Goal: Task Accomplishment & Management: Use online tool/utility

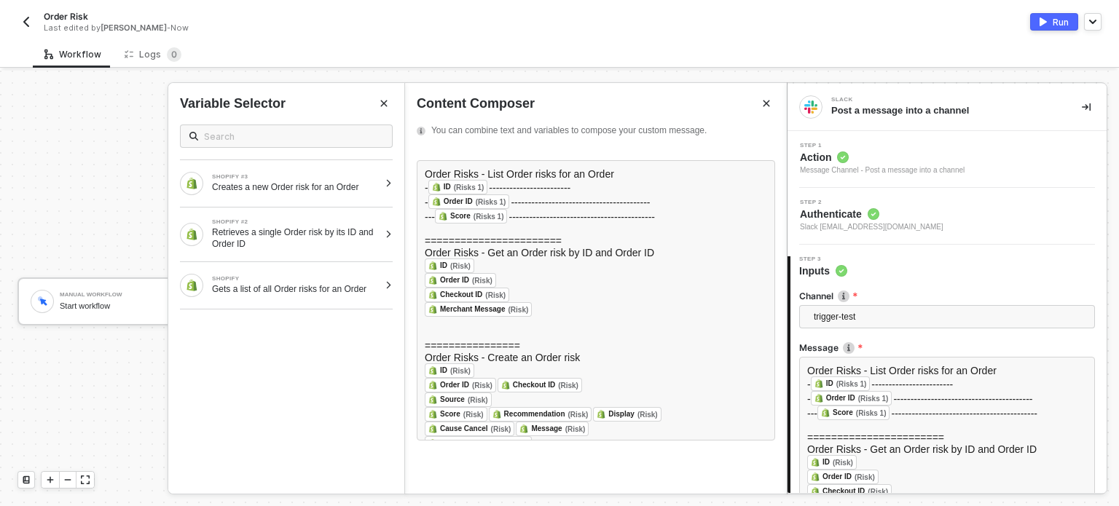
scroll to position [146, 0]
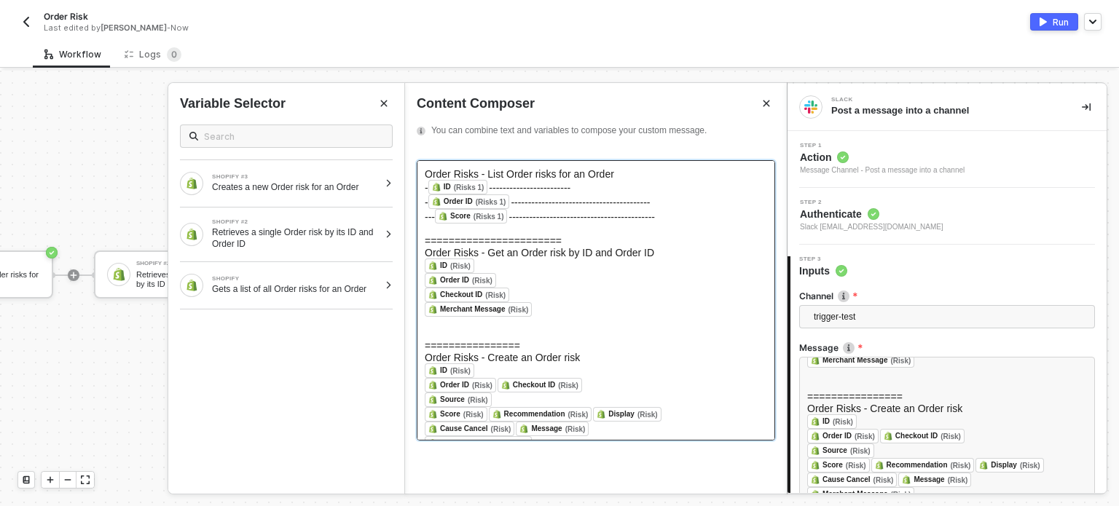
click at [641, 315] on div "﻿ Merchant Message (Risk) ﻿ ﻿" at bounding box center [596, 309] width 342 height 15
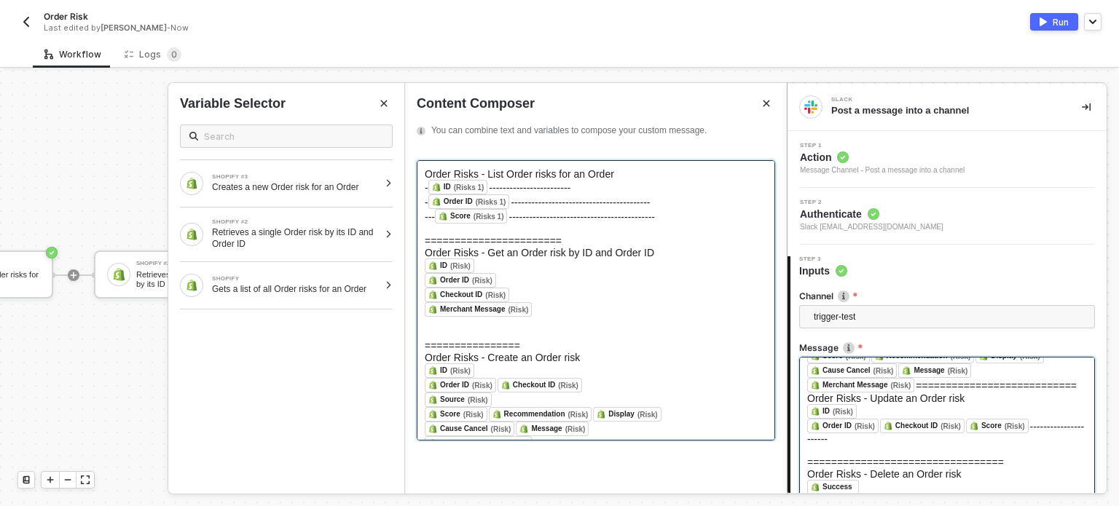
scroll to position [135, 0]
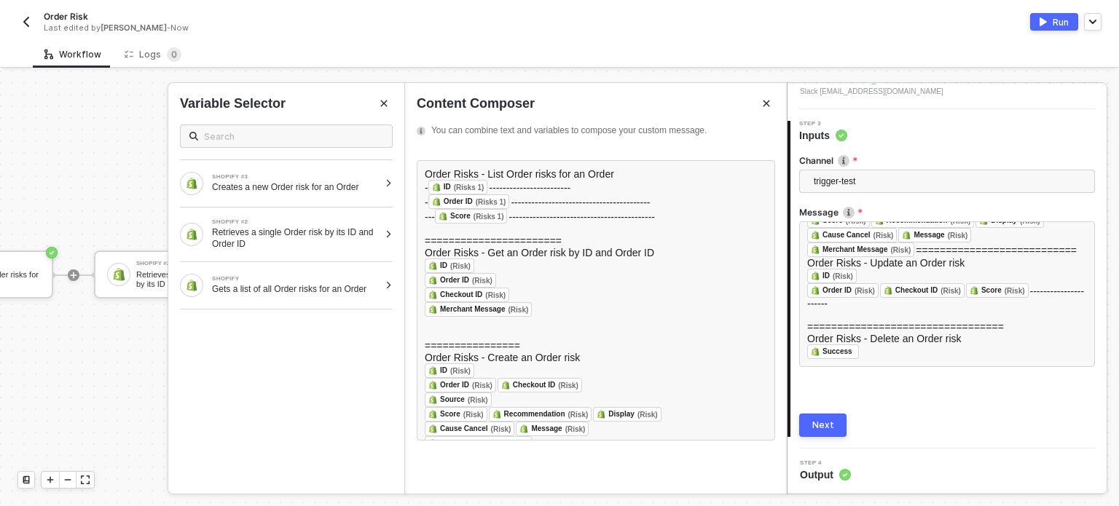
click at [822, 422] on div "Next" at bounding box center [823, 426] width 22 height 12
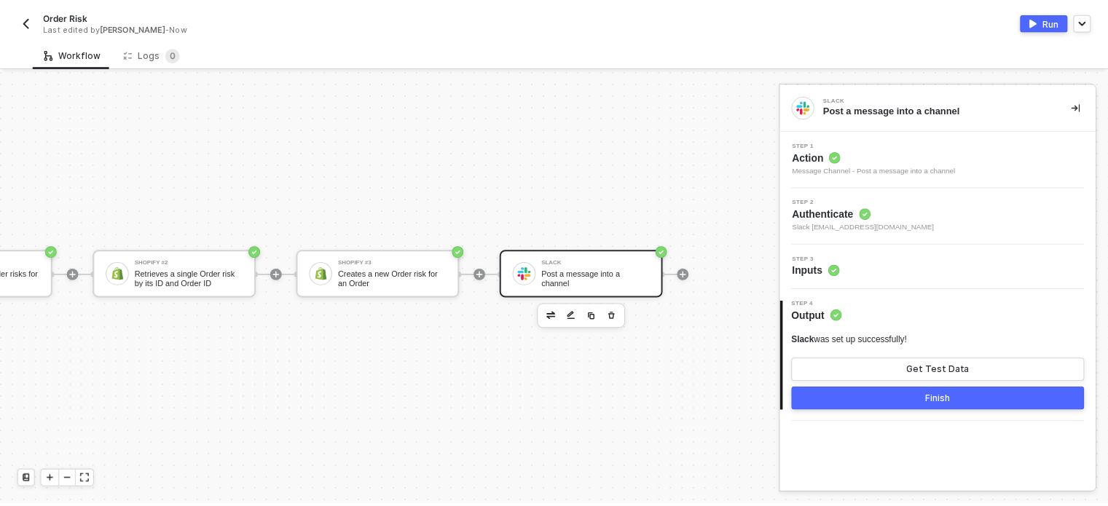
scroll to position [0, 0]
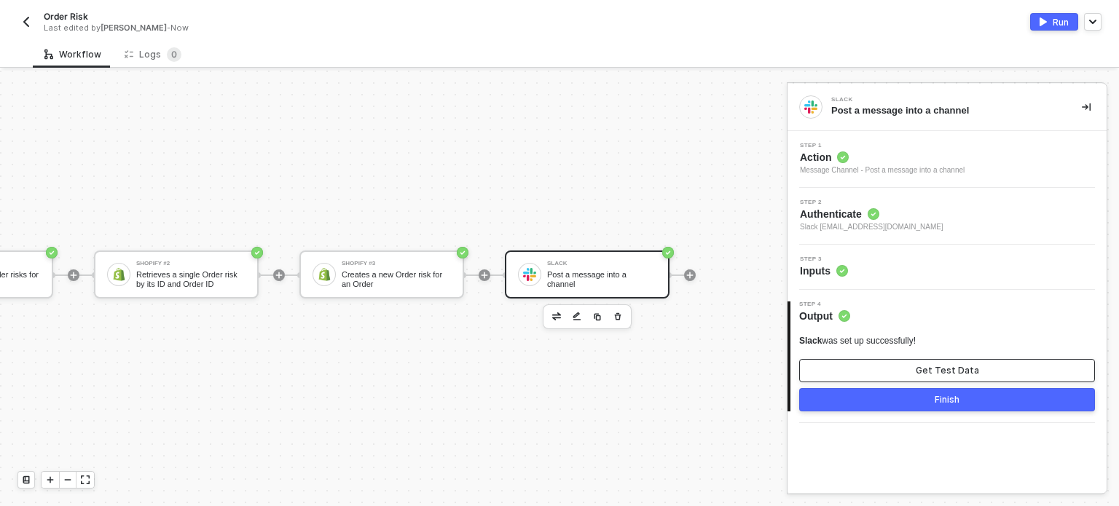
click at [896, 378] on button "Get Test Data" at bounding box center [947, 370] width 296 height 23
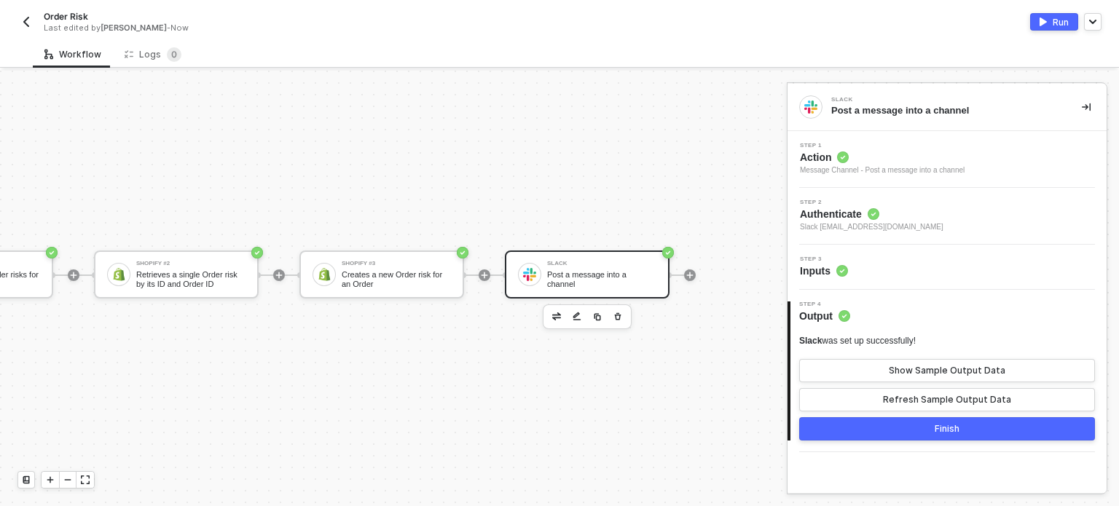
click at [1044, 23] on img "button" at bounding box center [1042, 21] width 7 height 9
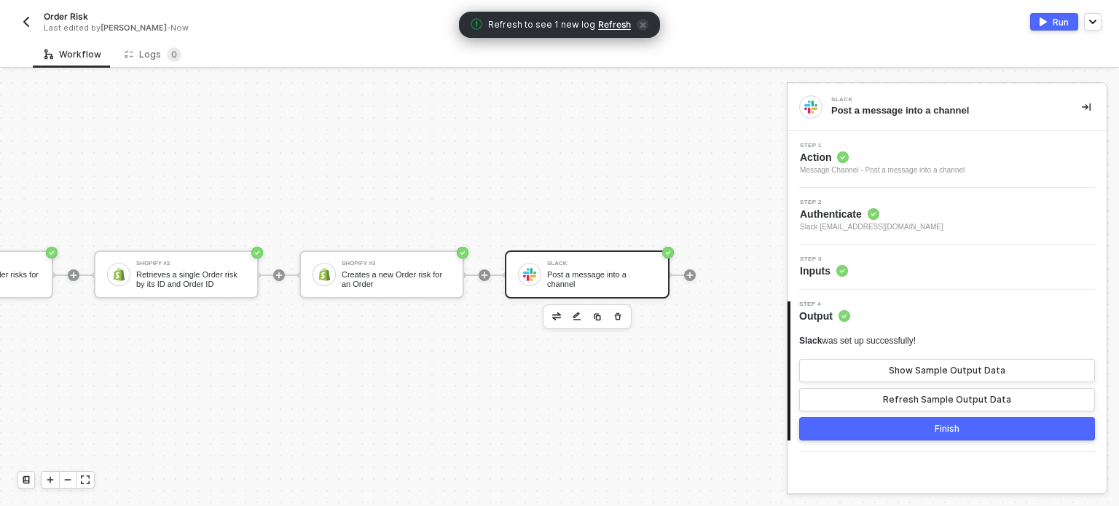
click at [598, 25] on span "Refresh" at bounding box center [614, 25] width 33 height 12
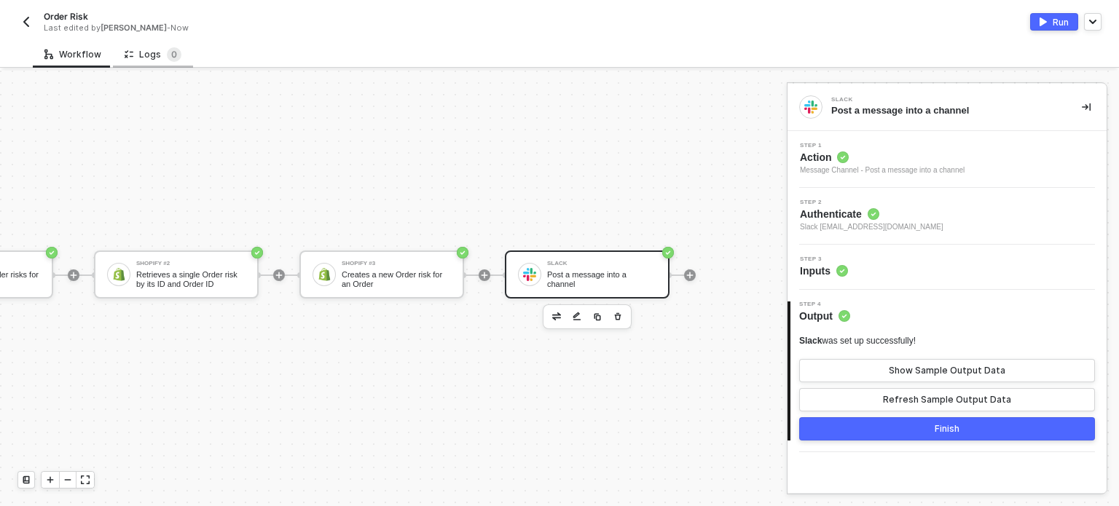
click at [135, 55] on div "Logs 0" at bounding box center [153, 54] width 57 height 15
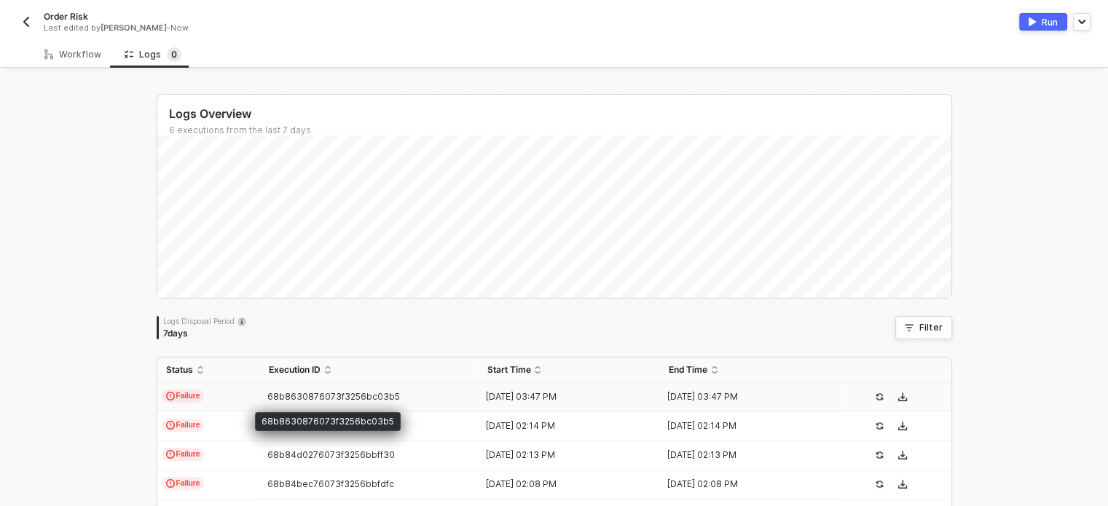
click at [335, 391] on span "68b8630876073f3256bc03b5" at bounding box center [333, 396] width 133 height 11
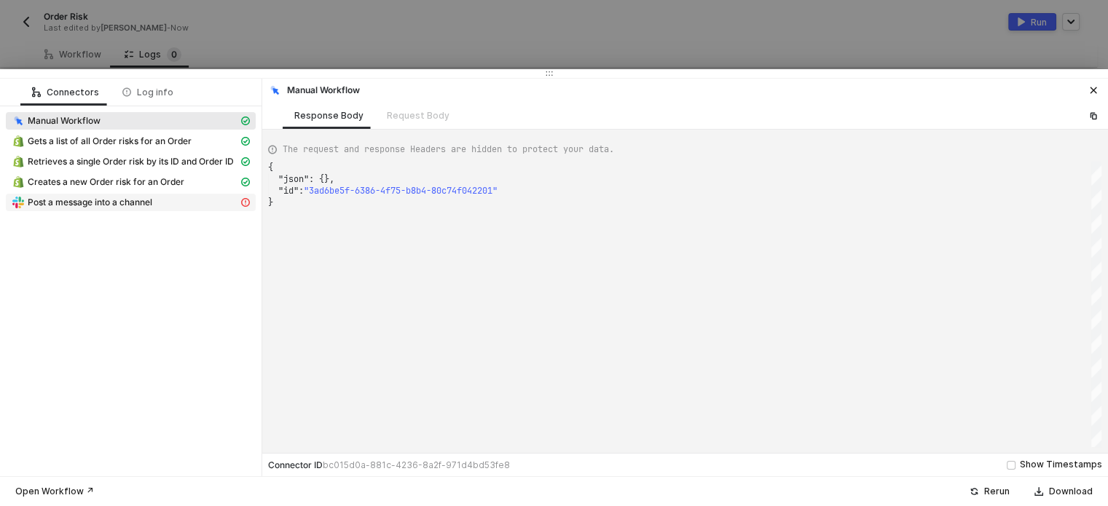
click at [98, 206] on span "Post a message into a channel" at bounding box center [90, 203] width 125 height 12
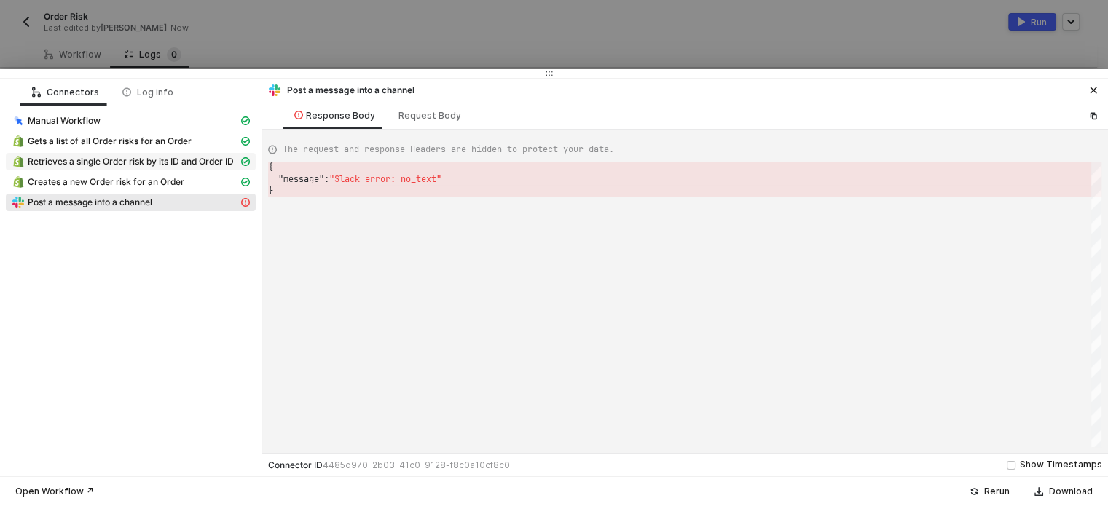
click at [102, 160] on span "Retrieves a single Order risk by its ID and Order ID" at bounding box center [131, 162] width 206 height 12
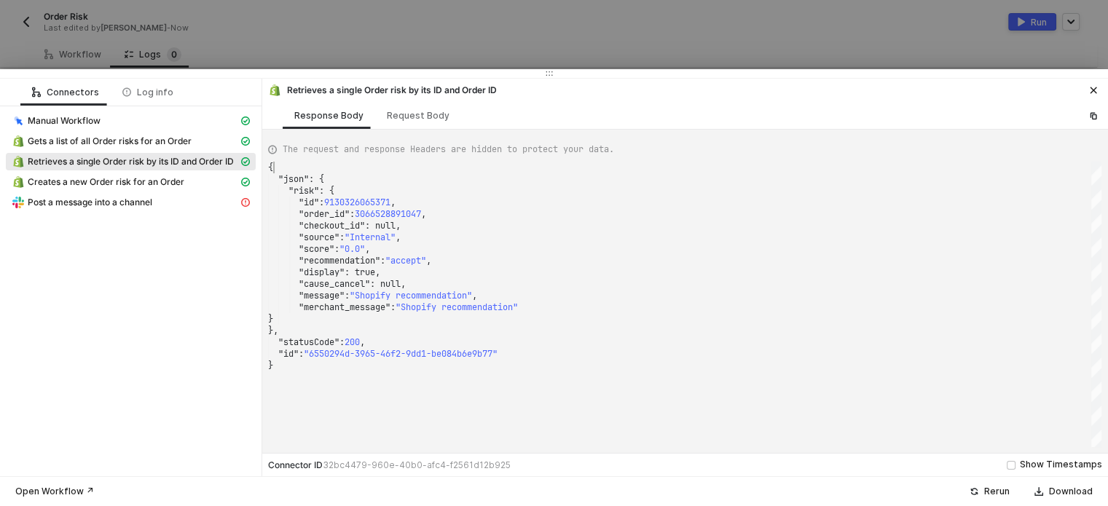
click at [1072, 170] on div "{" at bounding box center [684, 168] width 833 height 12
click at [309, 370] on div "}" at bounding box center [684, 366] width 833 height 12
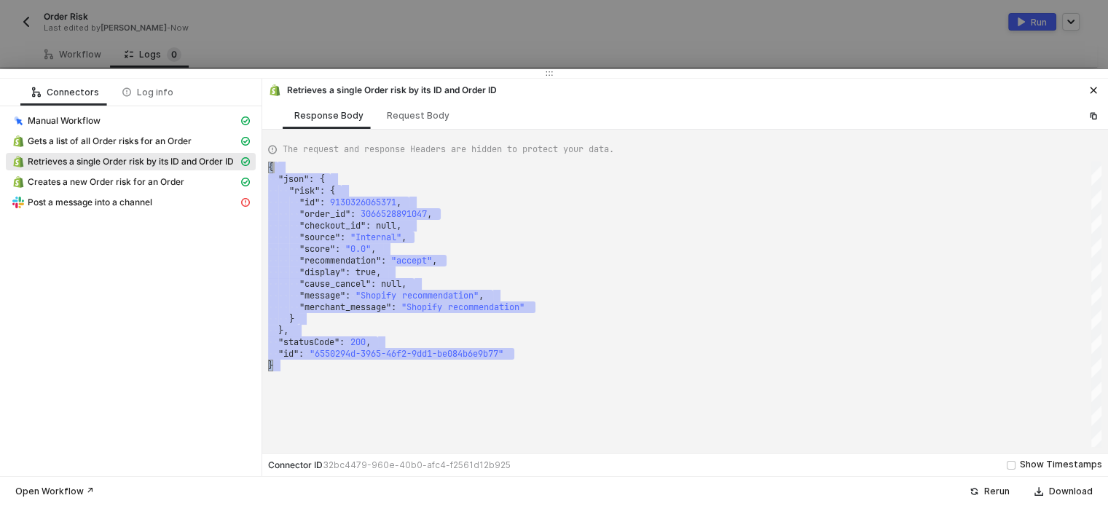
drag, startPoint x: 308, startPoint y: 369, endPoint x: 278, endPoint y: 152, distance: 219.1
click at [421, 113] on div "Request Body" at bounding box center [418, 116] width 63 height 12
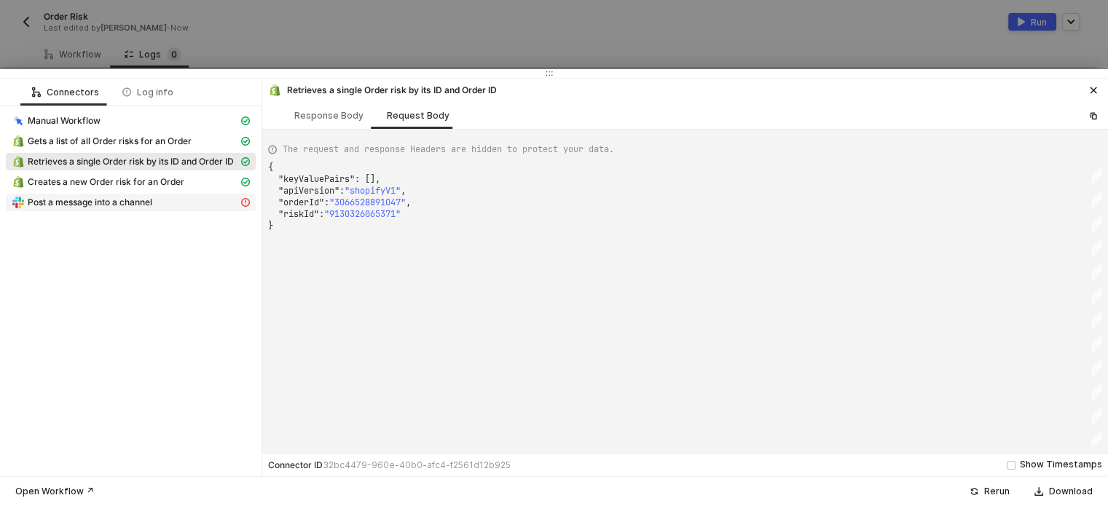
click at [114, 202] on span "Post a message into a channel" at bounding box center [90, 203] width 125 height 12
type textarea "{ "message": "Slack error: no_text" }"
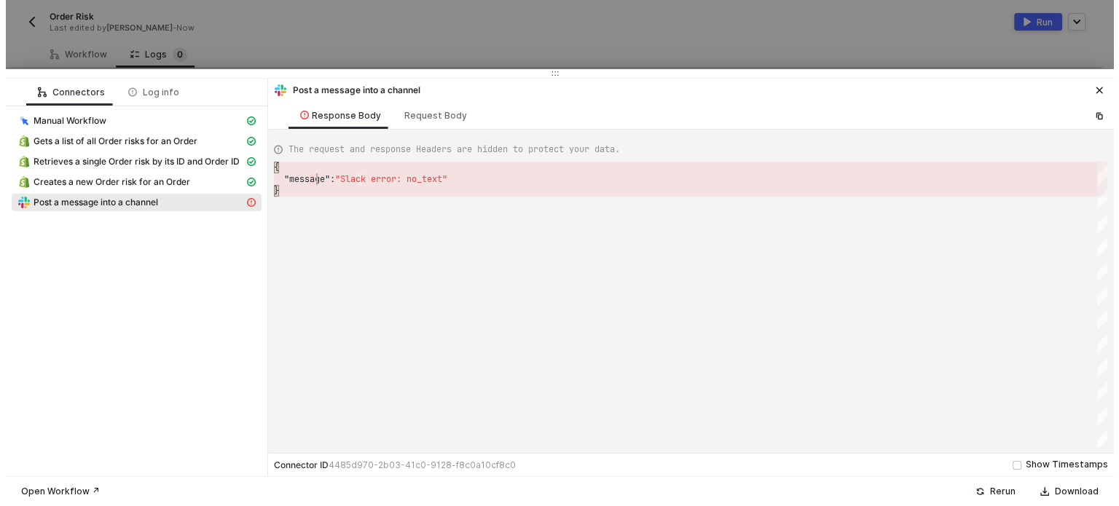
scroll to position [0, 4]
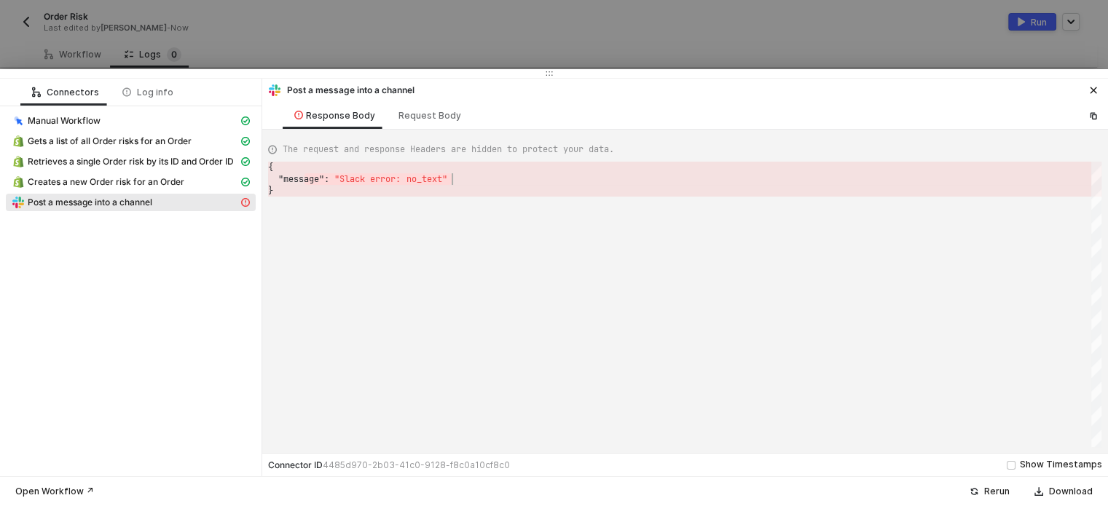
drag, startPoint x: 306, startPoint y: 178, endPoint x: 510, endPoint y: 149, distance: 206.1
click at [532, 42] on div at bounding box center [554, 253] width 1108 height 506
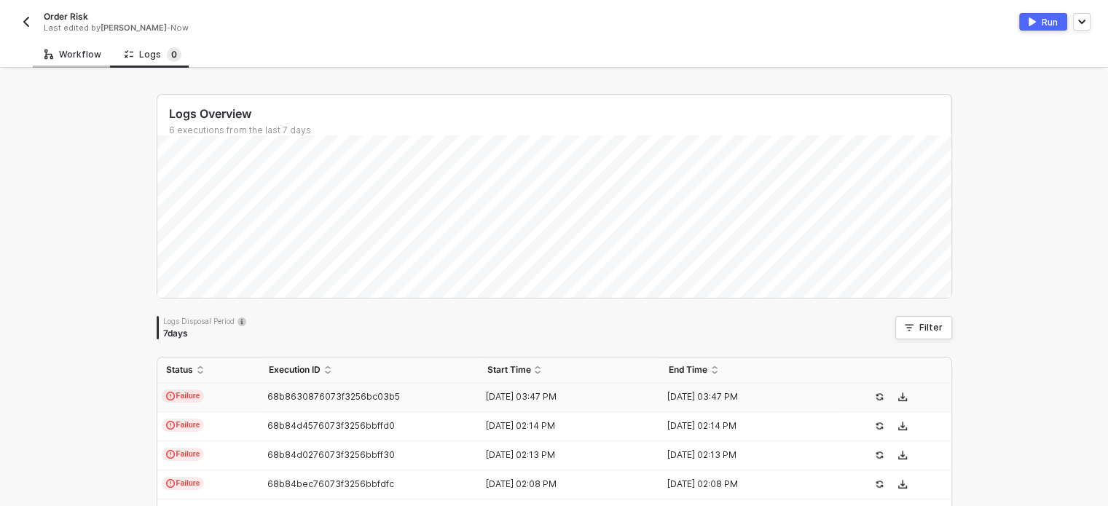
click at [80, 42] on div "Workflow" at bounding box center [73, 54] width 80 height 27
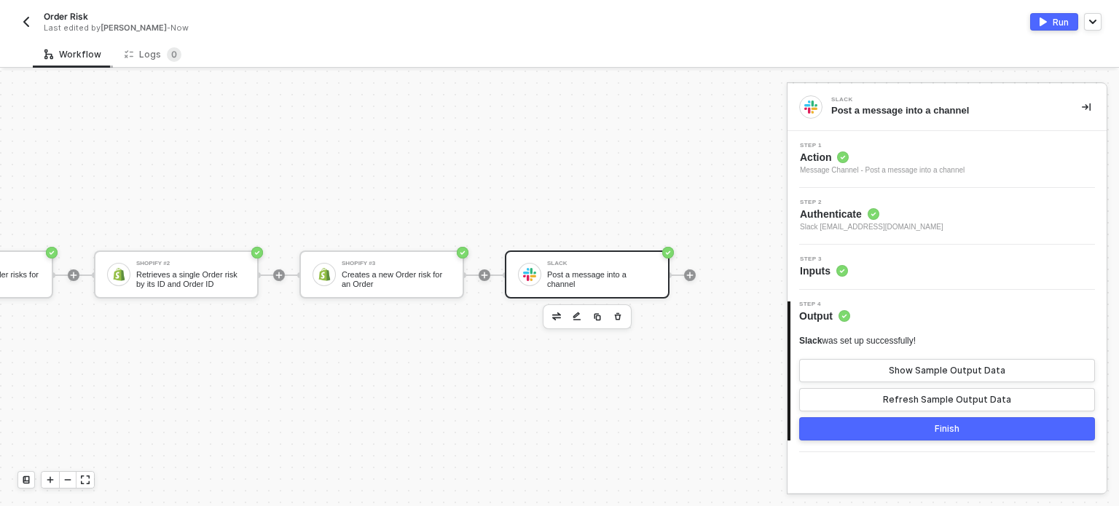
click at [81, 50] on div "Workflow" at bounding box center [72, 55] width 57 height 12
click at [833, 270] on span "Inputs" at bounding box center [824, 271] width 48 height 15
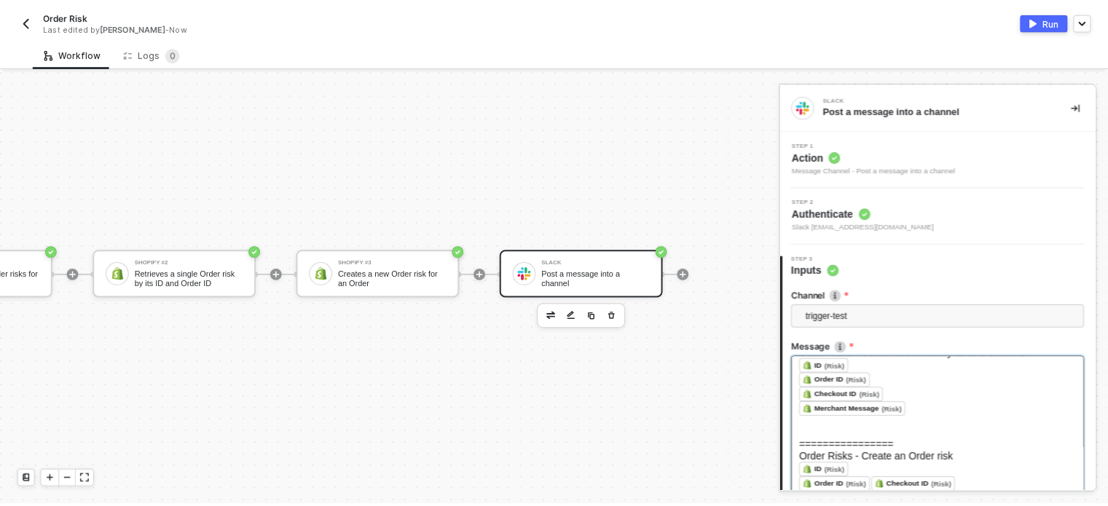
scroll to position [73, 0]
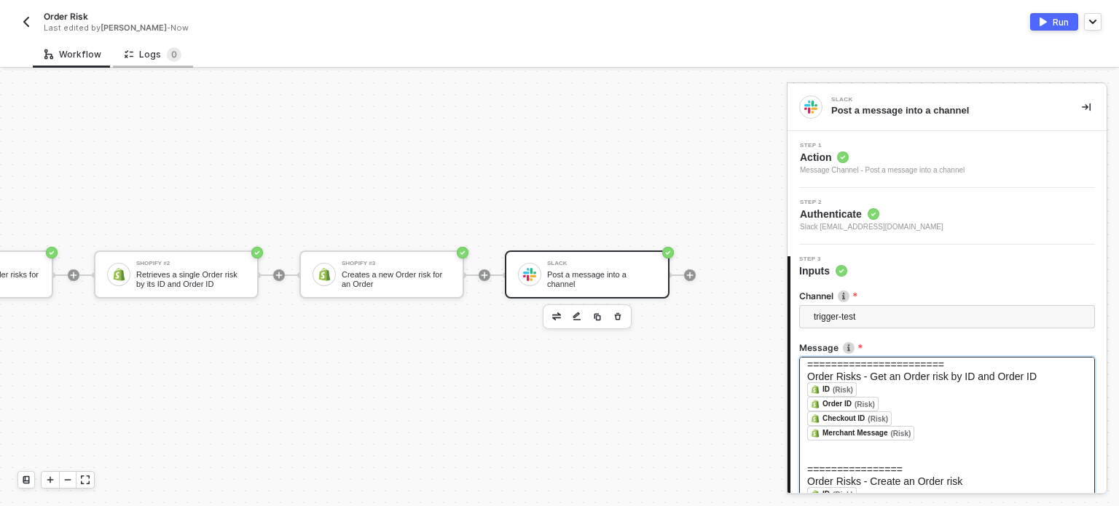
click at [138, 50] on div "Logs 0" at bounding box center [153, 54] width 57 height 15
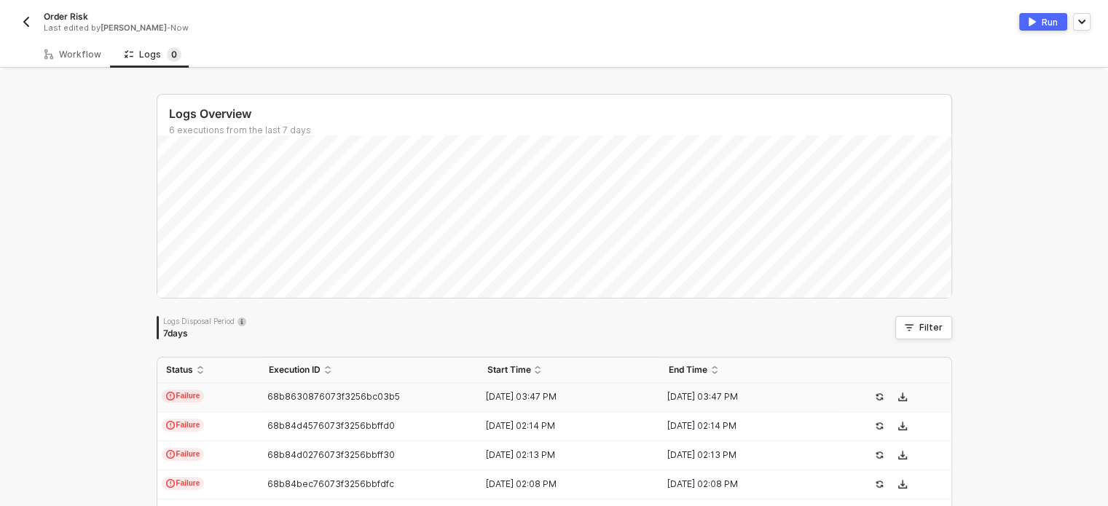
click at [166, 394] on icon "icon-exclamation" at bounding box center [170, 396] width 9 height 9
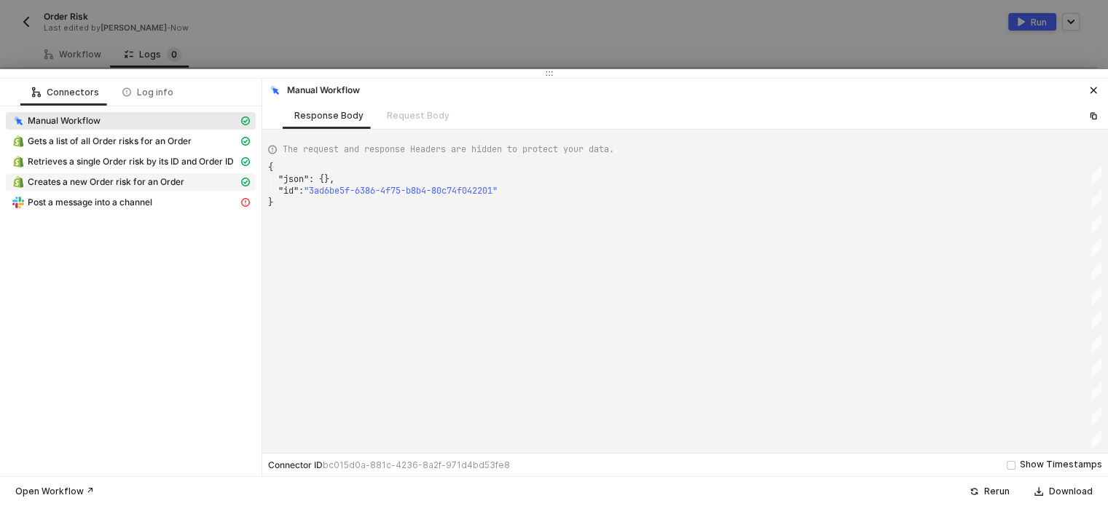
click at [162, 182] on span "Creates a new Order risk for an Order" at bounding box center [106, 182] width 157 height 12
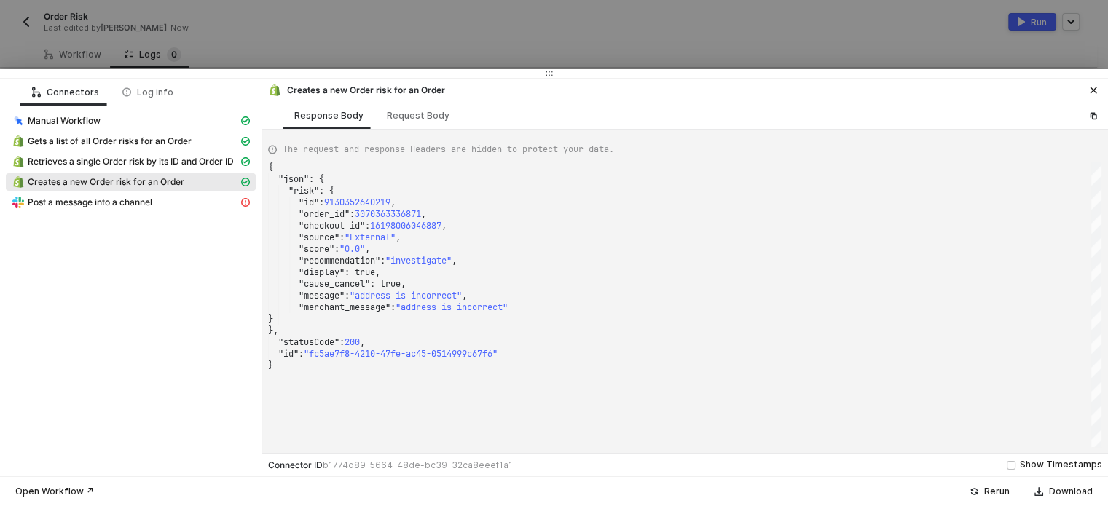
scroll to position [0, 0]
type textarea "{ "json": { "risk": { "id": 9130352640219, "order_id": 3070363336871, "checkout…"
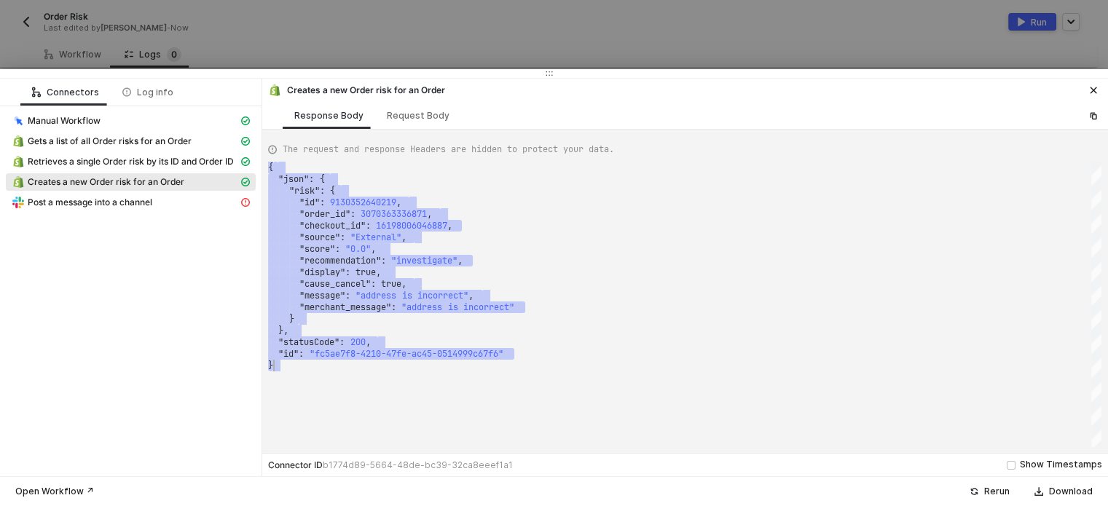
drag, startPoint x: 355, startPoint y: 200, endPoint x: 542, endPoint y: 360, distance: 245.4
click at [554, 369] on div "{ ·· "json" : · { ·· ·· "risk" : · { ·· ·· ·· "id" : · 9130352640219 , ·· ·· ··…" at bounding box center [684, 305] width 833 height 286
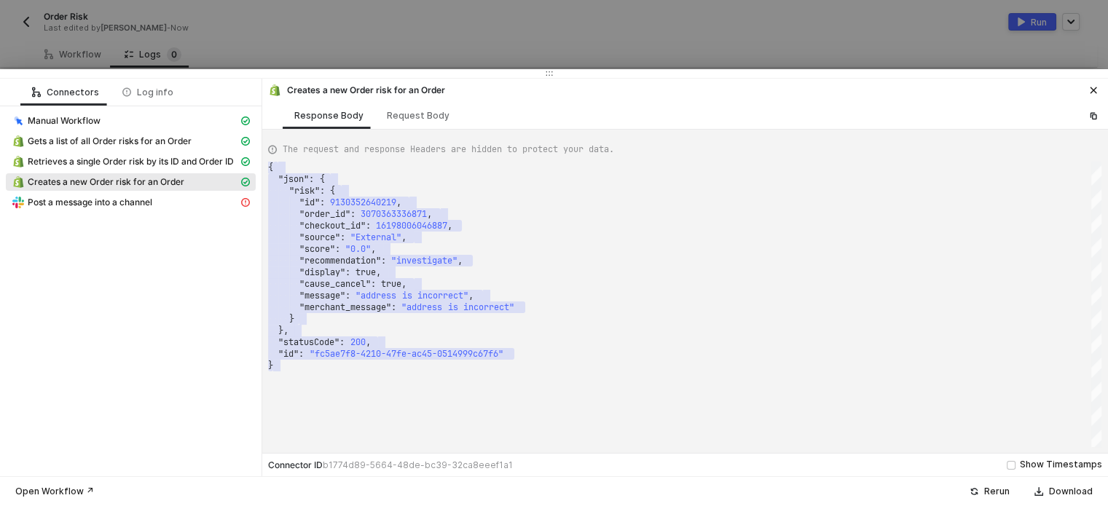
click at [443, 42] on div at bounding box center [554, 253] width 1108 height 506
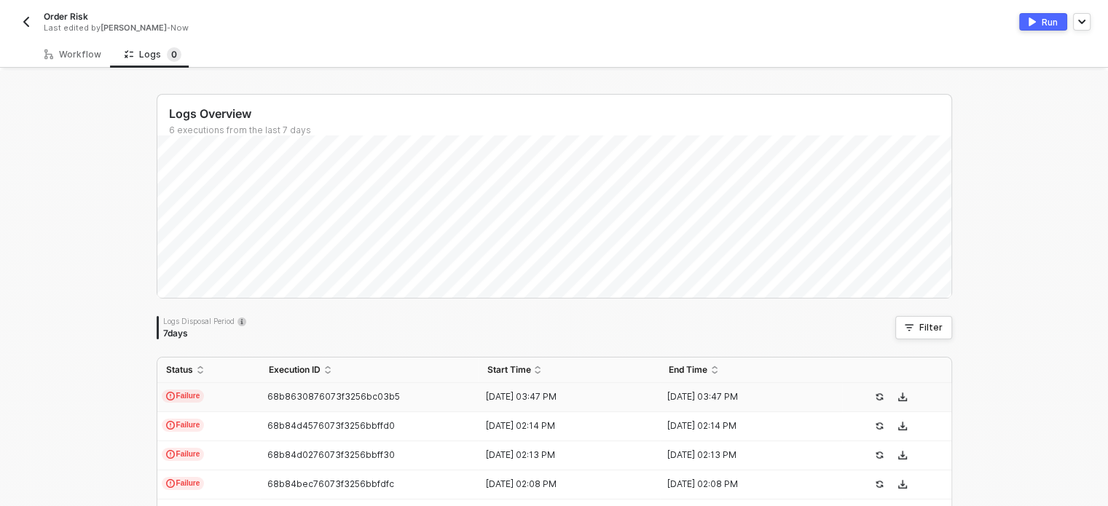
click at [261, 385] on td "68b8630876073f3256bc03b5" at bounding box center [369, 397] width 219 height 29
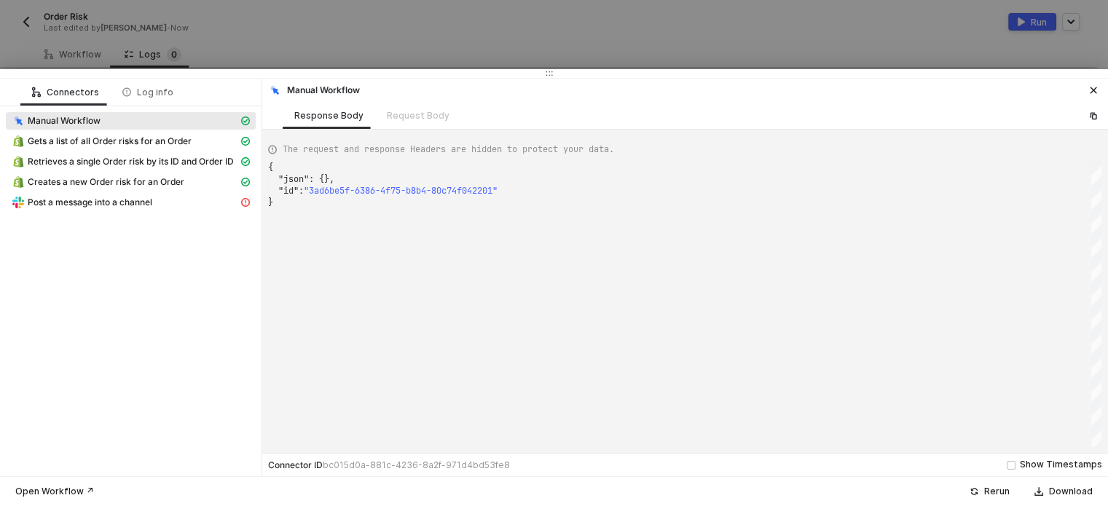
click at [237, 395] on div "Connectors Log info Manual Workflow Gets a list of all Order risks for an Order…" at bounding box center [131, 278] width 262 height 398
drag, startPoint x: 149, startPoint y: 187, endPoint x: 256, endPoint y: 187, distance: 107.8
click at [152, 187] on span "Creates a new Order risk for an Order" at bounding box center [106, 182] width 157 height 12
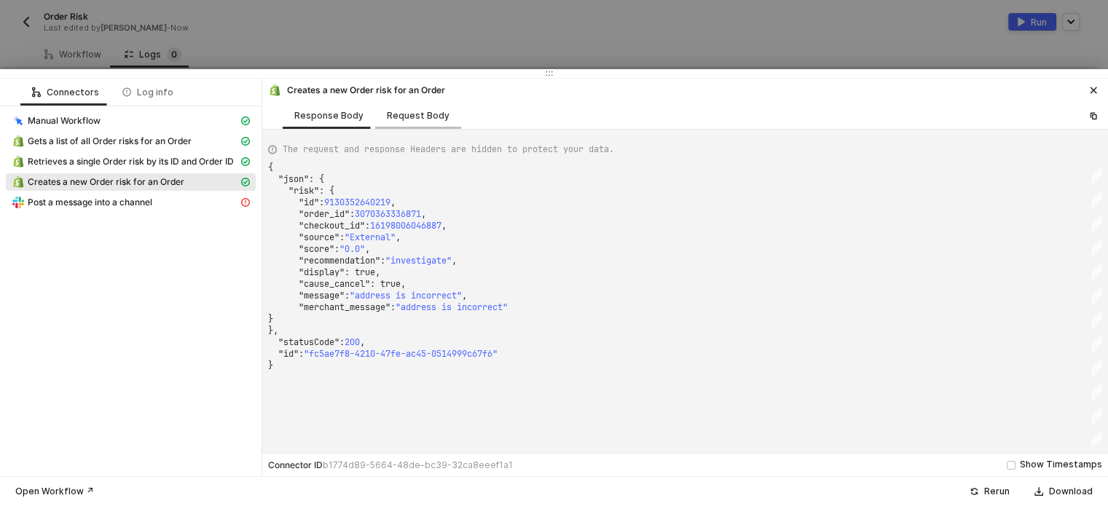
click at [412, 114] on div "Request Body" at bounding box center [418, 116] width 63 height 12
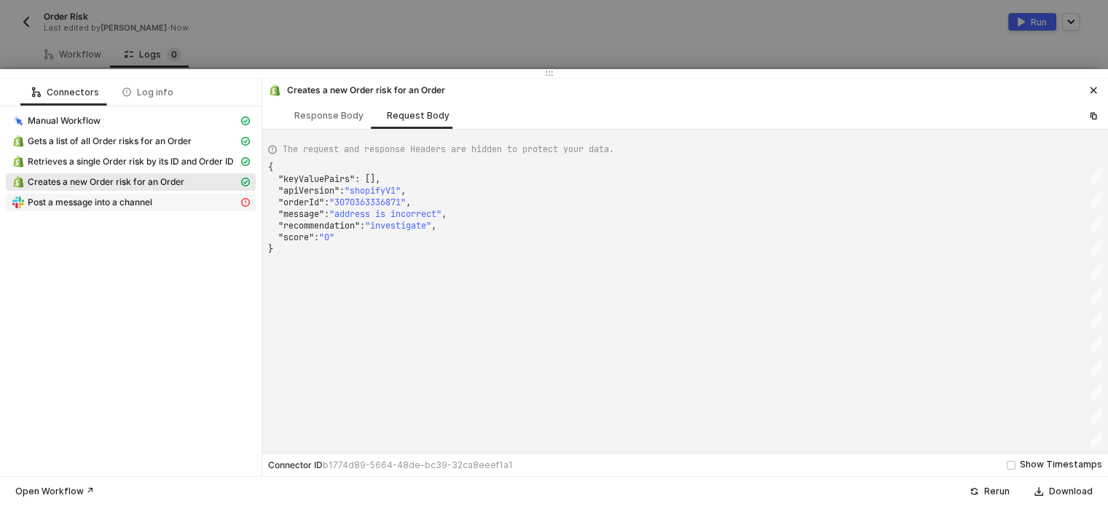
click at [173, 197] on div "Post a message into a channel" at bounding box center [125, 202] width 227 height 13
type textarea "{ "message": "Slack error: no_text" }"
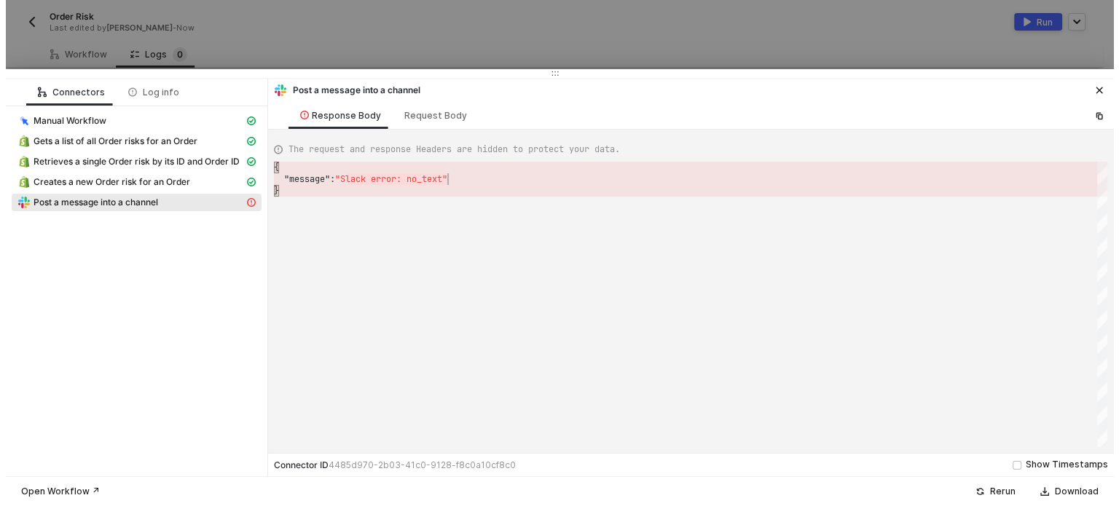
scroll to position [0, 4]
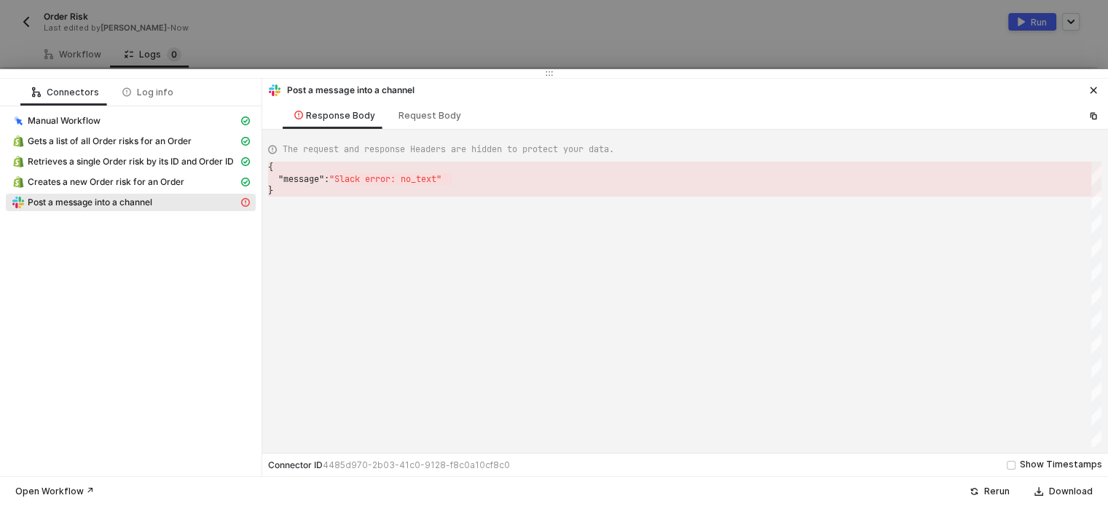
click at [439, 52] on div at bounding box center [554, 253] width 1108 height 506
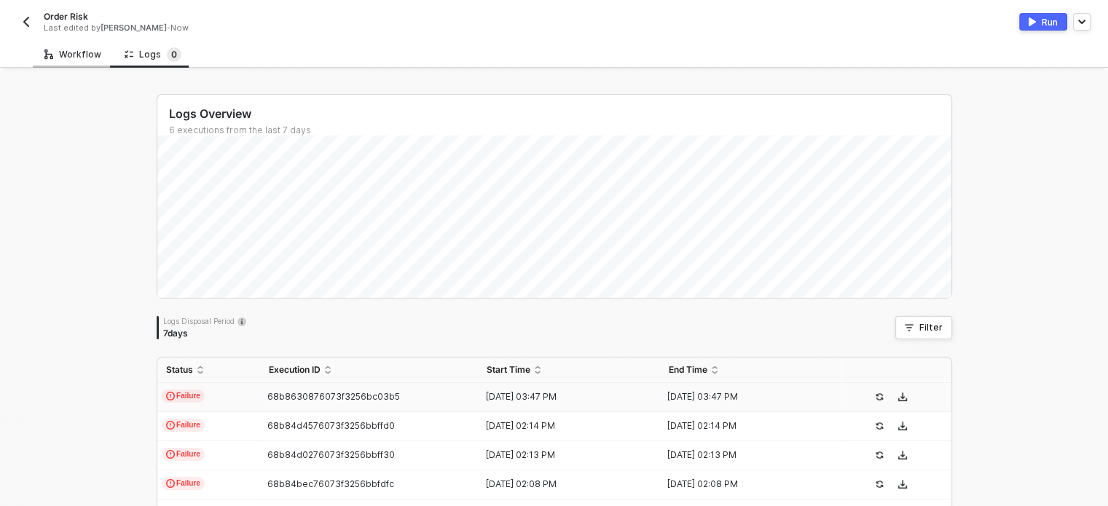
click at [87, 55] on div "Workflow" at bounding box center [72, 55] width 57 height 12
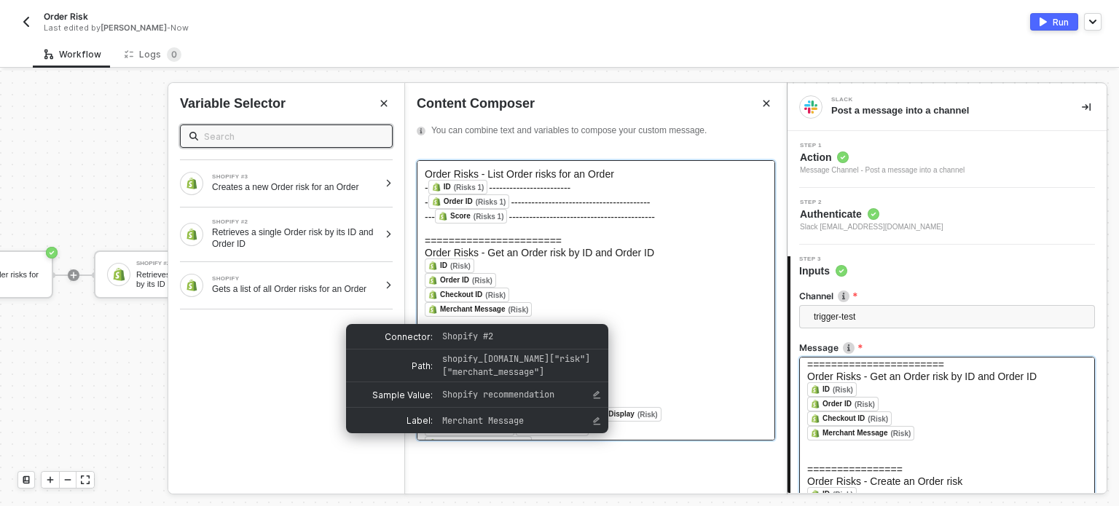
scroll to position [73, 0]
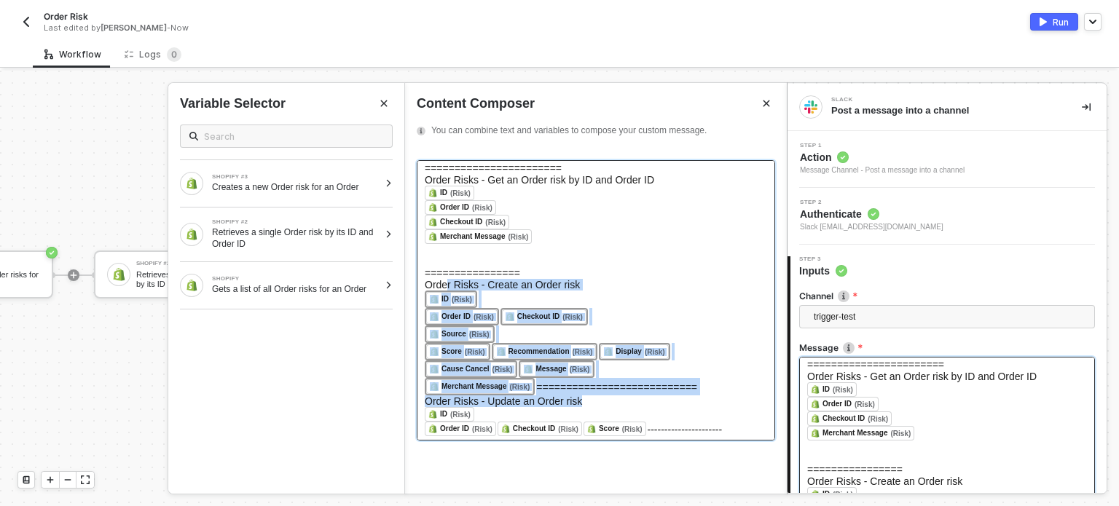
drag, startPoint x: 449, startPoint y: 295, endPoint x: 650, endPoint y: 408, distance: 230.6
click at [650, 408] on div "Order Risks - List Order risks for an Order - ID (Risks 1) ﻿ ------------------…" at bounding box center [596, 300] width 358 height 280
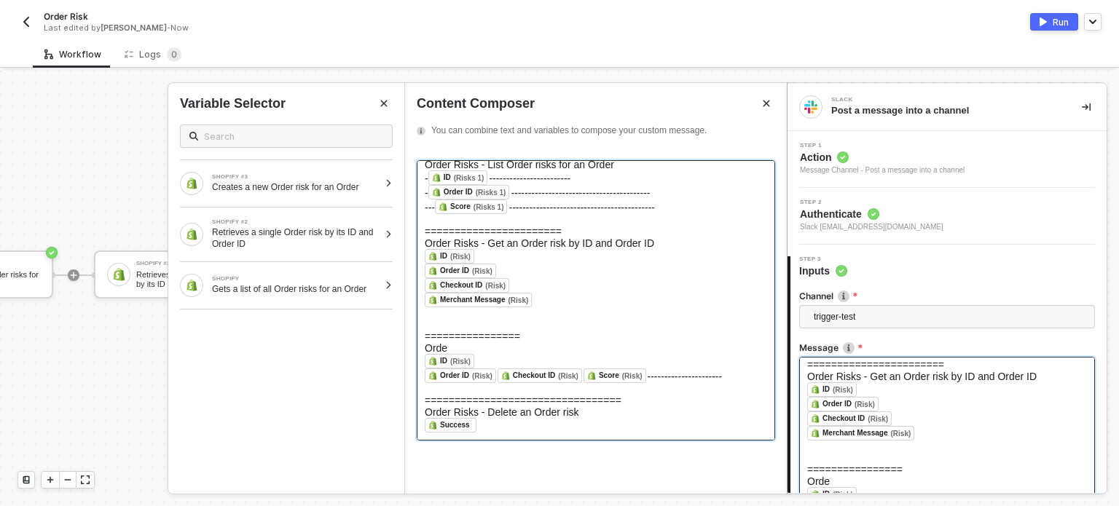
scroll to position [25, 0]
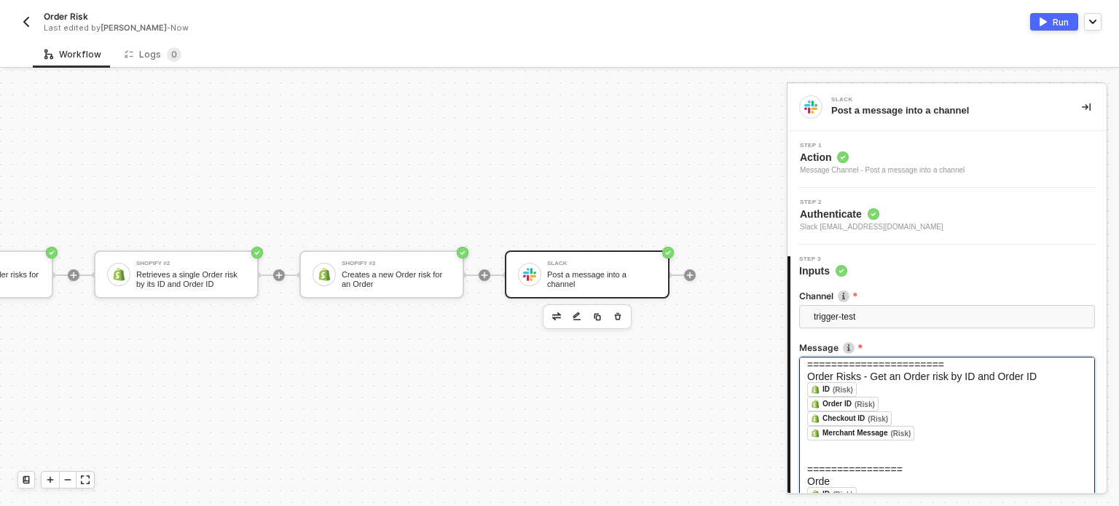
click at [927, 18] on div "Run" at bounding box center [830, 21] width 542 height 17
click at [31, 16] on img "button" at bounding box center [26, 22] width 12 height 12
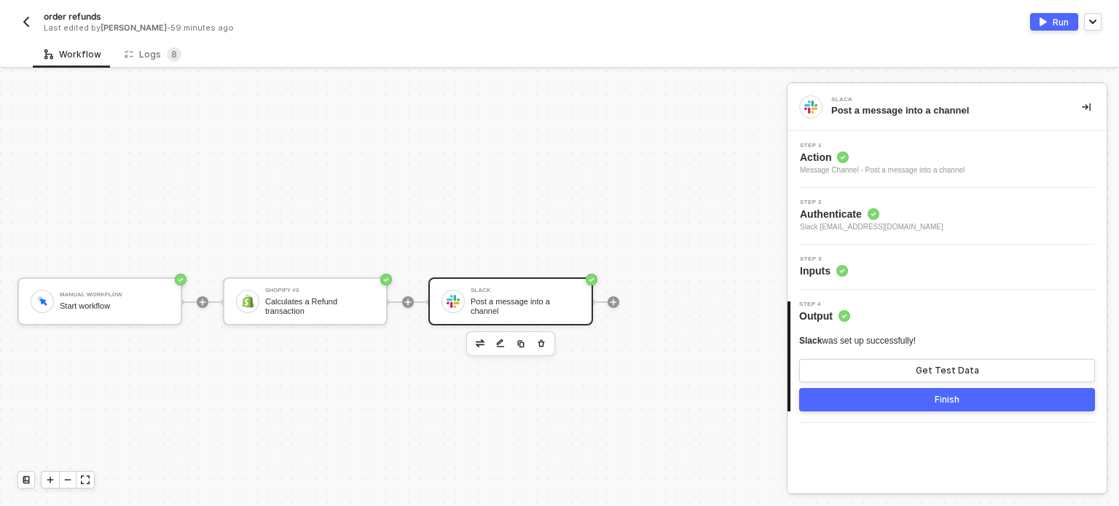
scroll to position [26, 0]
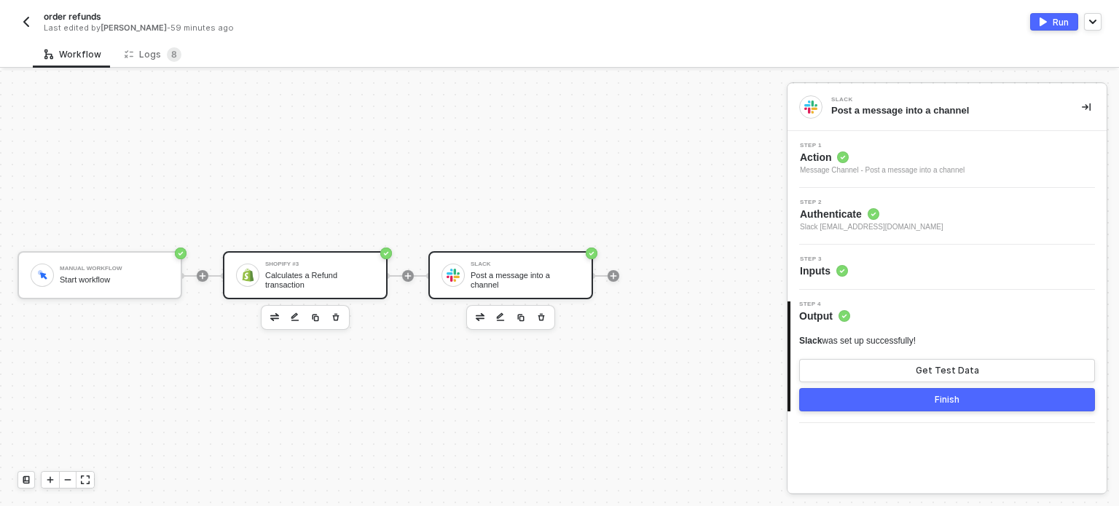
click at [359, 272] on div "Calculates a Refund transaction" at bounding box center [319, 280] width 109 height 18
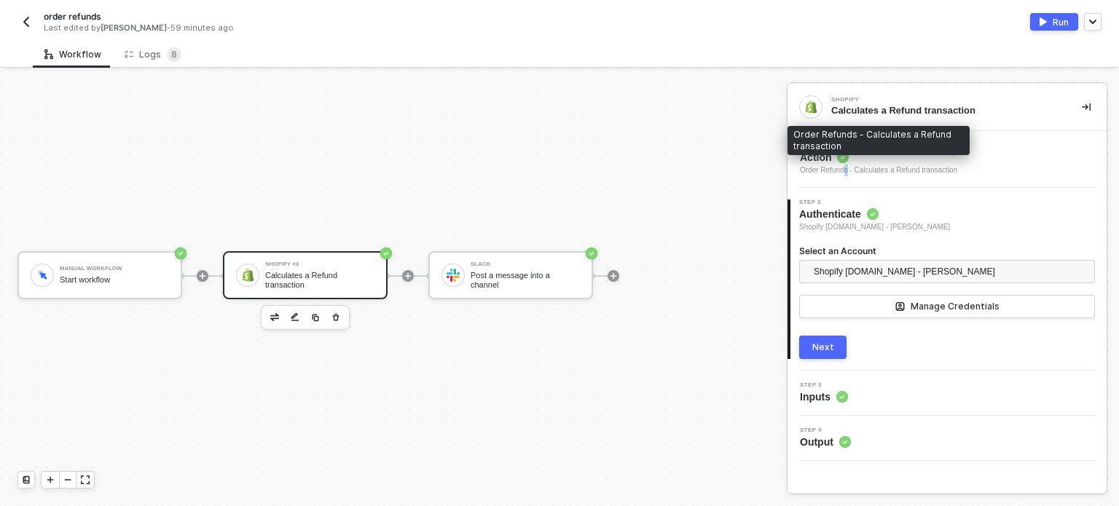
click at [845, 165] on div "Order Refunds - Calculates a Refund transaction" at bounding box center [878, 171] width 157 height 12
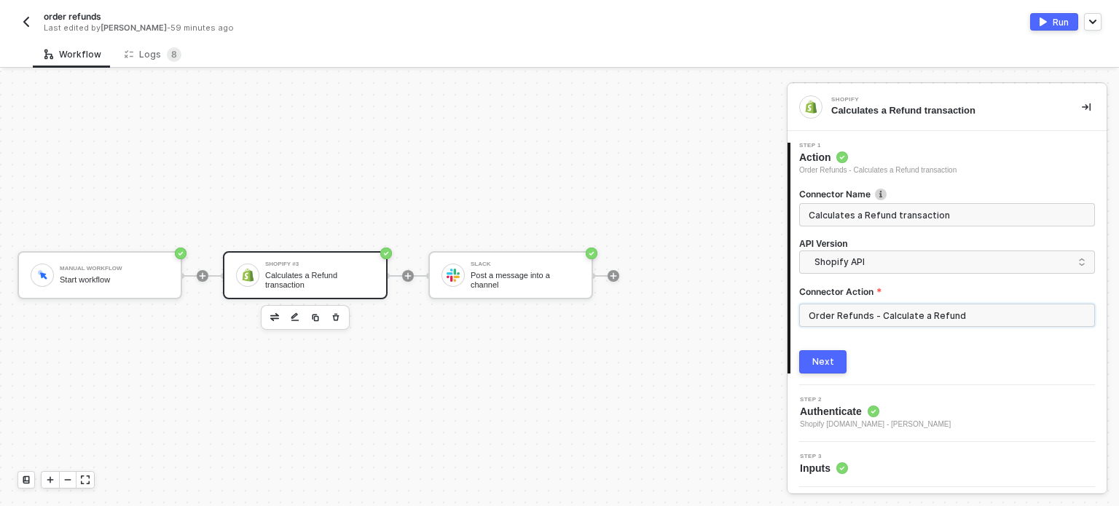
click at [886, 317] on input "Order Refunds - Calculate a Refund" at bounding box center [947, 315] width 296 height 23
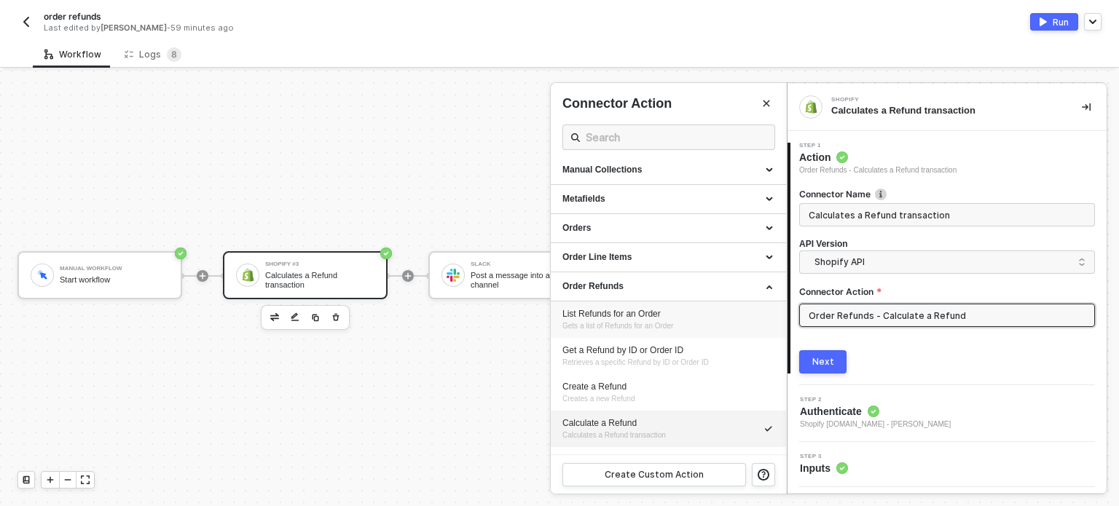
scroll to position [437, 0]
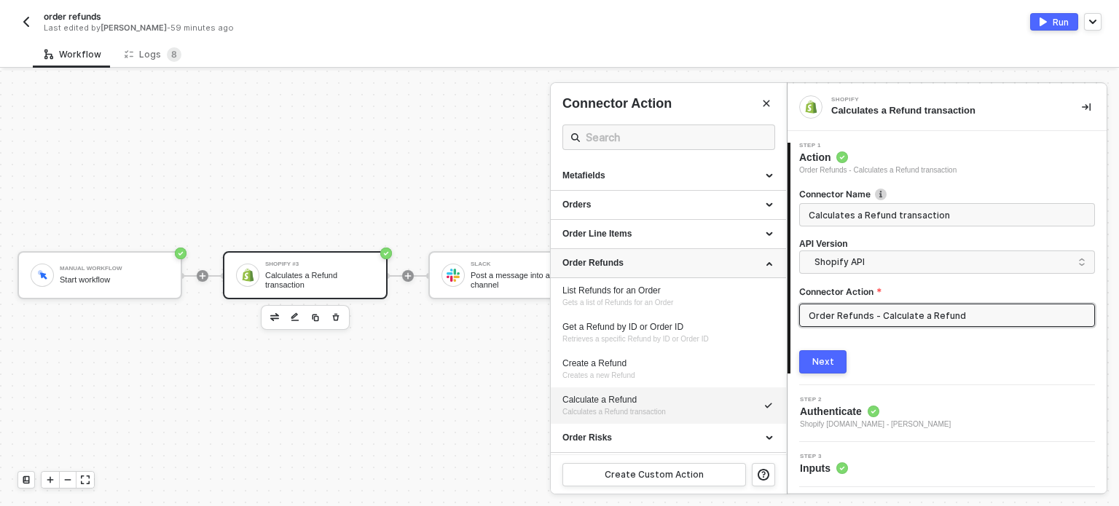
click at [670, 263] on div "Order Refunds" at bounding box center [668, 263] width 212 height 12
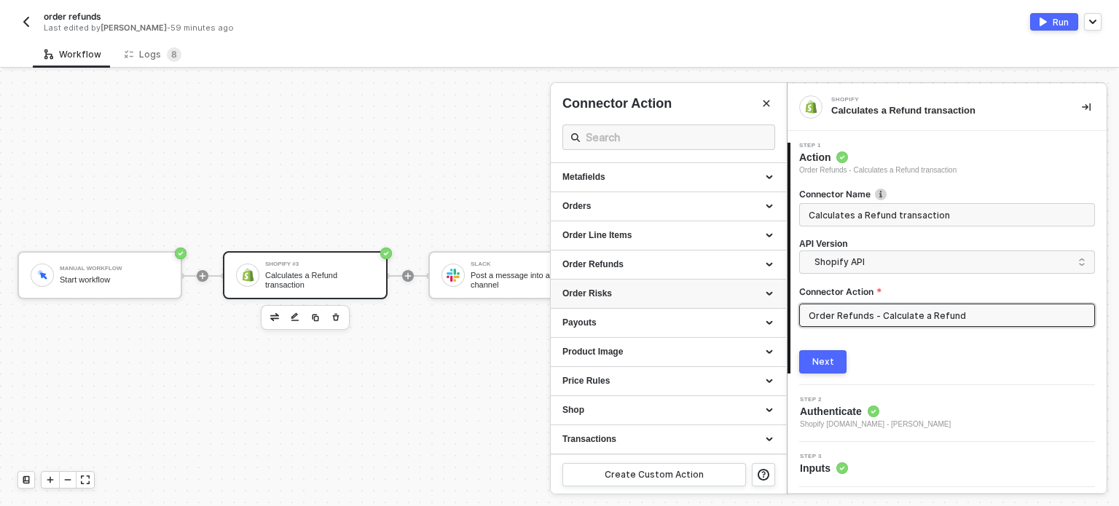
scroll to position [434, 0]
click at [606, 379] on div "Price Rules" at bounding box center [668, 383] width 212 height 12
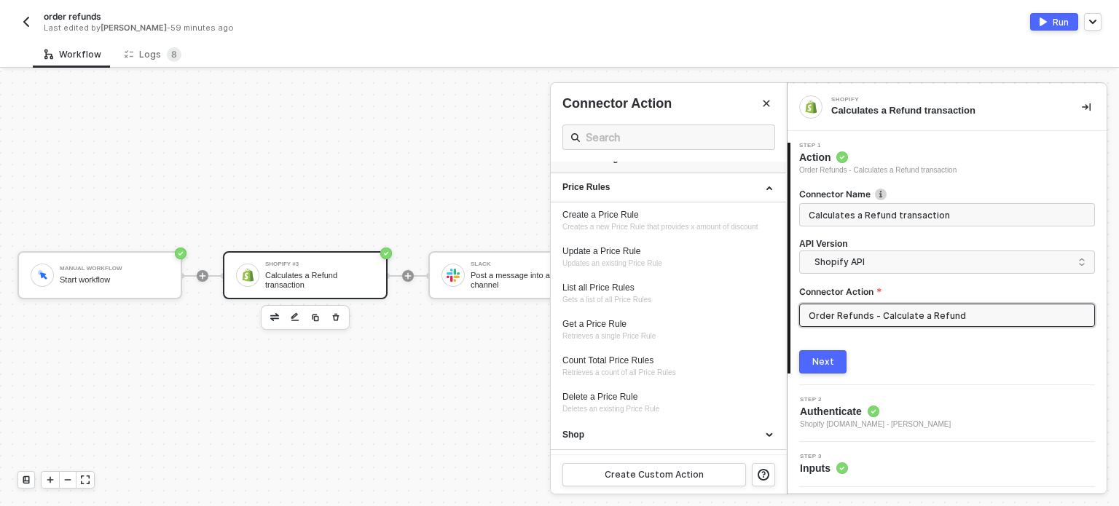
scroll to position [653, 0]
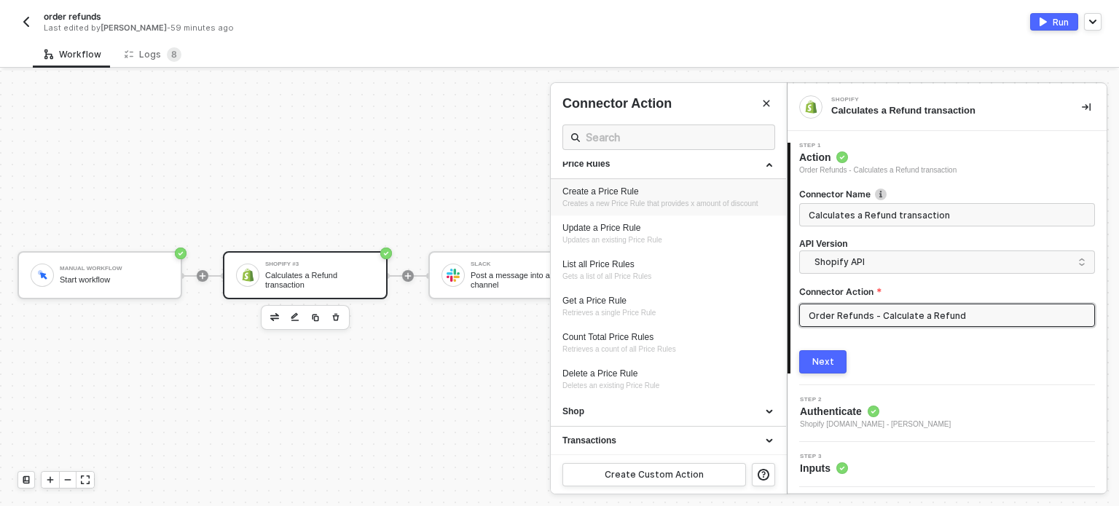
click at [628, 200] on span "Creates a new Price Rule that provides x amount of discount" at bounding box center [659, 204] width 195 height 8
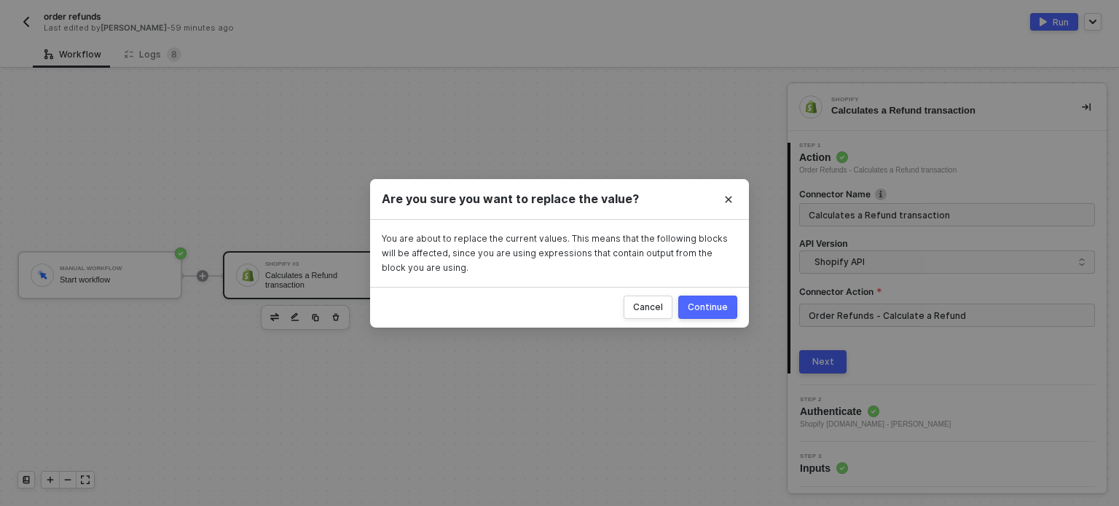
drag, startPoint x: 728, startPoint y: 311, endPoint x: 784, endPoint y: 347, distance: 65.9
click at [734, 317] on button "Continue" at bounding box center [707, 307] width 59 height 23
type input "Creates a new Price Rule that provides x amount of discount"
type input "Price Rules - Create a Price Rule"
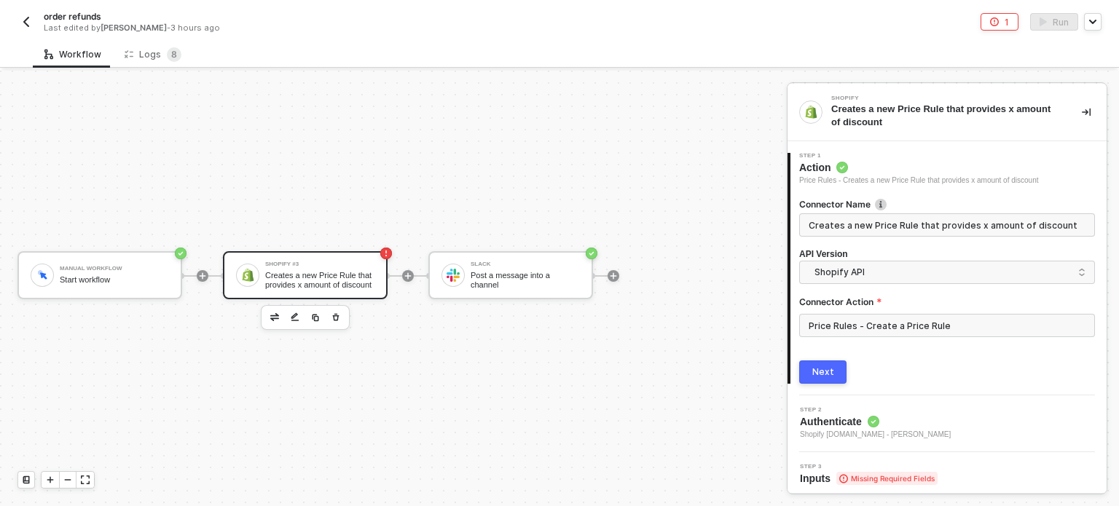
click at [807, 363] on button "Next" at bounding box center [822, 372] width 47 height 23
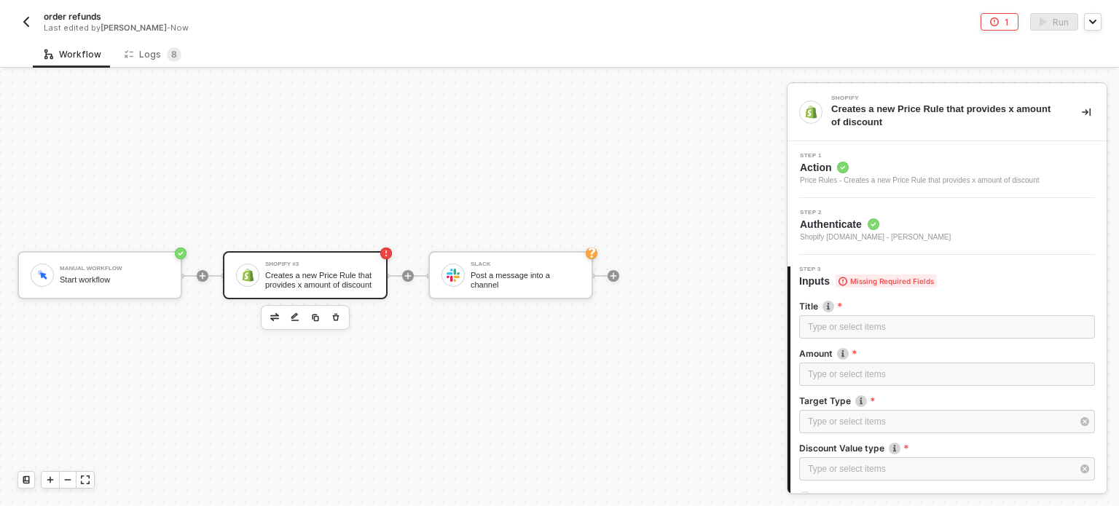
click at [830, 314] on div "Title" at bounding box center [947, 307] width 296 height 15
click at [830, 323] on div "Type or select items ﻿" at bounding box center [947, 327] width 278 height 14
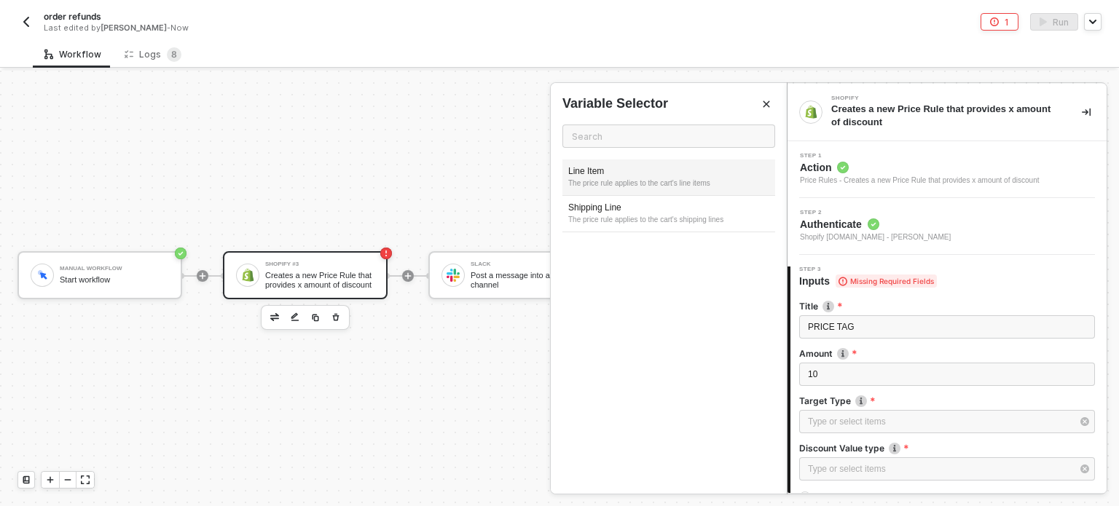
click at [699, 171] on div "Line Item" at bounding box center [668, 171] width 201 height 12
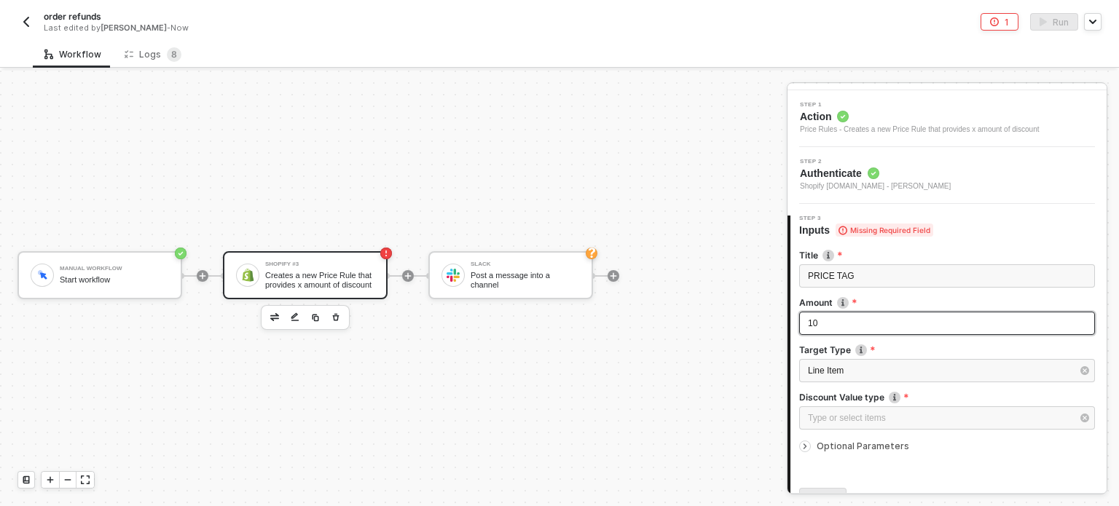
scroll to position [125, 0]
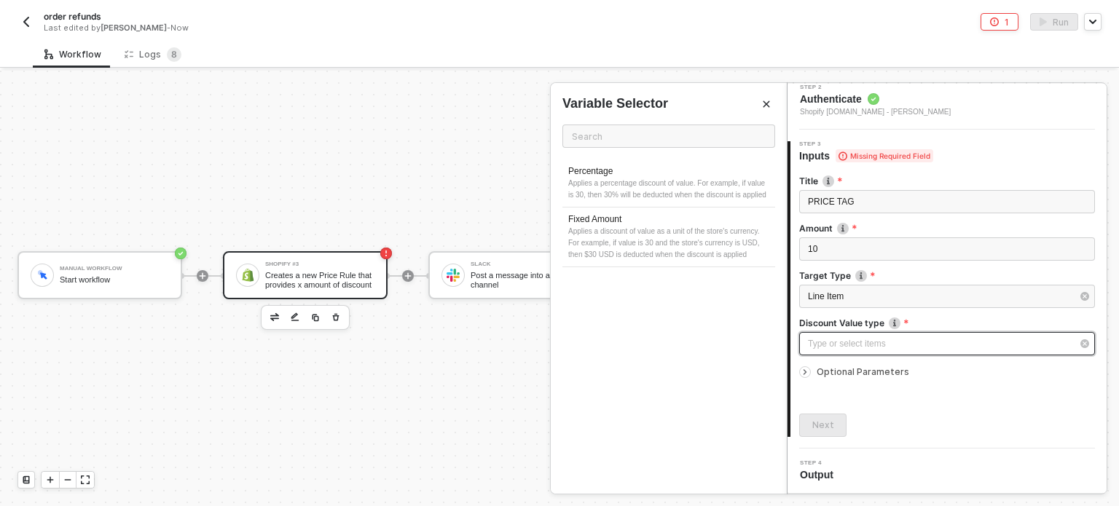
click at [877, 339] on div "Type or select items ﻿" at bounding box center [940, 344] width 264 height 14
click at [639, 196] on div "Applies a percentage discount of value. For example, if value is 30, then 30% w…" at bounding box center [668, 189] width 201 height 23
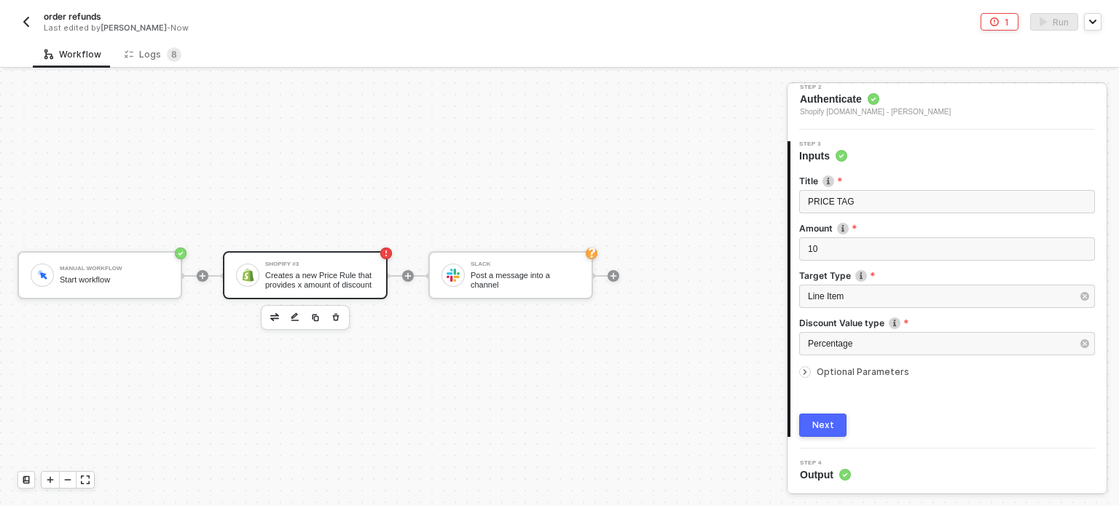
click at [861, 372] on span "Optional Parameters" at bounding box center [862, 371] width 93 height 11
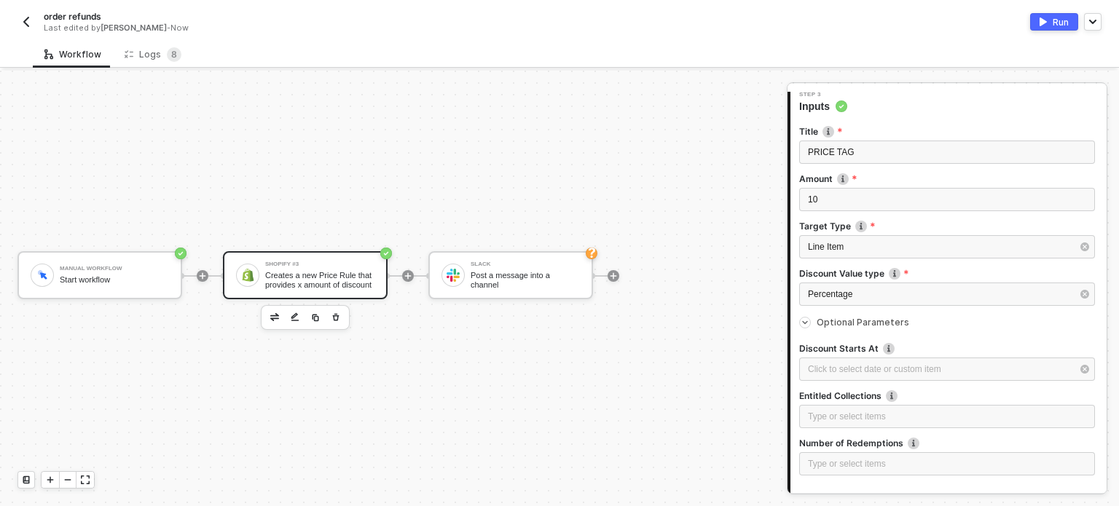
scroll to position [198, 0]
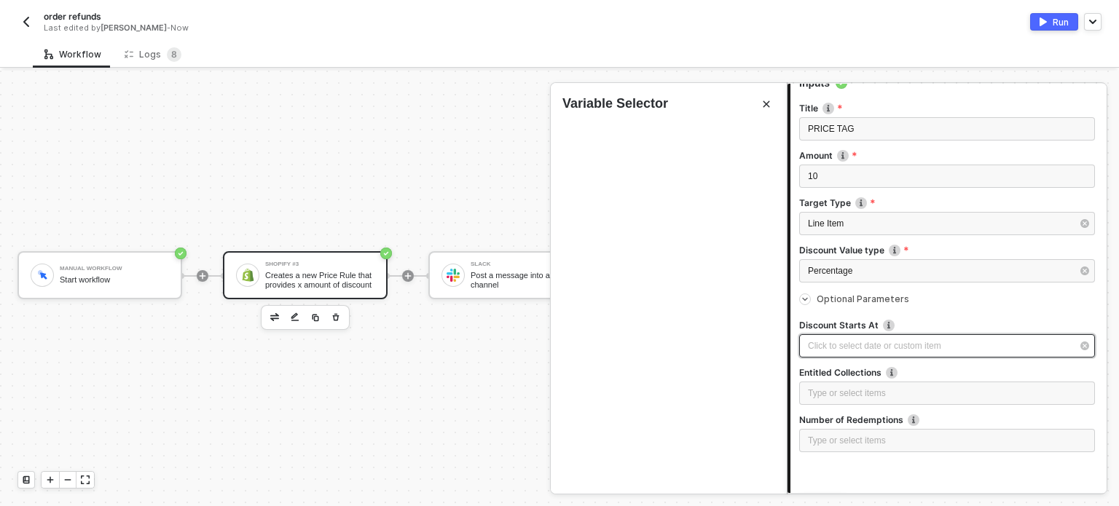
click at [861, 357] on div "Click to select date or custom item ﻿" at bounding box center [947, 345] width 296 height 23
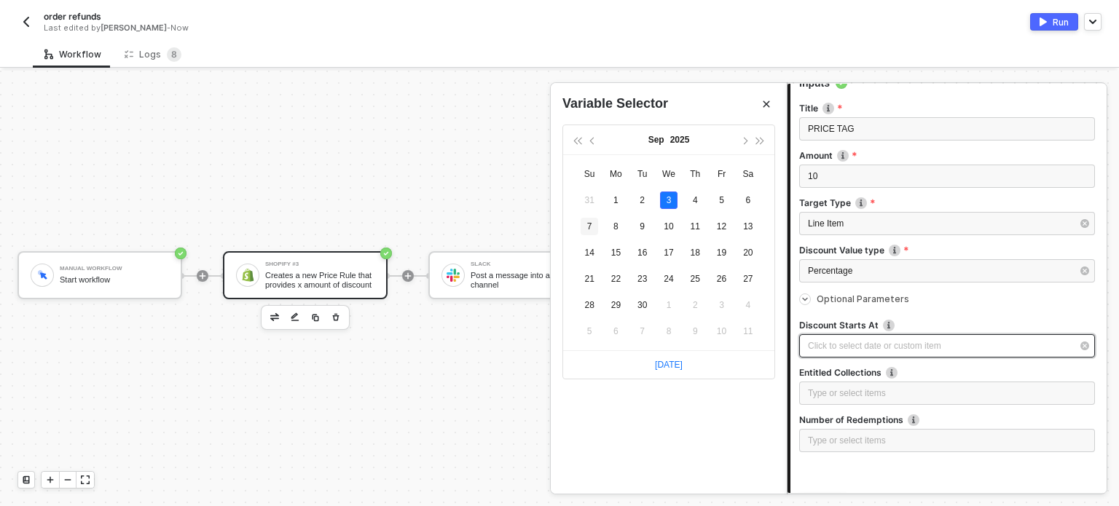
click at [581, 221] on div "7" at bounding box center [589, 226] width 17 height 17
type input "2025-09-07"
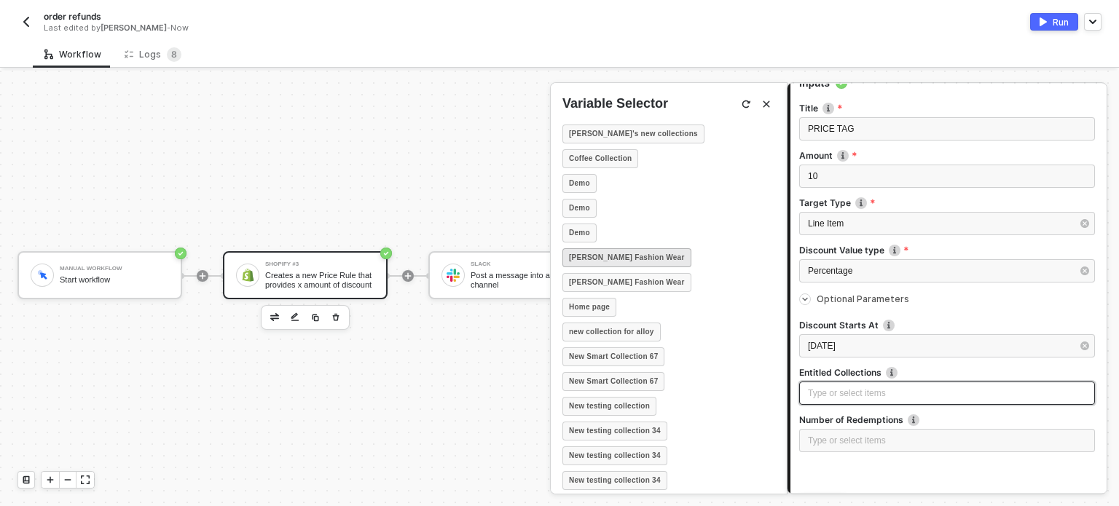
click at [594, 253] on strong "Hanna's Fashion Wear" at bounding box center [627, 258] width 116 height 12
click at [621, 281] on strong "Hanna's Fashion Wear" at bounding box center [627, 283] width 116 height 12
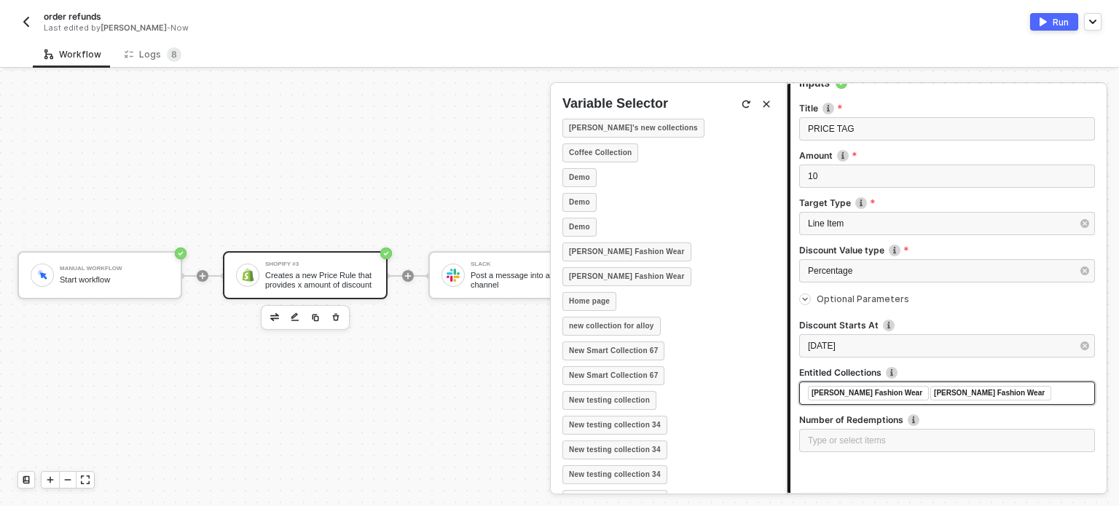
scroll to position [0, 0]
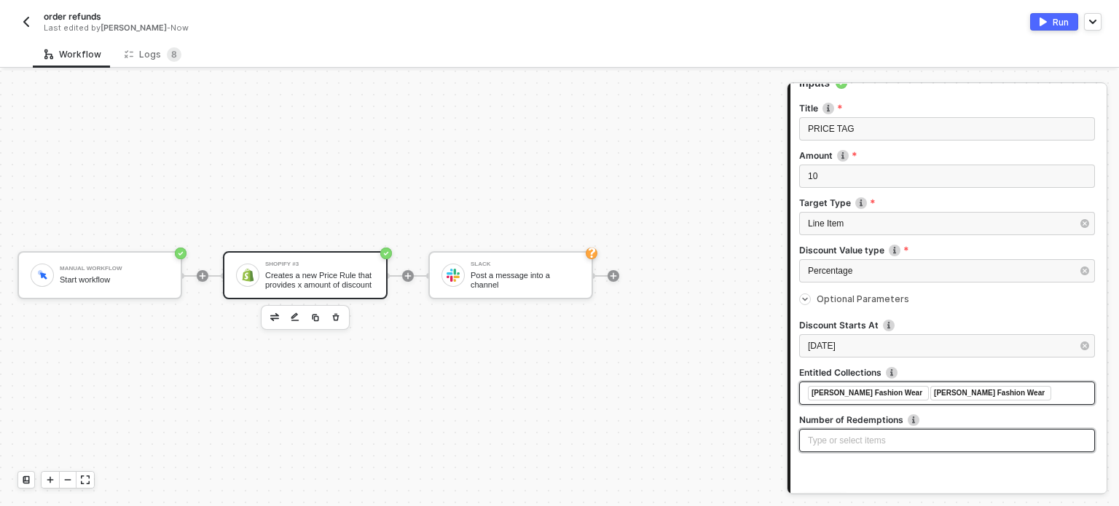
click at [858, 446] on div "Type or select items ﻿" at bounding box center [947, 441] width 278 height 14
click at [848, 442] on div "Type or select items ﻿" at bounding box center [947, 441] width 278 height 14
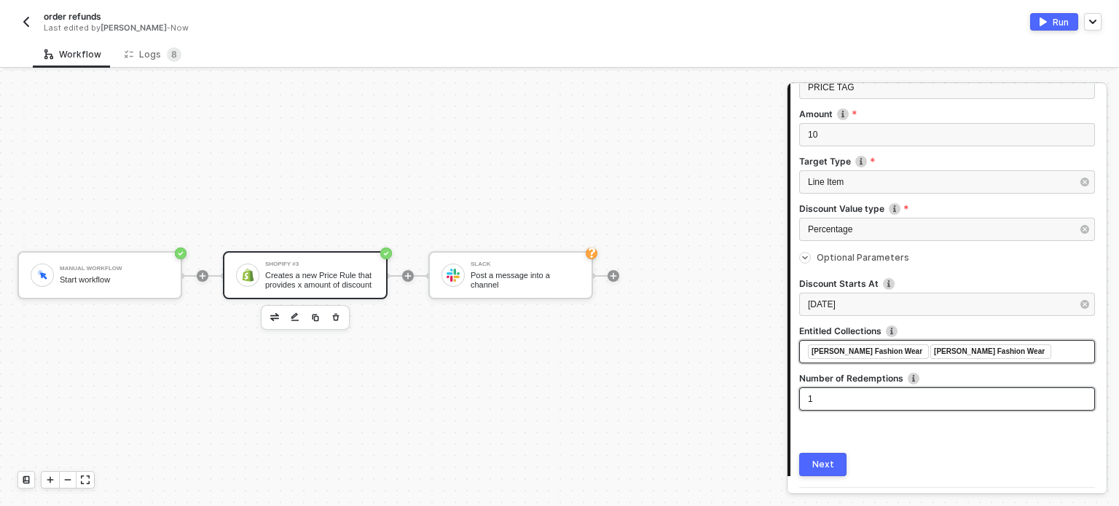
scroll to position [279, 0]
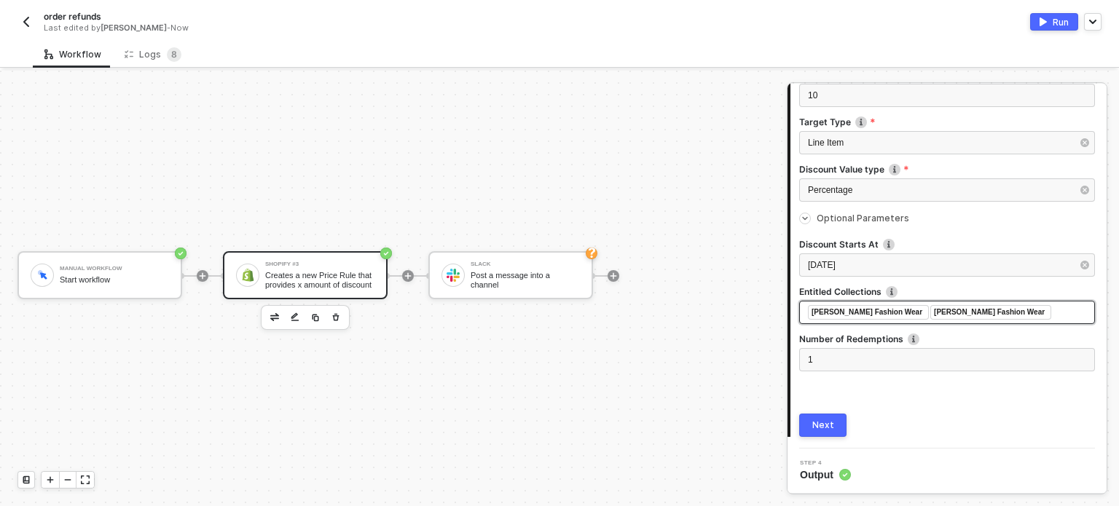
click at [830, 425] on div "Next" at bounding box center [823, 426] width 22 height 12
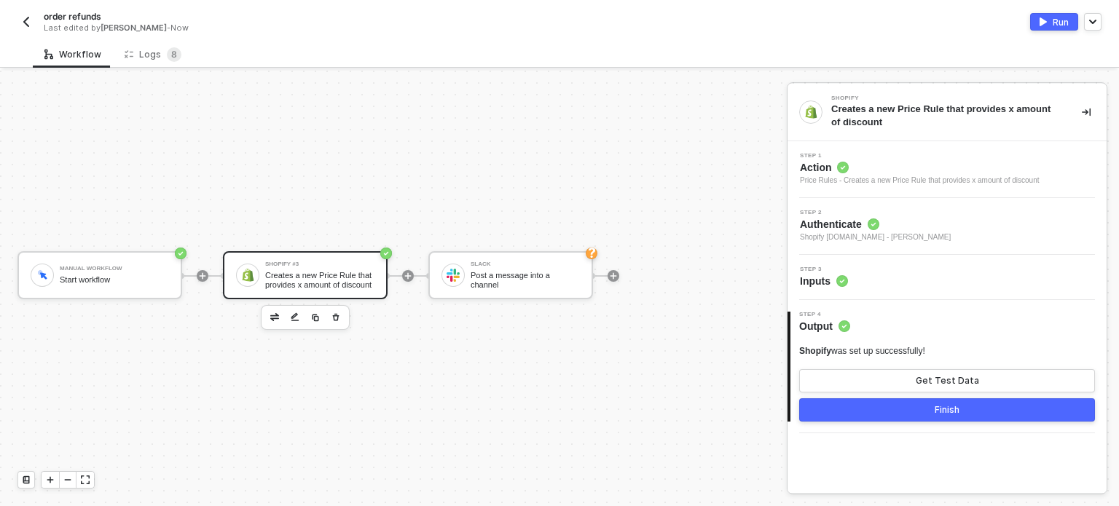
scroll to position [0, 0]
click at [884, 375] on button "Get Test Data" at bounding box center [947, 380] width 296 height 23
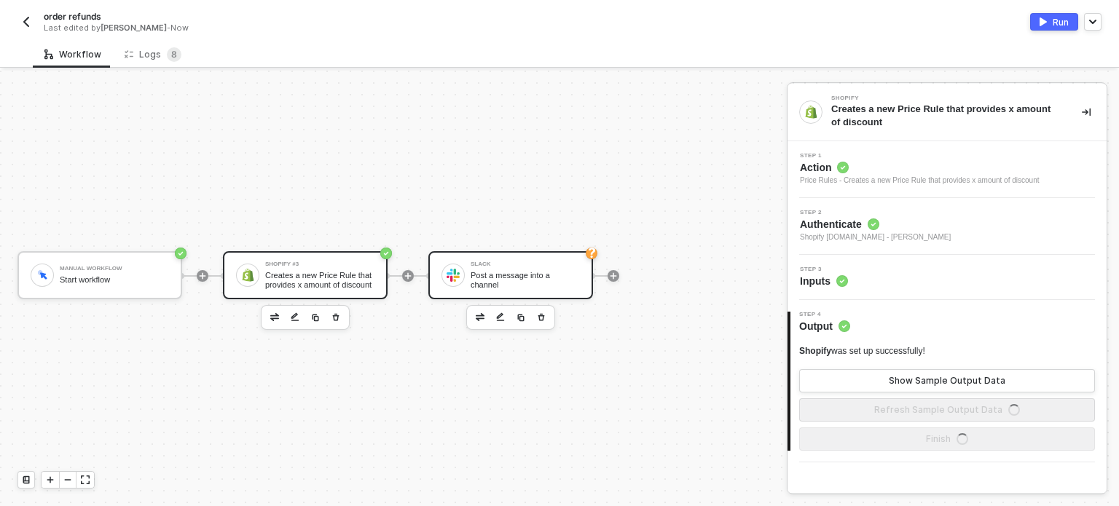
click at [571, 278] on div "Post a message into a channel" at bounding box center [525, 280] width 109 height 18
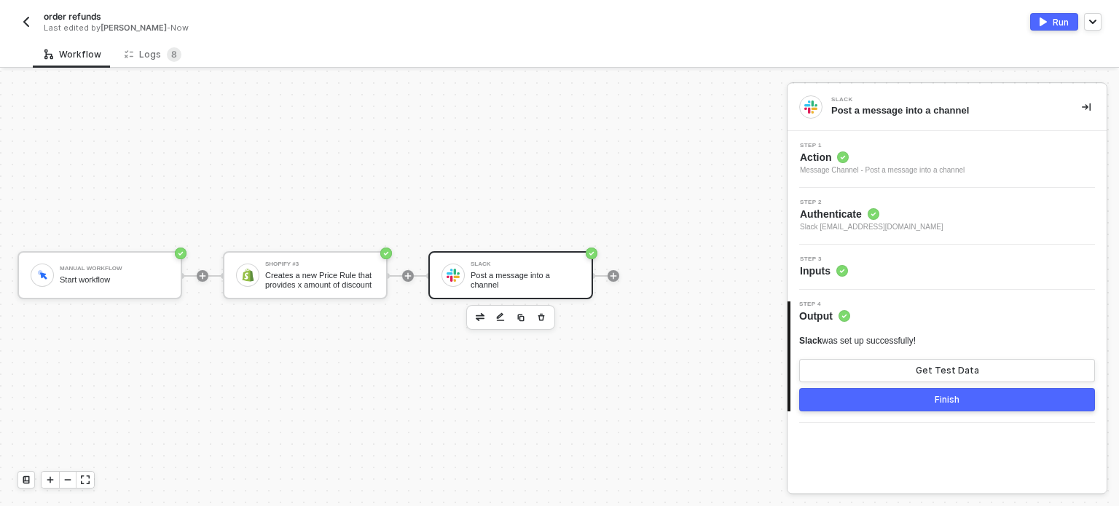
click at [839, 269] on circle at bounding box center [842, 271] width 12 height 12
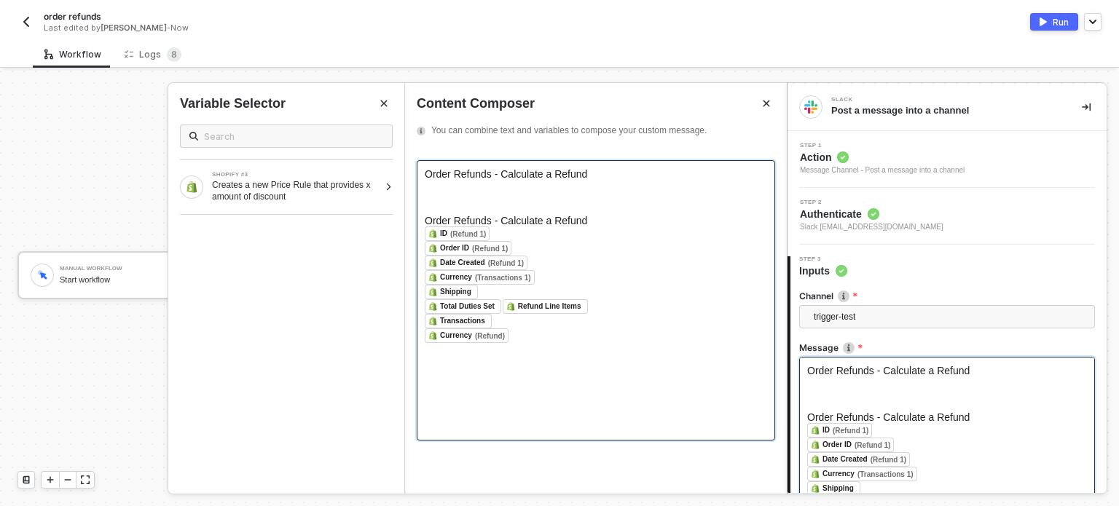
click at [594, 180] on div "Order Refunds - Calculate a Refund" at bounding box center [596, 174] width 342 height 12
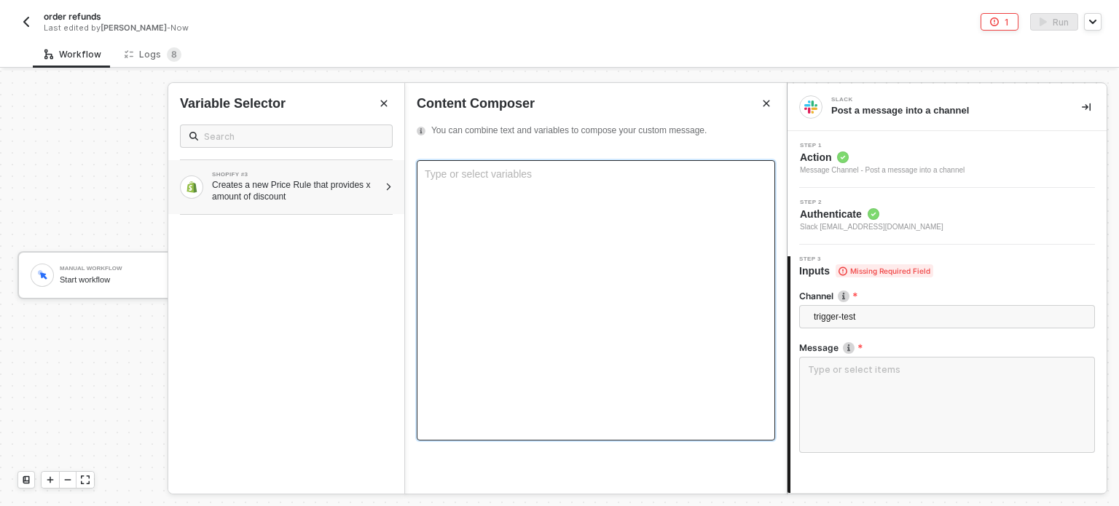
click at [342, 206] on div "SHOPIFY #3 Creates a new Price Rule that provides x amount of discount" at bounding box center [286, 187] width 236 height 54
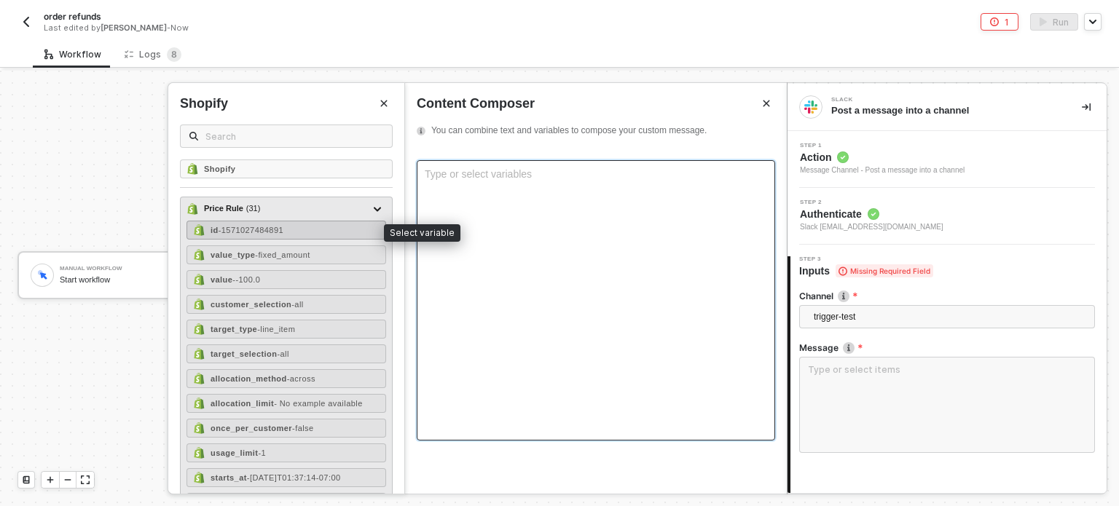
click at [259, 232] on span "- 1571027484891" at bounding box center [251, 230] width 65 height 9
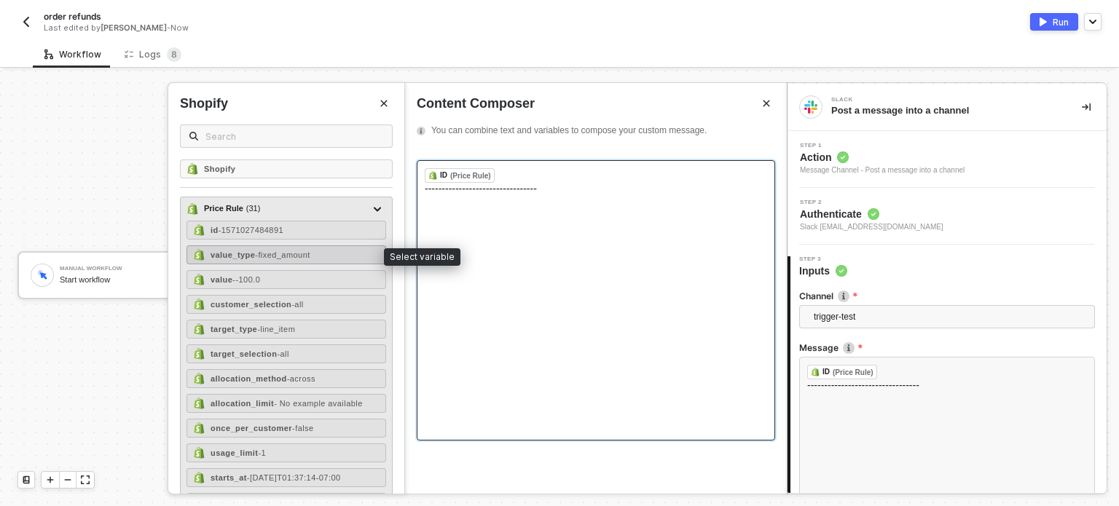
click at [257, 256] on span "- fixed_amount" at bounding box center [282, 255] width 55 height 9
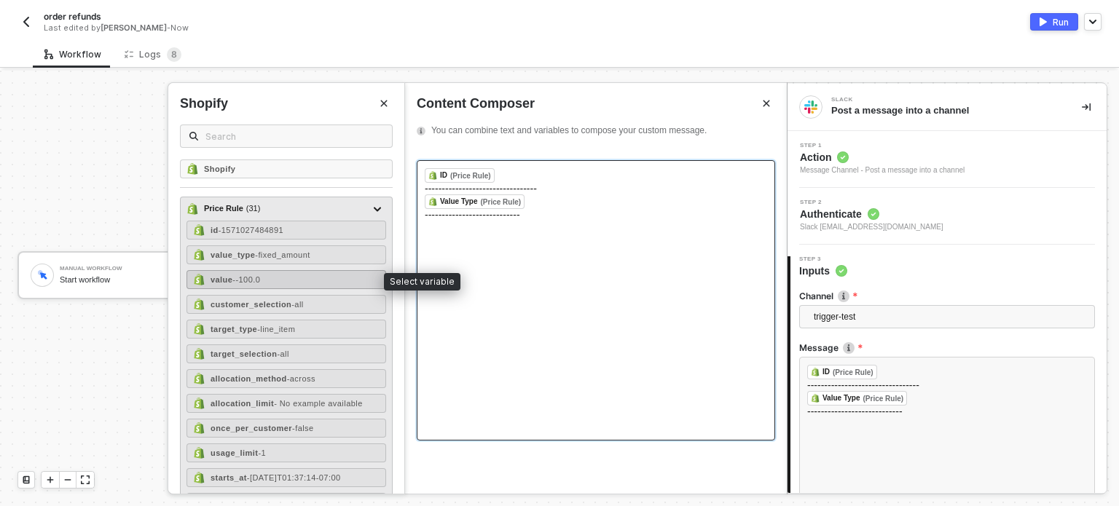
click at [307, 279] on div "value - -100.0" at bounding box center [286, 279] width 200 height 19
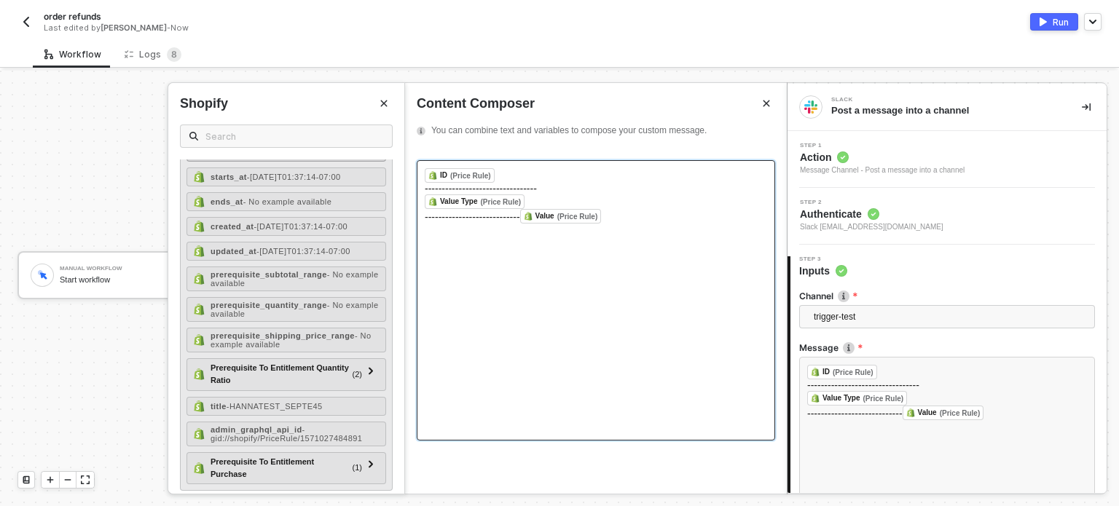
scroll to position [302, 0]
click at [284, 401] on span "- HANNATEST_SEPTE45" at bounding box center [275, 405] width 96 height 9
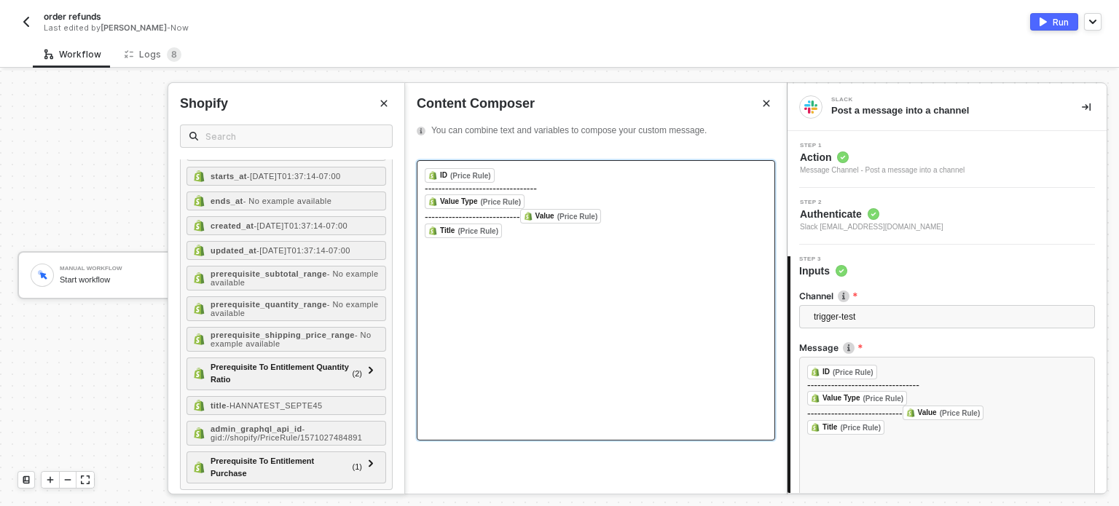
click at [637, 215] on div "---------------------------- Value (Price Rule) ﻿ ﻿" at bounding box center [596, 216] width 342 height 15
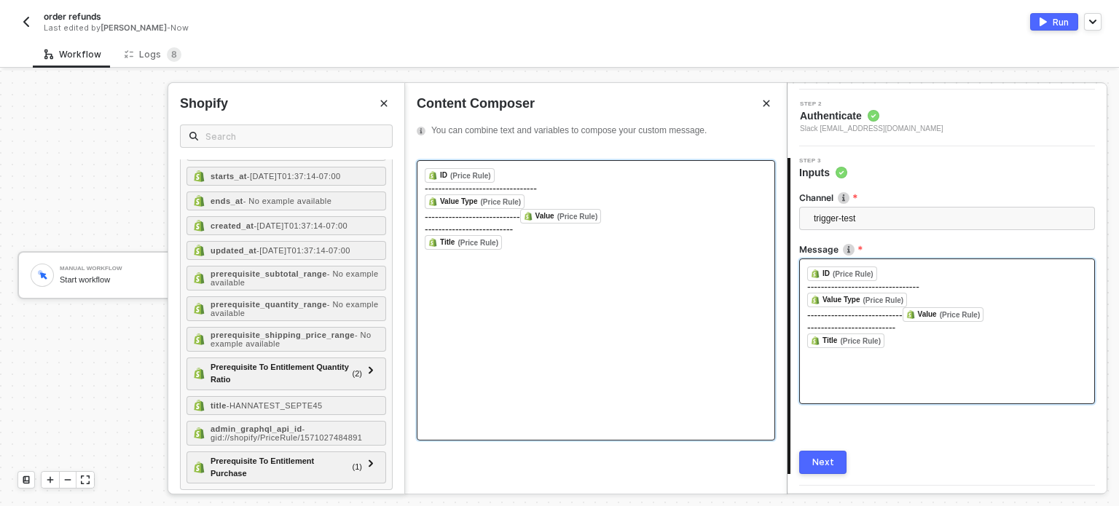
scroll to position [135, 0]
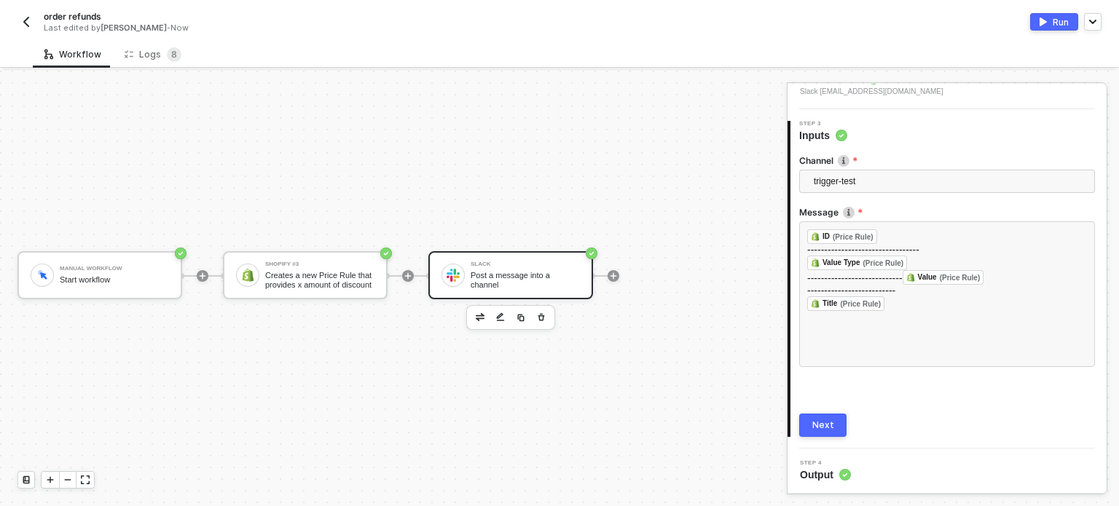
click at [830, 436] on button "Next" at bounding box center [822, 425] width 47 height 23
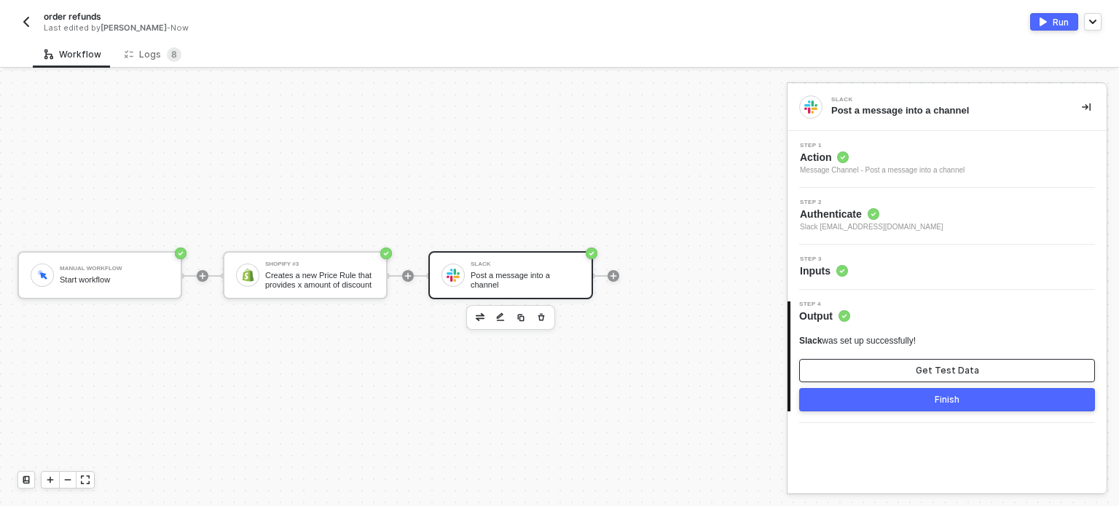
click at [889, 374] on button "Get Test Data" at bounding box center [947, 370] width 296 height 23
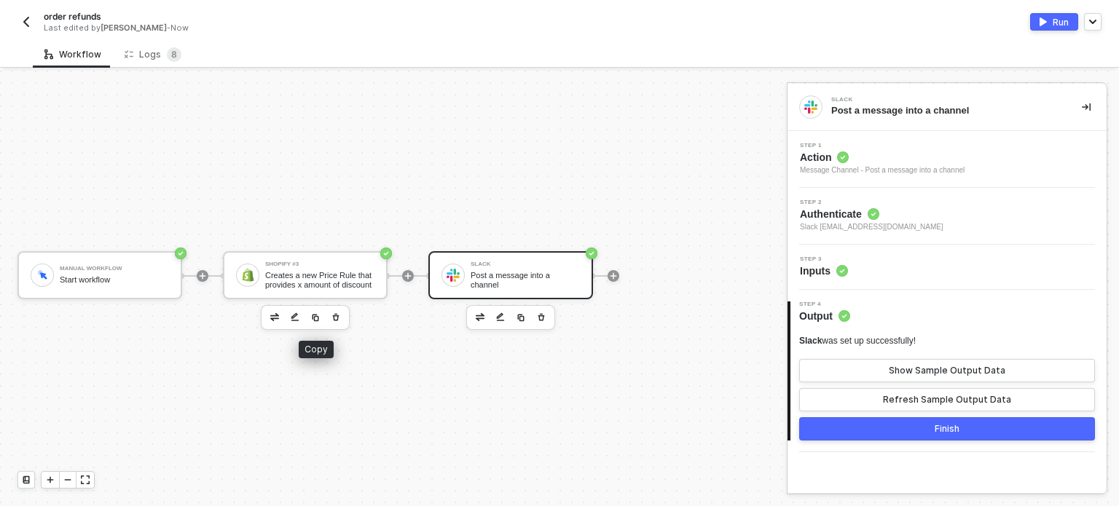
click at [315, 315] on img "button" at bounding box center [315, 317] width 9 height 9
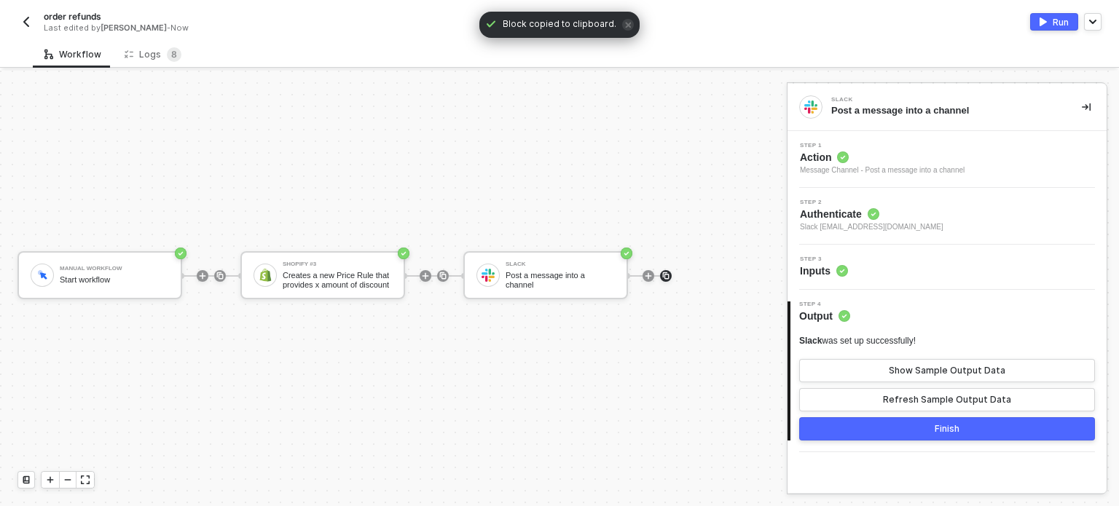
click at [665, 276] on img at bounding box center [665, 276] width 9 height 9
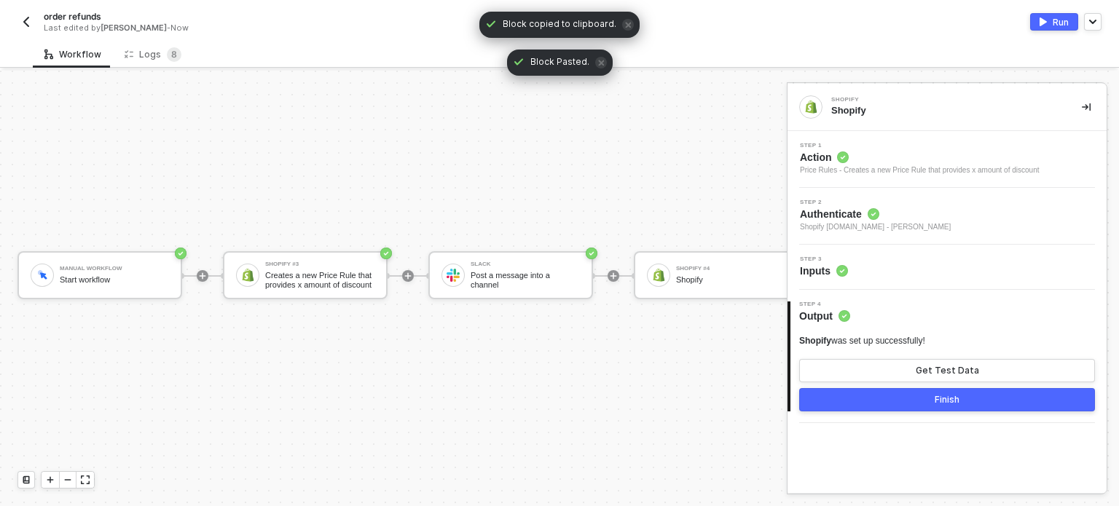
click at [728, 247] on div at bounding box center [819, 276] width 194 height 114
click at [730, 267] on div "Shopify #4" at bounding box center [730, 269] width 109 height 6
click at [828, 156] on span "Action" at bounding box center [920, 157] width 240 height 15
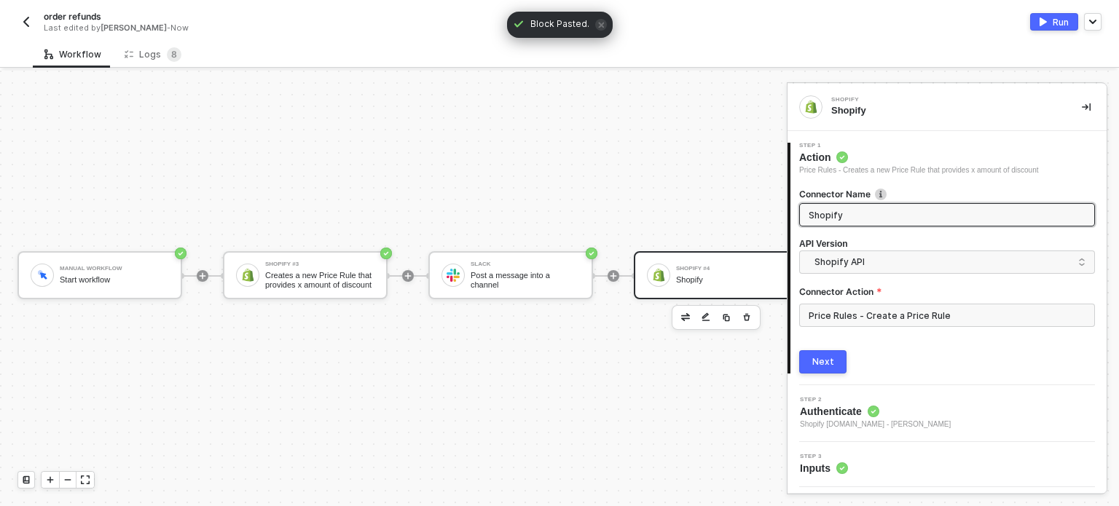
click at [854, 331] on div "Price Rules - Create a Price Rule" at bounding box center [947, 321] width 296 height 35
click at [854, 317] on input "Price Rules - Create a Price Rule" at bounding box center [947, 315] width 296 height 23
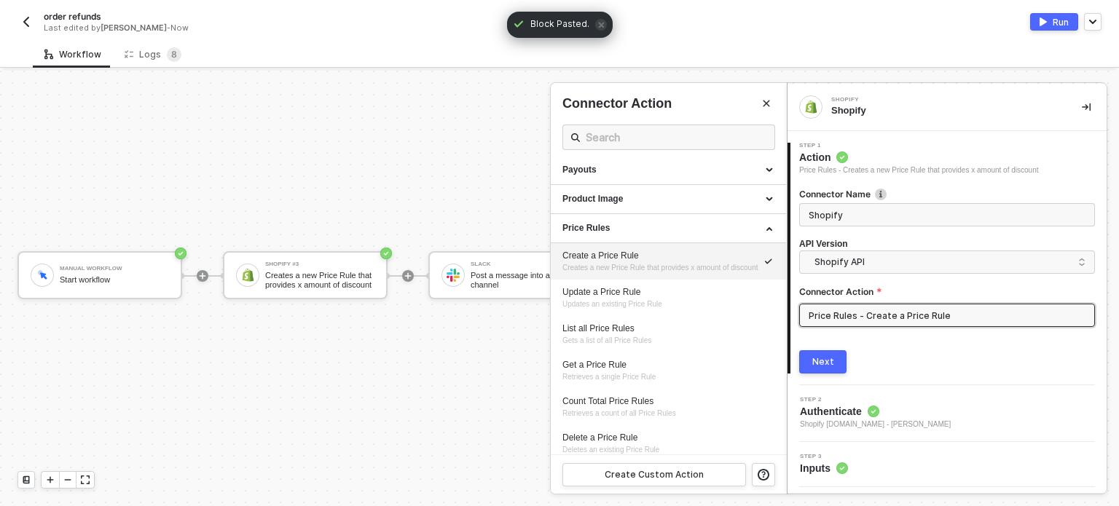
scroll to position [653, 0]
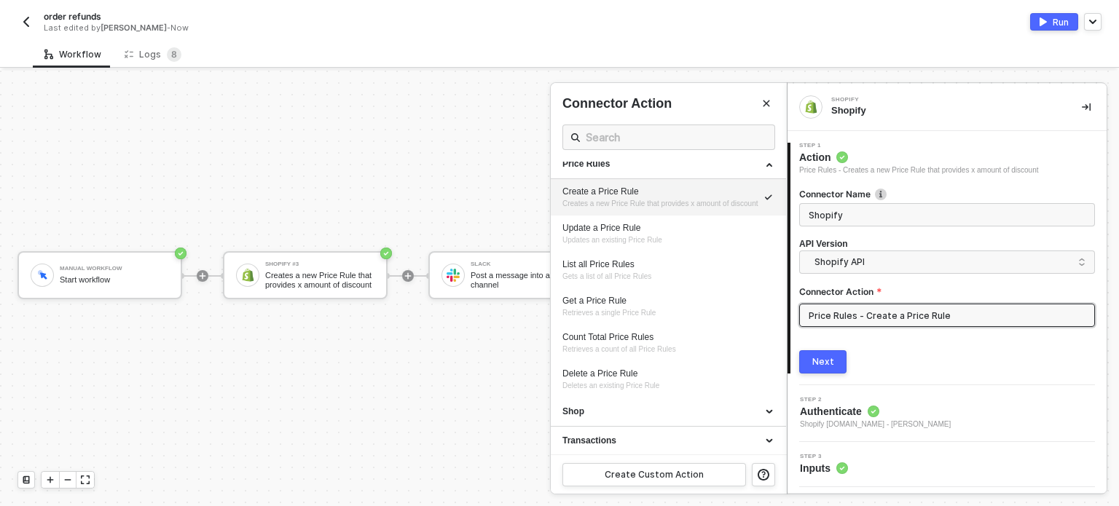
drag, startPoint x: 618, startPoint y: 236, endPoint x: 781, endPoint y: 313, distance: 180.5
click at [619, 236] on span "Updates an existing Price Rule" at bounding box center [612, 240] width 100 height 8
type input "Updates an existing Price Rule"
type input "Price Rules - Update a Price Rule"
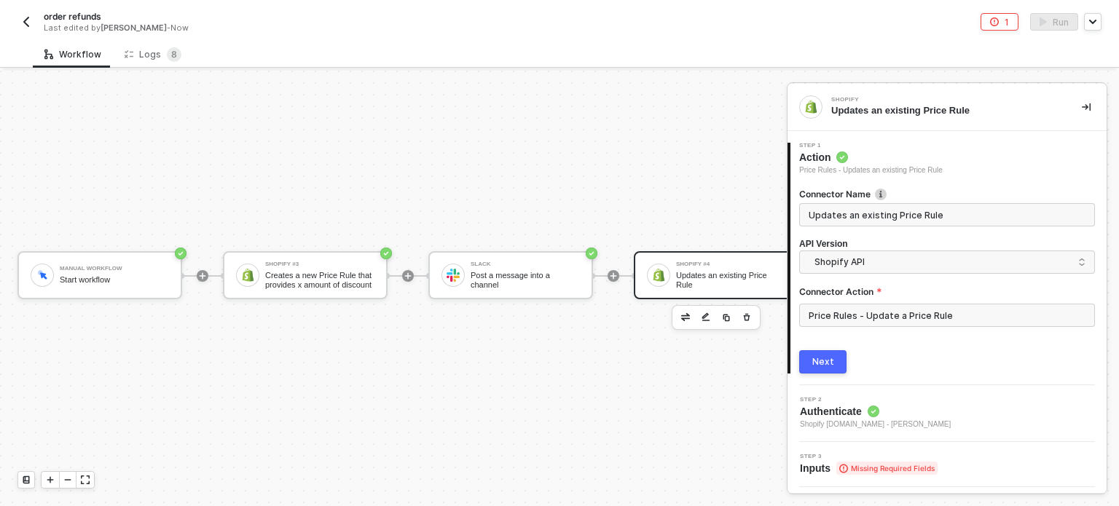
click at [819, 362] on div "Next" at bounding box center [823, 362] width 22 height 12
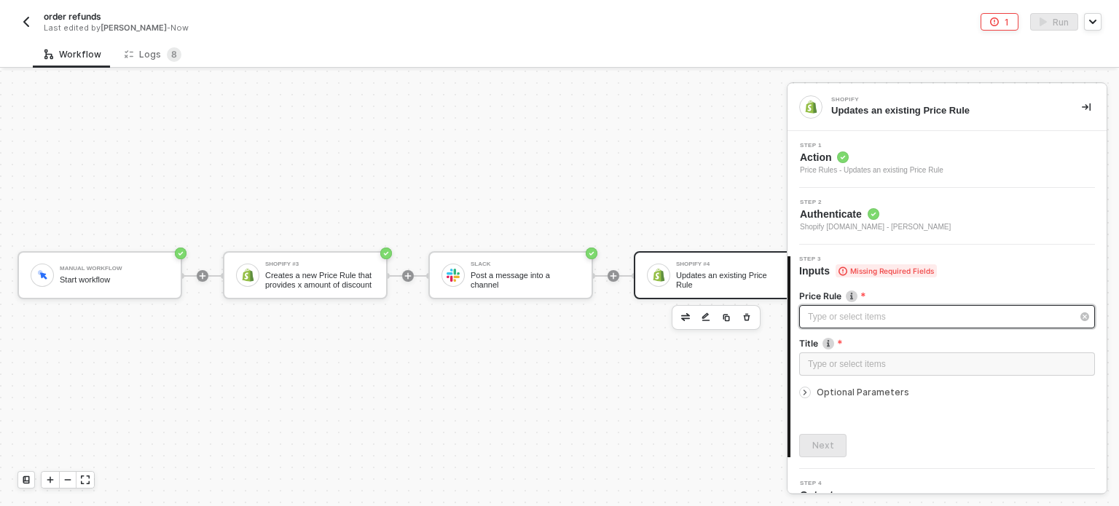
click at [845, 311] on div "Type or select items ﻿" at bounding box center [940, 317] width 264 height 14
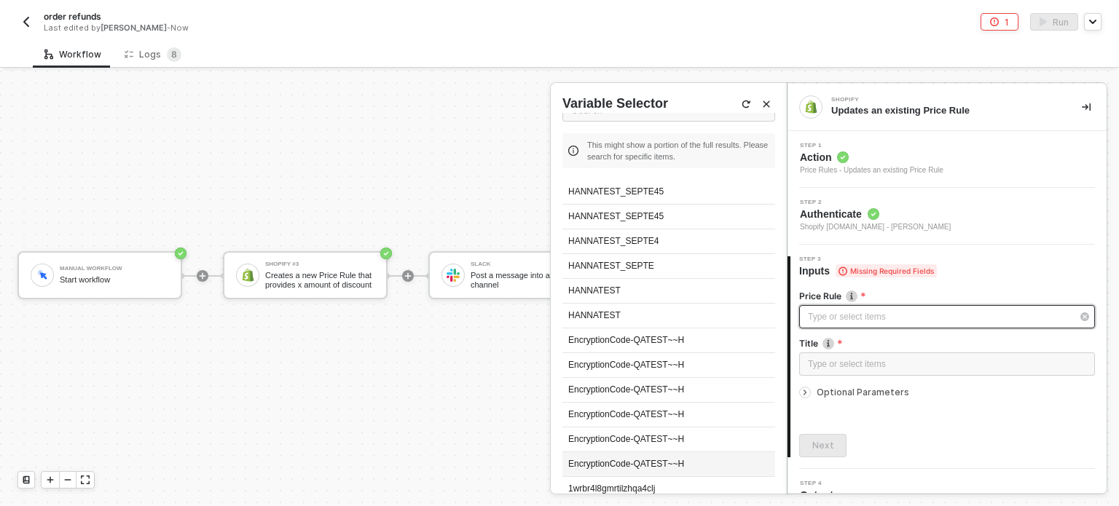
scroll to position [146, 0]
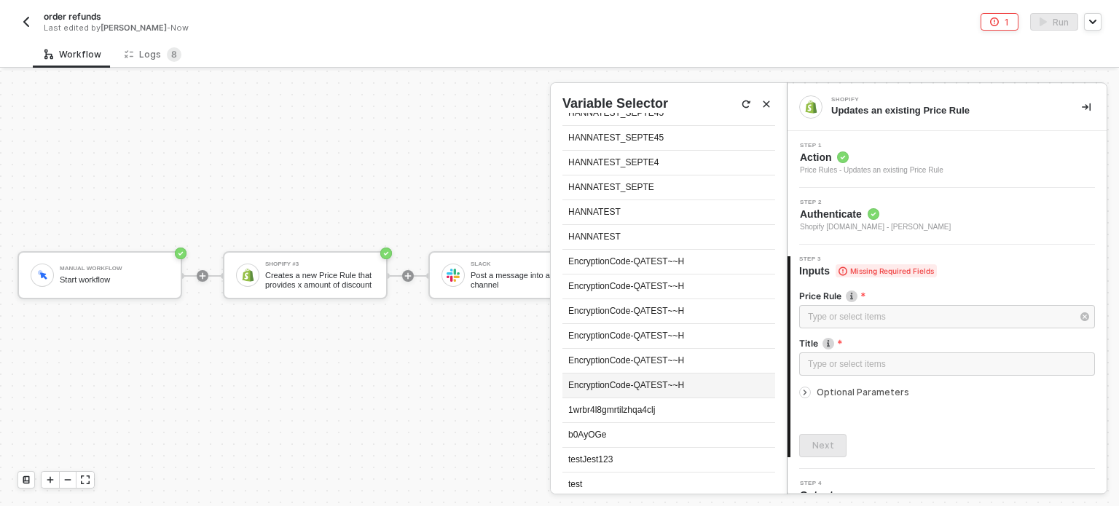
click at [618, 387] on div "EncryptionCode-QATEST~~H" at bounding box center [668, 386] width 213 height 25
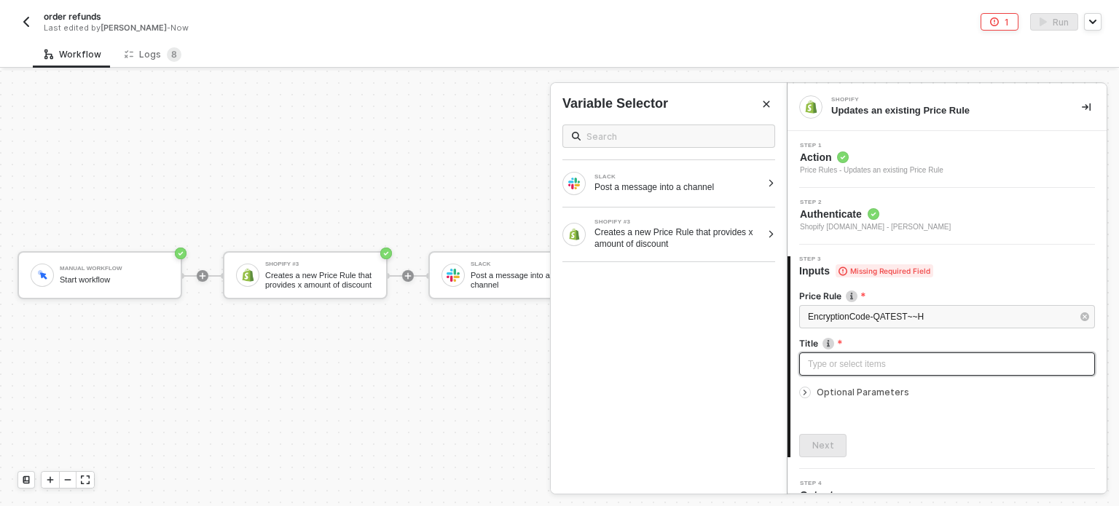
click at [842, 368] on div "Type or select items ﻿" at bounding box center [947, 365] width 278 height 14
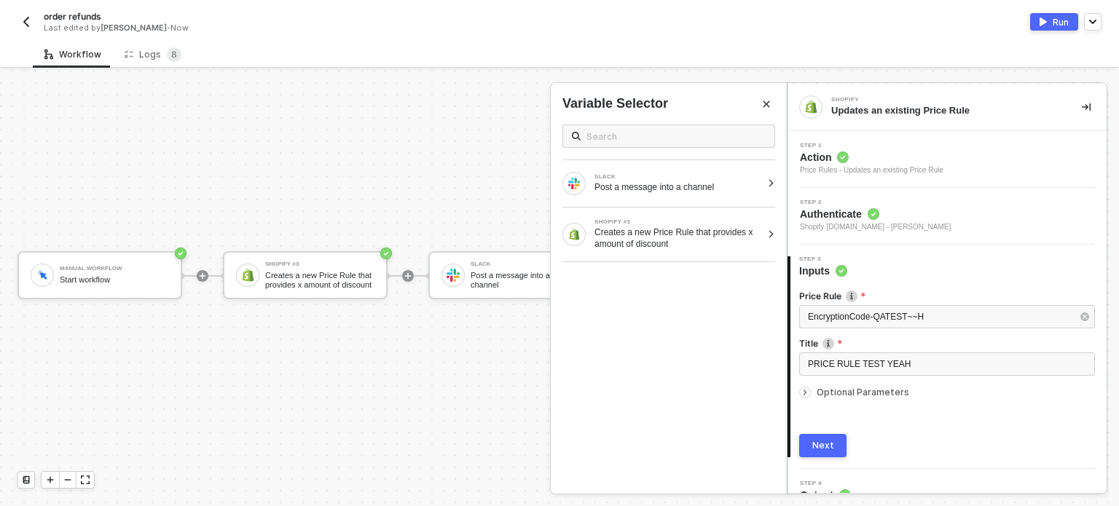
click at [842, 396] on span "Optional Parameters" at bounding box center [862, 392] width 93 height 11
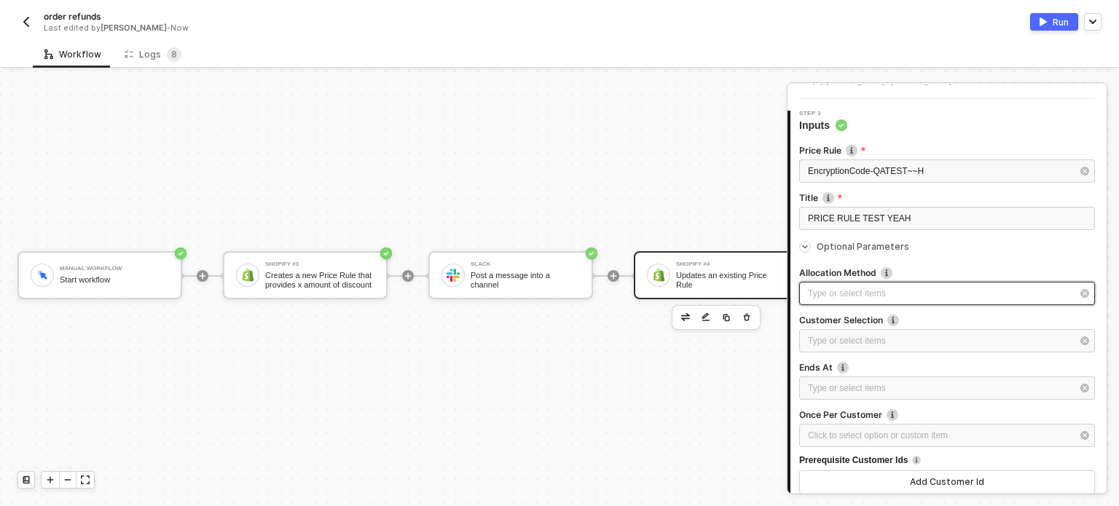
click at [842, 282] on div "Type or select items ﻿" at bounding box center [947, 293] width 296 height 23
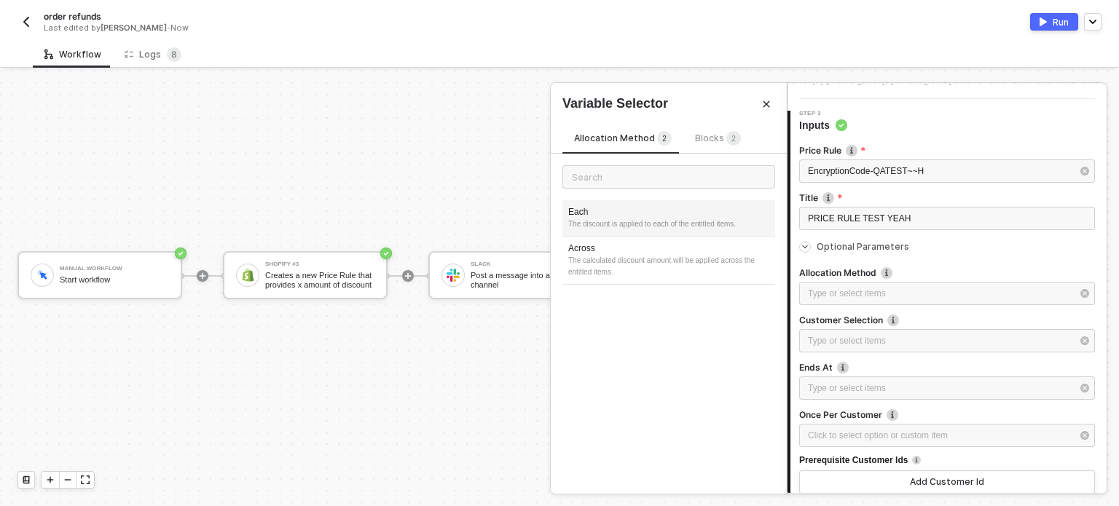
click at [639, 221] on div "The discount is applied to each of the entitled items." at bounding box center [668, 225] width 201 height 12
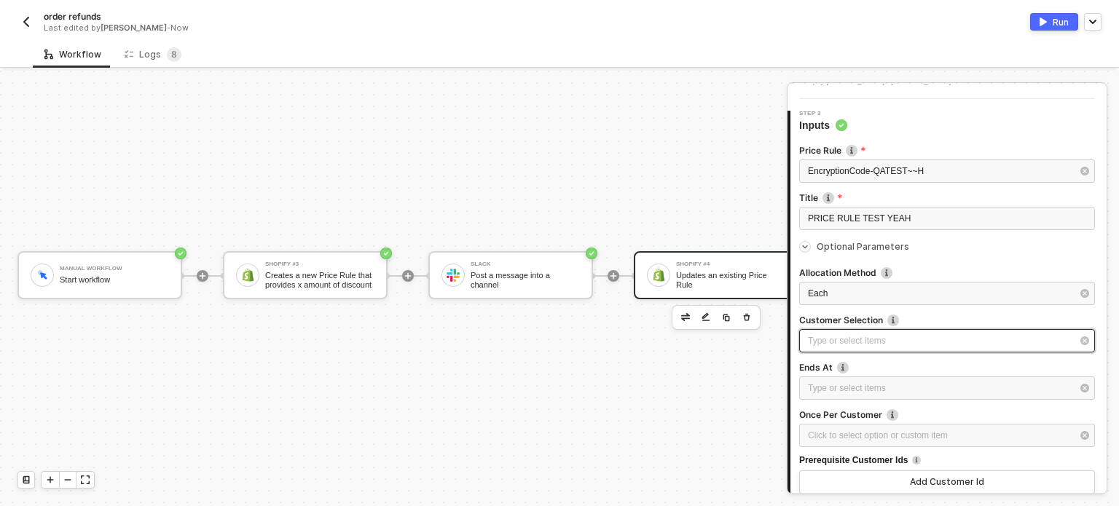
click at [871, 346] on div "Type or select items ﻿" at bounding box center [940, 341] width 264 height 14
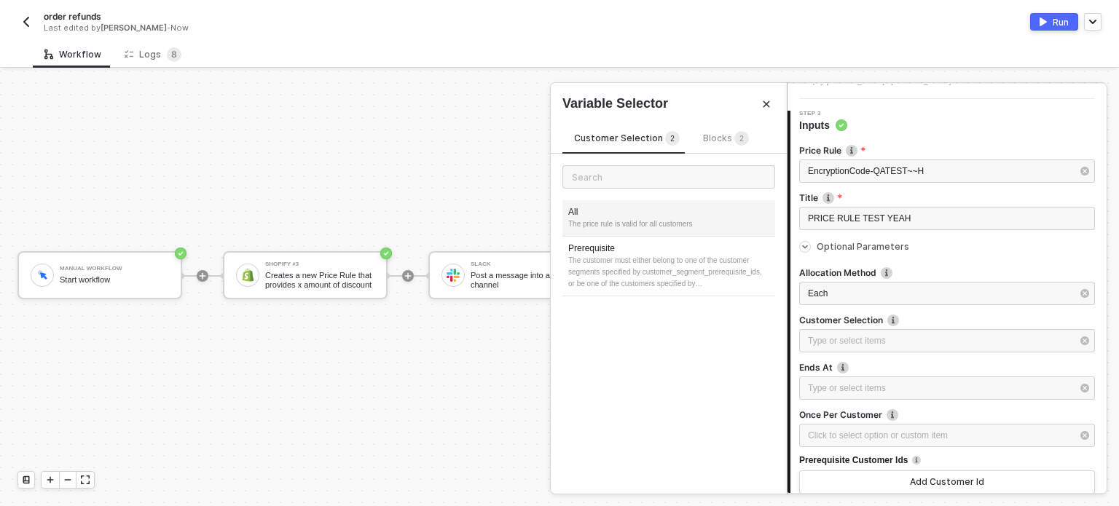
click at [642, 227] on div "The price rule is valid for all customers" at bounding box center [668, 225] width 201 height 12
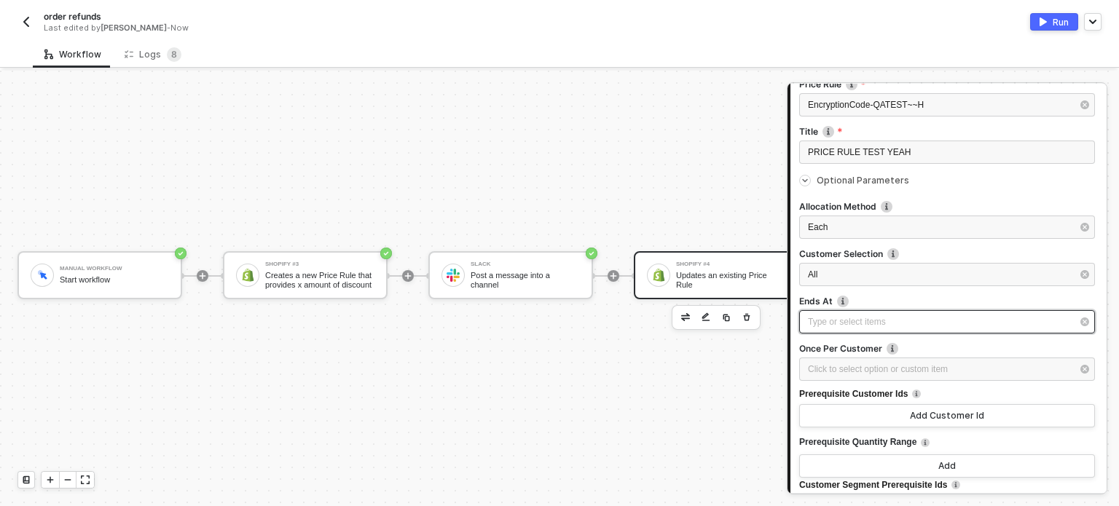
scroll to position [291, 0]
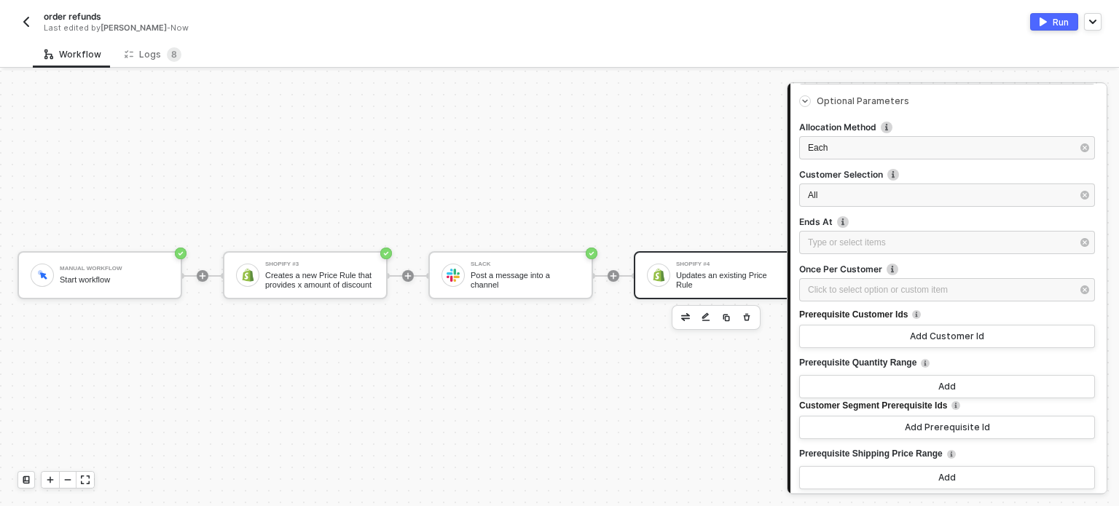
drag, startPoint x: 842, startPoint y: 277, endPoint x: 841, endPoint y: 302, distance: 25.5
click at [842, 279] on div "Once Per Customer Click to select option or custom item ﻿" at bounding box center [947, 286] width 296 height 47
click at [841, 302] on div "Click to select option or custom item ﻿" at bounding box center [947, 291] width 296 height 26
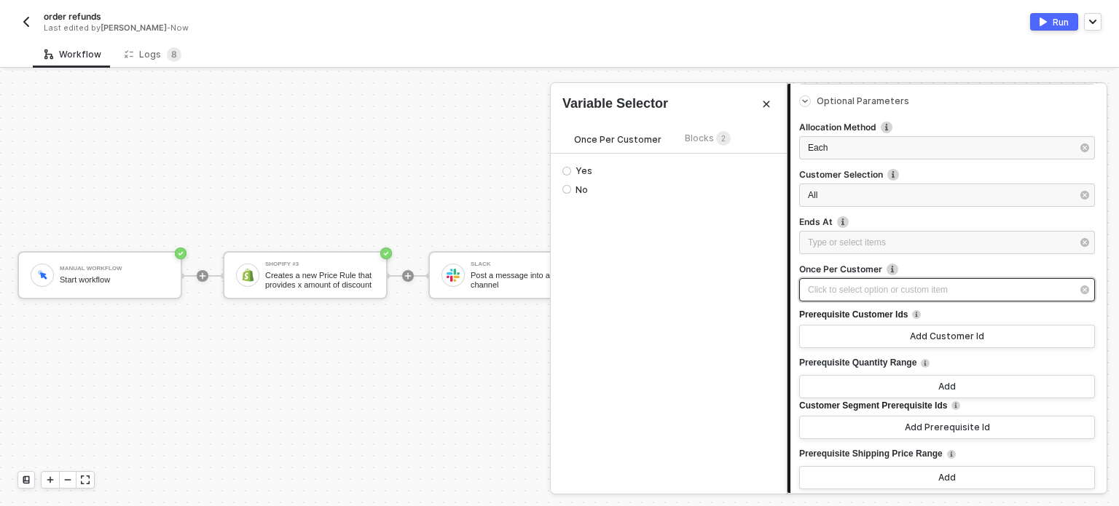
click at [841, 294] on div "Click to select option or custom item ﻿" at bounding box center [940, 290] width 264 height 14
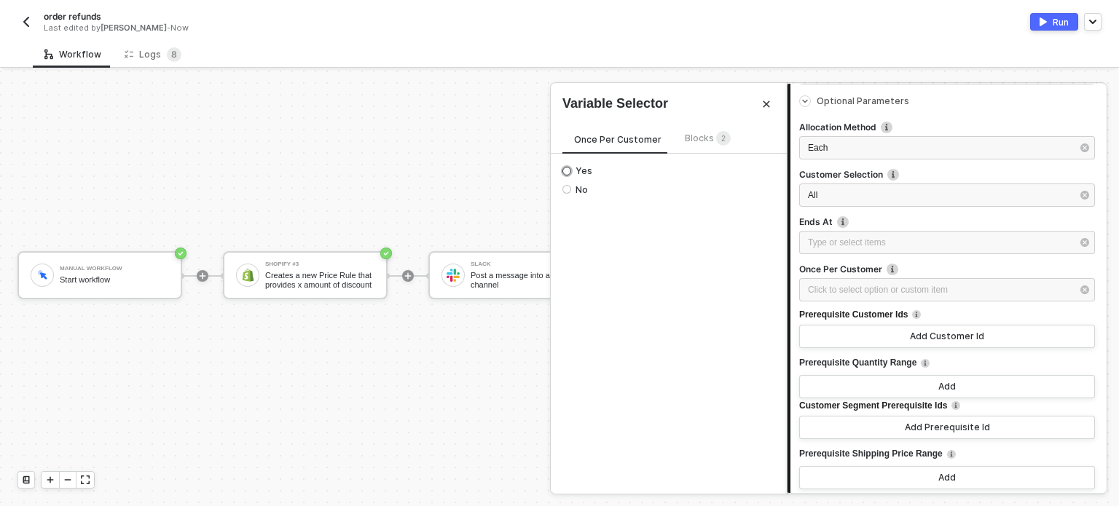
click at [579, 173] on span "Yes" at bounding box center [581, 171] width 21 height 12
click at [571, 173] on input "Yes" at bounding box center [566, 171] width 9 height 9
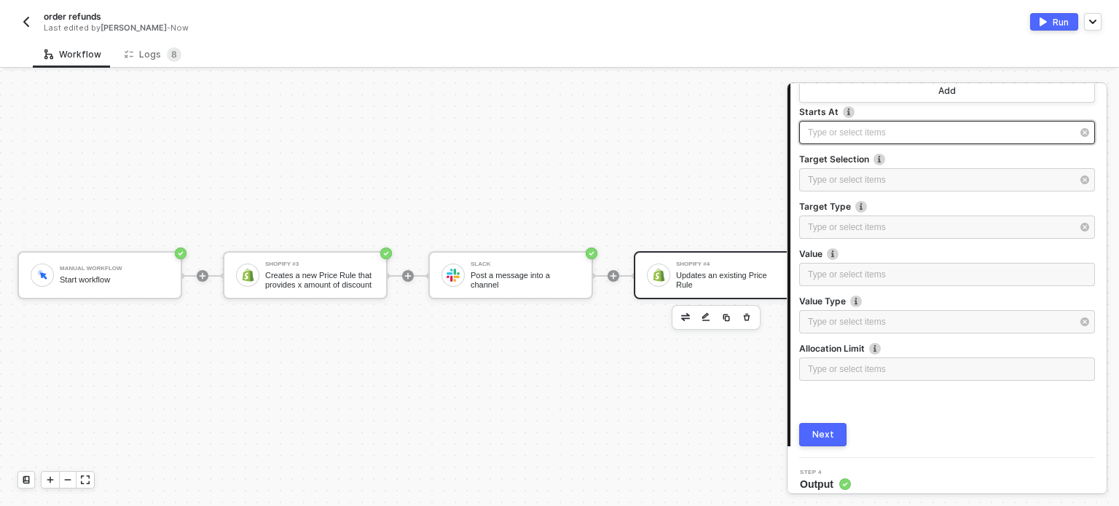
scroll to position [788, 0]
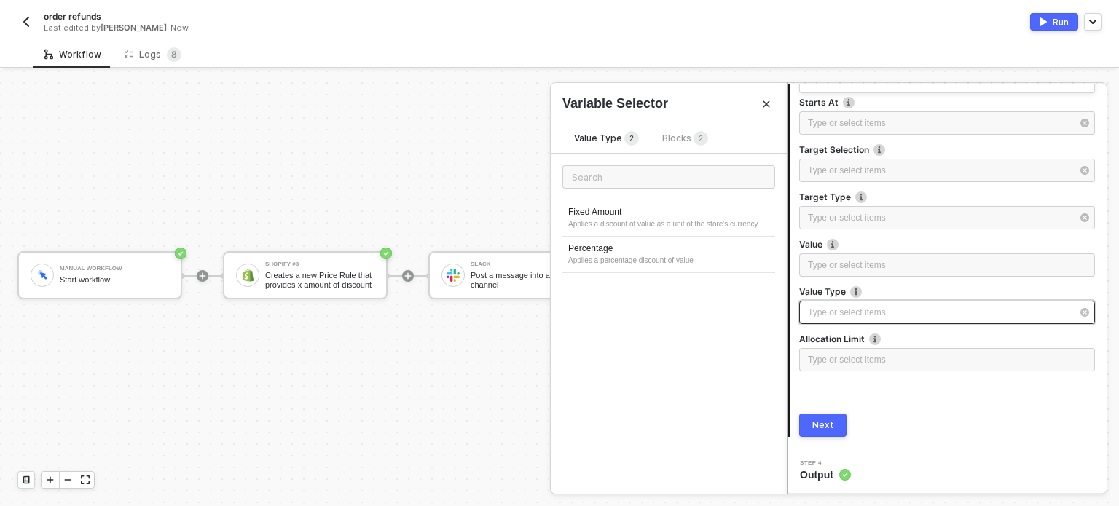
click at [854, 308] on div "Type or select items ﻿" at bounding box center [940, 313] width 264 height 14
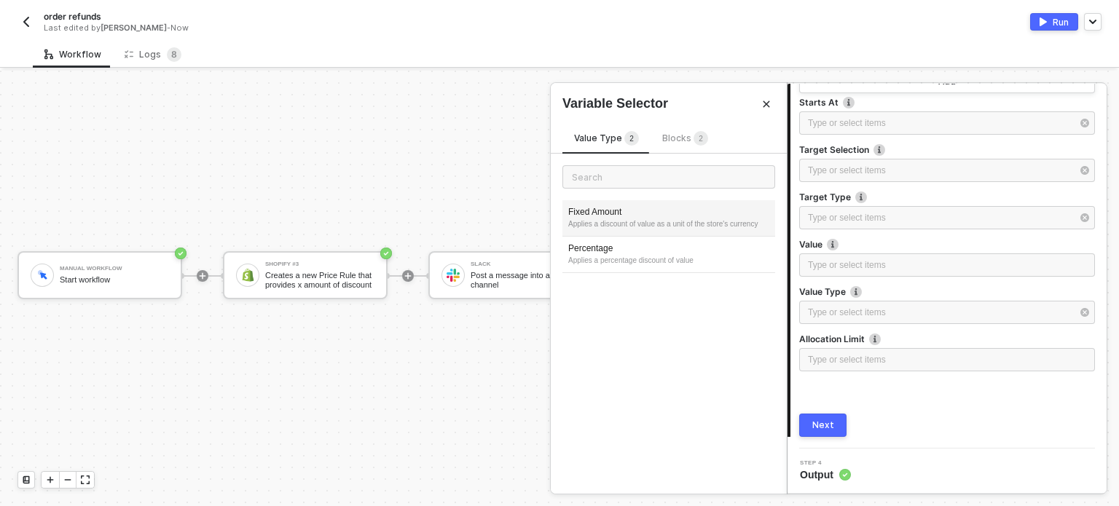
click at [638, 219] on div "Applies a discount of value as a unit of the store's currency" at bounding box center [668, 225] width 201 height 12
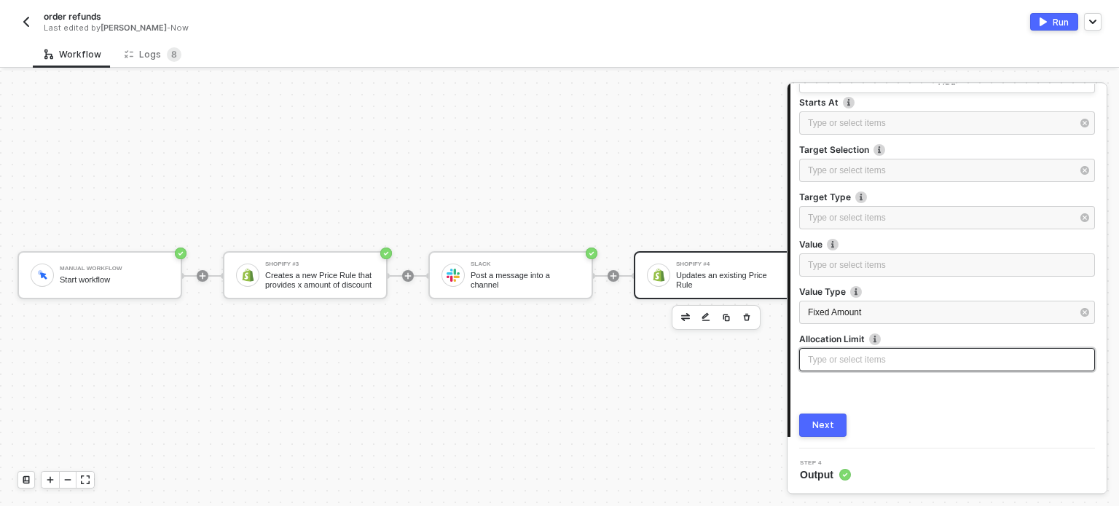
click at [825, 367] on div "Type or select items ﻿" at bounding box center [947, 359] width 296 height 23
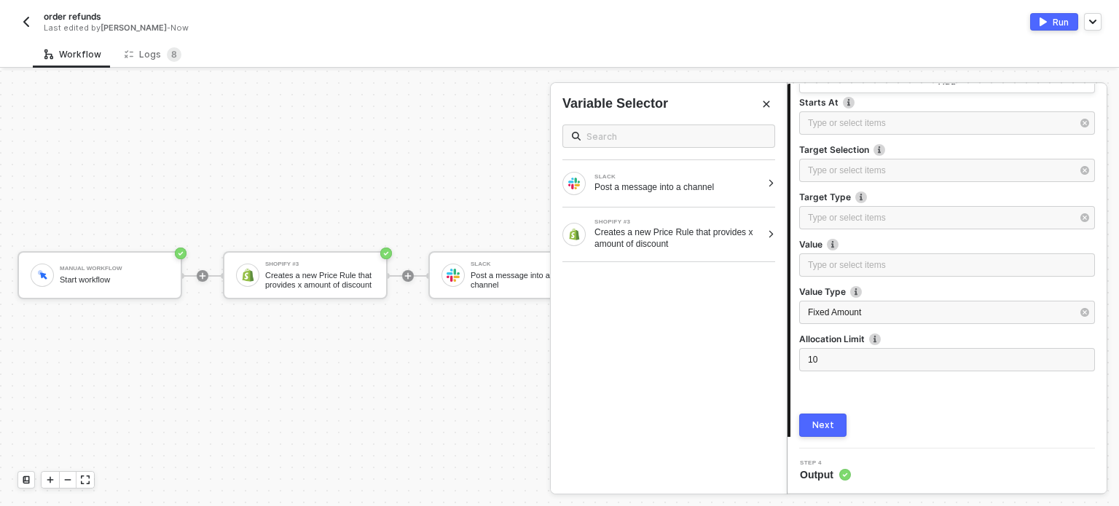
click at [810, 428] on button "Next" at bounding box center [822, 425] width 47 height 23
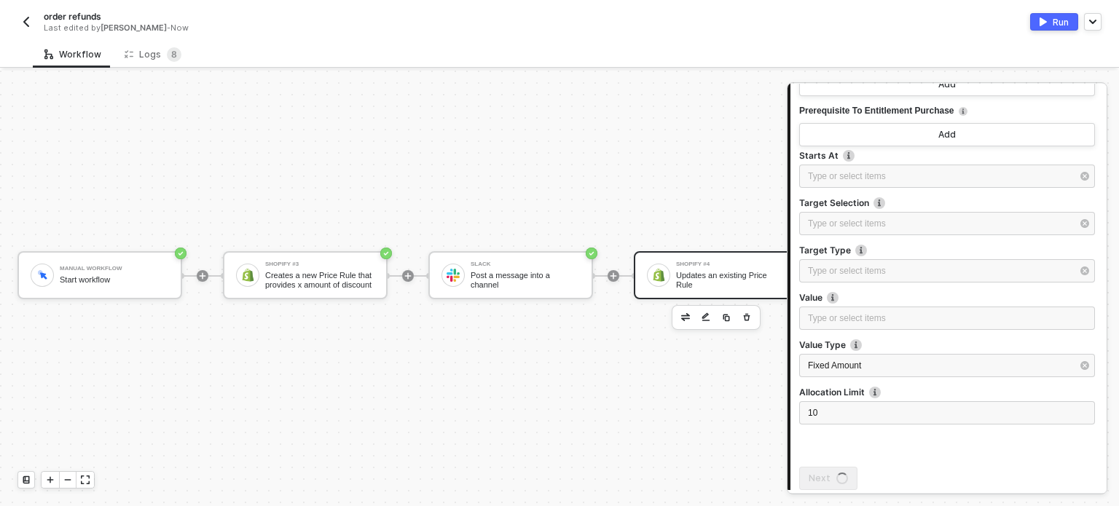
scroll to position [0, 0]
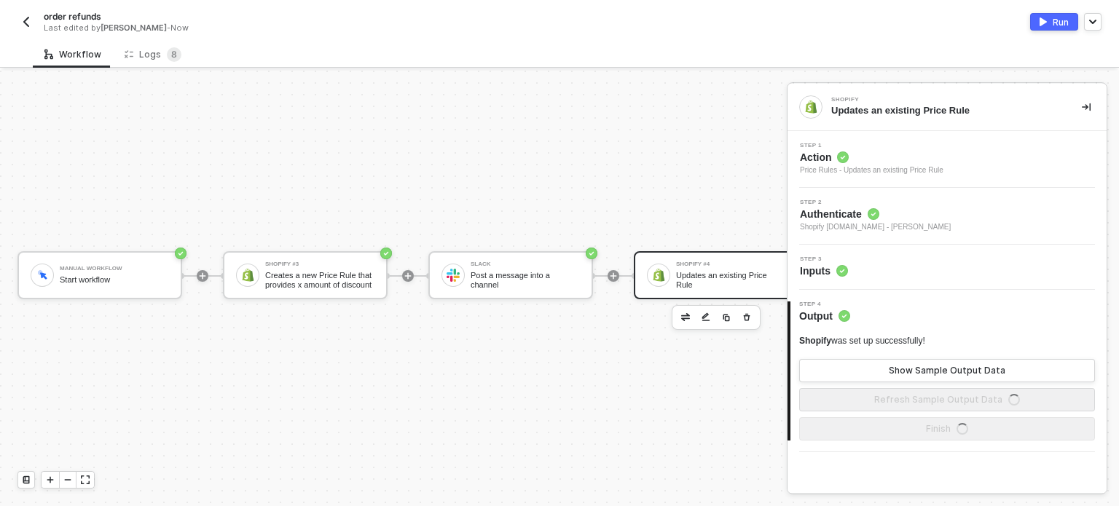
click at [823, 162] on span "Action" at bounding box center [871, 157] width 143 height 15
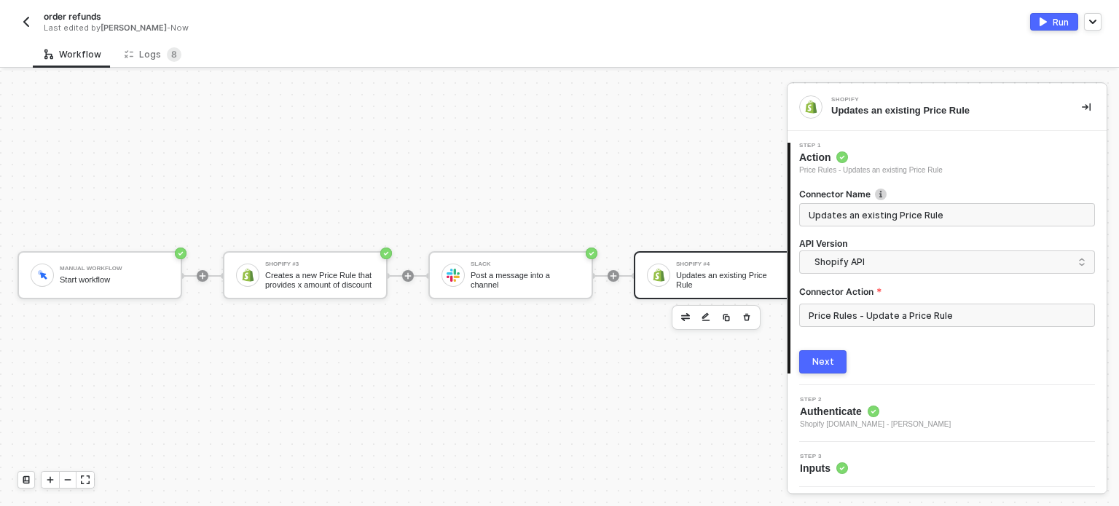
click at [814, 477] on div "3 Step 3 Inputs" at bounding box center [946, 464] width 319 height 45
click at [815, 467] on span "Inputs" at bounding box center [824, 468] width 48 height 15
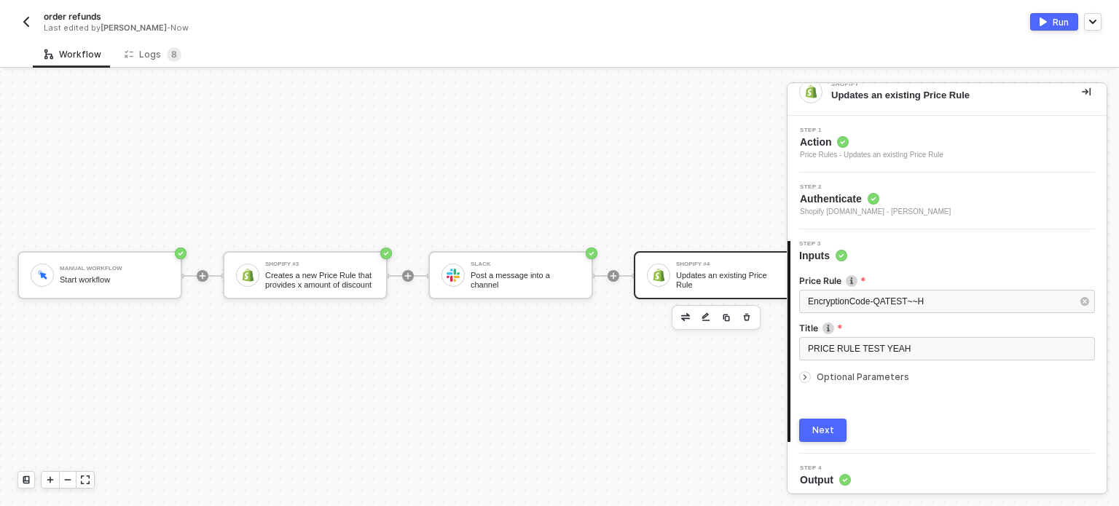
scroll to position [20, 0]
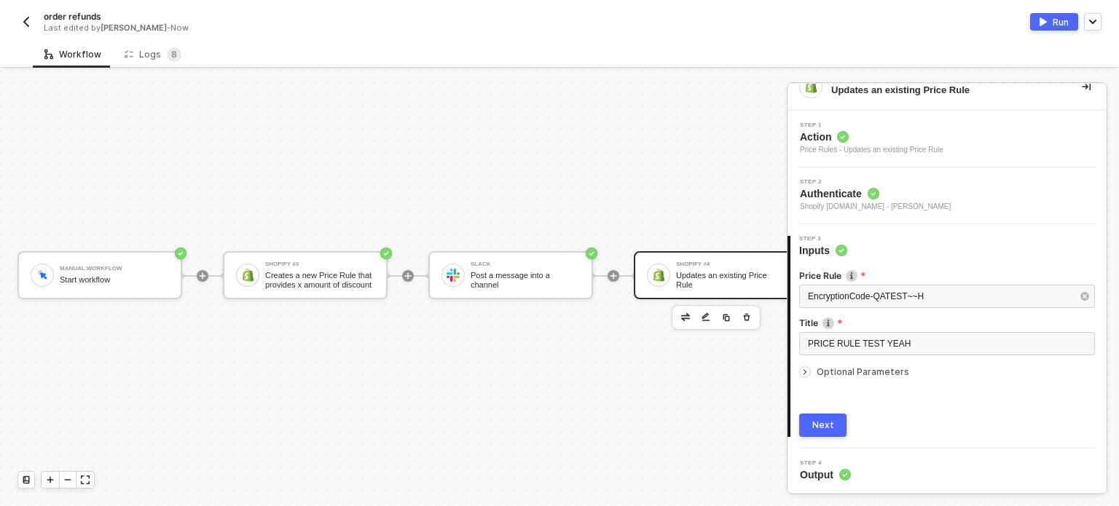
click at [865, 374] on span "Optional Parameters" at bounding box center [862, 371] width 93 height 11
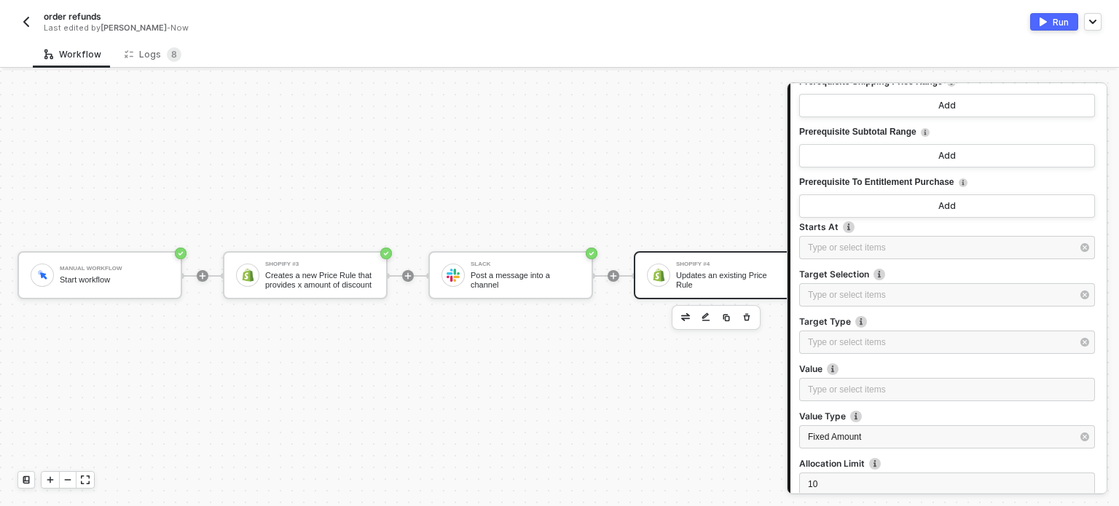
scroll to position [788, 0]
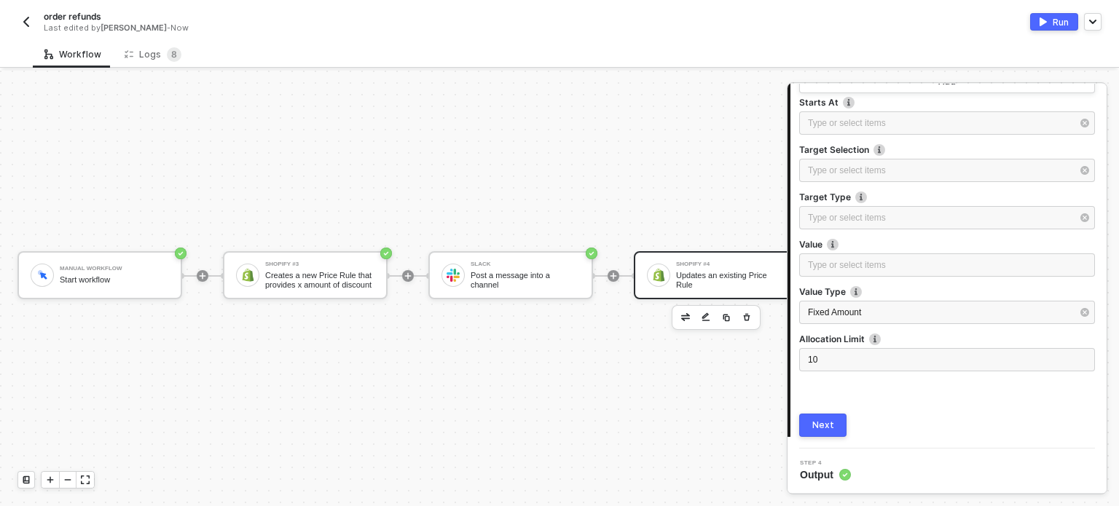
click at [828, 425] on div "Next" at bounding box center [823, 426] width 22 height 12
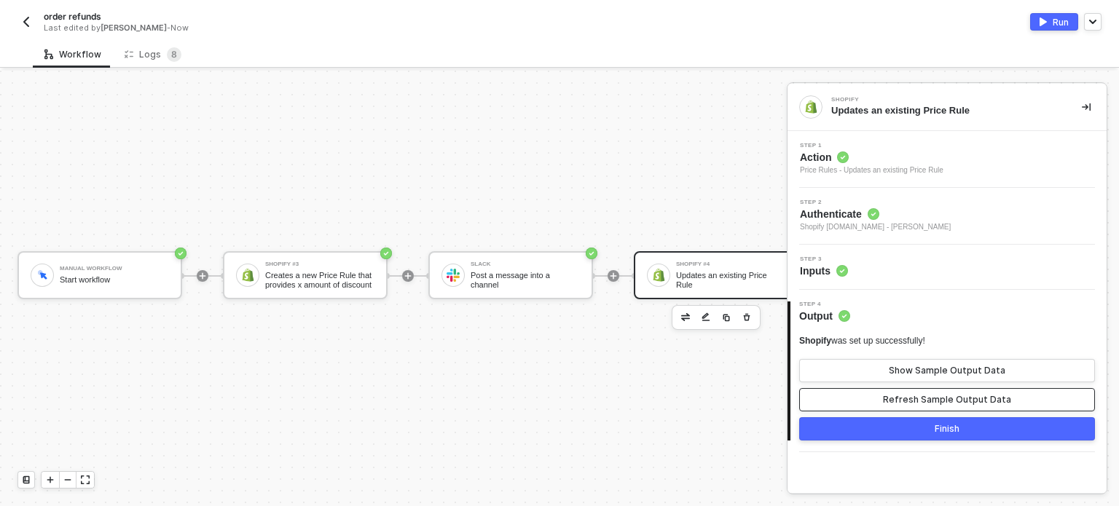
click at [1006, 407] on button "Refresh Sample Output Data" at bounding box center [947, 399] width 296 height 23
click at [522, 314] on img "button" at bounding box center [520, 317] width 9 height 9
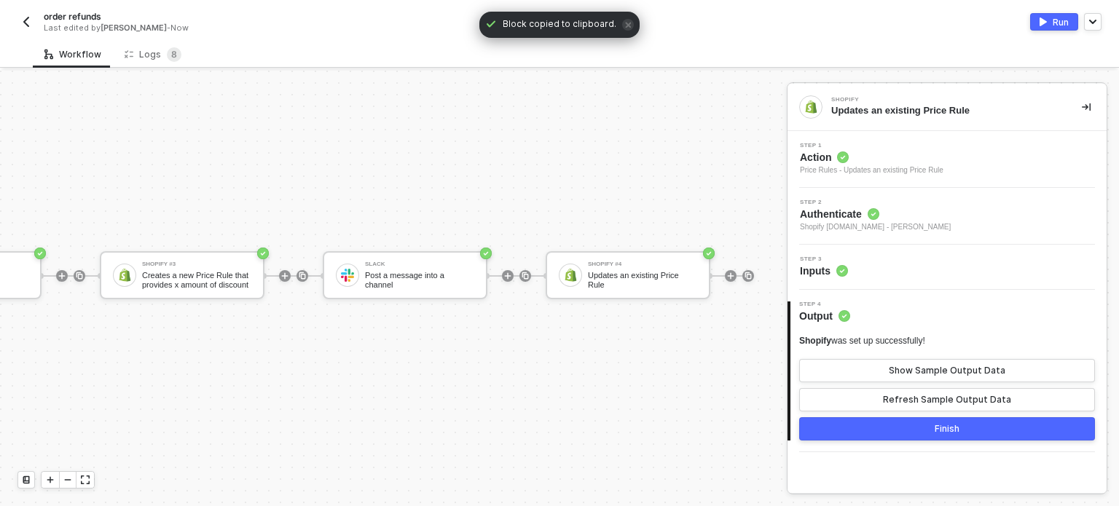
scroll to position [26, 192]
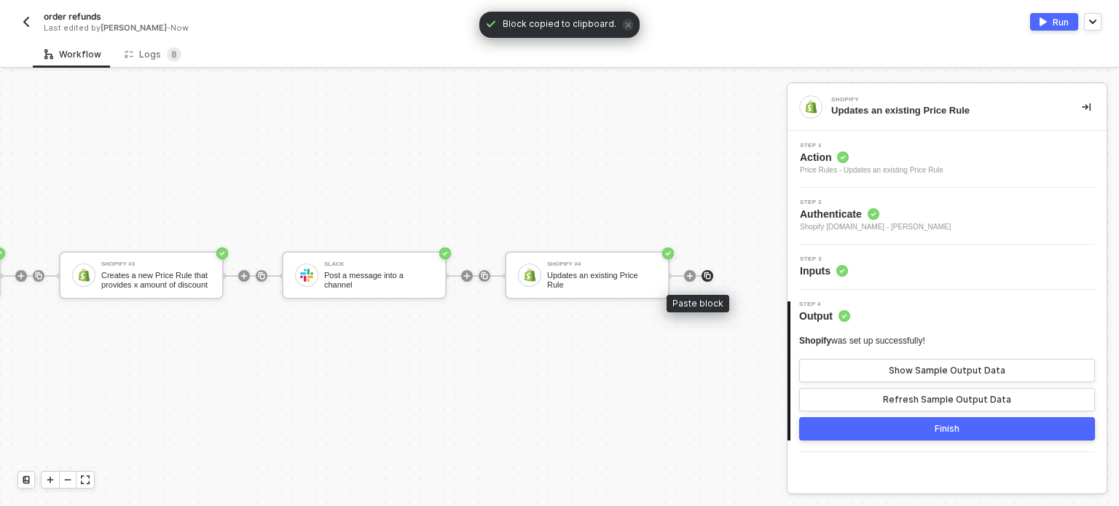
click at [703, 272] on img at bounding box center [707, 276] width 9 height 9
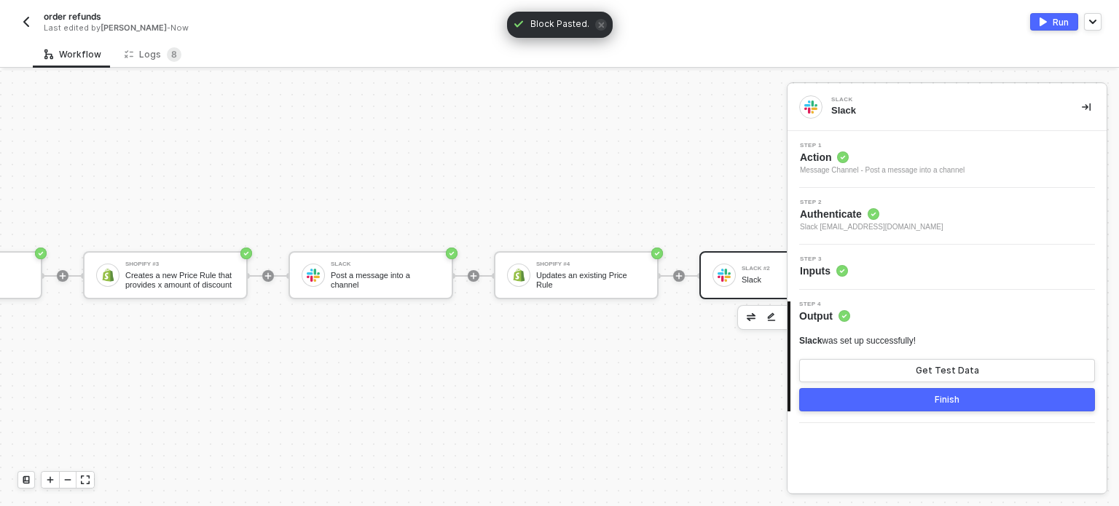
click at [765, 275] on div "Slack" at bounding box center [795, 279] width 109 height 9
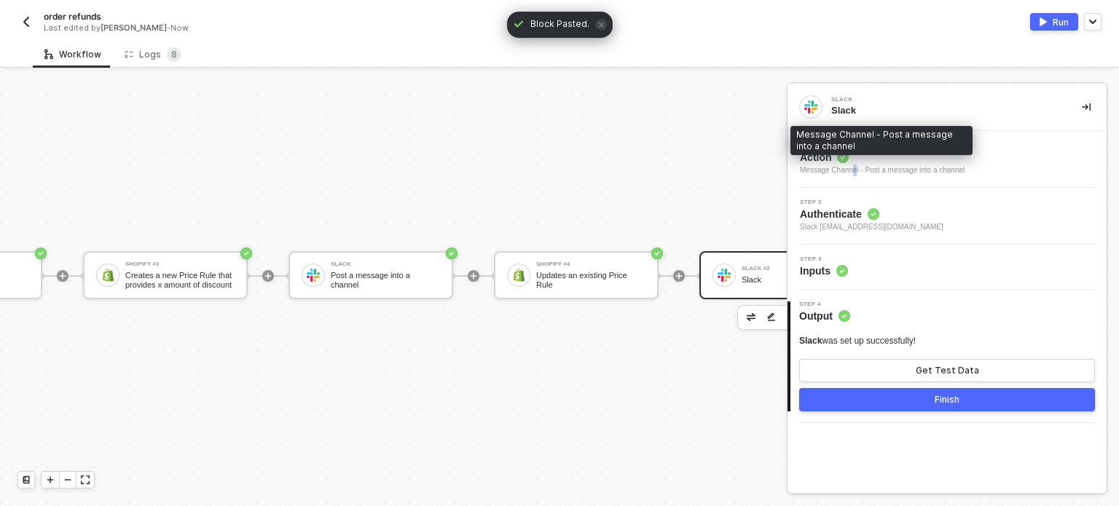
click at [853, 165] on div "Message Channel - Post a message into a channel" at bounding box center [882, 171] width 165 height 12
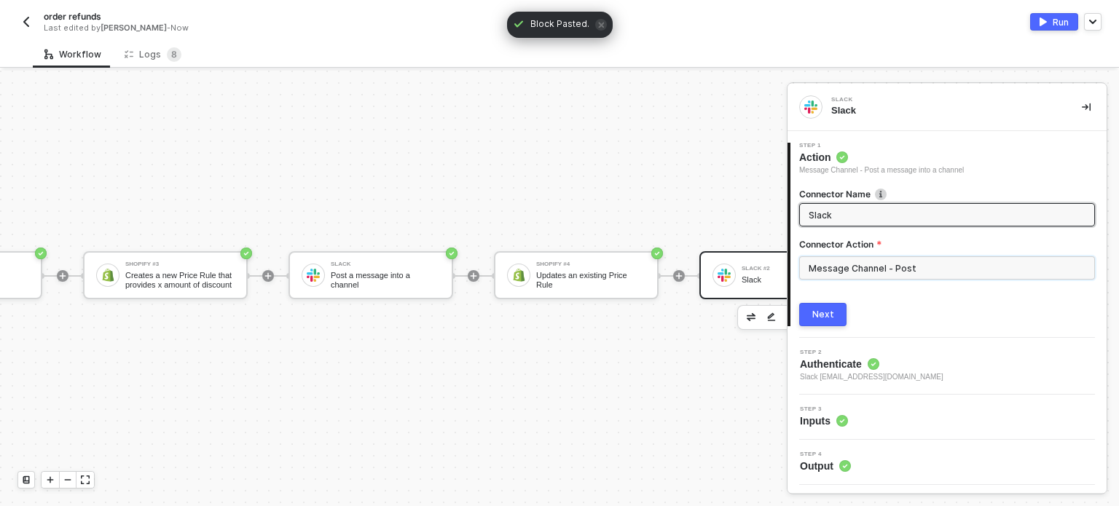
click at [933, 259] on input "Message Channel - Post" at bounding box center [947, 267] width 296 height 23
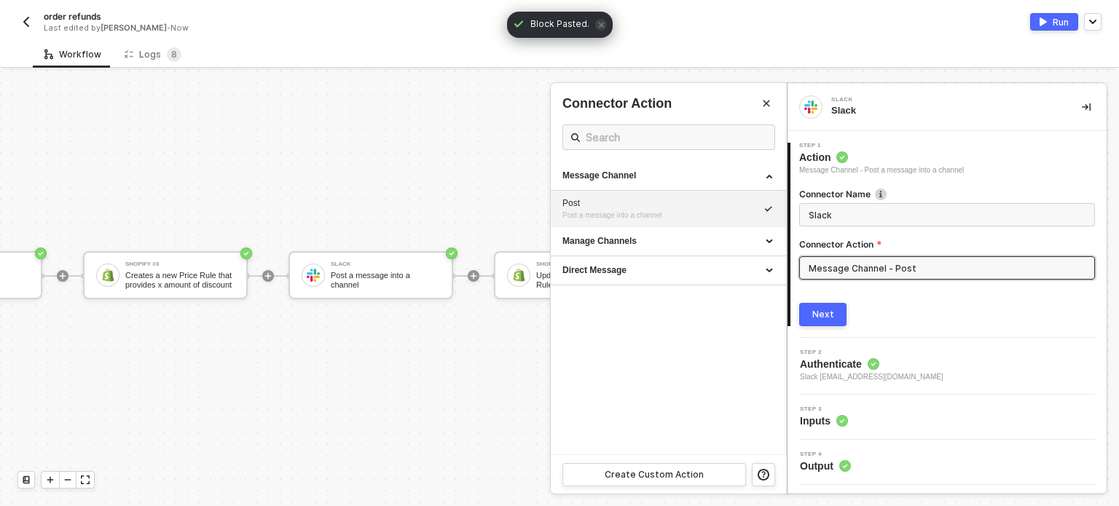
click at [816, 420] on span "Inputs" at bounding box center [824, 421] width 48 height 15
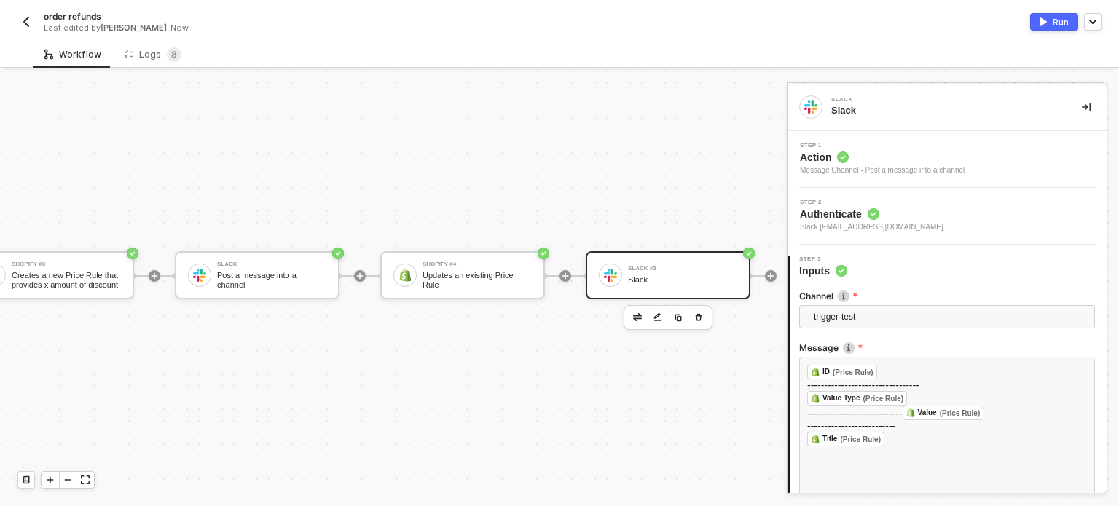
scroll to position [26, 345]
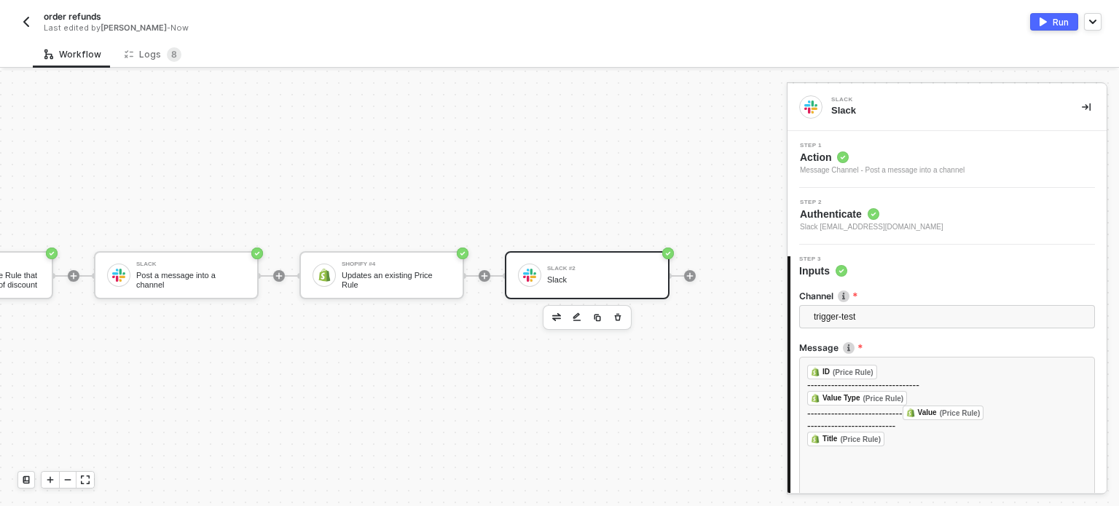
click at [73, 17] on span "order refunds" at bounding box center [73, 16] width 58 height 12
click at [98, 17] on input "order refunds" at bounding box center [168, 16] width 248 height 17
click at [99, 17] on input "order refunds" at bounding box center [168, 16] width 248 height 17
click at [131, 23] on input "order refunds" at bounding box center [168, 16] width 248 height 17
type input "order refunds- PRICE RULE"
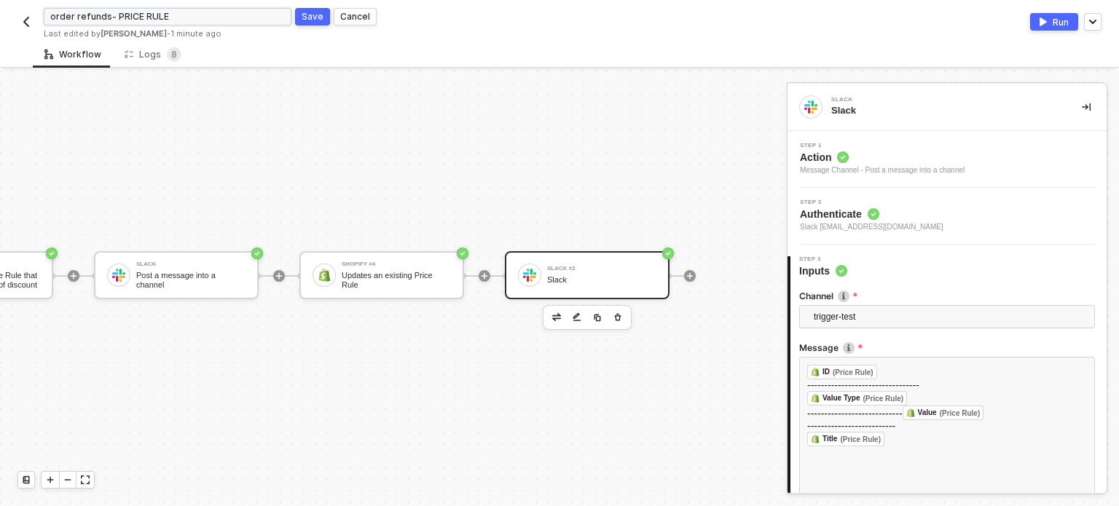
click button "Save" at bounding box center [312, 16] width 35 height 17
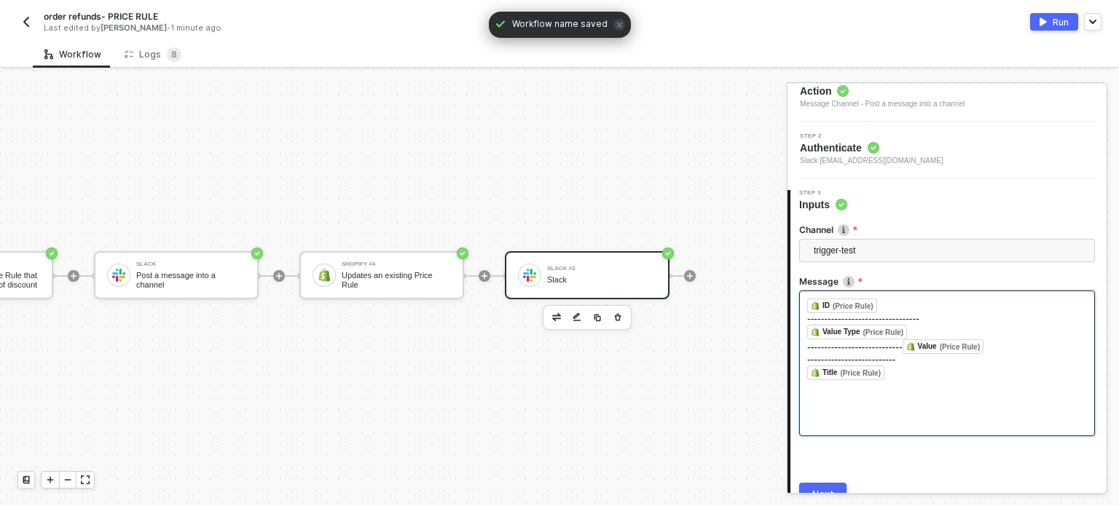
scroll to position [135, 0]
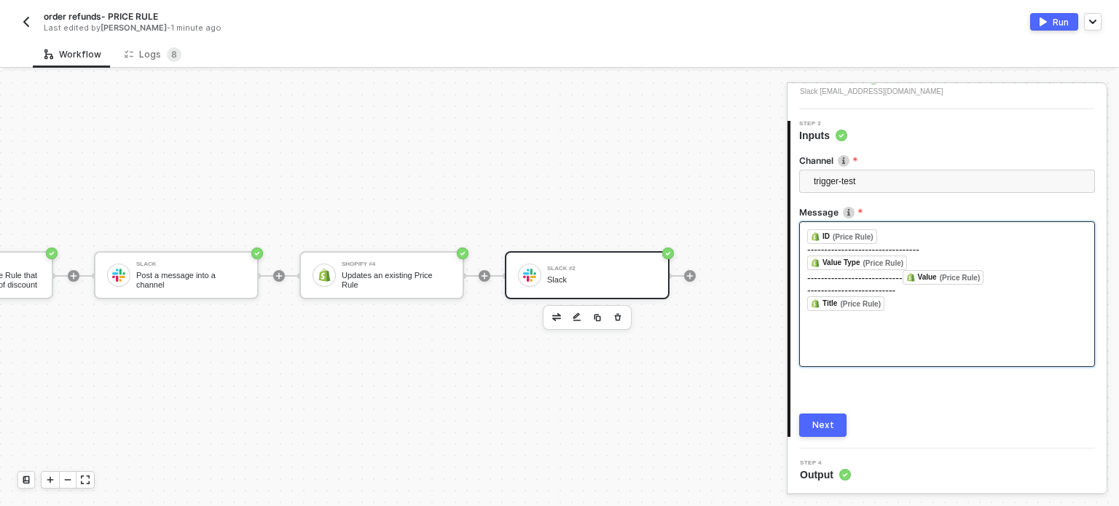
click at [975, 330] on div "﻿ ID (Price Rule) ﻿ ﻿ --------------------------------- ﻿ Value Type (Price Rul…" at bounding box center [947, 294] width 296 height 146
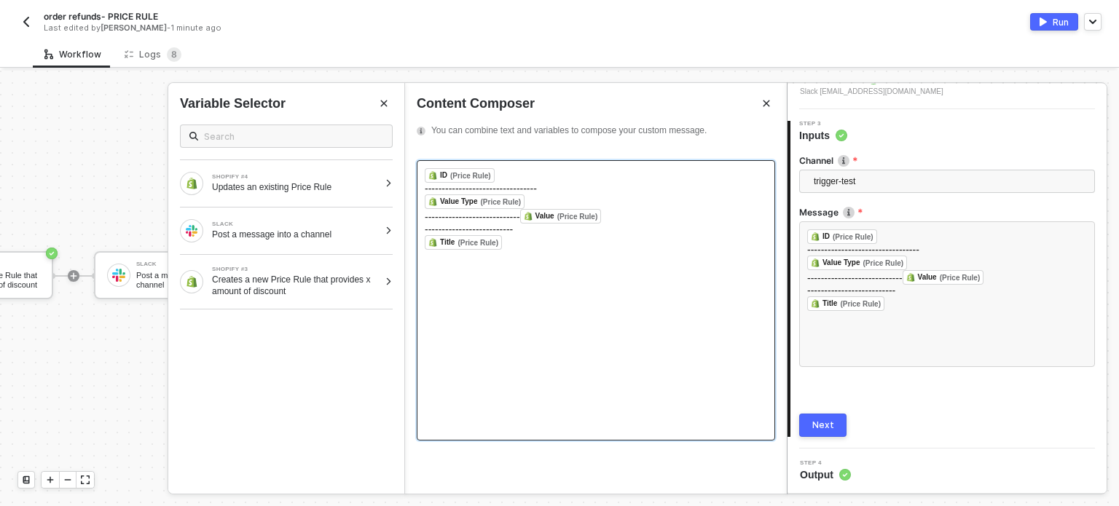
click at [504, 176] on div "﻿ ID (Price Rule) ﻿ ﻿" at bounding box center [596, 175] width 342 height 15
click at [530, 198] on div "﻿ Value Type (Price Rule) ﻿ ﻿" at bounding box center [596, 199] width 342 height 15
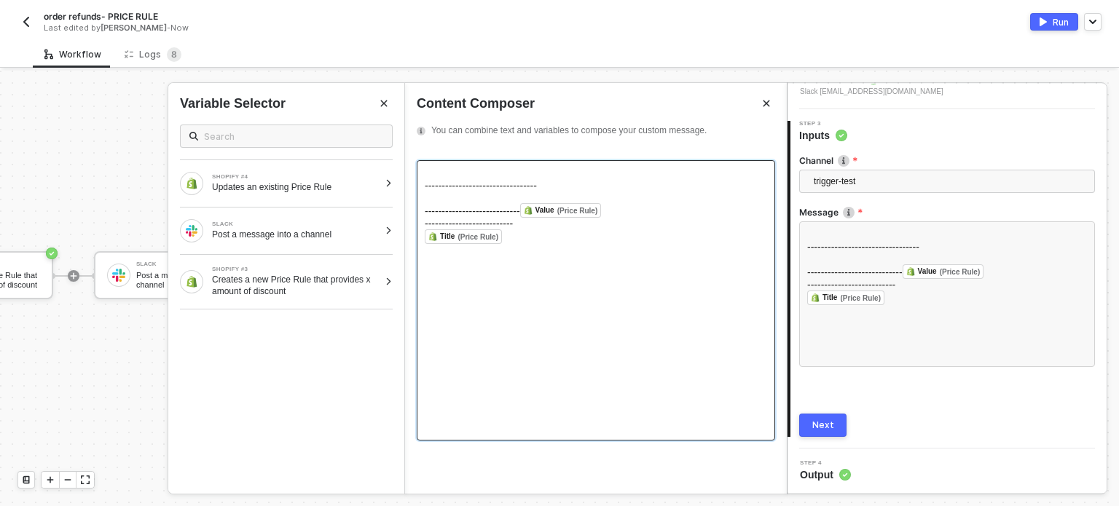
click at [656, 218] on div "---------------------------- Value (Price Rule) ﻿ ﻿" at bounding box center [596, 210] width 342 height 15
click at [504, 253] on div "﻿ Title (Price Rule) ﻿ ﻿" at bounding box center [596, 245] width 342 height 15
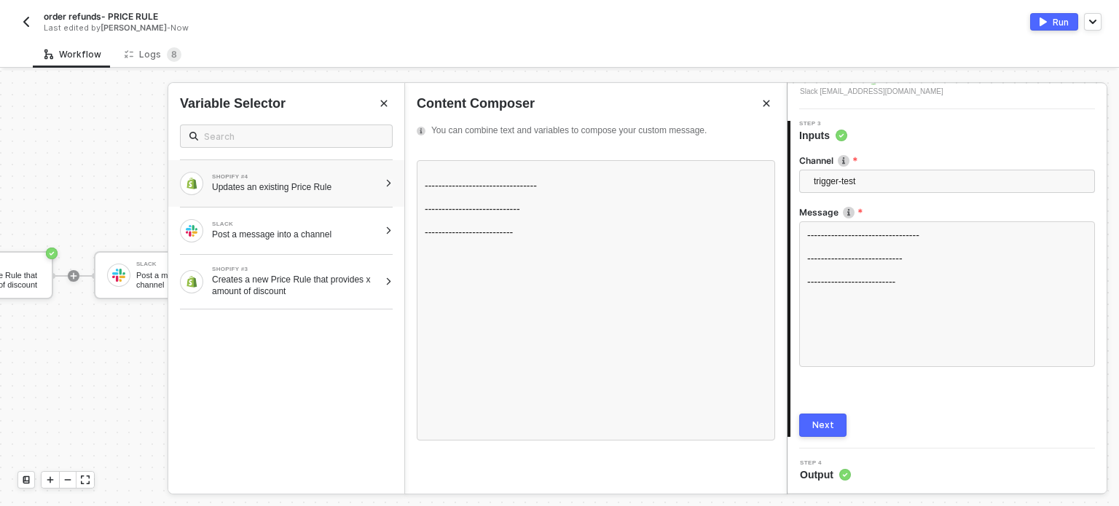
click at [364, 184] on div "Updates an existing Price Rule" at bounding box center [295, 187] width 167 height 12
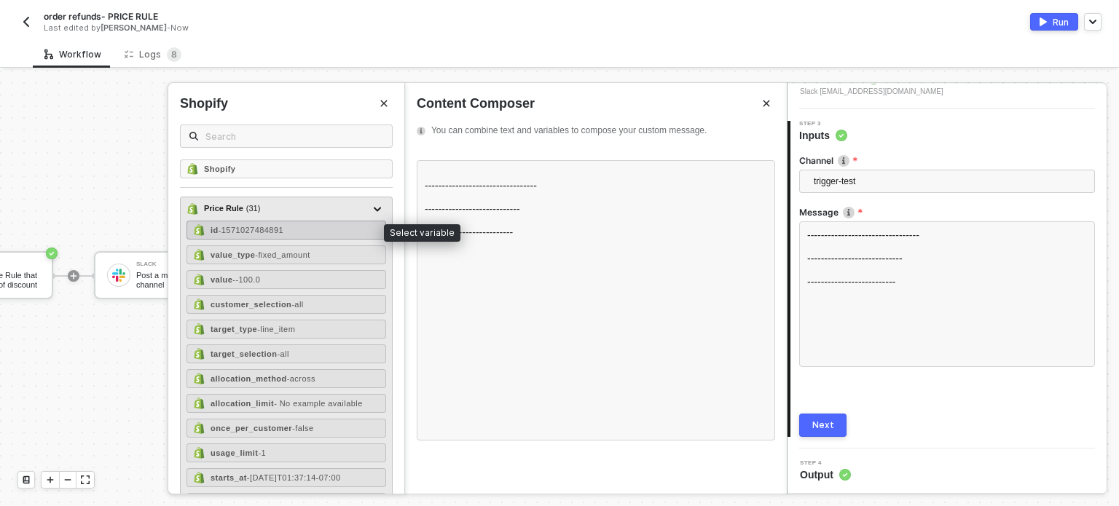
click at [306, 235] on div "id - 1571027484891" at bounding box center [286, 230] width 200 height 19
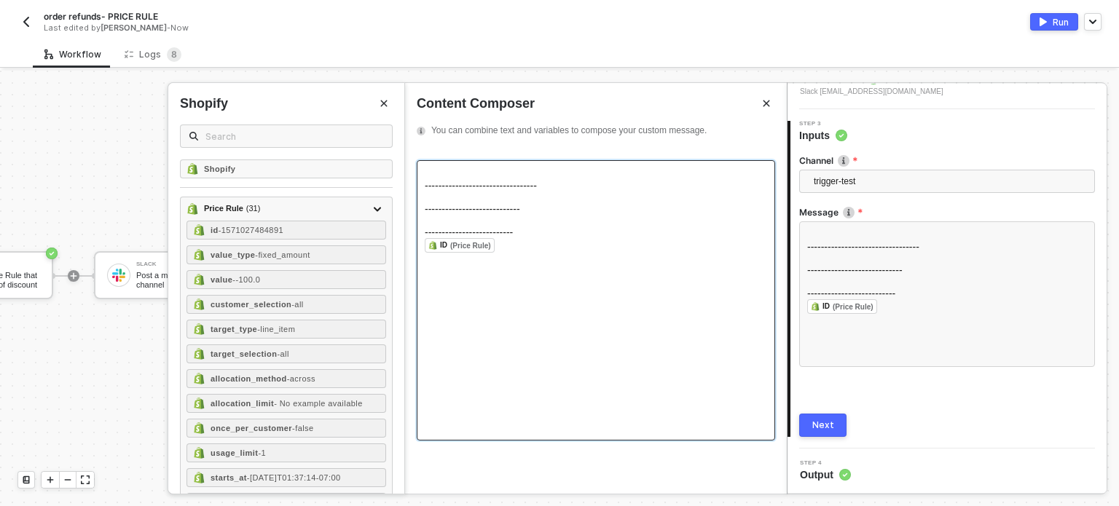
click at [482, 227] on div "﻿" at bounding box center [596, 221] width 342 height 12
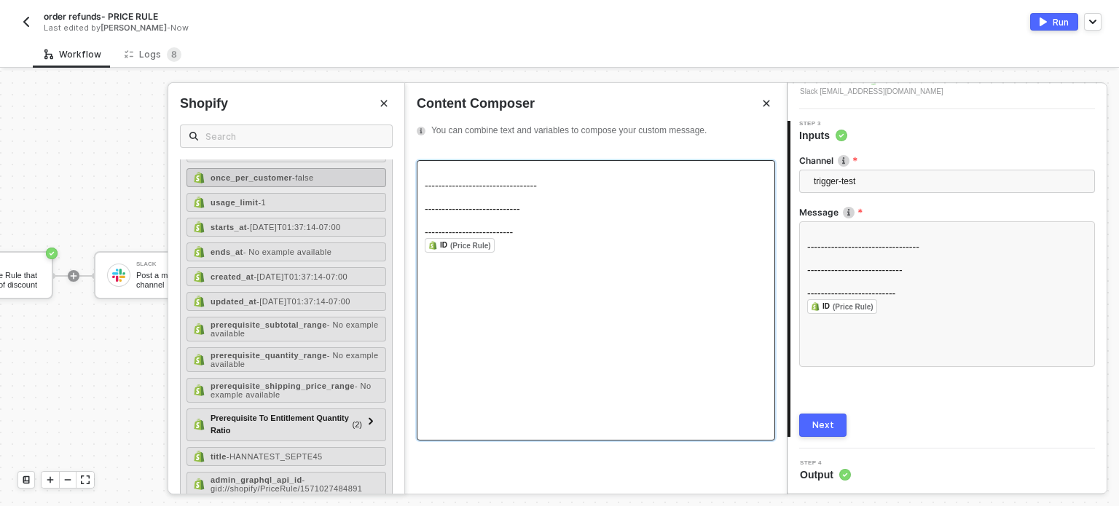
scroll to position [291, 0]
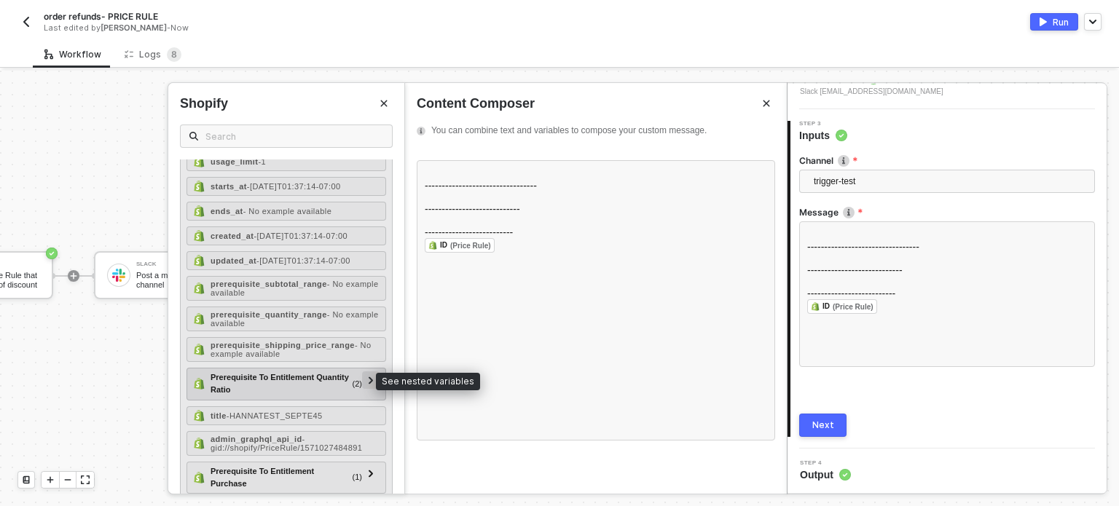
click at [369, 377] on icon at bounding box center [371, 380] width 5 height 7
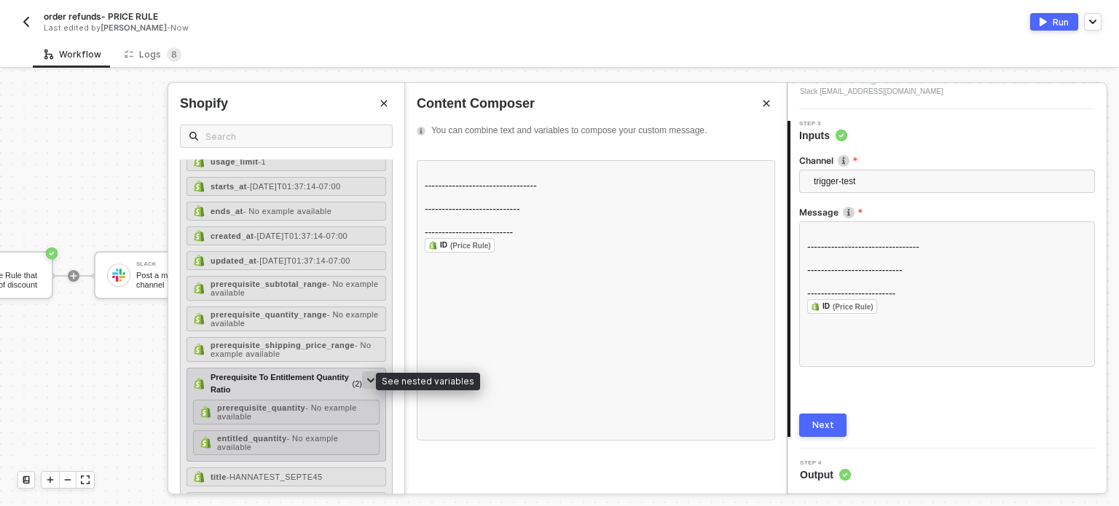
click at [367, 378] on icon at bounding box center [370, 380] width 7 height 5
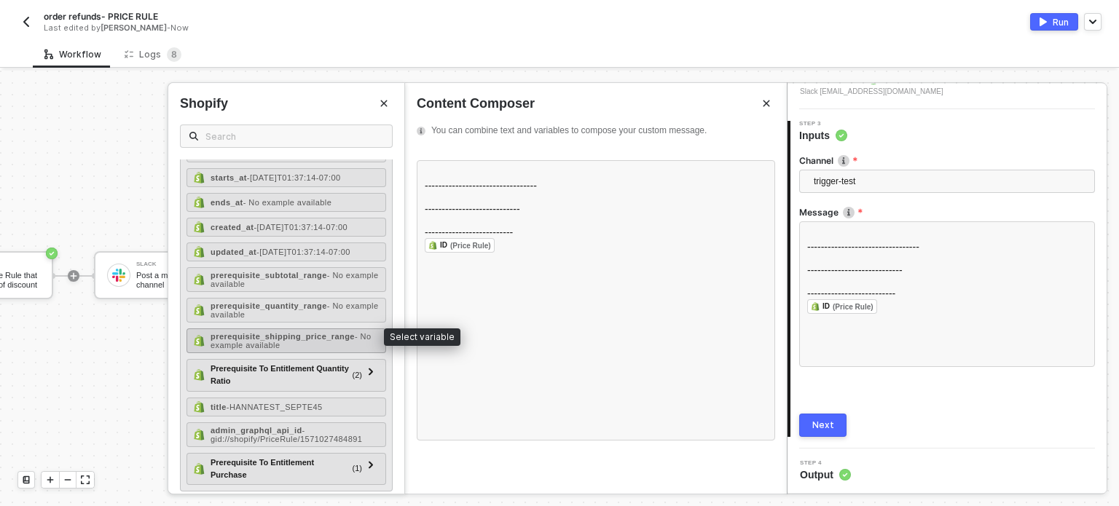
scroll to position [302, 0]
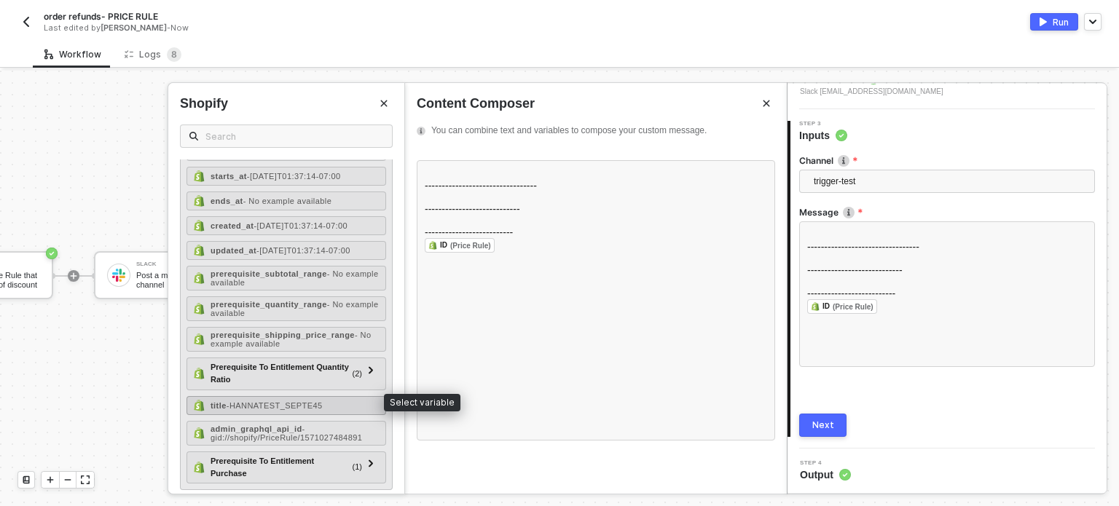
click at [303, 401] on span "- HANNATEST_SEPTE45" at bounding box center [275, 405] width 96 height 9
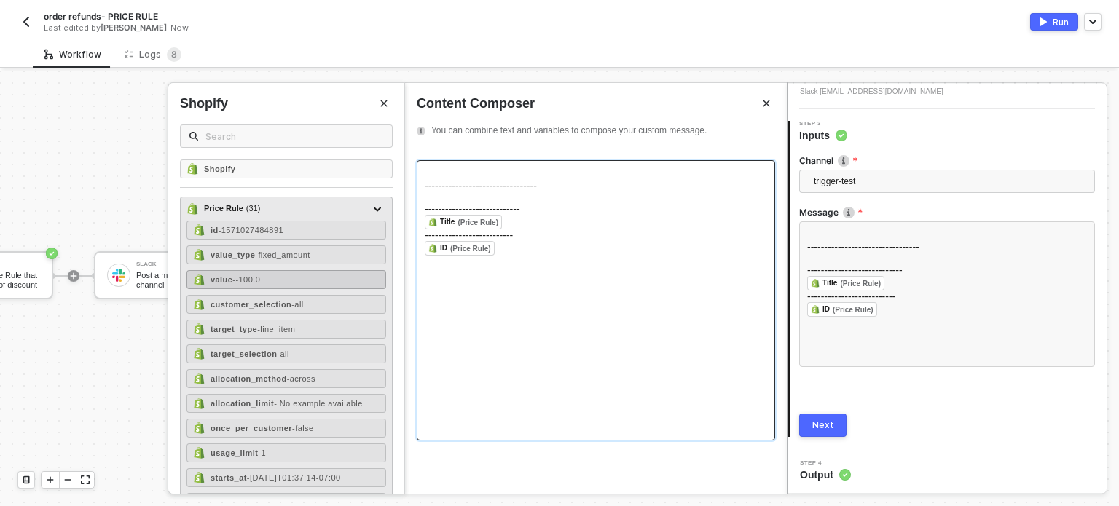
scroll to position [0, 0]
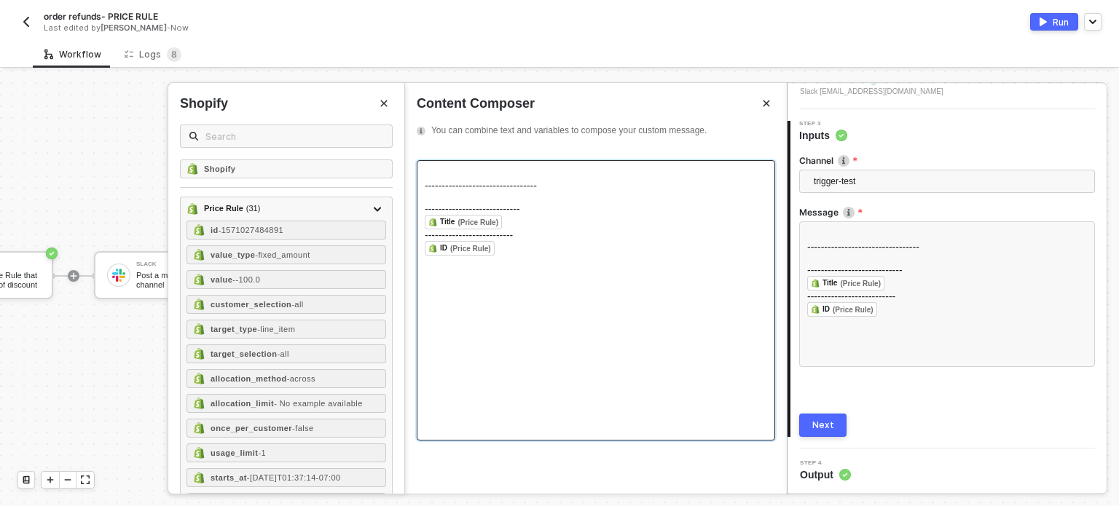
click at [452, 200] on div "﻿" at bounding box center [596, 198] width 342 height 12
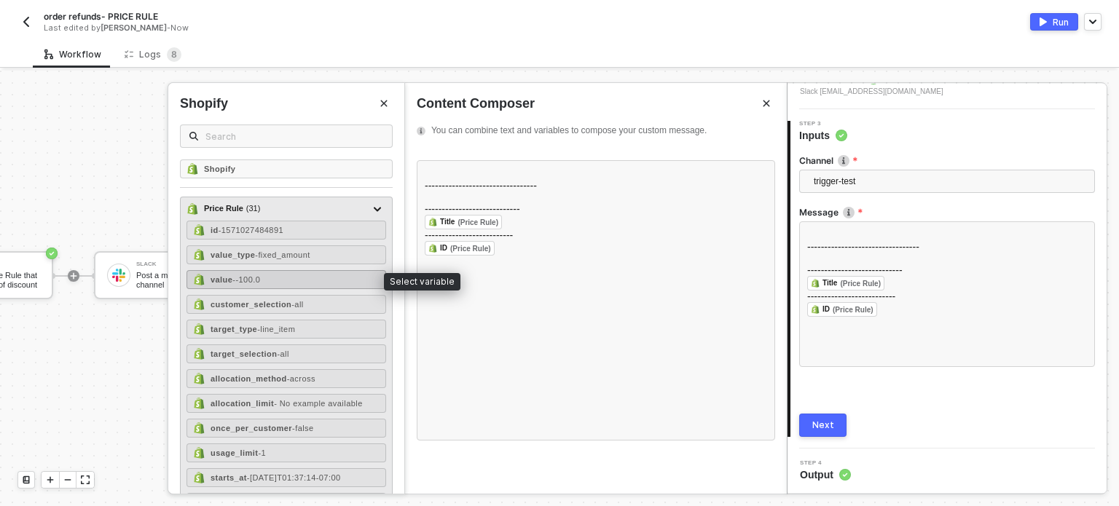
click at [243, 275] on span "- -100.0" at bounding box center [246, 279] width 28 height 9
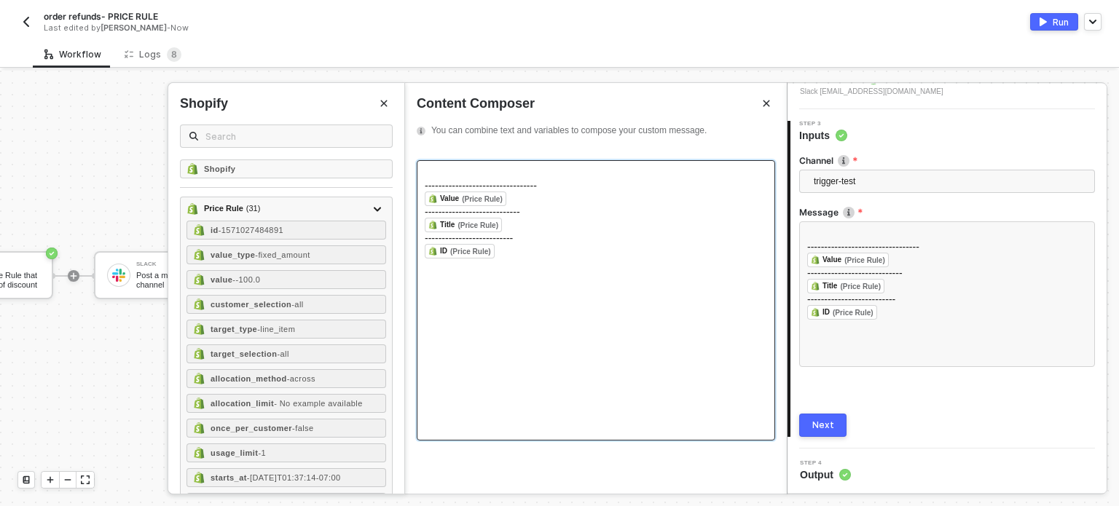
click at [466, 174] on div "﻿" at bounding box center [596, 174] width 342 height 12
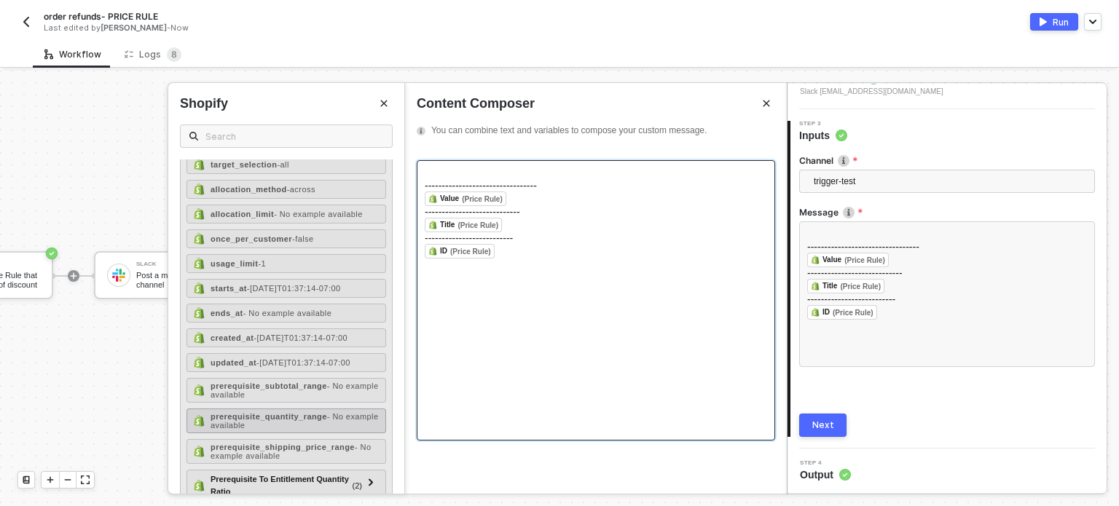
scroll to position [146, 0]
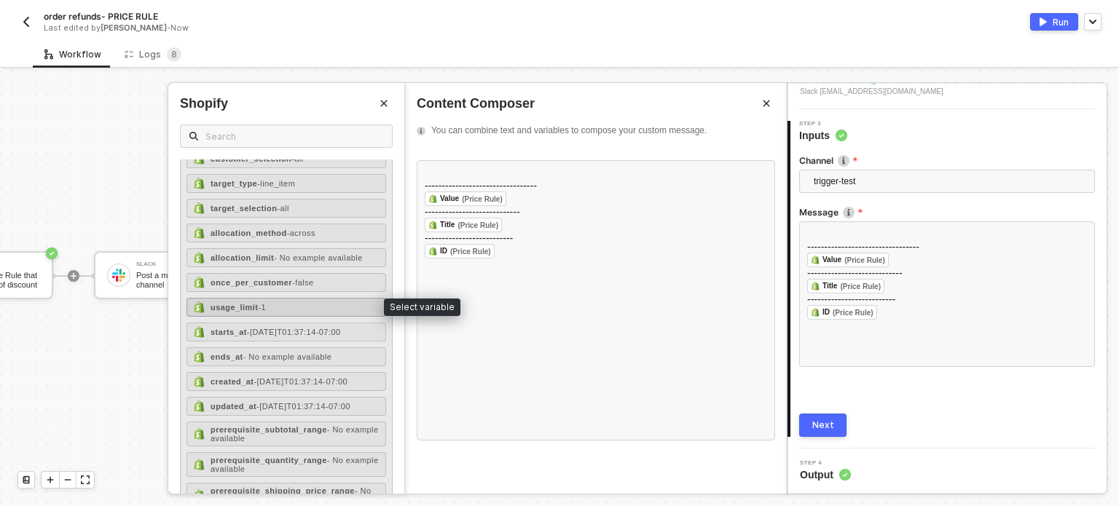
click at [280, 307] on div "usage_limit - 1" at bounding box center [286, 307] width 200 height 19
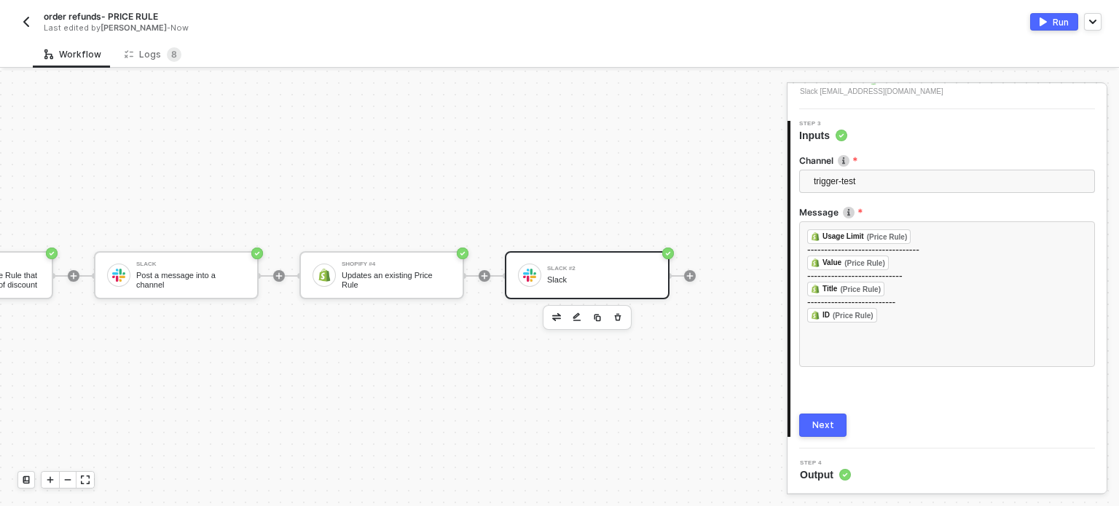
click at [808, 422] on button "Next" at bounding box center [822, 425] width 47 height 23
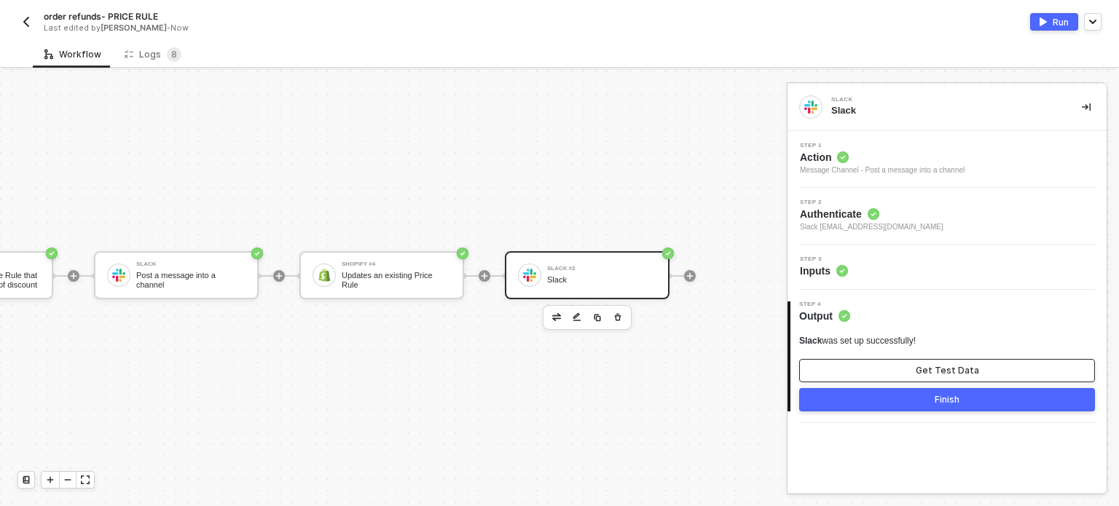
click at [889, 374] on button "Get Test Data" at bounding box center [947, 370] width 296 height 23
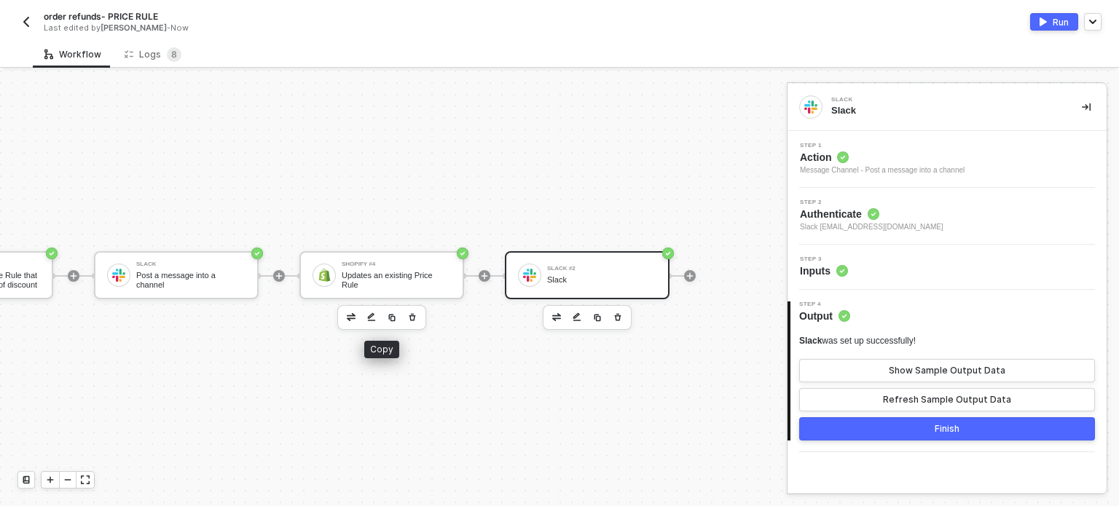
click at [387, 315] on img "button" at bounding box center [391, 317] width 9 height 9
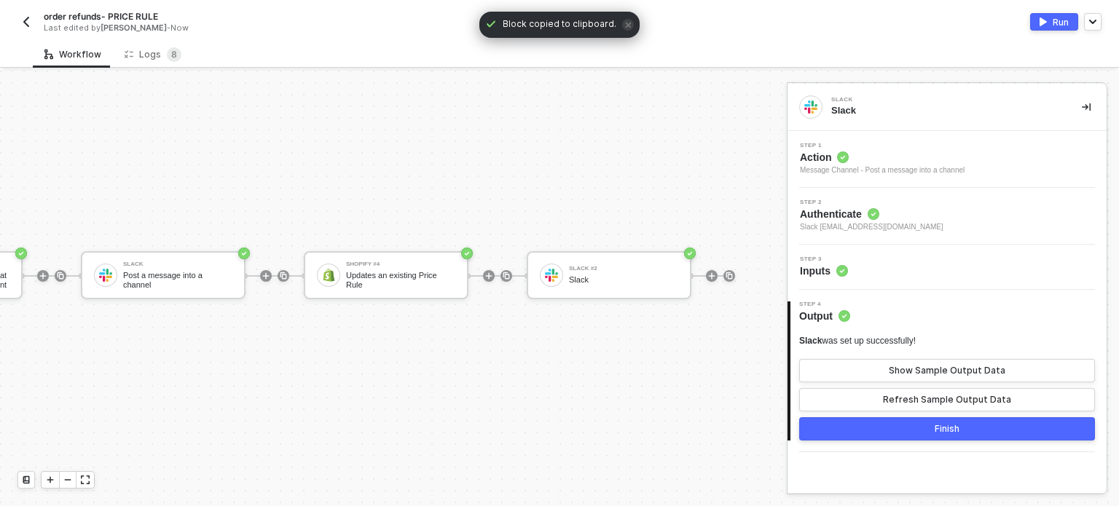
scroll to position [26, 415]
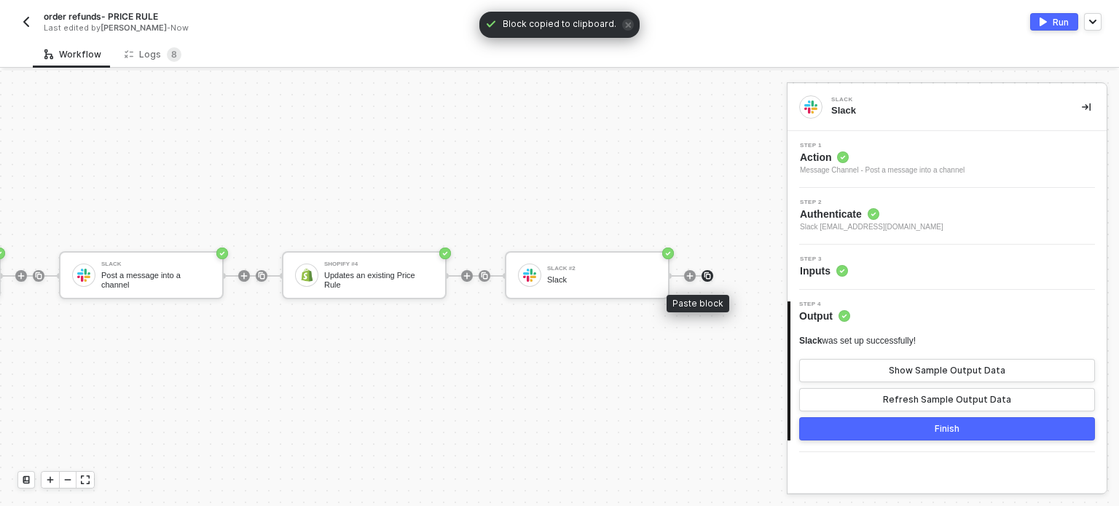
click at [703, 278] on img at bounding box center [707, 276] width 9 height 9
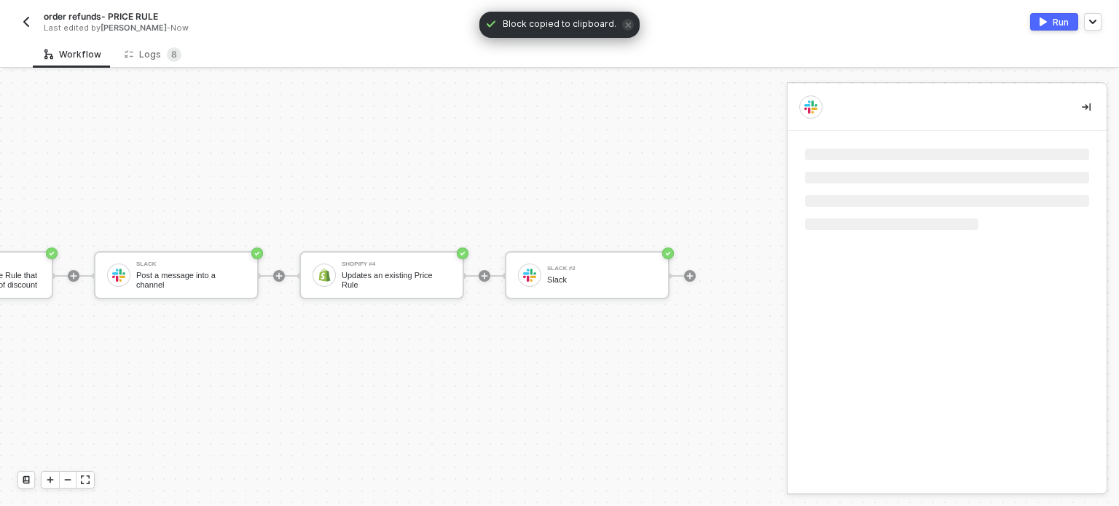
scroll to position [26, 345]
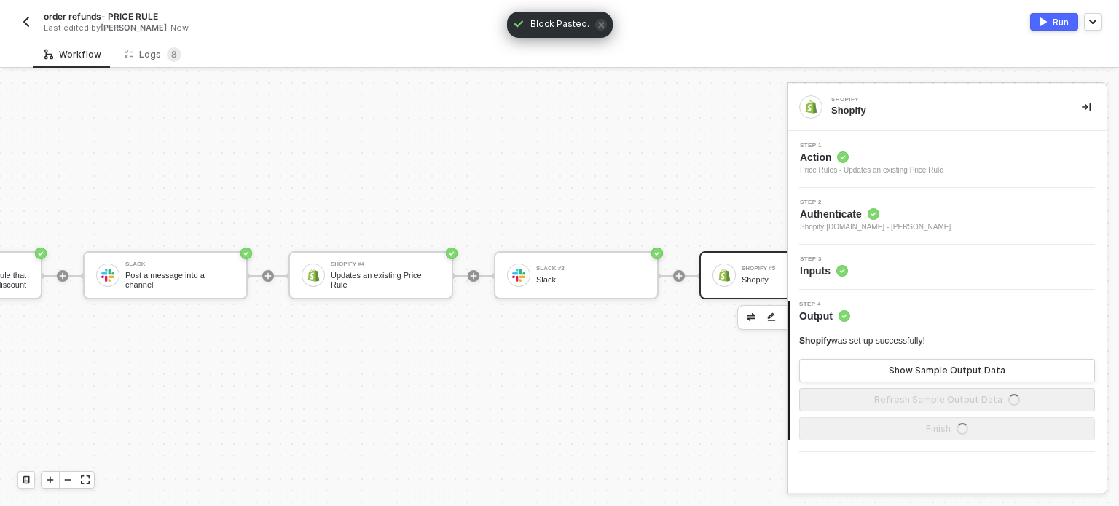
click at [843, 152] on icon at bounding box center [843, 158] width 12 height 12
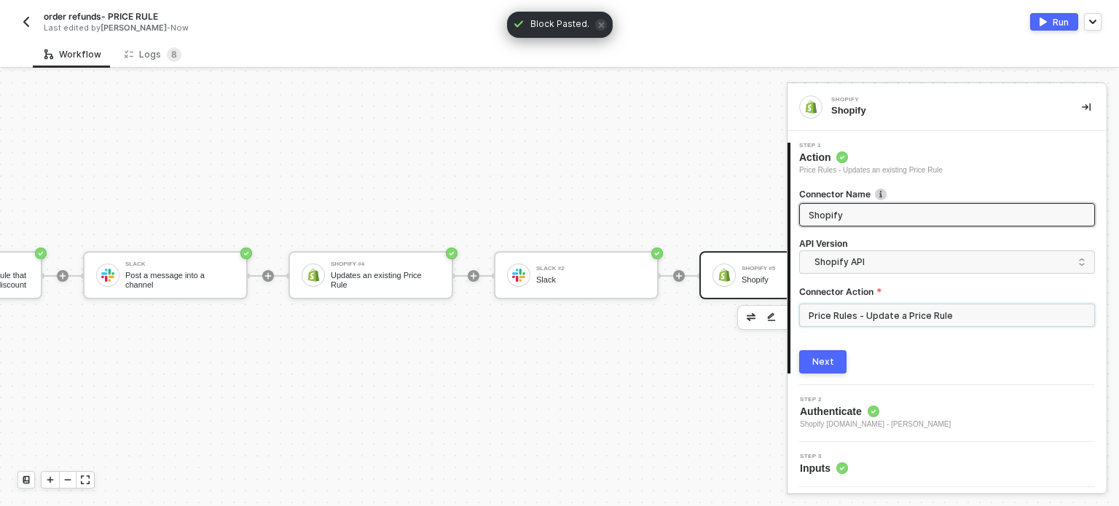
click at [857, 324] on input "Price Rules - Update a Price Rule" at bounding box center [947, 315] width 296 height 23
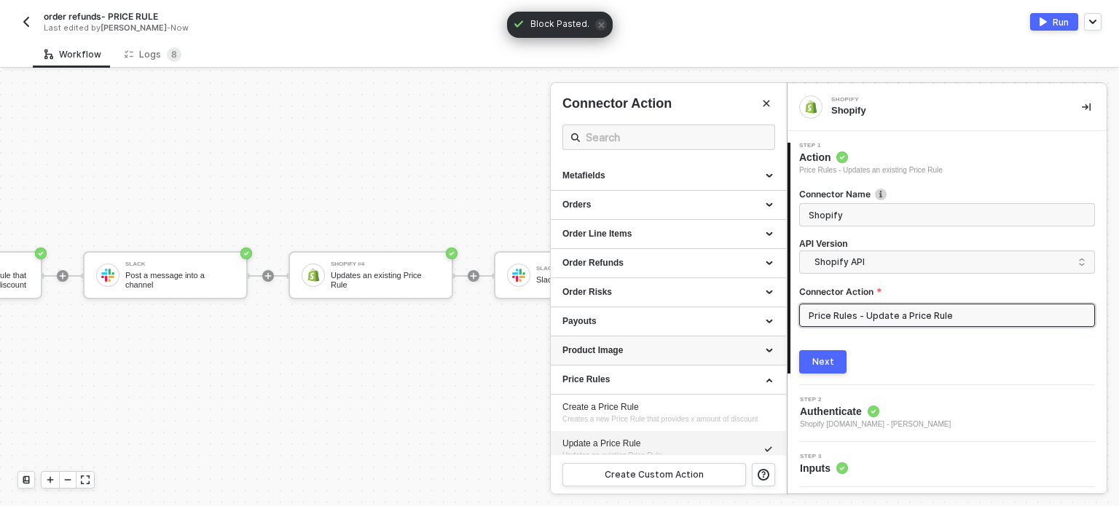
scroll to position [653, 0]
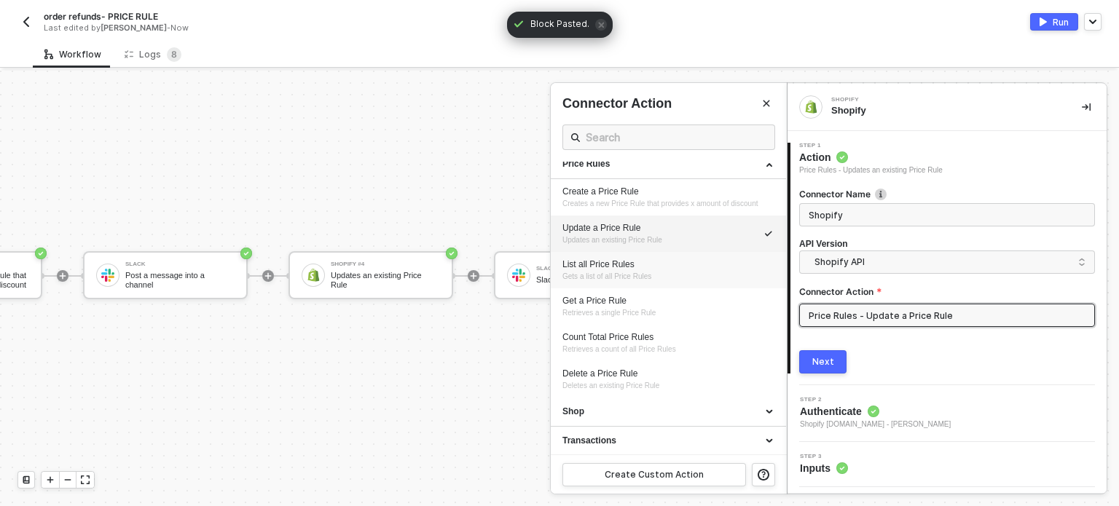
click at [615, 270] on div "List all Price Rules Gets a list of all Price Rules" at bounding box center [668, 271] width 212 height 24
type input "Gets a list of all Price Rules"
type input "Price Rules - List all Price Rules"
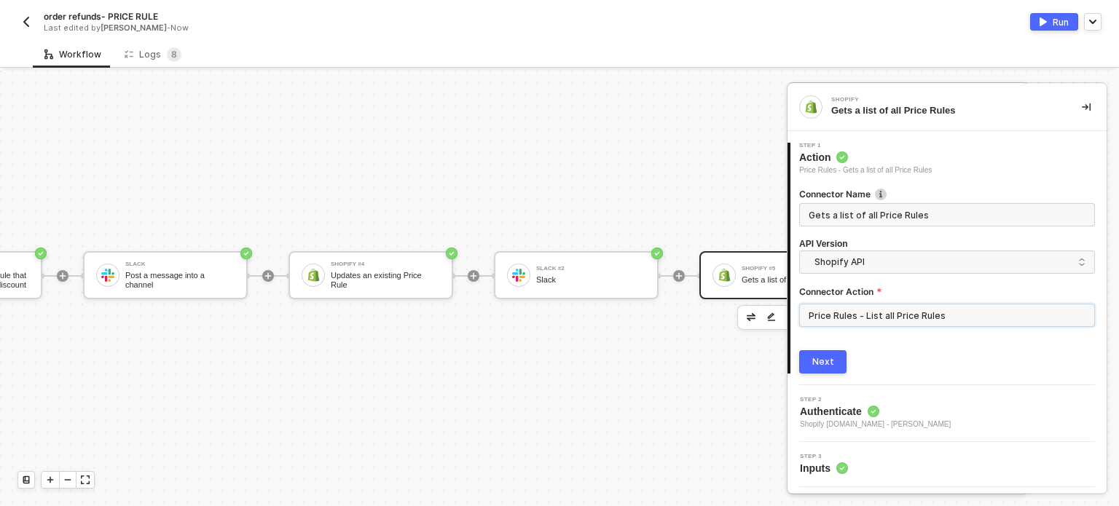
scroll to position [0, 0]
click at [822, 366] on div "Next" at bounding box center [823, 362] width 22 height 12
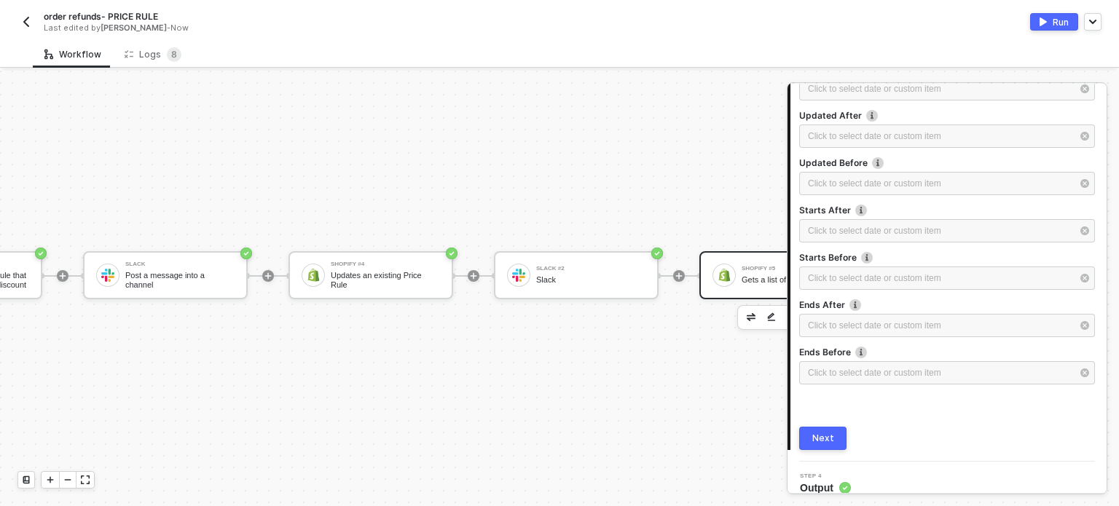
scroll to position [316, 0]
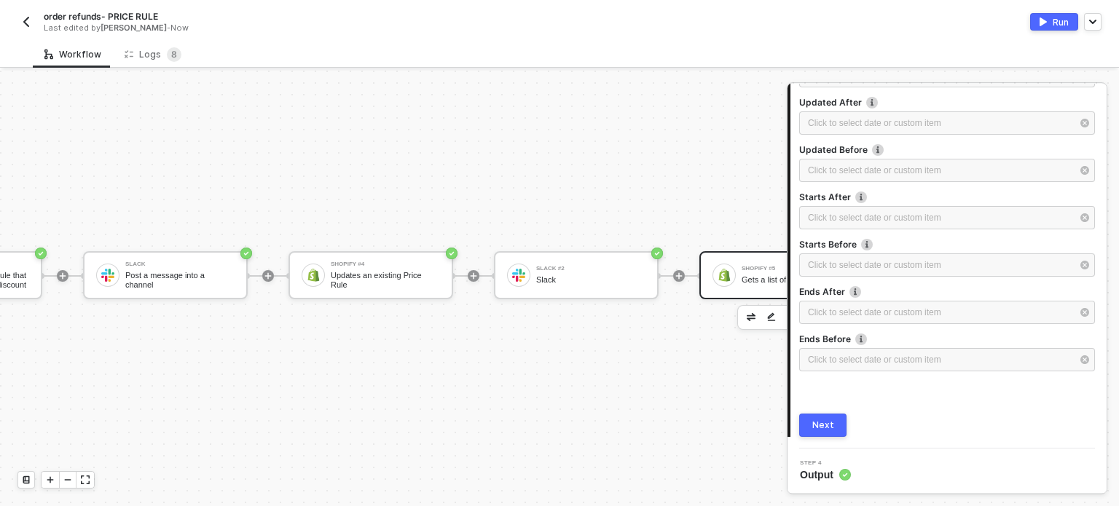
click at [829, 422] on div "Next" at bounding box center [823, 426] width 22 height 12
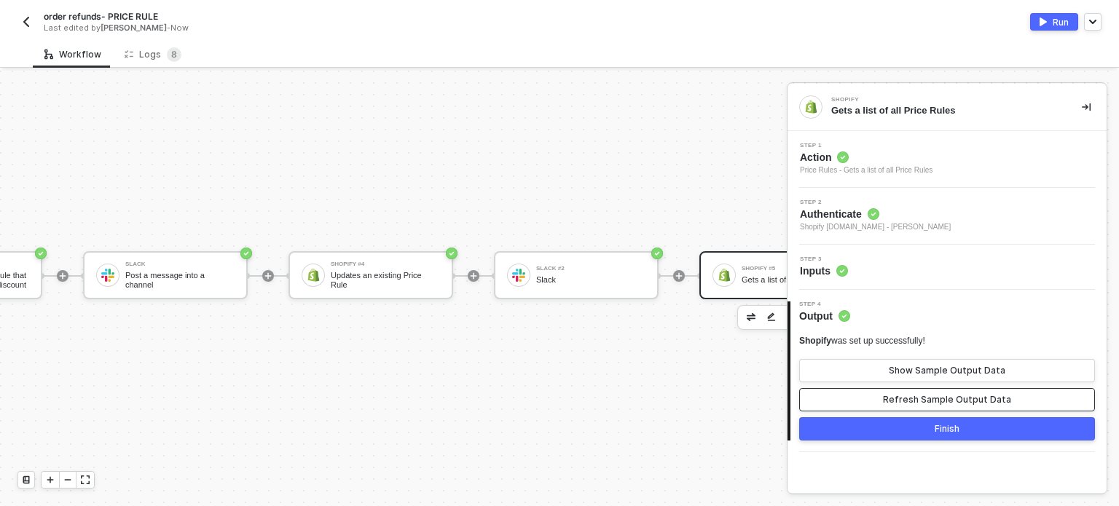
click at [924, 395] on div "Refresh Sample Output Data" at bounding box center [947, 400] width 128 height 12
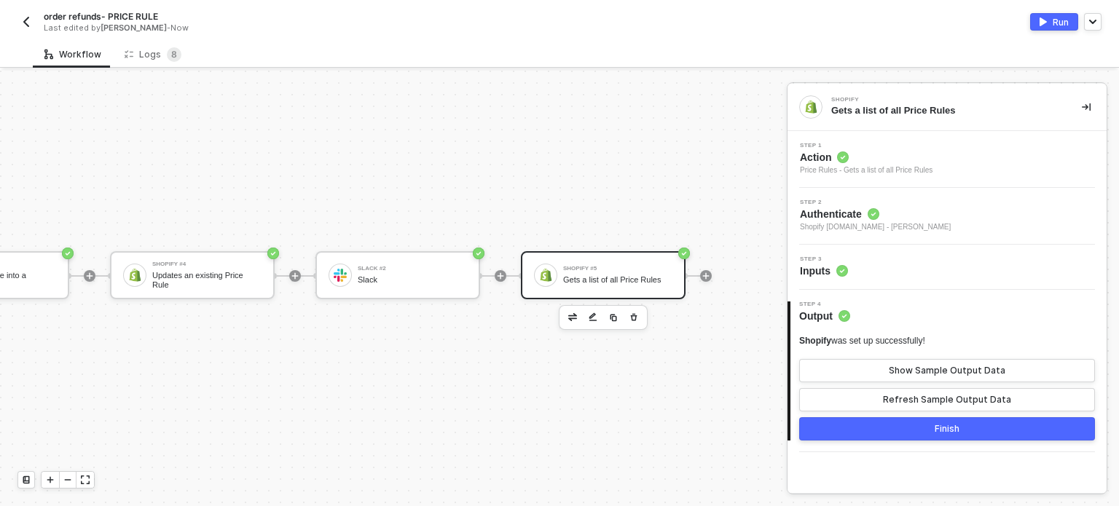
scroll to position [26, 551]
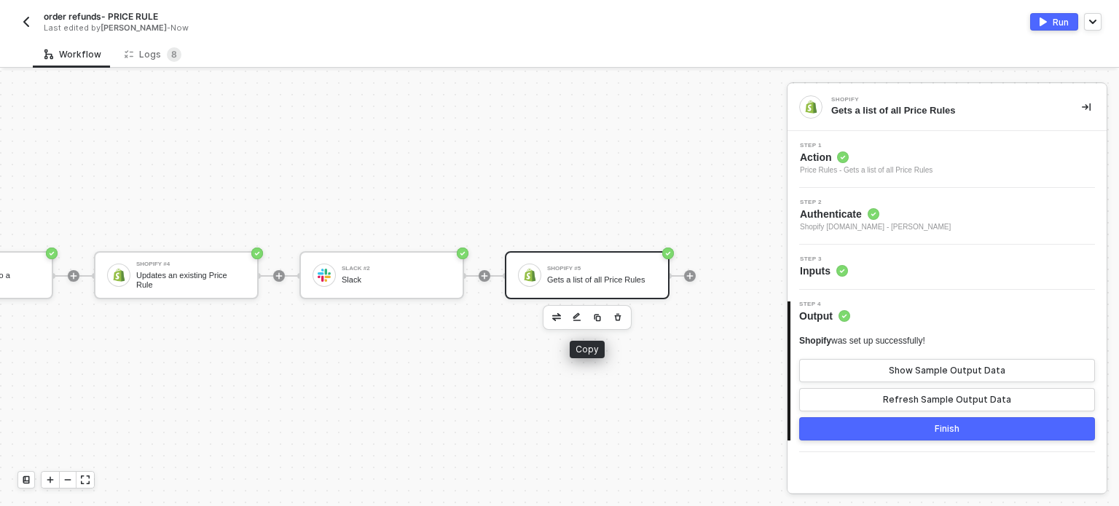
click at [594, 314] on button "button" at bounding box center [597, 317] width 17 height 17
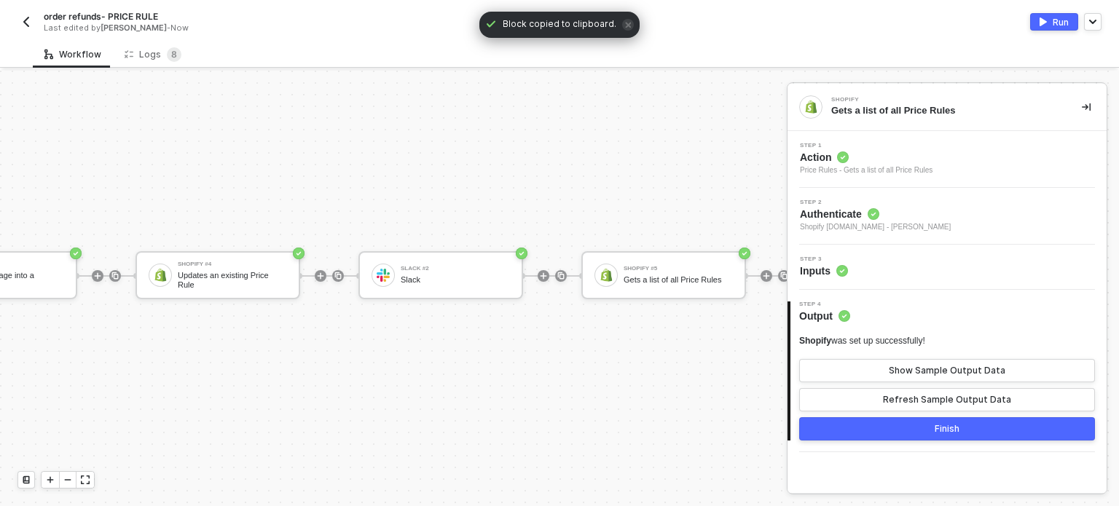
scroll to position [26, 638]
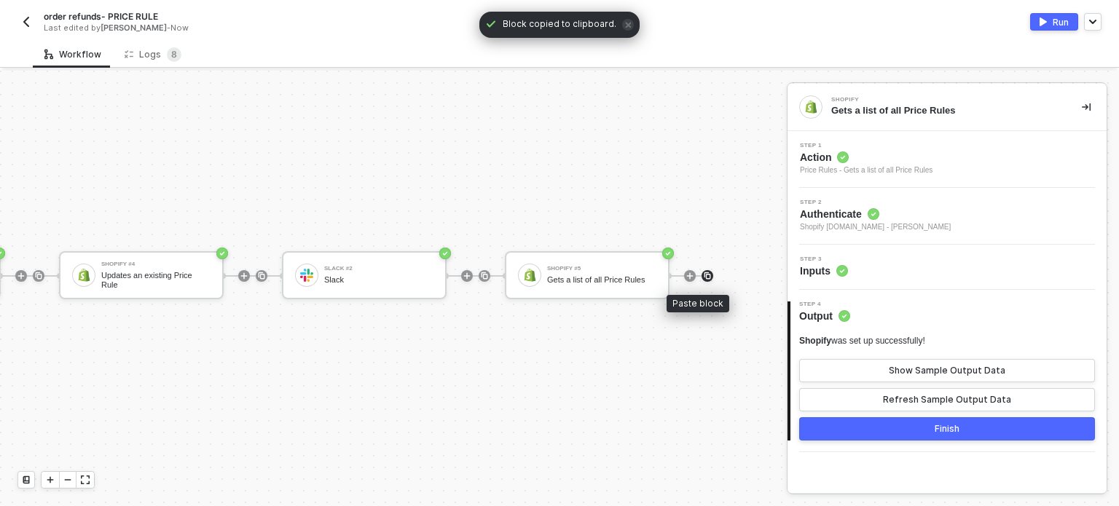
click at [703, 275] on img at bounding box center [707, 276] width 9 height 9
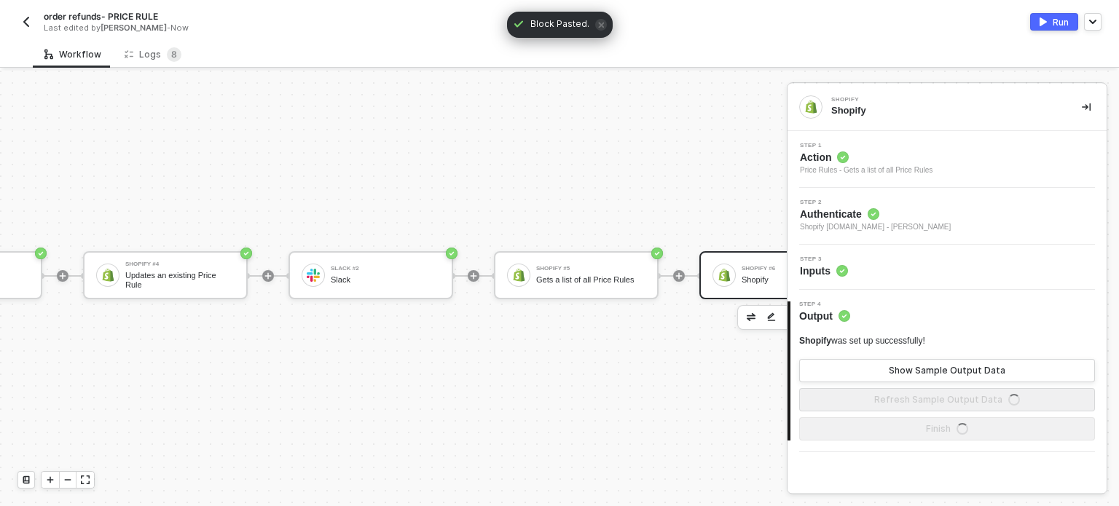
click at [838, 162] on span "Action" at bounding box center [866, 157] width 133 height 15
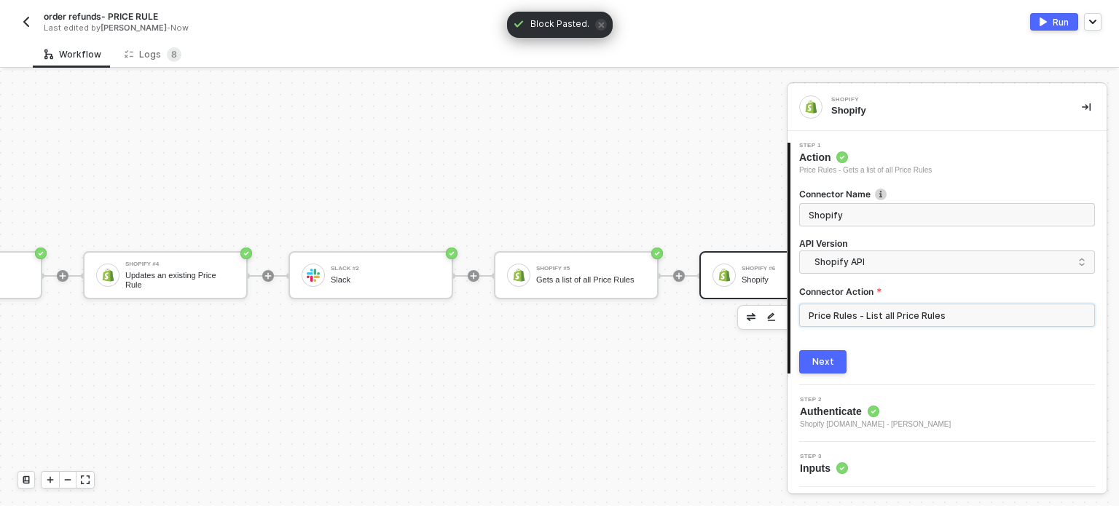
click at [933, 312] on input "Price Rules - List all Price Rules" at bounding box center [947, 315] width 296 height 23
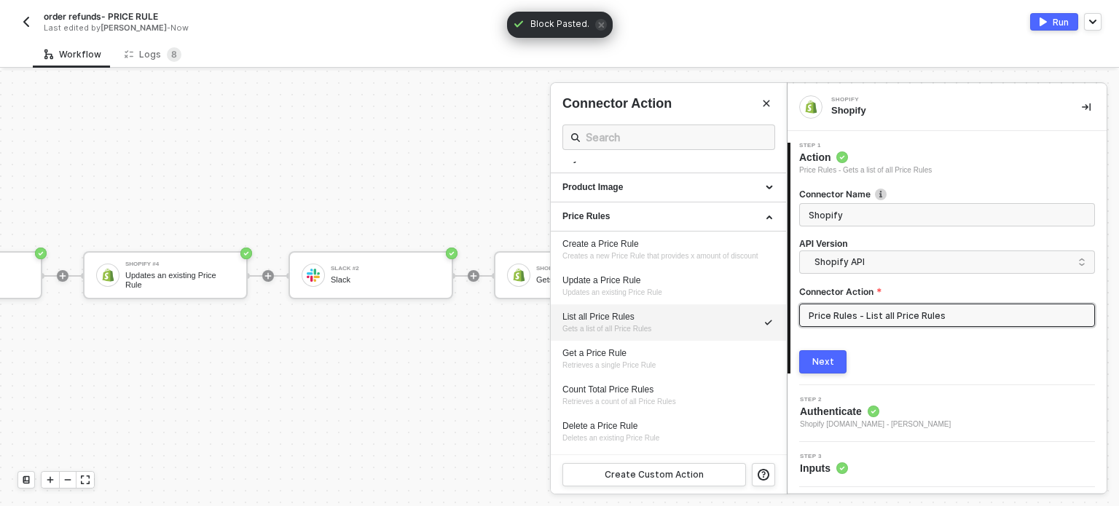
scroll to position [653, 0]
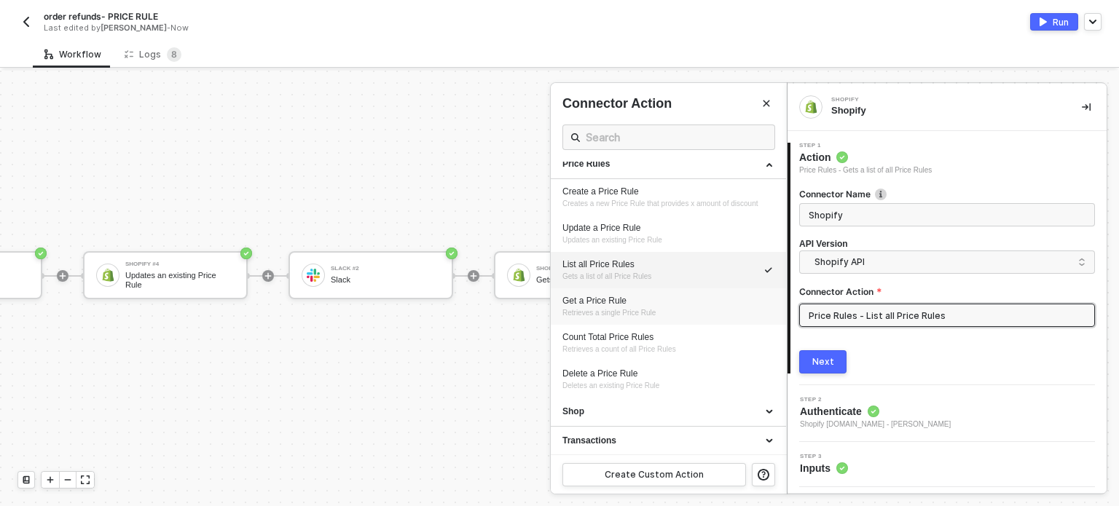
click at [607, 296] on div "Get a Price Rule" at bounding box center [668, 301] width 212 height 12
type input "Retrieves a single Price Rule"
type input "Price Rules - Get a Price Rule"
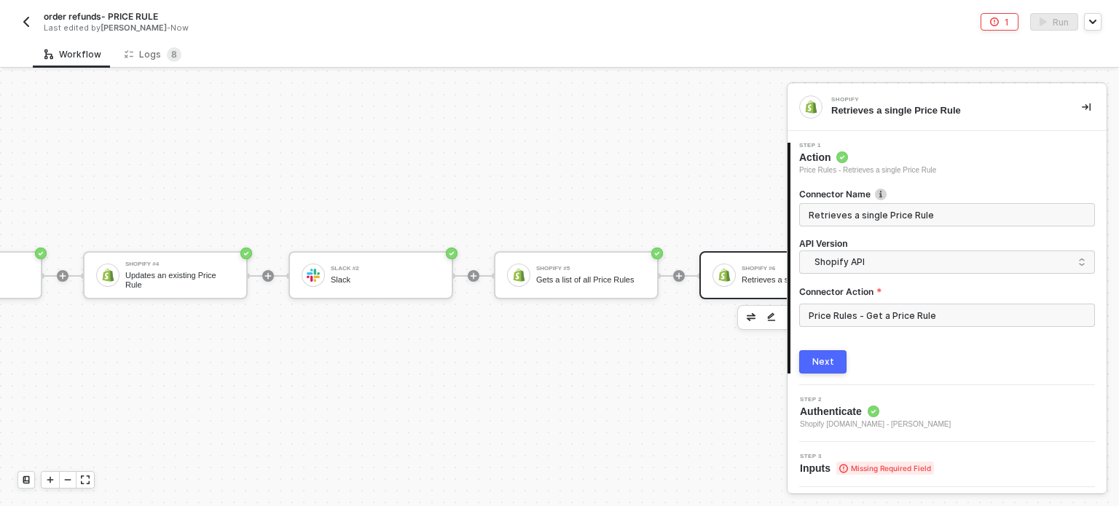
drag, startPoint x: 840, startPoint y: 366, endPoint x: 817, endPoint y: 376, distance: 24.5
click at [838, 369] on button "Next" at bounding box center [822, 361] width 47 height 23
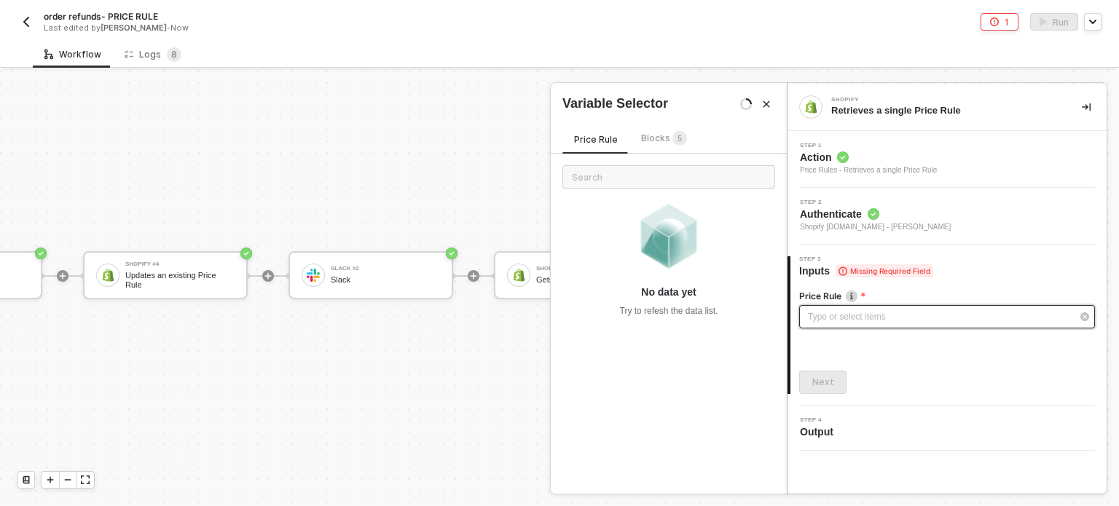
click at [853, 322] on div "Type or select items ﻿" at bounding box center [940, 317] width 264 height 14
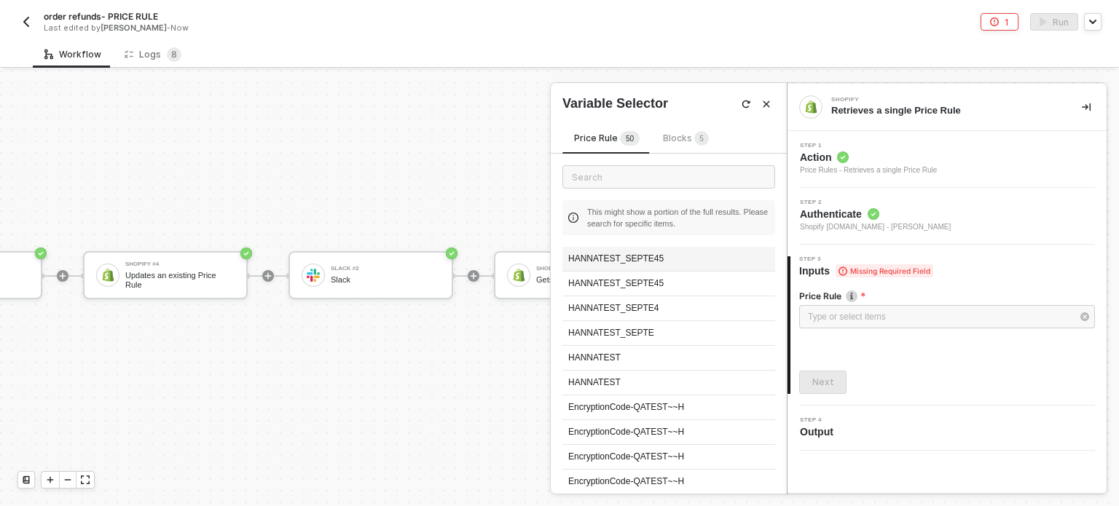
click at [609, 255] on div "HANNATEST_SEPTE45" at bounding box center [668, 259] width 213 height 25
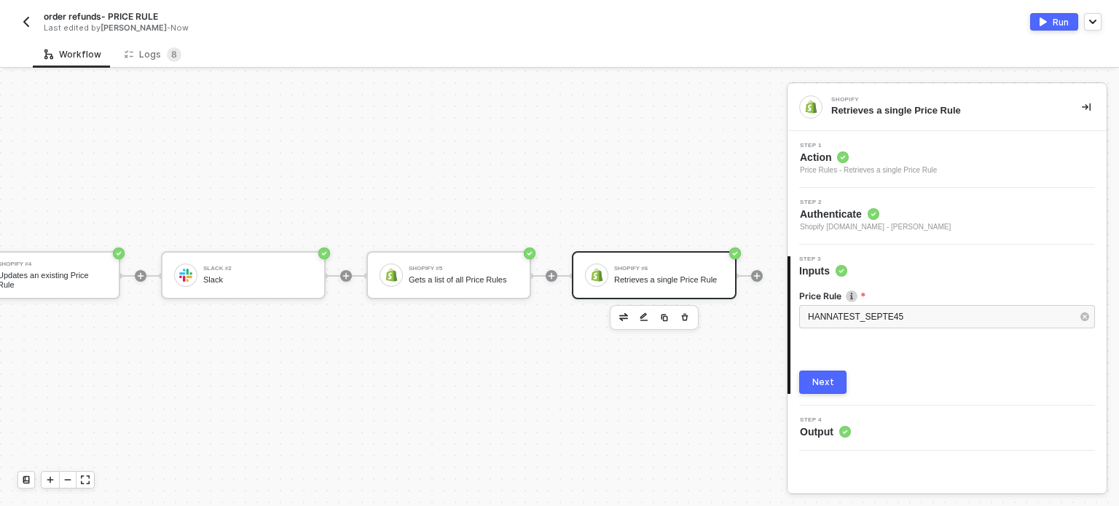
scroll to position [26, 682]
click at [806, 381] on button "Next" at bounding box center [822, 382] width 47 height 23
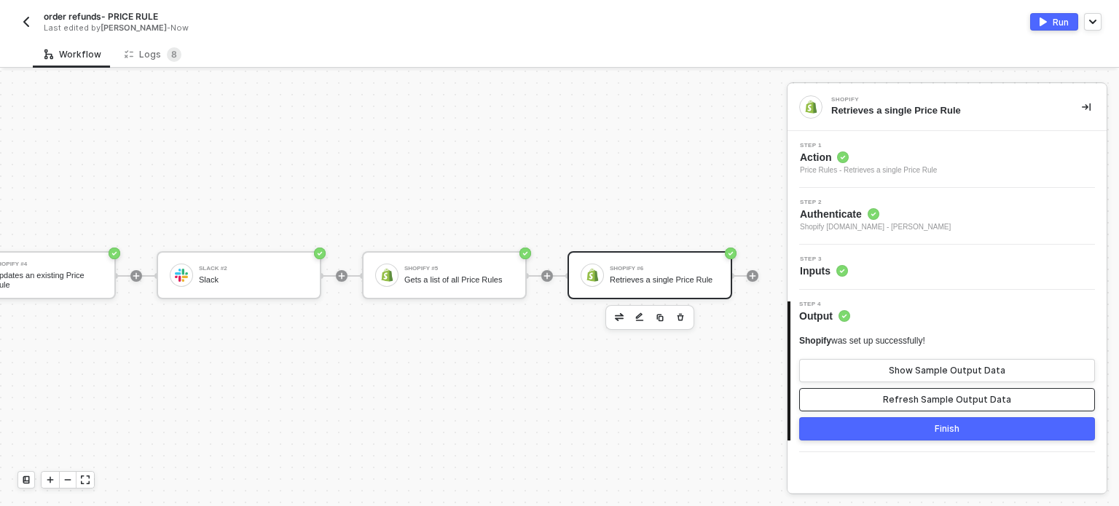
click at [897, 390] on button "Refresh Sample Output Data" at bounding box center [947, 399] width 296 height 23
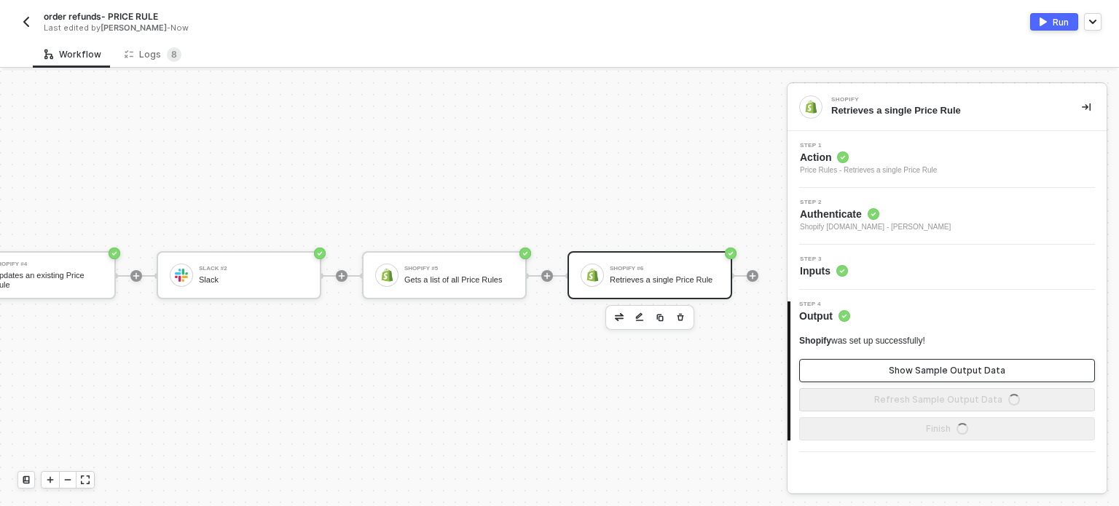
click at [905, 369] on div "Show Sample Output Data" at bounding box center [947, 371] width 117 height 12
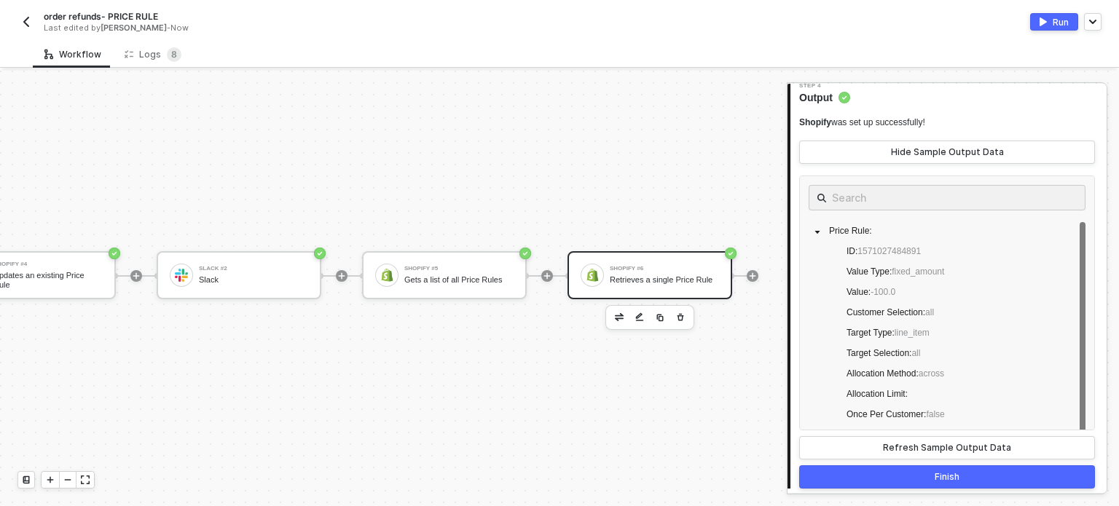
scroll to position [26, 756]
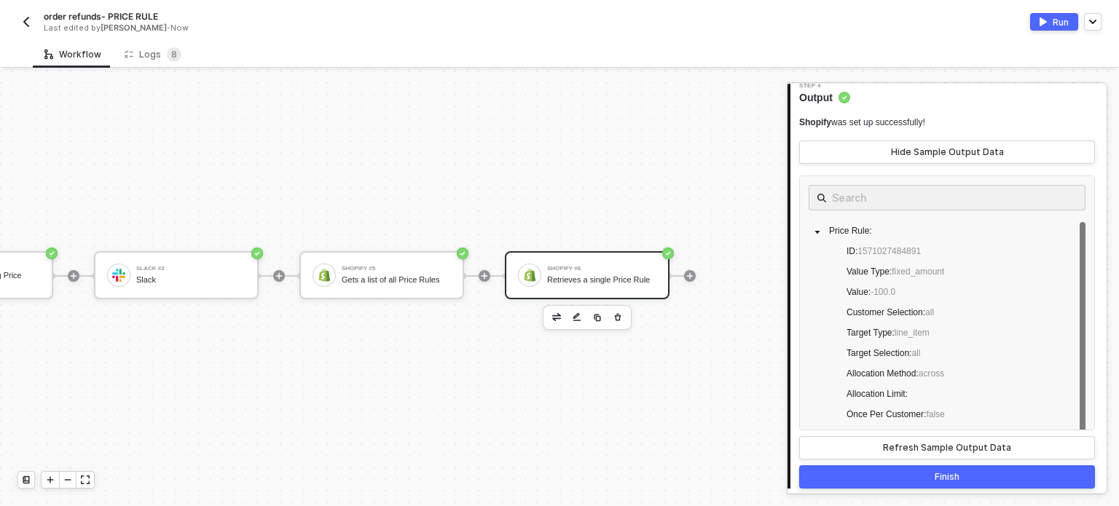
click at [589, 318] on button "button" at bounding box center [597, 317] width 17 height 17
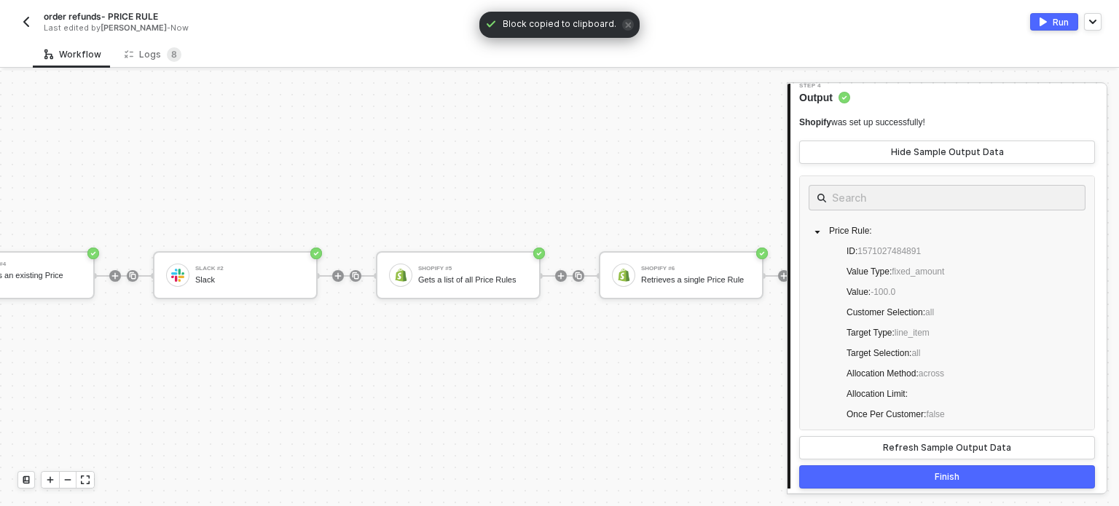
scroll to position [26, 861]
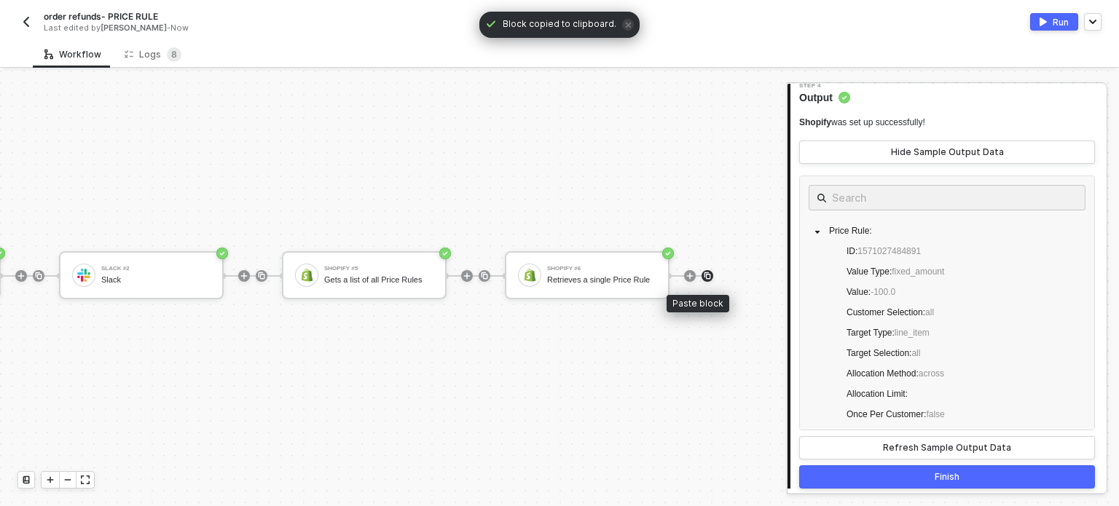
click at [703, 272] on img at bounding box center [707, 276] width 9 height 9
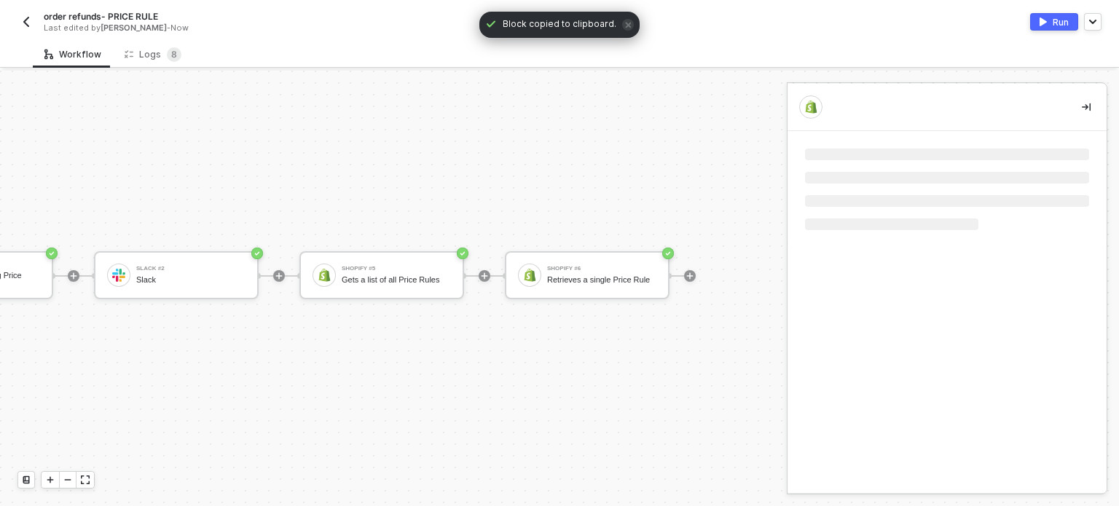
scroll to position [0, 0]
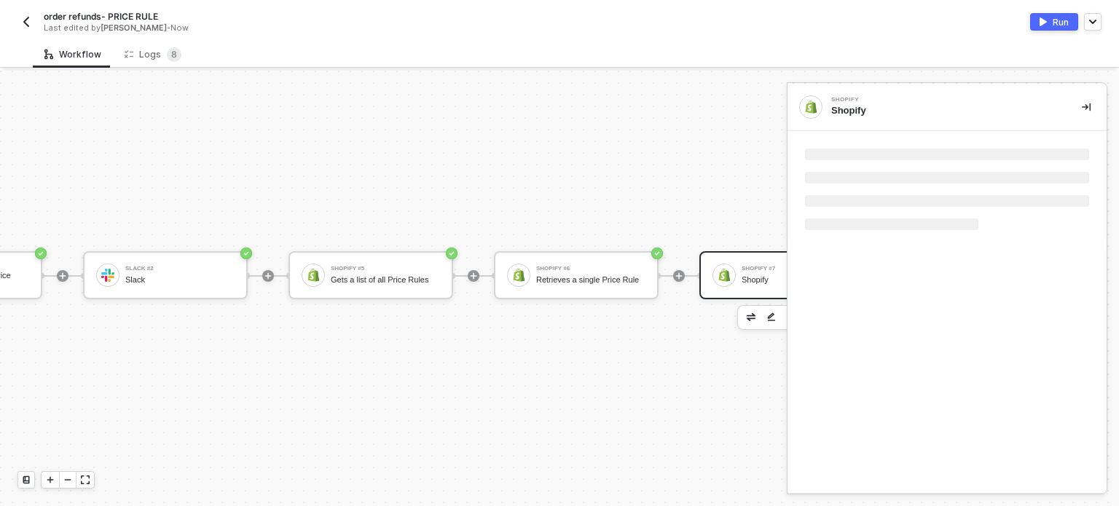
click at [742, 276] on div "Shopify" at bounding box center [795, 279] width 109 height 9
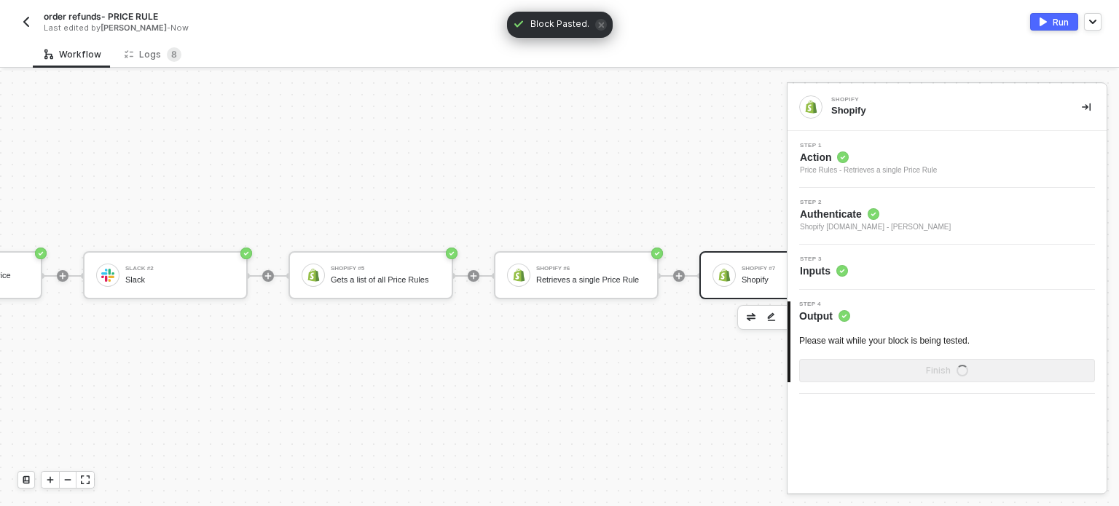
click at [844, 160] on circle at bounding box center [843, 158] width 12 height 12
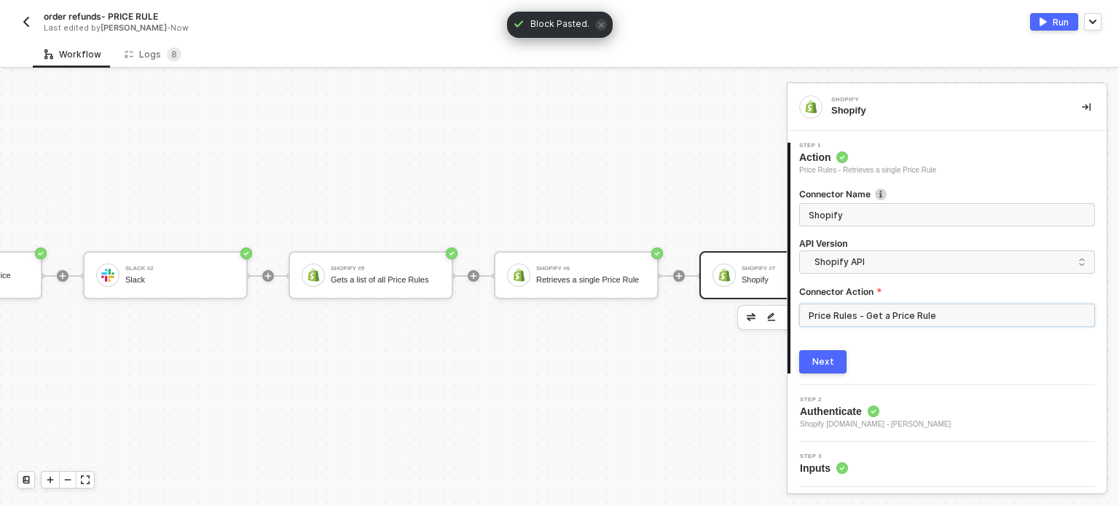
click at [857, 312] on input "Price Rules - Get a Price Rule" at bounding box center [947, 315] width 296 height 23
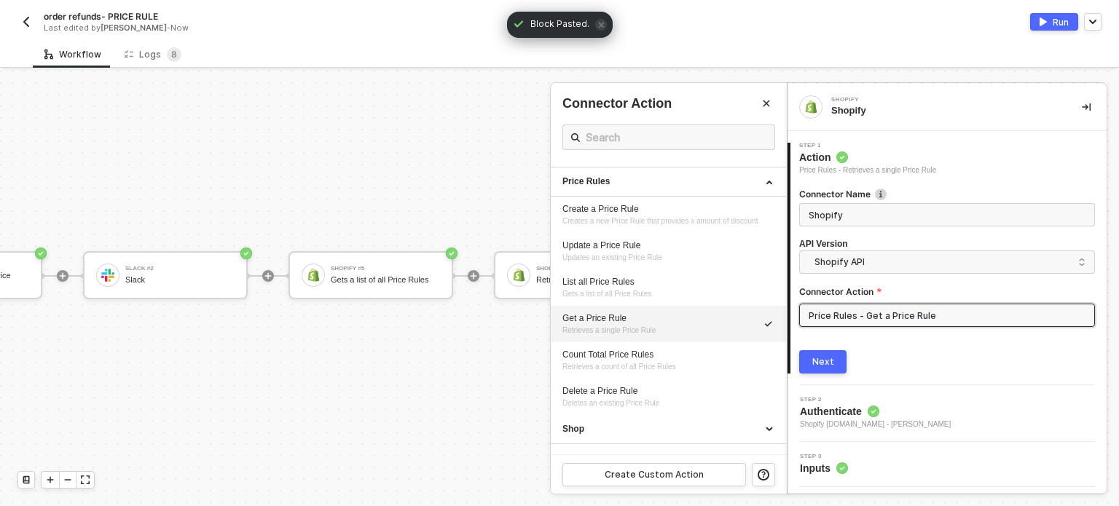
scroll to position [653, 0]
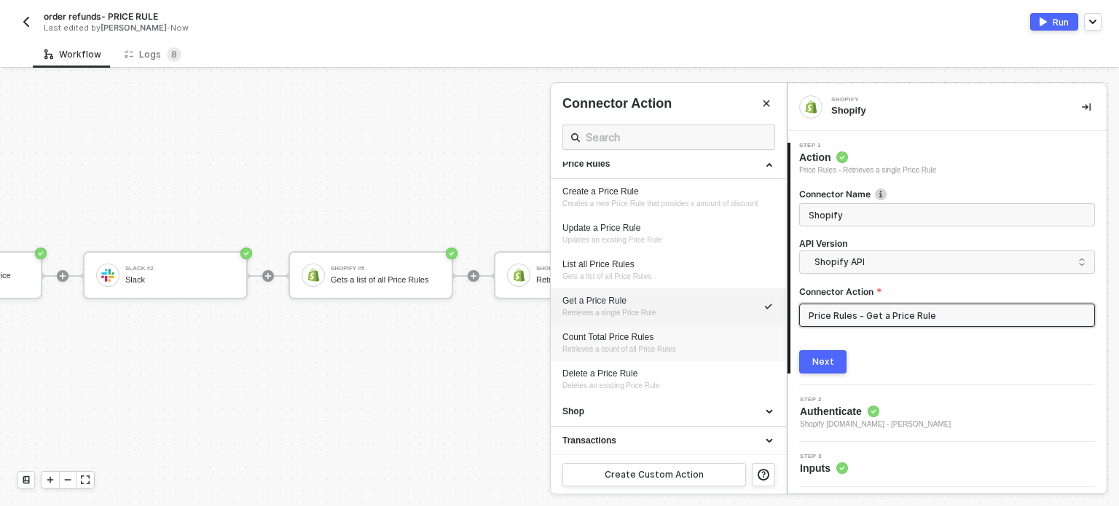
click at [598, 352] on span "Retrieves a count of all Price Rules" at bounding box center [619, 349] width 114 height 8
type input "Retrieves a count of all Price Rules"
type input "Price Rules - Count Total Price Rules"
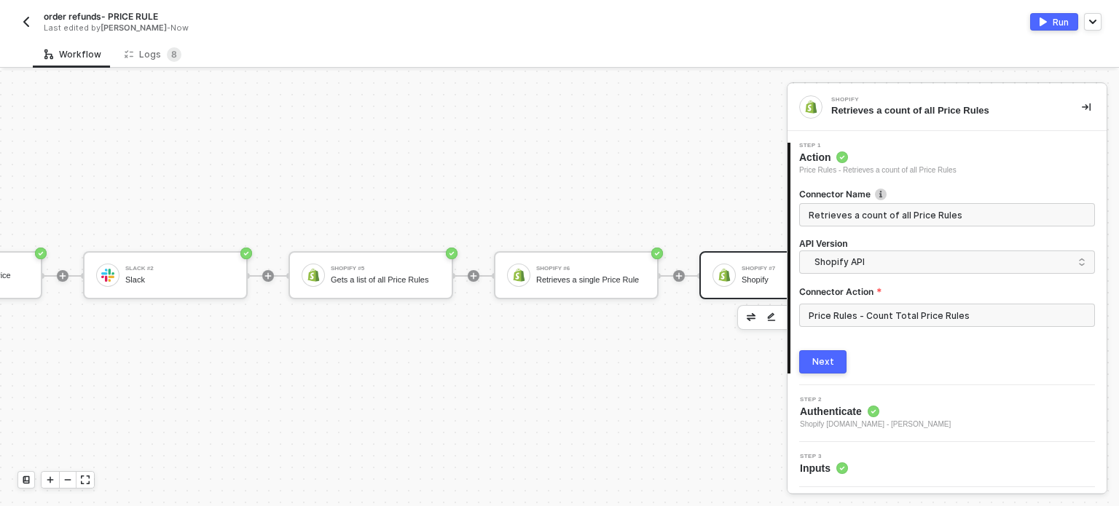
click at [837, 370] on button "Next" at bounding box center [822, 361] width 47 height 23
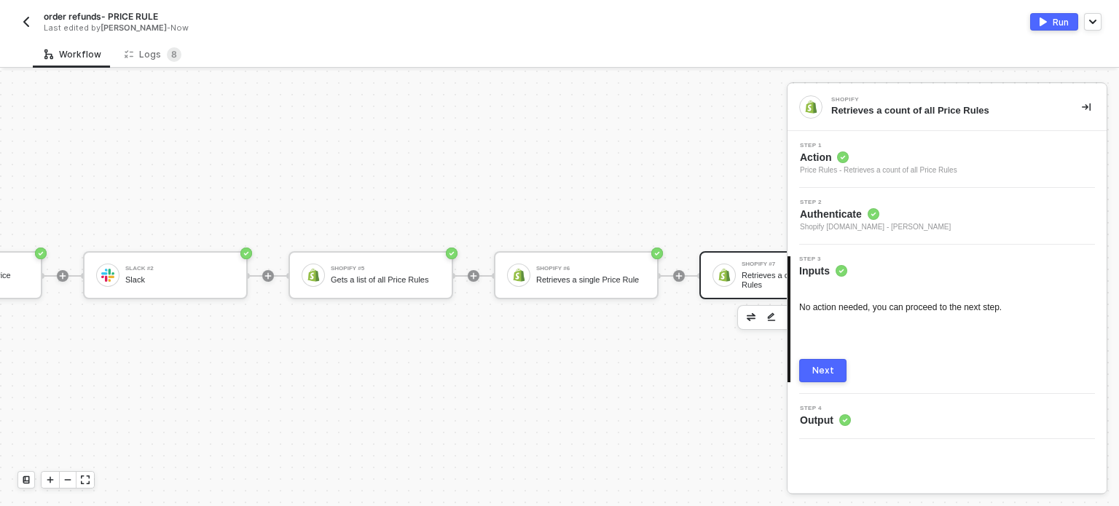
click at [837, 370] on button "Next" at bounding box center [822, 370] width 47 height 23
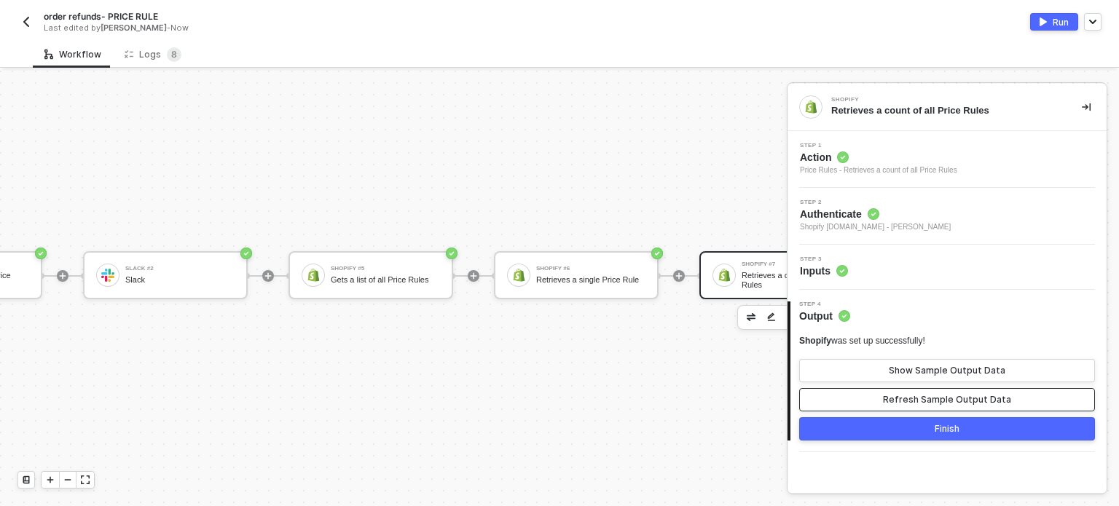
click at [921, 398] on div "Refresh Sample Output Data" at bounding box center [947, 400] width 128 height 12
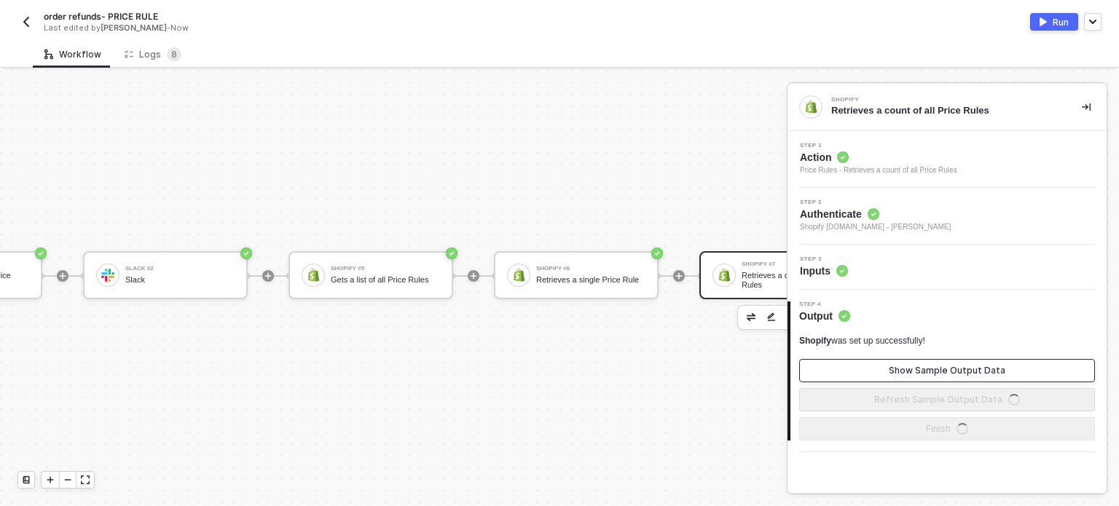
click at [930, 369] on div "Show Sample Output Data" at bounding box center [947, 371] width 117 height 12
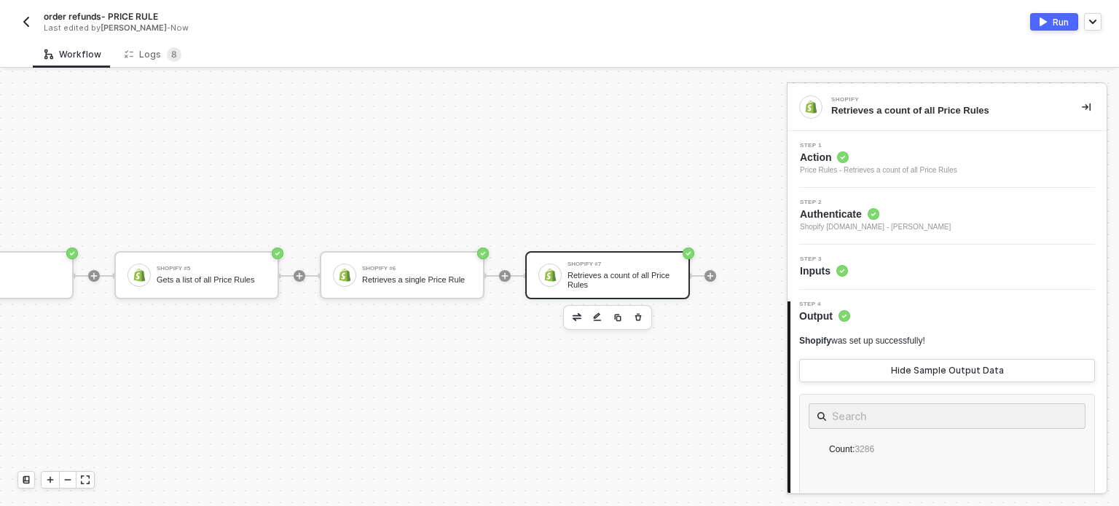
scroll to position [26, 961]
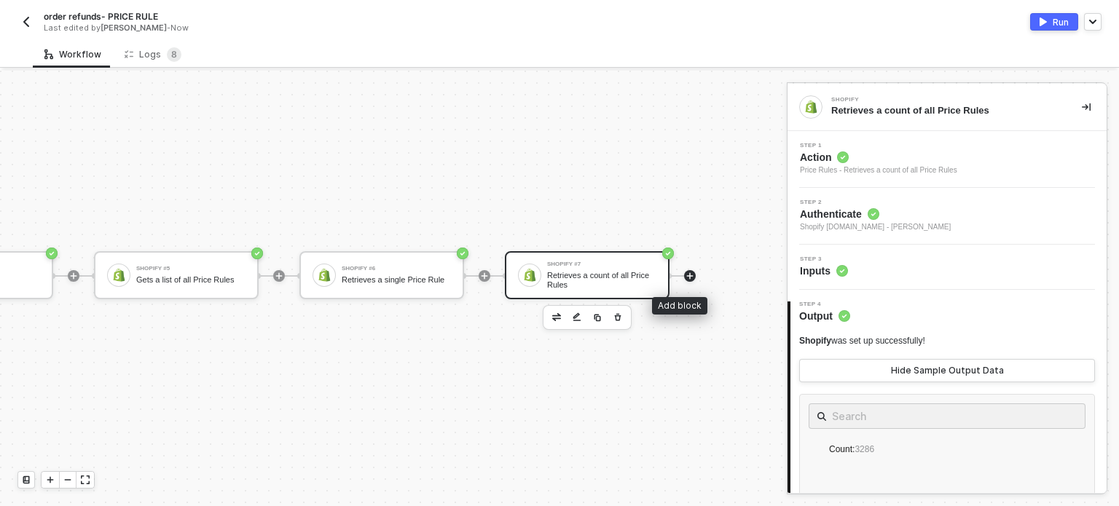
click at [687, 276] on icon "icon-play" at bounding box center [690, 275] width 7 height 7
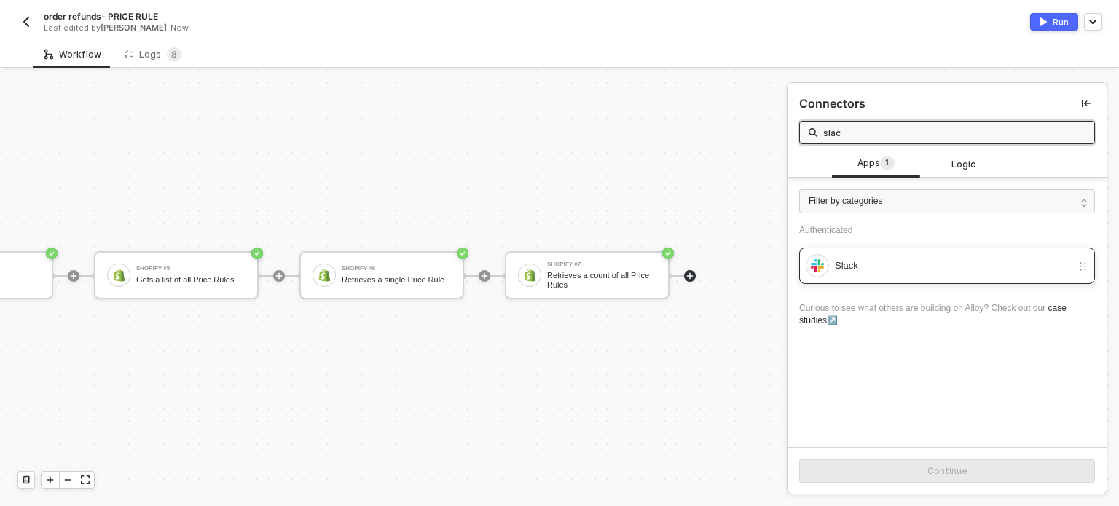
type input "slac"
drag, startPoint x: 839, startPoint y: 251, endPoint x: 882, endPoint y: 256, distance: 43.2
click at [841, 251] on div "Slack" at bounding box center [947, 266] width 296 height 36
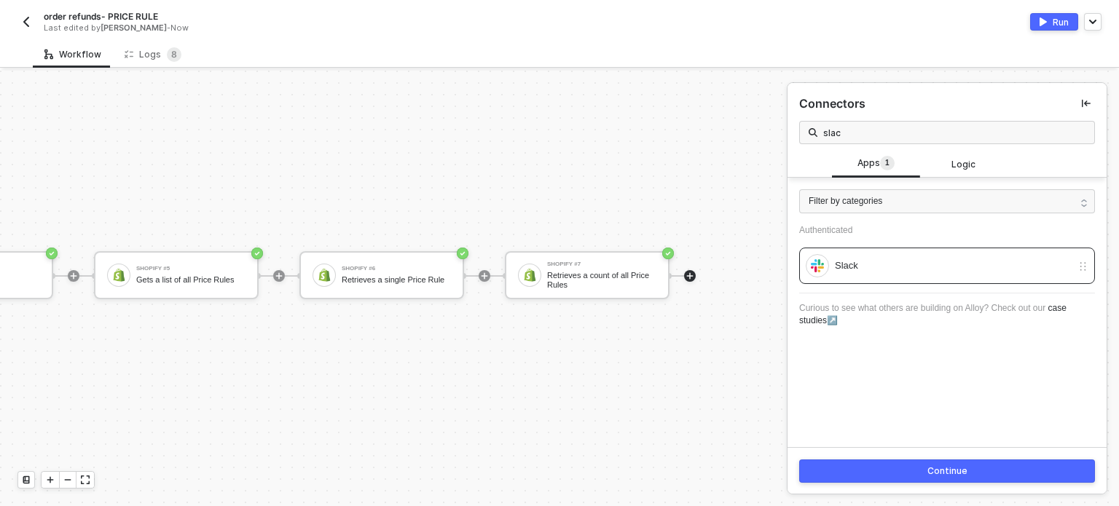
click at [956, 460] on button "Continue" at bounding box center [947, 471] width 296 height 23
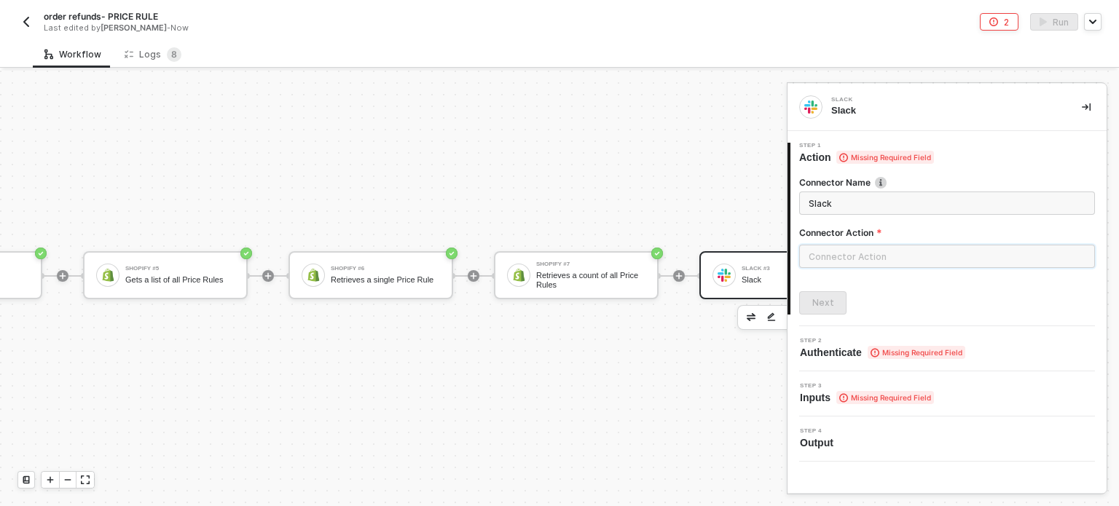
click at [869, 266] on input "text" at bounding box center [947, 256] width 296 height 23
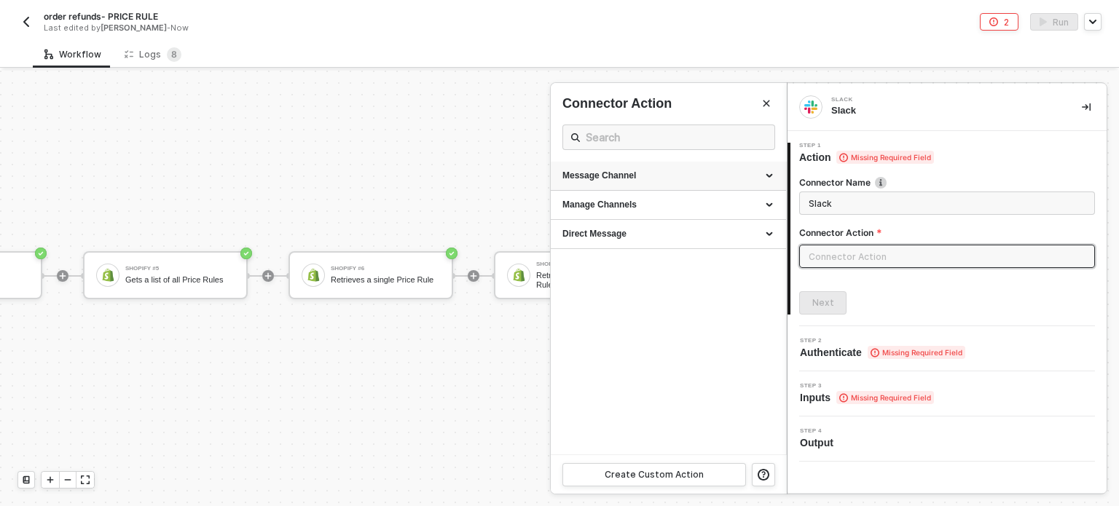
click at [626, 173] on div "Message Channel" at bounding box center [668, 176] width 212 height 12
drag, startPoint x: 605, startPoint y: 210, endPoint x: 712, endPoint y: 227, distance: 109.1
click at [605, 209] on div "Post Post a message into a channel" at bounding box center [668, 209] width 212 height 24
type input "Post a message into a channel"
type input "Message Channel - Post"
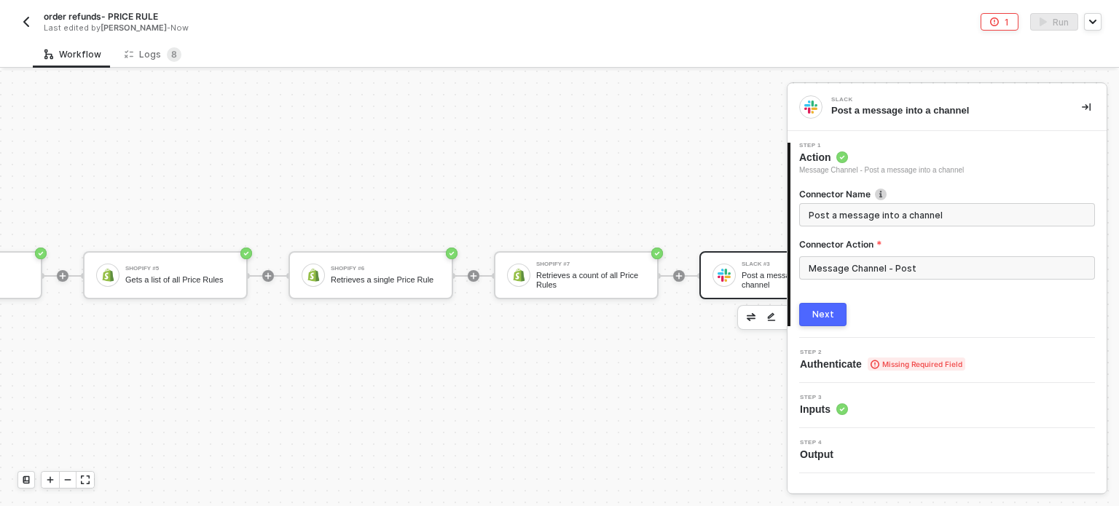
click at [830, 312] on div "Next" at bounding box center [823, 315] width 22 height 12
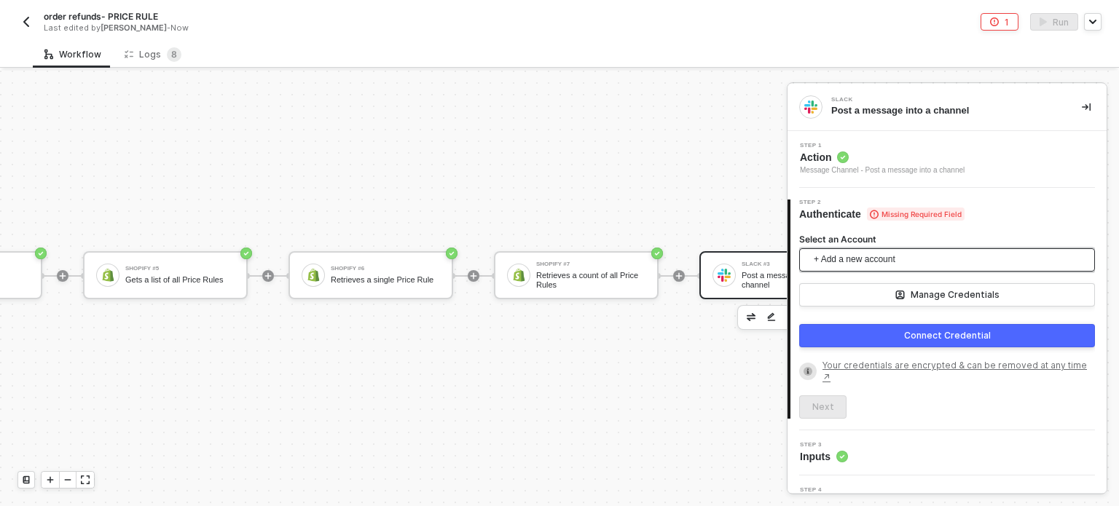
click at [849, 259] on span "+ Add a new account" at bounding box center [950, 259] width 272 height 23
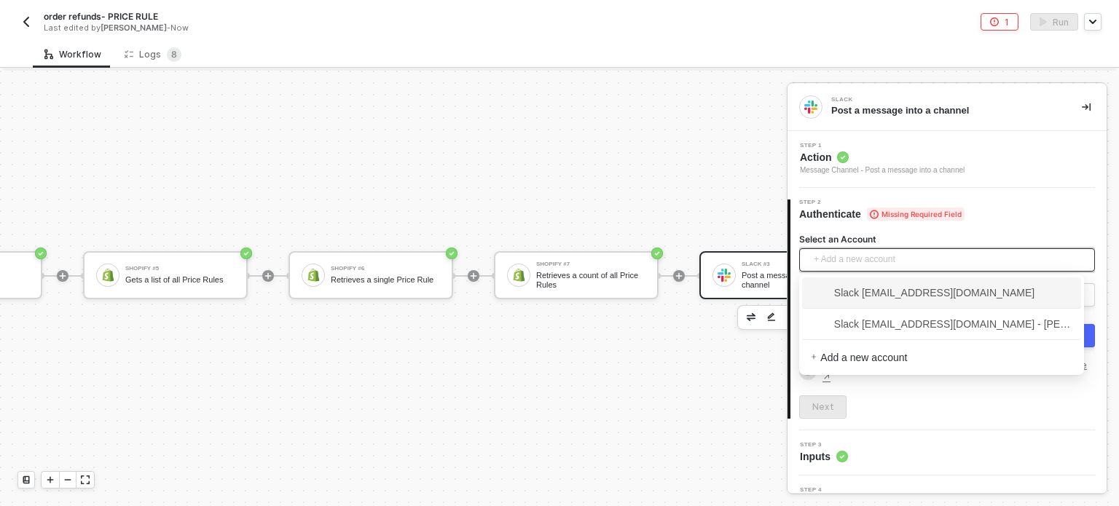
click at [861, 286] on span "Slack [EMAIL_ADDRESS][DOMAIN_NAME]" at bounding box center [923, 293] width 224 height 16
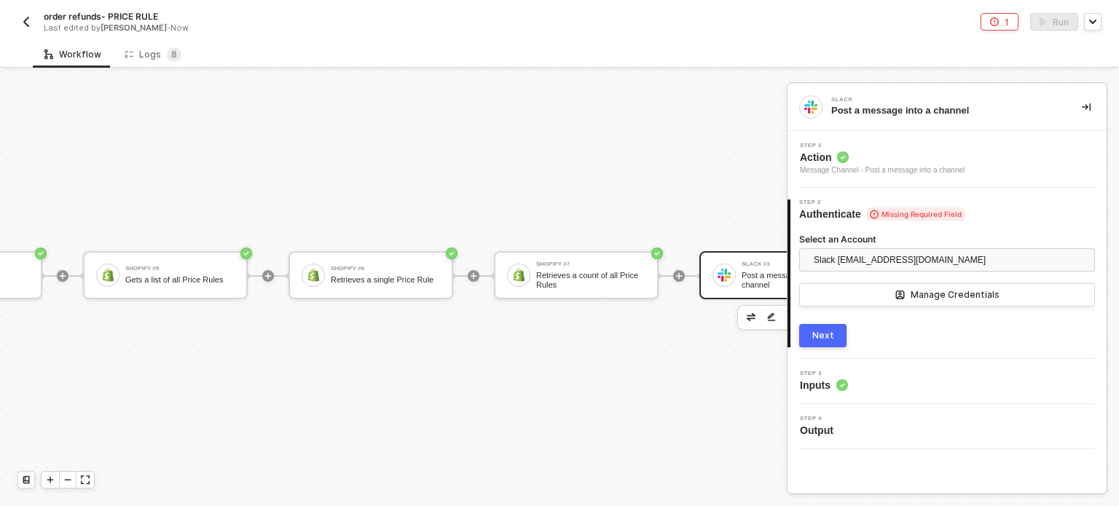
click at [830, 334] on div "Next" at bounding box center [823, 336] width 22 height 12
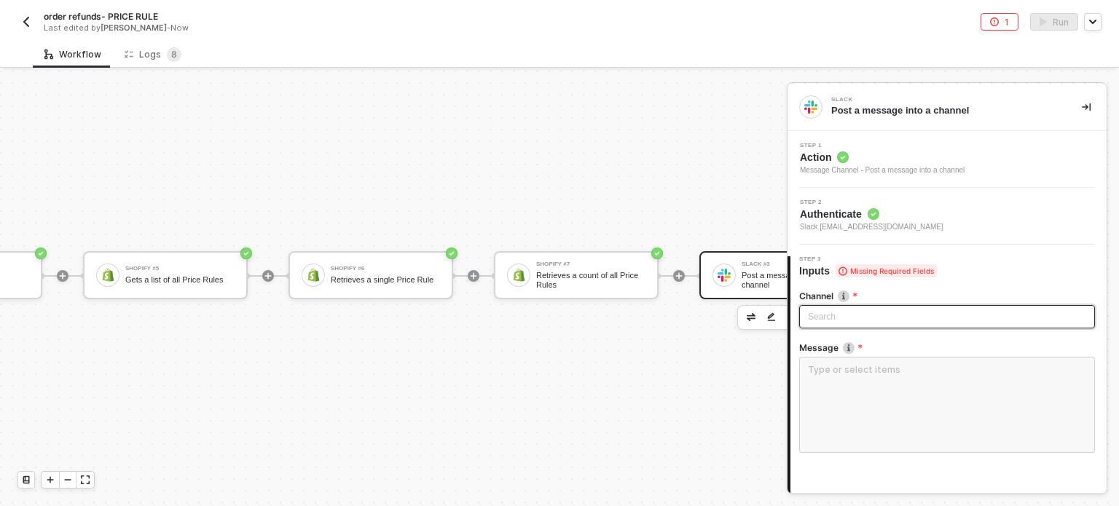
click at [834, 310] on div "Search" at bounding box center [947, 316] width 296 height 23
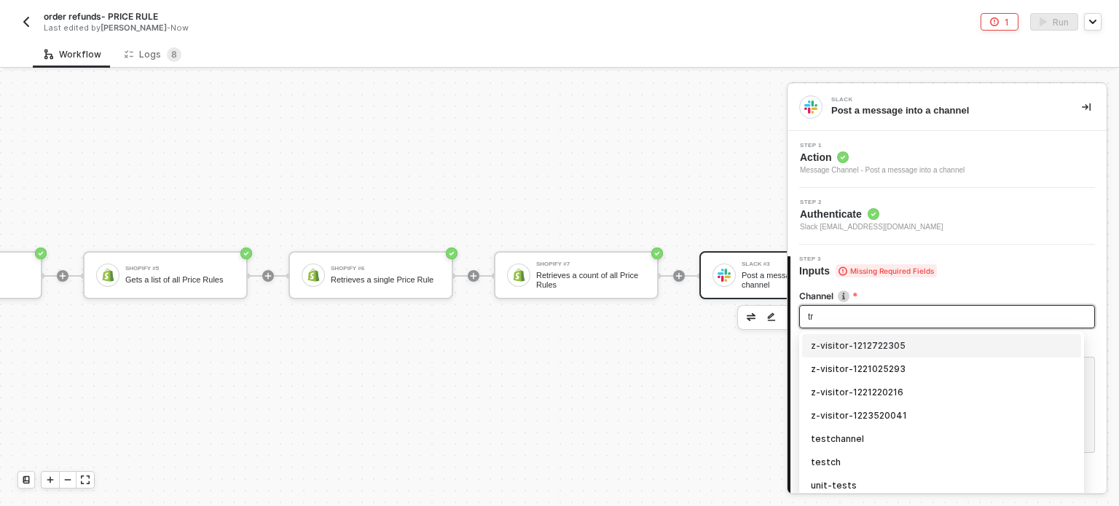
type input "tri"
click at [833, 342] on div "trigger-test" at bounding box center [941, 346] width 261 height 16
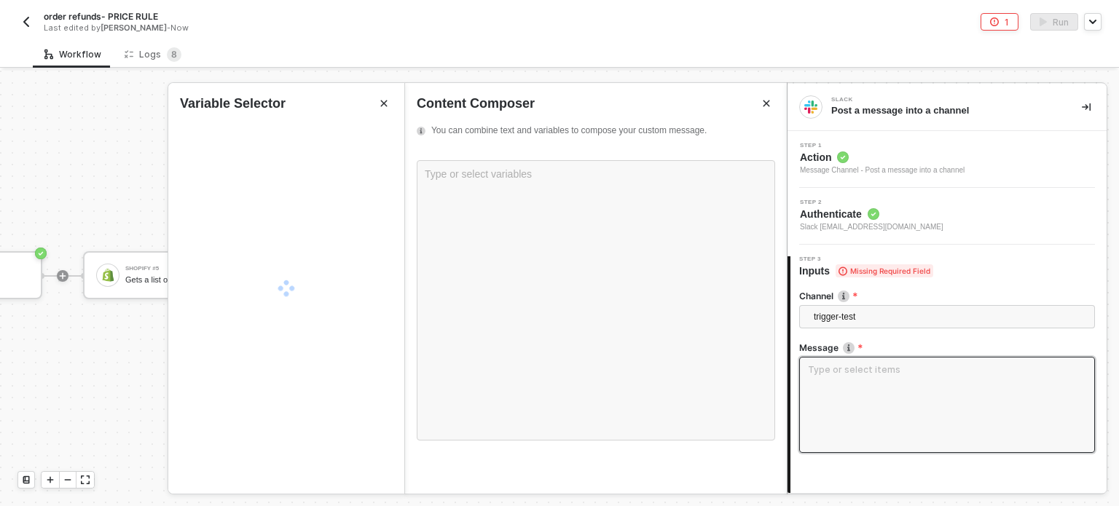
click at [827, 382] on textarea at bounding box center [947, 405] width 296 height 96
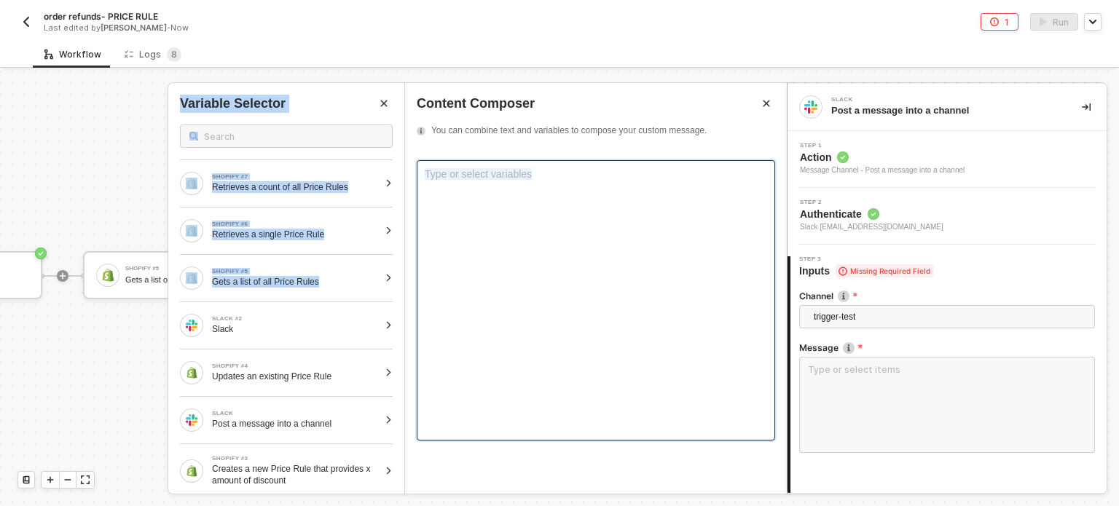
drag, startPoint x: 323, startPoint y: 284, endPoint x: 542, endPoint y: 213, distance: 229.9
click at [787, 213] on div "Slack Post a message into a channel Step 1 Action Message Channel - Post a mess…" at bounding box center [953, 289] width 332 height 436
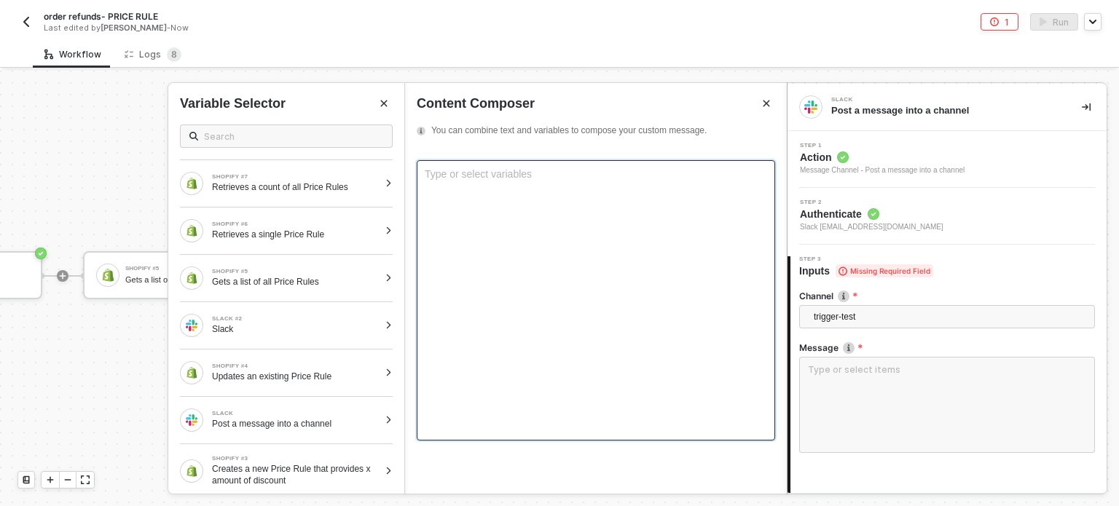
click at [544, 213] on div "Type or select variables ﻿" at bounding box center [596, 300] width 358 height 280
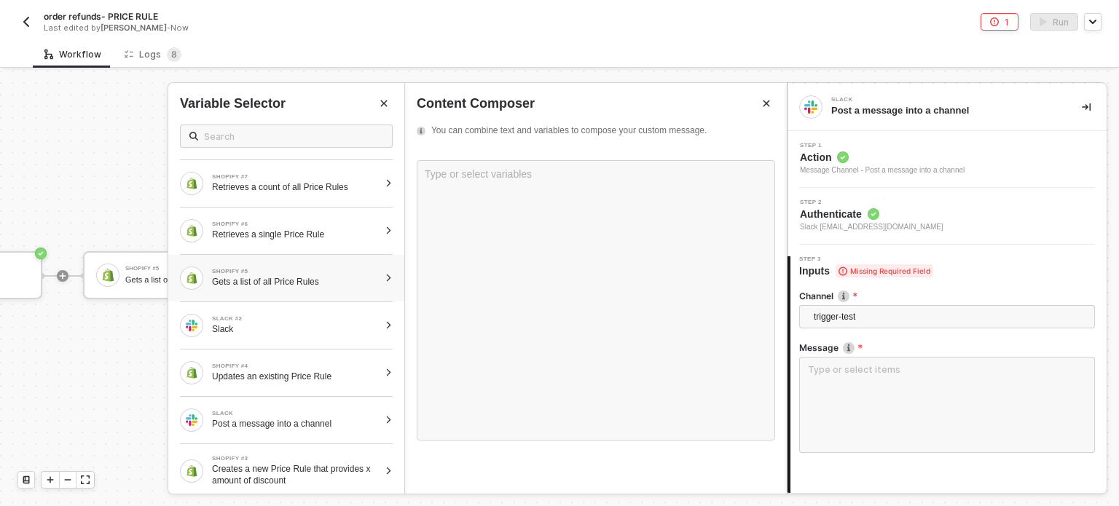
click at [318, 279] on div "Gets a list of all Price Rules" at bounding box center [295, 282] width 167 height 12
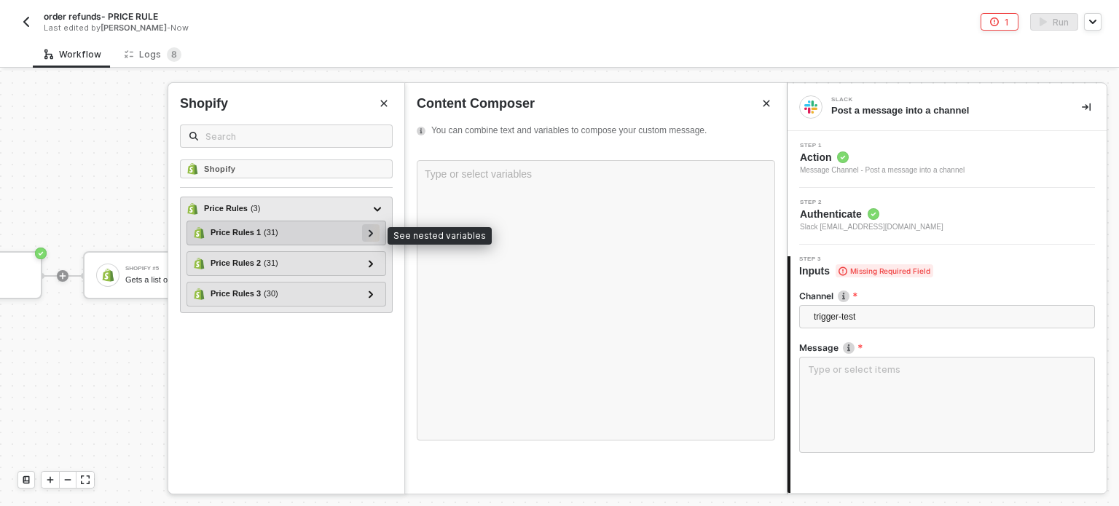
click at [369, 232] on icon at bounding box center [371, 232] width 5 height 7
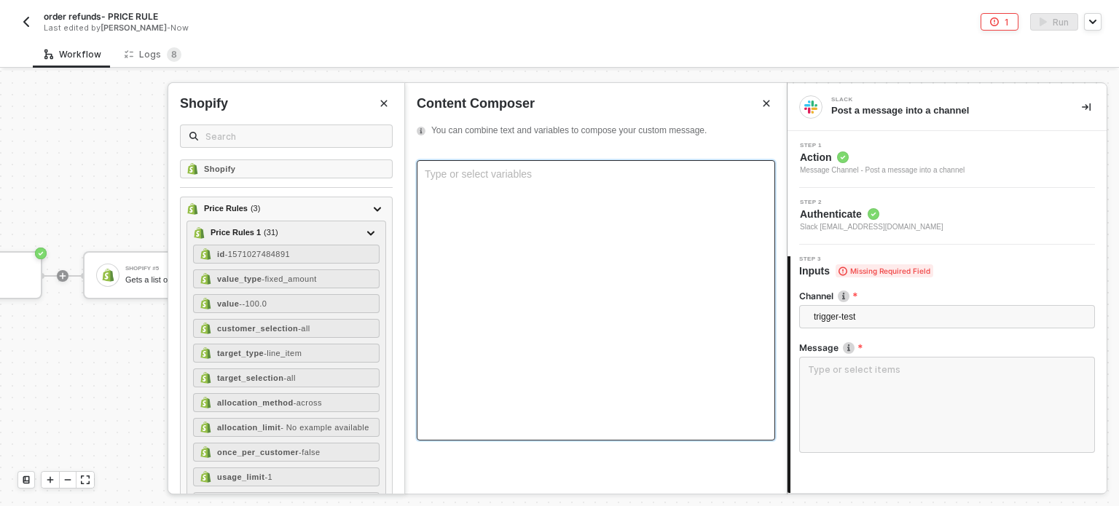
click at [513, 213] on div "Type or select variables ﻿" at bounding box center [596, 300] width 358 height 280
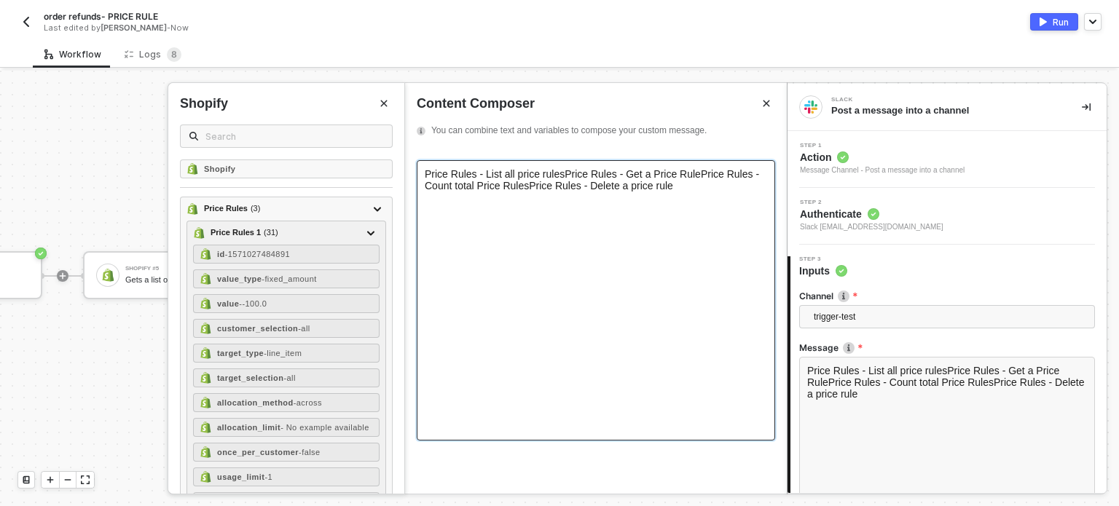
click at [558, 170] on span "Price Rules - List all price rulesPrice Rules - Get a Price RulePrice Rules -…" at bounding box center [593, 179] width 337 height 23
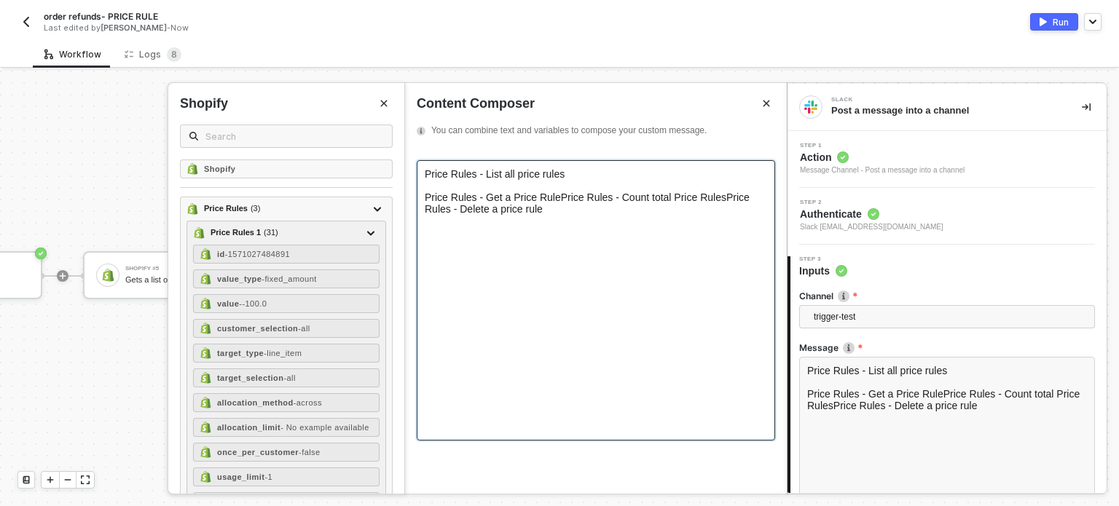
click at [554, 197] on span "Price Rules - Get a Price RulePrice Rules - Count total Price RulesPrice Rule…" at bounding box center [589, 203] width 328 height 23
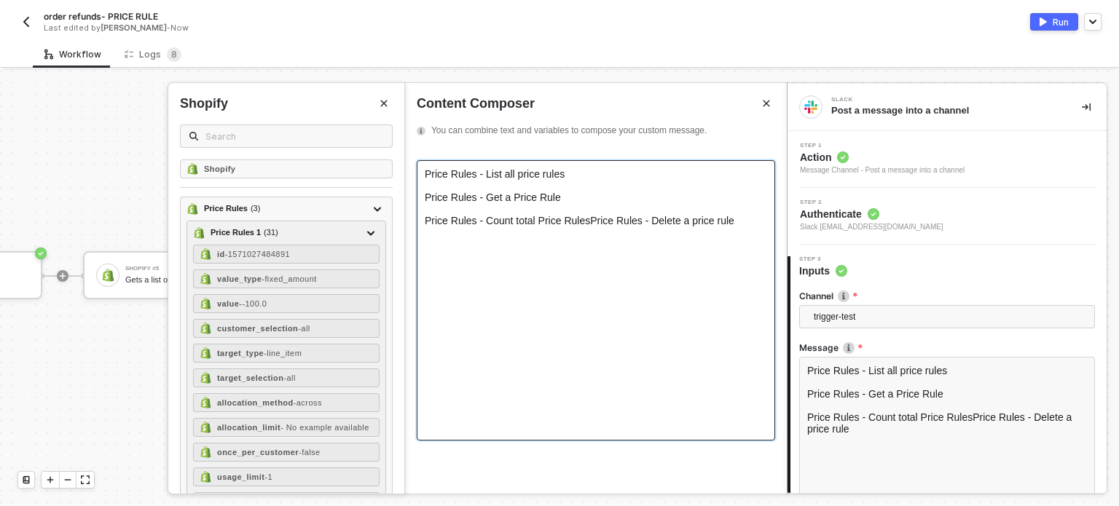
click at [583, 227] on span "Price Rules - Count total Price RulesPrice Rules - Delete a price rule" at bounding box center [580, 221] width 310 height 12
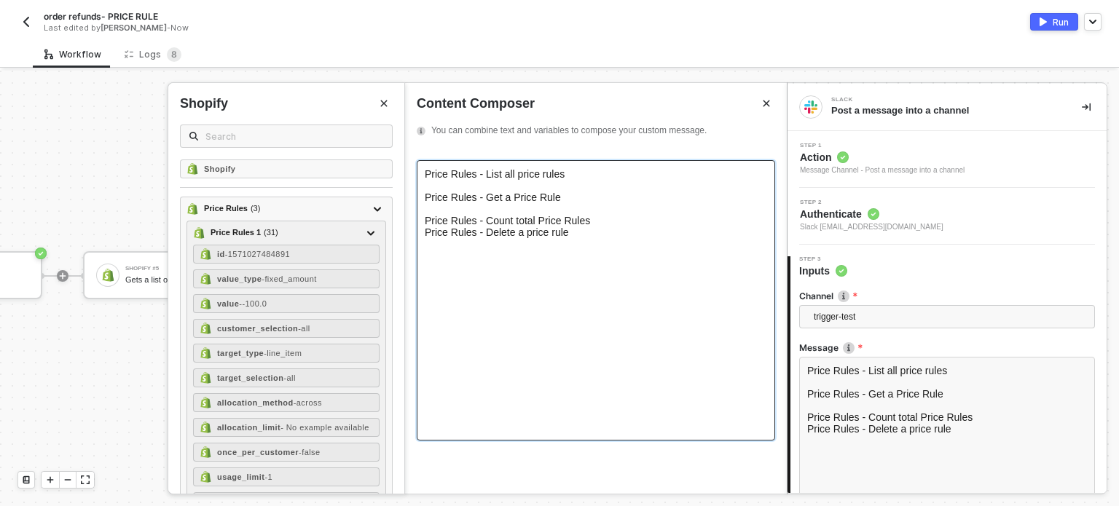
click at [593, 227] on div "Price Rules - Count total Price Rules" at bounding box center [596, 221] width 342 height 12
click at [478, 189] on div "﻿" at bounding box center [596, 186] width 342 height 12
click at [448, 186] on div "﻿" at bounding box center [596, 186] width 342 height 12
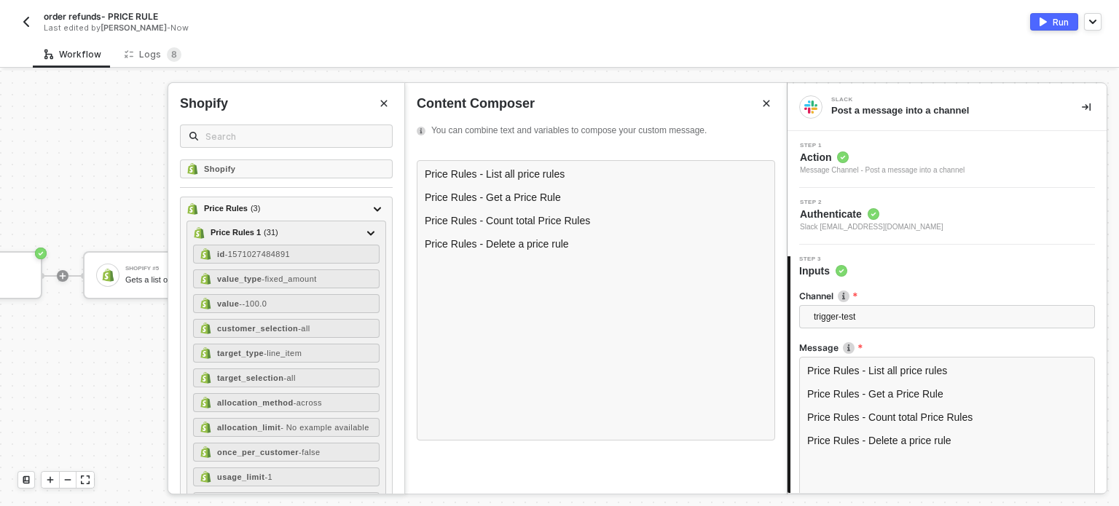
click at [383, 93] on div "Shopify Shopify Price Rules ( 3 ) Price Rules 1 ( 31 ) id - 1571027484891 value…" at bounding box center [286, 288] width 236 height 411
click at [389, 108] on button "Close" at bounding box center [383, 103] width 17 height 17
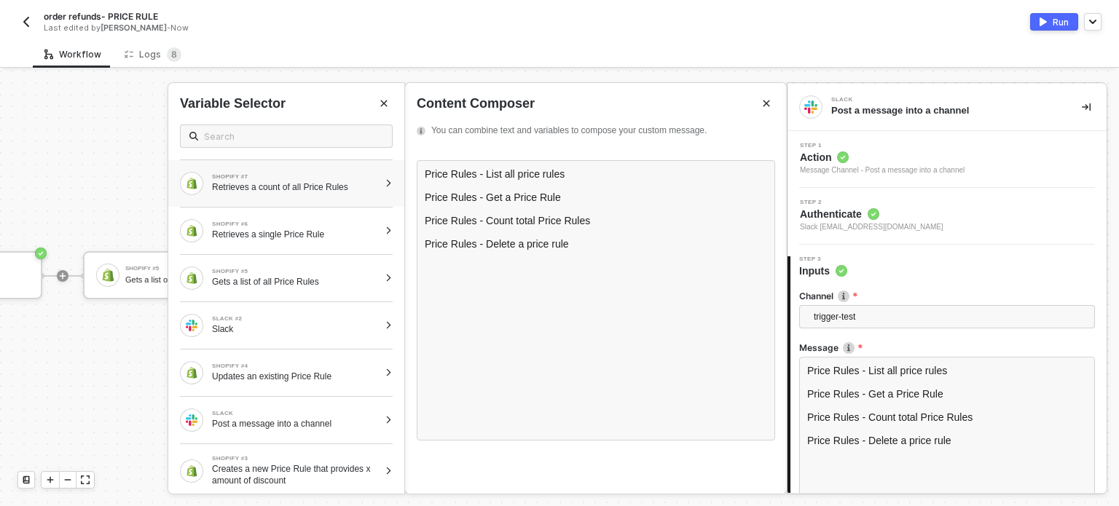
click at [385, 183] on div at bounding box center [389, 183] width 8 height 9
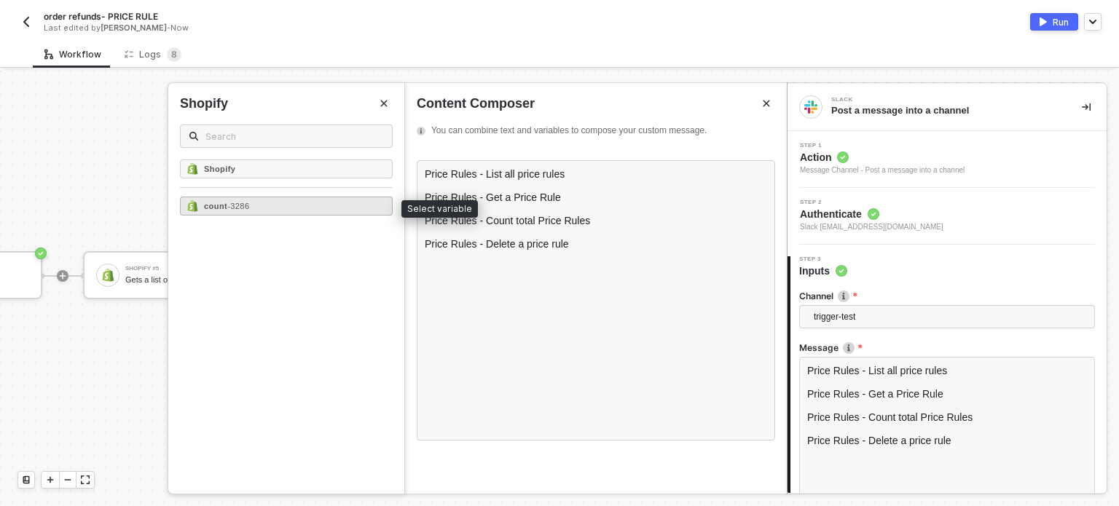
click at [353, 206] on div "count - 3286" at bounding box center [286, 206] width 213 height 19
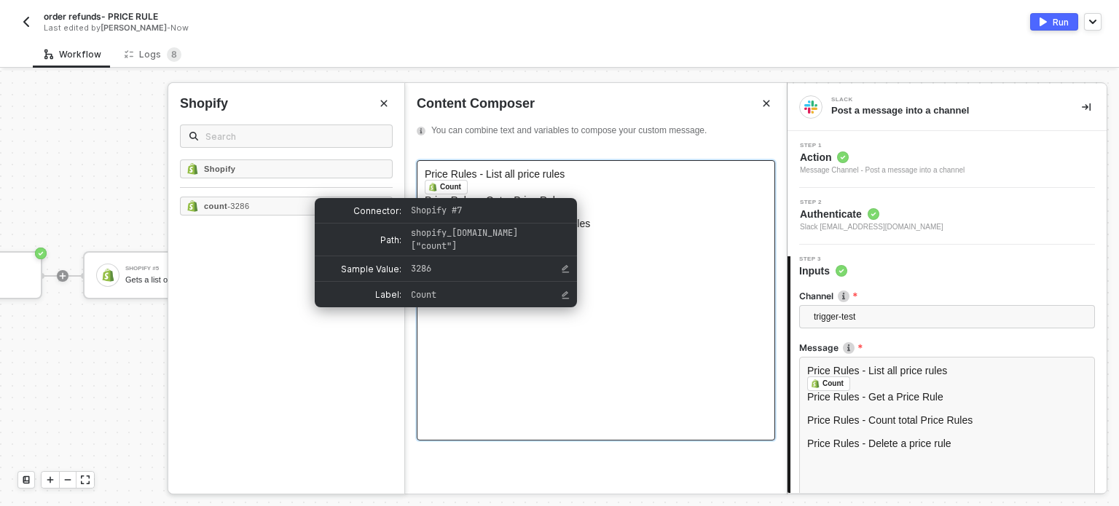
click at [448, 186] on div "Count" at bounding box center [450, 187] width 21 height 13
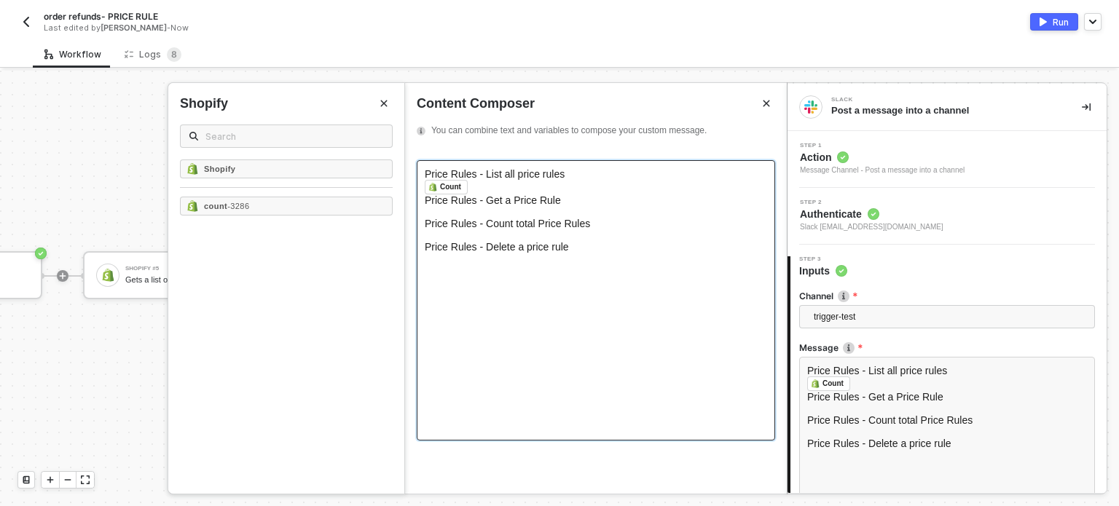
click at [475, 186] on div "﻿ Count ﻿ ﻿" at bounding box center [596, 187] width 342 height 15
click at [473, 235] on div "﻿" at bounding box center [596, 233] width 342 height 12
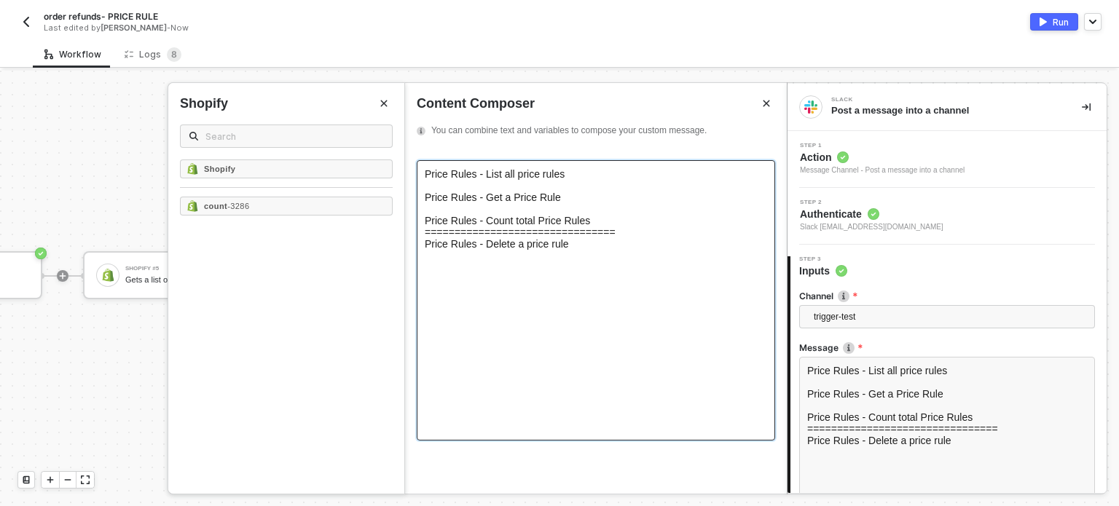
click at [497, 213] on div "﻿" at bounding box center [596, 209] width 342 height 12
click at [452, 180] on span "Price Rules - List all price rules" at bounding box center [495, 174] width 140 height 12
click at [441, 189] on div "﻿" at bounding box center [596, 186] width 342 height 12
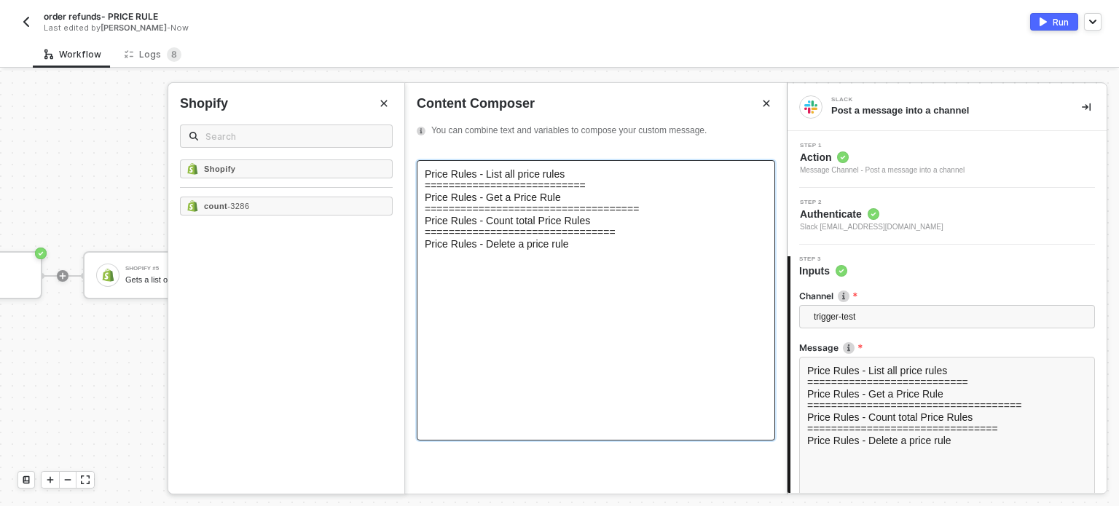
click at [585, 226] on div "Price Rules - Count total Price Rules" at bounding box center [596, 221] width 342 height 12
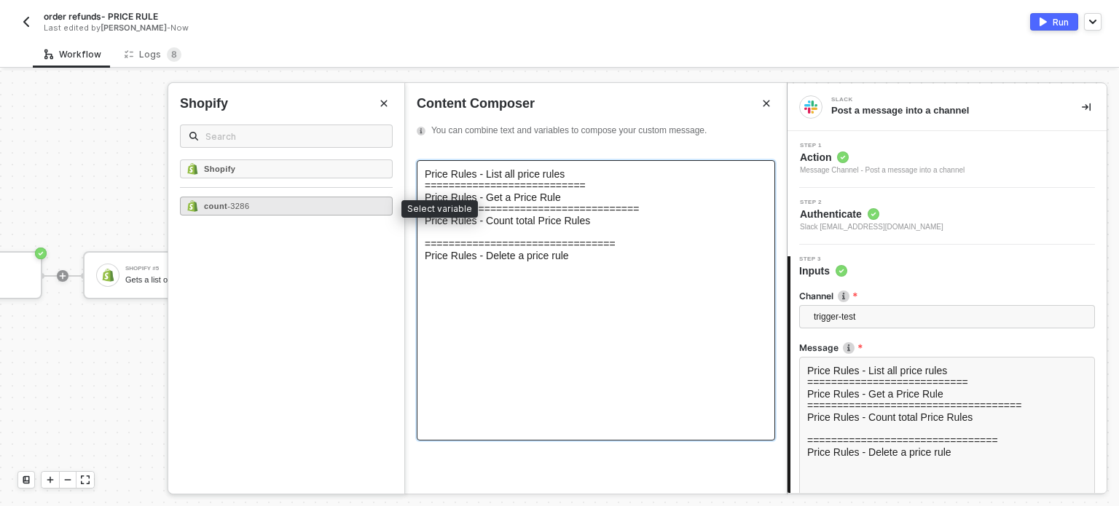
click at [354, 198] on div "count - 3286" at bounding box center [286, 206] width 213 height 19
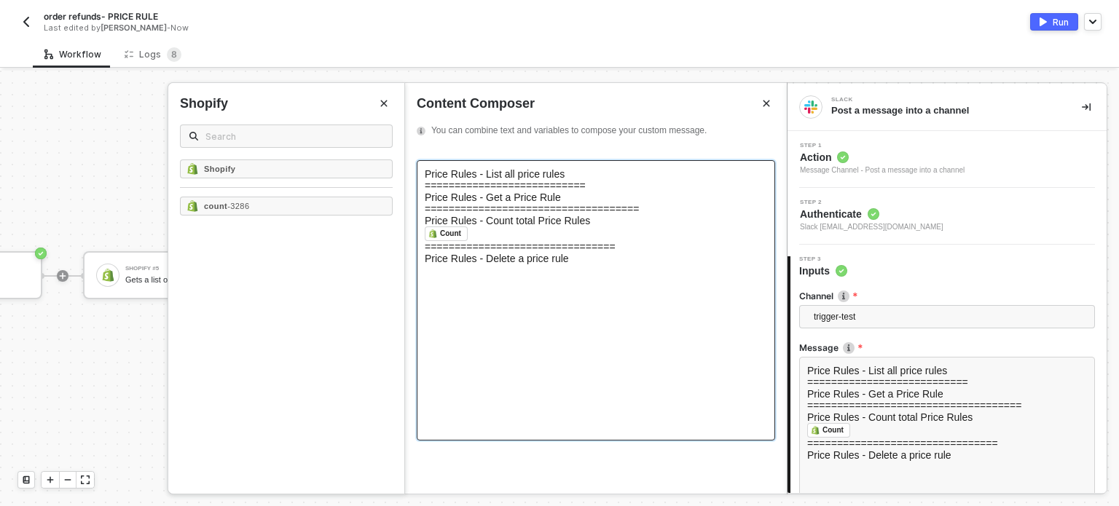
click at [385, 103] on icon "Close" at bounding box center [383, 103] width 9 height 9
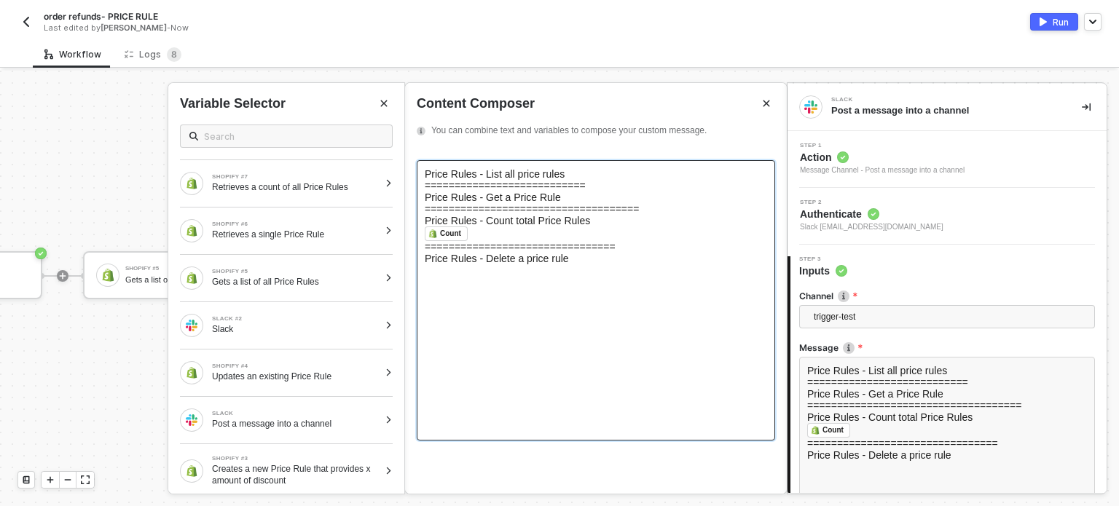
click at [443, 287] on div "Price Rules - List all price rules =========================== Price Rules - G…" at bounding box center [596, 300] width 358 height 280
click at [597, 264] on div "Price Rules - Delete a price rule" at bounding box center [596, 259] width 342 height 12
click at [389, 107] on button "Close" at bounding box center [383, 103] width 17 height 17
click at [568, 276] on div "﻿" at bounding box center [596, 270] width 342 height 12
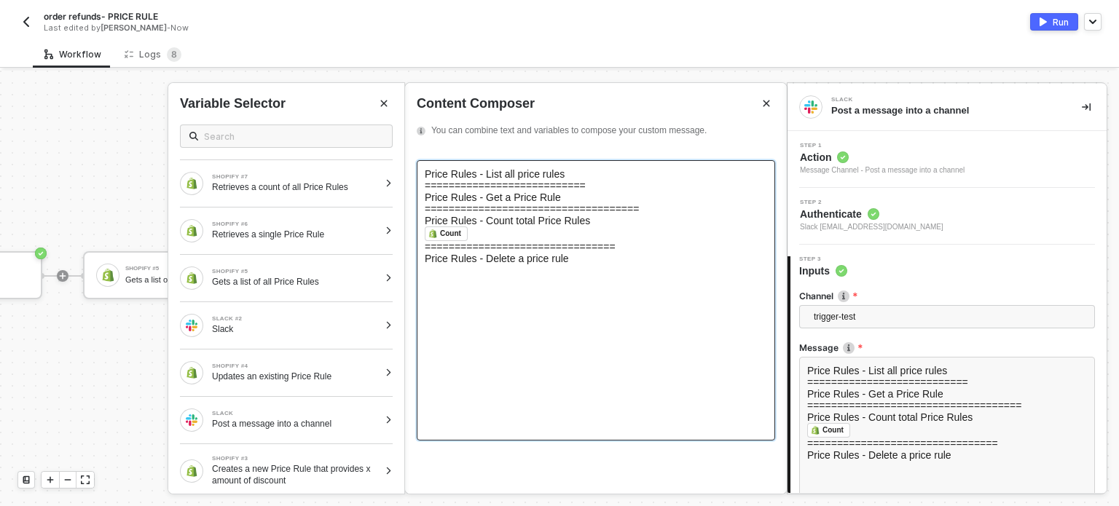
click at [572, 203] on div "Price Rules - Get a Price Rule" at bounding box center [596, 198] width 342 height 12
click at [341, 224] on div "SHOPIFY #6" at bounding box center [295, 224] width 167 height 6
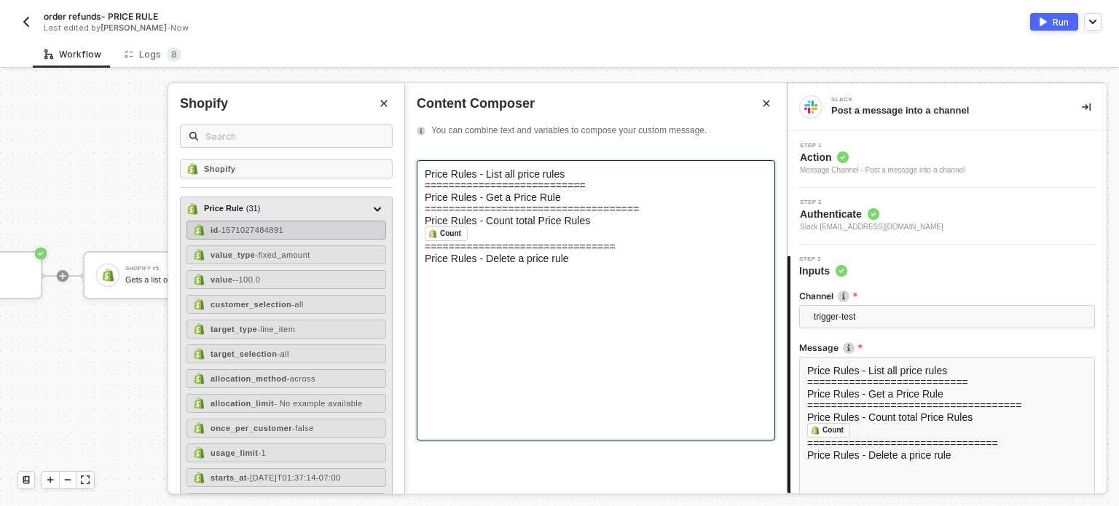
click at [310, 227] on div "id - 1571027484891" at bounding box center [286, 230] width 200 height 19
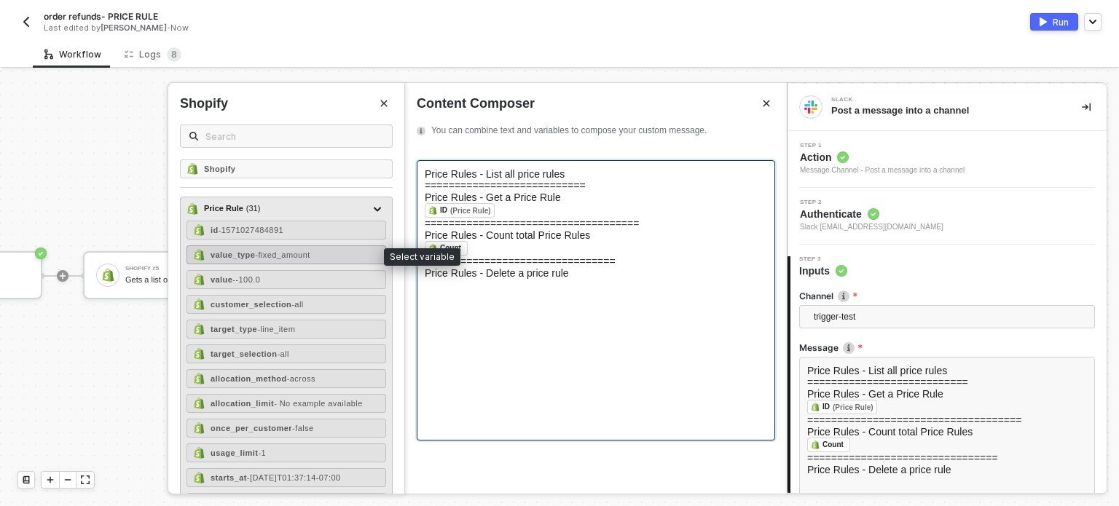
click at [285, 254] on span "- fixed_amount" at bounding box center [282, 255] width 55 height 9
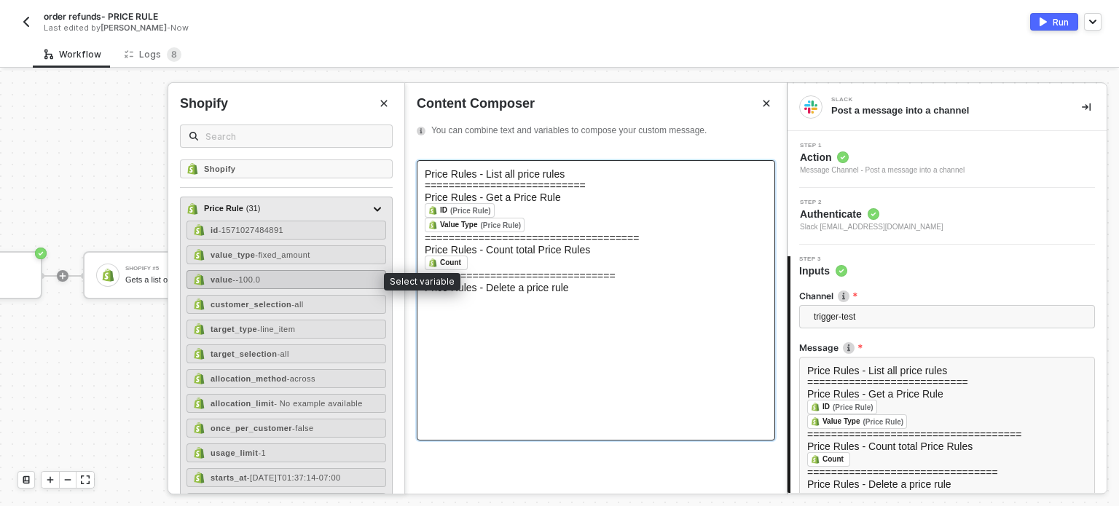
click at [278, 273] on div "value - -100.0" at bounding box center [286, 279] width 200 height 19
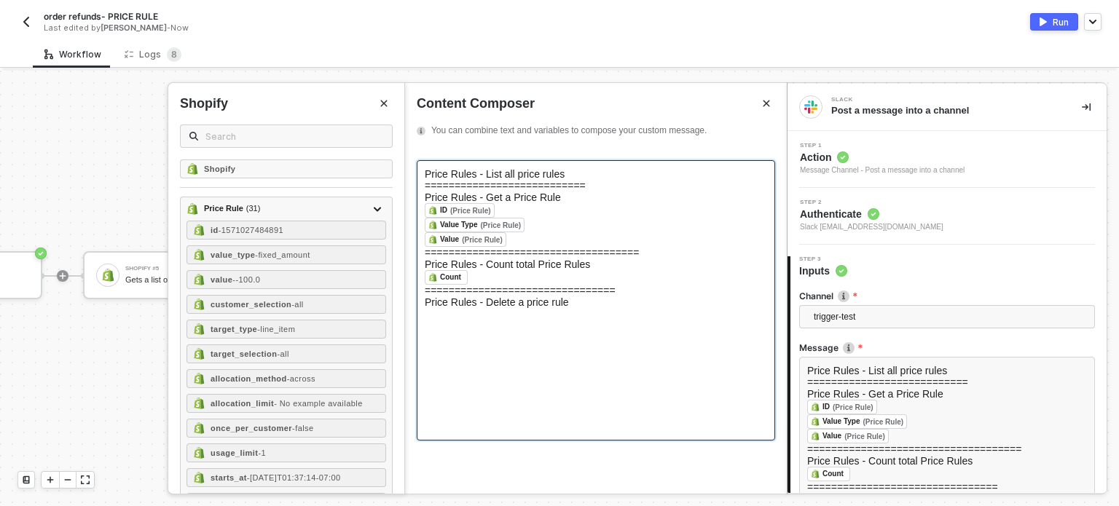
click at [576, 177] on div "Price Rules - List all price rules" at bounding box center [596, 174] width 342 height 12
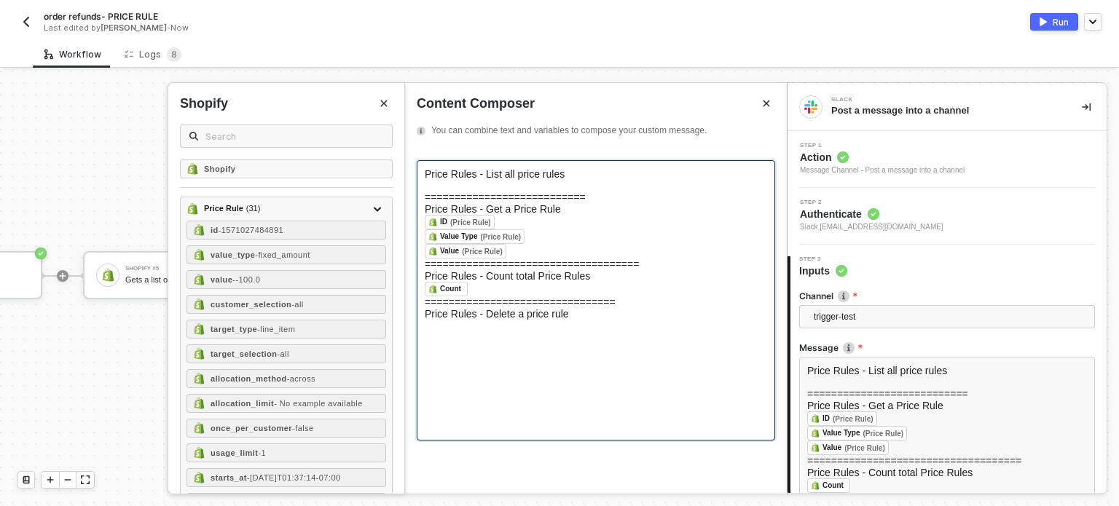
click at [390, 104] on button "Close" at bounding box center [383, 103] width 17 height 17
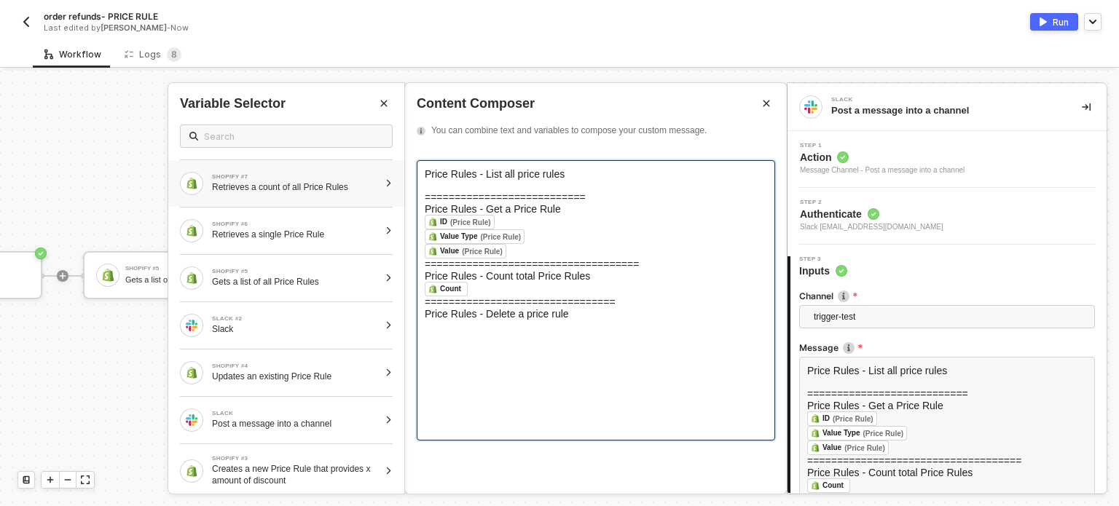
click at [375, 194] on div "SHOPIFY #7 Retrieves a count of all Price Rules" at bounding box center [286, 183] width 236 height 47
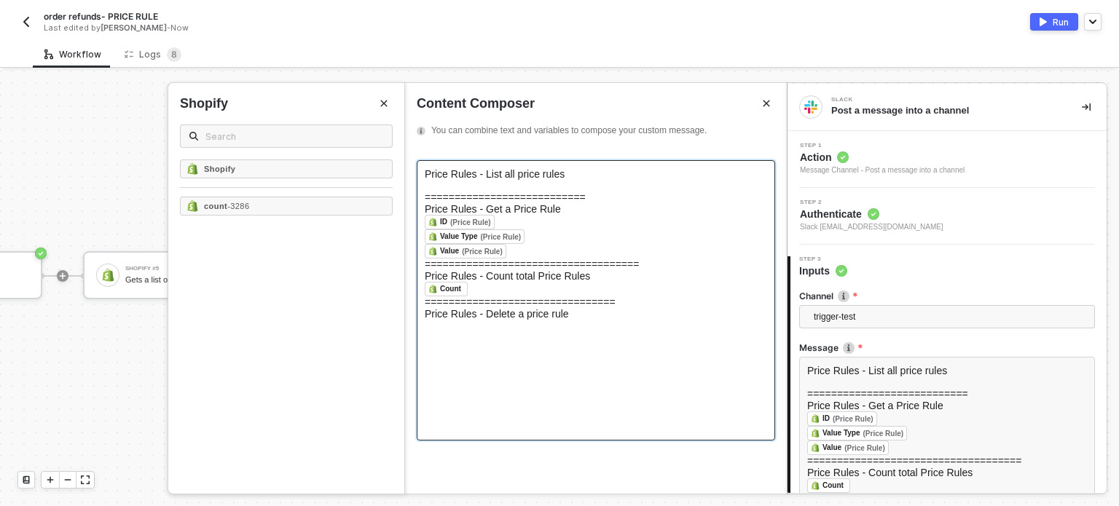
click at [390, 106] on button "Close" at bounding box center [383, 103] width 17 height 17
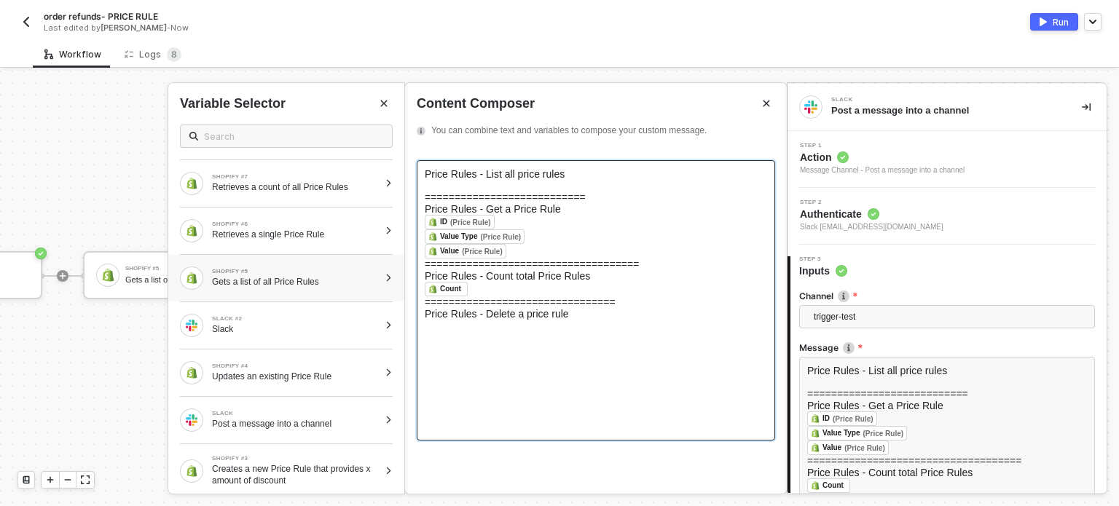
click at [305, 294] on div "SHOPIFY #5 Gets a list of all Price Rules" at bounding box center [286, 278] width 236 height 47
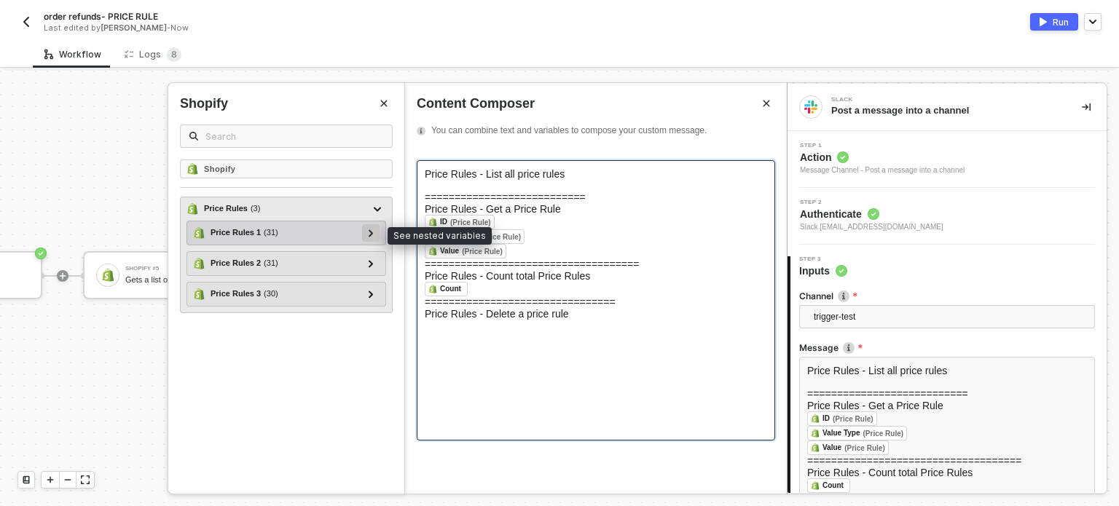
click at [373, 232] on icon at bounding box center [371, 232] width 5 height 7
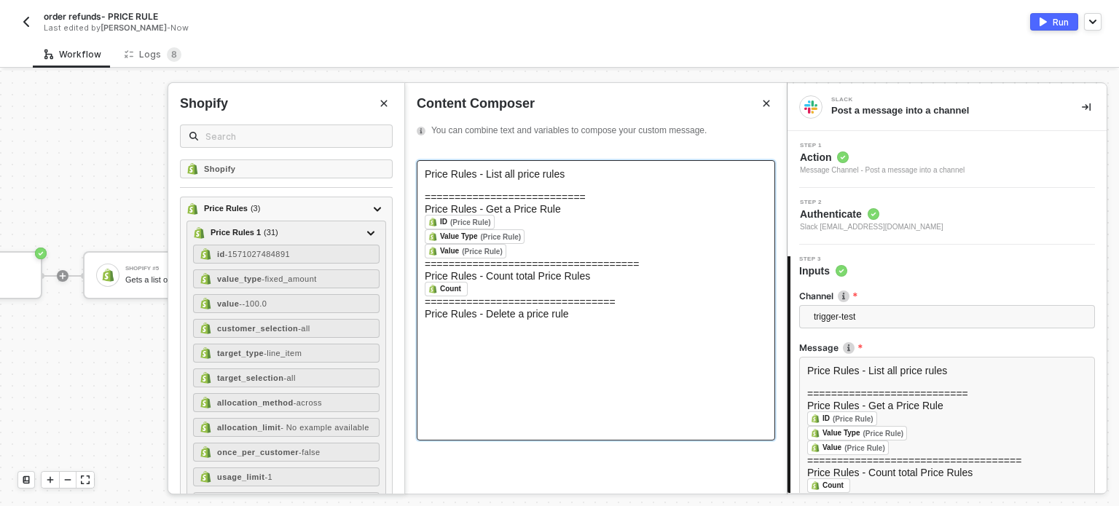
click at [478, 192] on div "﻿" at bounding box center [596, 186] width 342 height 12
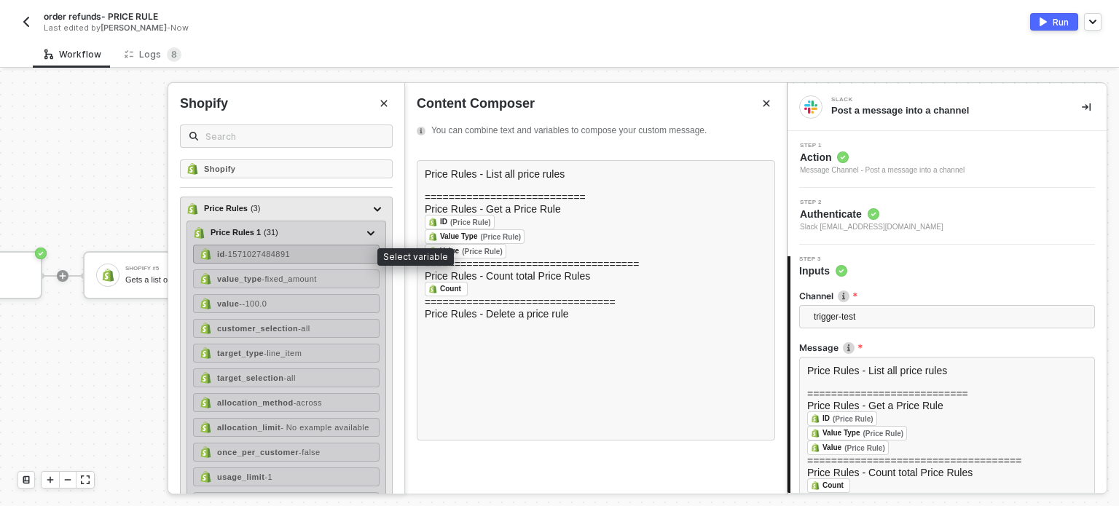
click at [306, 251] on div "id - 1571027484891" at bounding box center [286, 254] width 186 height 19
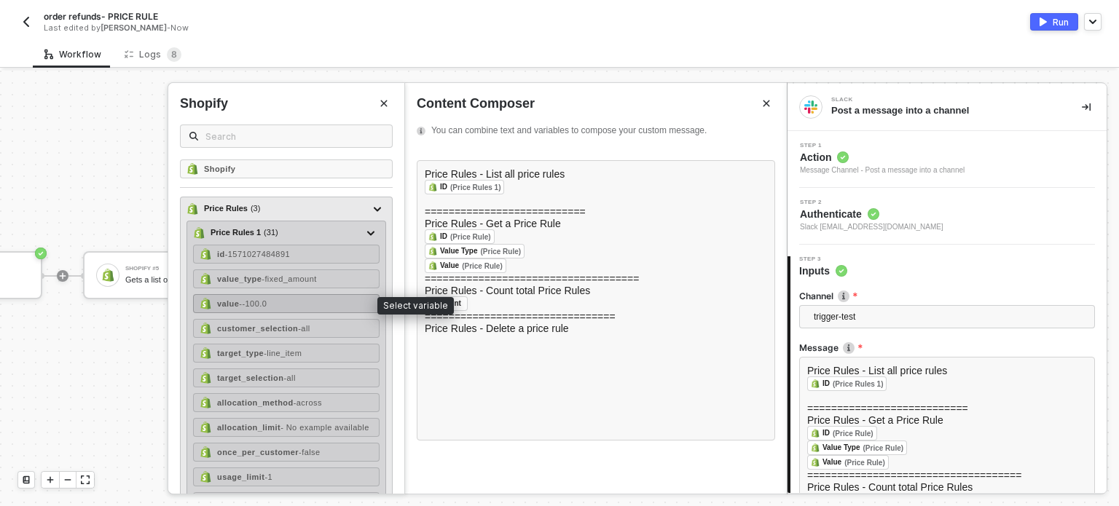
click at [280, 302] on div "value - -100.0" at bounding box center [286, 303] width 186 height 19
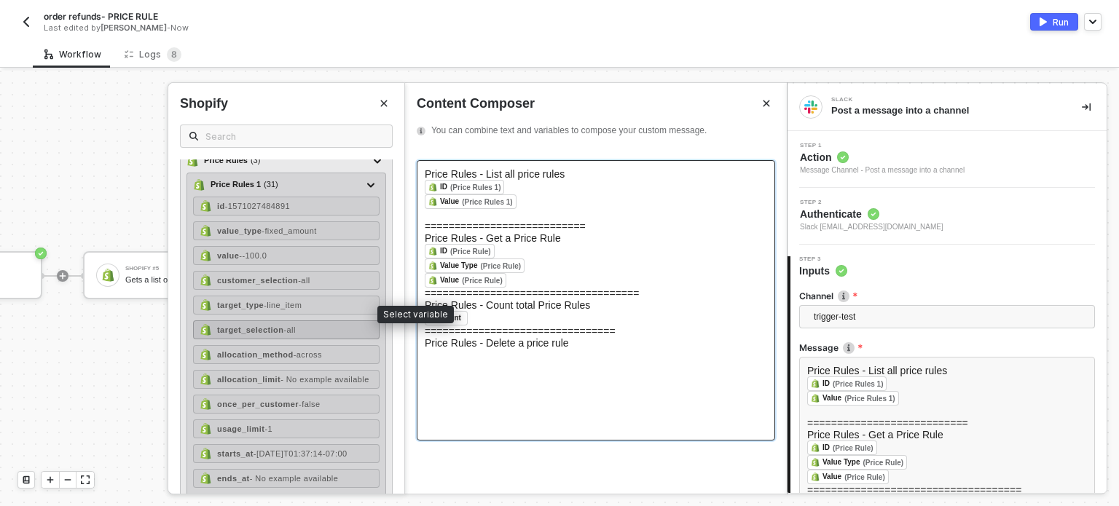
scroll to position [73, 0]
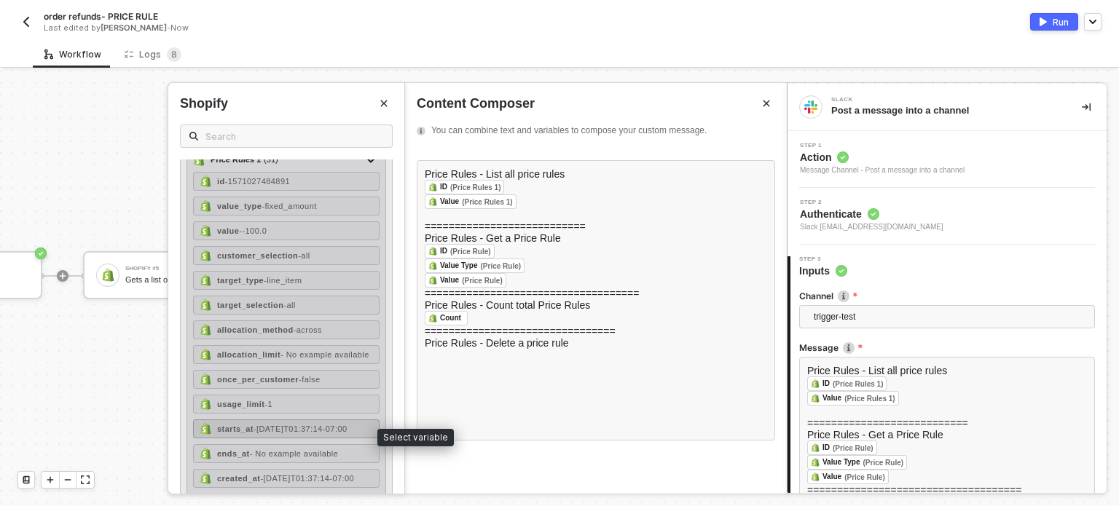
click at [261, 431] on span "- 2025-09-01T01:37:14-07:00" at bounding box center [300, 429] width 94 height 9
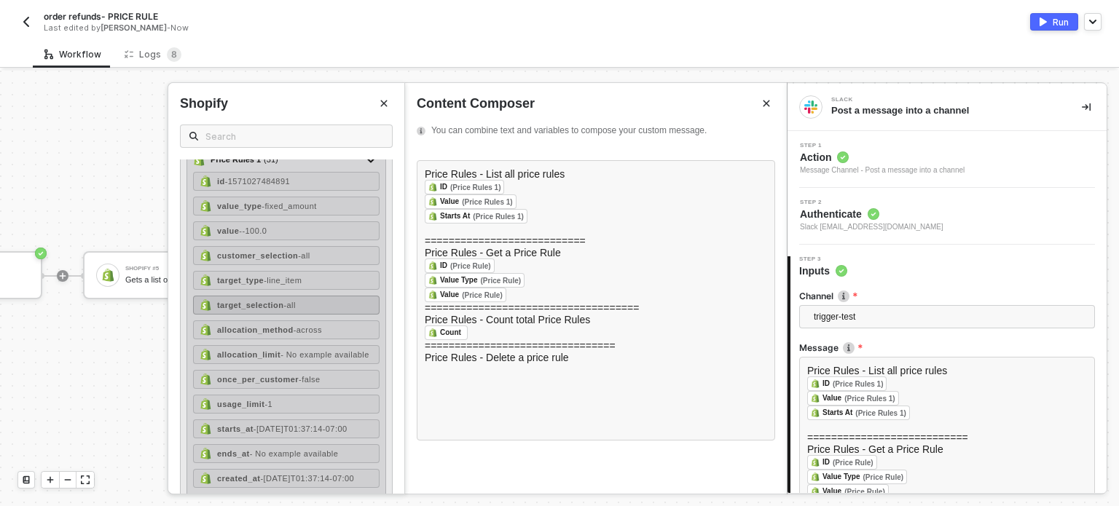
click at [306, 311] on div "target_selection - all" at bounding box center [286, 305] width 186 height 19
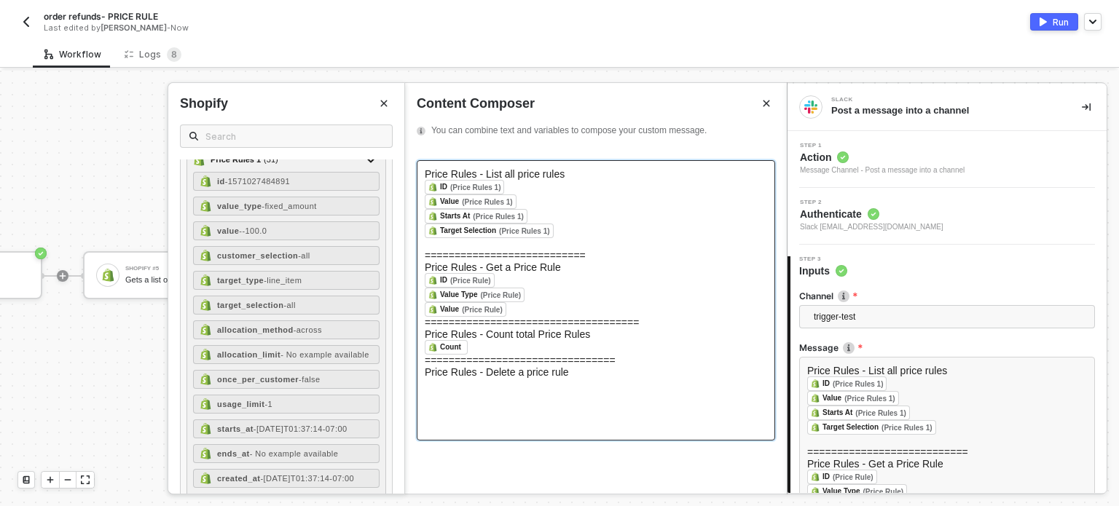
click at [446, 390] on div "﻿" at bounding box center [596, 384] width 342 height 12
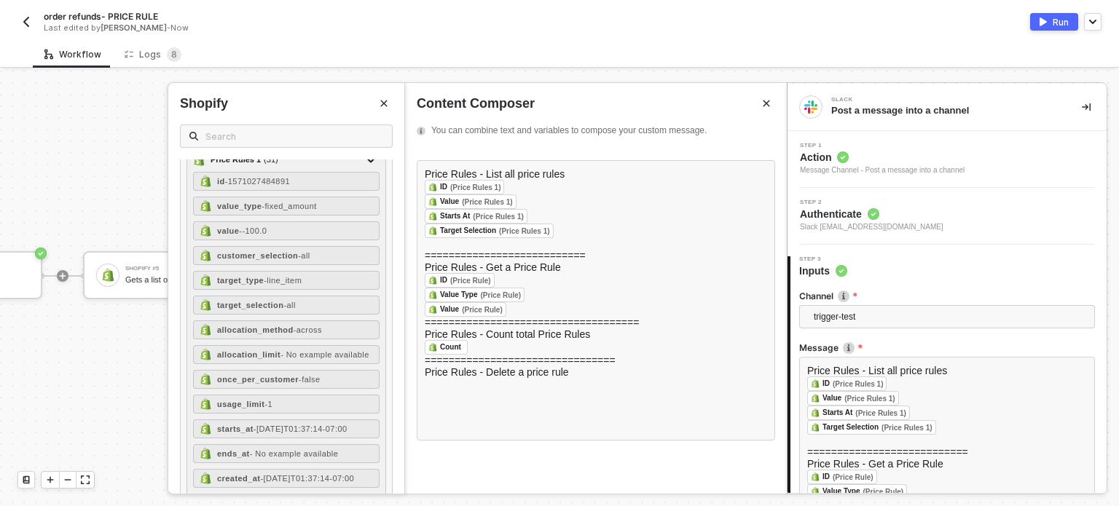
click at [384, 109] on button "Close" at bounding box center [383, 103] width 17 height 17
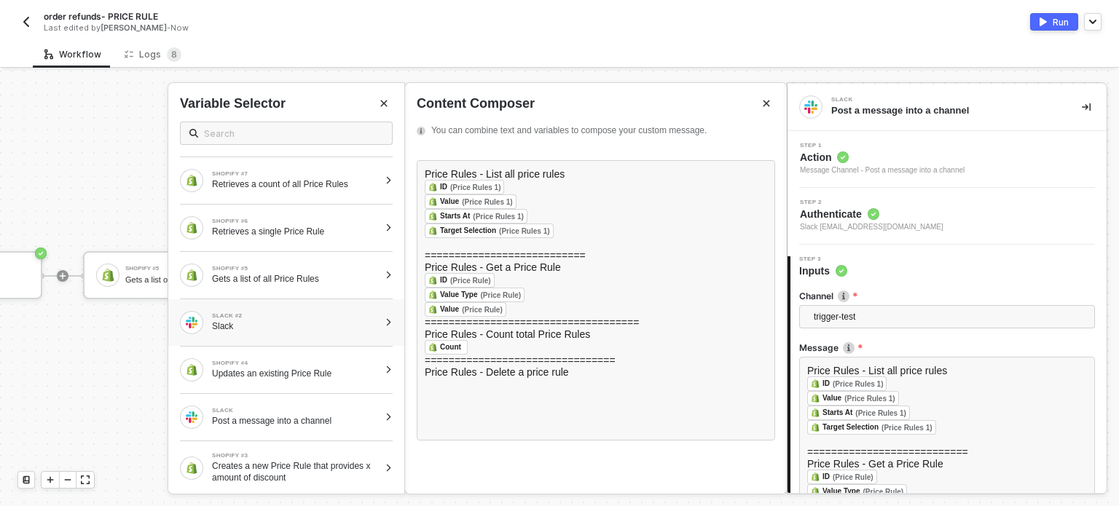
scroll to position [3, 0]
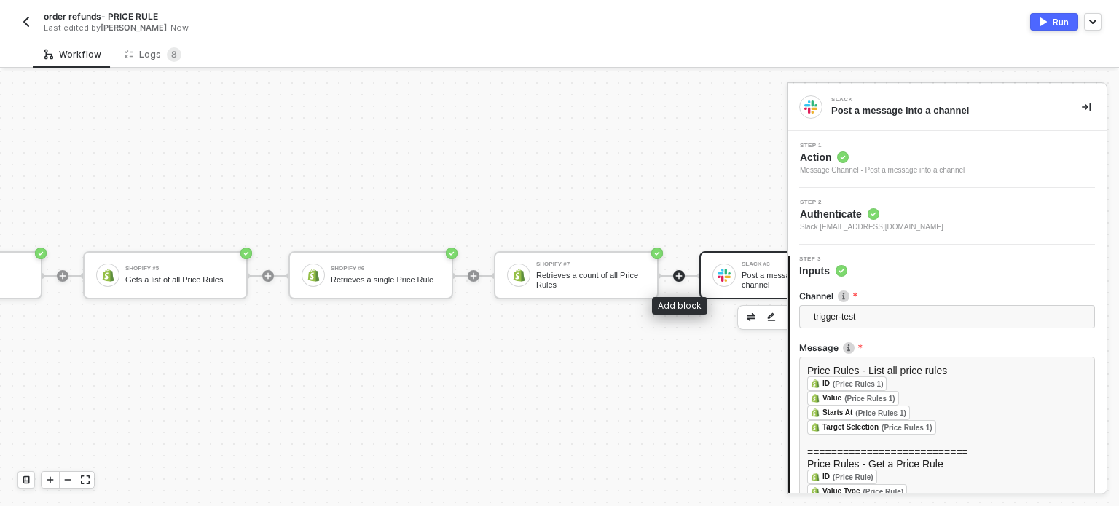
click at [680, 273] on icon "icon-play" at bounding box center [678, 276] width 9 height 9
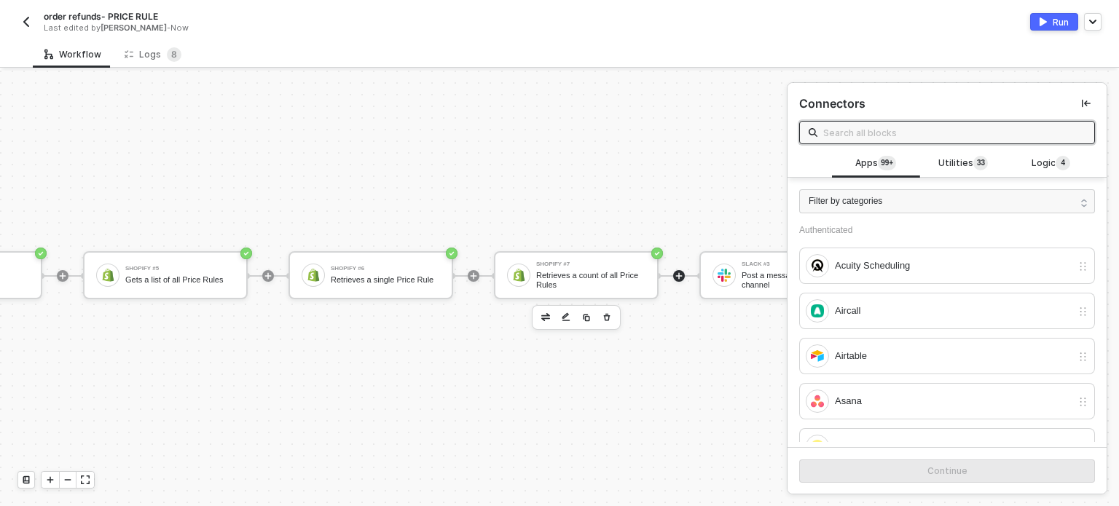
drag, startPoint x: 583, startPoint y: 316, endPoint x: 653, endPoint y: 296, distance: 72.8
click at [584, 316] on img "button" at bounding box center [586, 317] width 9 height 9
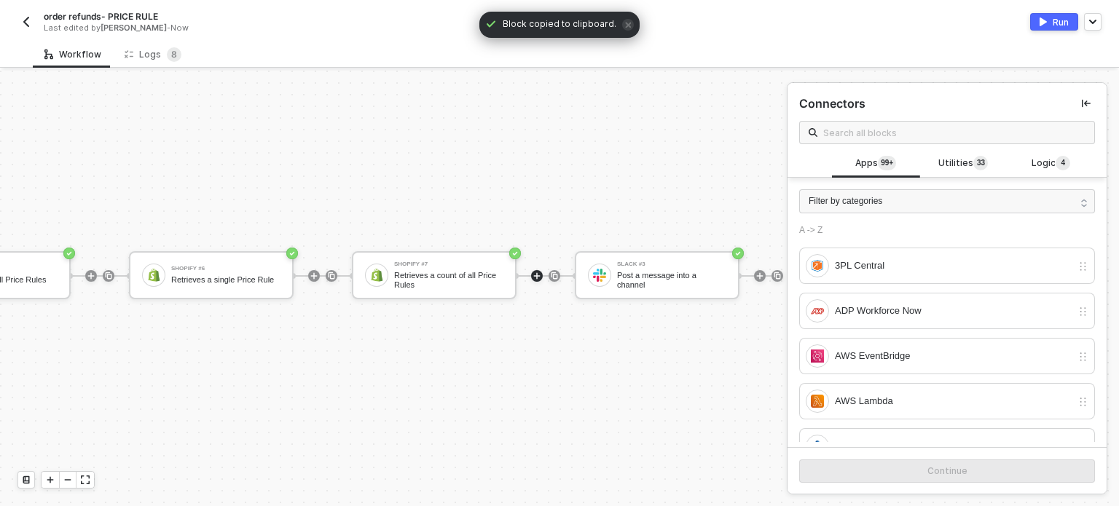
scroll to position [26, 1263]
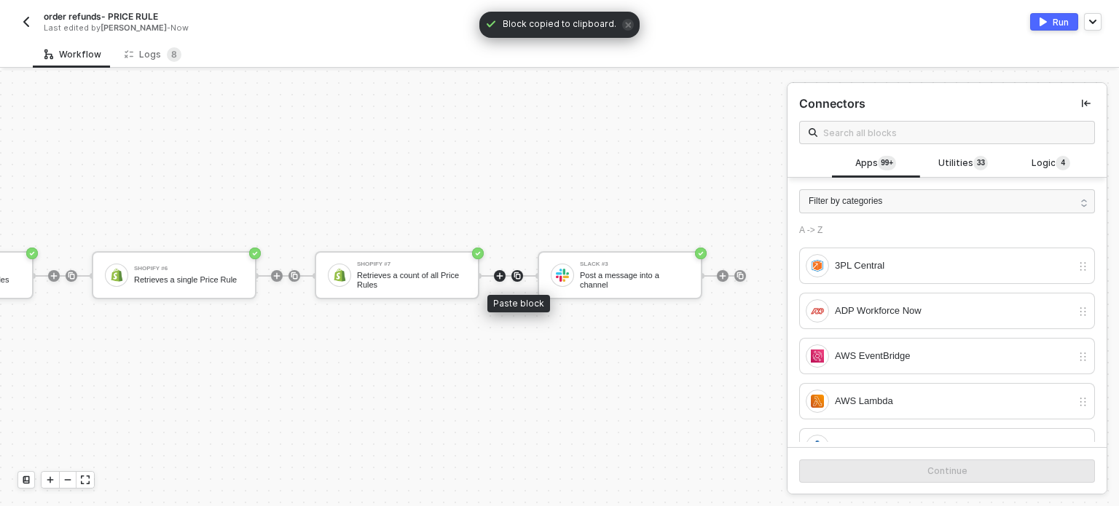
click at [521, 275] on img at bounding box center [517, 276] width 9 height 9
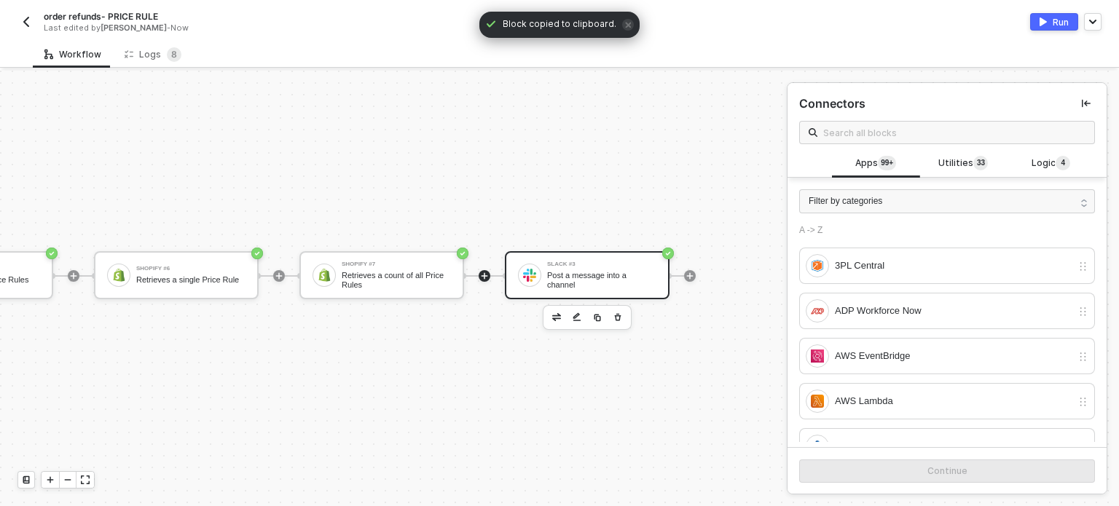
scroll to position [26, 1167]
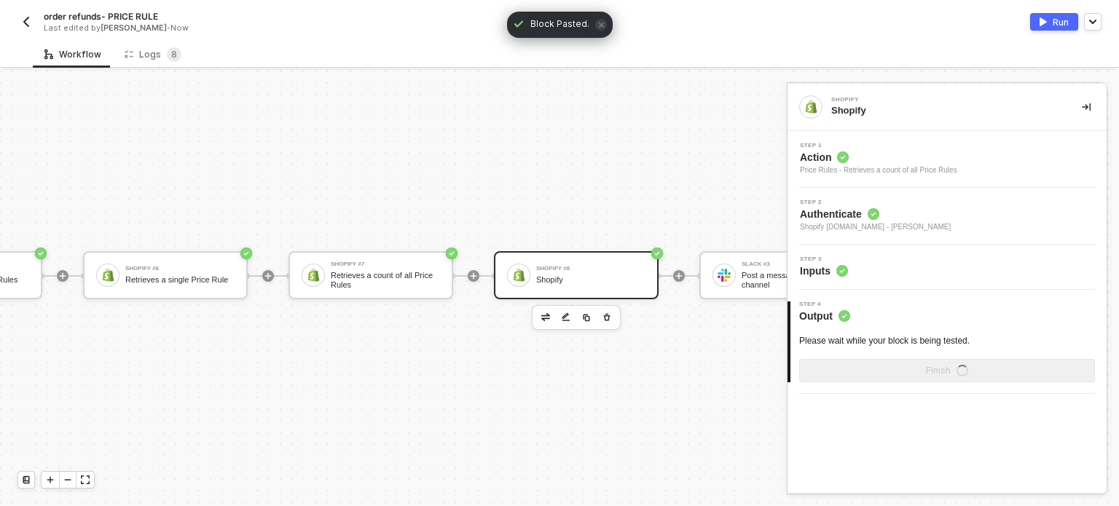
click at [554, 269] on div "Shopify #8" at bounding box center [590, 269] width 109 height 6
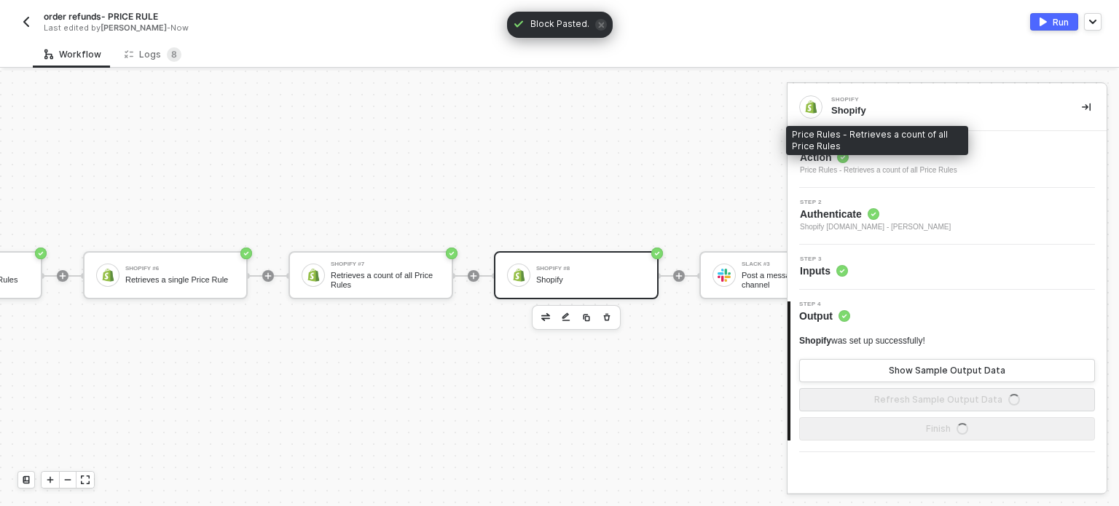
click at [839, 166] on div "Price Rules - Retrieves a count of all Price Rules" at bounding box center [878, 171] width 157 height 12
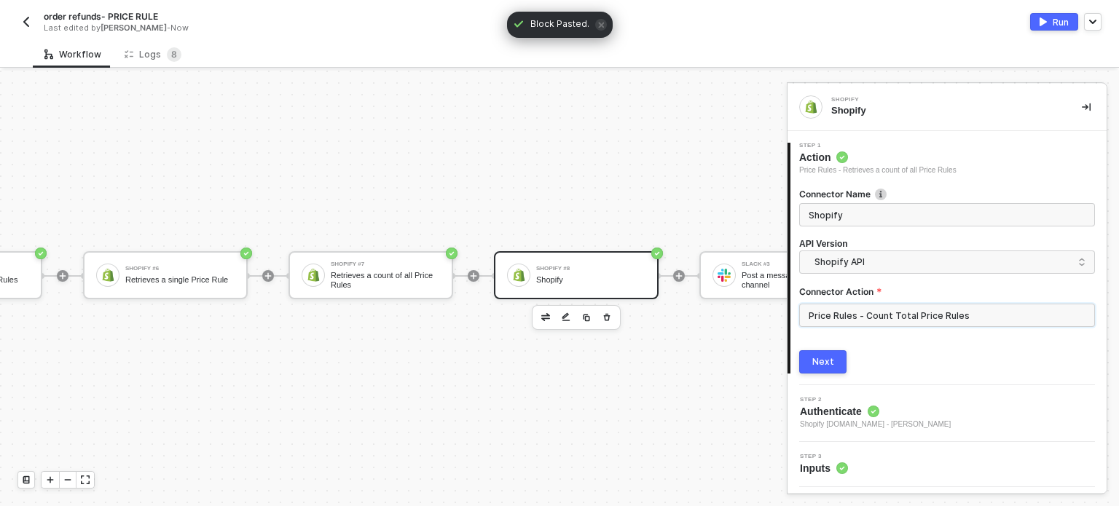
click at [859, 318] on input "Price Rules - Count Total Price Rules" at bounding box center [947, 315] width 296 height 23
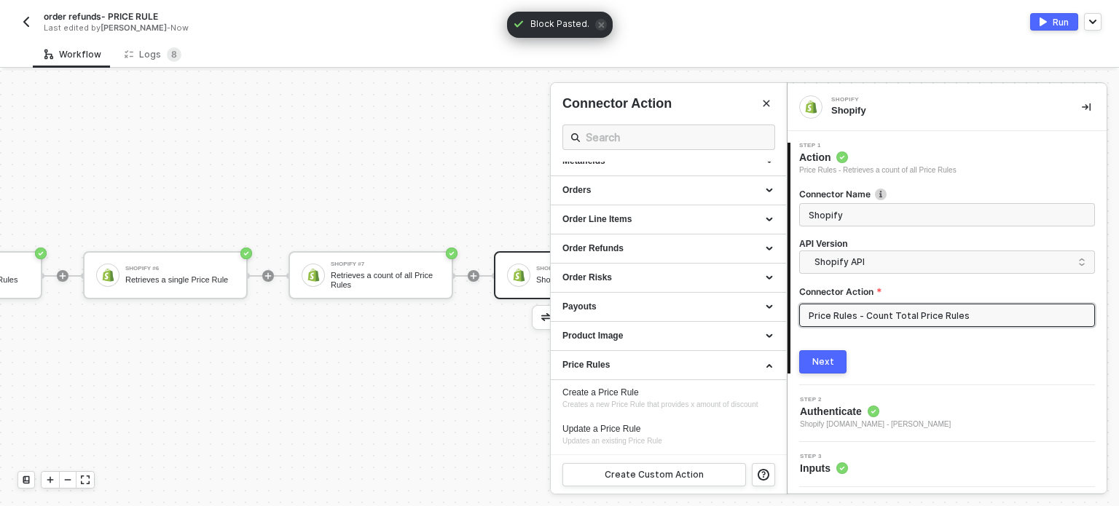
scroll to position [653, 0]
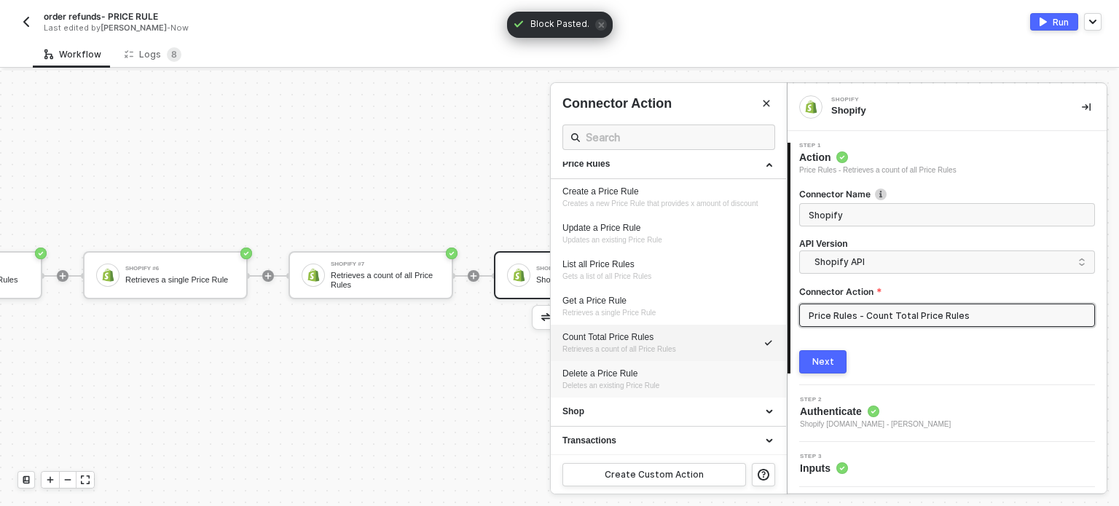
click at [640, 382] on span "Deletes an existing Price Rule" at bounding box center [610, 386] width 97 height 8
type input "Deletes an existing Price Rule"
type input "Price Rules - Delete a Price Rule"
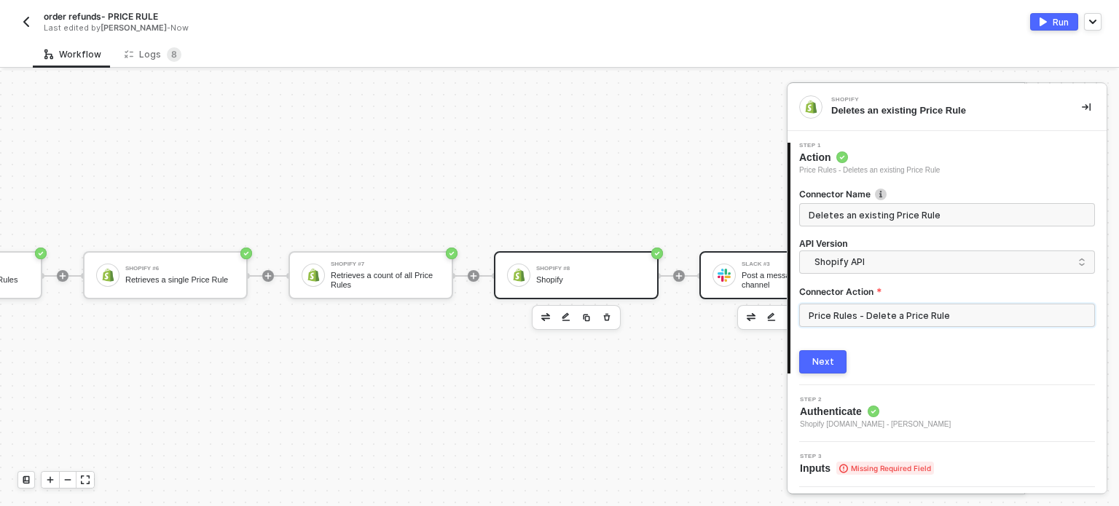
scroll to position [0, 0]
click at [813, 361] on div "Next" at bounding box center [823, 362] width 22 height 12
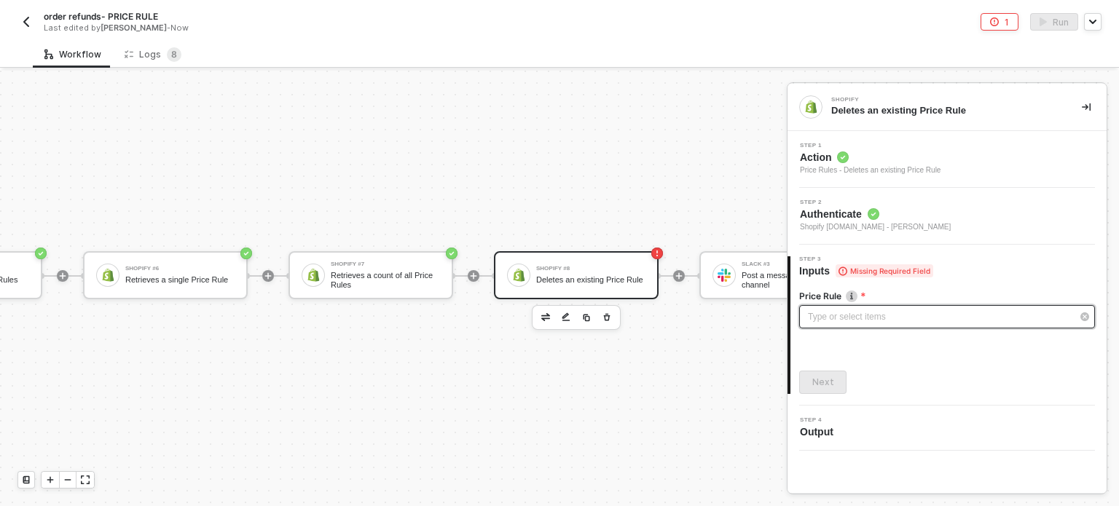
click at [874, 317] on div "Type or select items ﻿" at bounding box center [940, 317] width 264 height 14
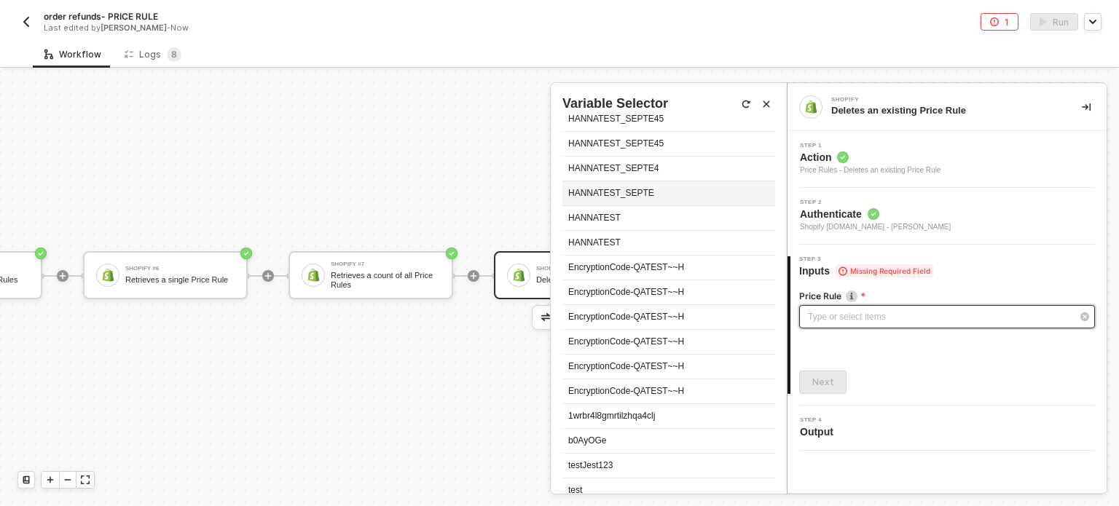
scroll to position [146, 0]
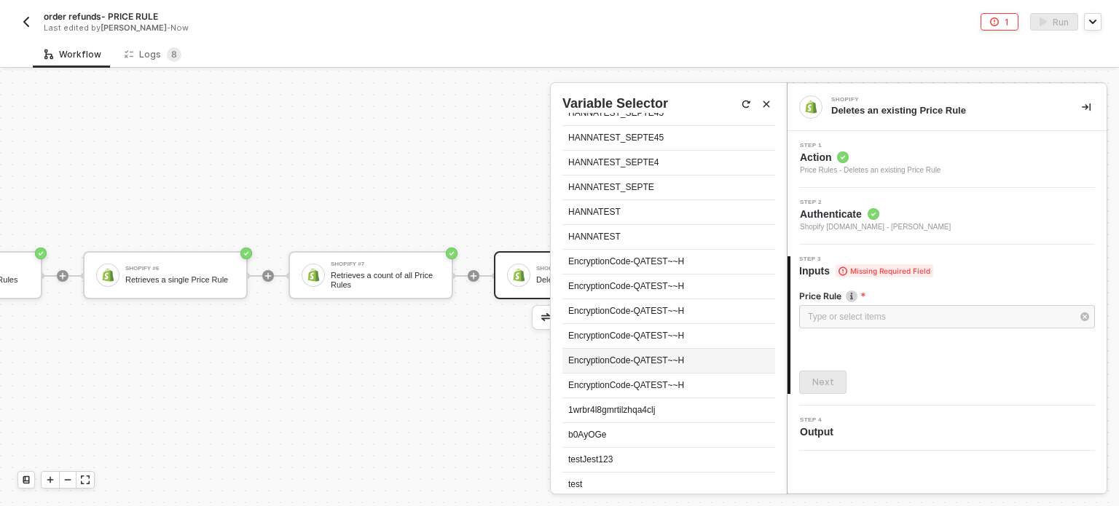
click at [653, 349] on div "EncryptionCode-QATEST~~H" at bounding box center [668, 361] width 213 height 25
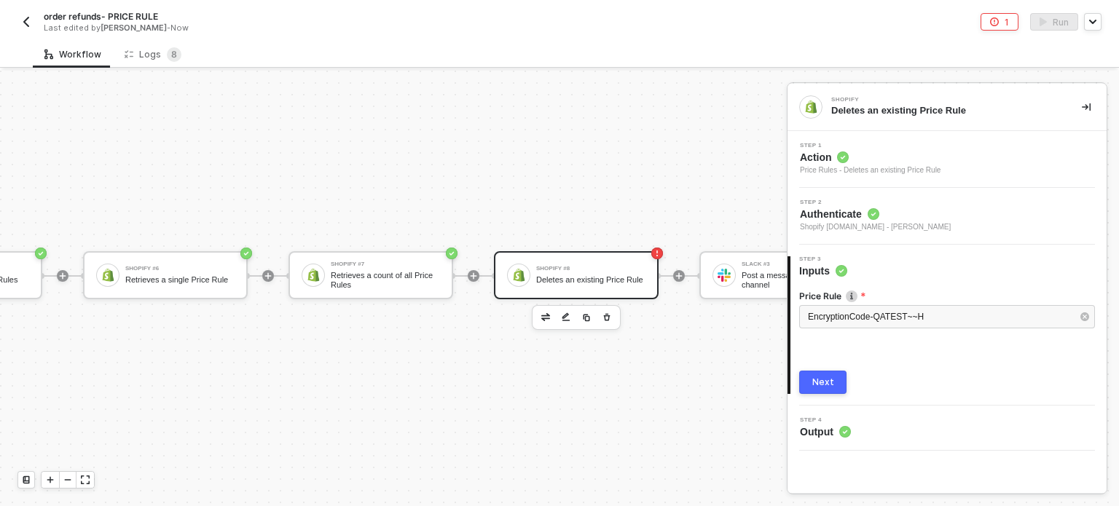
click at [825, 373] on button "Next" at bounding box center [822, 382] width 47 height 23
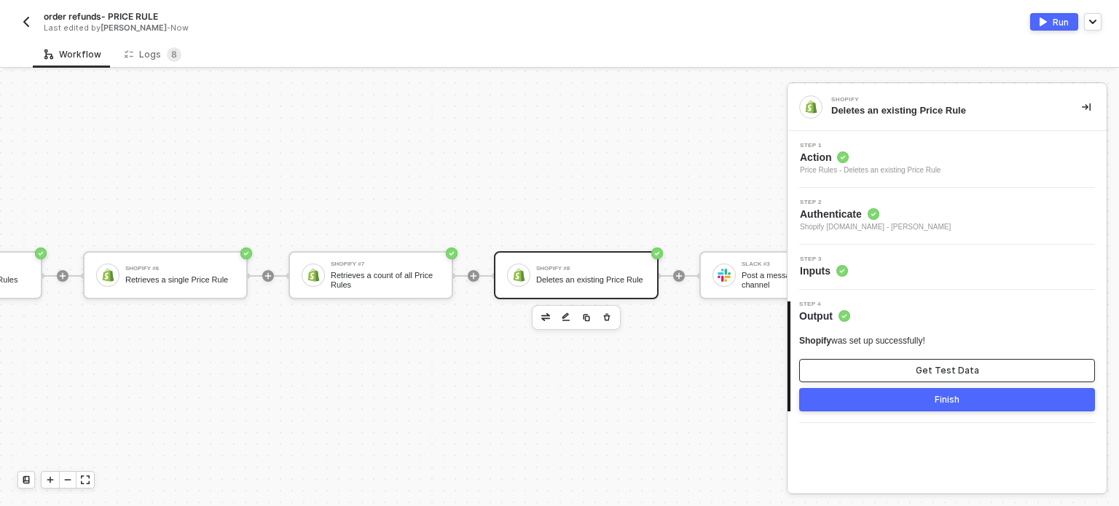
click at [854, 369] on button "Get Test Data" at bounding box center [947, 370] width 296 height 23
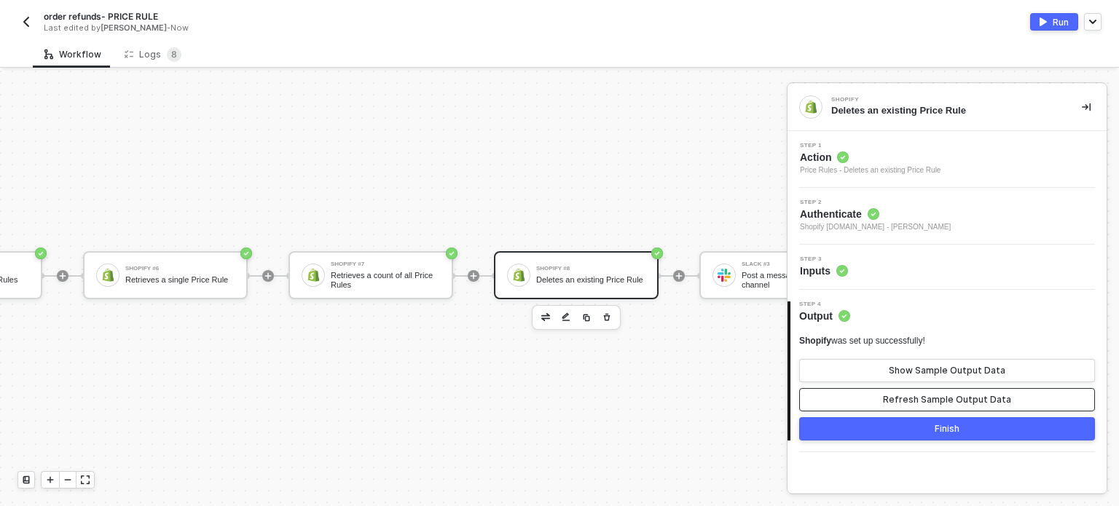
click at [940, 405] on button "Refresh Sample Output Data" at bounding box center [947, 399] width 296 height 23
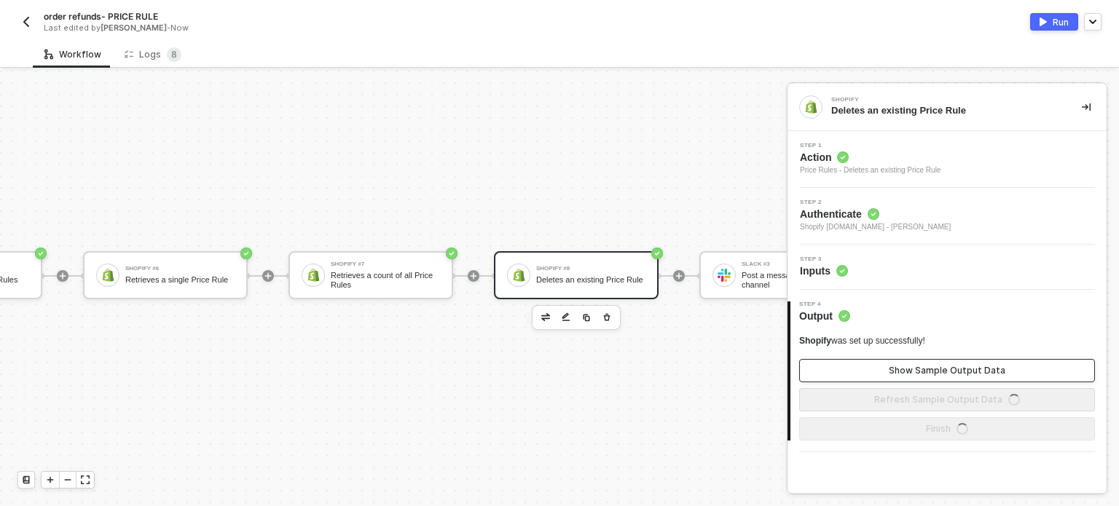
click at [932, 371] on div "Show Sample Output Data" at bounding box center [947, 371] width 117 height 12
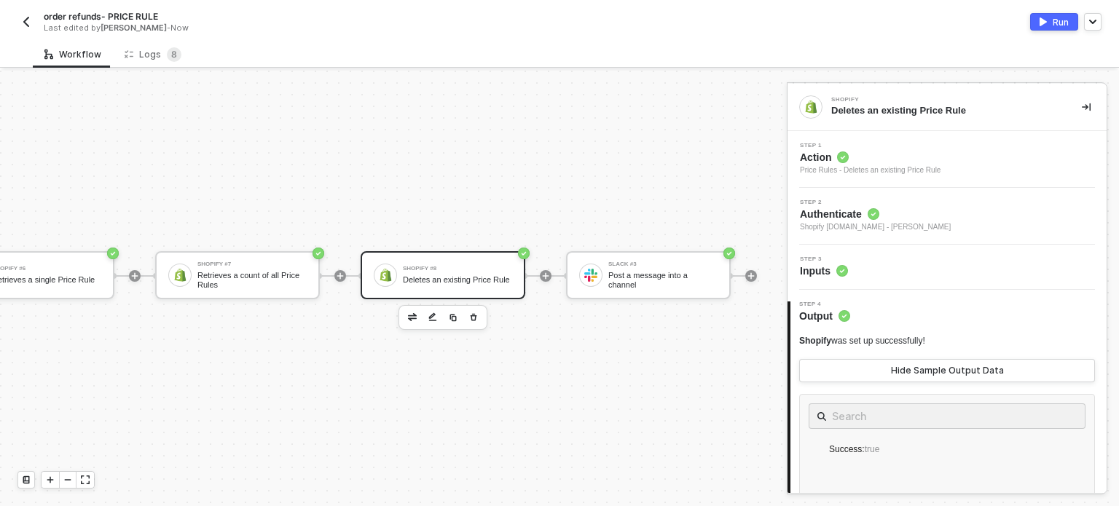
scroll to position [26, 1372]
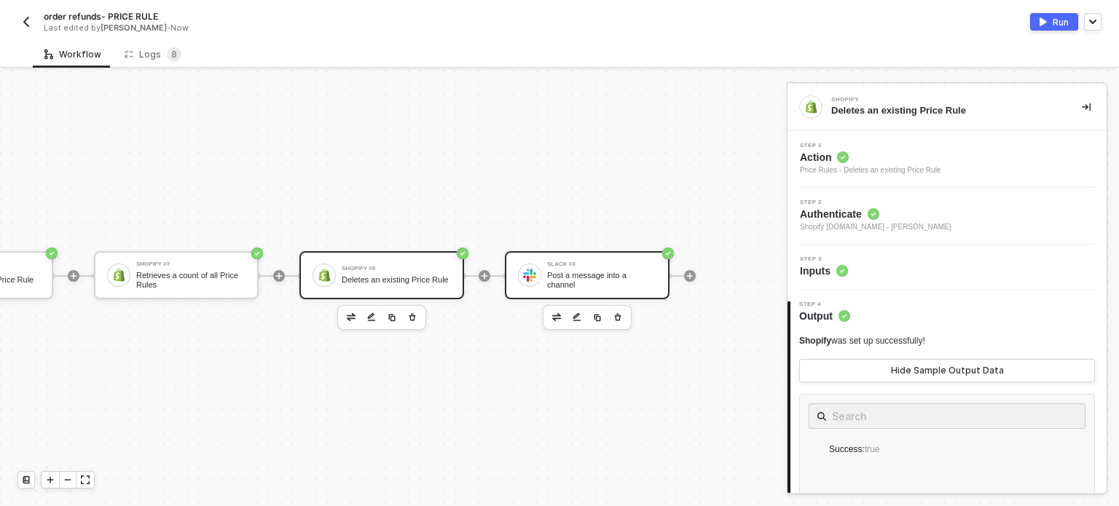
click at [600, 281] on div "Post a message into a channel" at bounding box center [601, 280] width 109 height 18
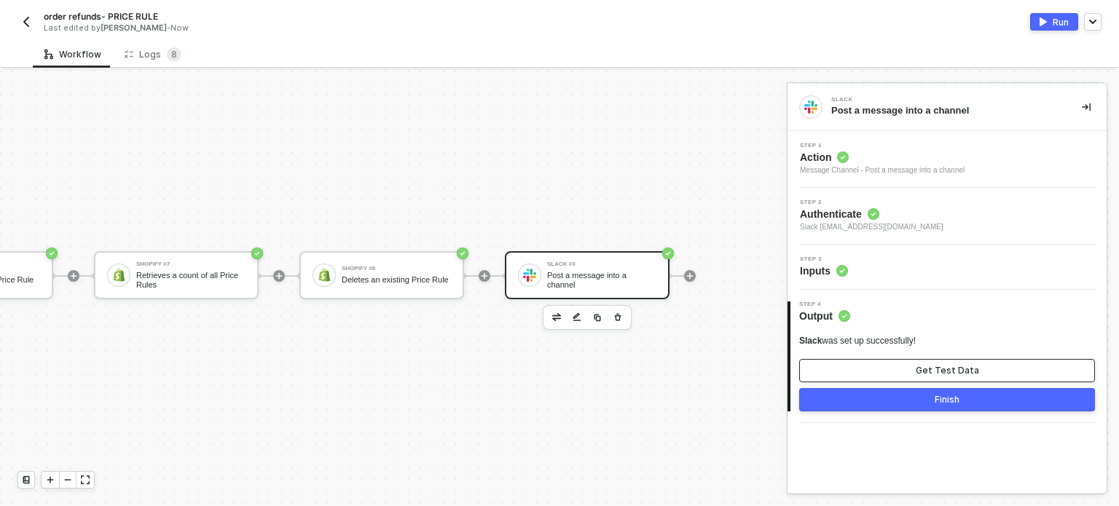
click at [894, 364] on button "Get Test Data" at bounding box center [947, 370] width 296 height 23
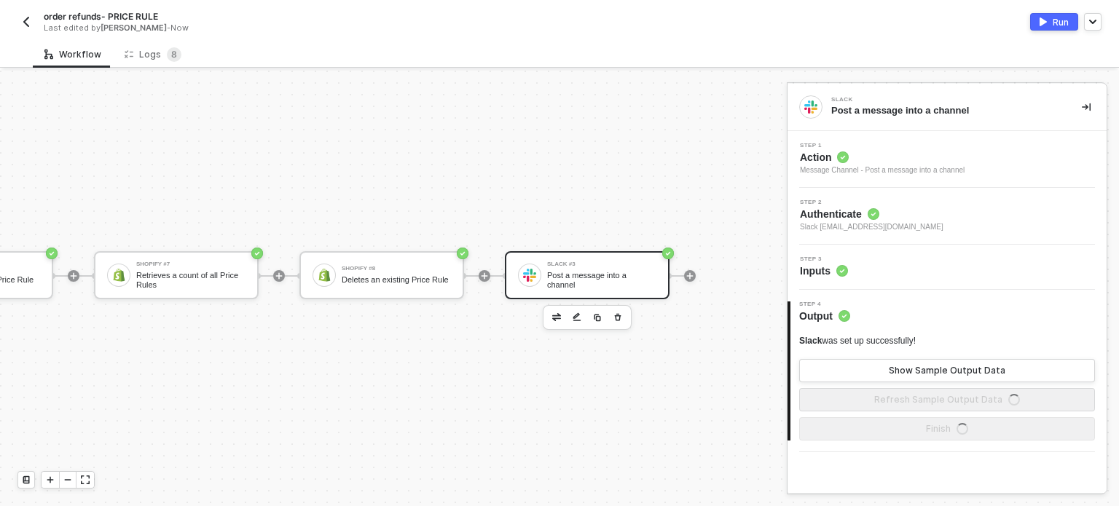
click at [850, 272] on div "Step 3 Inputs" at bounding box center [948, 267] width 315 height 22
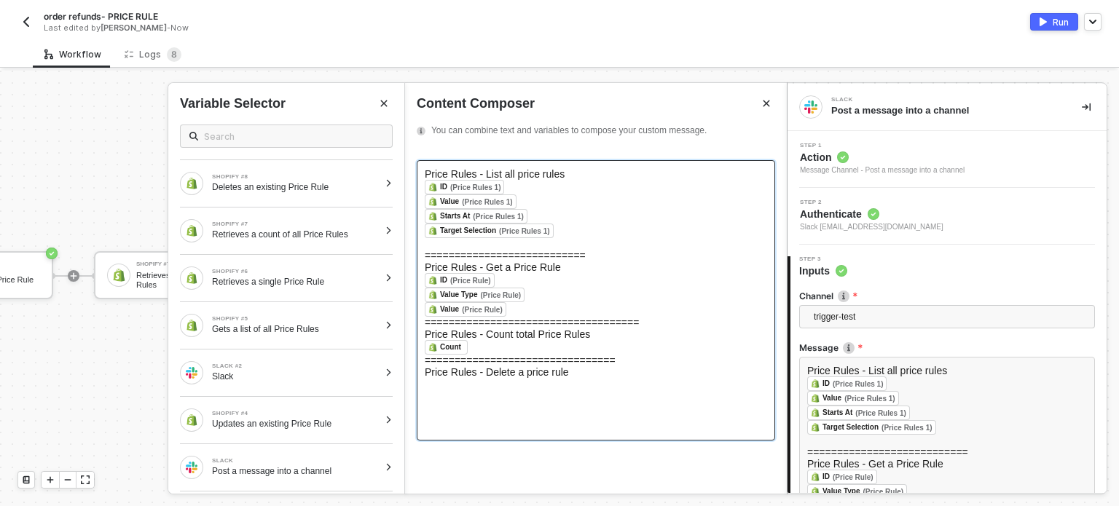
click at [478, 390] on div "﻿" at bounding box center [596, 384] width 342 height 12
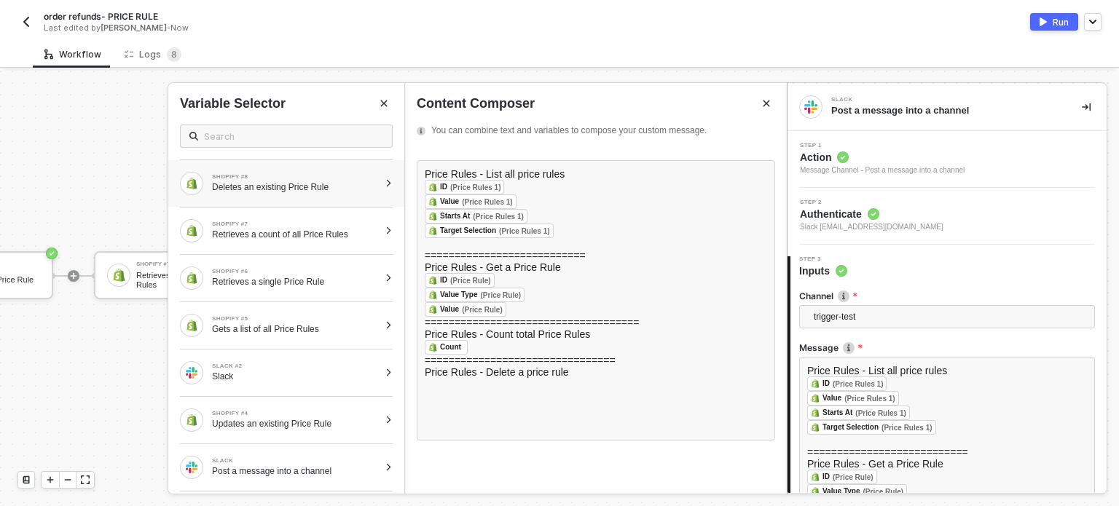
click at [338, 194] on div "SHOPIFY #8 Deletes an existing Price Rule" at bounding box center [279, 183] width 199 height 23
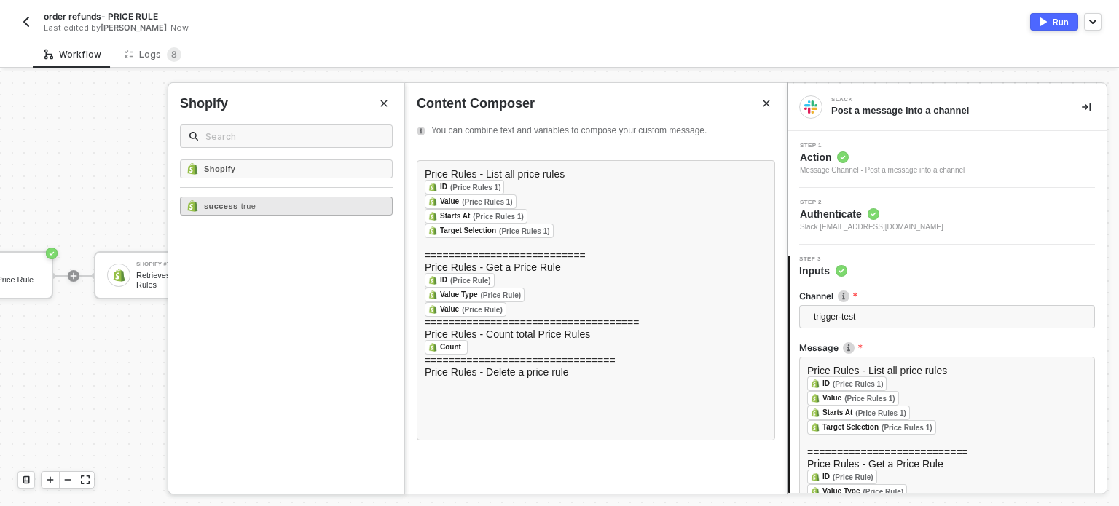
drag, startPoint x: 288, startPoint y: 207, endPoint x: 327, endPoint y: 208, distance: 39.4
click at [291, 207] on div "success - true" at bounding box center [286, 206] width 213 height 19
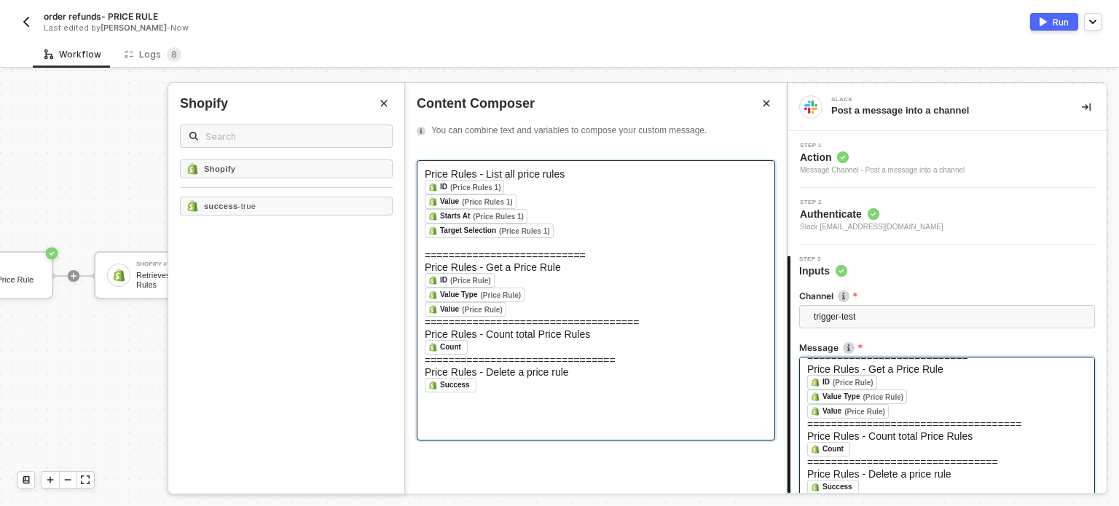
scroll to position [135, 0]
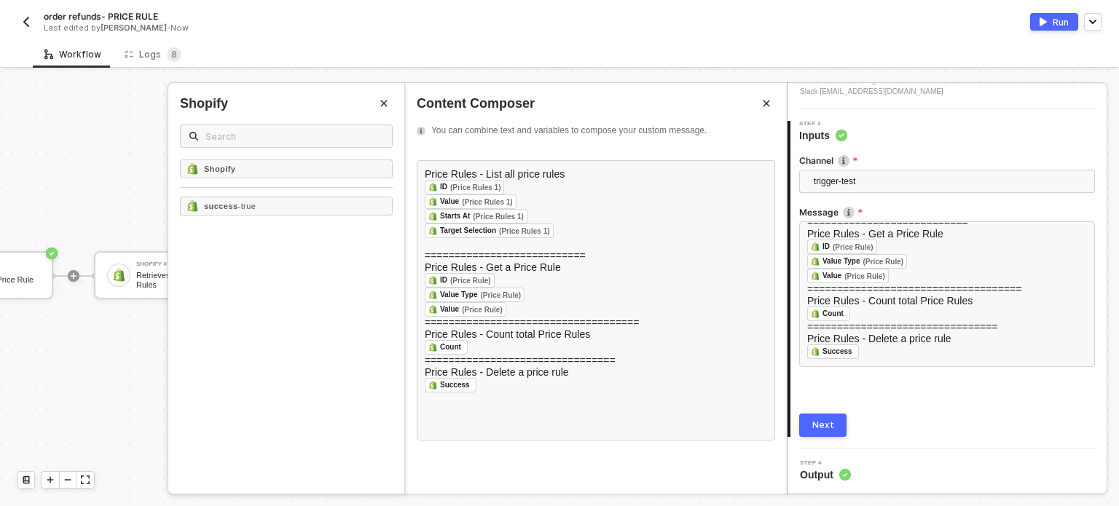
click at [805, 420] on button "Next" at bounding box center [822, 425] width 47 height 23
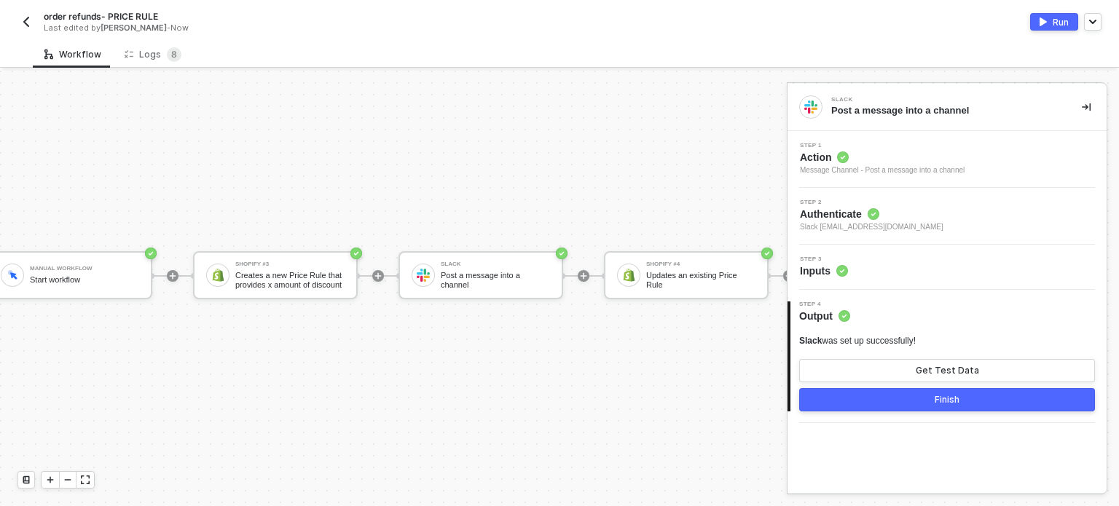
scroll to position [26, 0]
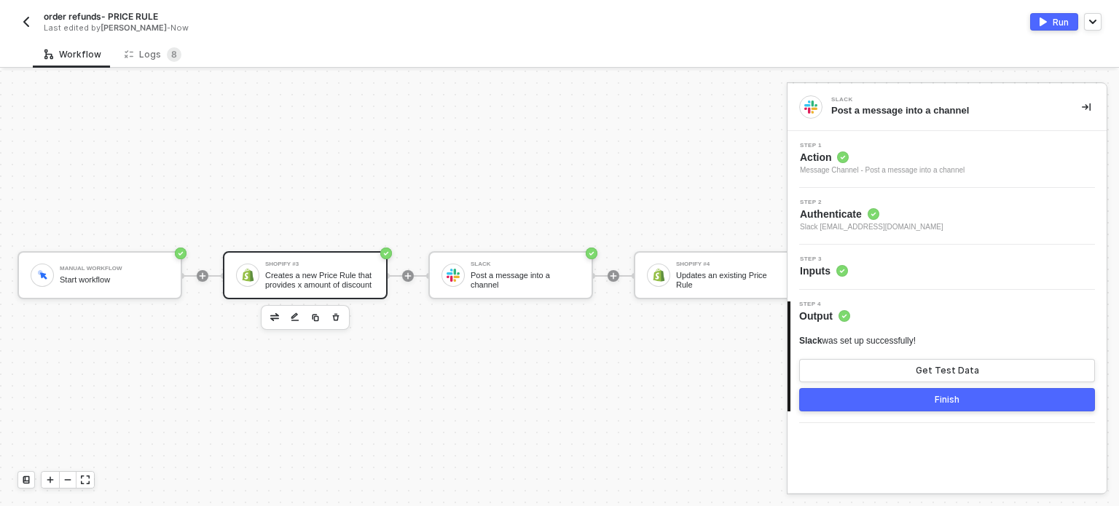
click at [341, 282] on div "Creates a new Price Rule that provides x amount of discount" at bounding box center [319, 280] width 109 height 18
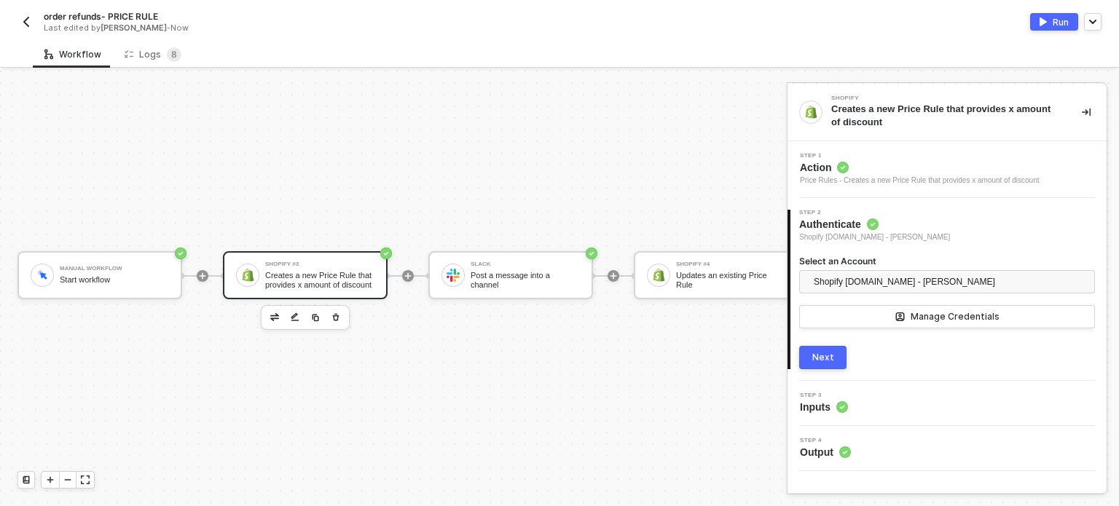
click at [833, 404] on span "Inputs" at bounding box center [824, 407] width 48 height 15
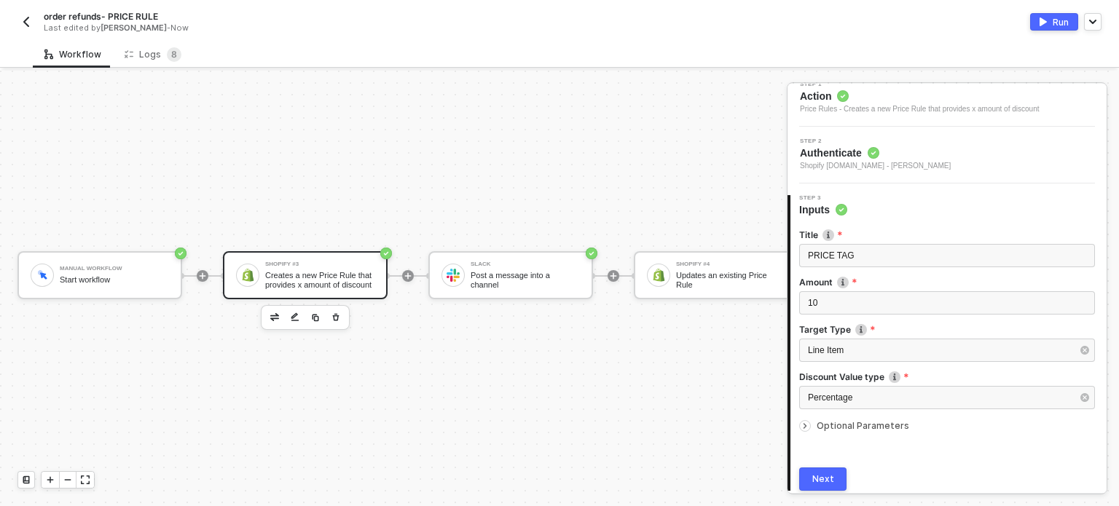
scroll to position [125, 0]
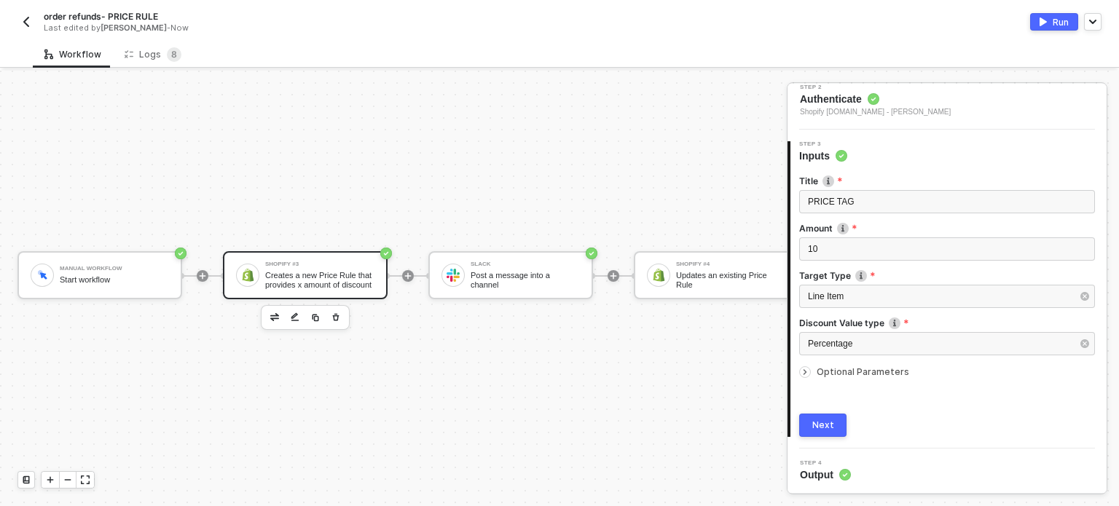
click at [833, 417] on button "Next" at bounding box center [822, 425] width 47 height 23
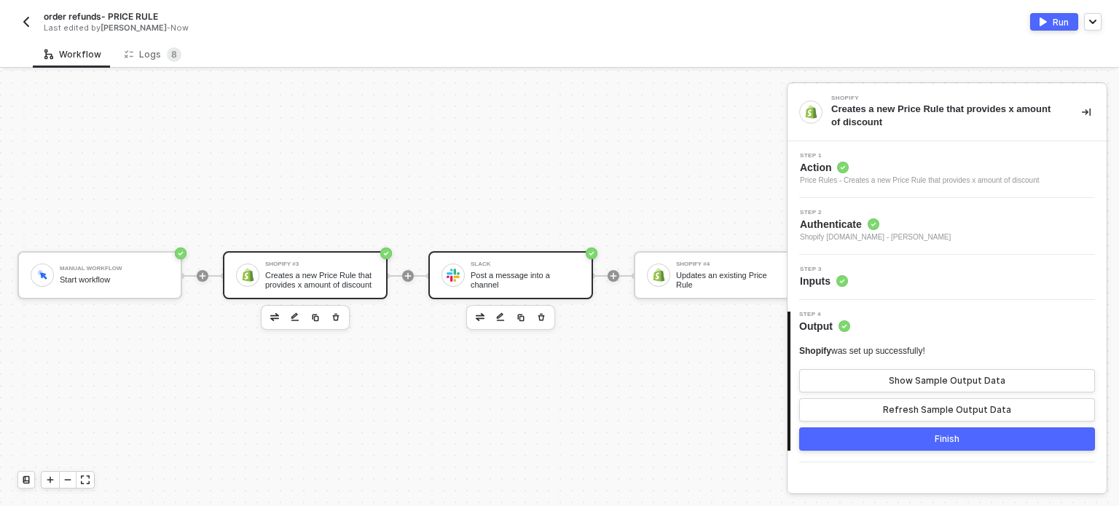
click at [515, 282] on div "Post a message into a channel" at bounding box center [525, 280] width 109 height 18
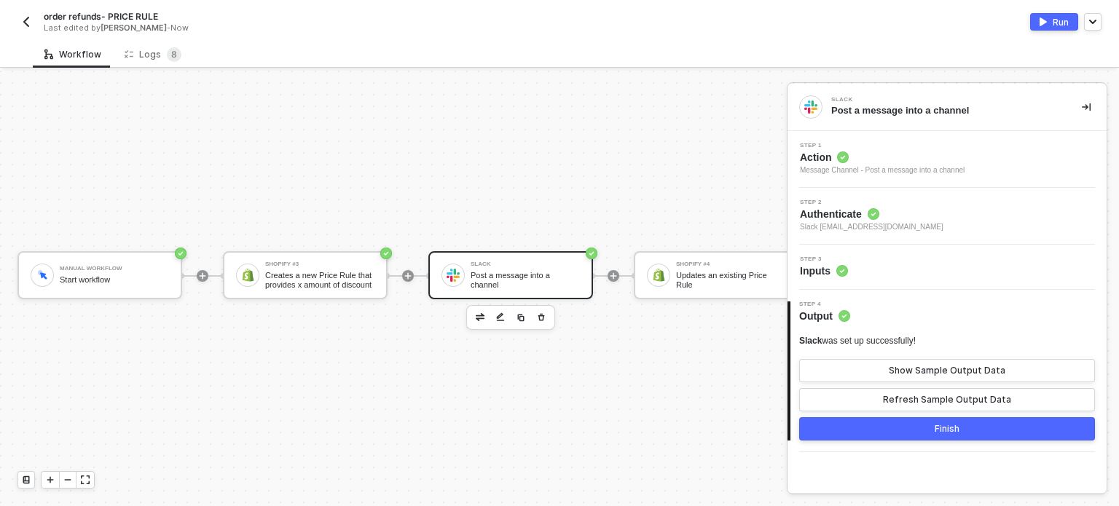
click at [833, 255] on div "Step 3 Inputs" at bounding box center [946, 267] width 319 height 45
click at [806, 268] on span "Inputs" at bounding box center [824, 271] width 48 height 15
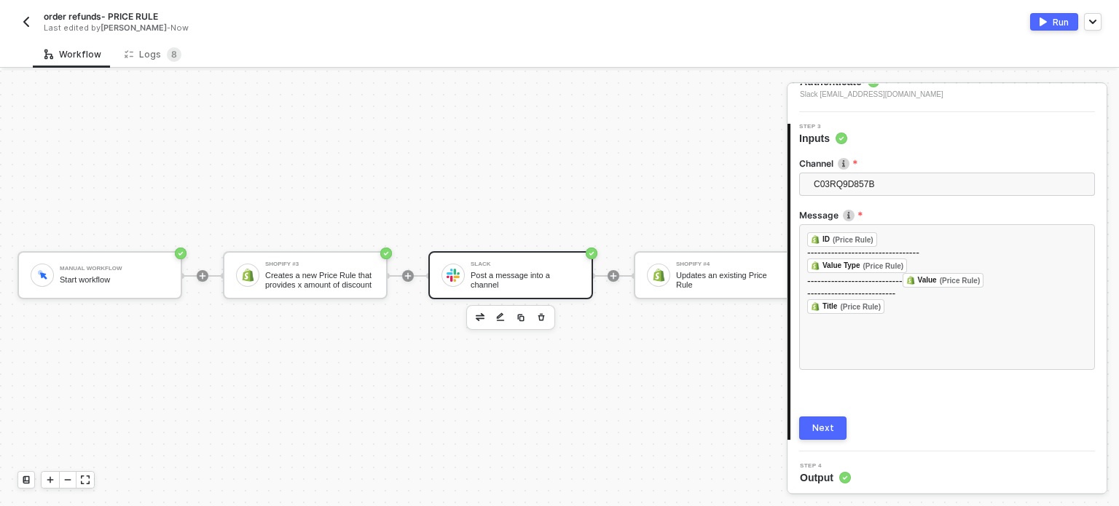
scroll to position [135, 0]
click at [827, 425] on div "Next" at bounding box center [823, 426] width 22 height 12
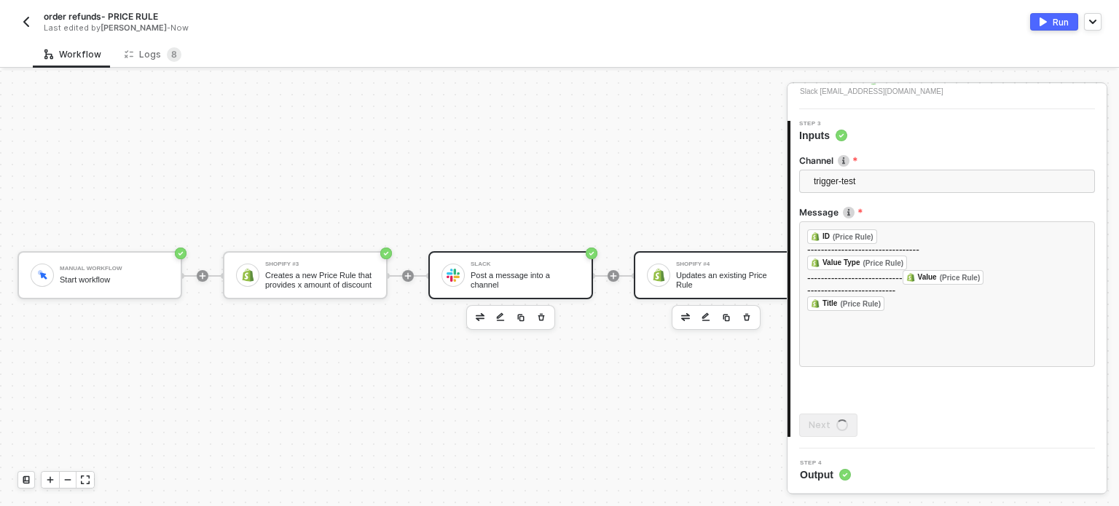
click at [687, 283] on div "Shopify #4 Updates an existing Price Rule" at bounding box center [730, 275] width 109 height 28
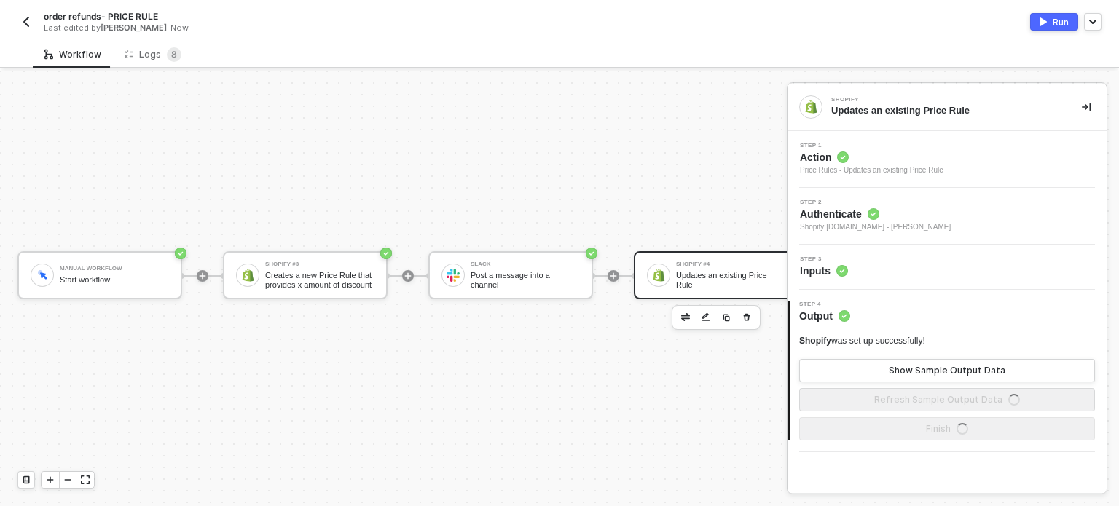
click at [827, 264] on span "Inputs" at bounding box center [824, 271] width 48 height 15
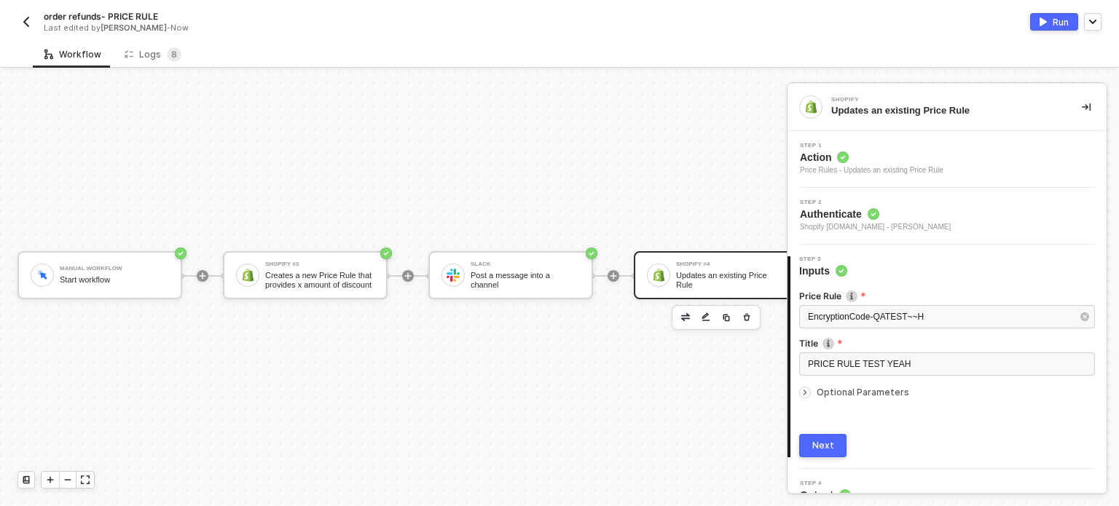
click at [856, 395] on span "Optional Parameters" at bounding box center [862, 392] width 93 height 11
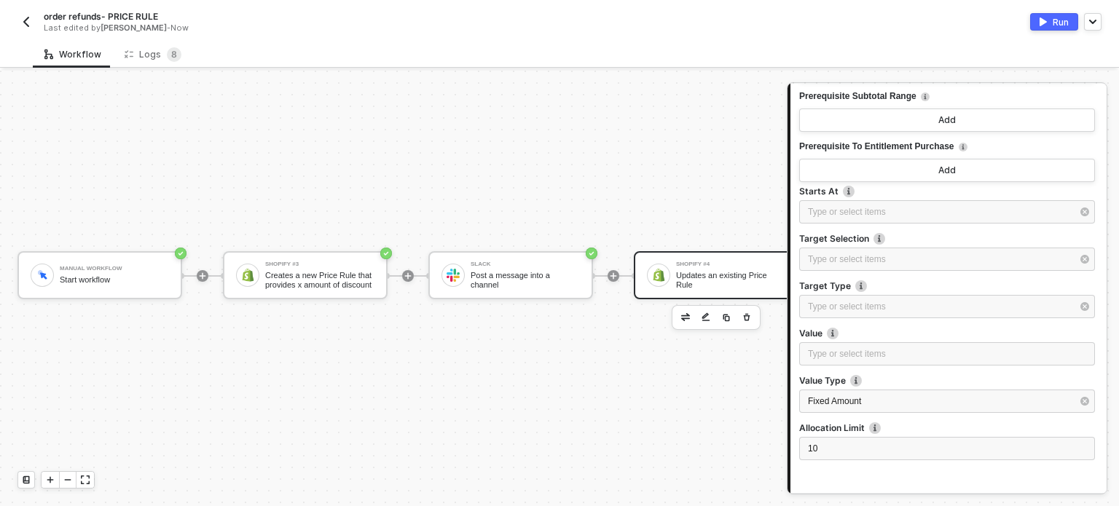
scroll to position [788, 0]
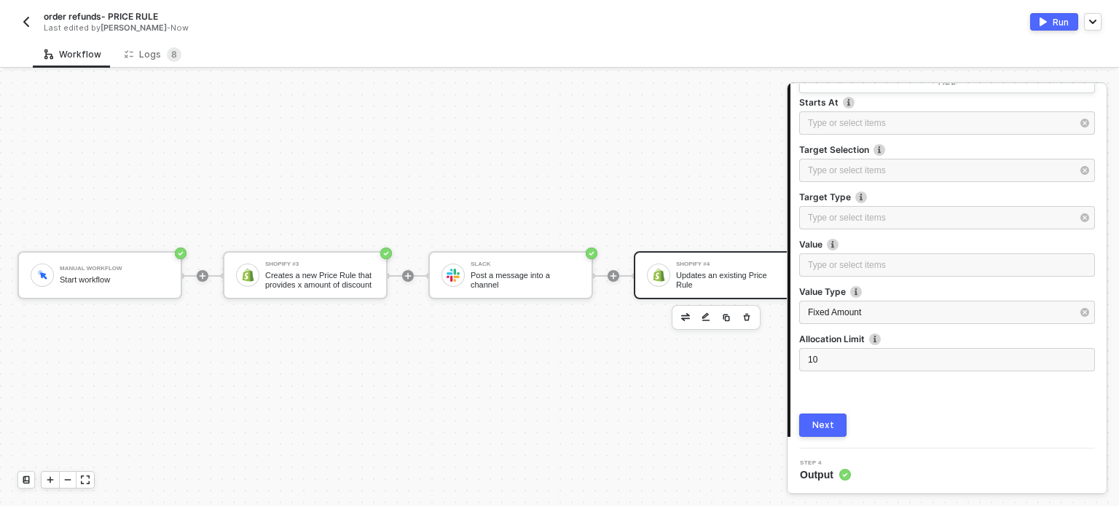
click at [835, 428] on button "Next" at bounding box center [822, 425] width 47 height 23
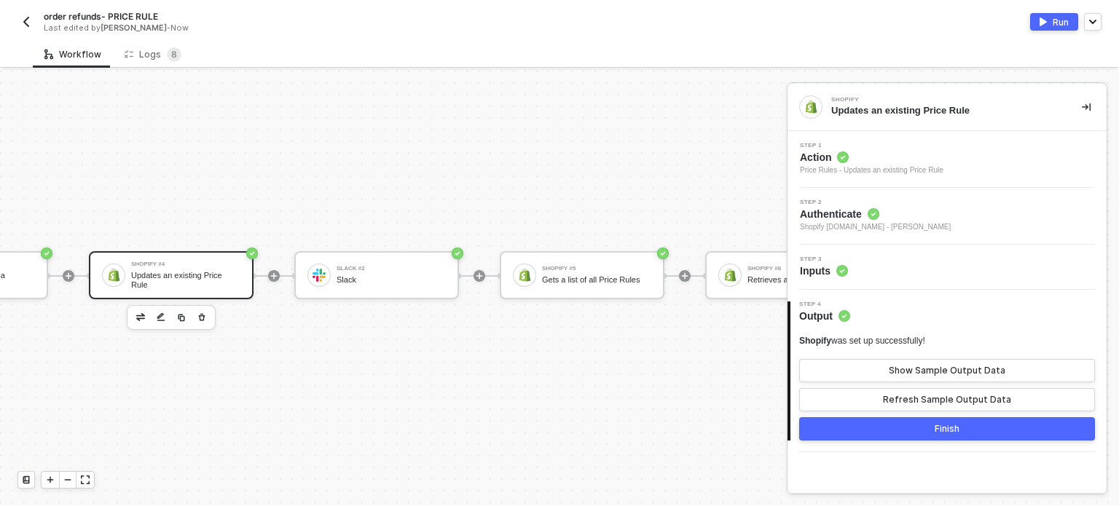
scroll to position [26, 548]
click at [377, 285] on div "Slack #2 Slack" at bounding box center [388, 275] width 109 height 28
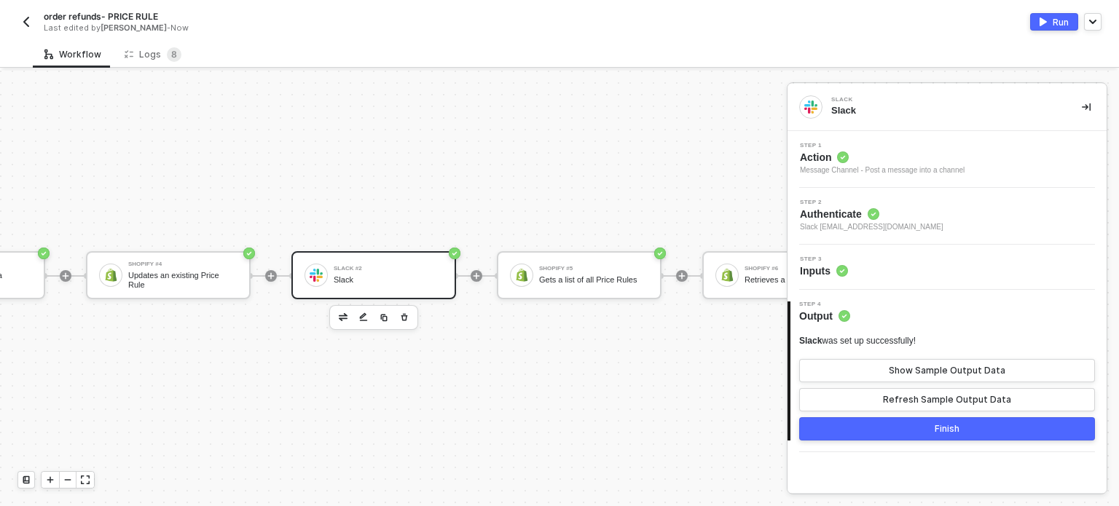
click at [841, 260] on span "Step 3" at bounding box center [824, 259] width 48 height 6
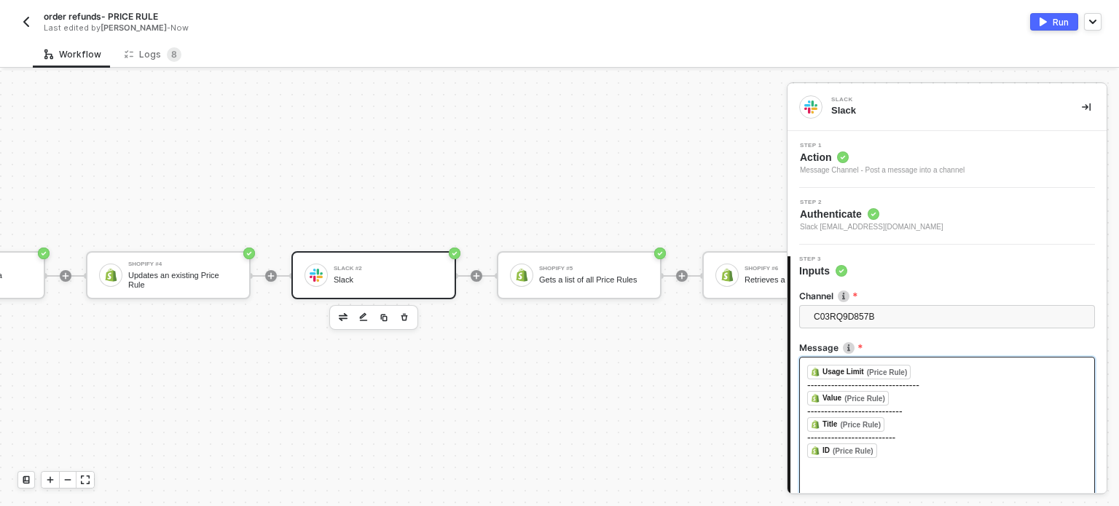
scroll to position [135, 0]
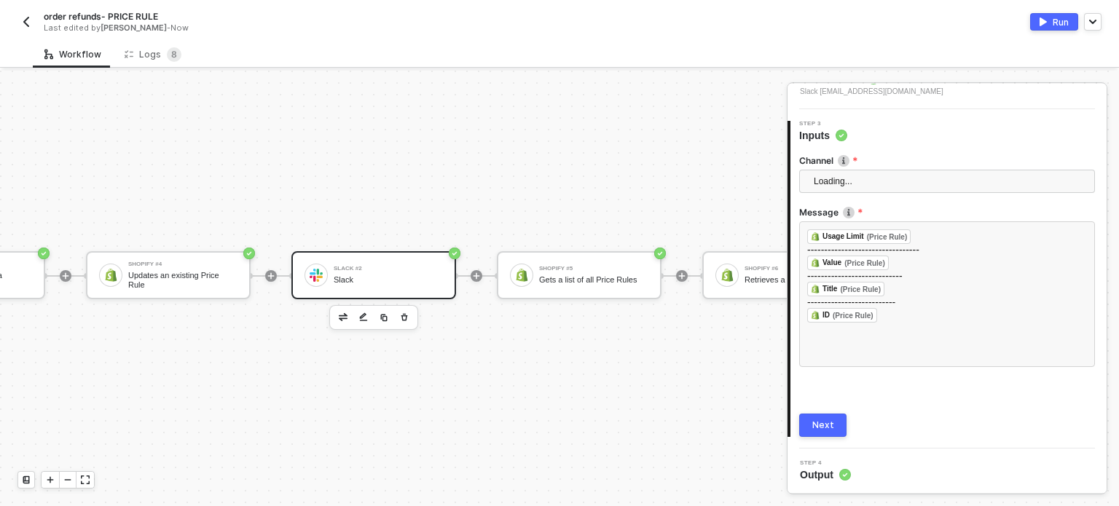
click at [830, 425] on div "Next" at bounding box center [823, 426] width 22 height 12
click at [630, 261] on div "Shopify #5 Gets a list of all Price Rules" at bounding box center [593, 275] width 109 height 28
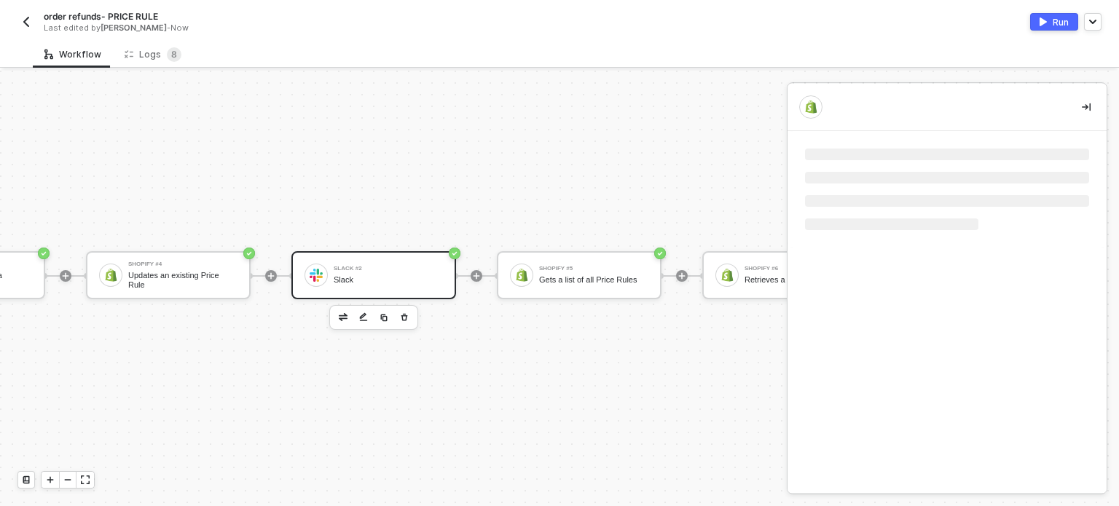
scroll to position [0, 0]
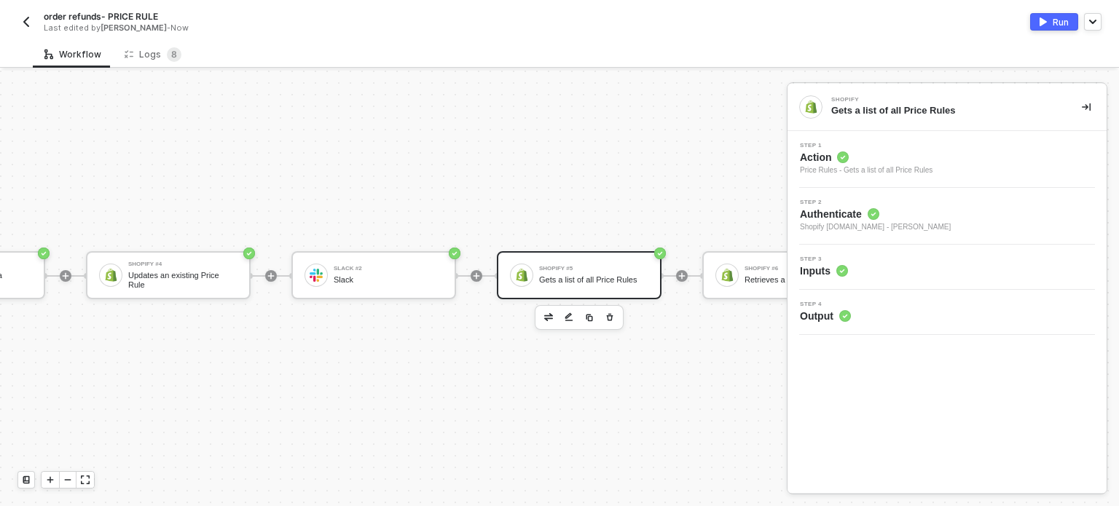
click at [844, 267] on circle at bounding box center [842, 271] width 12 height 12
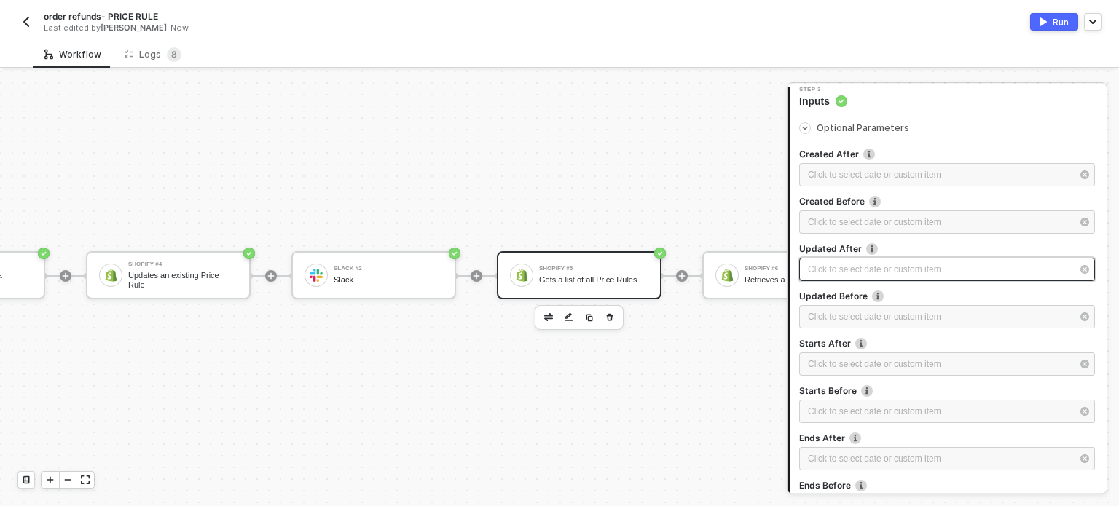
scroll to position [291, 0]
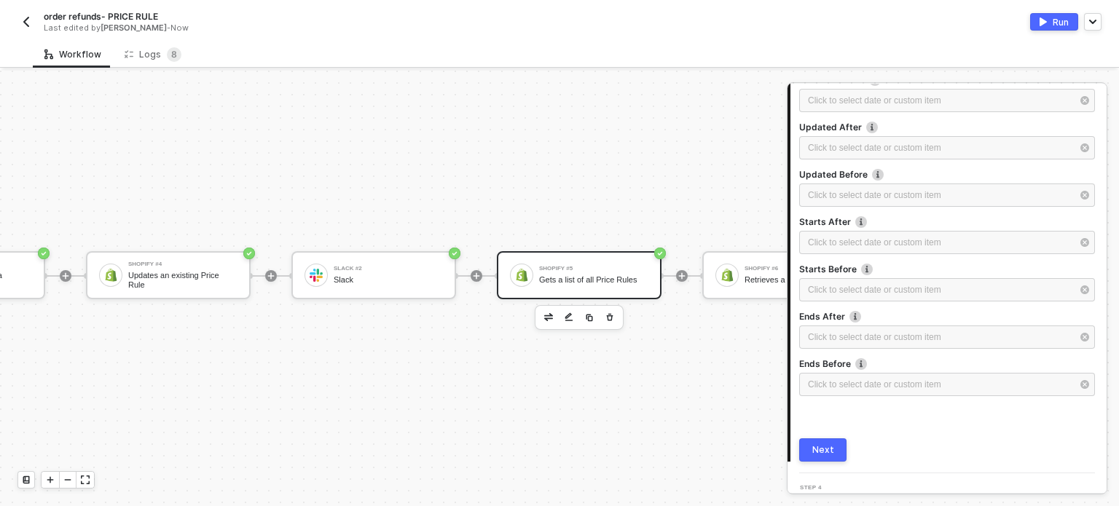
click at [822, 448] on div "Next" at bounding box center [823, 450] width 22 height 12
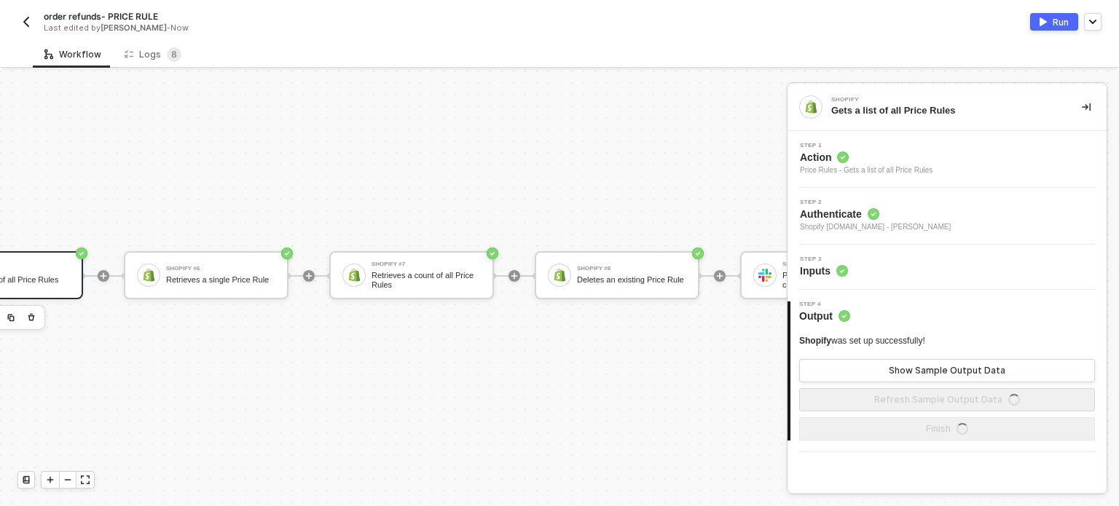
scroll to position [0, 0]
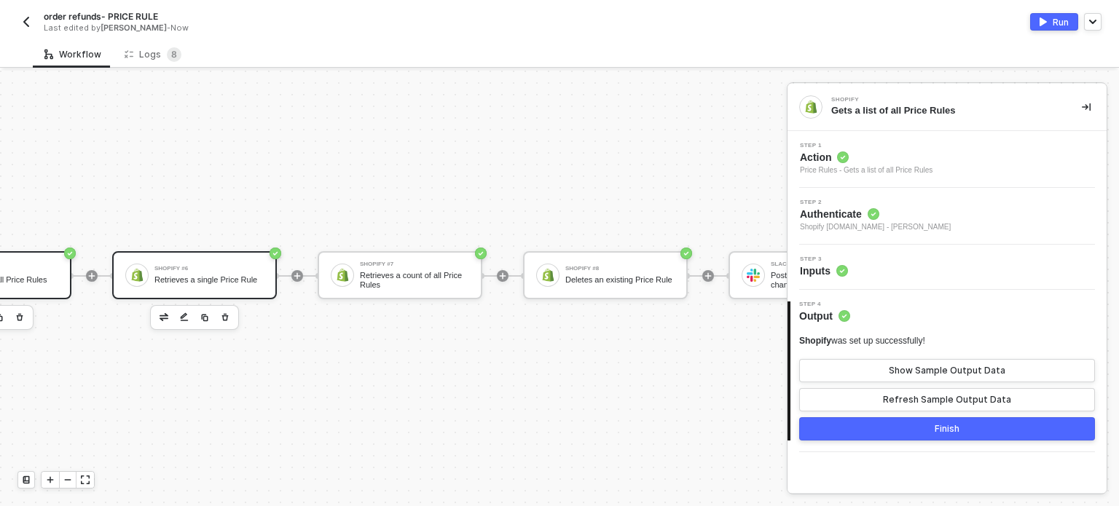
click at [249, 276] on div "Retrieves a single Price Rule" at bounding box center [208, 279] width 109 height 9
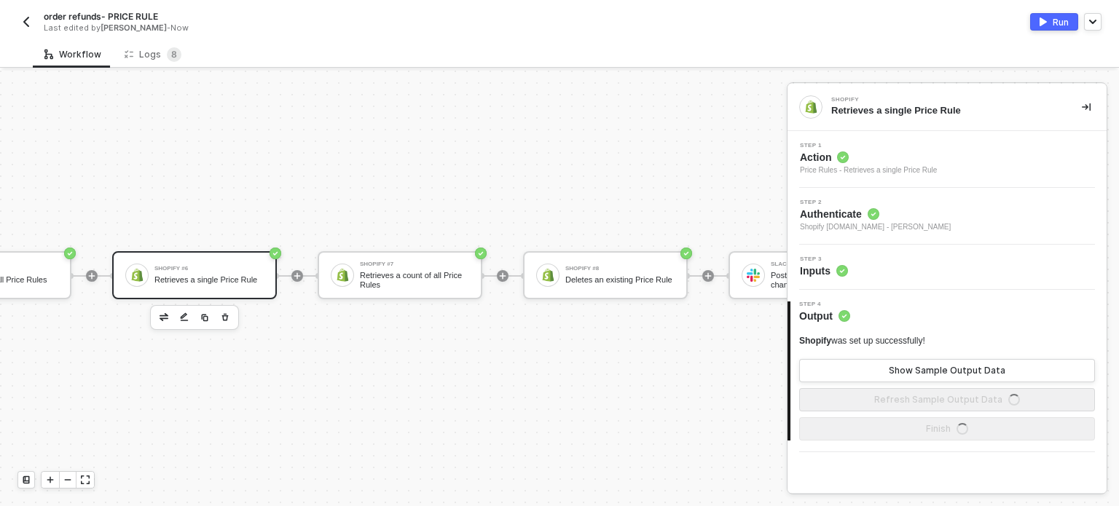
click at [826, 261] on div "Step 3 Inputs" at bounding box center [824, 267] width 48 height 22
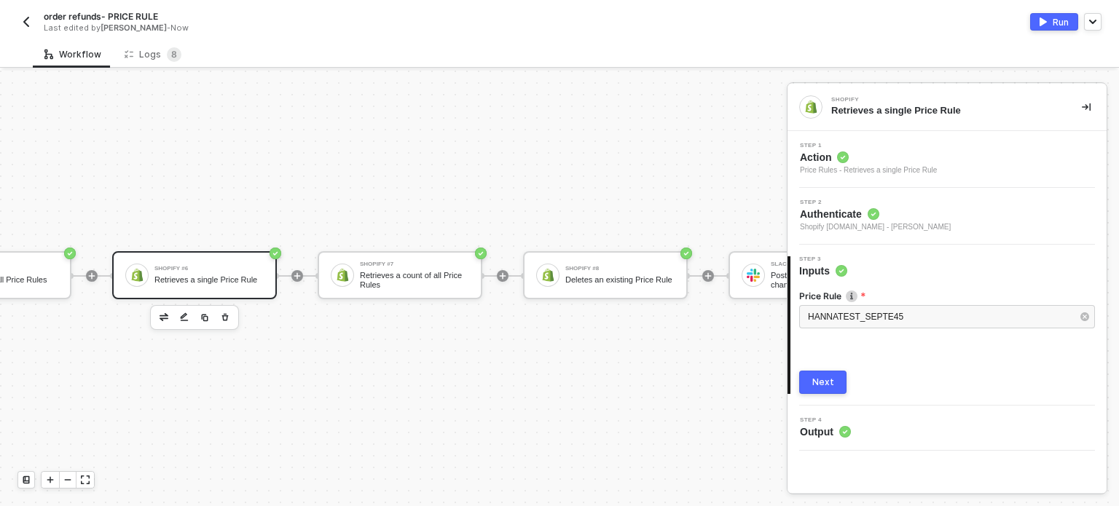
click at [819, 380] on div "Next" at bounding box center [823, 383] width 22 height 12
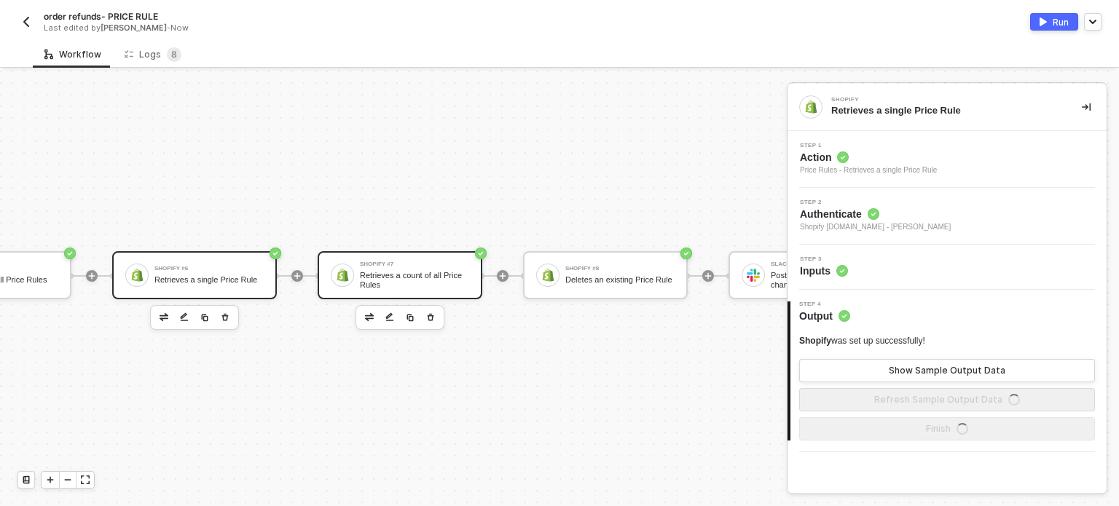
click at [415, 278] on div "Retrieves a count of all Price Rules" at bounding box center [414, 280] width 109 height 18
click at [833, 271] on span "Inputs" at bounding box center [824, 271] width 48 height 15
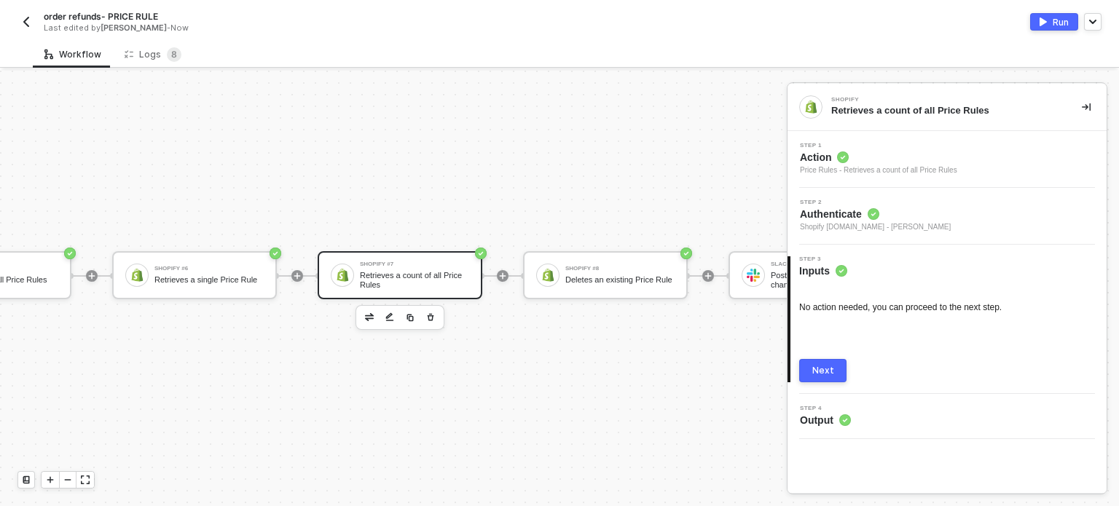
click at [826, 367] on div "Next" at bounding box center [823, 371] width 22 height 12
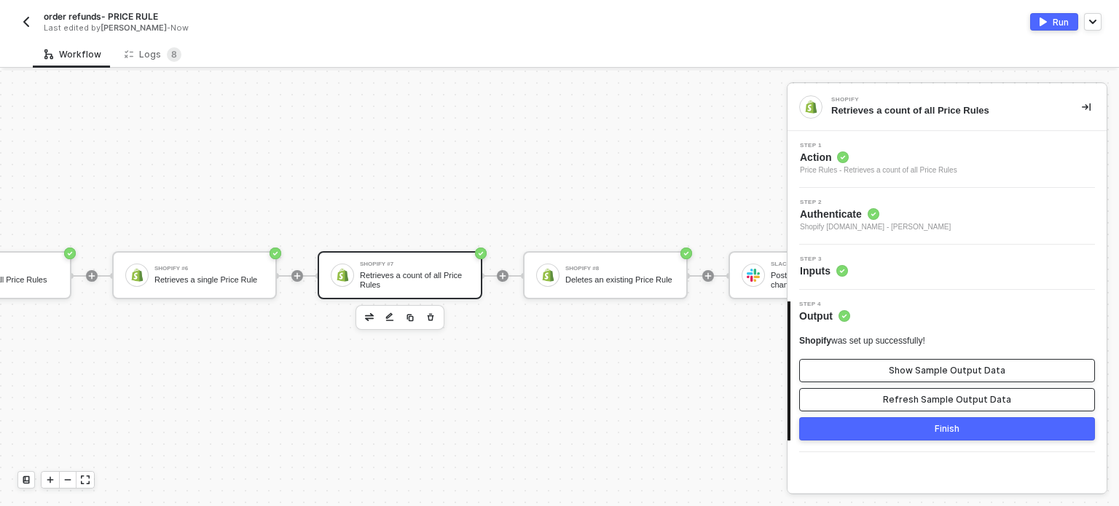
drag, startPoint x: 865, startPoint y: 398, endPoint x: 874, endPoint y: 363, distance: 35.3
click at [865, 395] on button "Refresh Sample Output Data" at bounding box center [947, 399] width 296 height 23
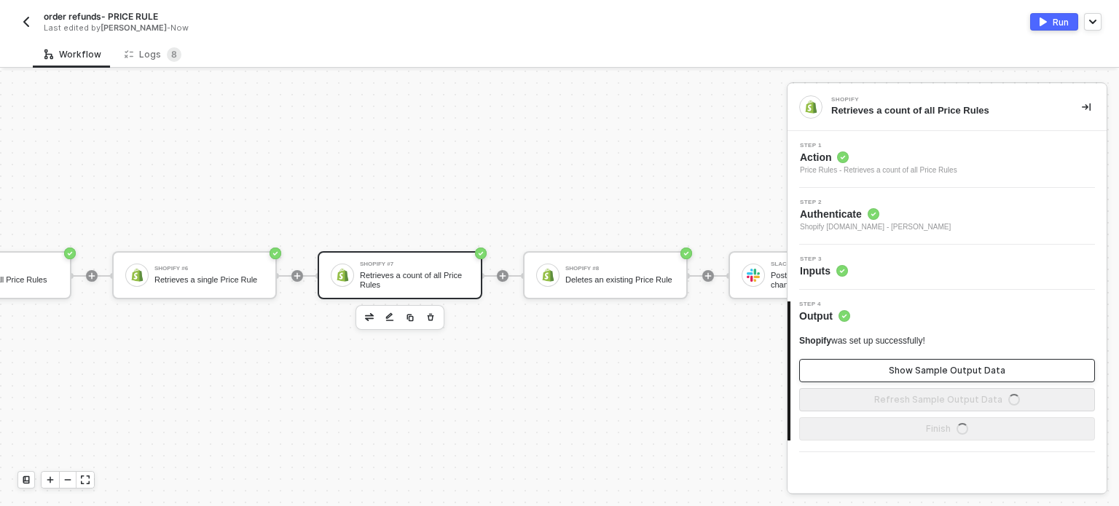
click at [874, 363] on button "Show Sample Output Data" at bounding box center [947, 370] width 296 height 23
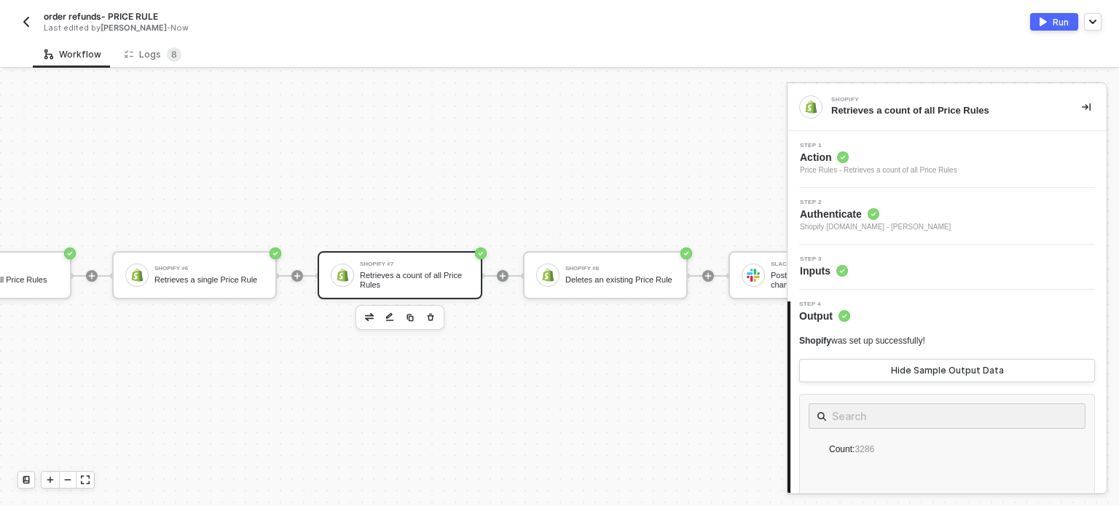
drag, startPoint x: 613, startPoint y: 267, endPoint x: 800, endPoint y: 264, distance: 187.9
click at [613, 267] on div "Shopify #8" at bounding box center [619, 269] width 109 height 6
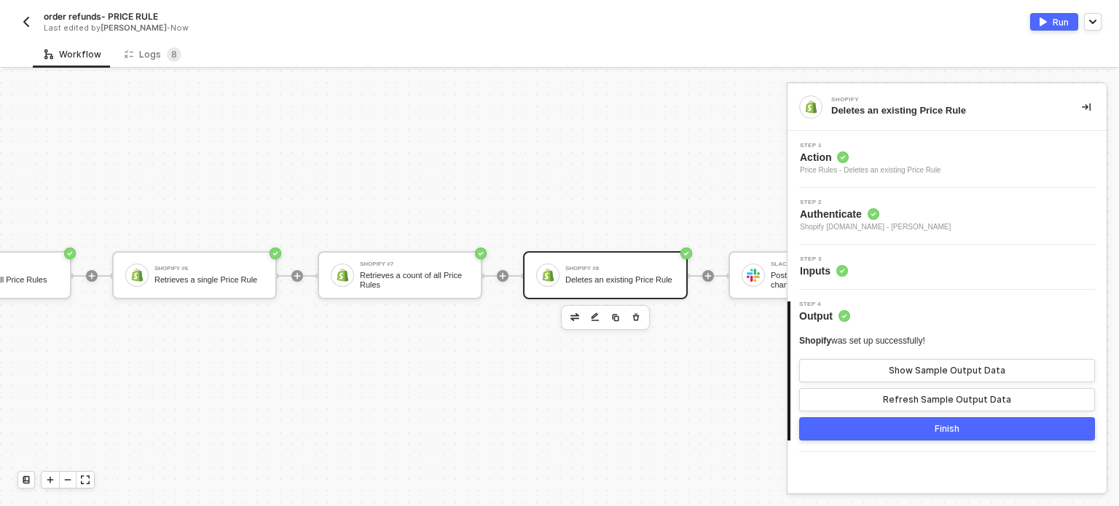
click at [833, 264] on span "Inputs" at bounding box center [824, 271] width 48 height 15
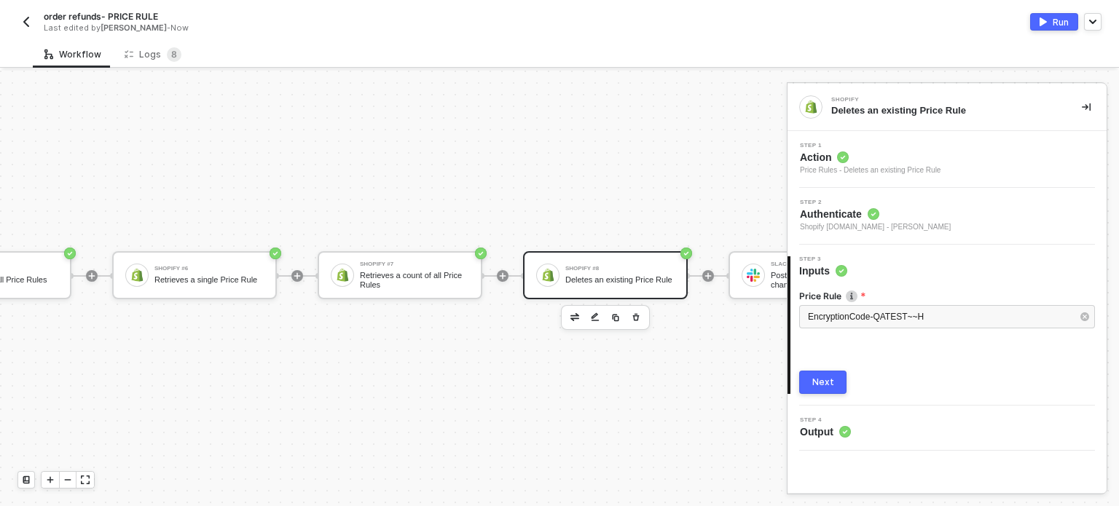
click at [841, 382] on button "Next" at bounding box center [822, 382] width 47 height 23
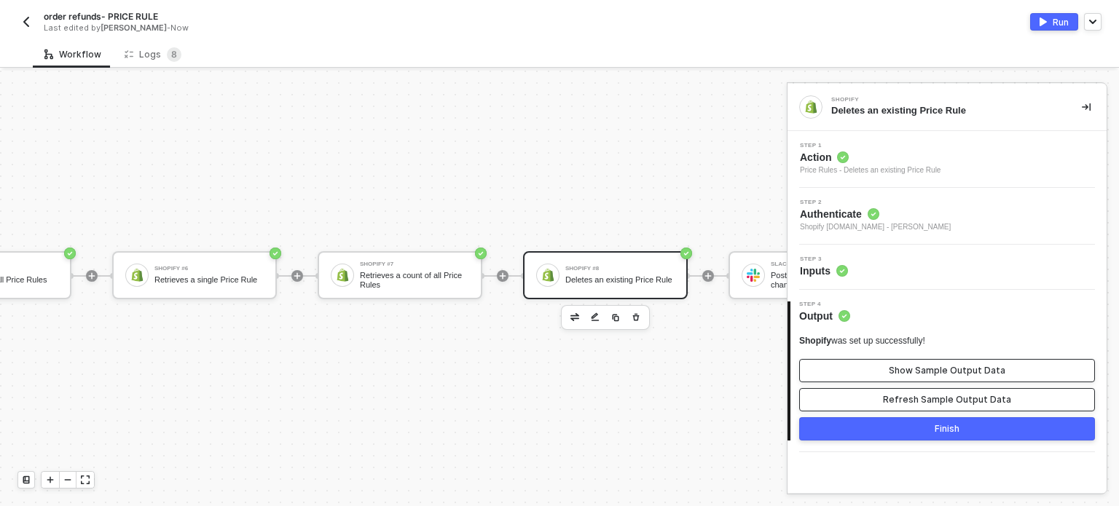
drag, startPoint x: 920, startPoint y: 402, endPoint x: 921, endPoint y: 379, distance: 22.6
click at [920, 401] on div "Refresh Sample Output Data" at bounding box center [947, 400] width 128 height 12
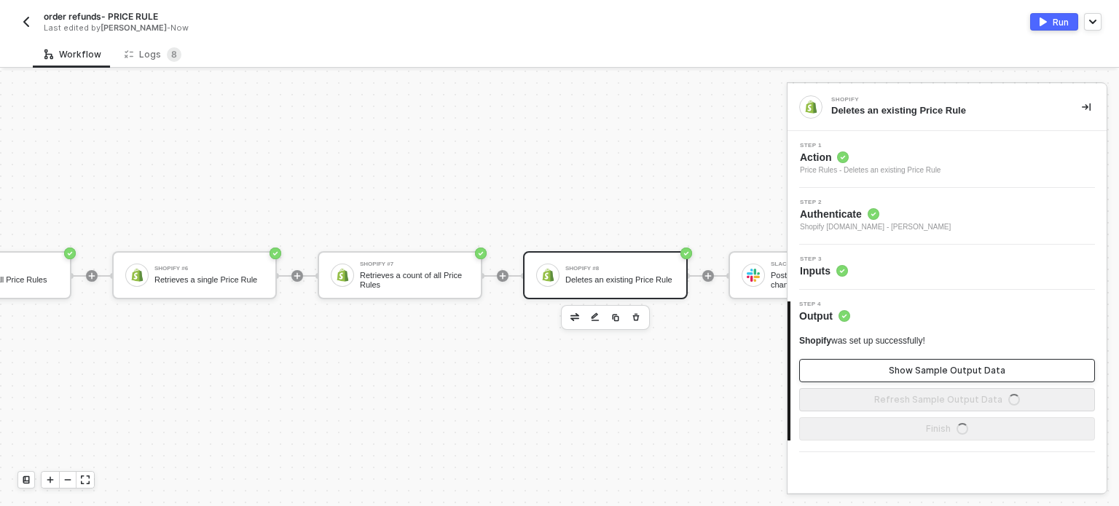
click at [918, 376] on button "Show Sample Output Data" at bounding box center [947, 370] width 296 height 23
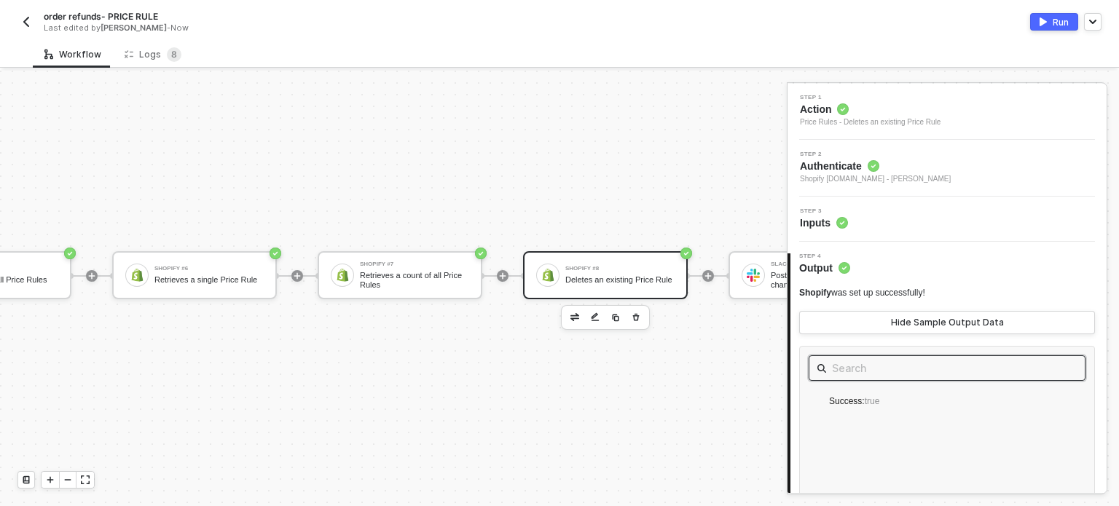
scroll to position [73, 0]
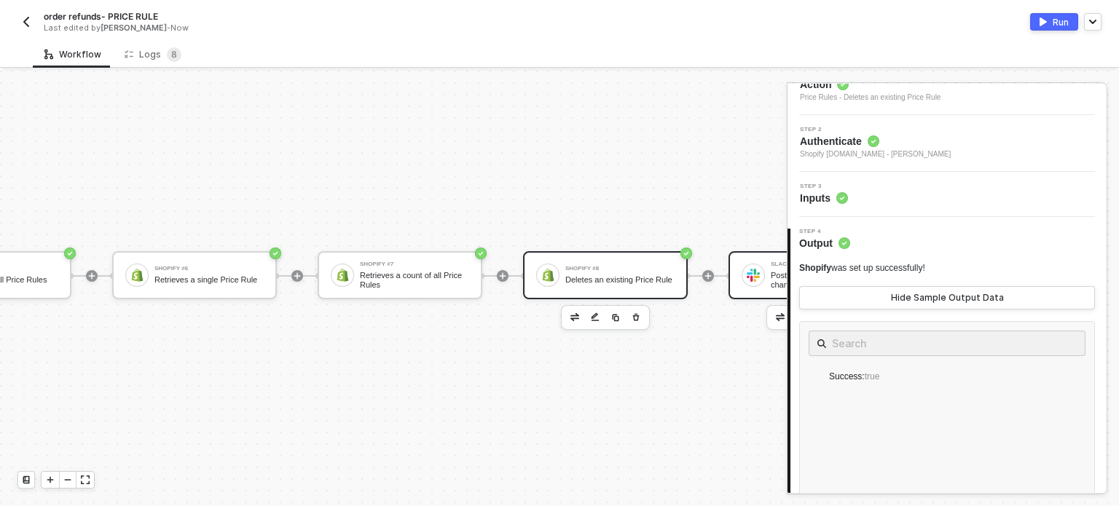
click at [761, 279] on div at bounding box center [752, 275] width 23 height 23
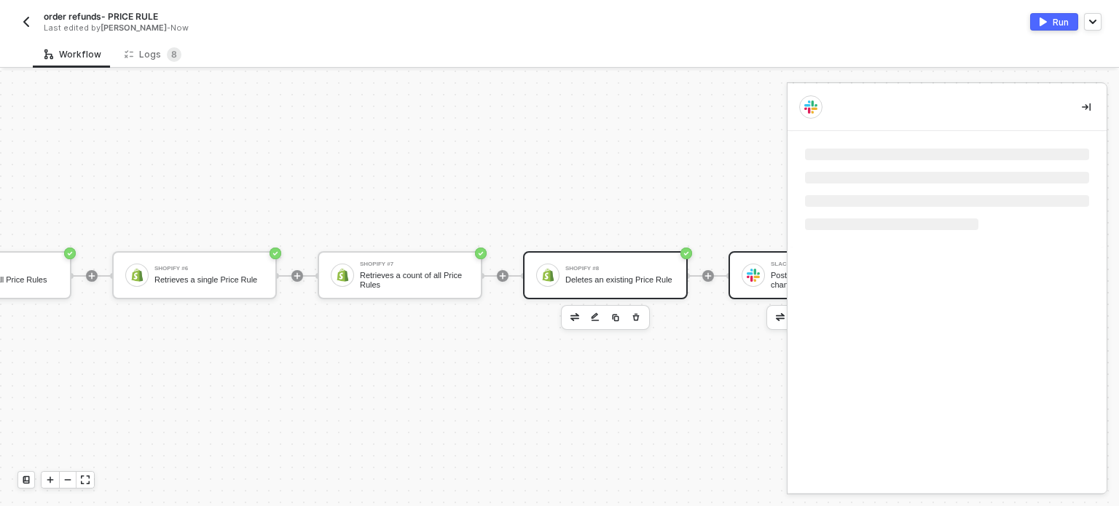
scroll to position [0, 0]
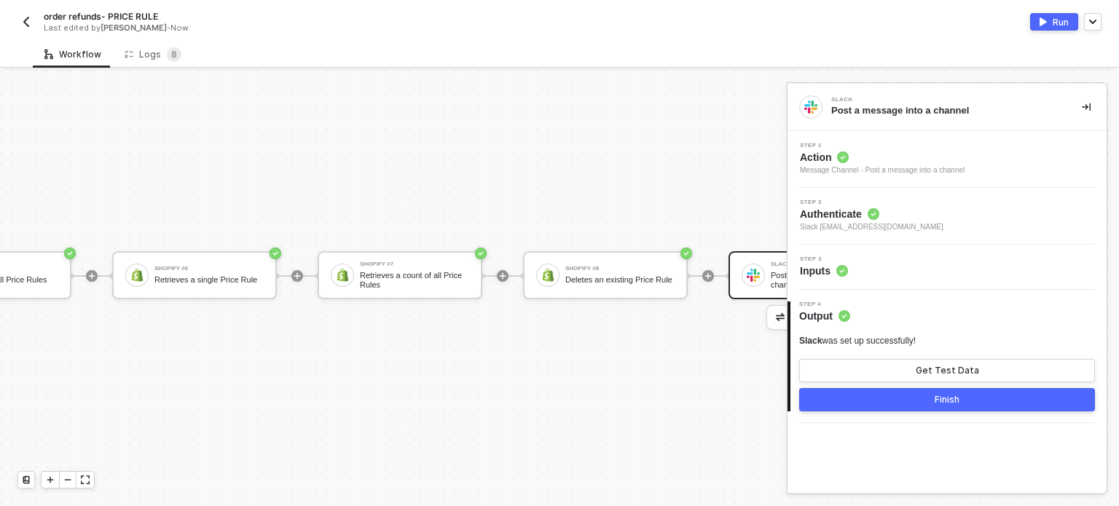
click at [846, 261] on span "Step 3" at bounding box center [824, 259] width 48 height 6
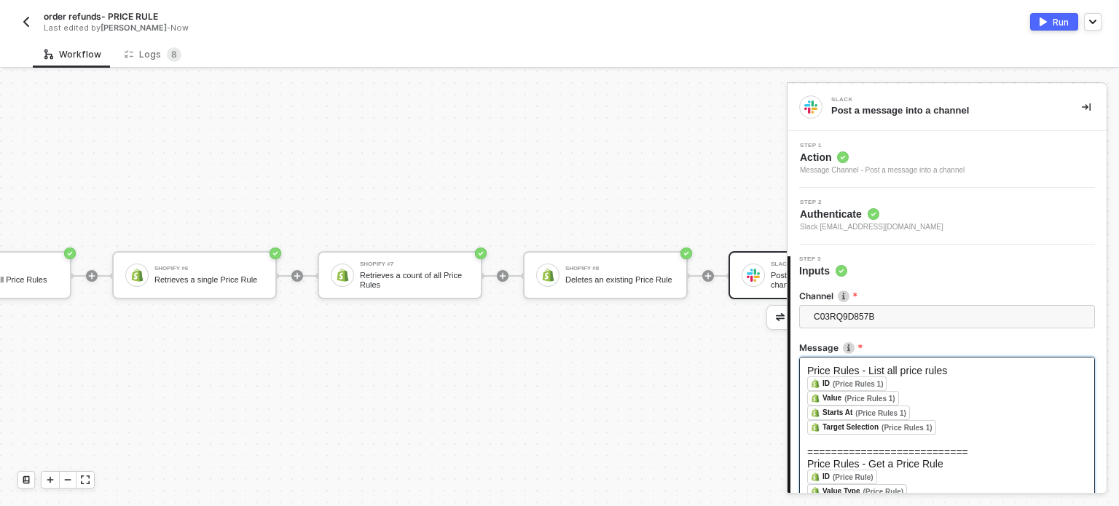
scroll to position [135, 0]
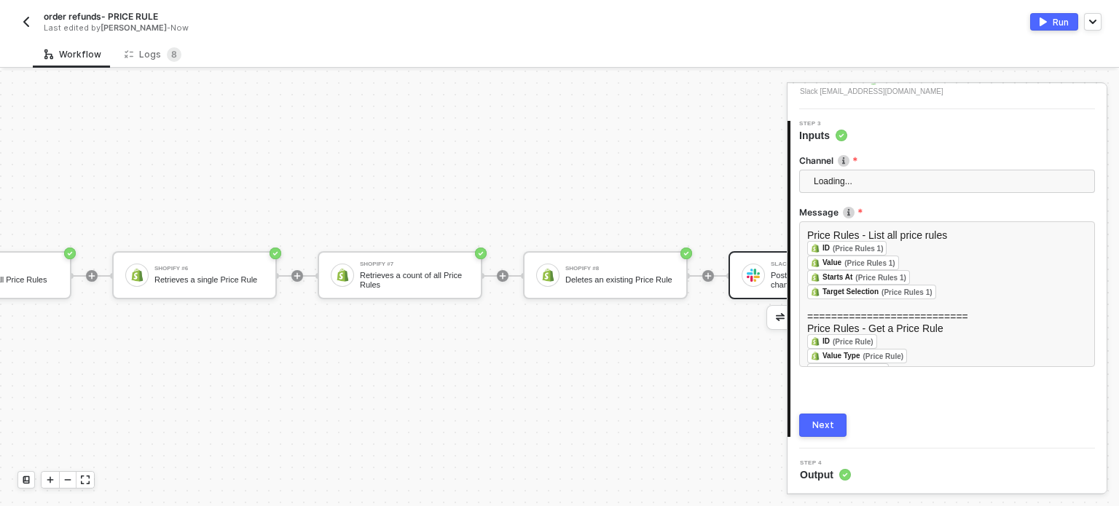
click at [819, 428] on div "Next" at bounding box center [823, 426] width 22 height 12
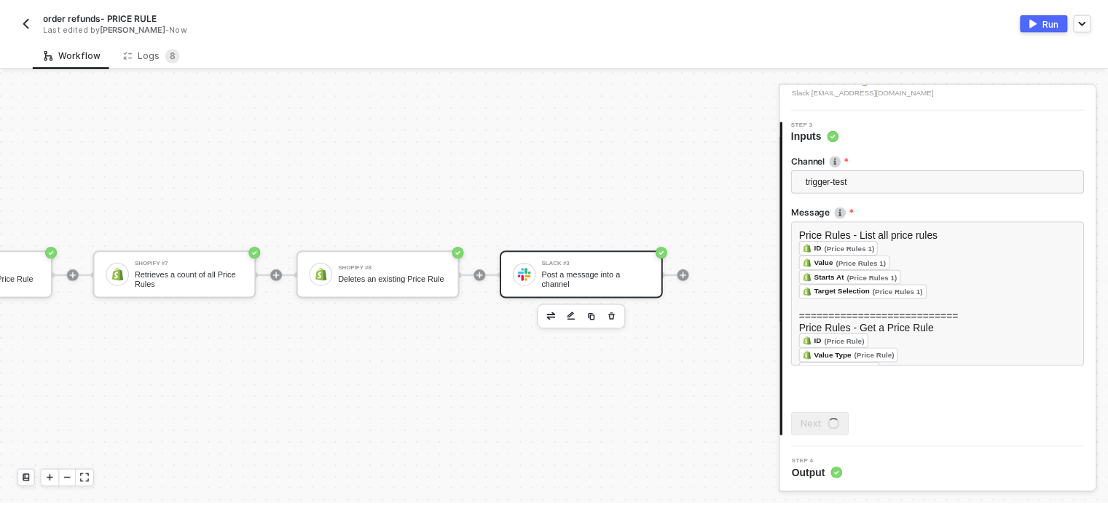
scroll to position [0, 0]
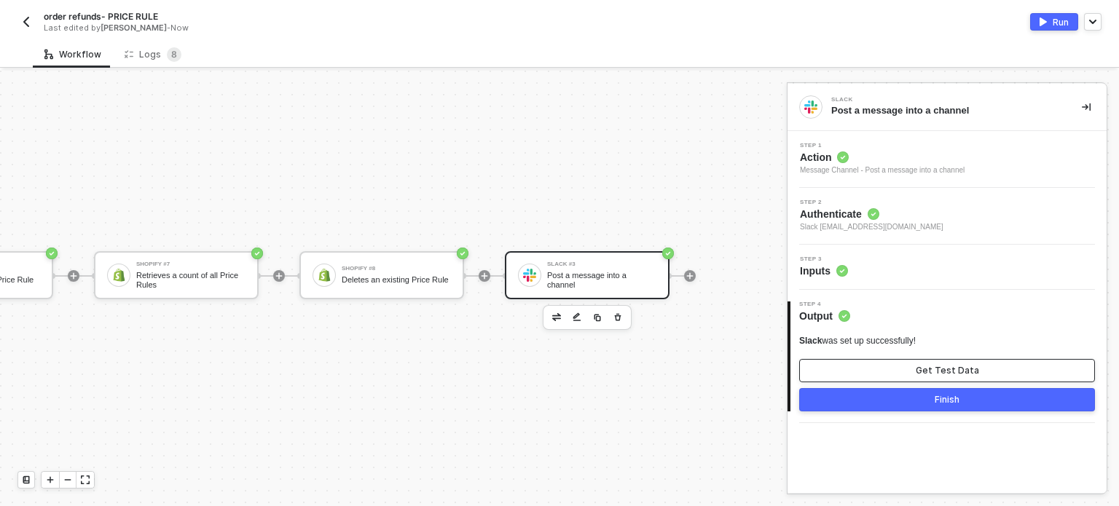
click at [934, 369] on div "Get Test Data" at bounding box center [947, 371] width 63 height 12
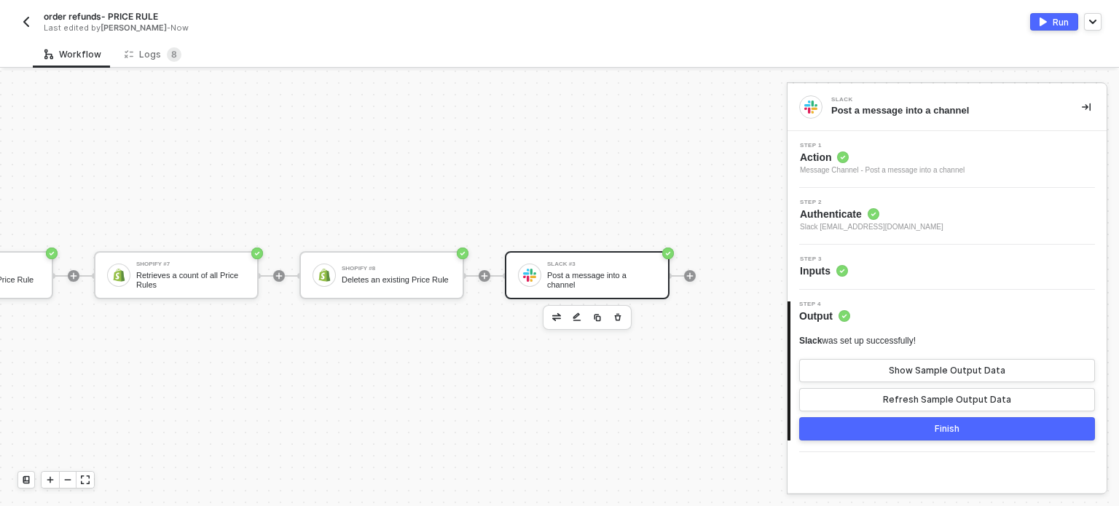
click at [1049, 22] on button "Run" at bounding box center [1054, 21] width 48 height 17
drag, startPoint x: 280, startPoint y: 127, endPoint x: 242, endPoint y: 113, distance: 41.3
click at [167, 55] on sup "8" at bounding box center [174, 54] width 15 height 15
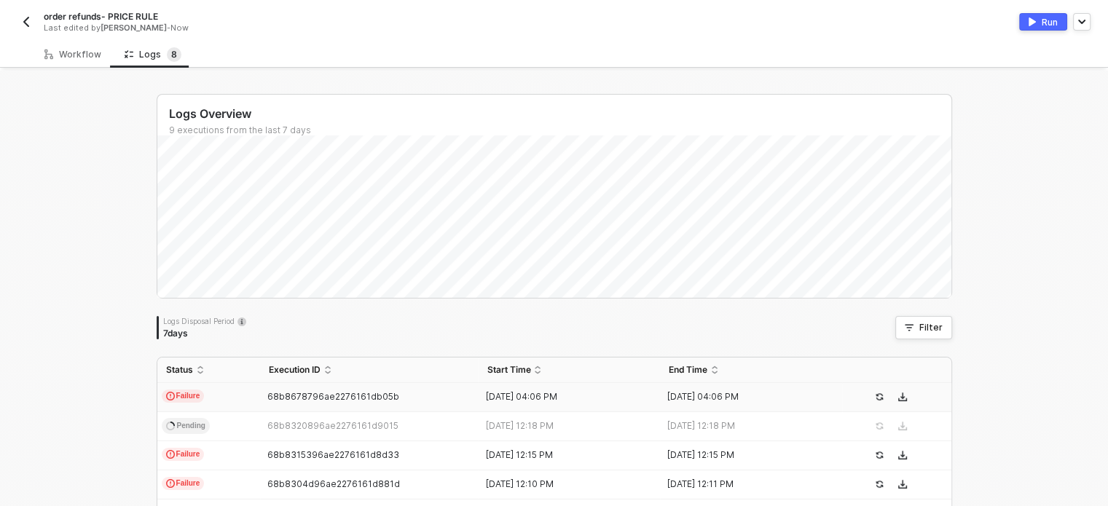
click at [220, 395] on td "Failure" at bounding box center [208, 397] width 103 height 29
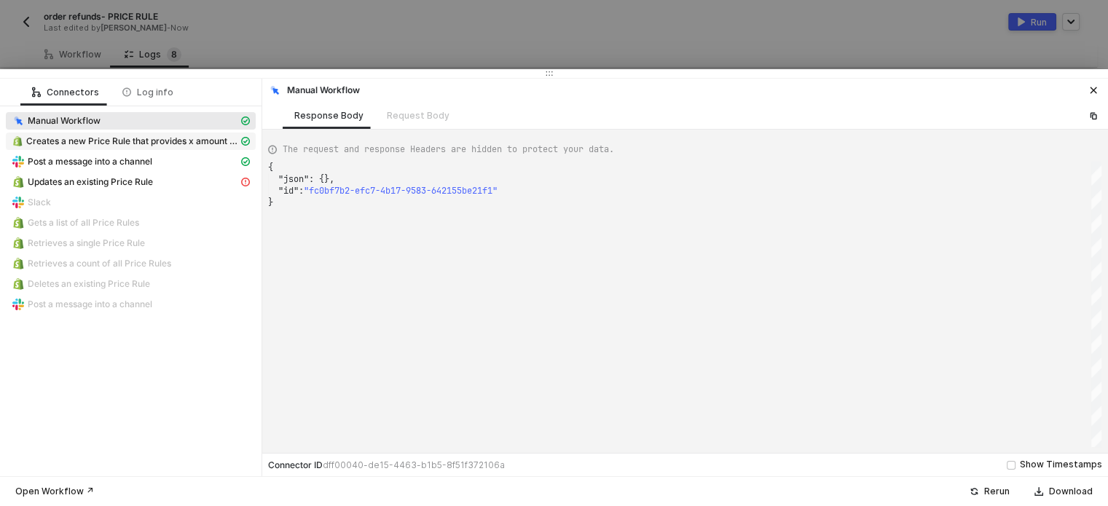
click at [184, 141] on span "Creates a new Price Rule that provides x amount of discount" at bounding box center [132, 141] width 212 height 12
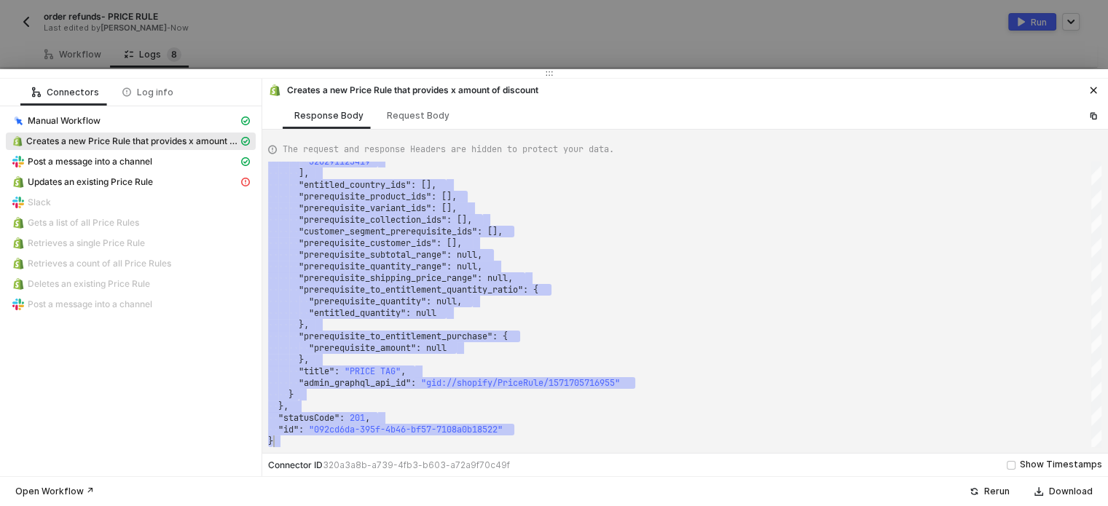
drag, startPoint x: 306, startPoint y: 180, endPoint x: 435, endPoint y: 414, distance: 267.6
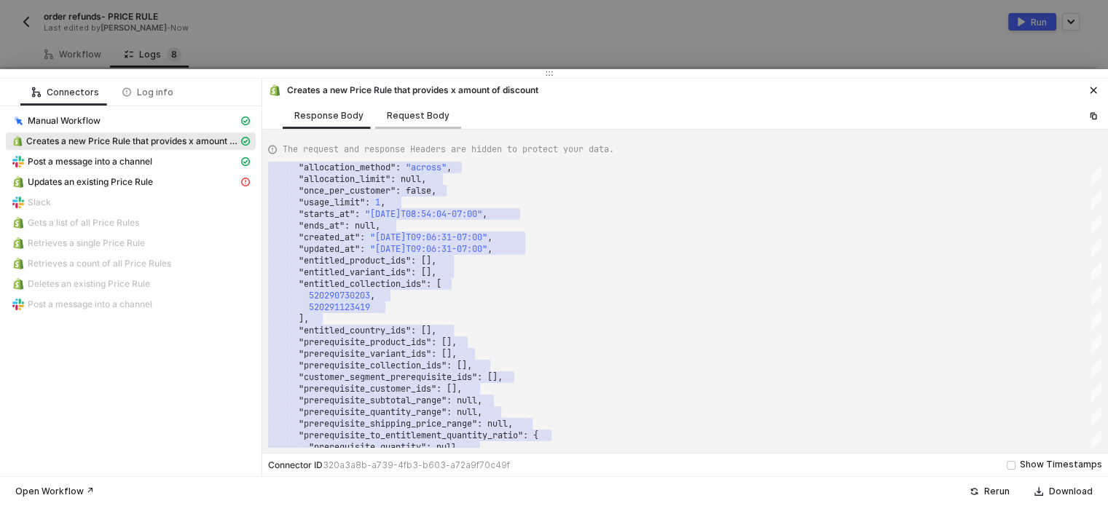
click at [416, 114] on div "Request Body" at bounding box center [418, 116] width 63 height 12
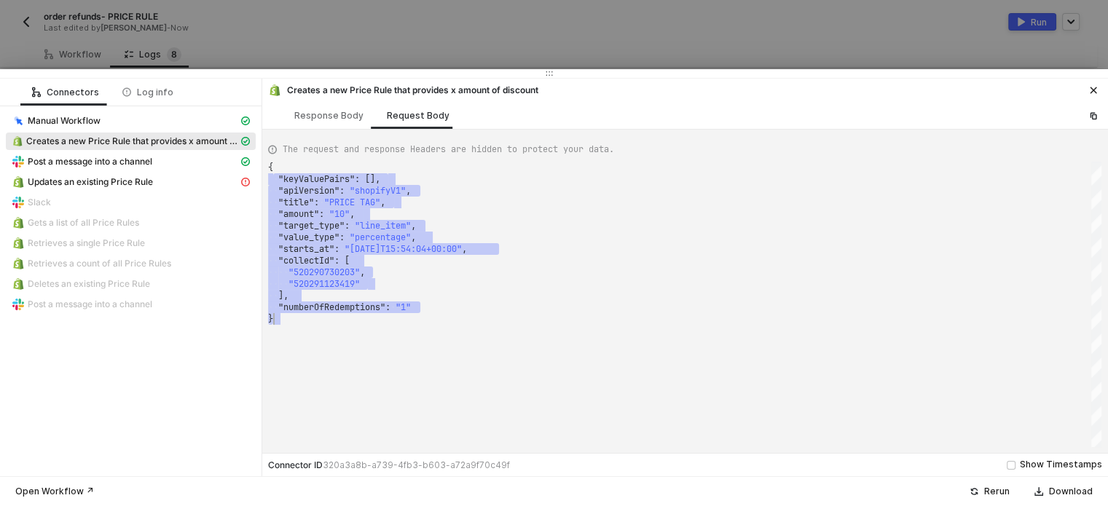
drag, startPoint x: 274, startPoint y: 182, endPoint x: 447, endPoint y: 333, distance: 229.7
click at [146, 168] on div "Post a message into a channel" at bounding box center [125, 161] width 227 height 13
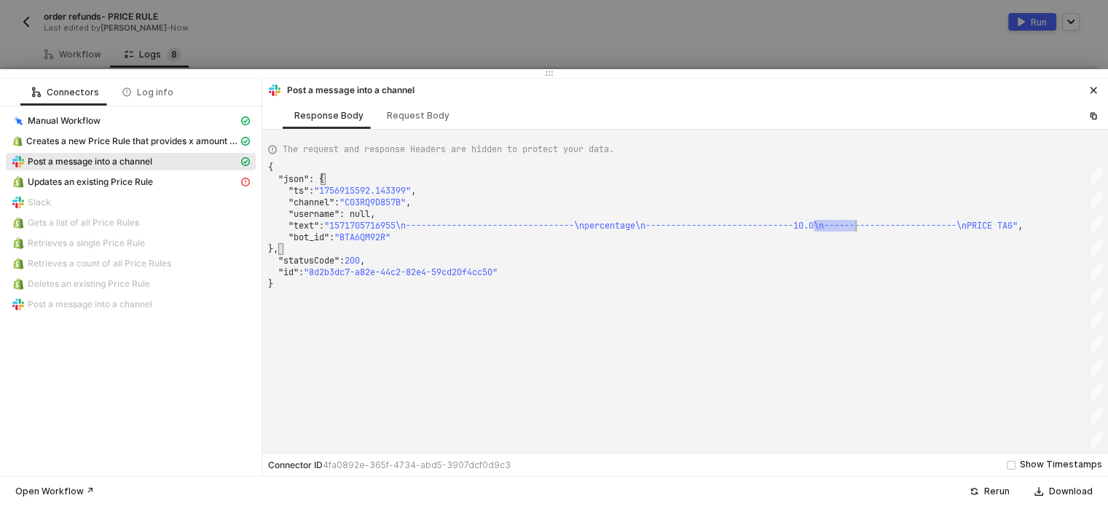
drag, startPoint x: 814, startPoint y: 226, endPoint x: 859, endPoint y: 226, distance: 45.2
click at [152, 188] on div "Updates an existing Price Rule" at bounding box center [125, 182] width 227 height 13
type textarea "{ "statusCode": 422, "message": "Error : Allocation Method: must be across for …"
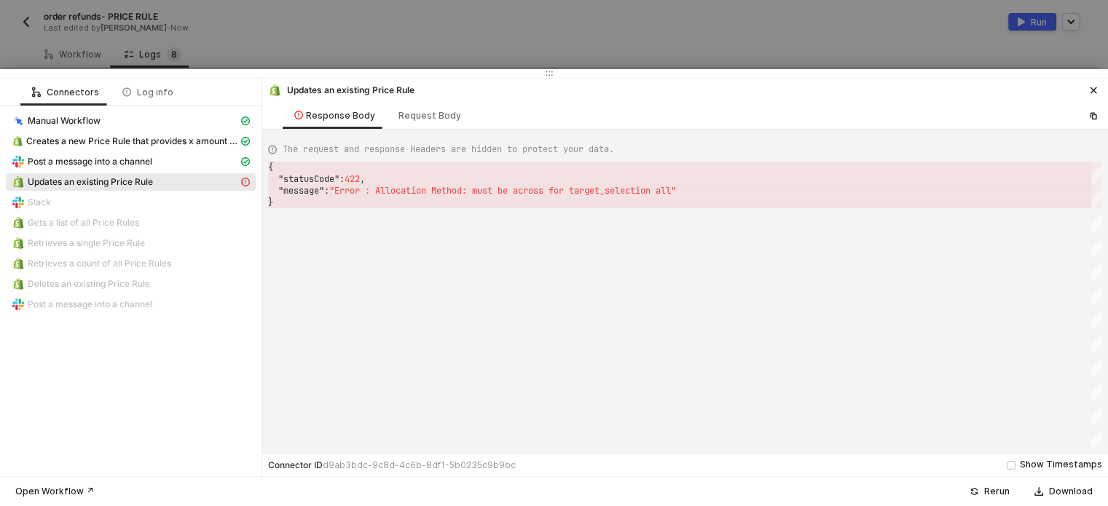
click at [592, 23] on div at bounding box center [554, 253] width 1108 height 506
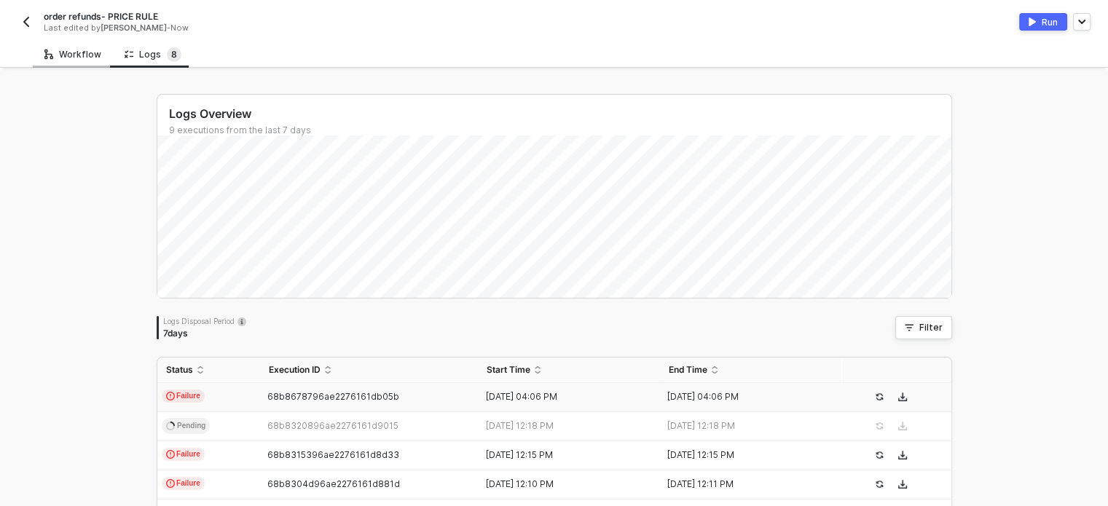
click at [72, 52] on div "Workflow" at bounding box center [72, 55] width 57 height 12
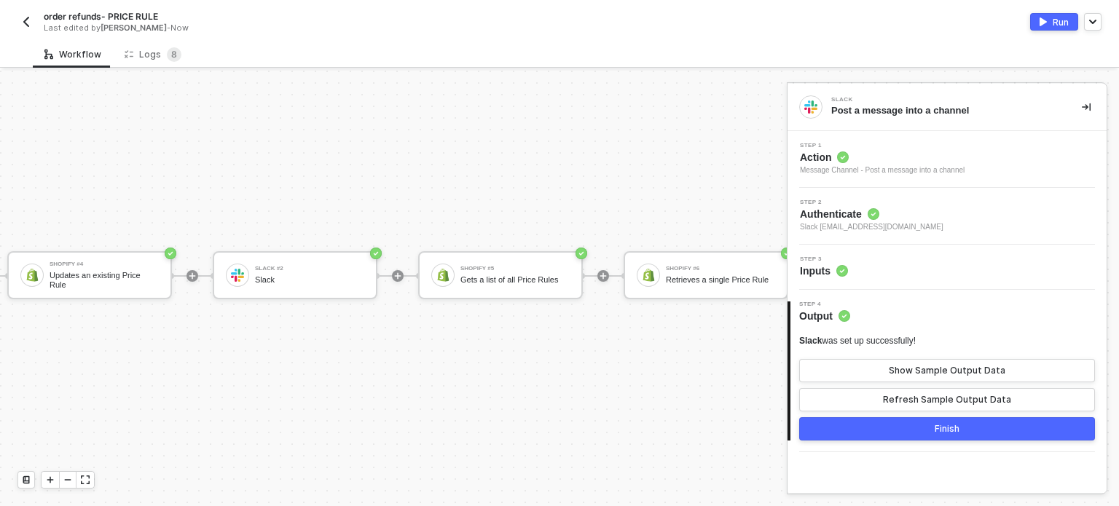
scroll to position [26, 610]
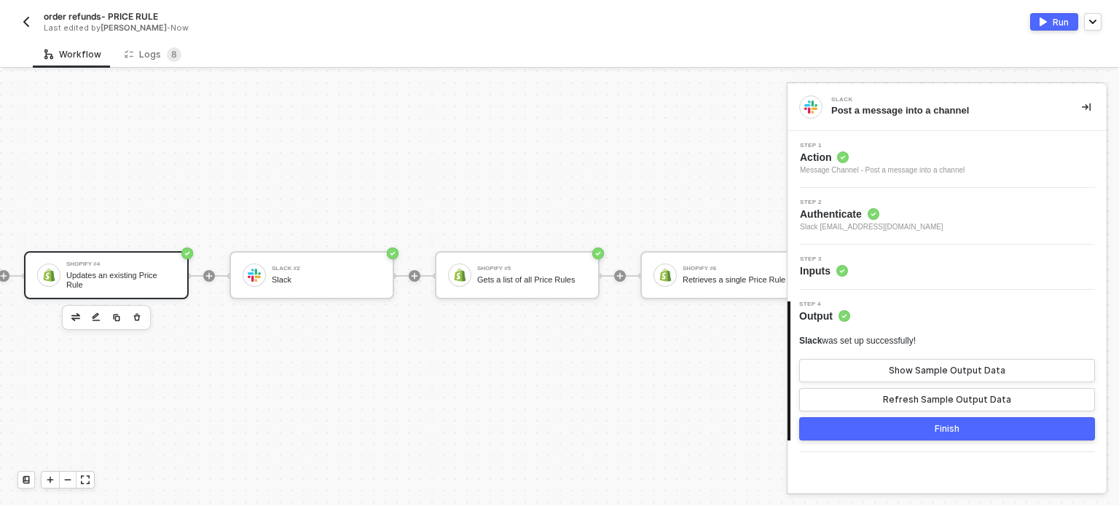
click at [125, 284] on div "Shopify #4 Updates an existing Price Rule" at bounding box center [120, 275] width 109 height 28
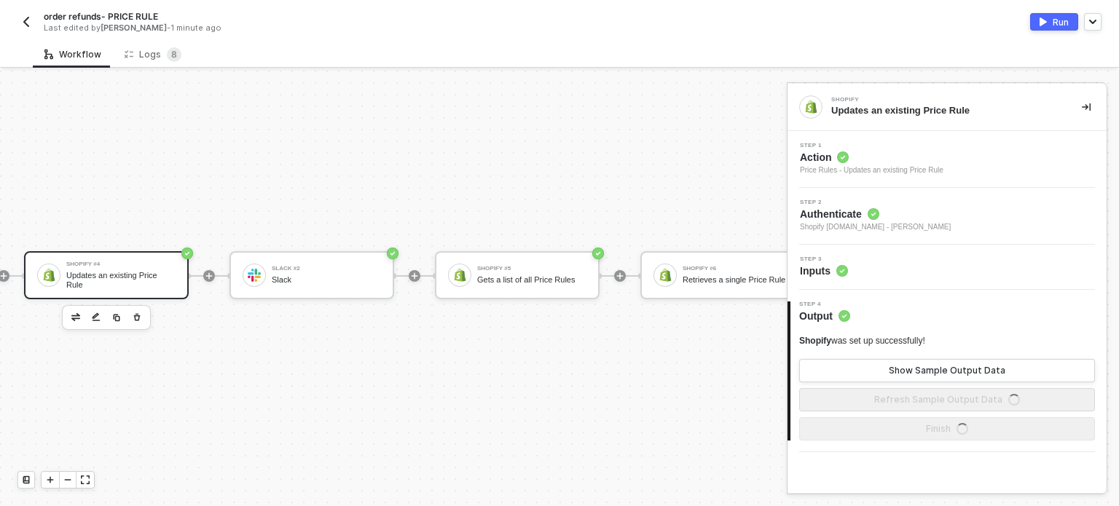
click at [842, 283] on div "Step 3 Inputs" at bounding box center [946, 267] width 319 height 45
click at [836, 267] on icon at bounding box center [842, 271] width 12 height 12
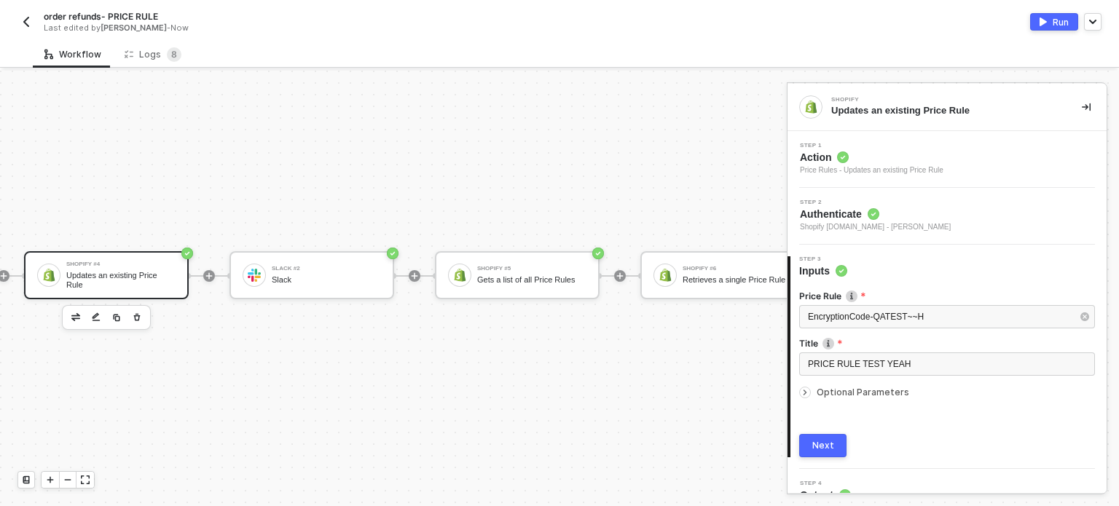
click at [868, 390] on span "Optional Parameters" at bounding box center [862, 392] width 93 height 11
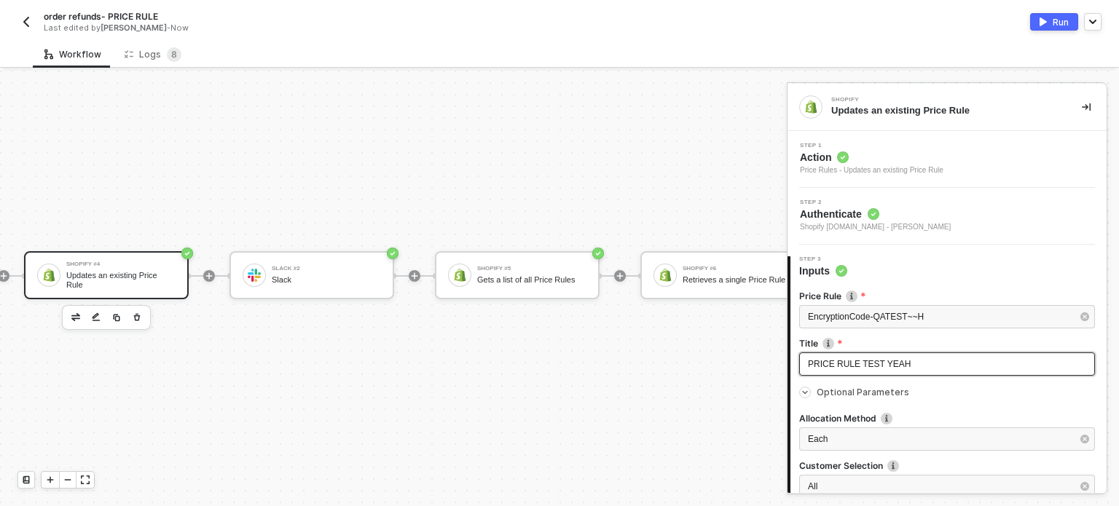
scroll to position [73, 0]
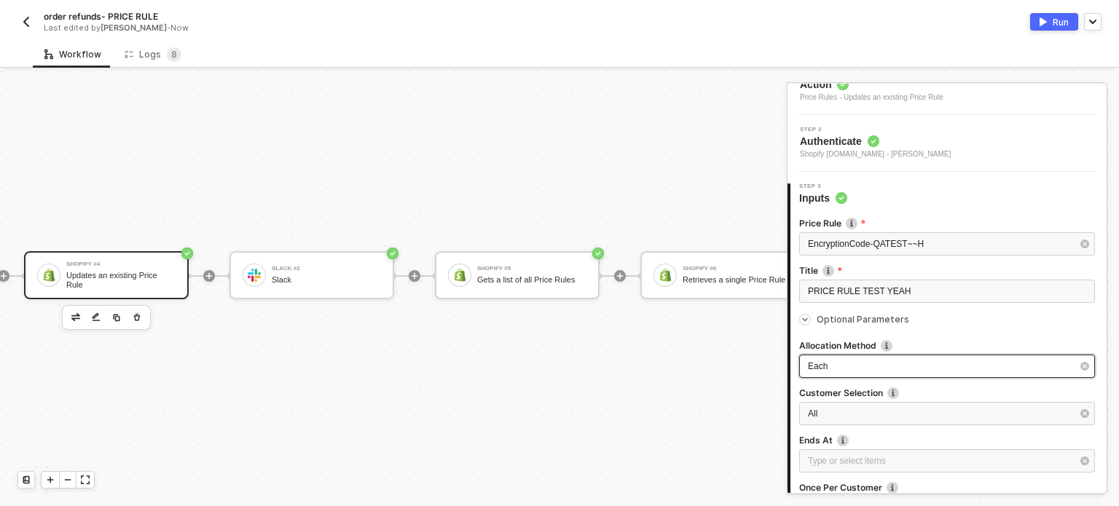
click at [859, 371] on div "Each" at bounding box center [940, 367] width 264 height 14
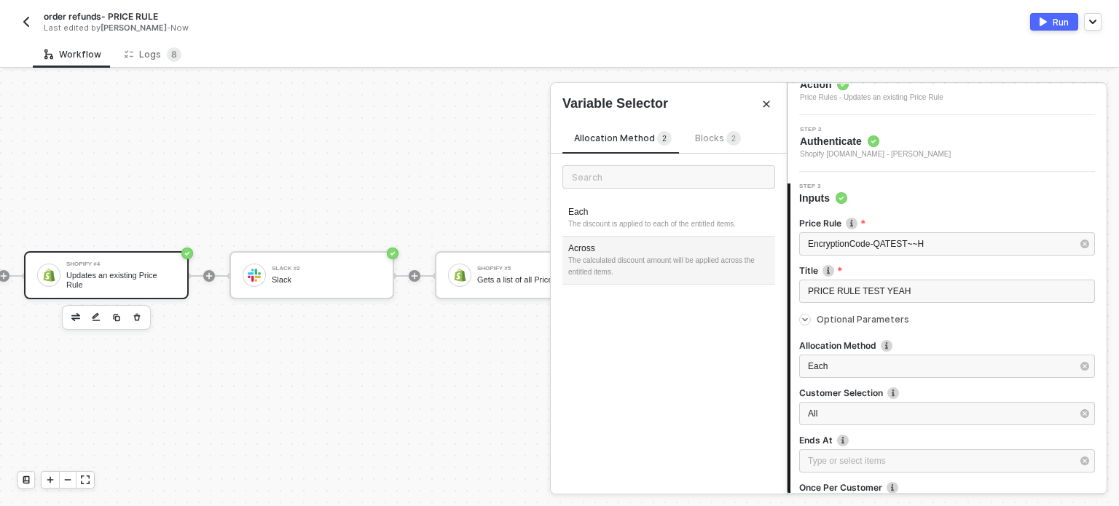
click at [654, 271] on div "The calculated discount amount will be applied across the entitled items." at bounding box center [668, 266] width 201 height 23
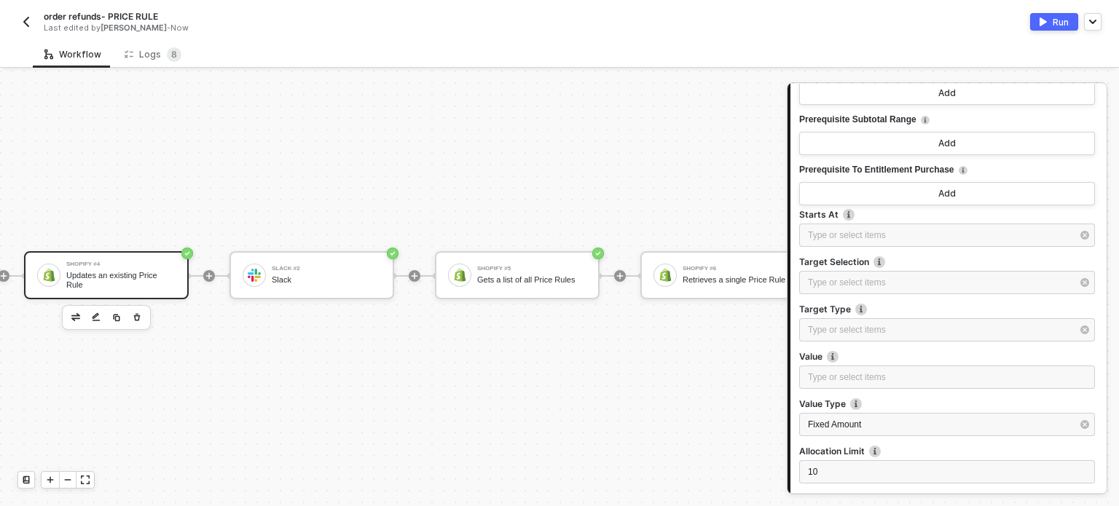
scroll to position [788, 0]
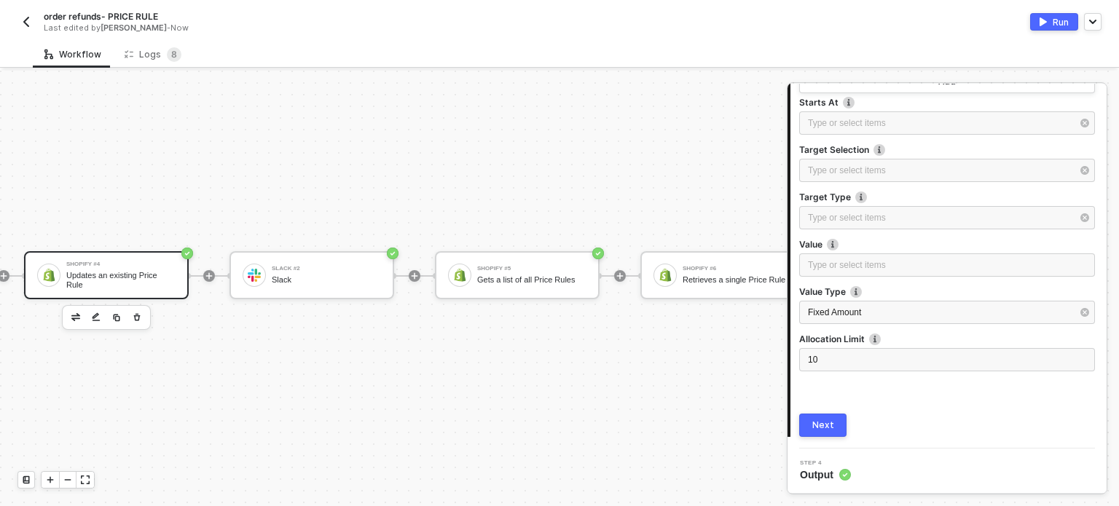
click at [834, 428] on button "Next" at bounding box center [822, 425] width 47 height 23
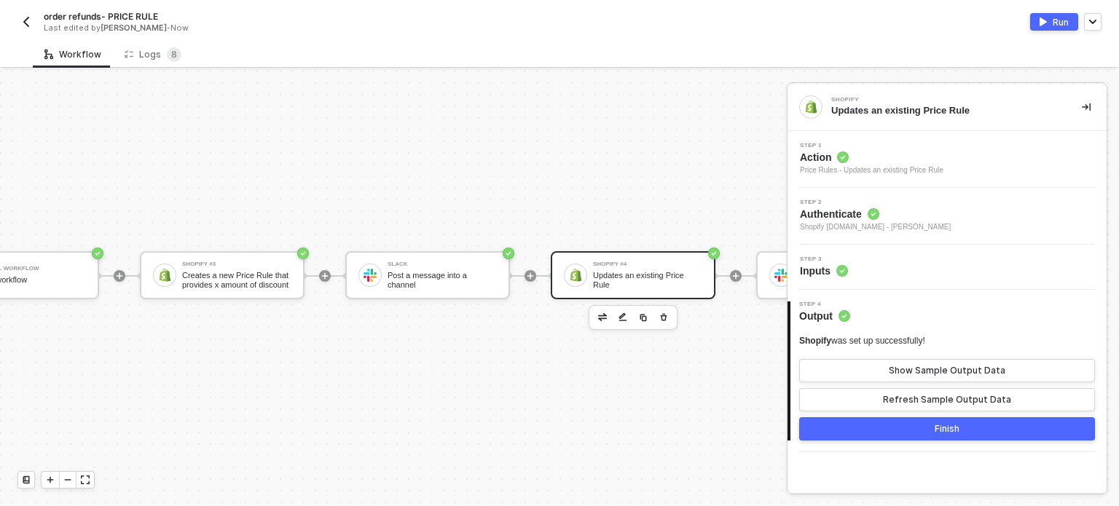
scroll to position [26, 53]
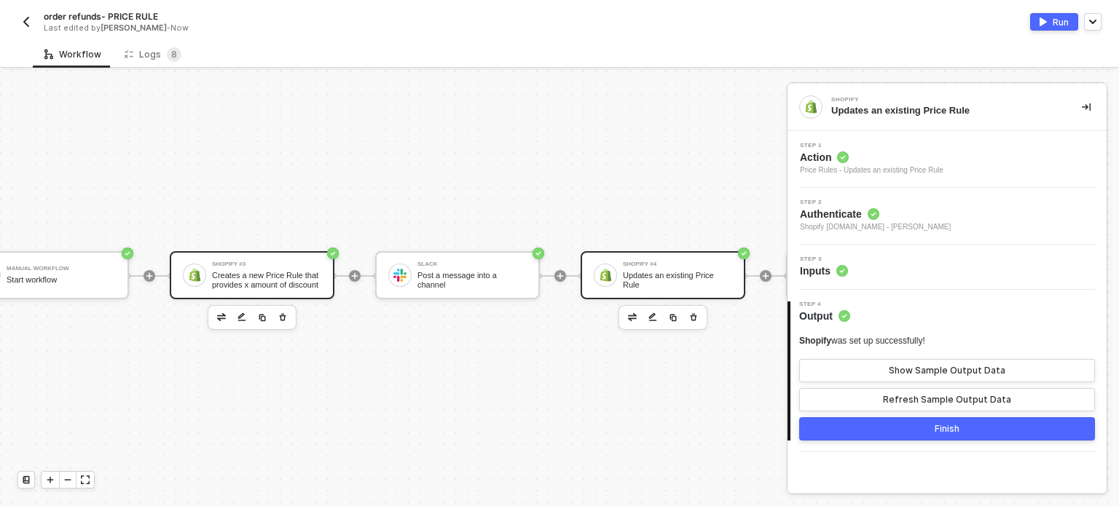
click at [243, 272] on div "Creates a new Price Rule that provides x amount of discount" at bounding box center [266, 280] width 109 height 18
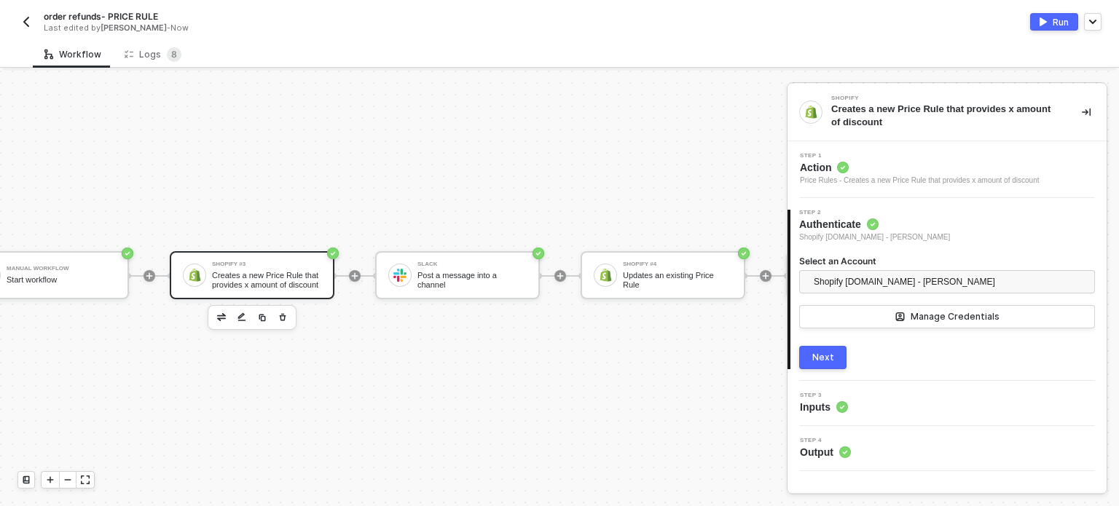
click at [827, 412] on span "Inputs" at bounding box center [824, 407] width 48 height 15
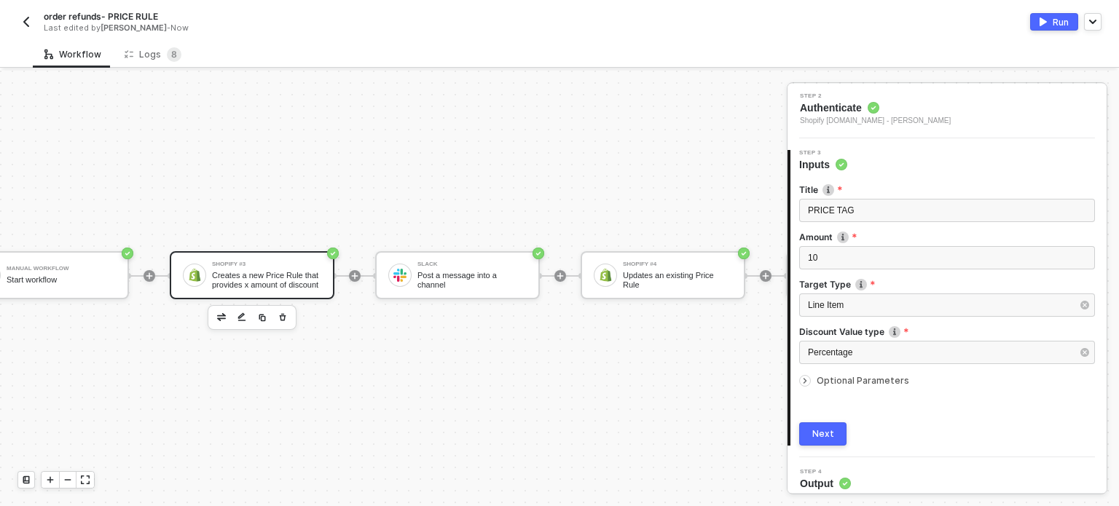
scroll to position [125, 0]
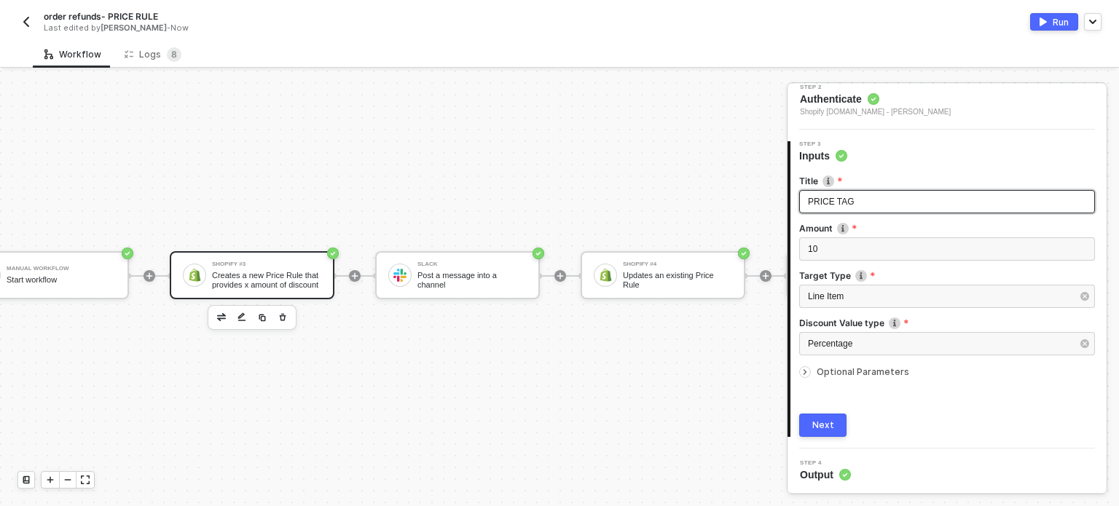
click at [875, 195] on div "PRICE TAG" at bounding box center [947, 202] width 278 height 14
click at [827, 425] on div "Next" at bounding box center [823, 426] width 22 height 12
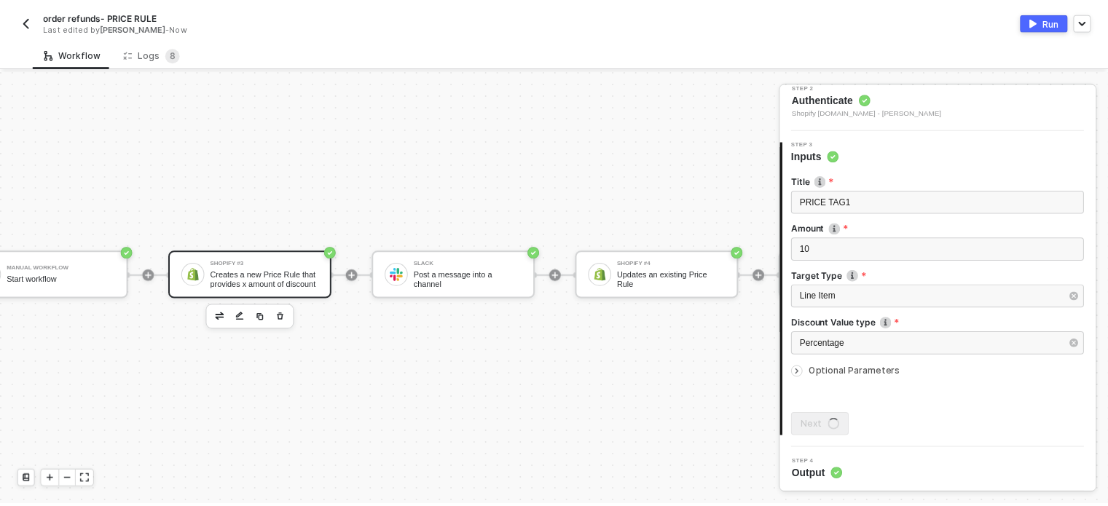
scroll to position [0, 0]
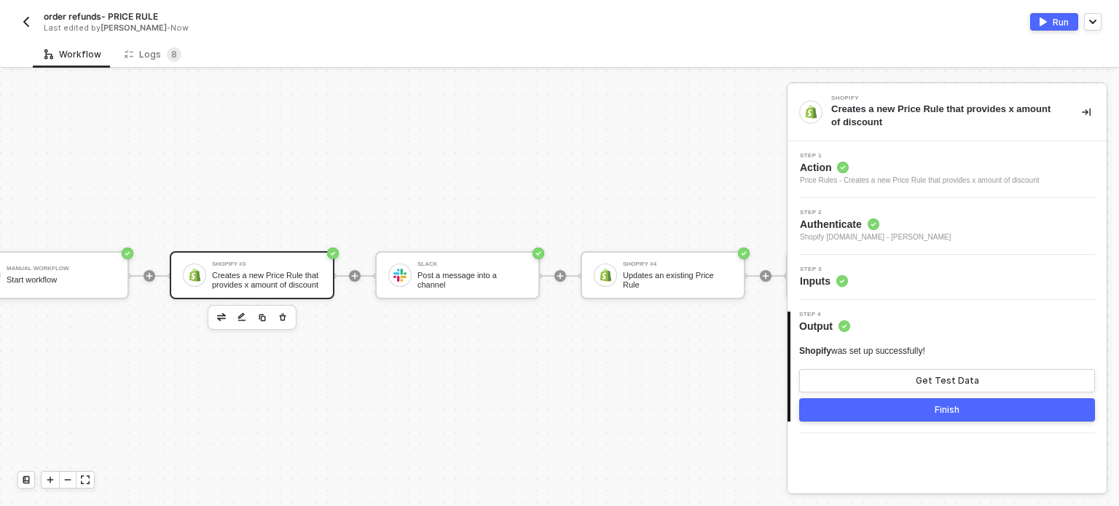
click at [1058, 22] on div "Run" at bounding box center [1060, 22] width 16 height 12
click at [167, 49] on span "8" at bounding box center [174, 54] width 15 height 15
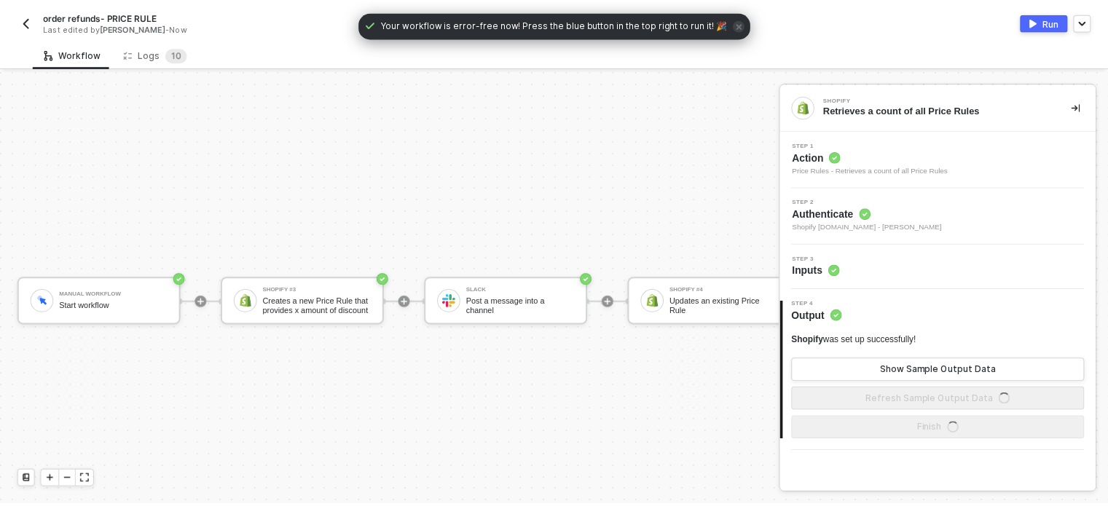
scroll to position [38, 0]
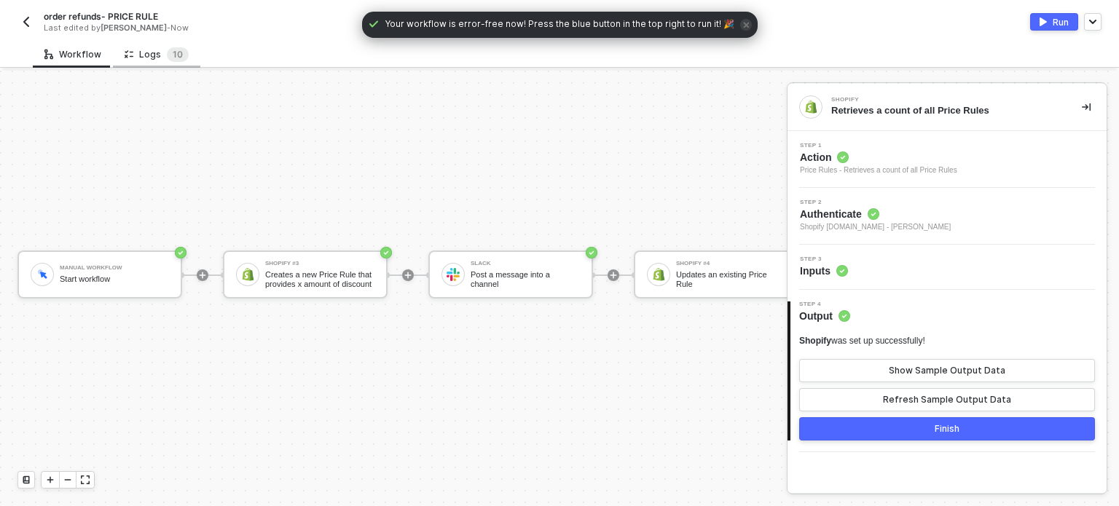
click at [154, 58] on div "Logs 1 0" at bounding box center [157, 54] width 64 height 15
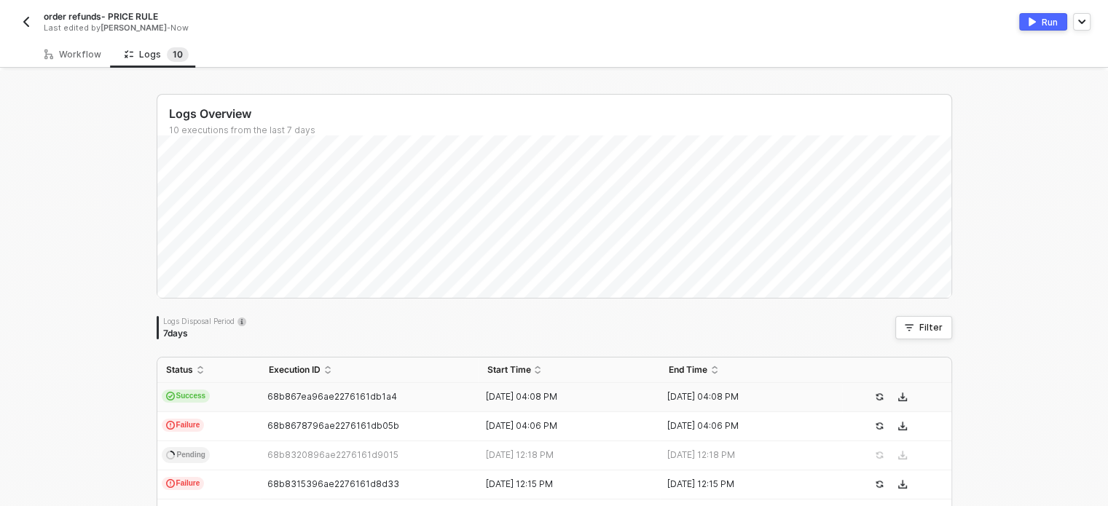
click at [225, 402] on td "Success" at bounding box center [208, 397] width 103 height 29
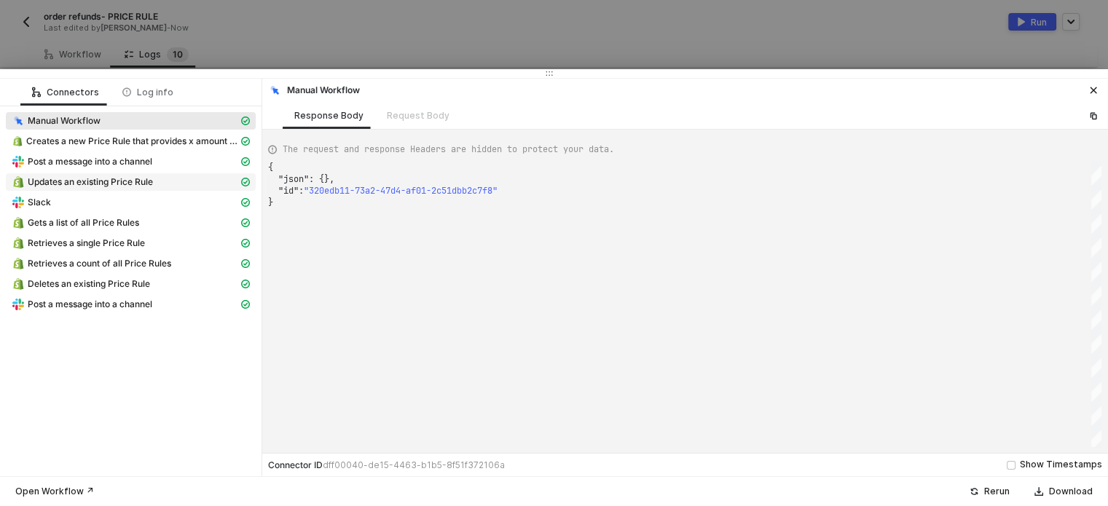
click at [113, 181] on span "Updates an existing Price Rule" at bounding box center [90, 182] width 125 height 12
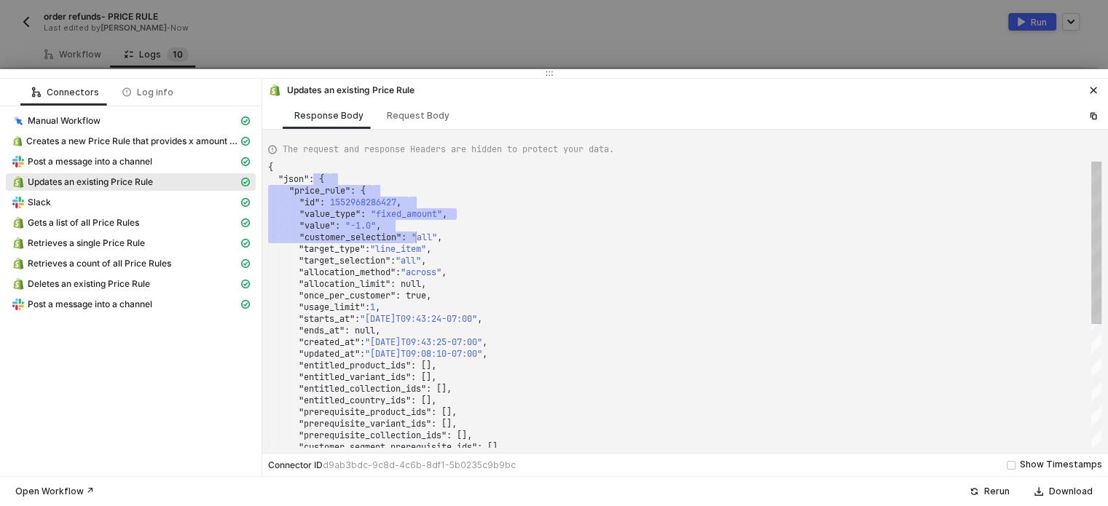
scroll to position [0, 0]
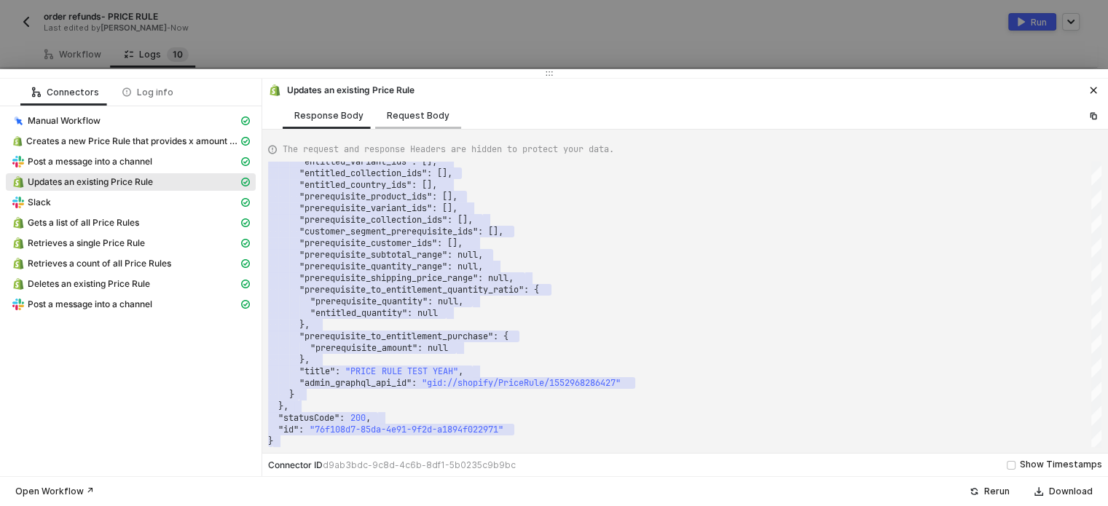
click at [424, 113] on div "Request Body" at bounding box center [418, 116] width 63 height 12
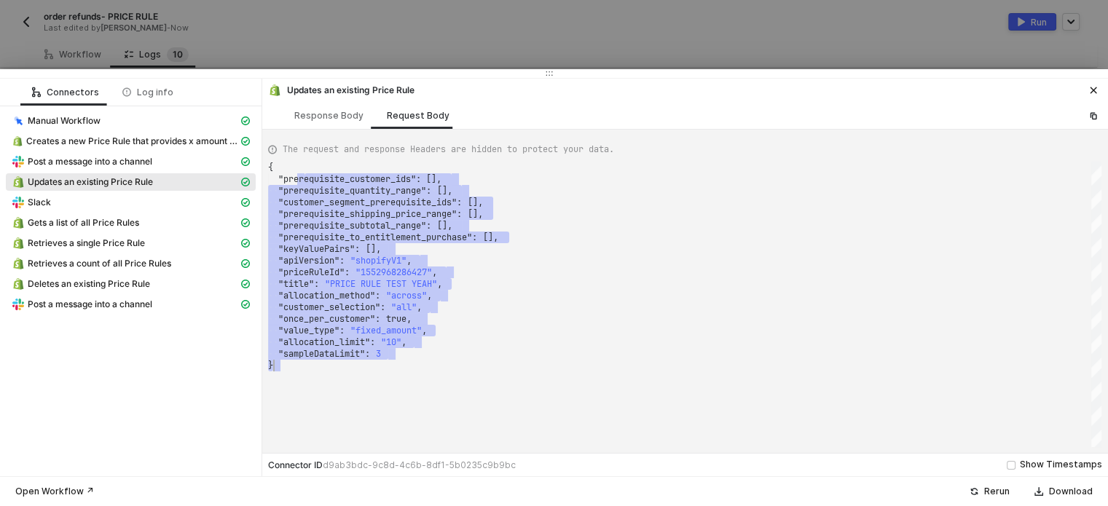
drag, startPoint x: 307, startPoint y: 178, endPoint x: 533, endPoint y: 375, distance: 300.0
click at [63, 200] on div "Slack" at bounding box center [125, 202] width 227 height 13
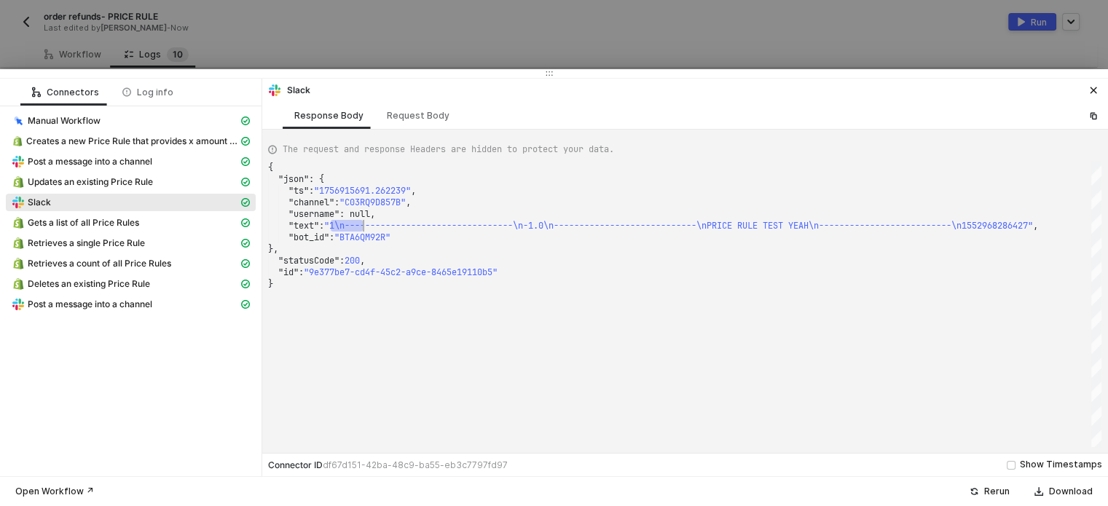
drag, startPoint x: 332, startPoint y: 227, endPoint x: 361, endPoint y: 225, distance: 28.4
drag, startPoint x: 524, startPoint y: 227, endPoint x: 563, endPoint y: 227, distance: 38.6
drag, startPoint x: 717, startPoint y: 227, endPoint x: 894, endPoint y: 218, distance: 177.2
drag, startPoint x: 983, startPoint y: 227, endPoint x: 1061, endPoint y: 227, distance: 77.2
drag, startPoint x: 499, startPoint y: 288, endPoint x: 512, endPoint y: 281, distance: 15.0
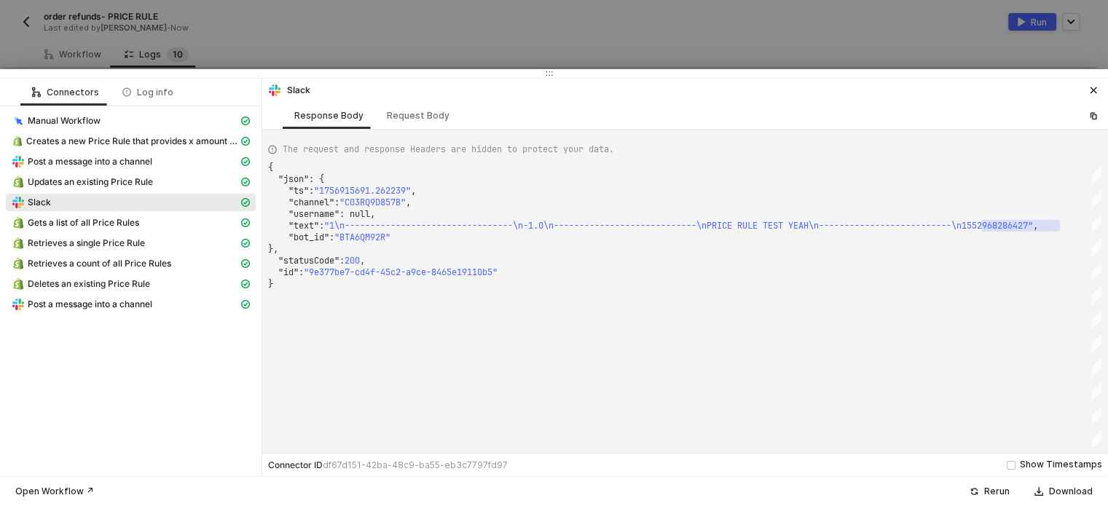
click at [498, 288] on div "}" at bounding box center [684, 284] width 833 height 12
click at [151, 226] on div "Gets a list of all Price Rules" at bounding box center [125, 222] width 227 height 13
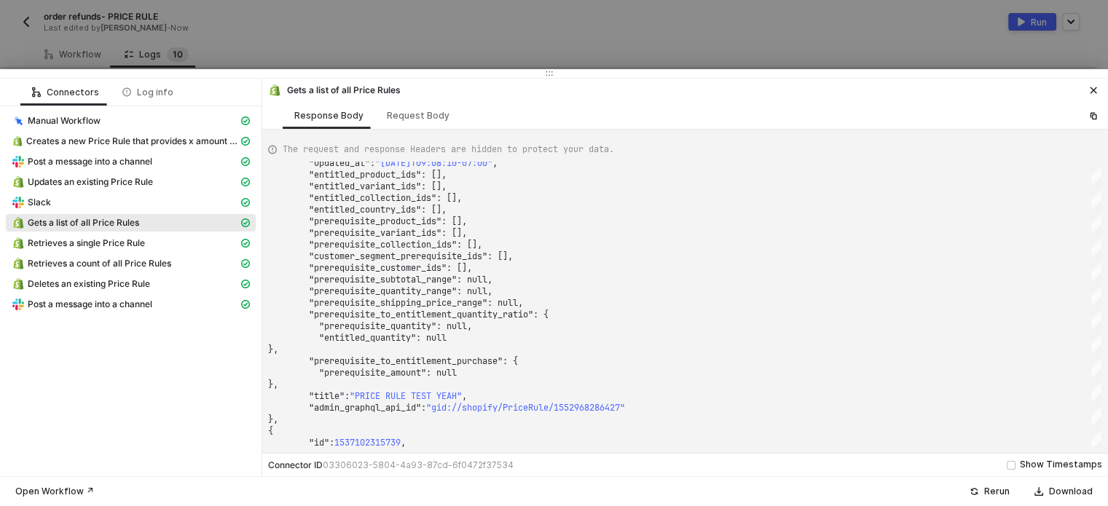
click at [417, 130] on div "The request and response Headers are hidden to protect your data. "updated_at" …" at bounding box center [685, 291] width 846 height 323
drag, startPoint x: 414, startPoint y: 109, endPoint x: 440, endPoint y: 115, distance: 26.9
click at [414, 109] on div "Request Body" at bounding box center [418, 115] width 86 height 27
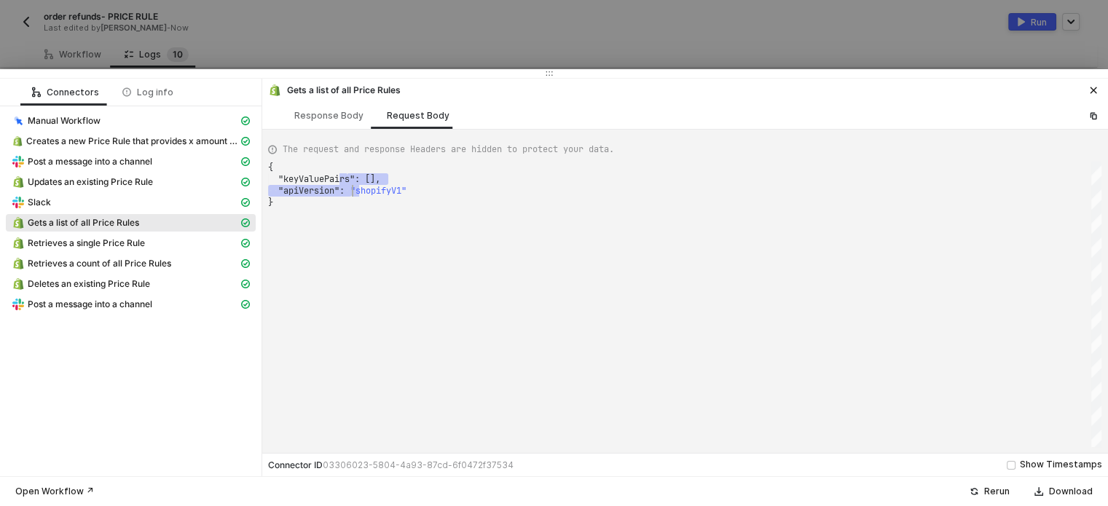
scroll to position [0, 4]
drag, startPoint x: 348, startPoint y: 185, endPoint x: 444, endPoint y: 221, distance: 101.9
click at [156, 310] on div "Post a message into a channel" at bounding box center [125, 304] width 227 height 13
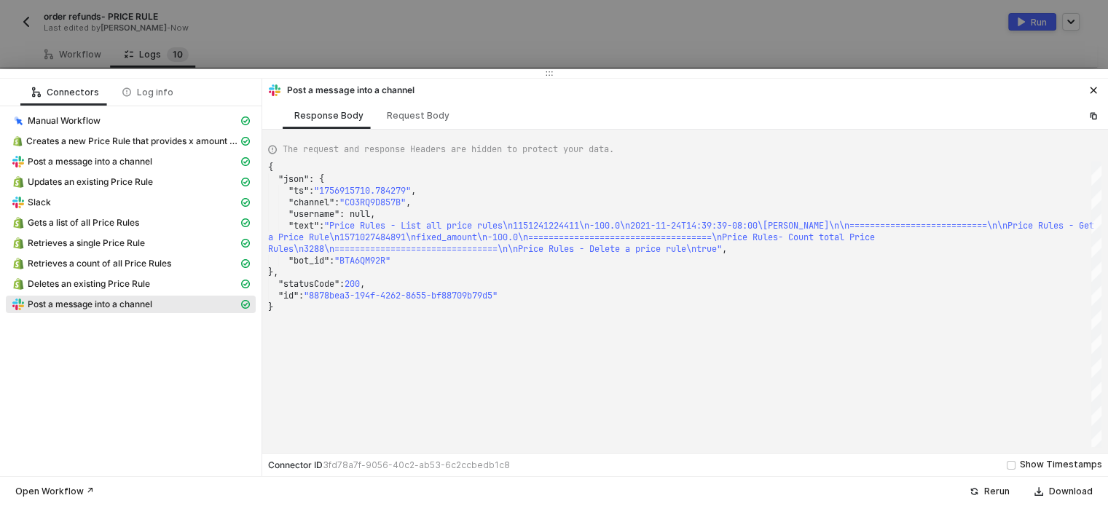
scroll to position [0, 0]
click at [94, 243] on span "Retrieves a single Price Rule" at bounding box center [86, 243] width 117 height 12
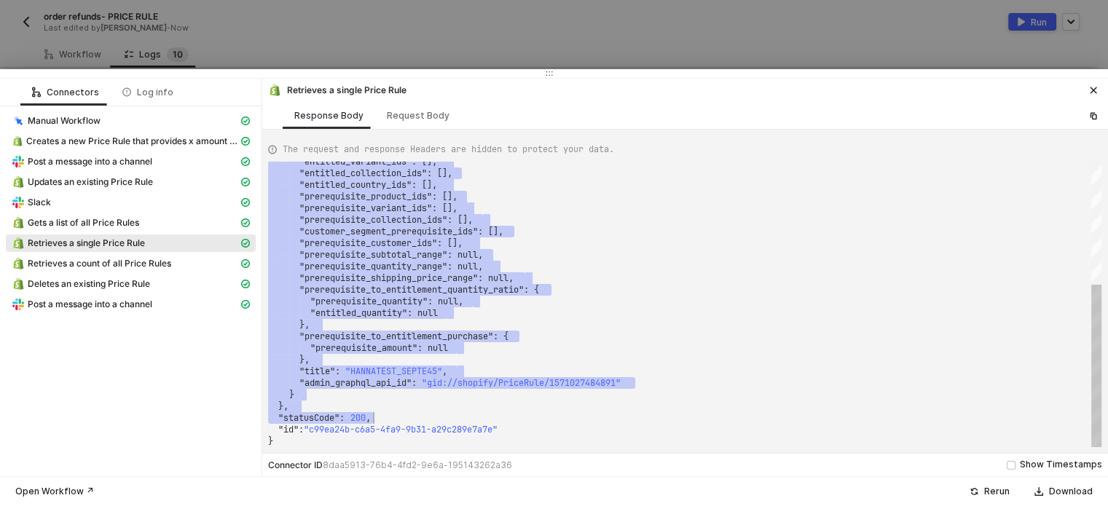
drag, startPoint x: 288, startPoint y: 178, endPoint x: 483, endPoint y: 274, distance: 217.6
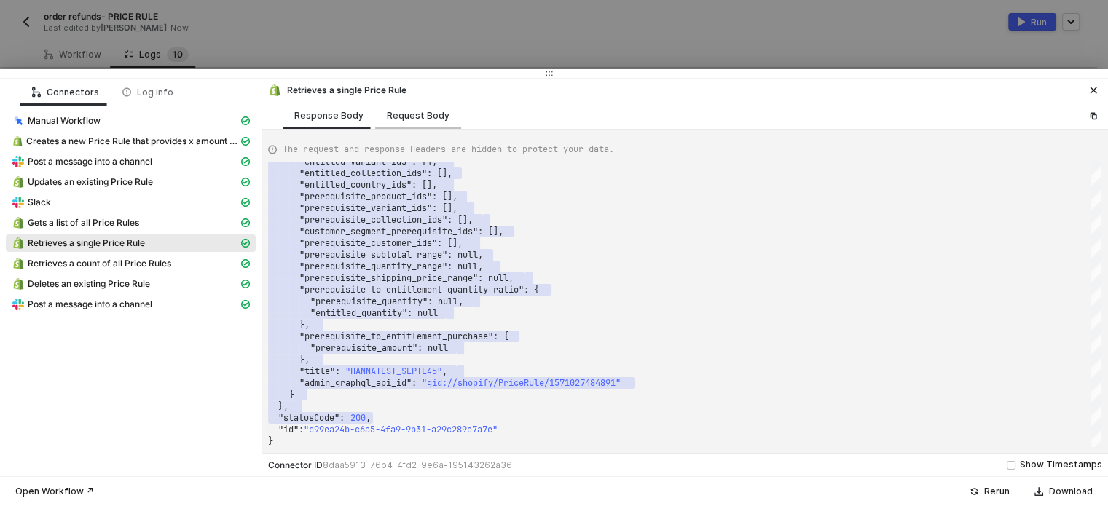
click at [422, 115] on div "Request Body" at bounding box center [418, 116] width 63 height 12
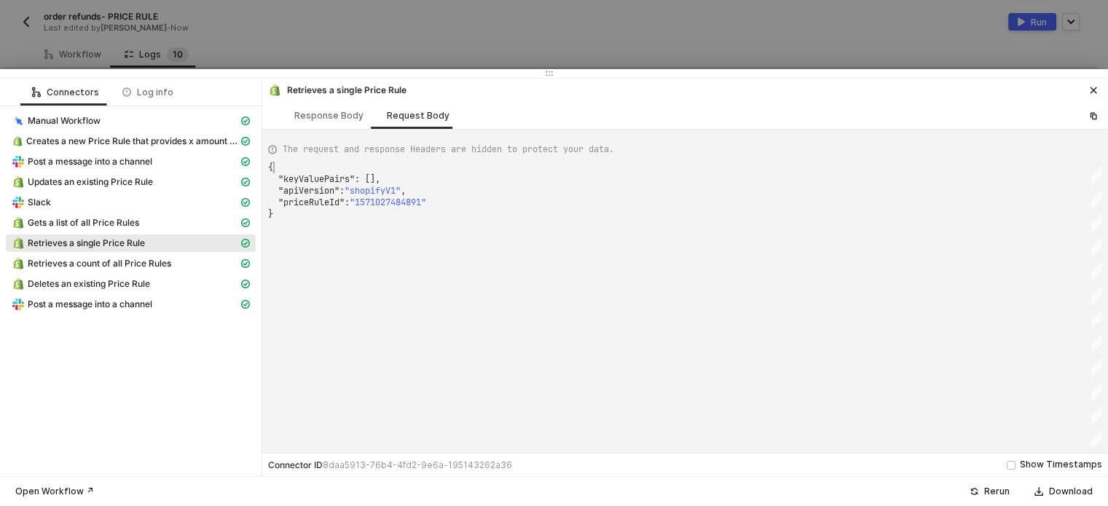
scroll to position [0, 4]
drag, startPoint x: 284, startPoint y: 171, endPoint x: 379, endPoint y: 237, distance: 115.8
click at [379, 237] on div "{ ·· "keyValuePairs" : · [], ·· "apiVersion" : · "shopifyV1" , ·· "priceRuleId"…" at bounding box center [684, 305] width 833 height 286
click at [146, 303] on span "Post a message into a channel" at bounding box center [90, 305] width 125 height 12
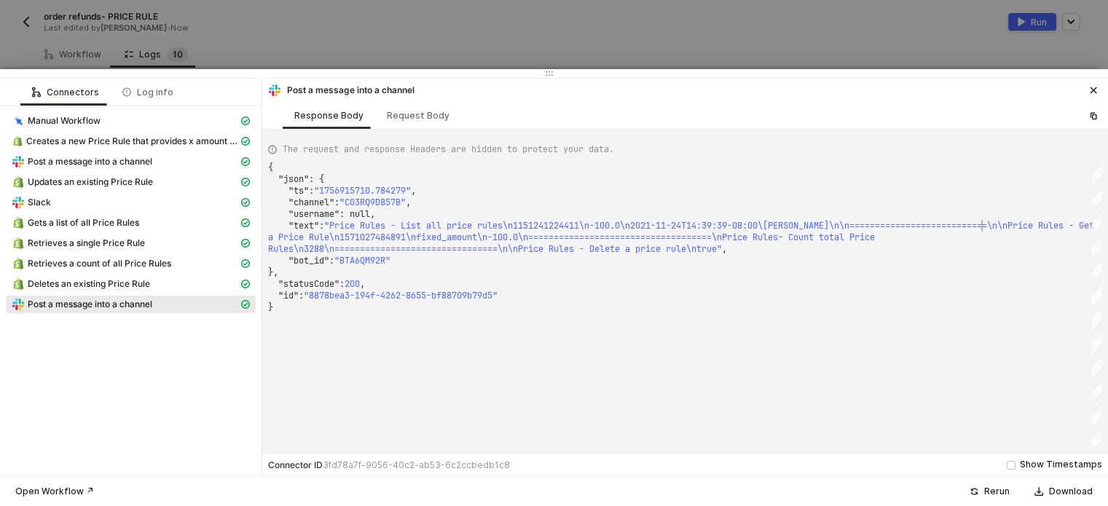
scroll to position [0, 0]
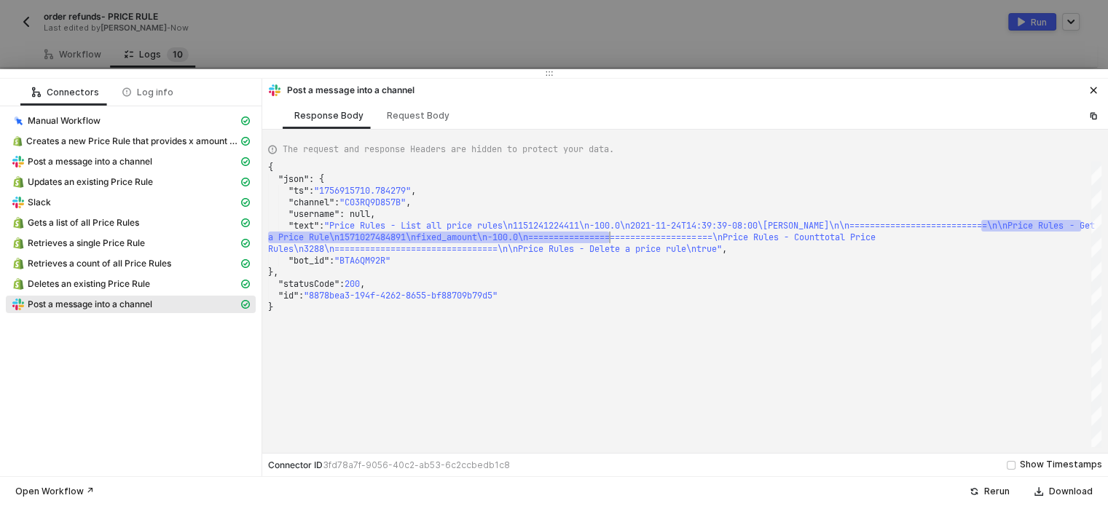
drag, startPoint x: 982, startPoint y: 227, endPoint x: 608, endPoint y: 238, distance: 373.8
click at [111, 264] on span "Retrieves a count of all Price Rules" at bounding box center [99, 264] width 143 height 12
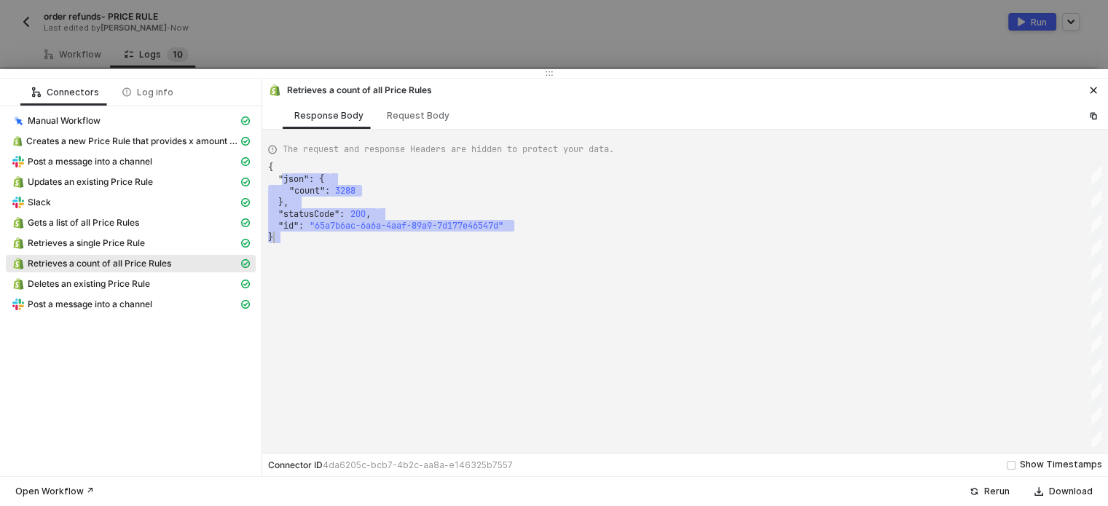
drag, startPoint x: 287, startPoint y: 176, endPoint x: 419, endPoint y: 189, distance: 132.5
click at [416, 116] on div "Request Body" at bounding box center [418, 116] width 63 height 12
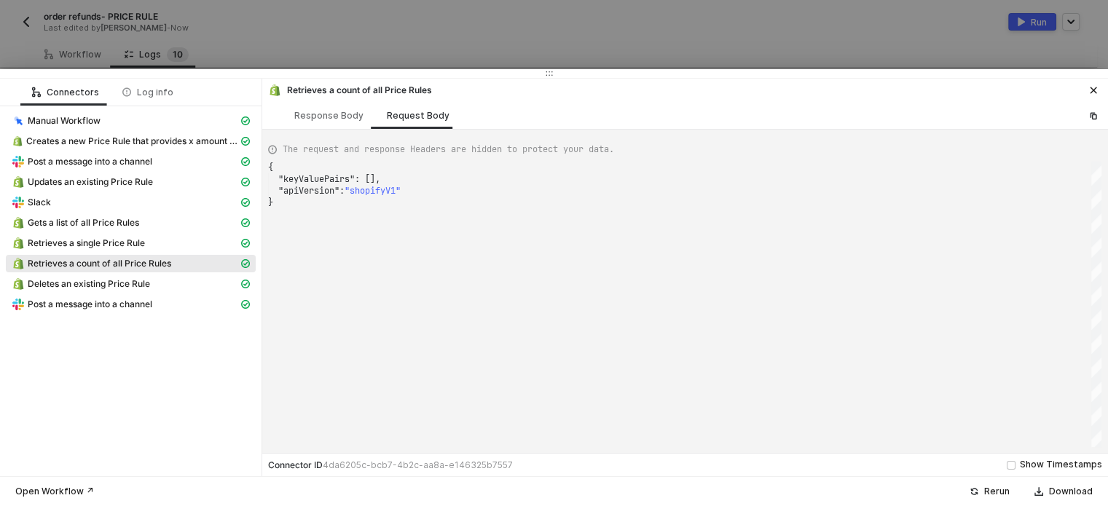
scroll to position [0, 4]
drag, startPoint x: 291, startPoint y: 171, endPoint x: 466, endPoint y: 218, distance: 181.6
click at [466, 218] on div "{ ·· "keyValuePairs" : · [], ·· "apiVersion" : · "shopifyV1" }" at bounding box center [684, 305] width 833 height 286
click at [113, 299] on span "Post a message into a channel" at bounding box center [90, 305] width 125 height 12
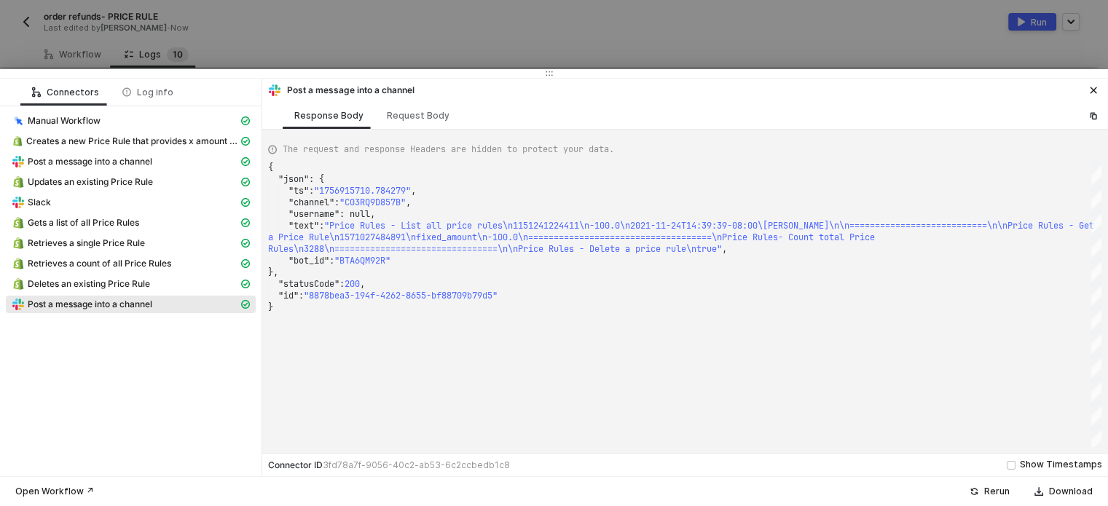
scroll to position [0, 0]
drag, startPoint x: 734, startPoint y: 237, endPoint x: 334, endPoint y: 253, distance: 400.2
click at [497, 370] on div "{ "json" : { "ts" : "1756915710.784279" , "channel" : "C03RQ9D857B" , "username…" at bounding box center [684, 305] width 833 height 286
click at [166, 284] on div "Deletes an existing Price Rule" at bounding box center [125, 284] width 227 height 13
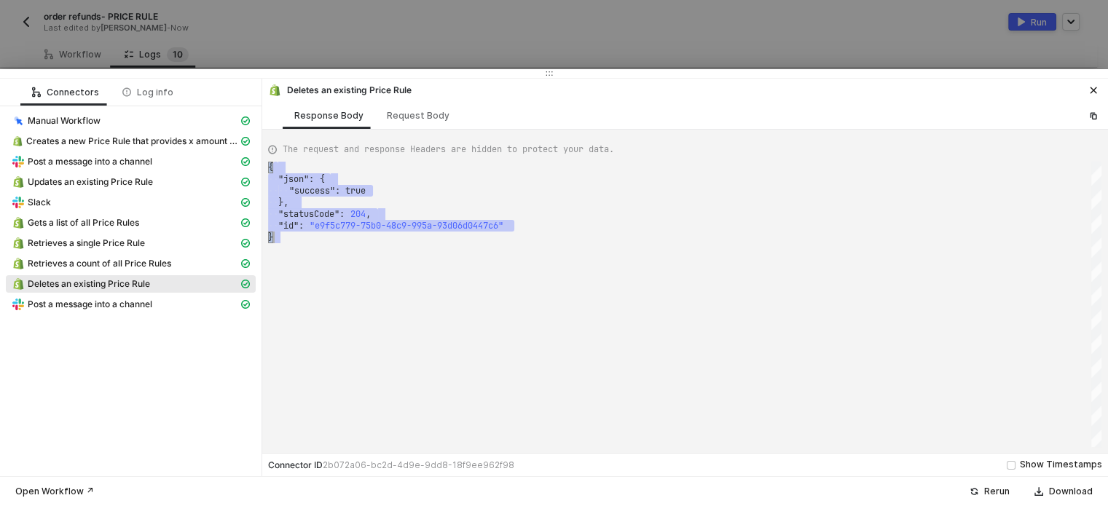
drag, startPoint x: 285, startPoint y: 171, endPoint x: 386, endPoint y: 250, distance: 128.2
click at [386, 250] on div "{ ·· "json" : · { ·· ·· "success" : · true ·· }, ·· "statusCode" : · 204 , ·· "…" at bounding box center [684, 305] width 833 height 286
click at [87, 308] on span "Post a message into a channel" at bounding box center [90, 305] width 125 height 12
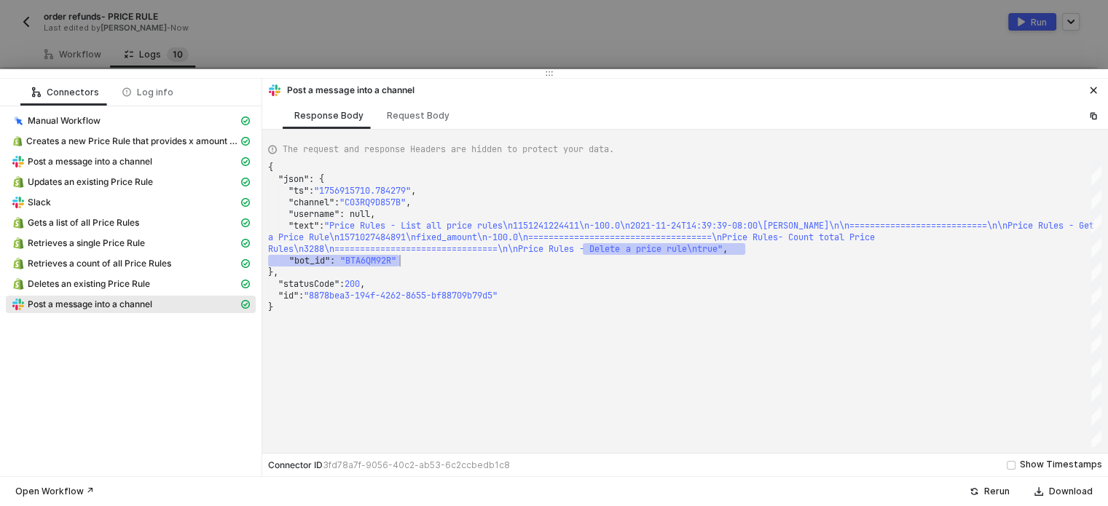
drag, startPoint x: 584, startPoint y: 248, endPoint x: 736, endPoint y: 255, distance: 152.4
drag, startPoint x: 805, startPoint y: 279, endPoint x: 894, endPoint y: 215, distance: 109.6
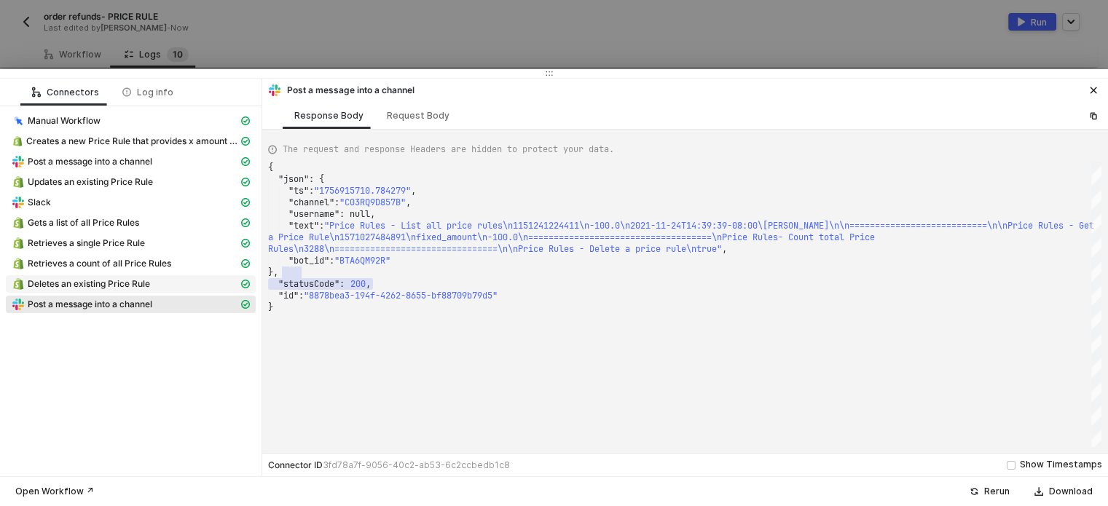
click at [166, 285] on div "Deletes an existing Price Rule" at bounding box center [125, 284] width 227 height 13
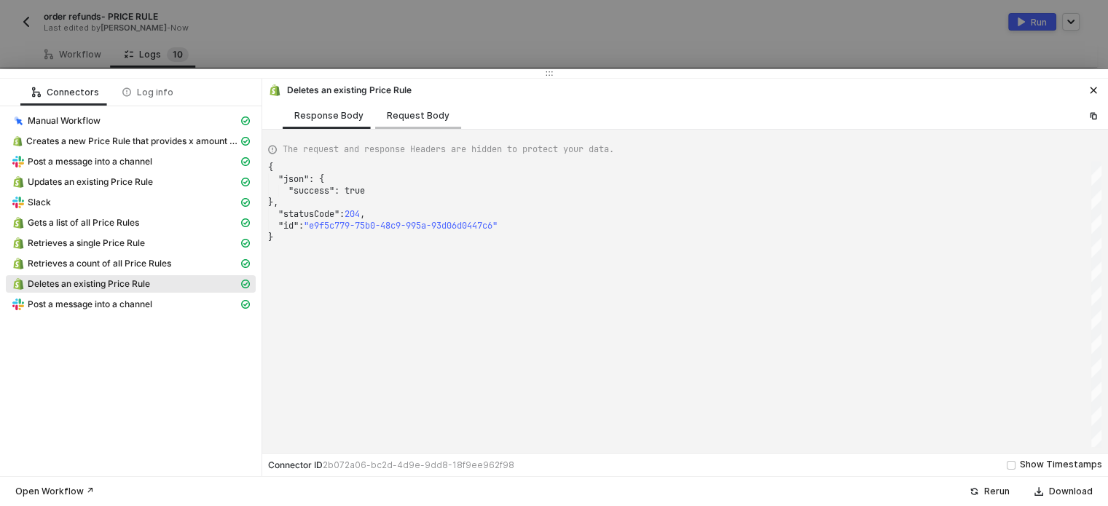
click at [419, 116] on div "Request Body" at bounding box center [418, 116] width 63 height 12
type textarea "{ "keyValuePairs": [], "apiVersion": "shopifyV1", "priceRuleId": "1553887756507…"
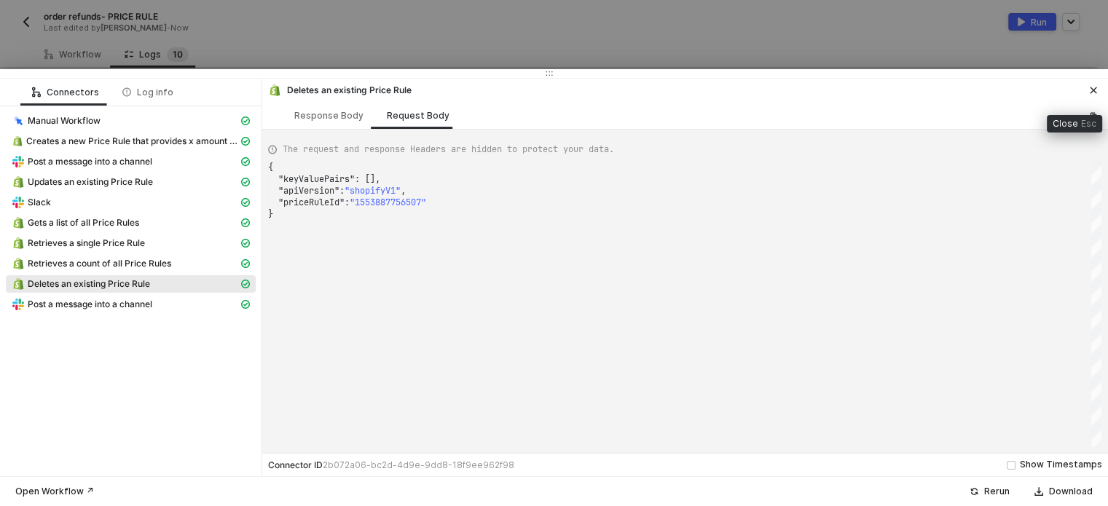
click at [1087, 86] on button "button" at bounding box center [1093, 90] width 17 height 17
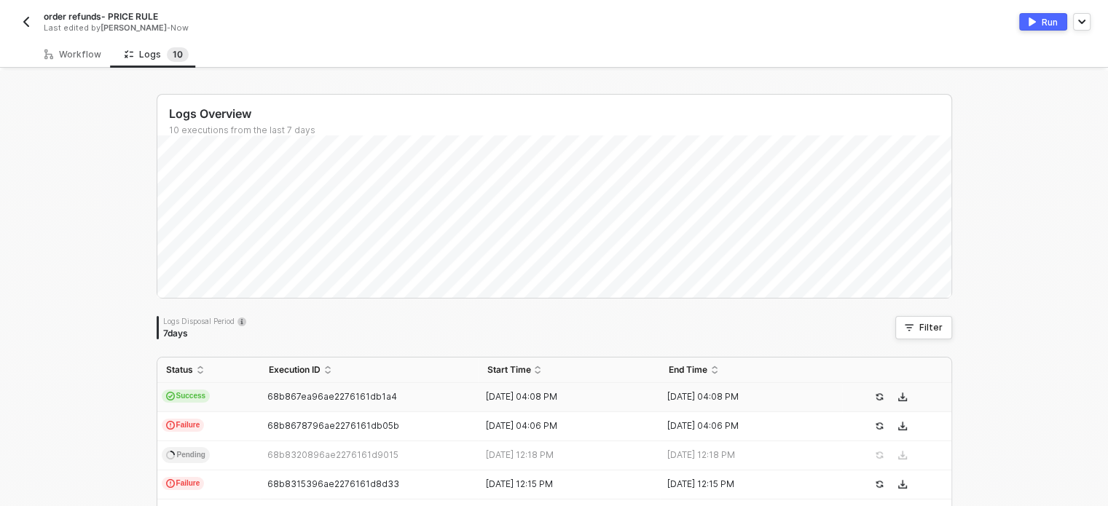
click at [34, 17] on button "button" at bounding box center [25, 21] width 17 height 17
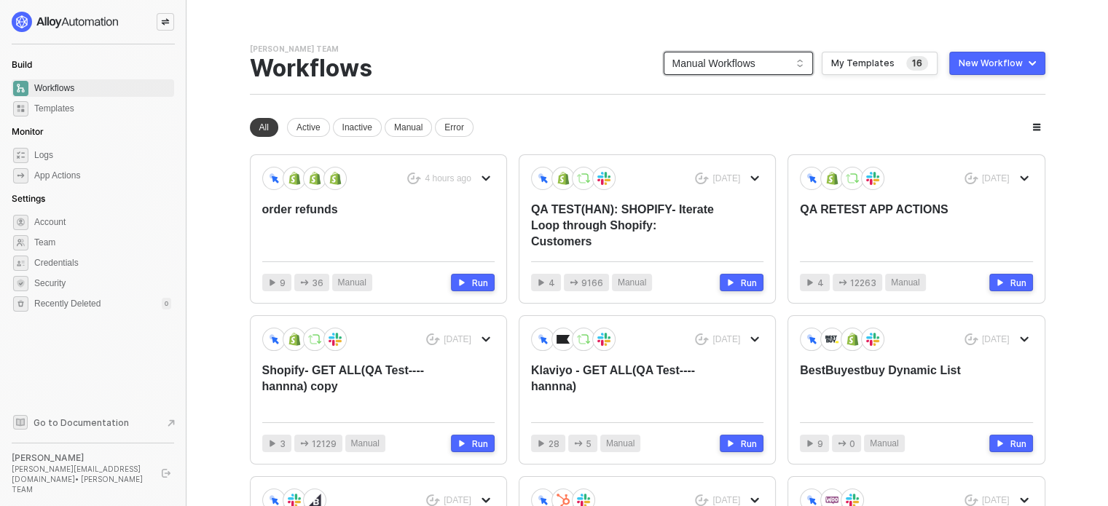
click at [790, 71] on span "Manual Workflows" at bounding box center [738, 63] width 132 height 22
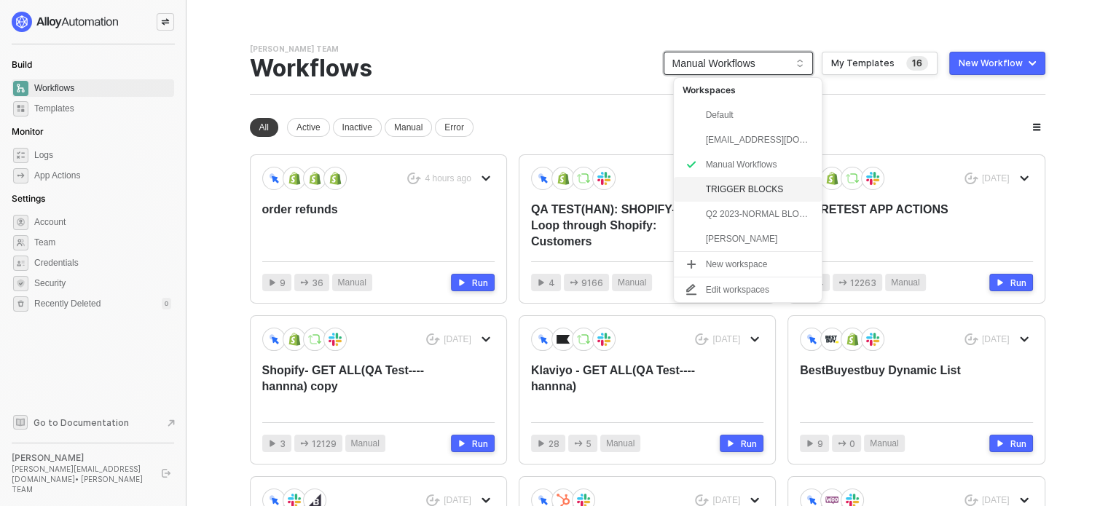
click at [734, 181] on div "TRIGGER BLOCKS" at bounding box center [759, 189] width 107 height 17
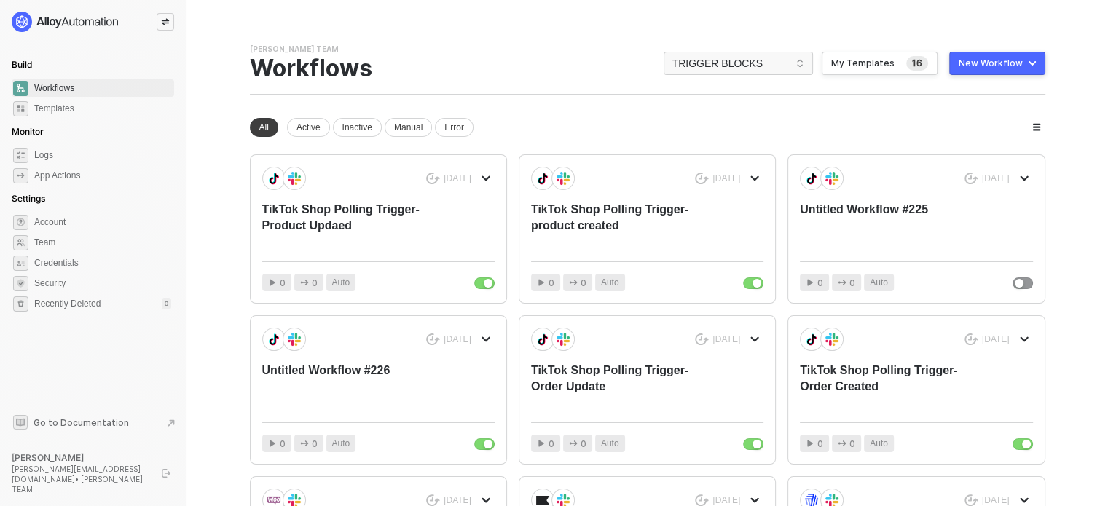
click at [993, 65] on div "New Workflow" at bounding box center [991, 64] width 64 height 12
click at [977, 119] on div "Start From Scratch" at bounding box center [956, 121] width 74 height 14
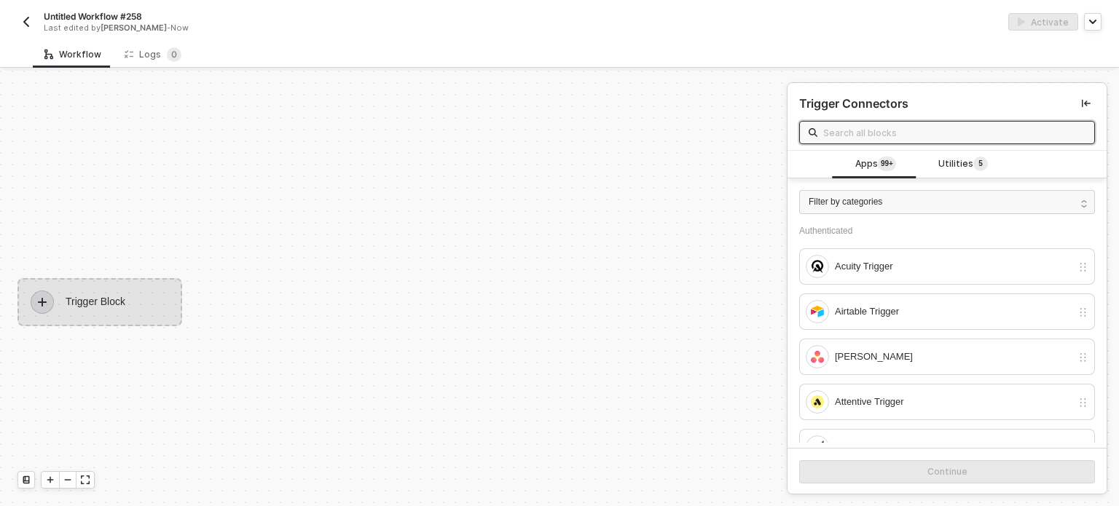
scroll to position [26, 0]
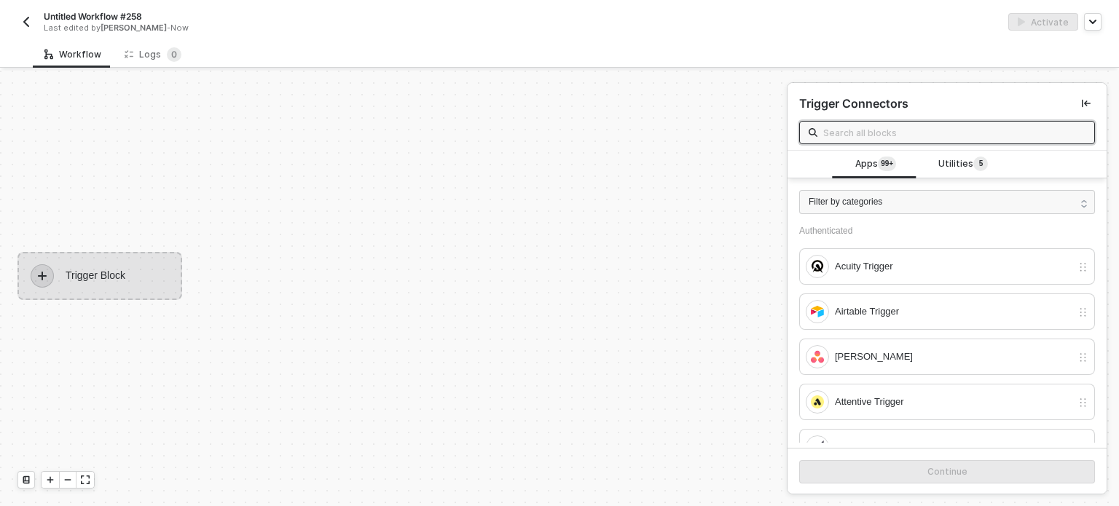
click at [859, 135] on input "text" at bounding box center [954, 133] width 262 height 16
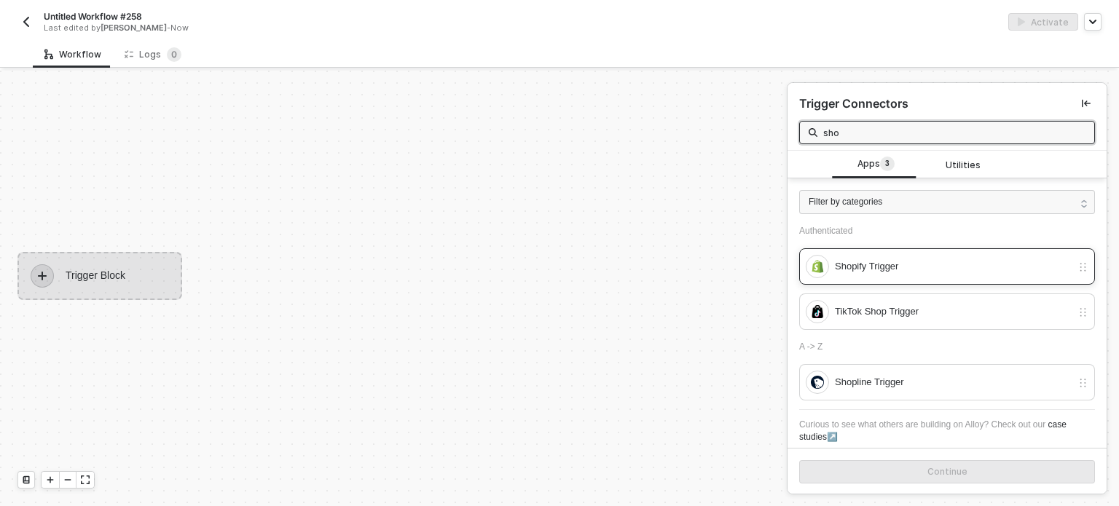
type input "sho"
click at [847, 274] on div "Shopify Trigger" at bounding box center [939, 266] width 266 height 23
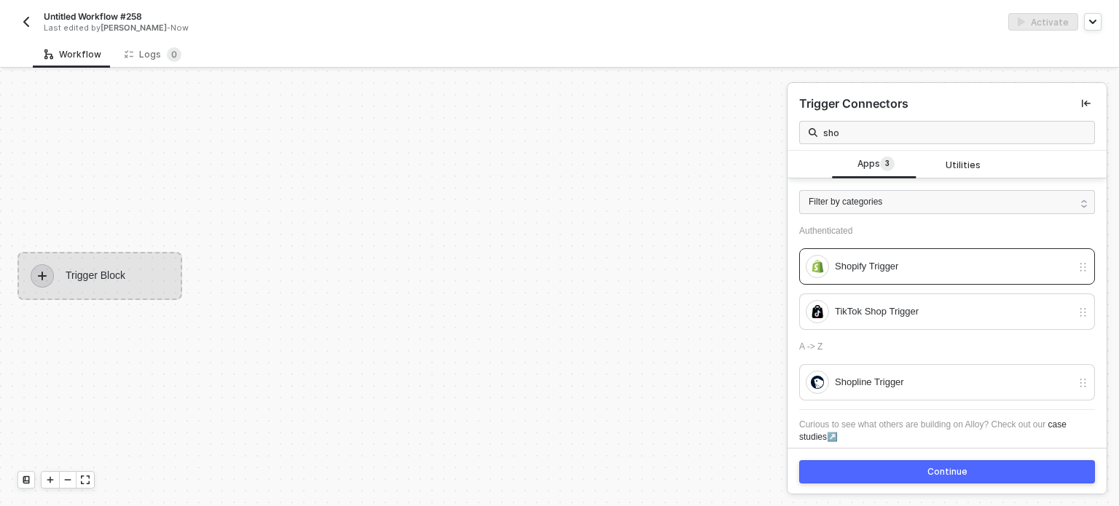
click at [909, 474] on button "Continue" at bounding box center [947, 471] width 296 height 23
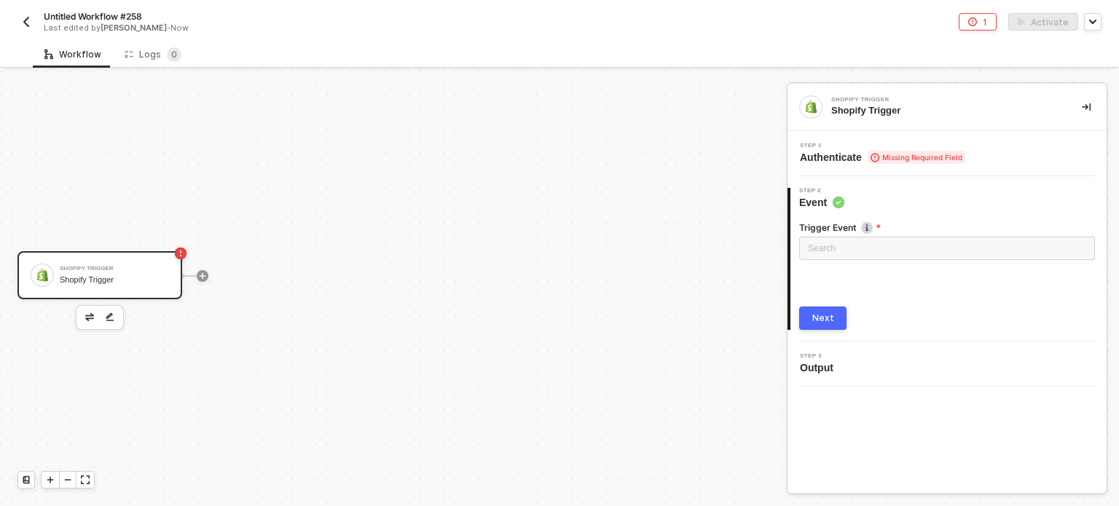
click at [863, 140] on div "Step 1 Authenticate Missing Required Field" at bounding box center [946, 153] width 319 height 45
click at [860, 157] on span "Authenticate Missing Required Field" at bounding box center [882, 157] width 165 height 15
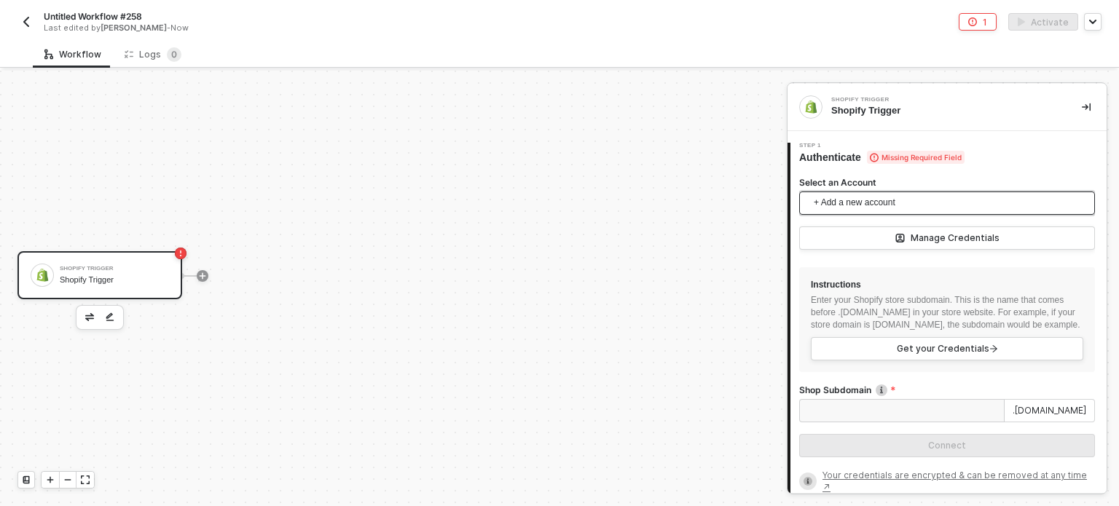
click at [868, 200] on span "+ Add a new account" at bounding box center [950, 203] width 272 height 23
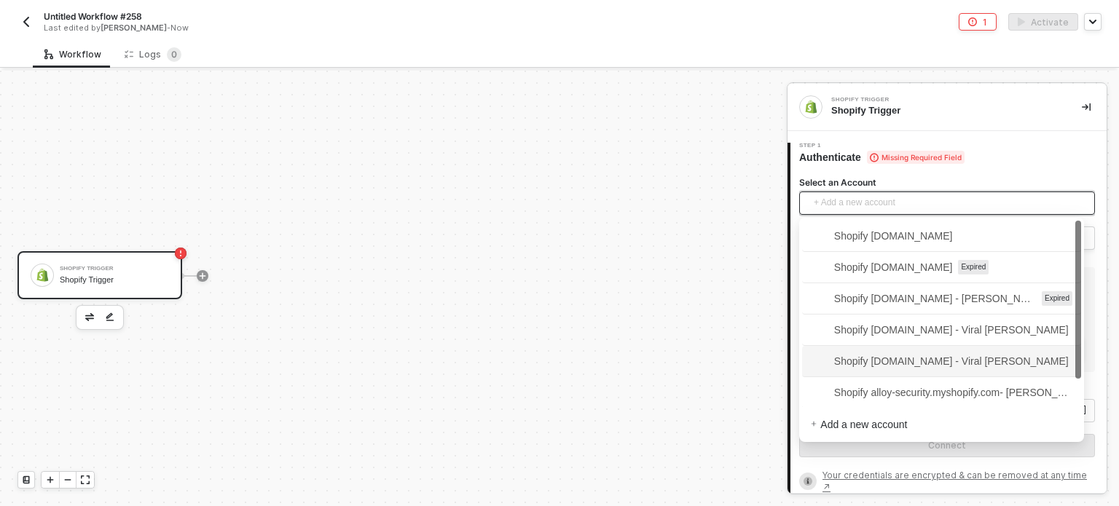
scroll to position [32, 0]
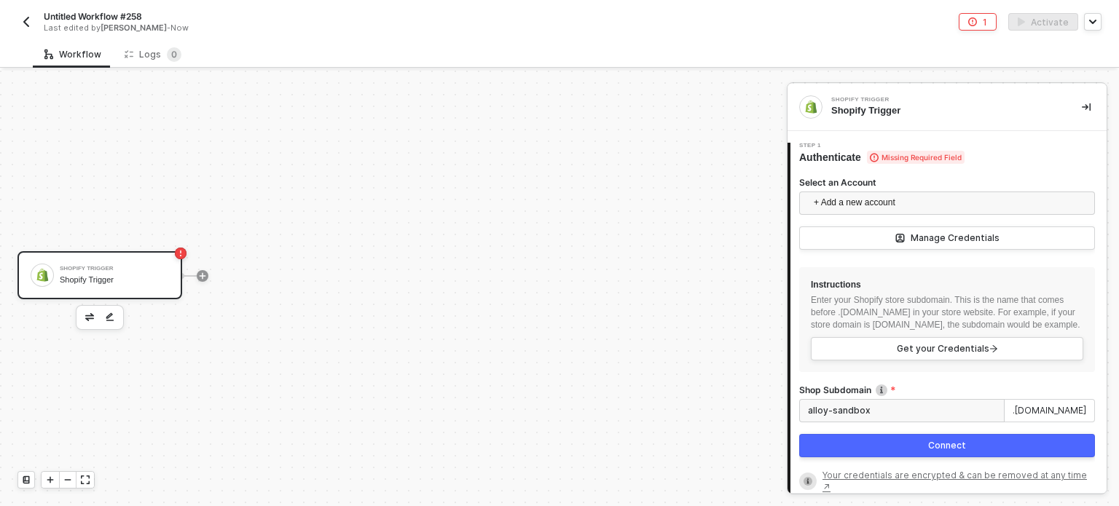
type input "alloy-sandbox"
click at [894, 457] on button "Connect" at bounding box center [947, 445] width 296 height 23
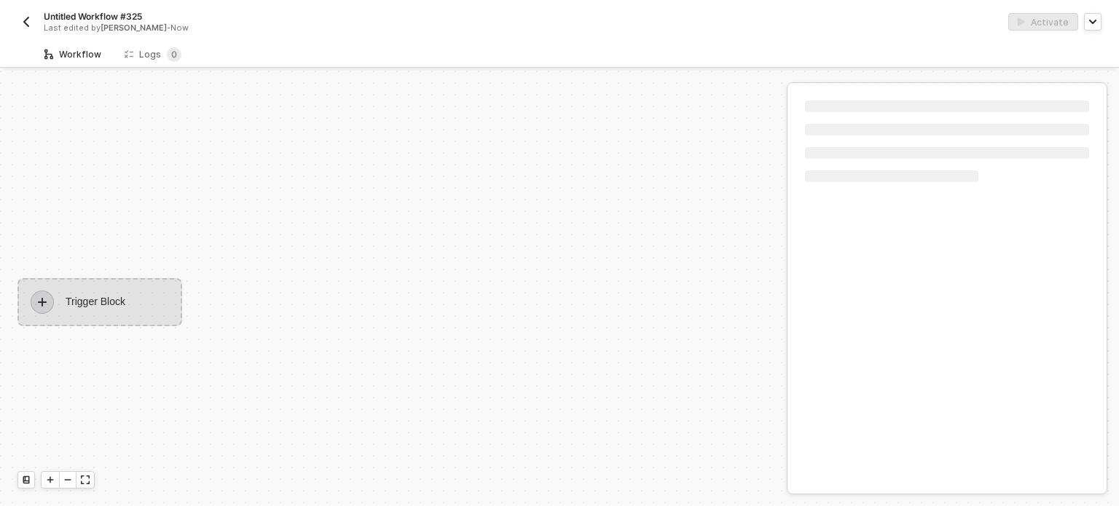
scroll to position [26, 0]
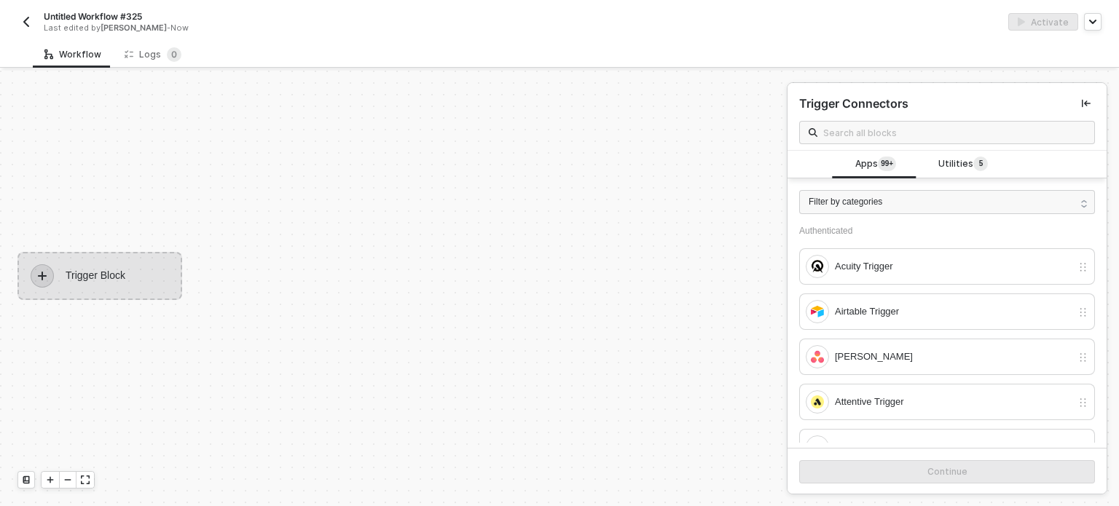
click at [93, 15] on span "Untitled Workflow #325" at bounding box center [93, 16] width 98 height 12
click at [173, 20] on input "Untitled Workflow #325" at bounding box center [168, 16] width 248 height 17
type input "TRIGGER TEST"
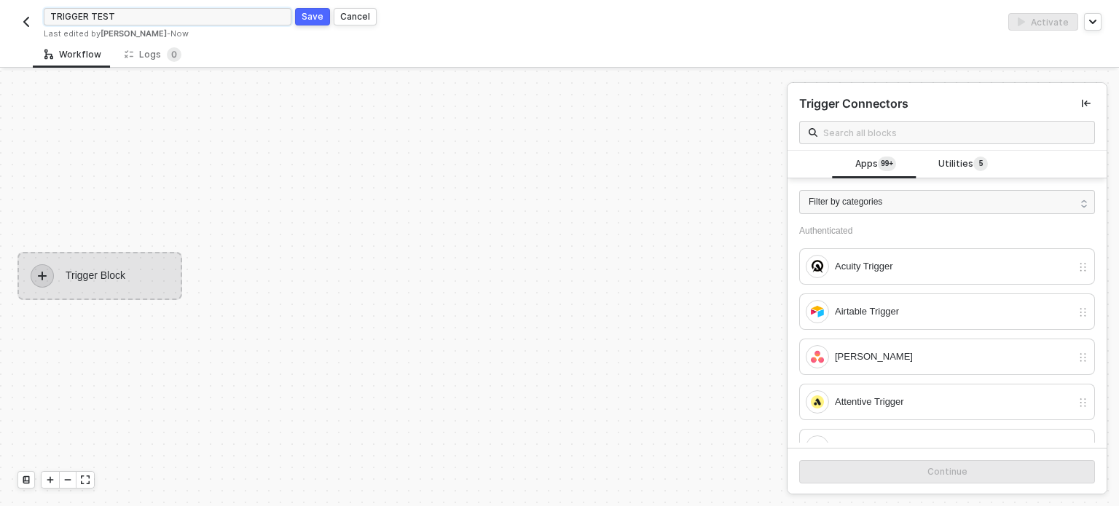
click button "Save" at bounding box center [312, 16] width 35 height 17
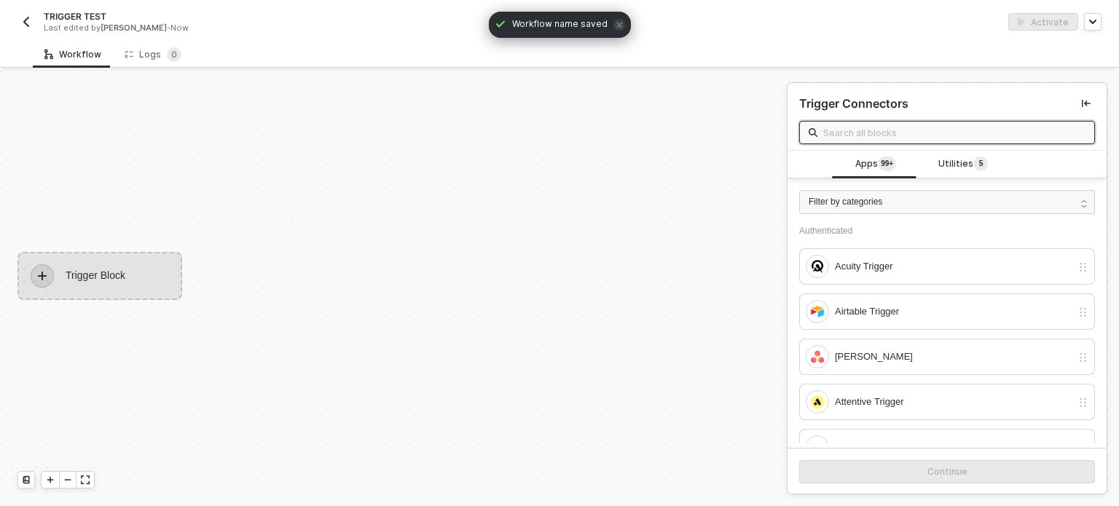
click at [859, 135] on input "text" at bounding box center [954, 133] width 262 height 16
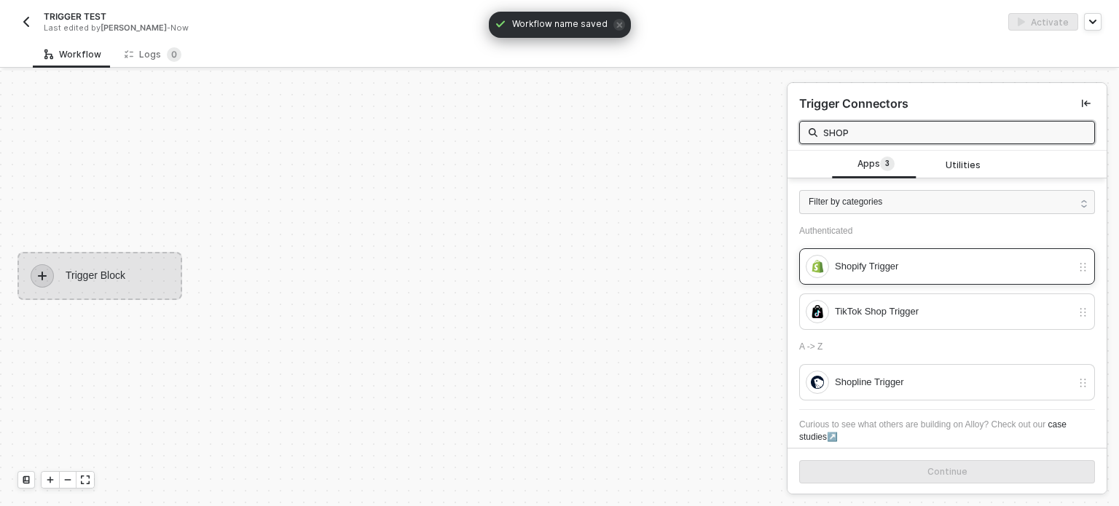
type input "SHOP"
click at [855, 281] on div "Shopify Trigger" at bounding box center [947, 266] width 296 height 36
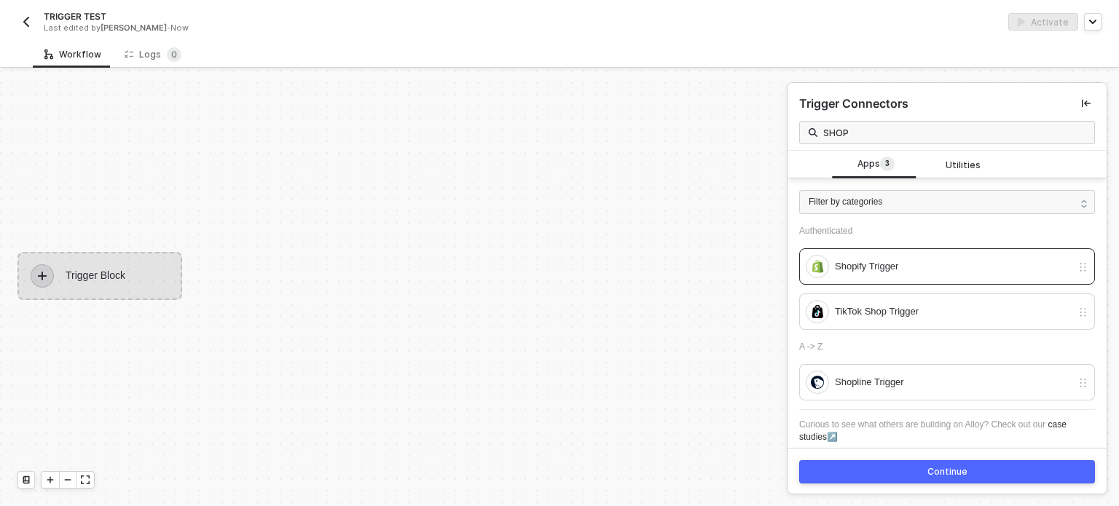
click at [933, 474] on div "Continue" at bounding box center [947, 472] width 40 height 12
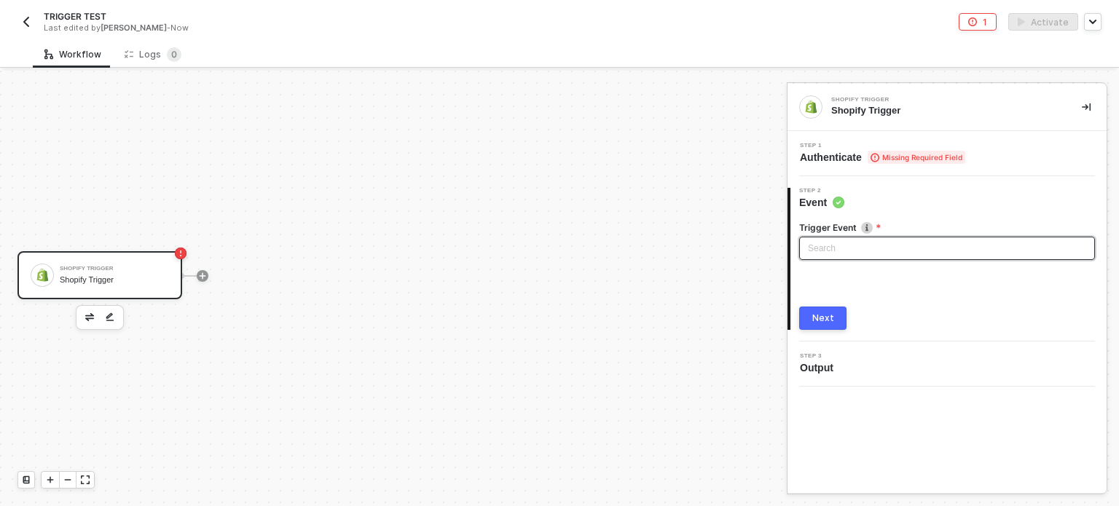
click at [840, 251] on input "search" at bounding box center [947, 248] width 278 height 22
click at [853, 167] on div "Step 1 Authenticate Missing Required Field" at bounding box center [946, 153] width 319 height 45
click at [854, 163] on span "Authenticate Missing Required Field" at bounding box center [882, 157] width 165 height 15
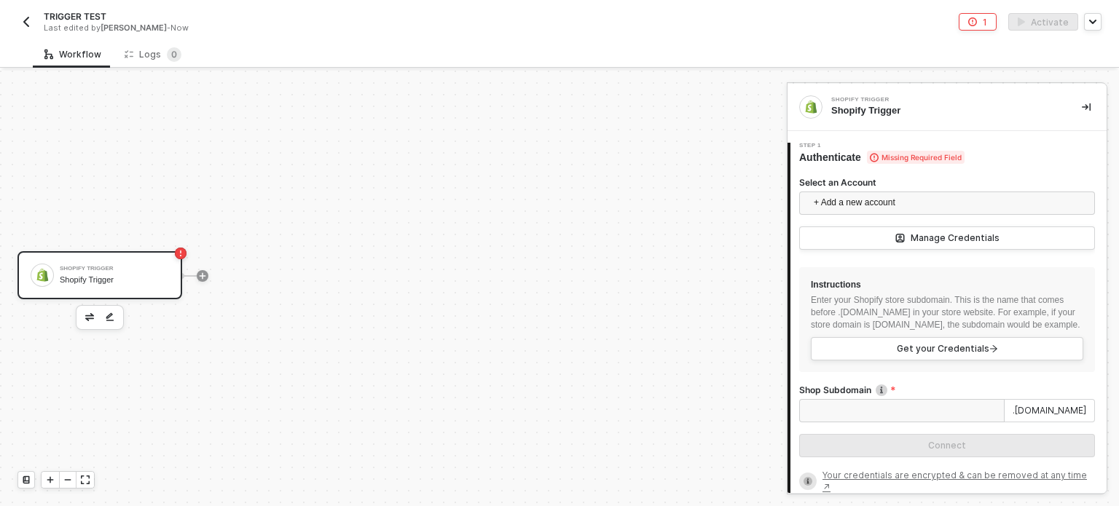
click at [852, 209] on span "+ Add a new account" at bounding box center [950, 203] width 272 height 23
click at [874, 422] on input "Shop Subdomain" at bounding box center [901, 410] width 205 height 23
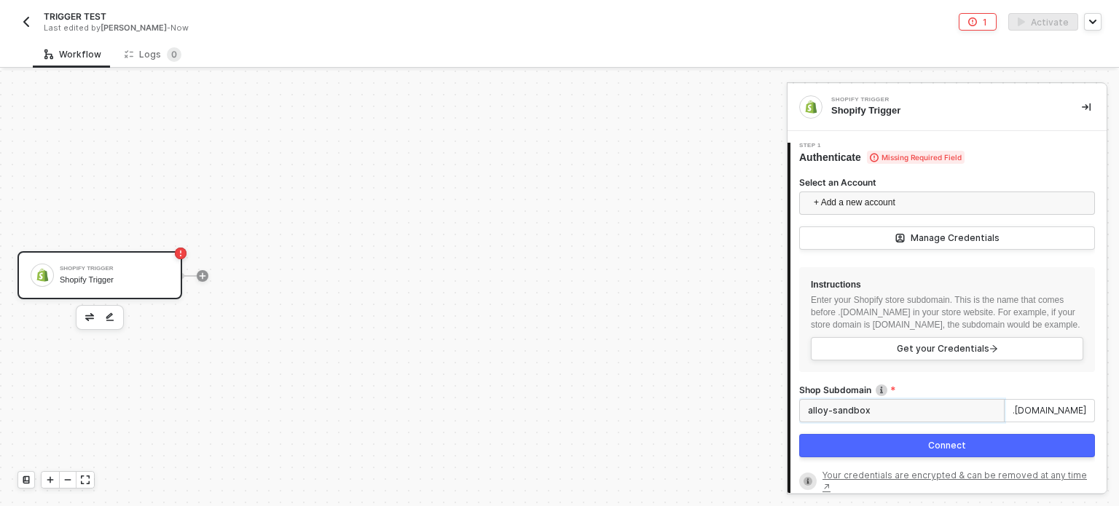
type input "alloy-sandbox"
click at [975, 457] on button "Connect" at bounding box center [947, 445] width 296 height 23
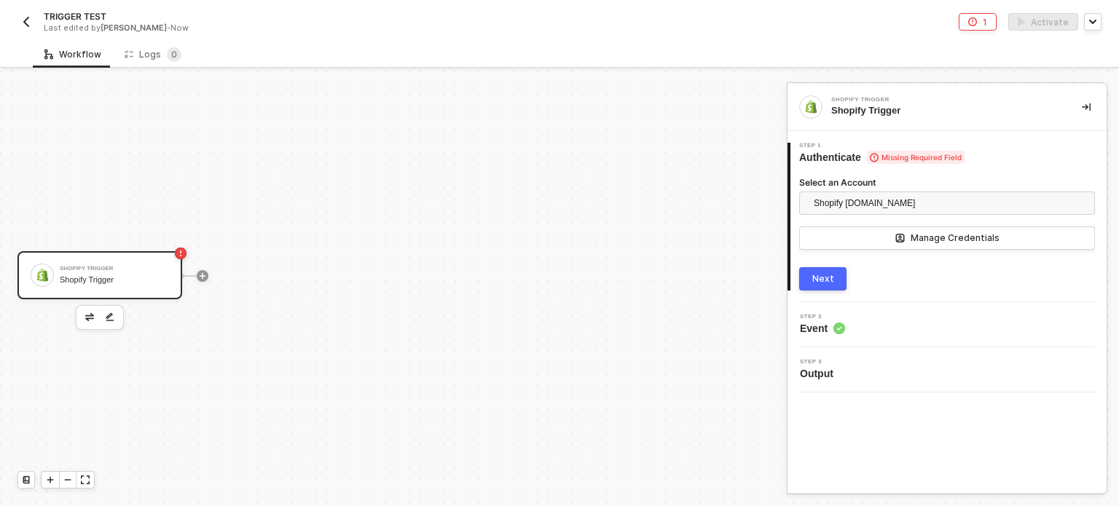
click at [819, 264] on div "Select an Account Shopify alloy-sandbox.myshopify.com Manage Credentials" at bounding box center [947, 221] width 296 height 91
click at [830, 278] on div "Next" at bounding box center [823, 279] width 22 height 12
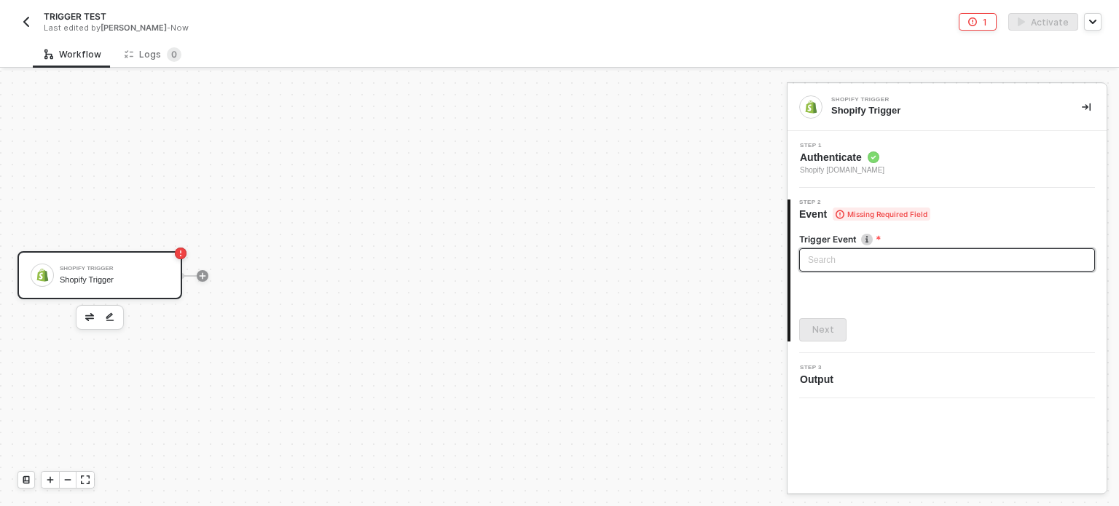
click at [838, 259] on input "search" at bounding box center [947, 260] width 278 height 22
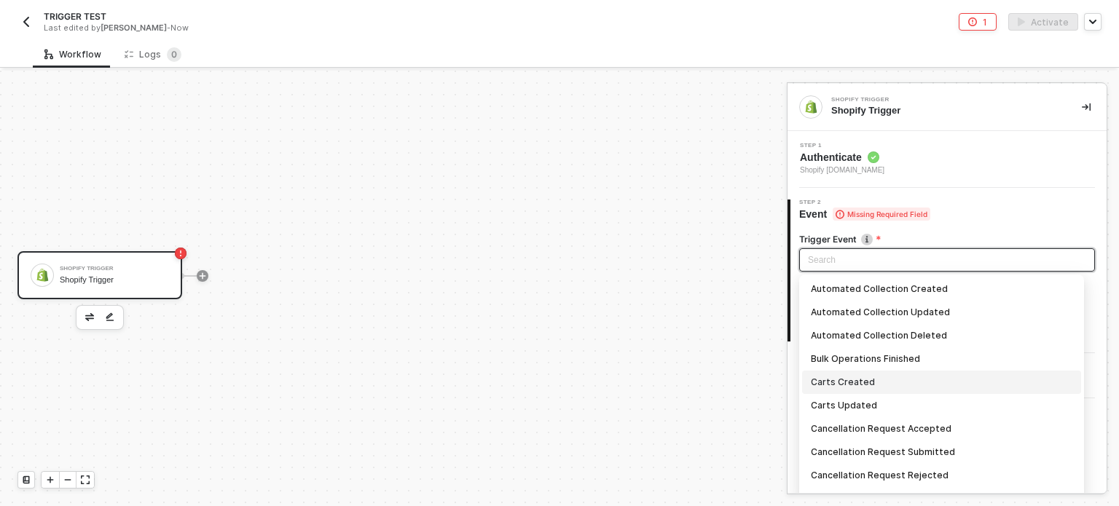
click at [866, 379] on div "Carts Created" at bounding box center [941, 382] width 261 height 16
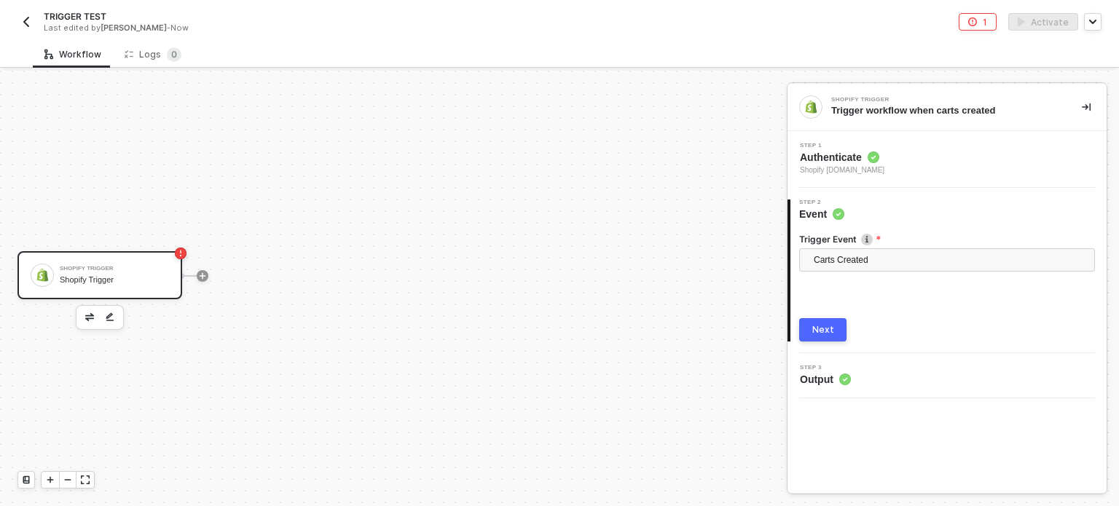
click at [825, 328] on div "Next" at bounding box center [823, 330] width 22 height 12
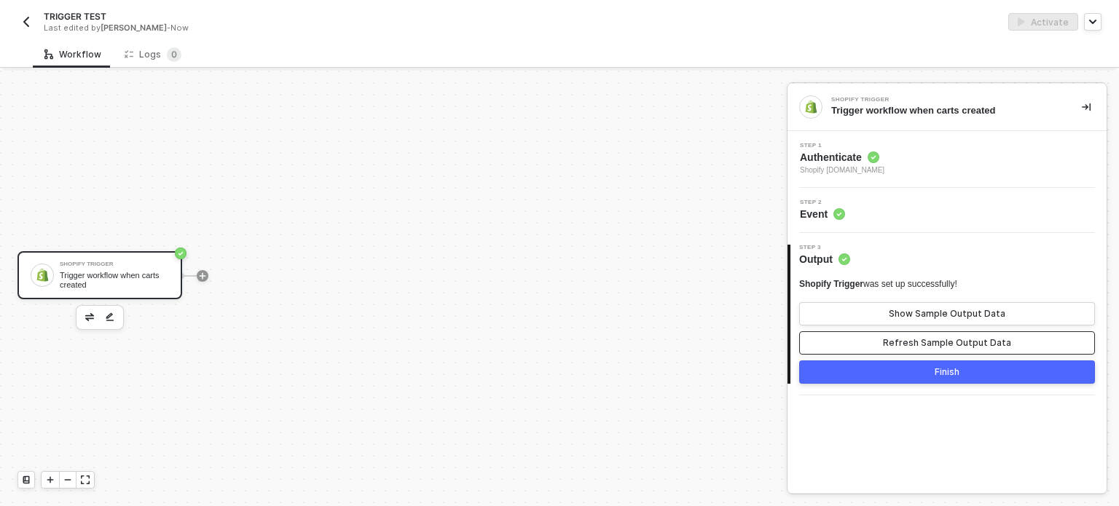
drag, startPoint x: 979, startPoint y: 340, endPoint x: 981, endPoint y: 331, distance: 9.7
click at [979, 339] on div "Refresh Sample Output Data" at bounding box center [947, 343] width 128 height 12
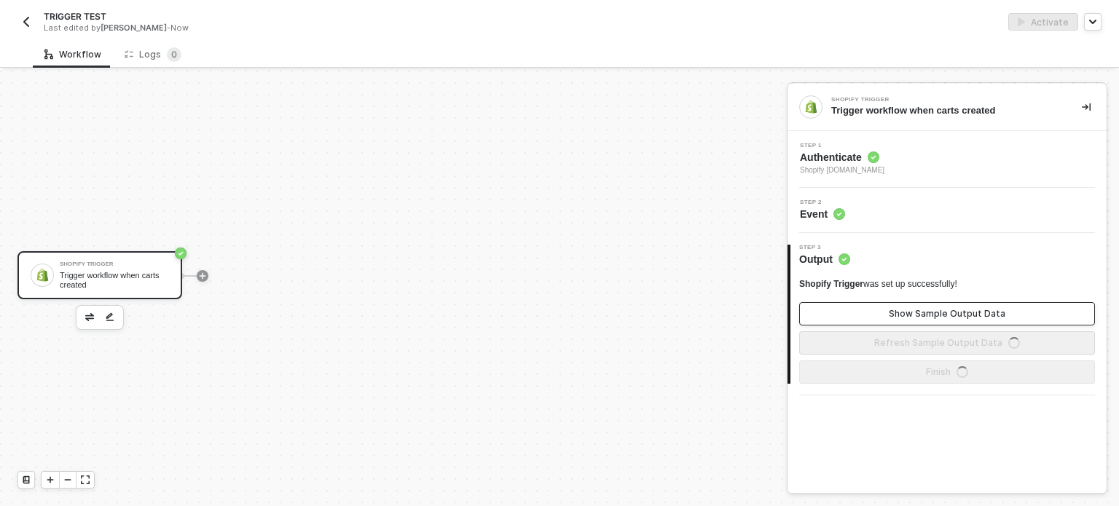
click at [982, 316] on div "Show Sample Output Data" at bounding box center [947, 314] width 117 height 12
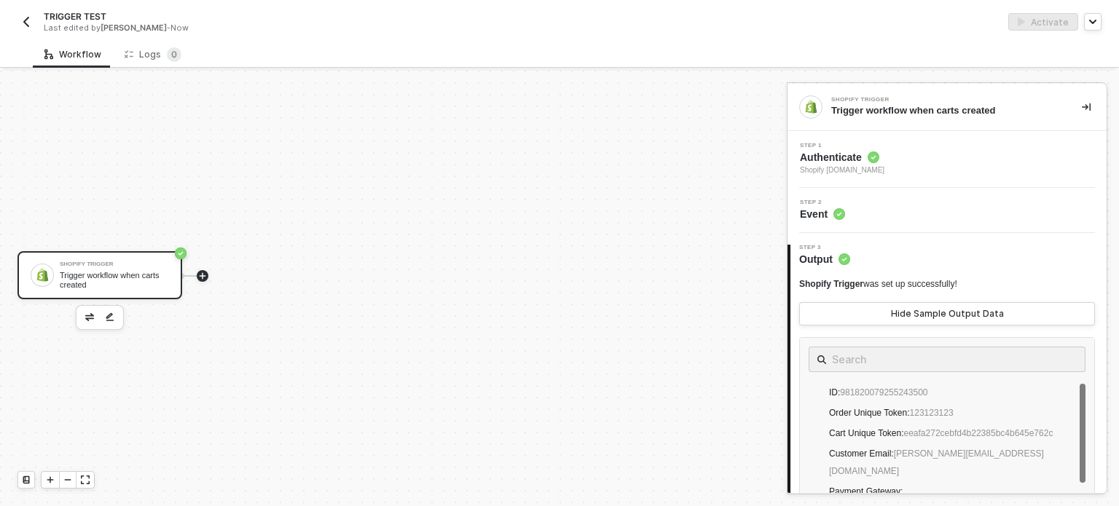
click at [204, 272] on icon "icon-play" at bounding box center [202, 276] width 9 height 9
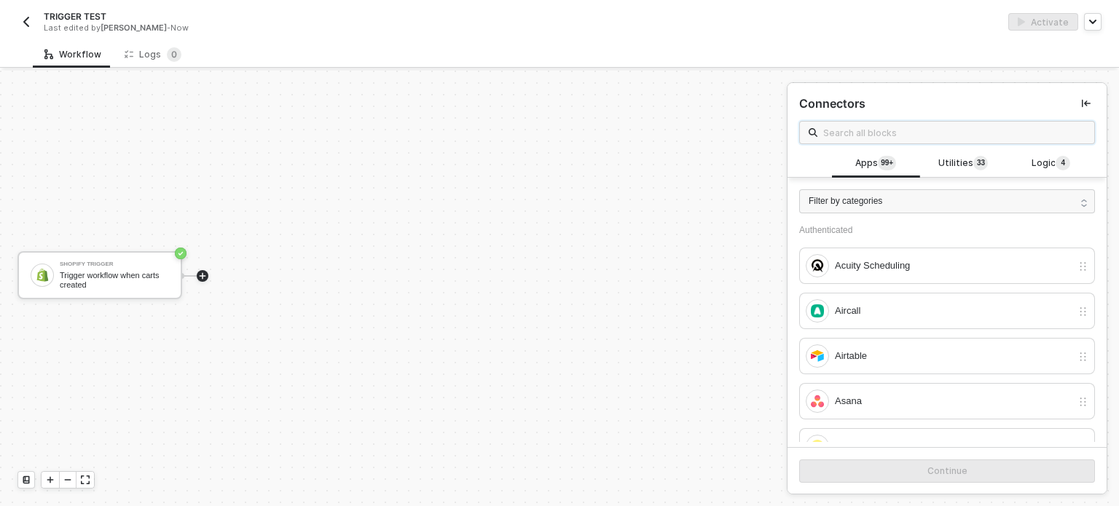
click at [844, 136] on input "text" at bounding box center [954, 133] width 262 height 16
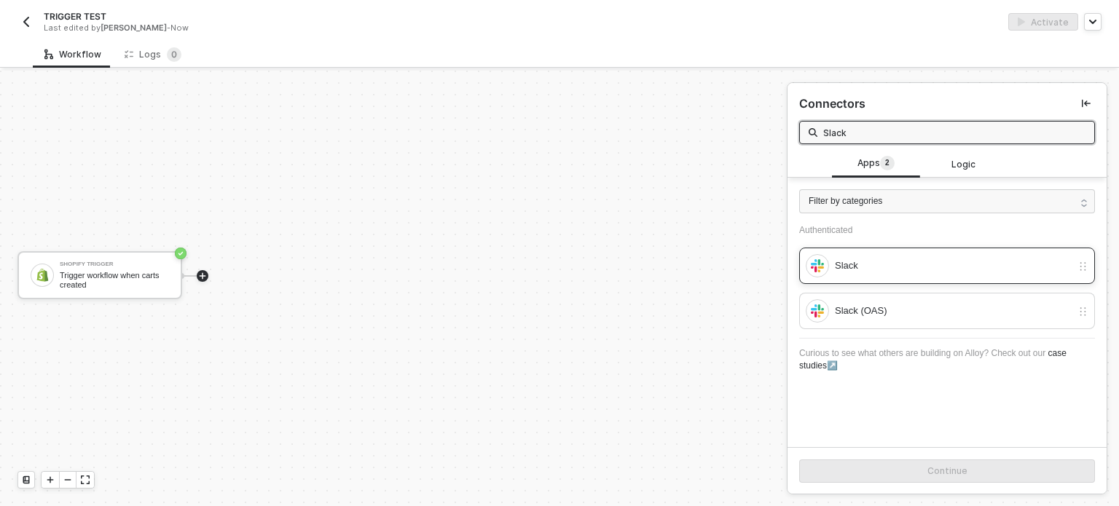
type input "Slack"
click at [876, 279] on div "Slack" at bounding box center [947, 266] width 296 height 36
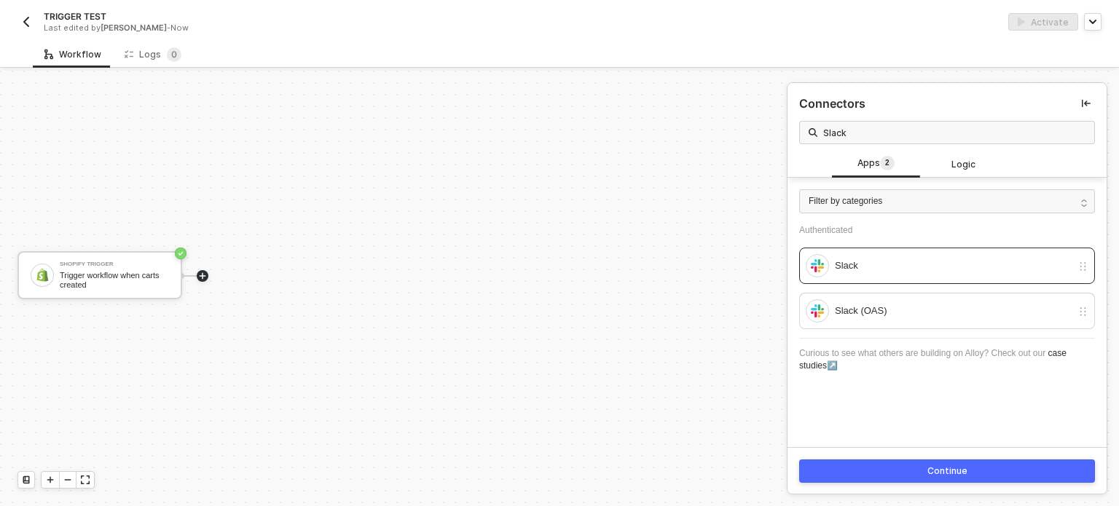
click at [897, 484] on div "Continue" at bounding box center [946, 470] width 319 height 47
click at [902, 473] on button "Continue" at bounding box center [947, 471] width 296 height 23
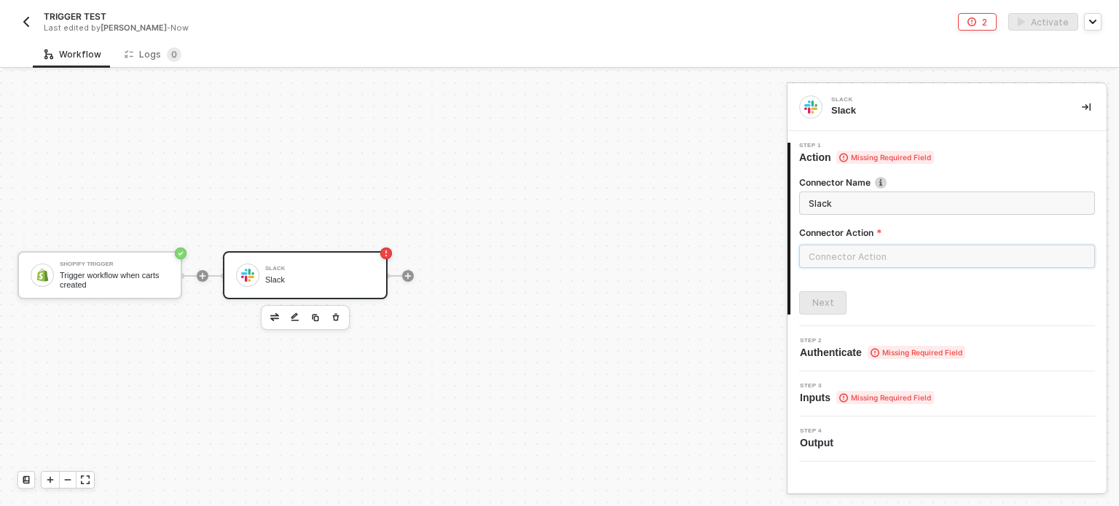
drag, startPoint x: 857, startPoint y: 267, endPoint x: 857, endPoint y: 253, distance: 13.9
click at [857, 262] on input "text" at bounding box center [947, 256] width 296 height 23
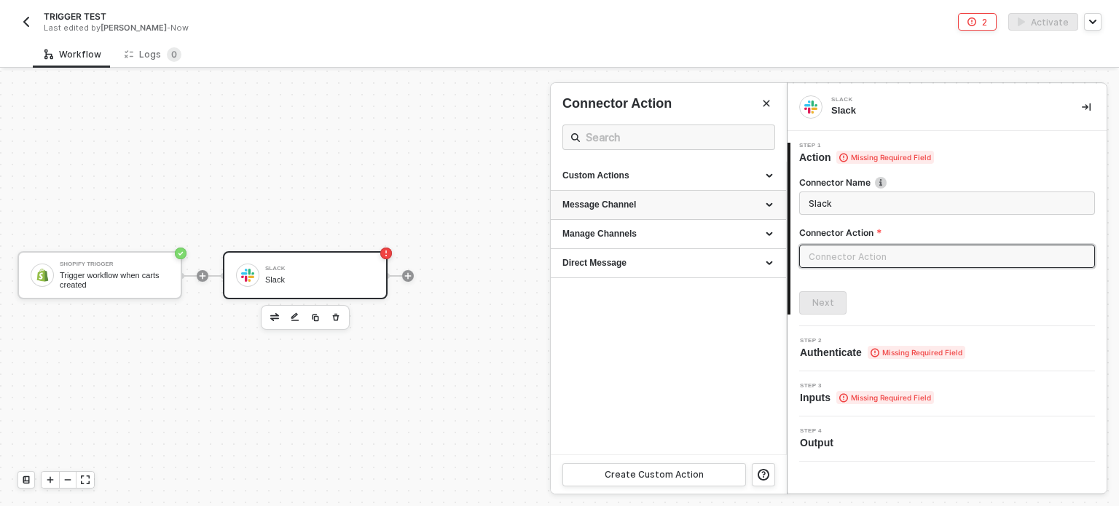
click at [588, 197] on div "Message Channel" at bounding box center [668, 205] width 235 height 29
click at [598, 232] on div "Post" at bounding box center [668, 233] width 212 height 12
type input "Post a message into a channel"
type input "Message Channel - Post"
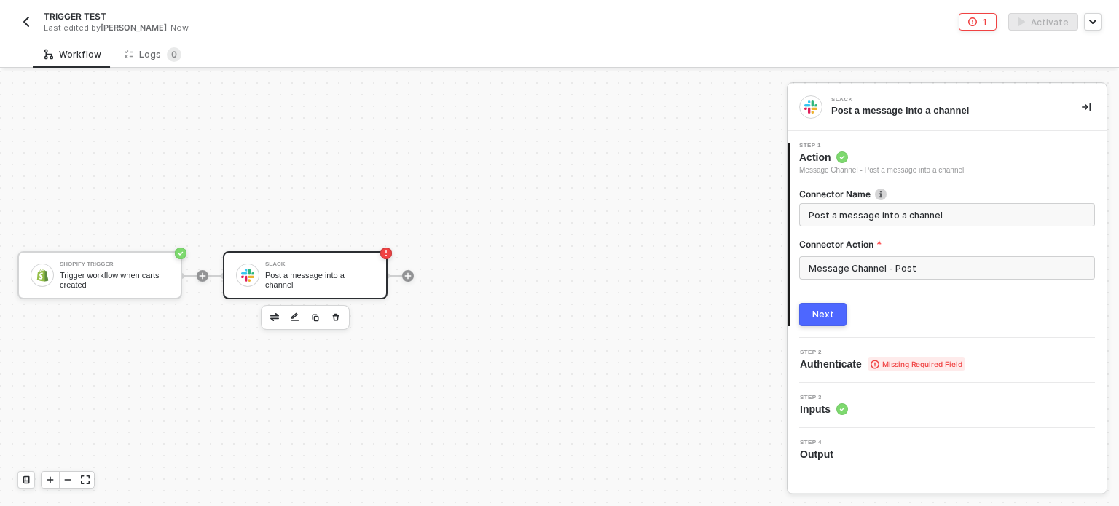
click at [833, 307] on button "Next" at bounding box center [822, 314] width 47 height 23
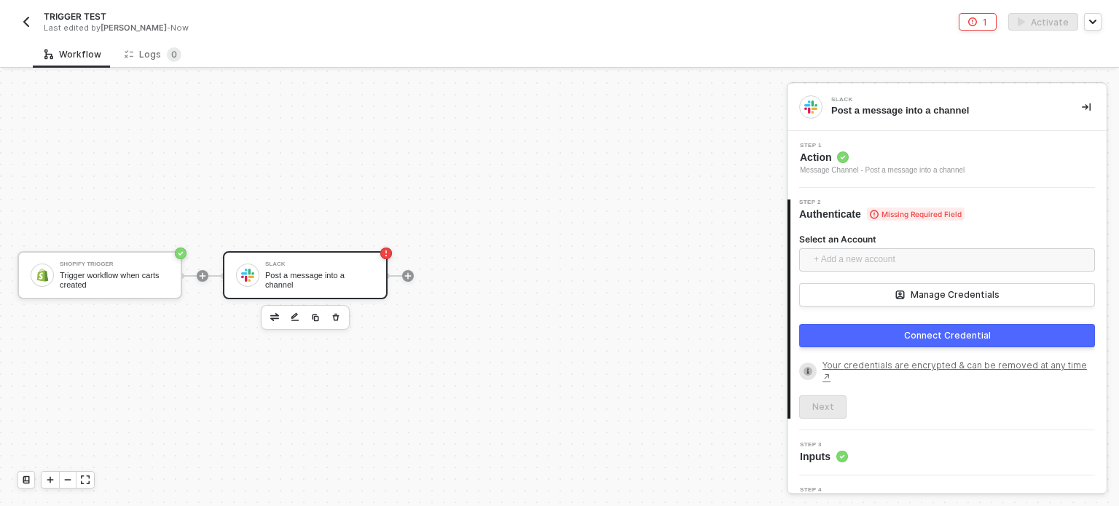
click at [857, 261] on span "+ Add a new account" at bounding box center [950, 259] width 272 height 23
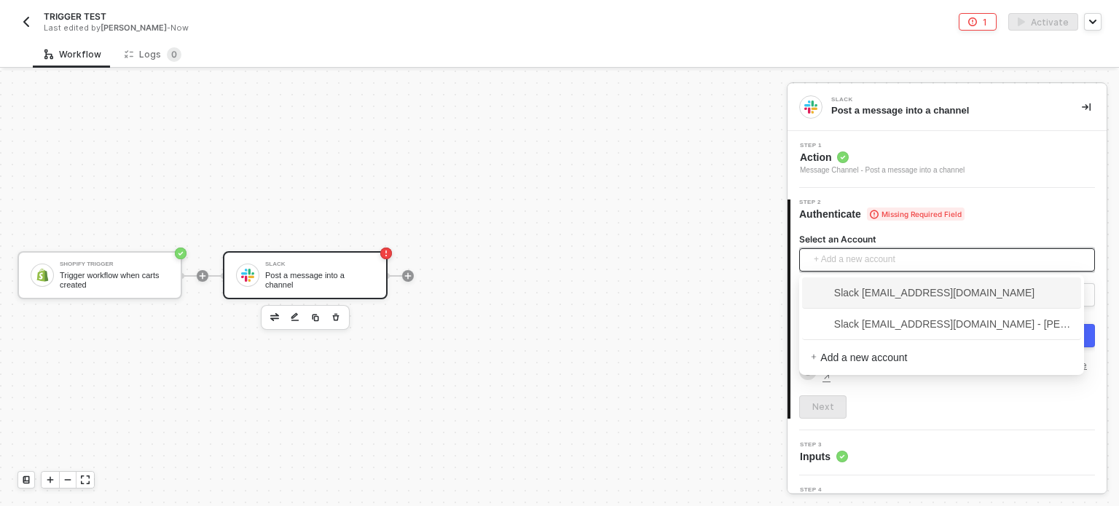
click at [865, 291] on span "Slack [EMAIL_ADDRESS][DOMAIN_NAME]" at bounding box center [923, 293] width 224 height 16
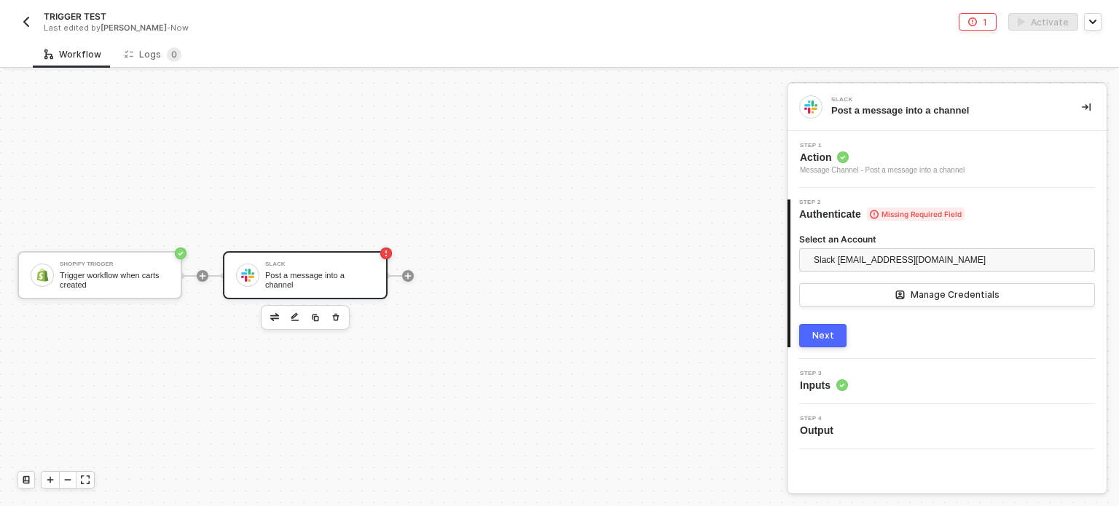
click at [819, 340] on div "Next" at bounding box center [823, 336] width 22 height 12
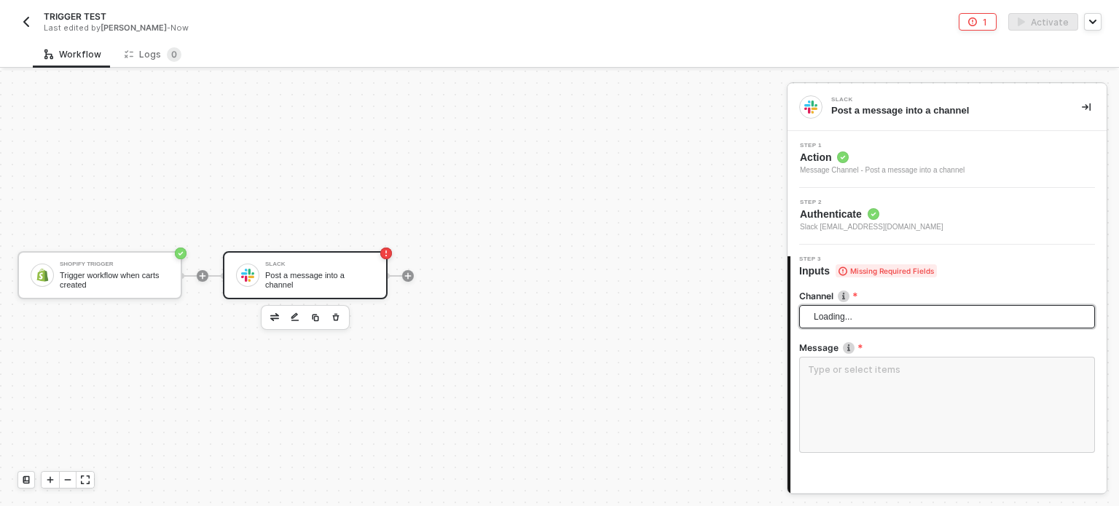
click at [838, 320] on span "Loading..." at bounding box center [950, 317] width 272 height 22
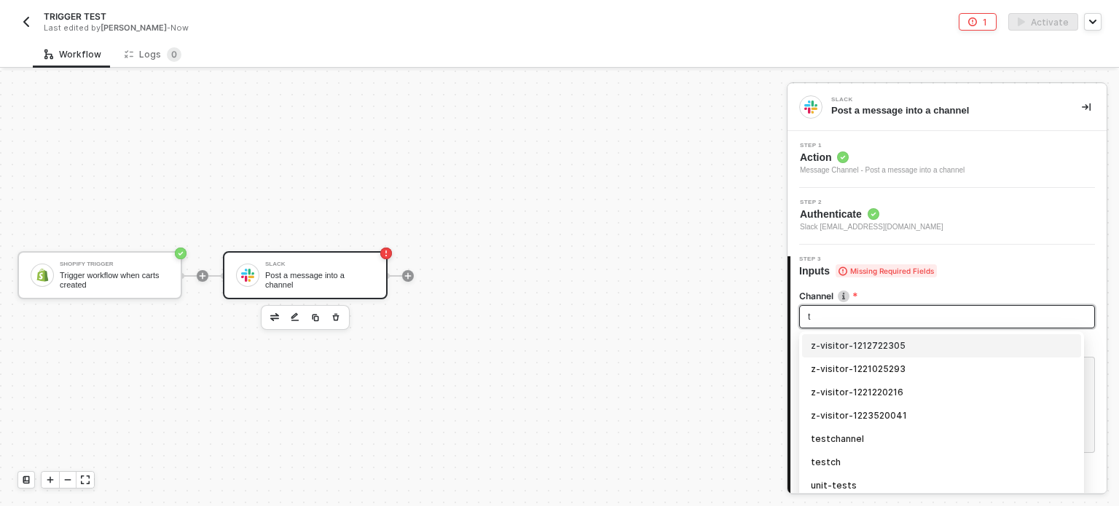
type input "tr"
click at [839, 343] on div "trigger-test" at bounding box center [941, 346] width 261 height 16
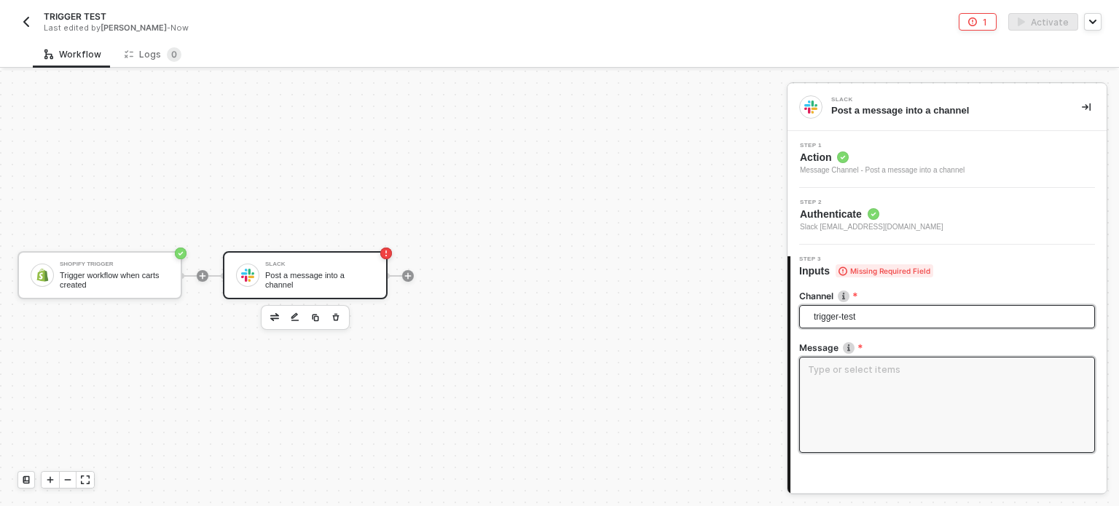
click at [857, 388] on textarea at bounding box center [947, 405] width 296 height 96
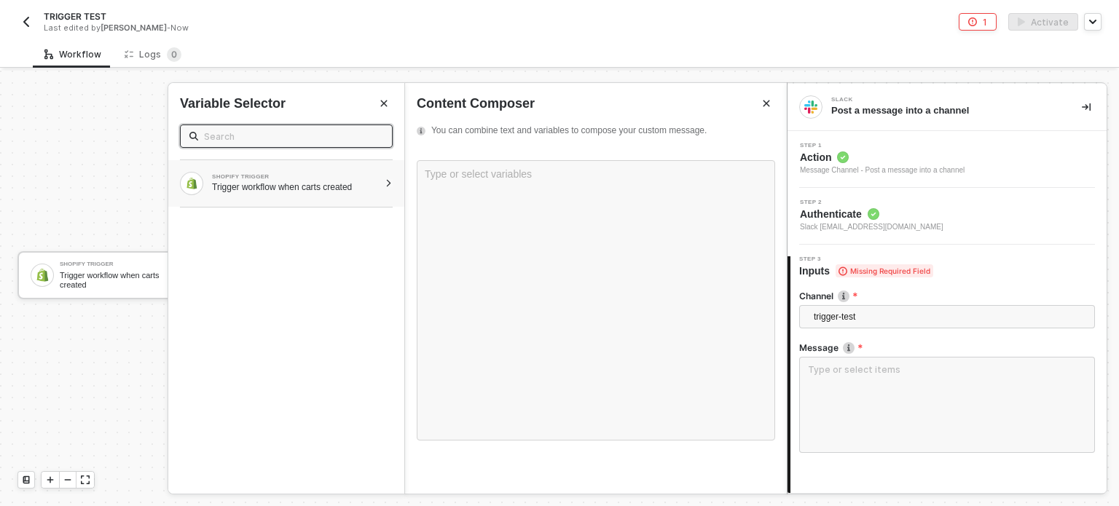
click at [250, 184] on div "Trigger workflow when carts created" at bounding box center [295, 187] width 167 height 12
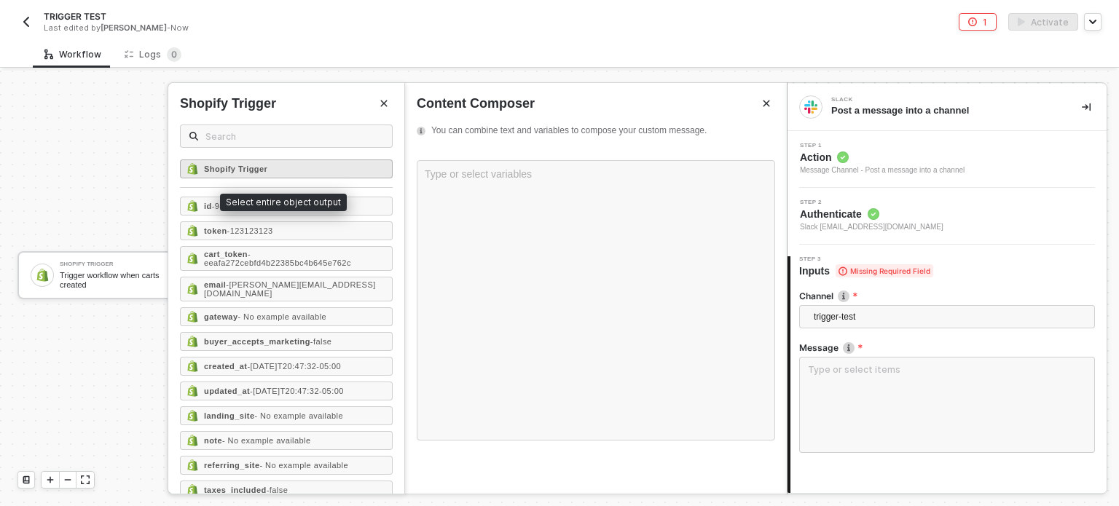
click at [198, 165] on div "Shopify Trigger" at bounding box center [286, 169] width 213 height 19
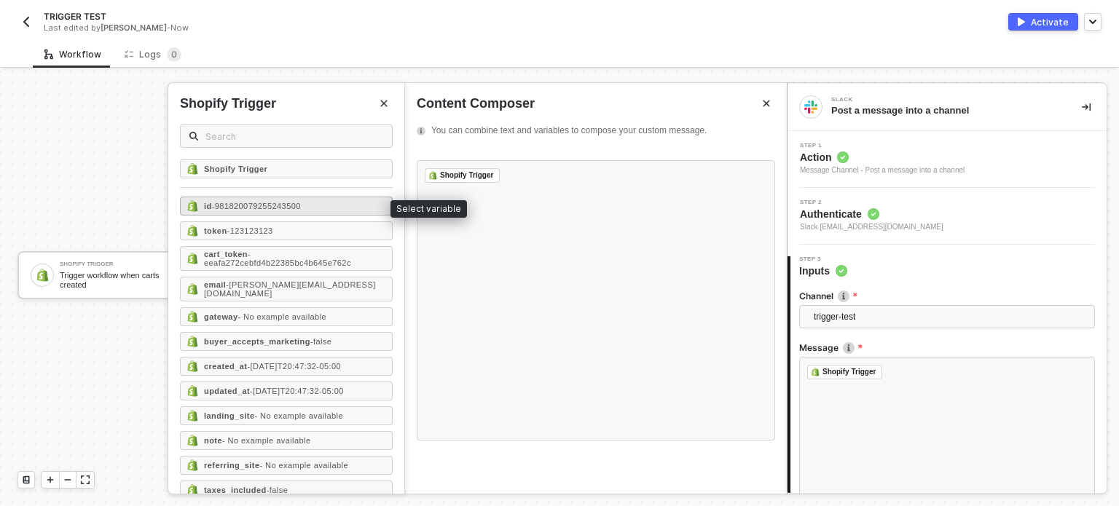
click at [304, 206] on div "id - 981820079255243500" at bounding box center [286, 206] width 213 height 19
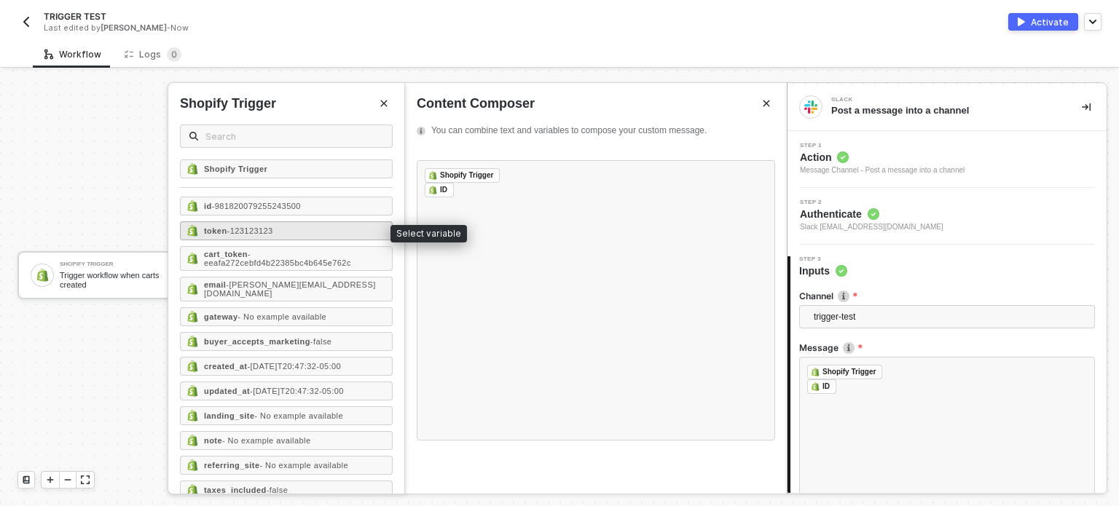
drag, startPoint x: 274, startPoint y: 227, endPoint x: 251, endPoint y: 253, distance: 34.1
click at [273, 228] on span "- 123123123" at bounding box center [250, 231] width 46 height 9
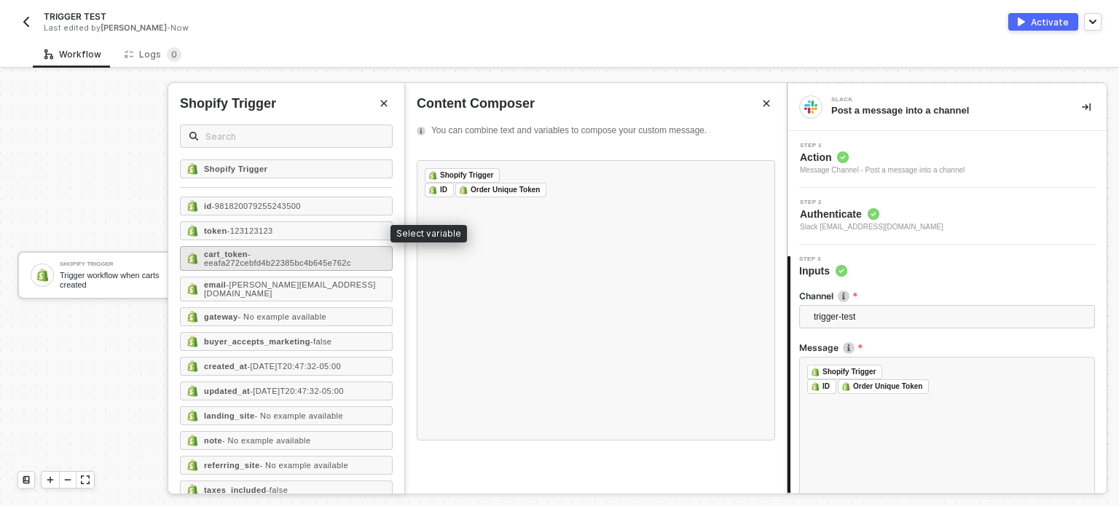
drag, startPoint x: 248, startPoint y: 259, endPoint x: 245, endPoint y: 267, distance: 9.2
click at [248, 259] on span "- eeafa272cebfd4b22385bc4b645e762c" at bounding box center [277, 258] width 147 height 17
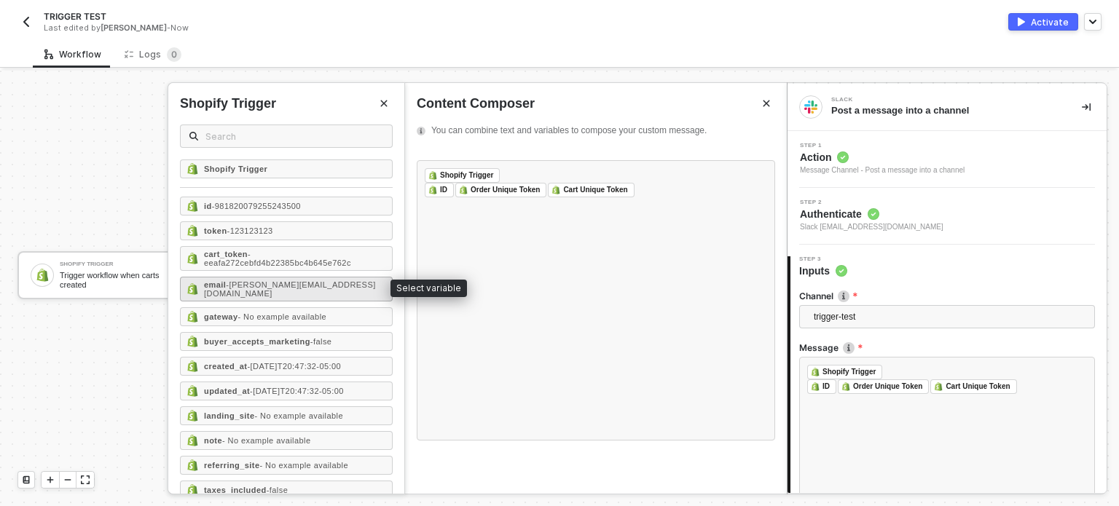
click at [240, 291] on div "email - erlich@aviato.com" at bounding box center [286, 289] width 213 height 25
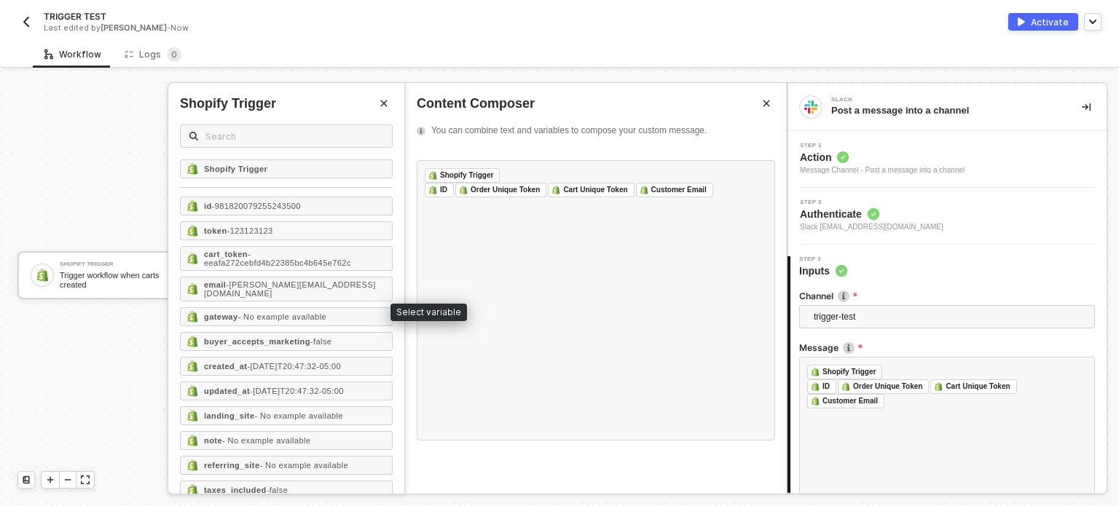
drag, startPoint x: 236, startPoint y: 305, endPoint x: 236, endPoint y: 346, distance: 40.8
click at [236, 312] on strong "gateway" at bounding box center [221, 316] width 34 height 9
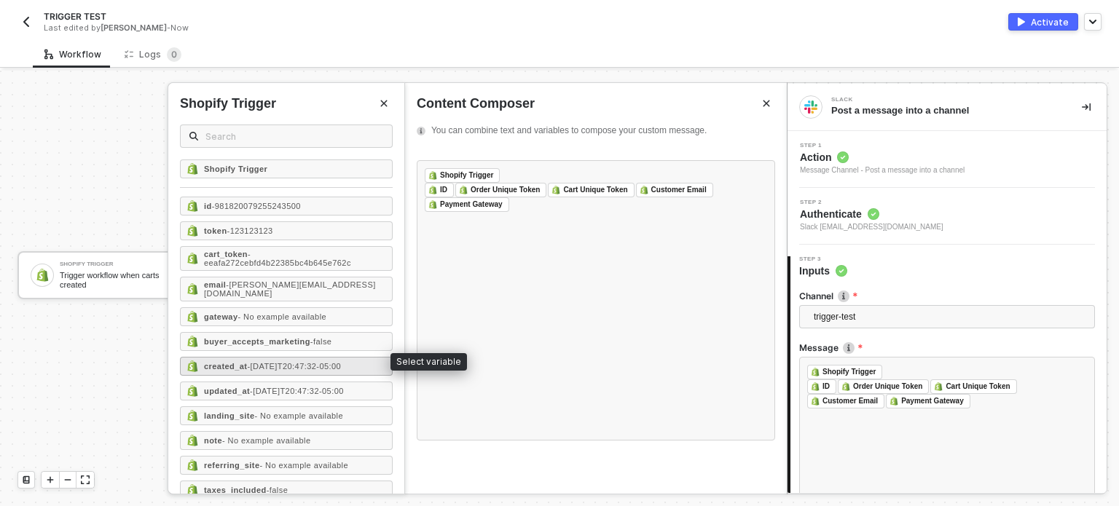
click at [238, 362] on strong "created_at" at bounding box center [225, 366] width 43 height 9
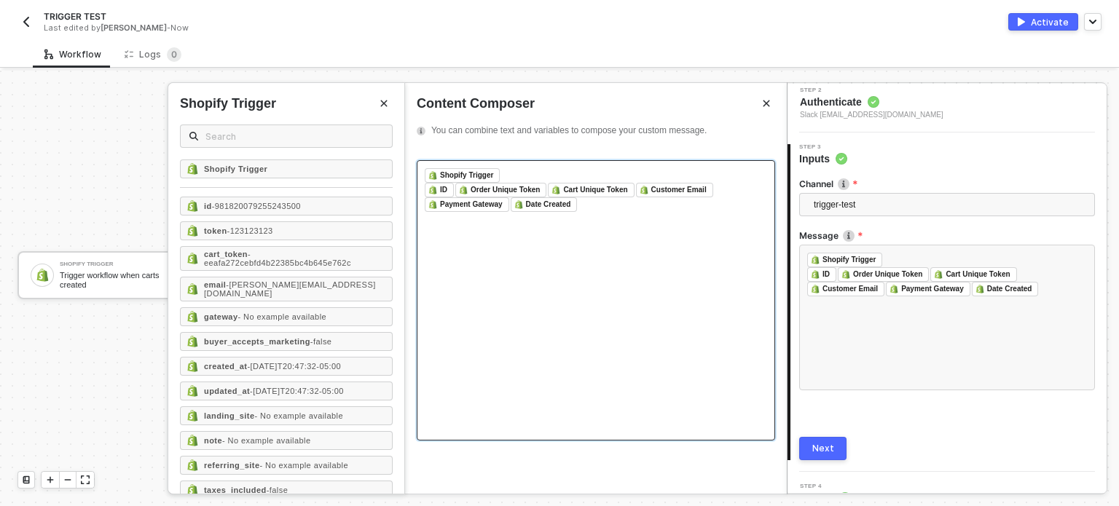
scroll to position [135, 0]
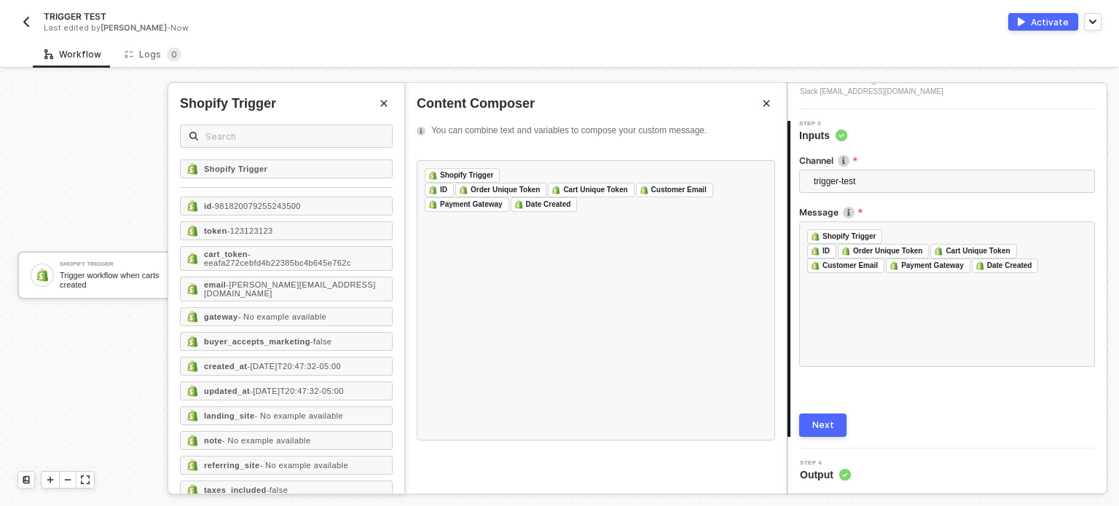
click at [819, 425] on div "Next" at bounding box center [823, 426] width 22 height 12
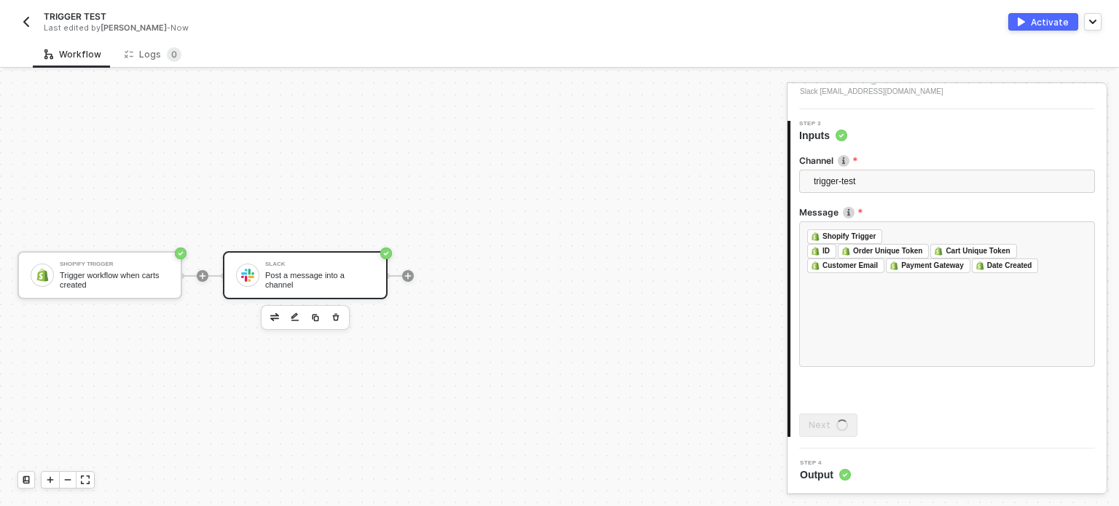
scroll to position [0, 0]
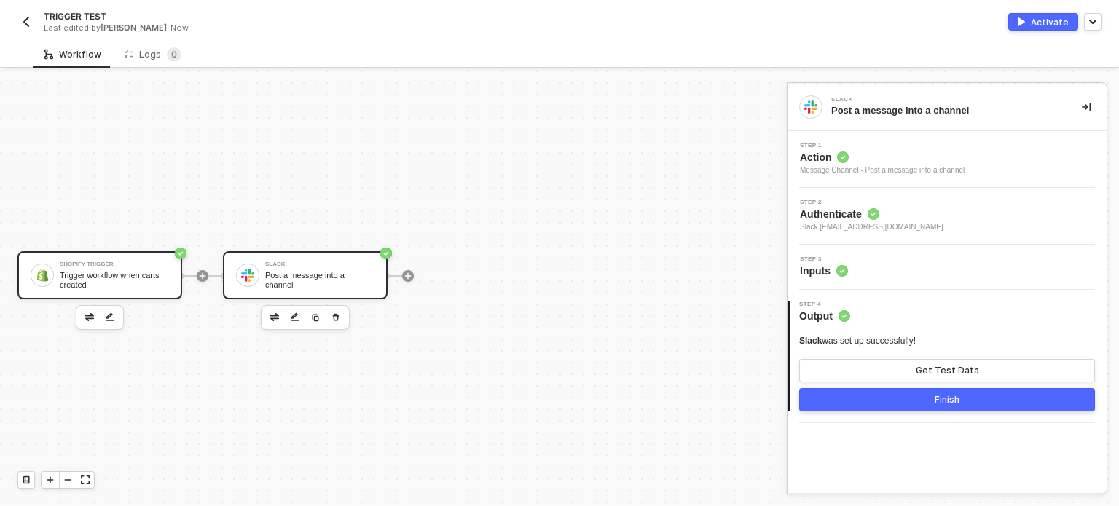
click at [116, 262] on div "Shopify Trigger" at bounding box center [114, 264] width 109 height 6
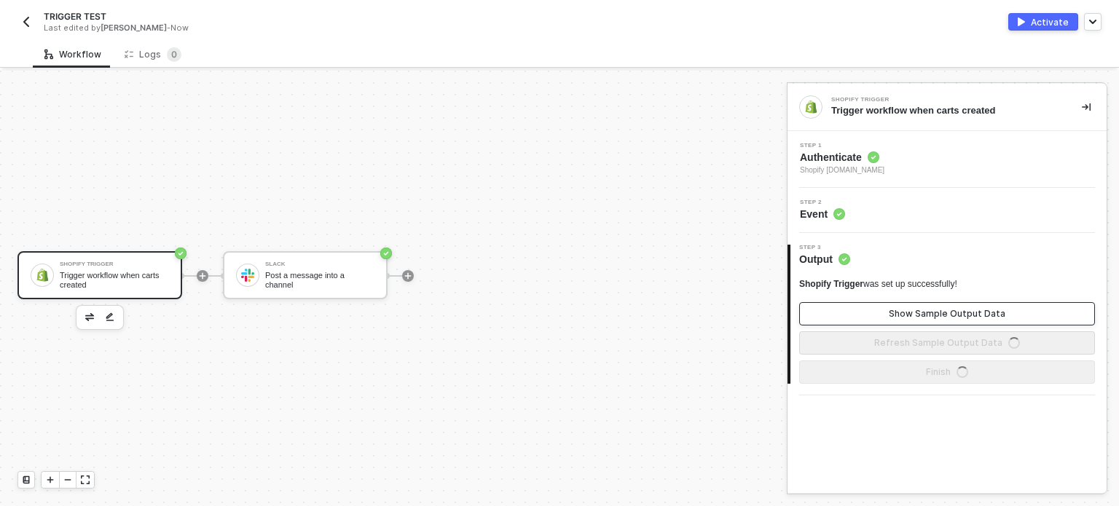
click at [920, 317] on div "Show Sample Output Data" at bounding box center [947, 314] width 117 height 12
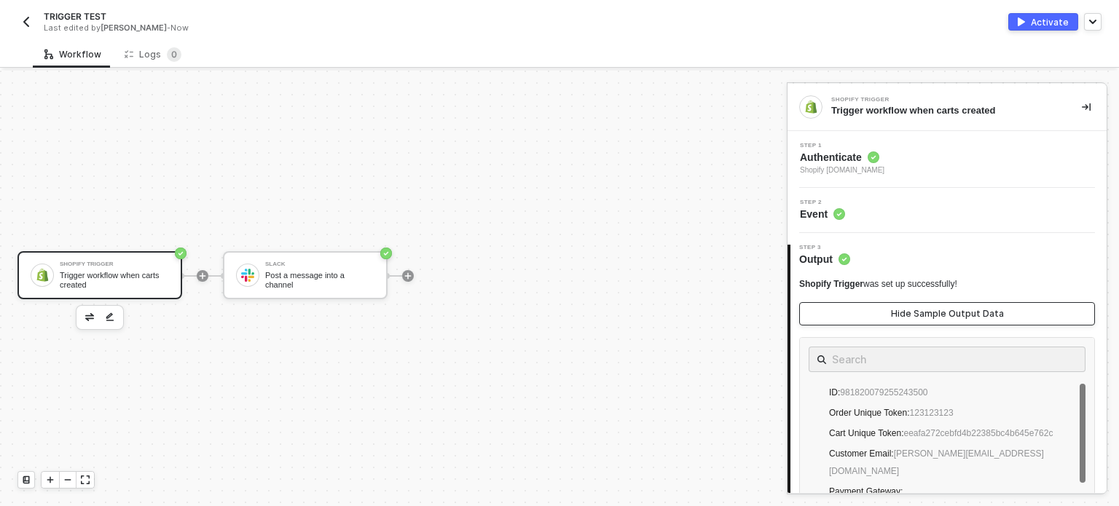
click at [920, 317] on div "Hide Sample Output Data" at bounding box center [947, 314] width 113 height 12
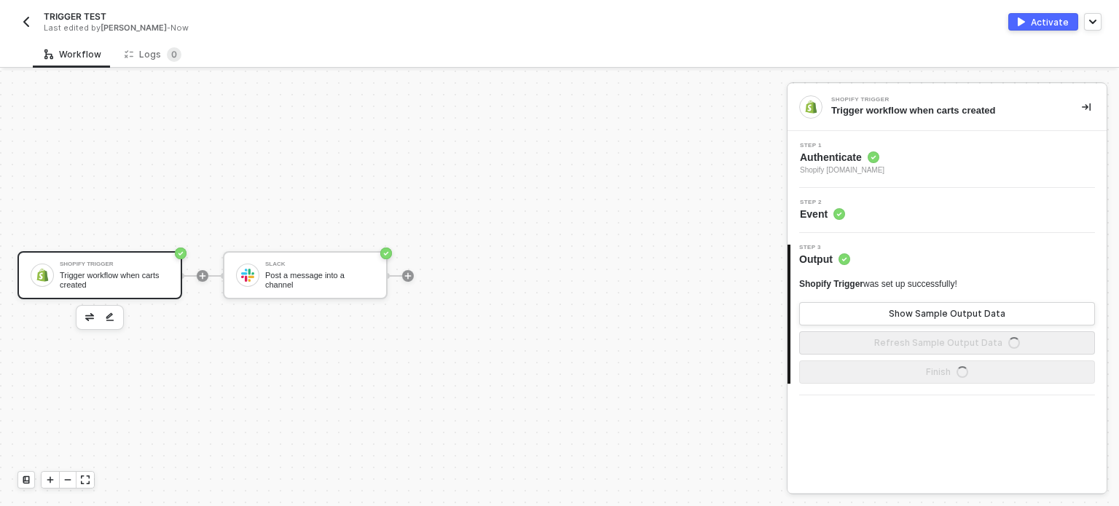
click at [819, 218] on span "Event" at bounding box center [822, 214] width 45 height 15
click at [830, 160] on span "Authenticate" at bounding box center [842, 157] width 84 height 15
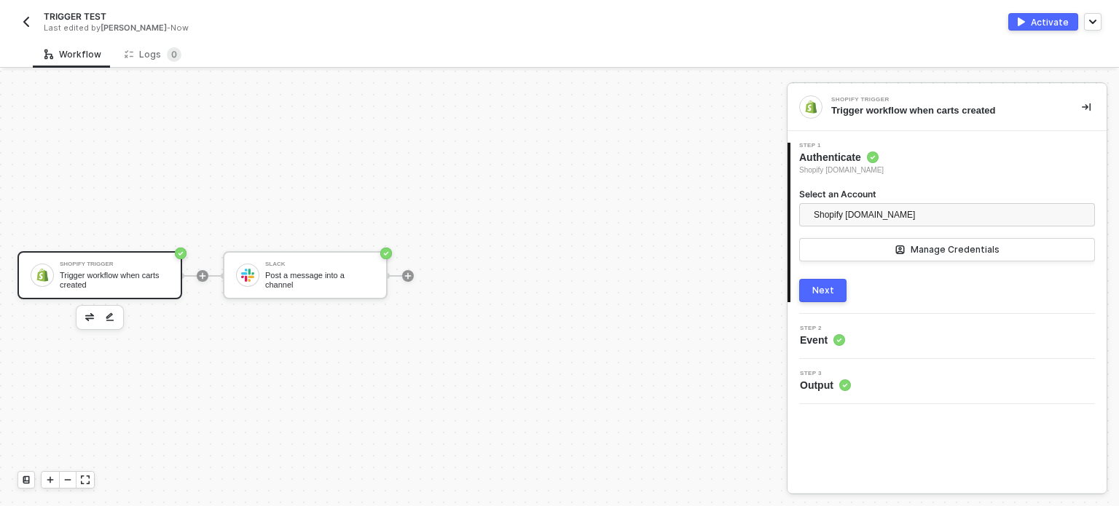
click at [820, 298] on button "Next" at bounding box center [822, 290] width 47 height 23
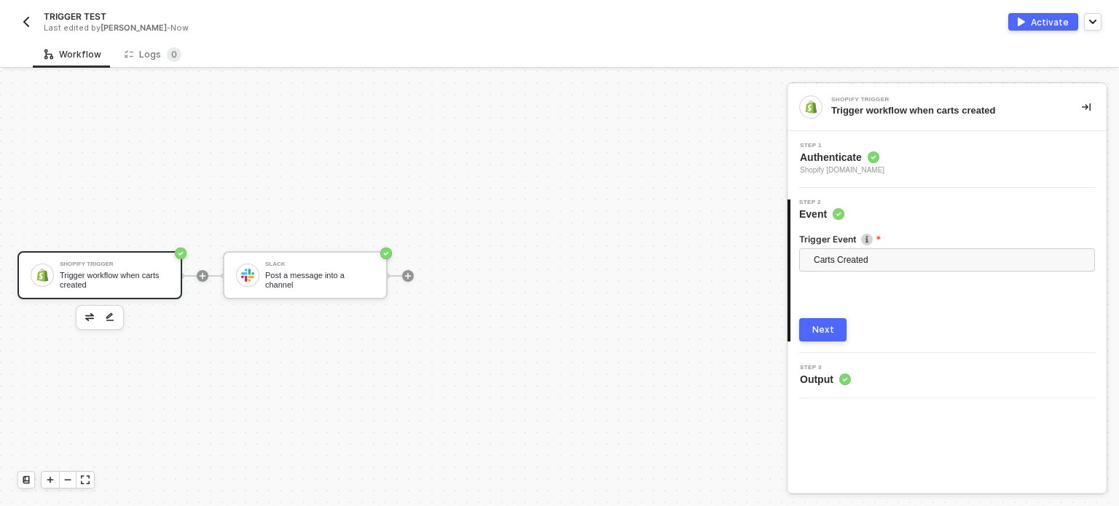
click at [816, 332] on div "Next" at bounding box center [823, 330] width 22 height 12
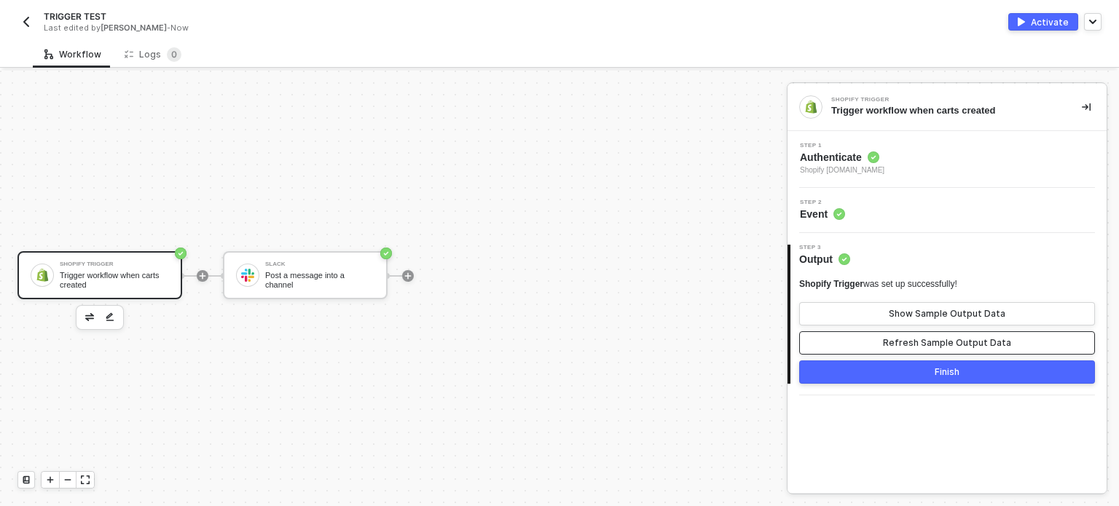
click at [924, 336] on button "Refresh Sample Output Data" at bounding box center [947, 342] width 296 height 23
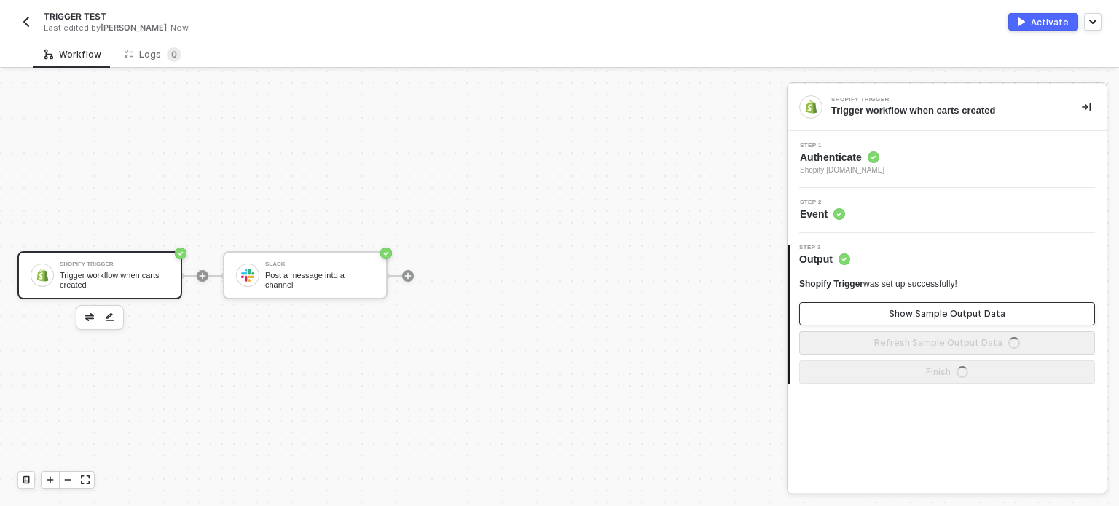
click at [929, 311] on div "Show Sample Output Data" at bounding box center [947, 314] width 117 height 12
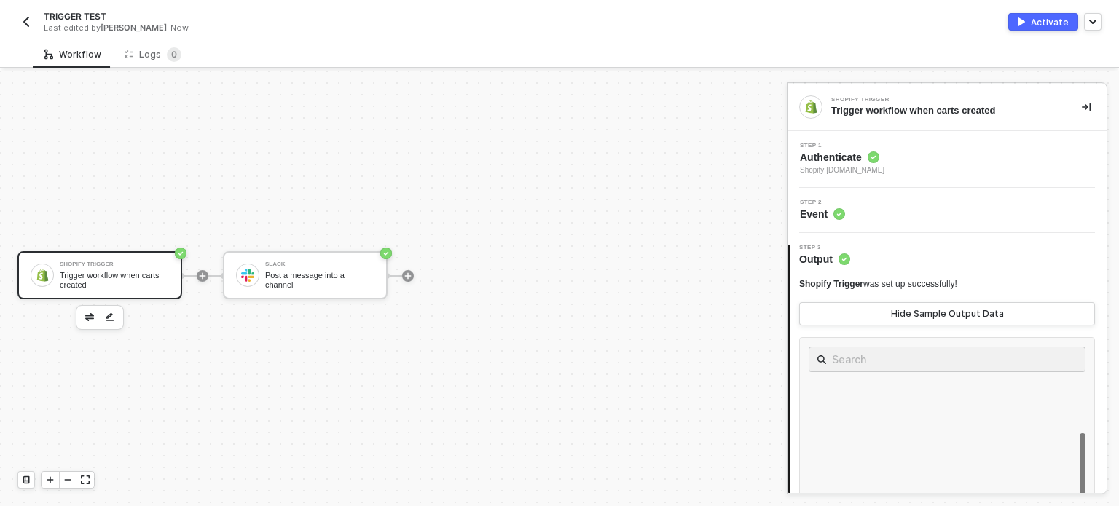
scroll to position [291, 0]
click at [1062, 24] on div "Activate" at bounding box center [1050, 22] width 38 height 12
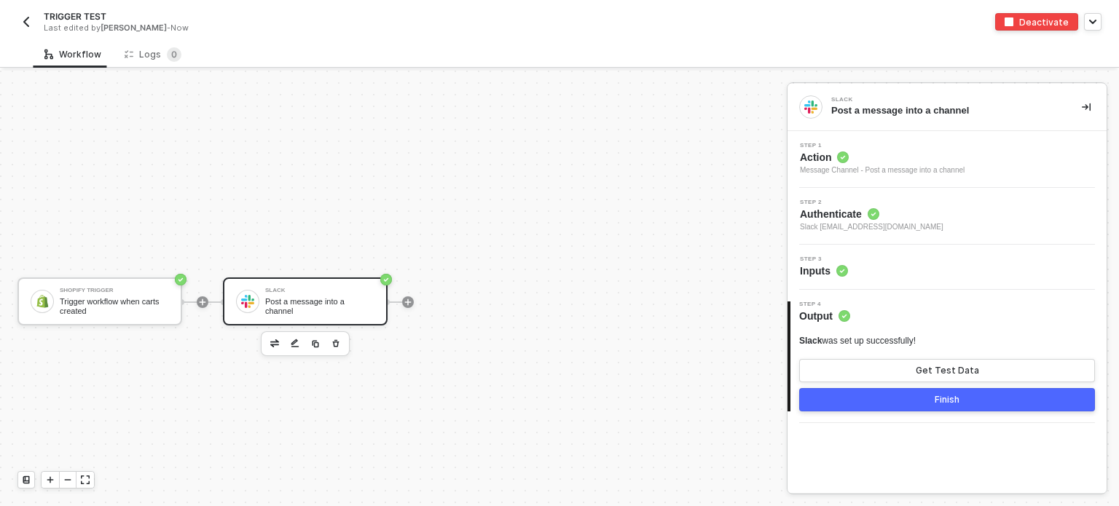
scroll to position [26, 0]
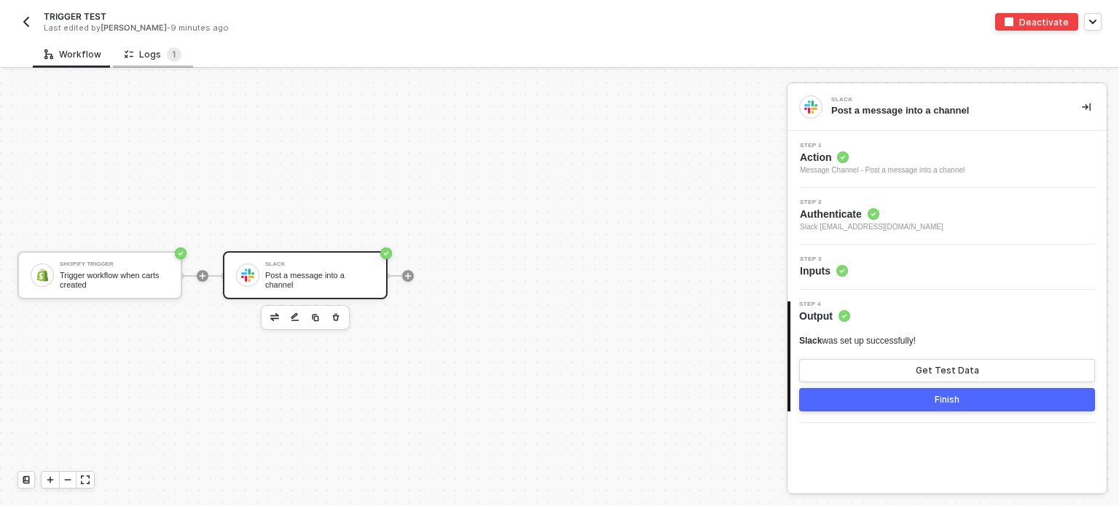
click at [183, 46] on div "Logs 1" at bounding box center [153, 54] width 80 height 27
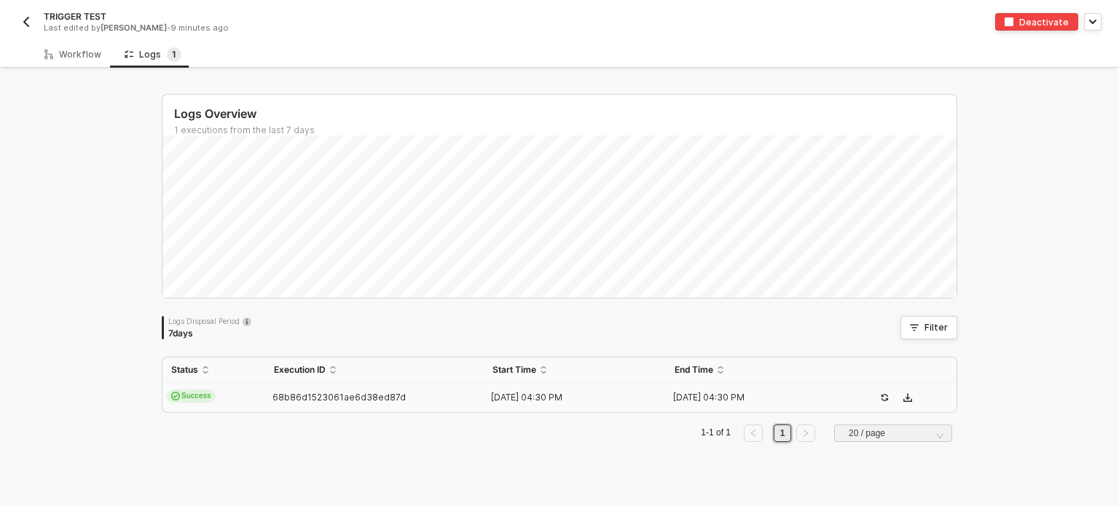
click at [485, 403] on td "[DATE] 04:30 PM" at bounding box center [575, 397] width 182 height 29
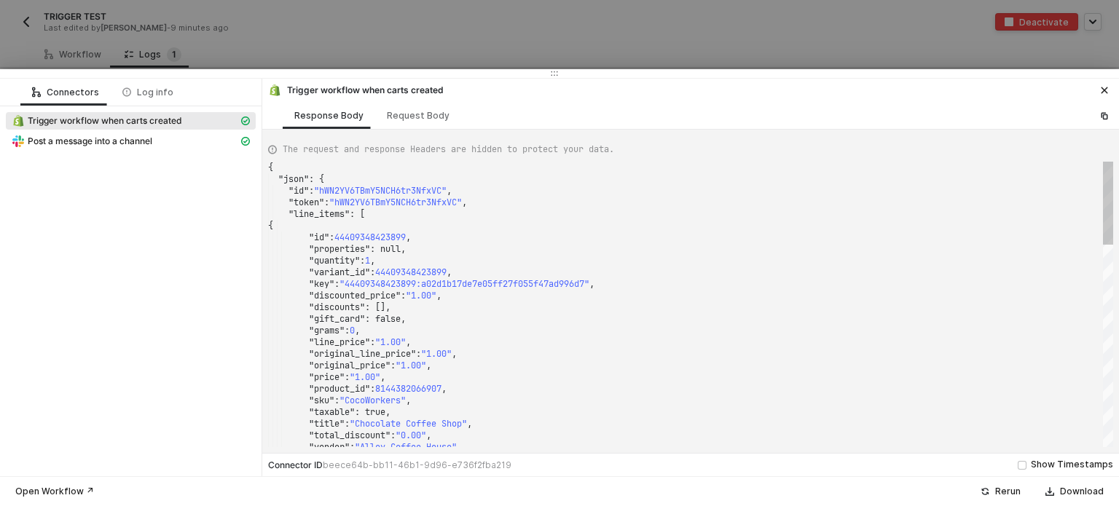
scroll to position [0, 0]
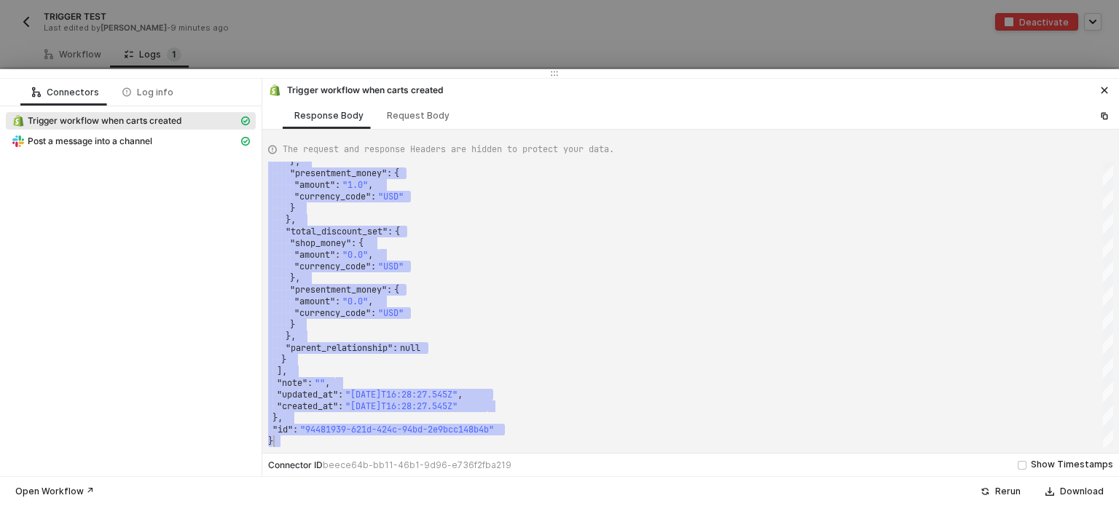
drag, startPoint x: 291, startPoint y: 172, endPoint x: 532, endPoint y: 328, distance: 286.5
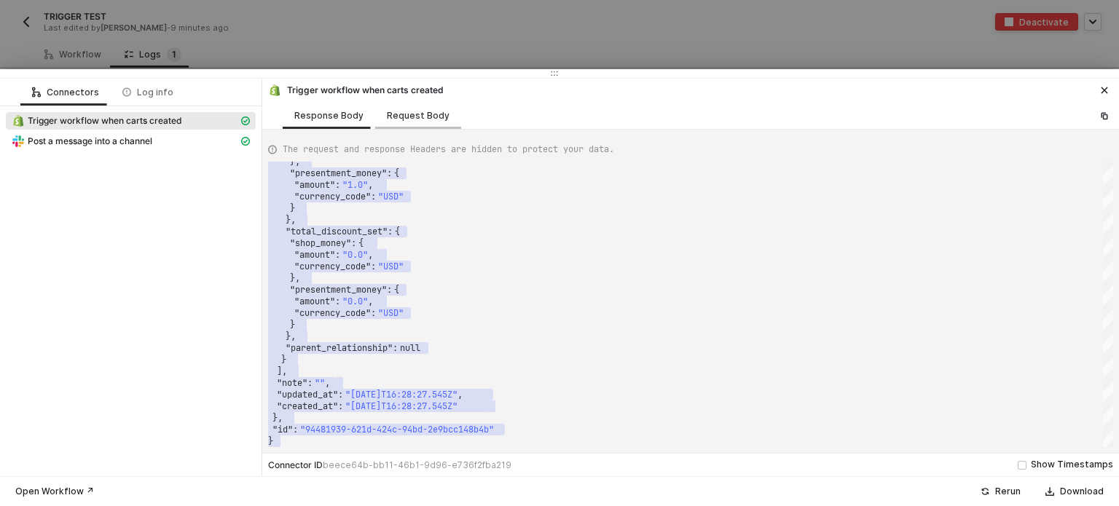
click at [410, 111] on div "Request Body" at bounding box center [418, 116] width 63 height 12
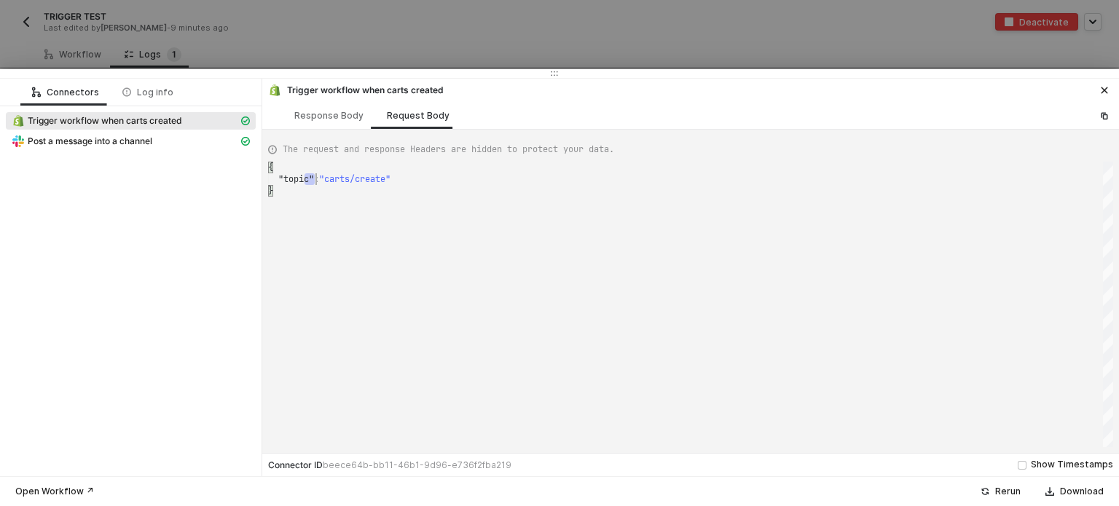
scroll to position [0, 4]
drag, startPoint x: 315, startPoint y: 176, endPoint x: 421, endPoint y: 186, distance: 106.8
click at [169, 135] on div "Post a message into a channel" at bounding box center [125, 141] width 227 height 13
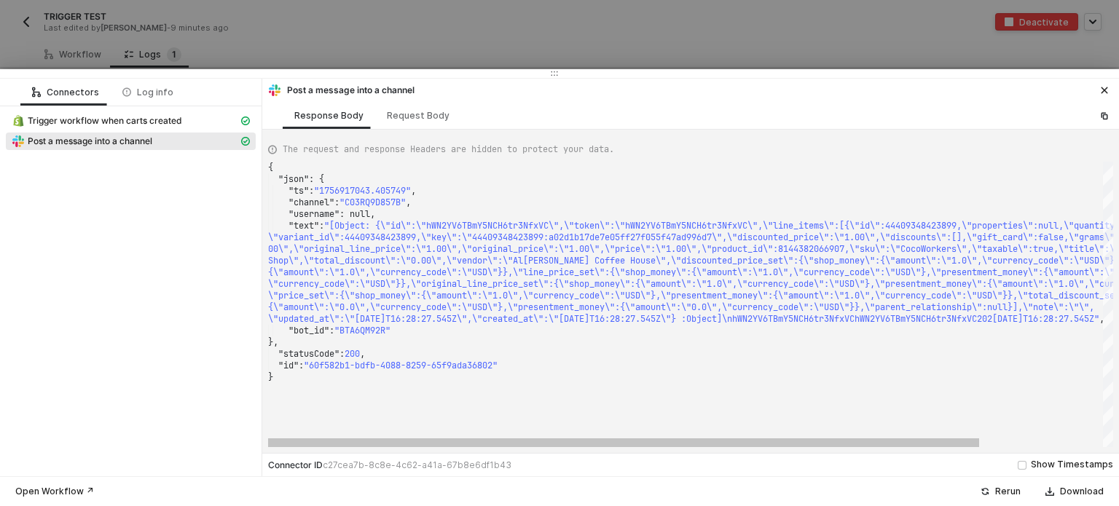
scroll to position [0, 0]
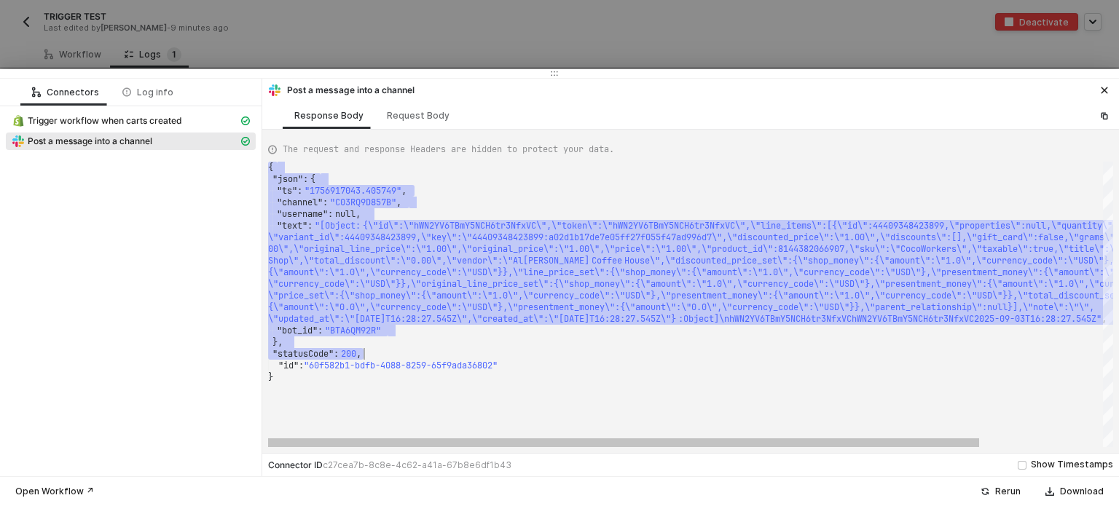
type textarea "{ "json": { "ts": "1756917043.405749", "channel": "C03RQ9D857B", "username": nu…"
drag, startPoint x: 270, startPoint y: 170, endPoint x: 811, endPoint y: 351, distance: 569.8
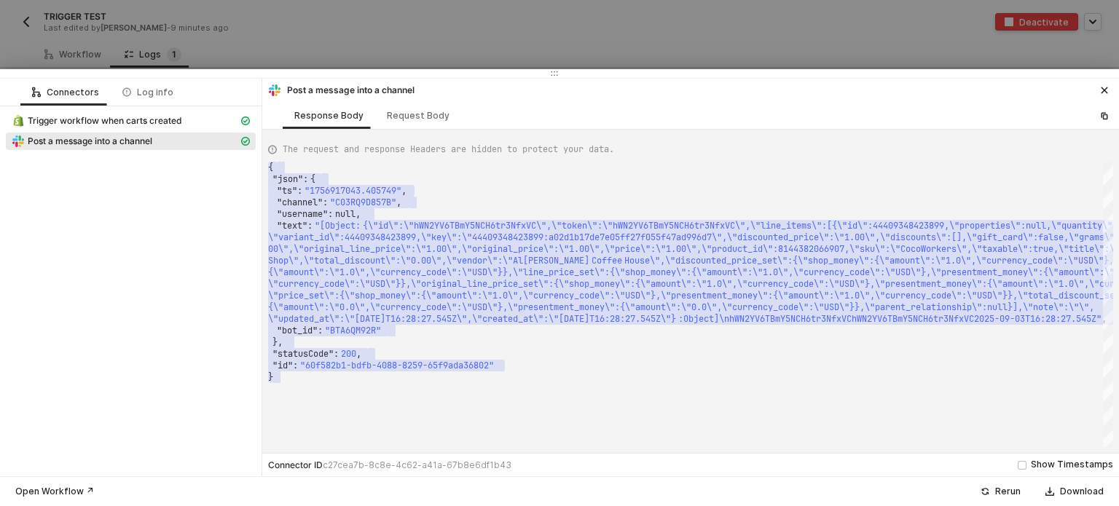
drag, startPoint x: 434, startPoint y: 63, endPoint x: 525, endPoint y: 68, distance: 91.2
click at [433, 63] on div at bounding box center [559, 253] width 1119 height 506
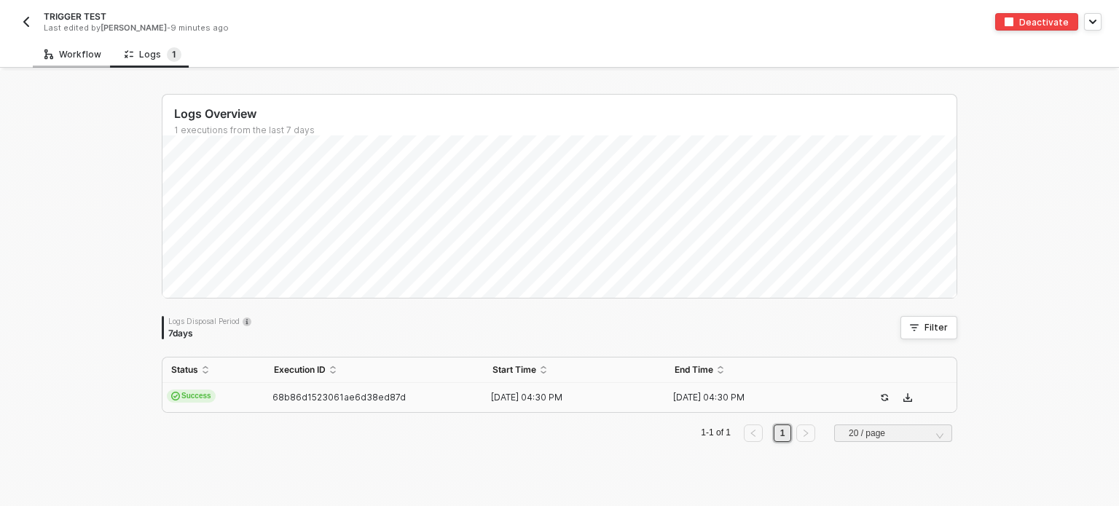
click at [93, 56] on div "Workflow" at bounding box center [72, 55] width 57 height 12
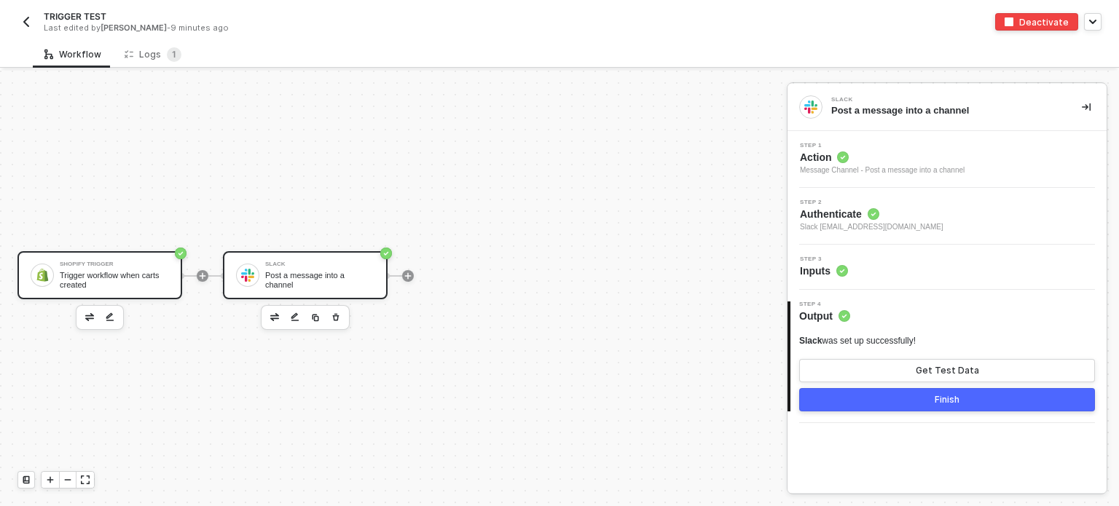
click at [113, 287] on div "Trigger workflow when carts created" at bounding box center [114, 280] width 109 height 18
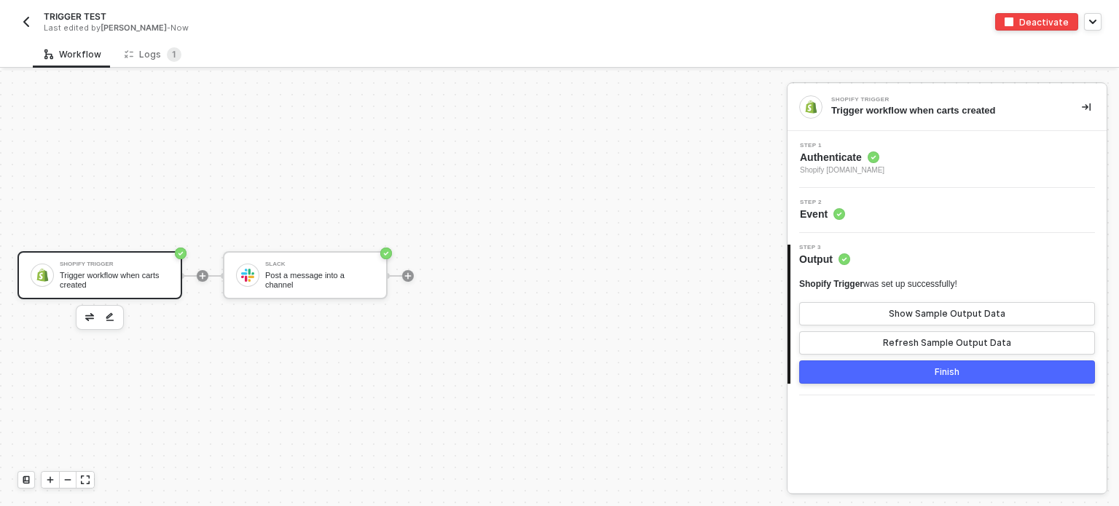
drag, startPoint x: 827, startPoint y: 216, endPoint x: 833, endPoint y: 169, distance: 47.0
click at [832, 201] on div "Step 2 Event" at bounding box center [822, 211] width 45 height 22
click at [833, 162] on span "Authenticate" at bounding box center [842, 157] width 84 height 15
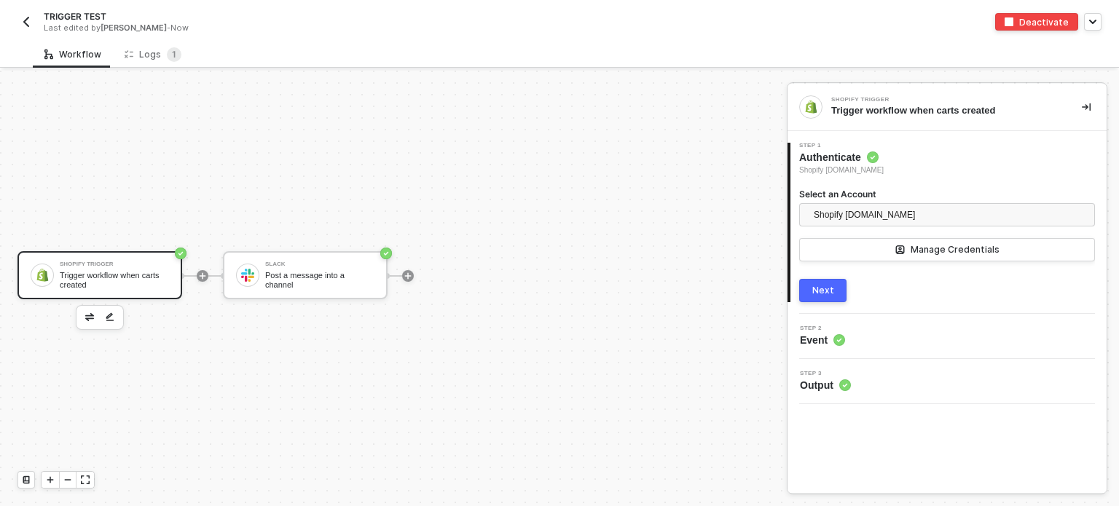
click at [822, 288] on div "Next" at bounding box center [823, 291] width 22 height 12
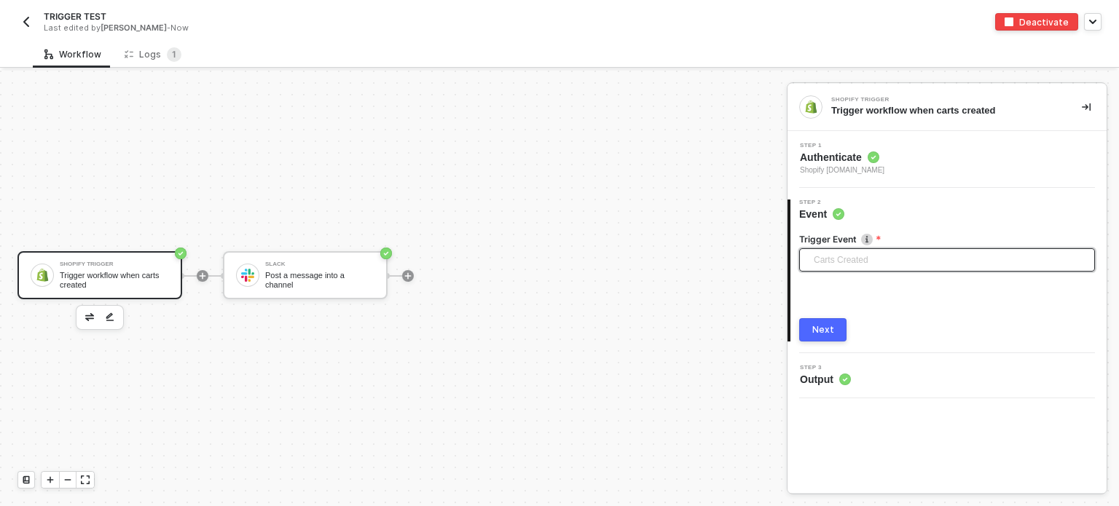
click at [834, 252] on span "Carts Created" at bounding box center [950, 260] width 272 height 22
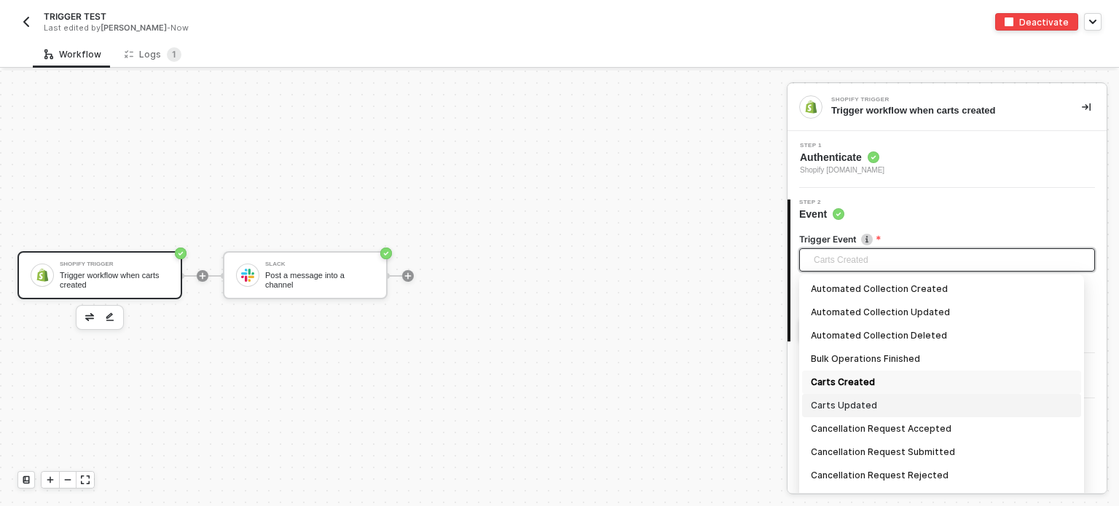
click at [841, 401] on div "Carts Updated" at bounding box center [941, 406] width 261 height 16
click at [841, 259] on span "Carts Updated" at bounding box center [950, 260] width 272 height 22
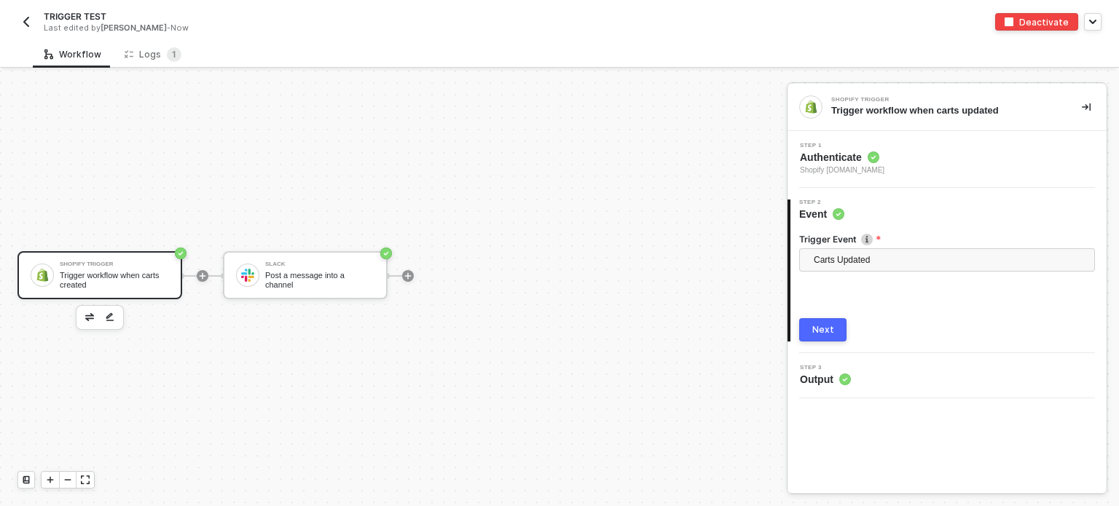
click at [829, 328] on div "Next" at bounding box center [823, 330] width 22 height 12
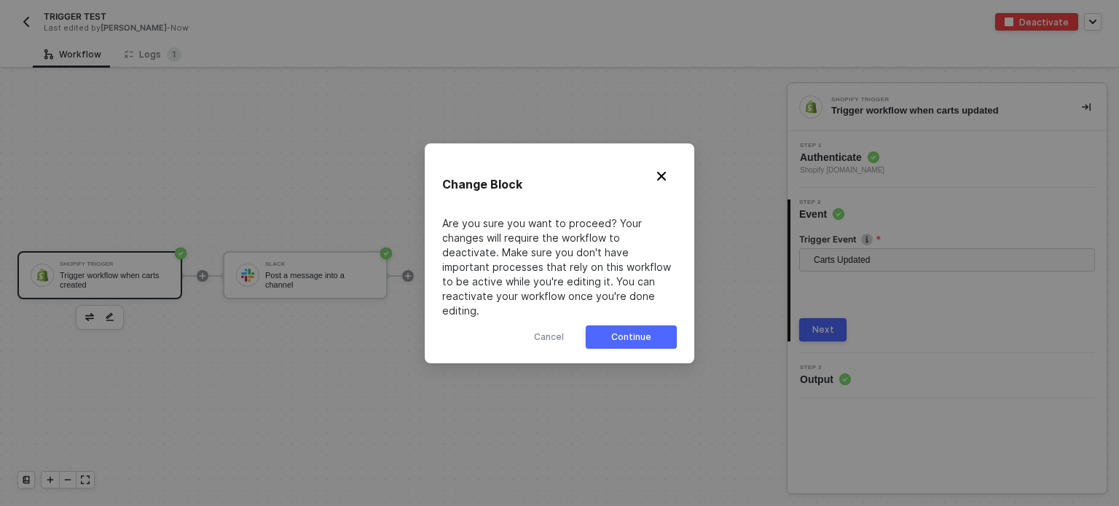
click at [662, 327] on button "Continue" at bounding box center [631, 337] width 91 height 23
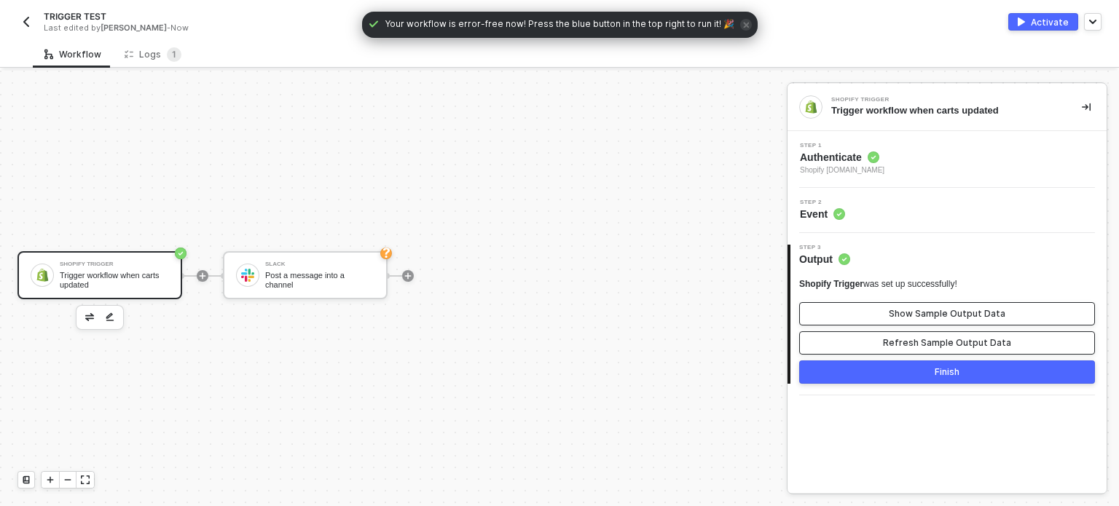
drag, startPoint x: 850, startPoint y: 342, endPoint x: 886, endPoint y: 313, distance: 46.2
click at [873, 326] on div "Shopify Trigger was set up successfully! Show Sample Output Data Refresh Sample…" at bounding box center [947, 316] width 296 height 76
click at [889, 309] on button "Show Sample Output Data" at bounding box center [947, 313] width 296 height 23
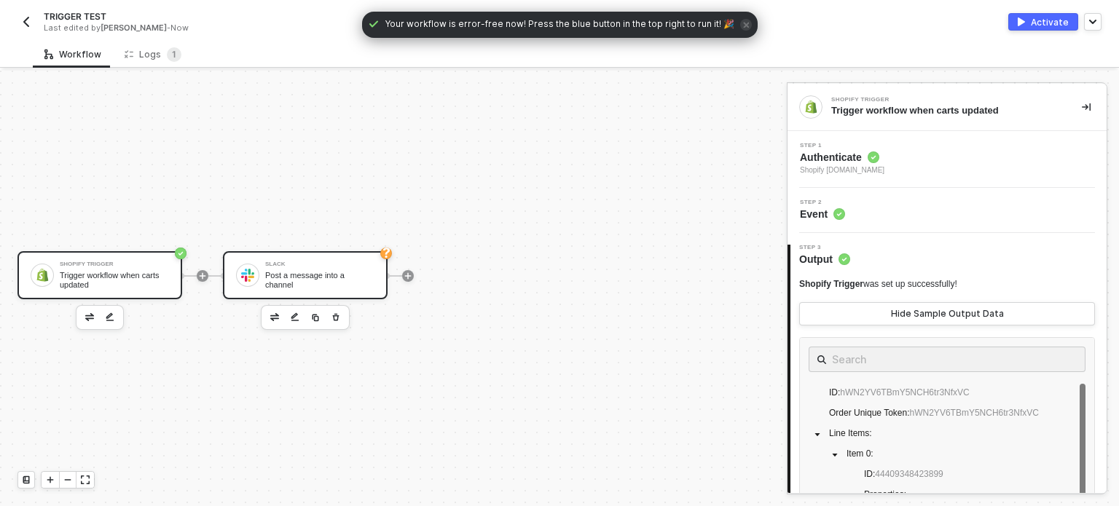
click at [296, 272] on div "Slack Post a message into a channel" at bounding box center [319, 275] width 109 height 28
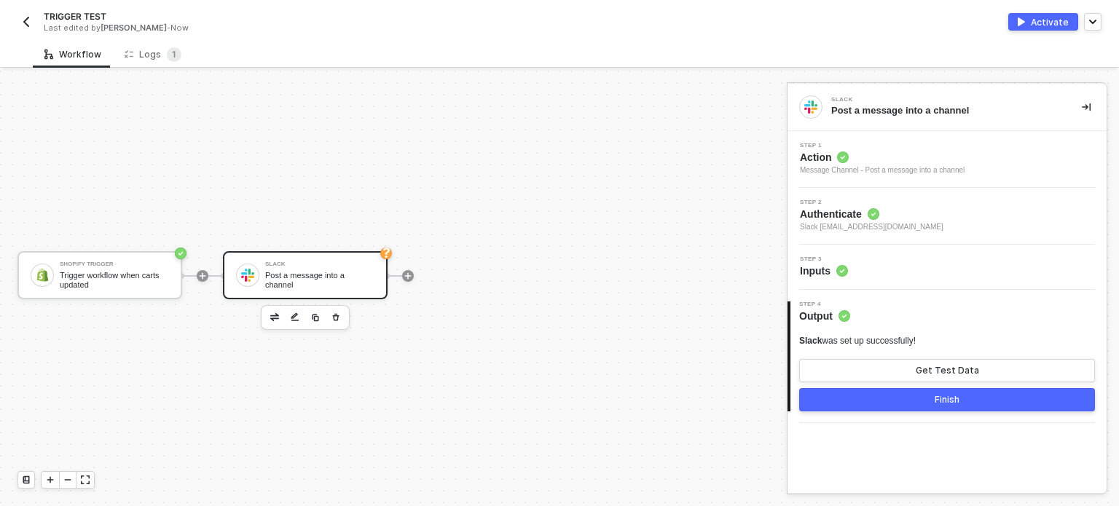
click at [830, 277] on span "Inputs" at bounding box center [824, 271] width 48 height 15
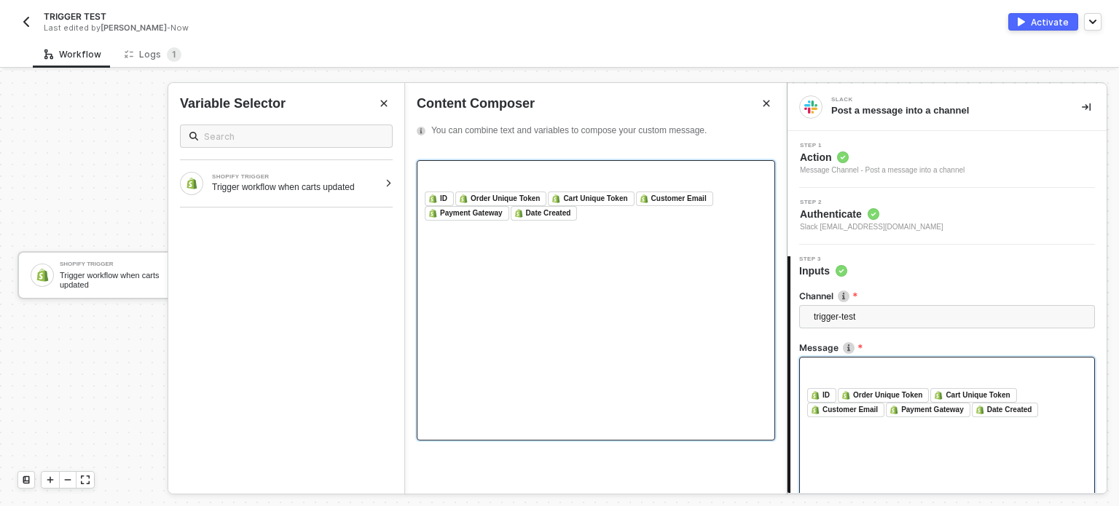
click at [463, 169] on div at bounding box center [596, 179] width 342 height 23
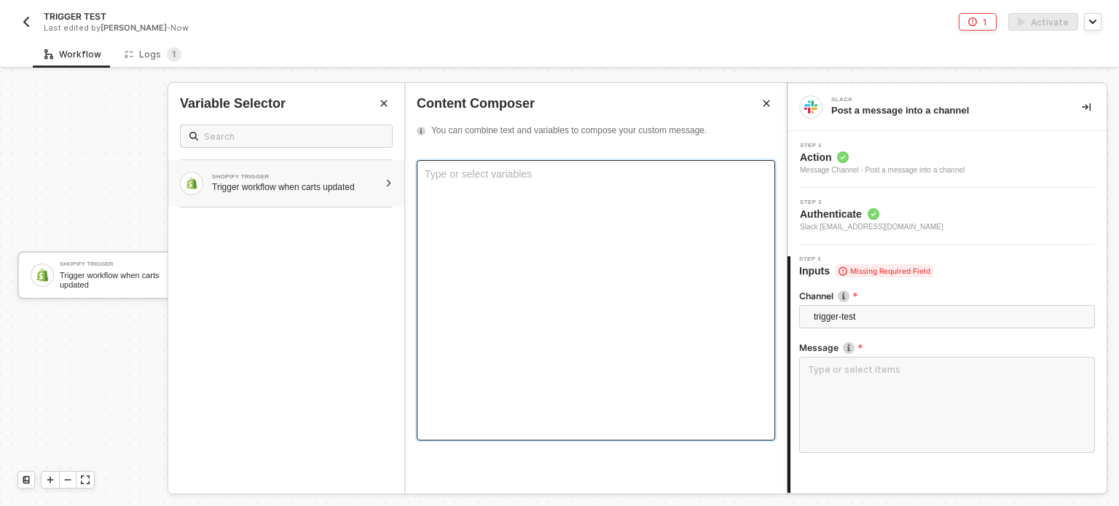
click at [355, 190] on div "Trigger workflow when carts updated" at bounding box center [295, 187] width 167 height 12
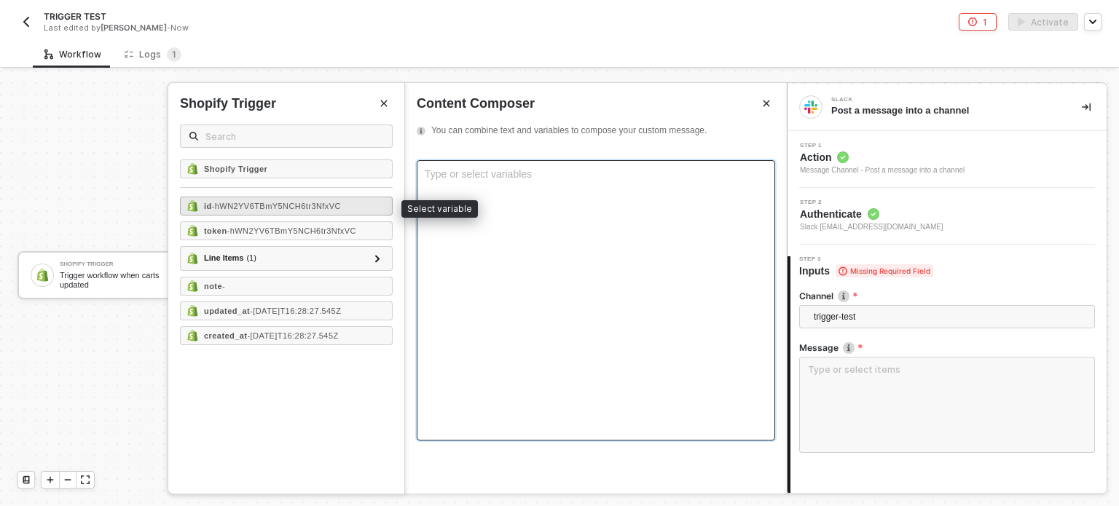
click at [307, 206] on span "- hWN2YV6TBmY5NCH6tr3NfxVC" at bounding box center [276, 206] width 129 height 9
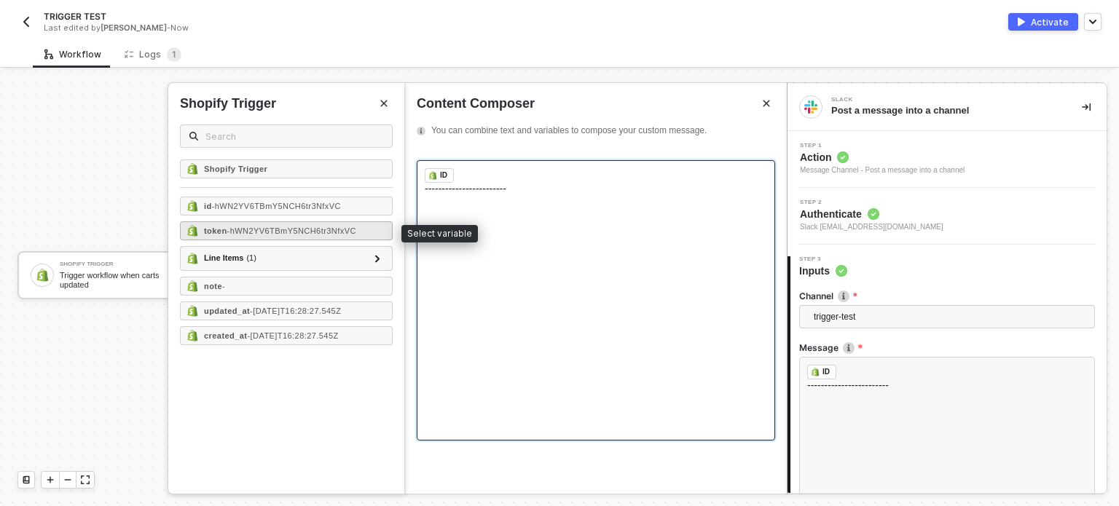
click at [275, 227] on span "- hWN2YV6TBmY5NCH6tr3NfxVC" at bounding box center [291, 231] width 129 height 9
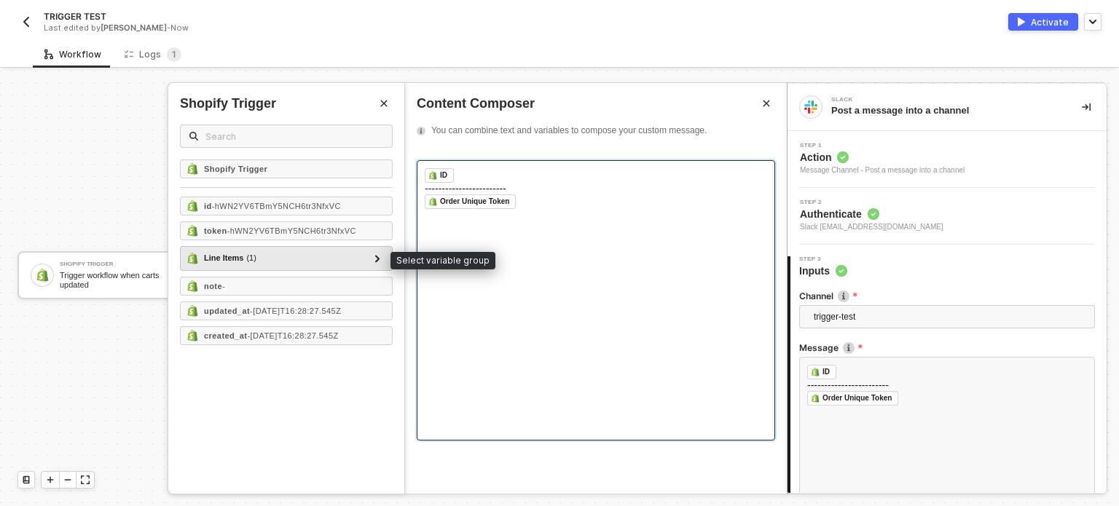
click at [312, 256] on div "Line Items ( 1 )" at bounding box center [277, 258] width 182 height 17
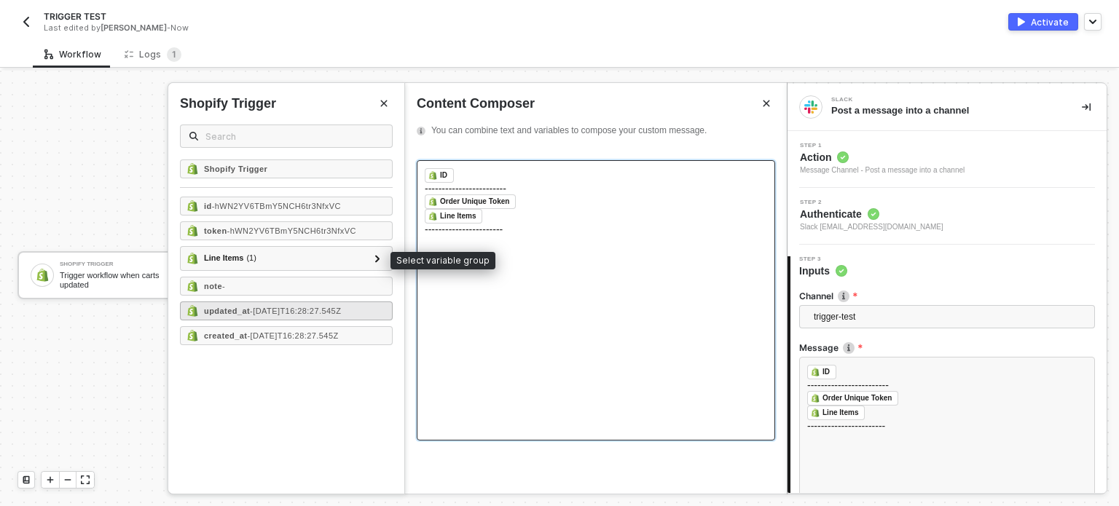
click at [280, 307] on span "- 2025-09-03T16:28:27.545Z" at bounding box center [295, 311] width 91 height 9
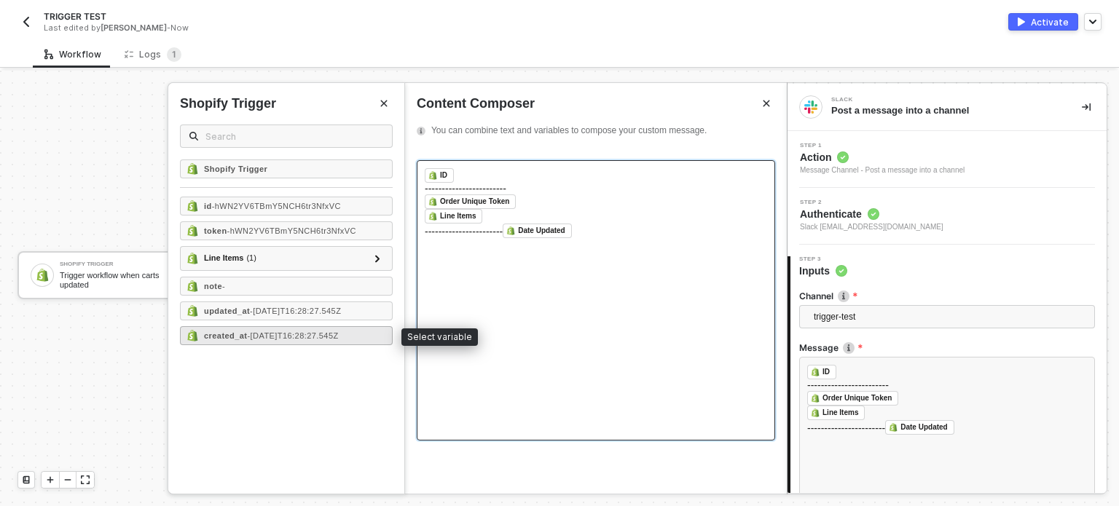
click at [251, 334] on span "- 2025-09-03T16:28:27.545Z" at bounding box center [292, 335] width 91 height 9
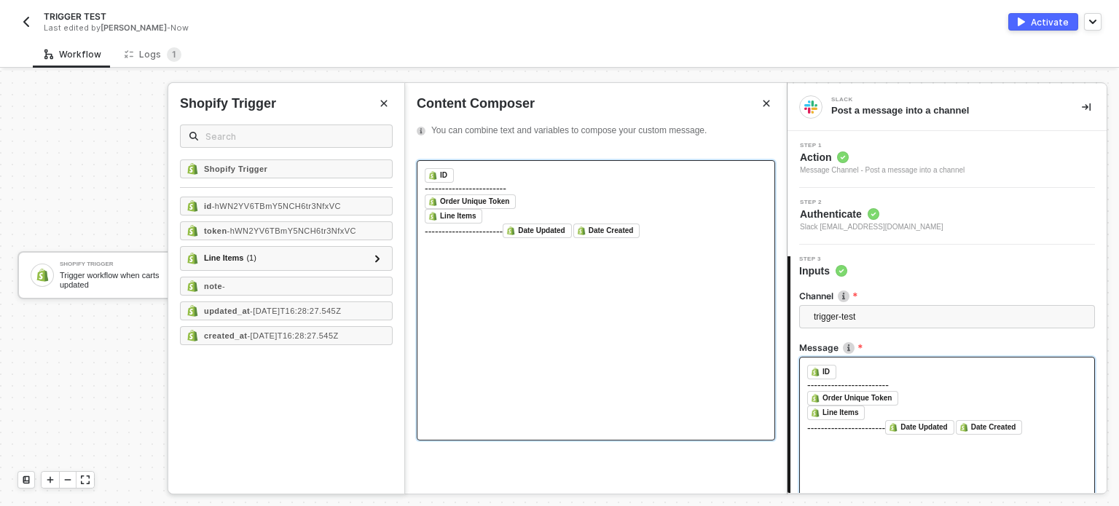
scroll to position [135, 0]
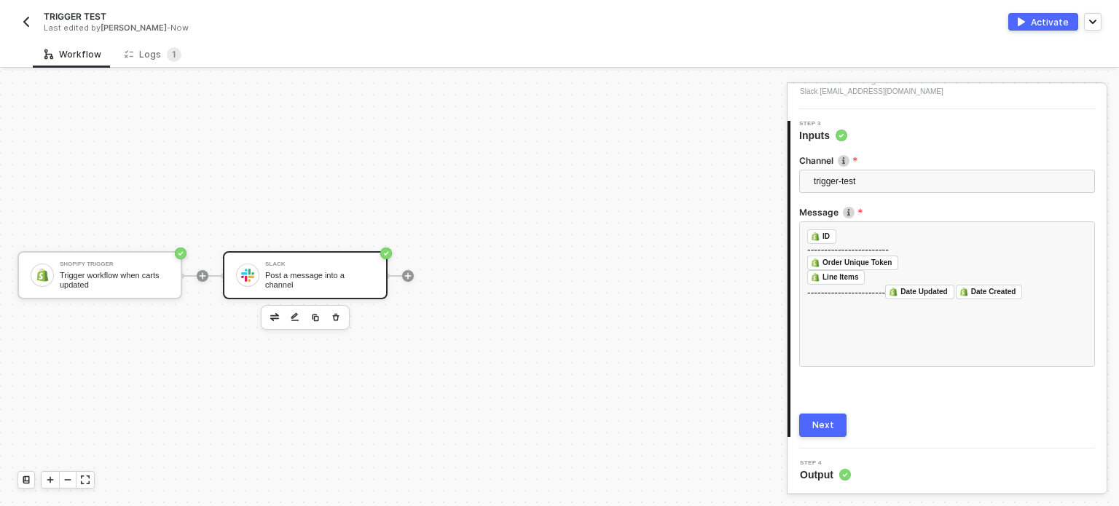
click at [833, 425] on button "Next" at bounding box center [822, 425] width 47 height 23
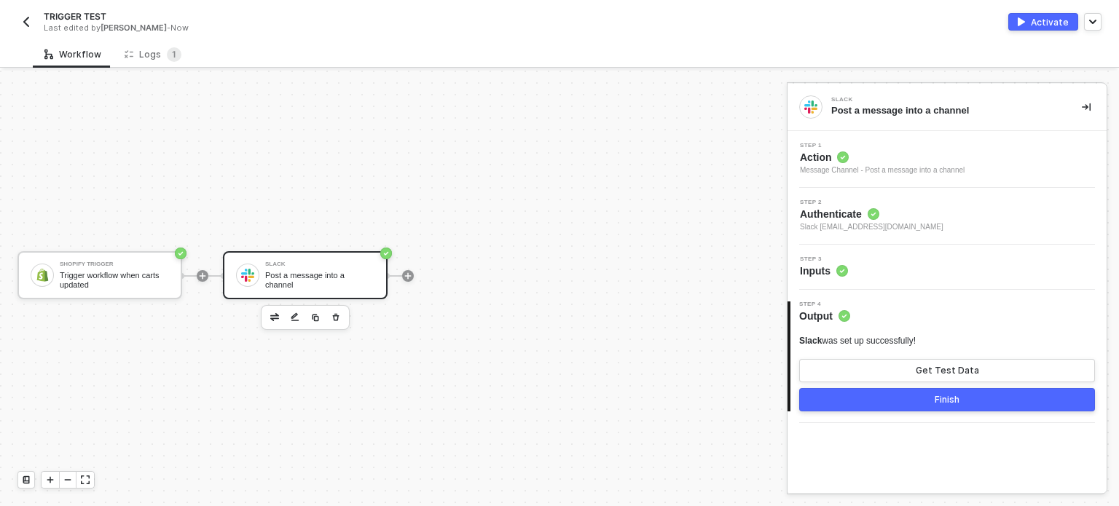
scroll to position [0, 0]
click at [947, 383] on div "Slack was set up successfully! Get Test Data Finish" at bounding box center [947, 373] width 296 height 76
click at [941, 377] on button "Get Test Data" at bounding box center [947, 370] width 296 height 23
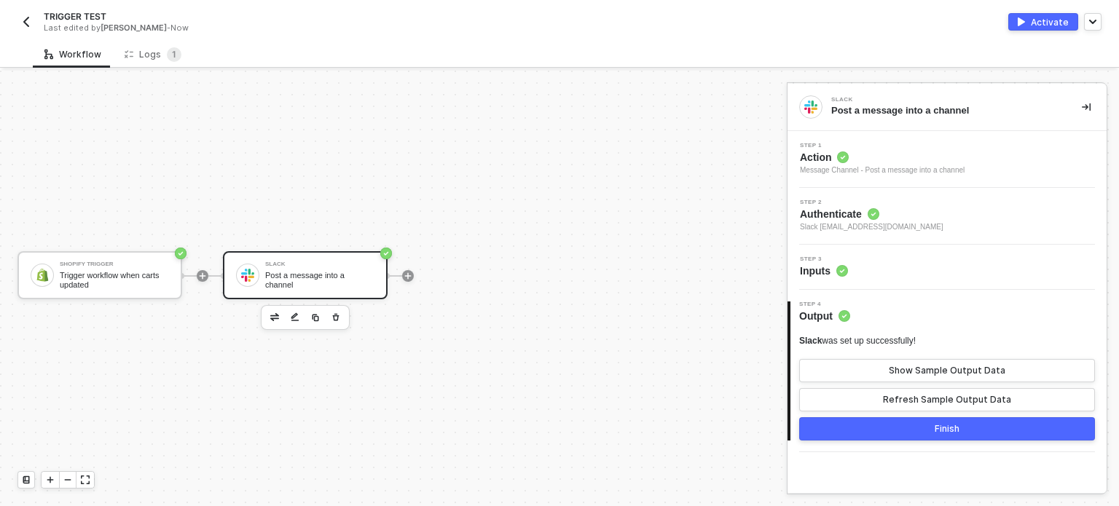
click at [1029, 18] on button "Activate" at bounding box center [1043, 21] width 70 height 17
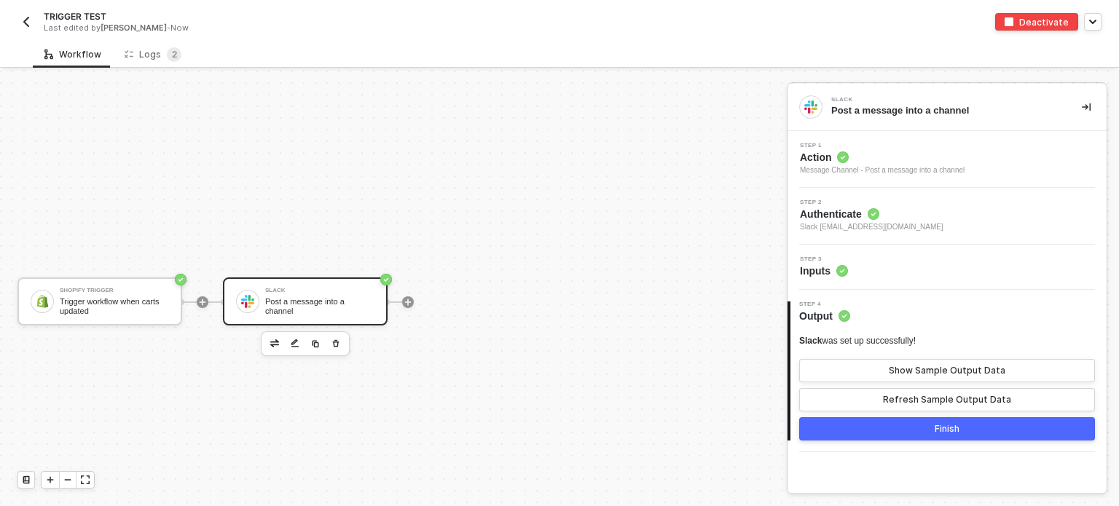
scroll to position [26, 0]
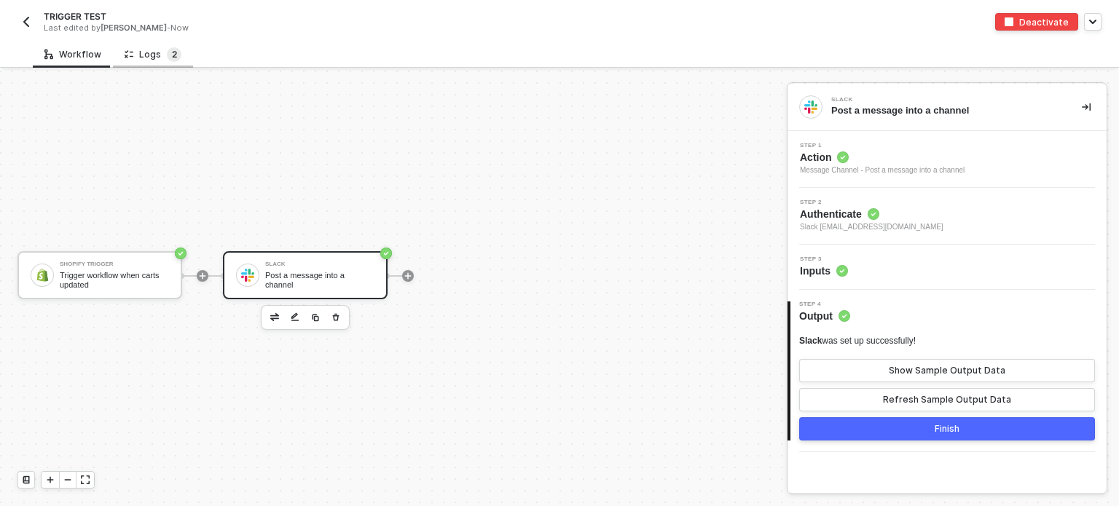
click at [172, 51] on span "2" at bounding box center [174, 54] width 5 height 11
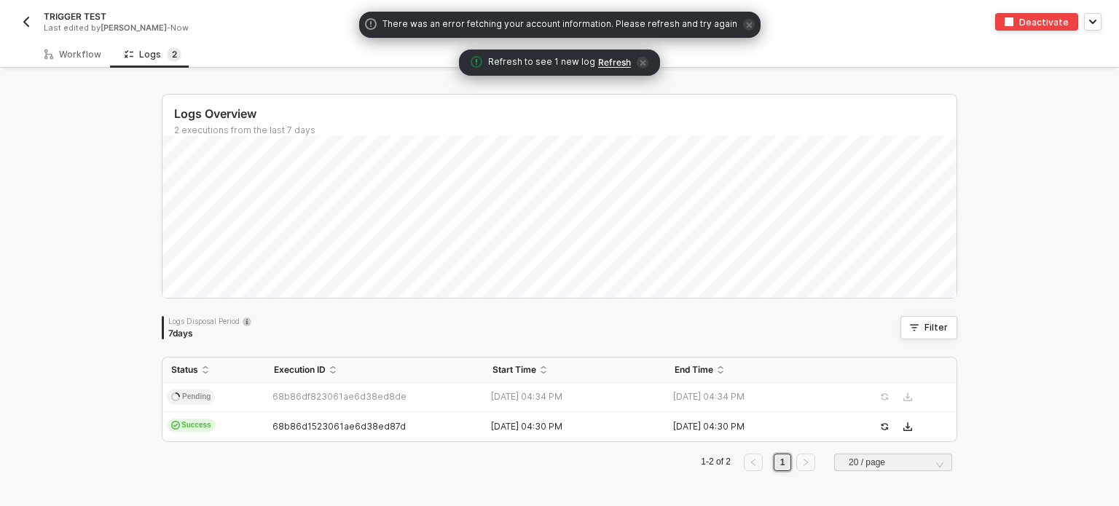
click at [615, 63] on span "Refresh" at bounding box center [614, 63] width 33 height 12
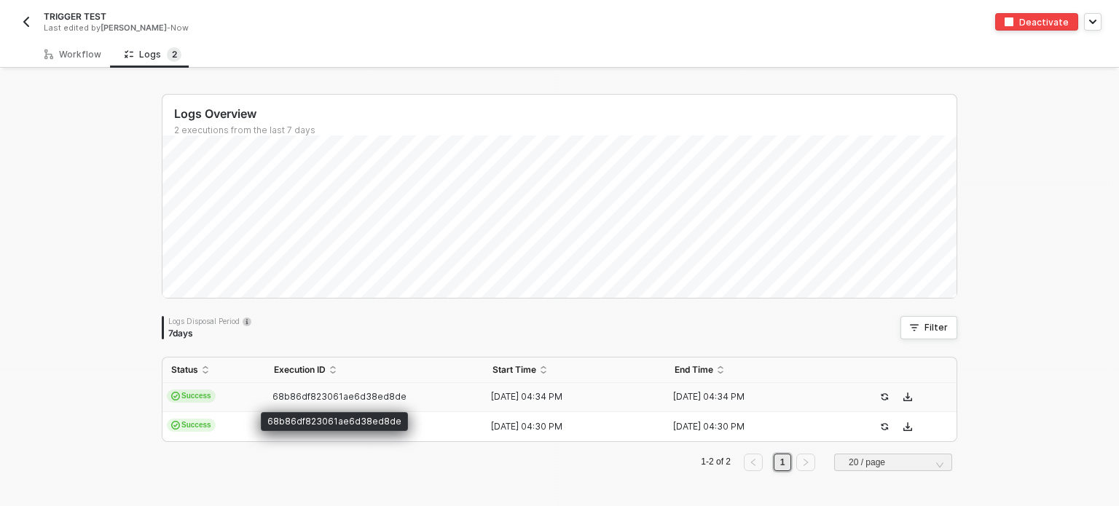
click at [334, 396] on span "68b86df823061ae6d38ed8de" at bounding box center [339, 396] width 134 height 11
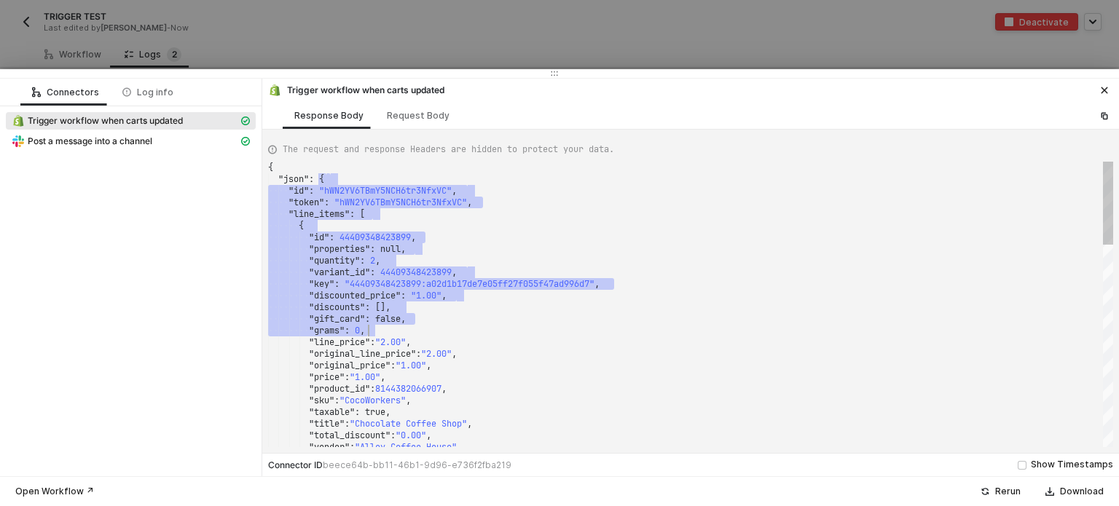
scroll to position [0, 0]
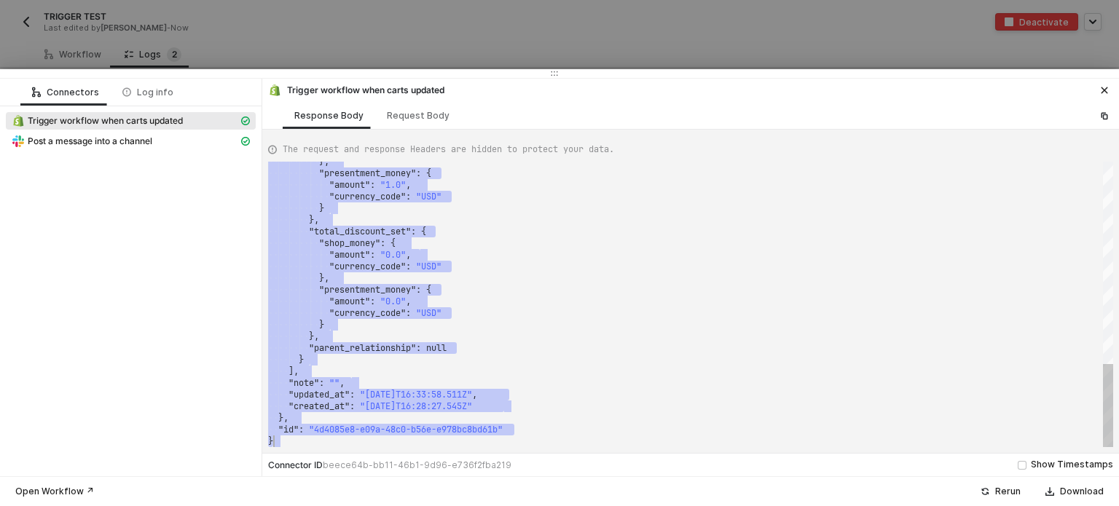
drag, startPoint x: 402, startPoint y: 208, endPoint x: 514, endPoint y: 420, distance: 239.2
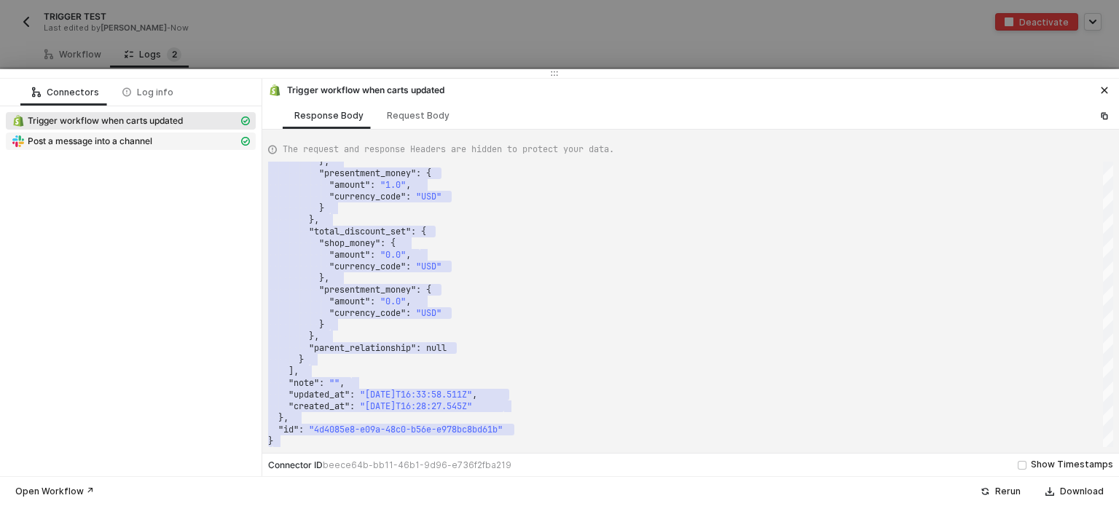
click at [140, 146] on span "Post a message into a channel" at bounding box center [90, 141] width 125 height 12
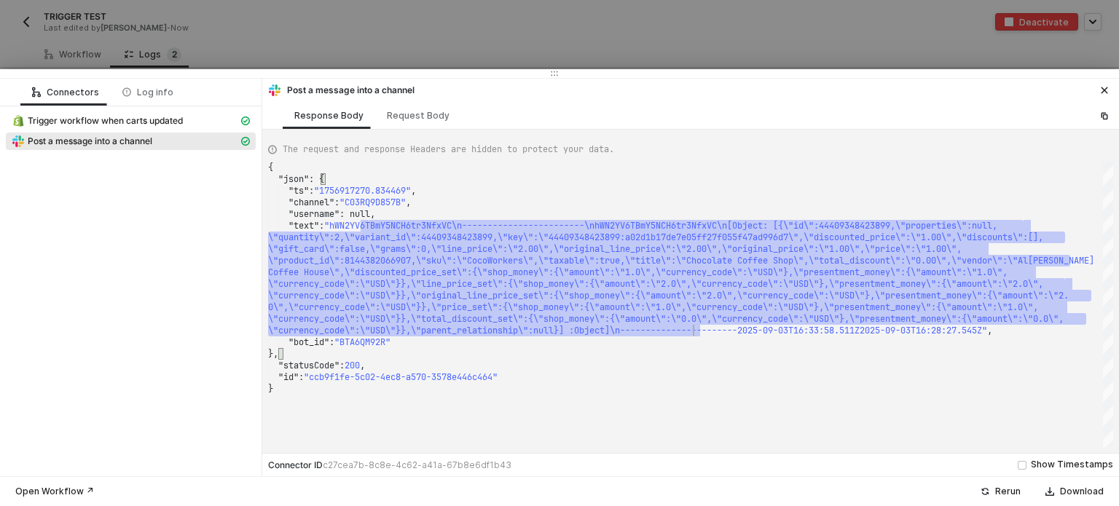
type textarea "{ "json": { "ts": "1756917270.834469", "channel": "C03RQ9D857B", "username": nu…"
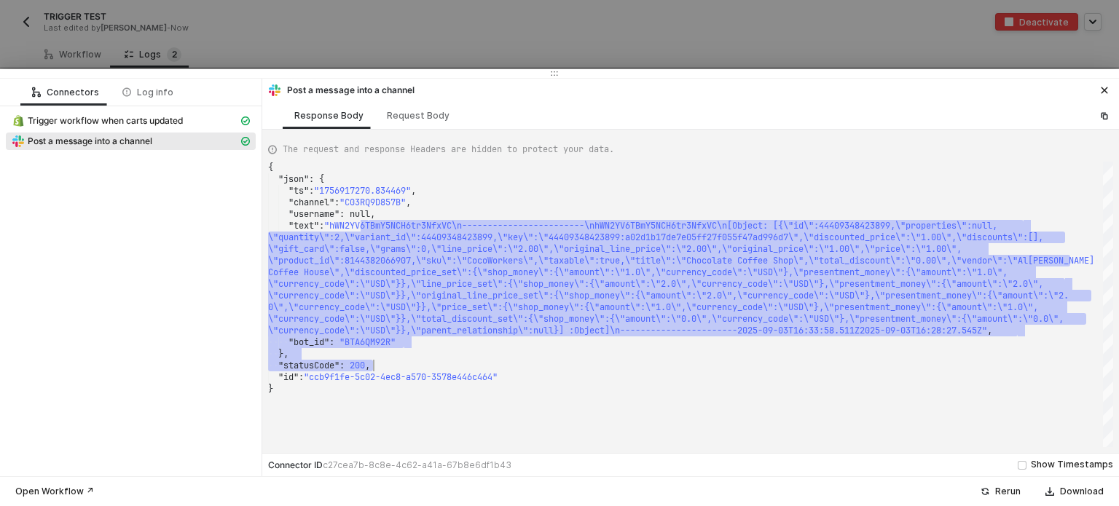
drag, startPoint x: 367, startPoint y: 226, endPoint x: 749, endPoint y: 361, distance: 404.8
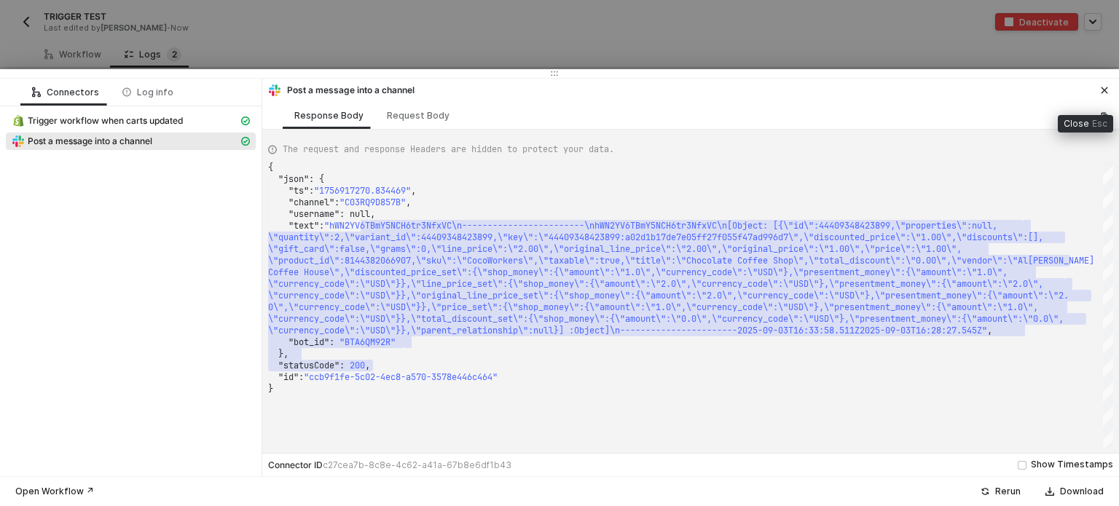
click at [1108, 90] on icon "icon-close" at bounding box center [1104, 90] width 9 height 9
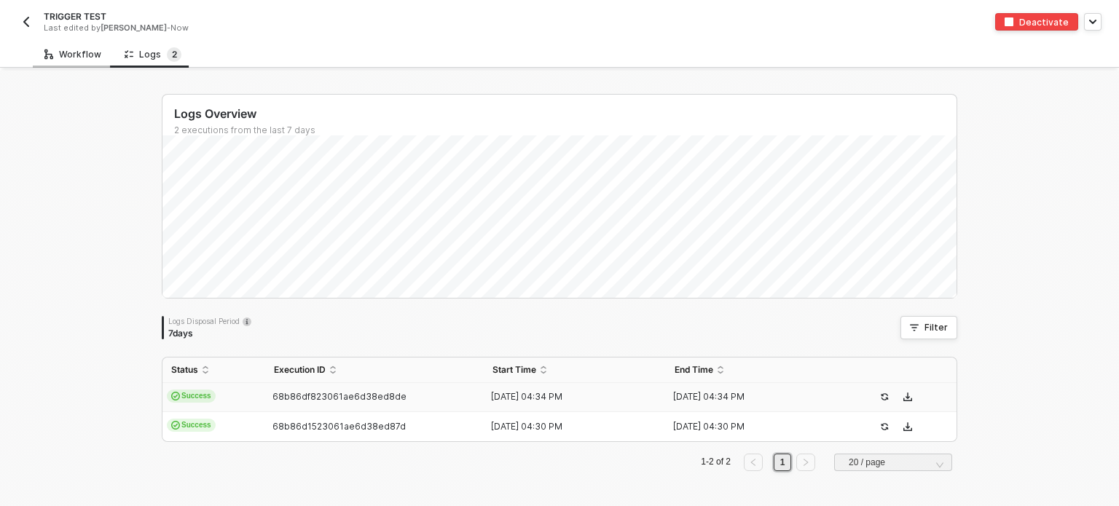
click at [73, 66] on div "Workflow" at bounding box center [73, 54] width 80 height 27
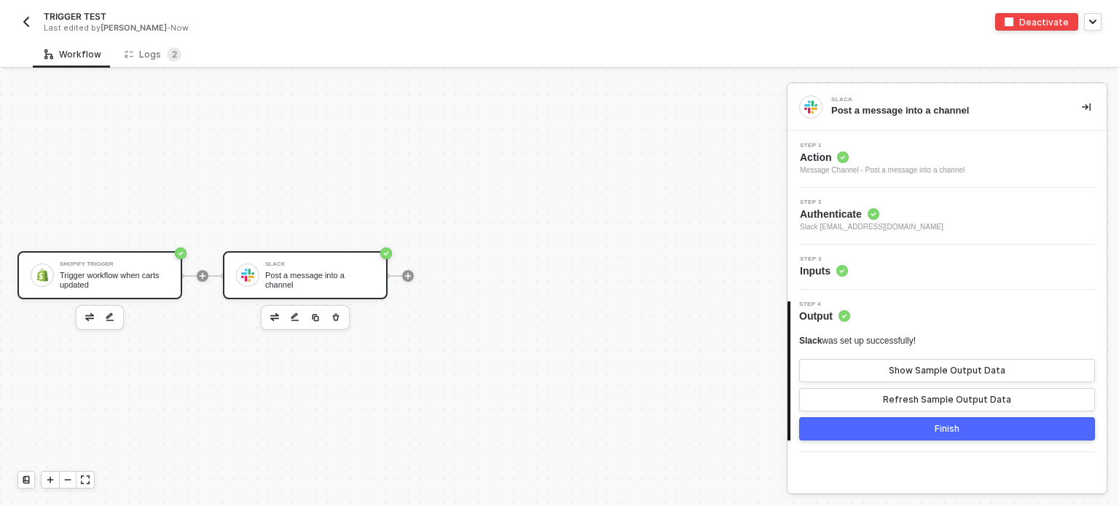
click at [137, 295] on div "Shopify Trigger Trigger workflow when carts updated" at bounding box center [99, 275] width 165 height 48
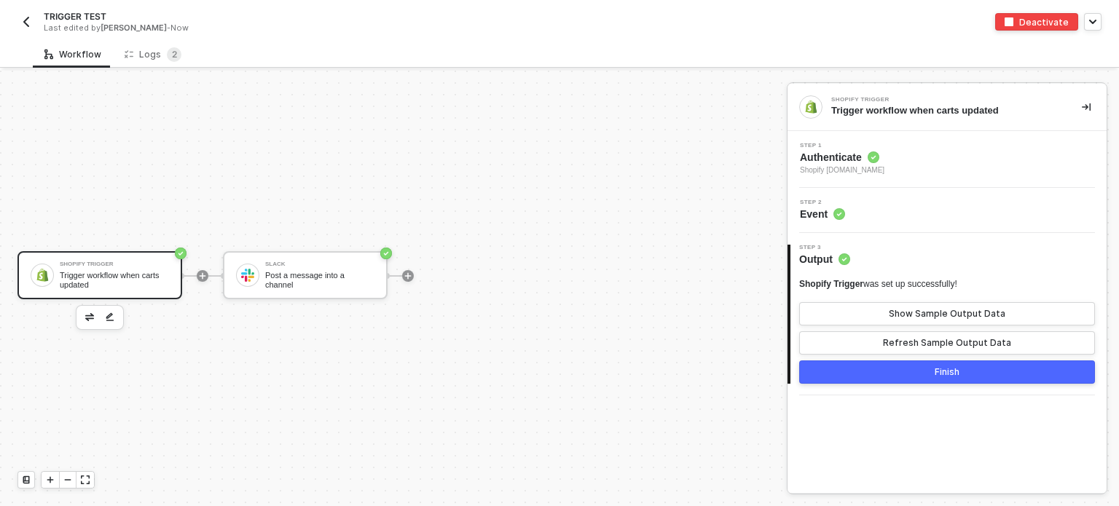
click at [816, 211] on span "Event" at bounding box center [822, 214] width 45 height 15
click at [835, 165] on span "Shopify [DOMAIN_NAME]" at bounding box center [842, 171] width 84 height 12
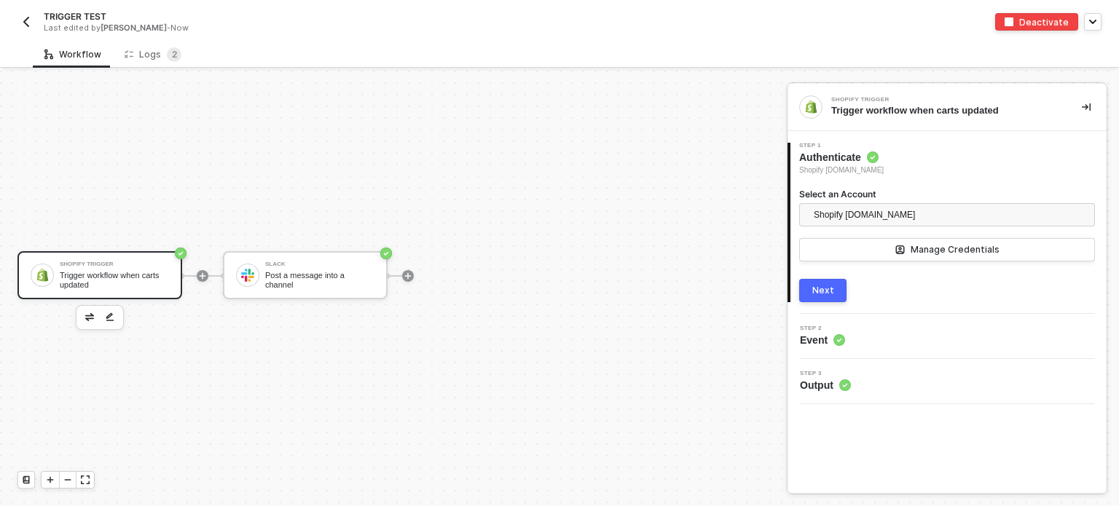
click at [822, 291] on div "Next" at bounding box center [823, 291] width 22 height 12
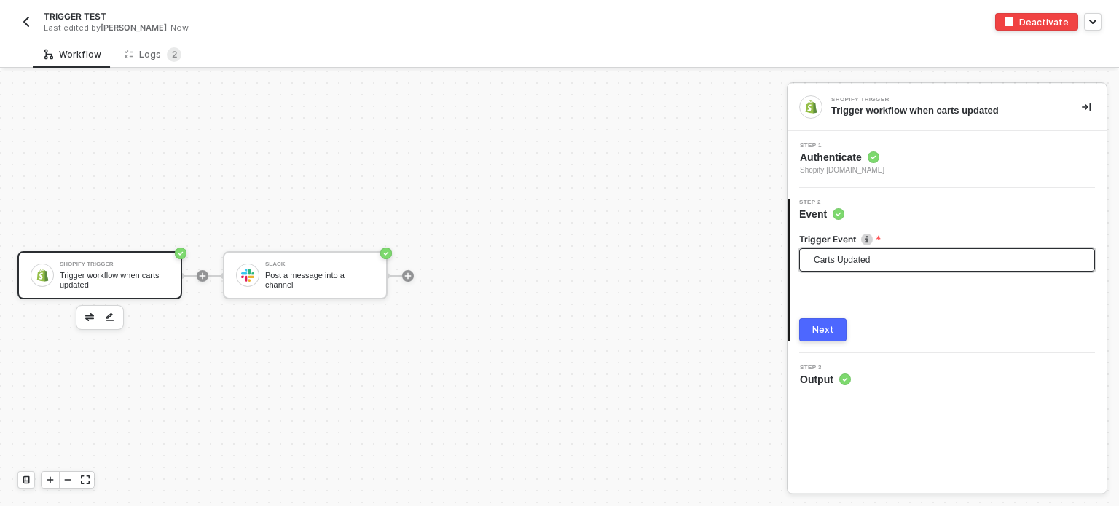
drag, startPoint x: 874, startPoint y: 280, endPoint x: 839, endPoint y: 253, distance: 44.1
click at [839, 253] on span "Carts Updated" at bounding box center [950, 260] width 272 height 22
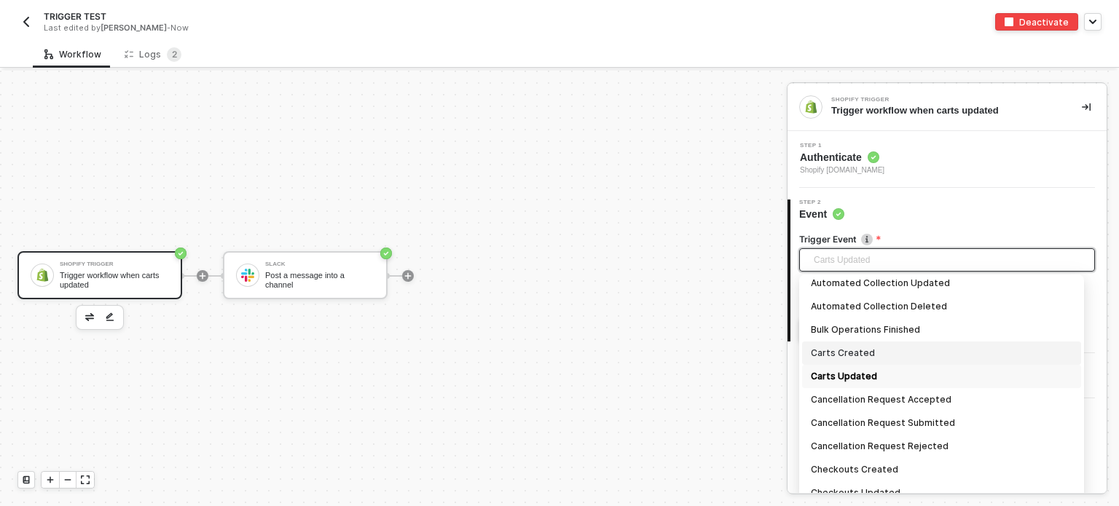
scroll to position [73, 0]
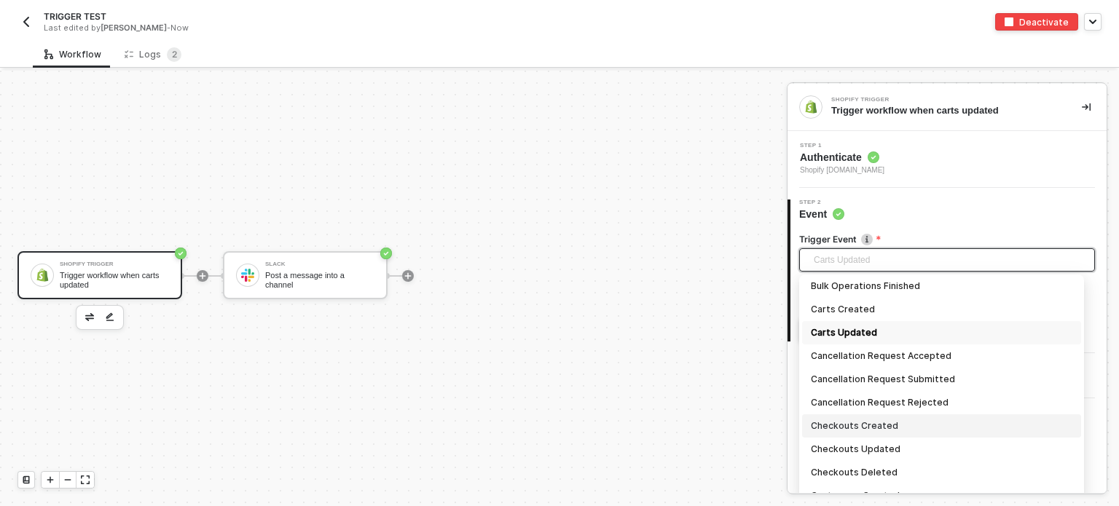
click at [867, 432] on div "Checkouts Created" at bounding box center [941, 426] width 261 height 16
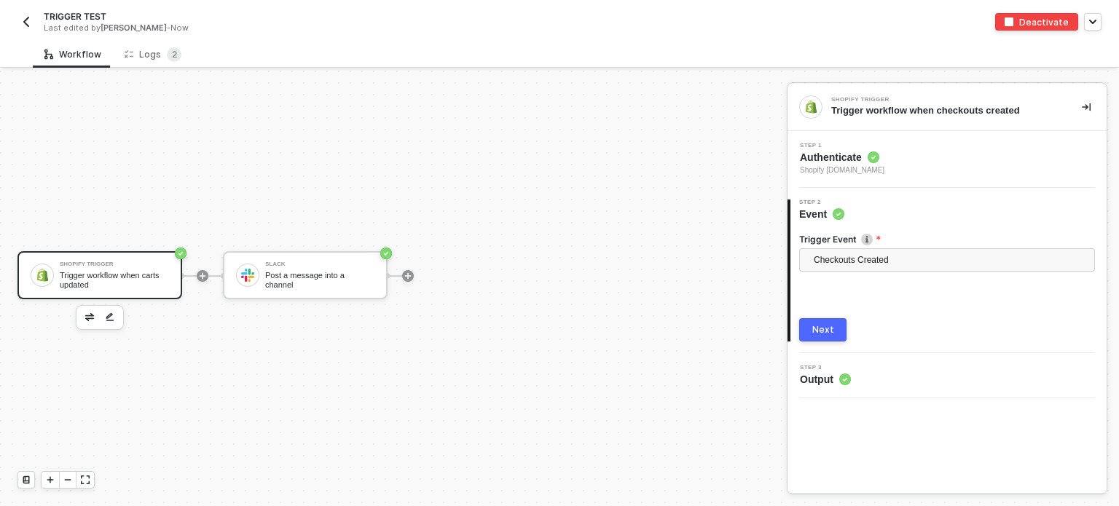
click at [817, 326] on div "Next" at bounding box center [823, 330] width 22 height 12
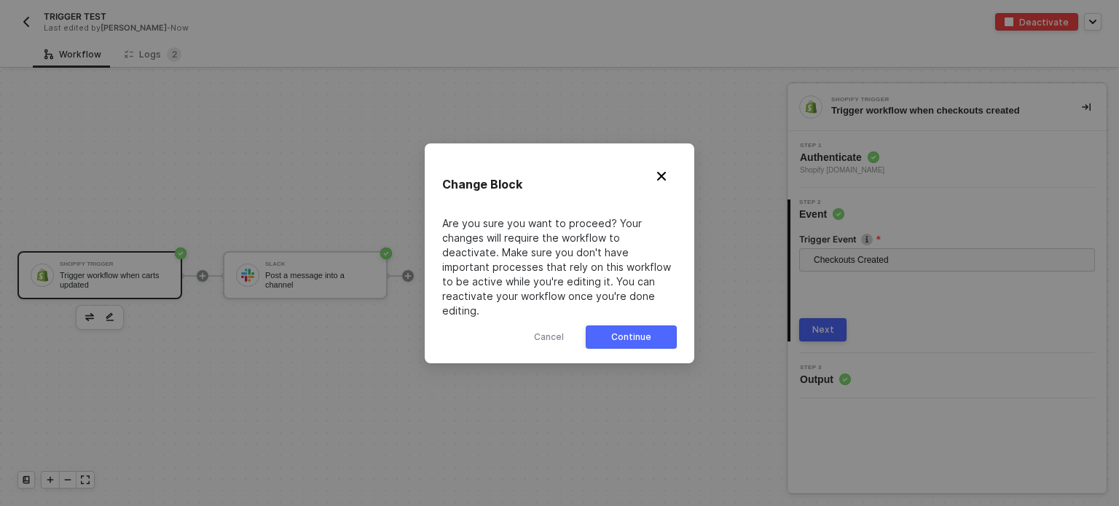
click at [664, 333] on button "Continue" at bounding box center [631, 337] width 91 height 23
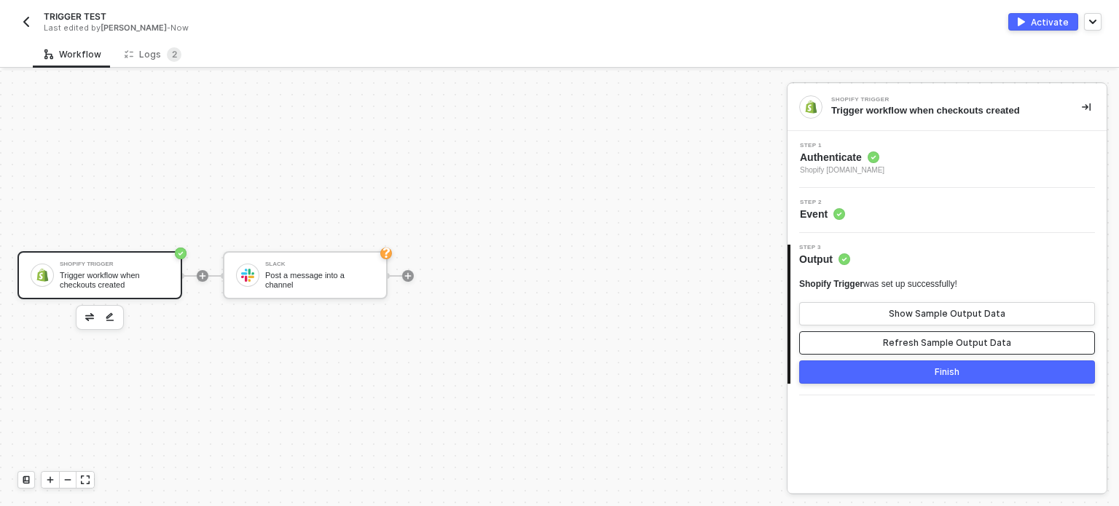
click at [906, 342] on div "Refresh Sample Output Data" at bounding box center [947, 343] width 128 height 12
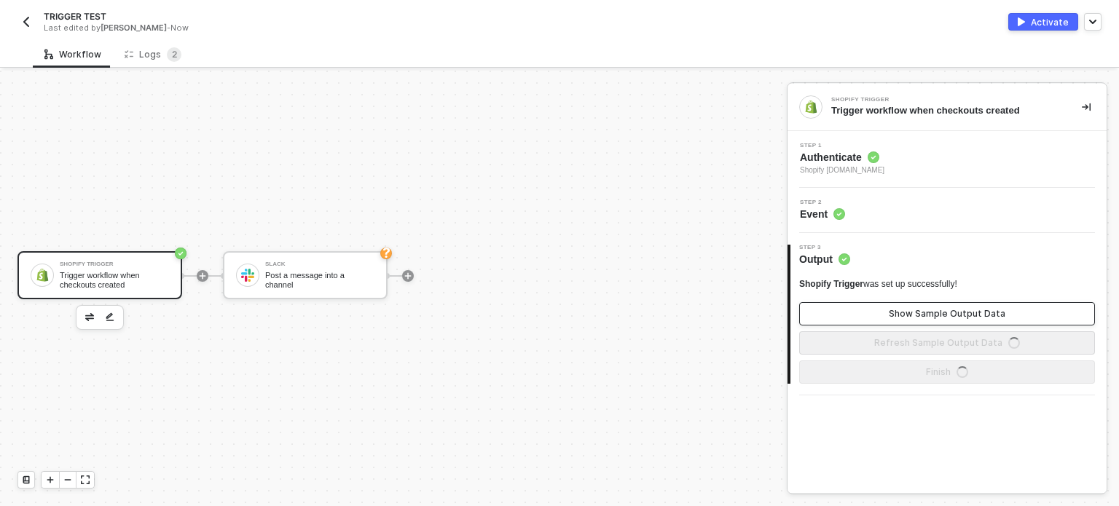
click at [902, 312] on div "Show Sample Output Data" at bounding box center [947, 314] width 117 height 12
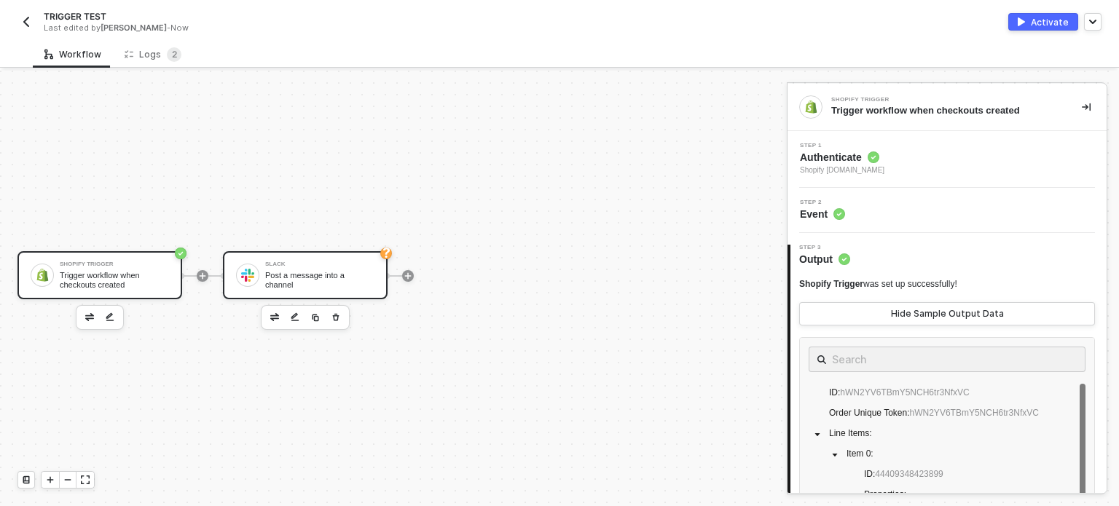
drag, startPoint x: 341, startPoint y: 272, endPoint x: 373, endPoint y: 269, distance: 32.1
click at [342, 272] on div "Slack Post a message into a channel" at bounding box center [319, 275] width 109 height 28
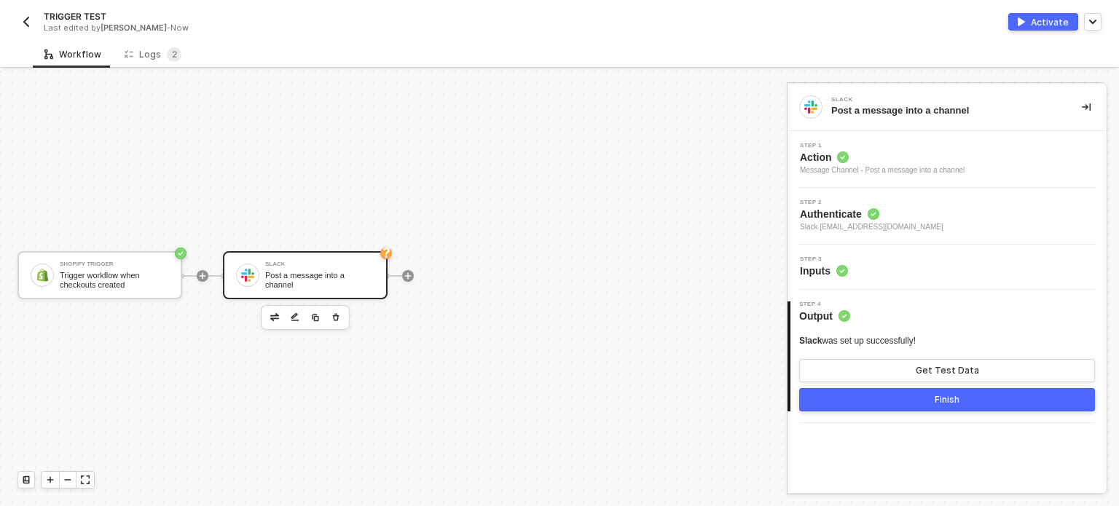
click at [834, 272] on span "Inputs" at bounding box center [824, 271] width 48 height 15
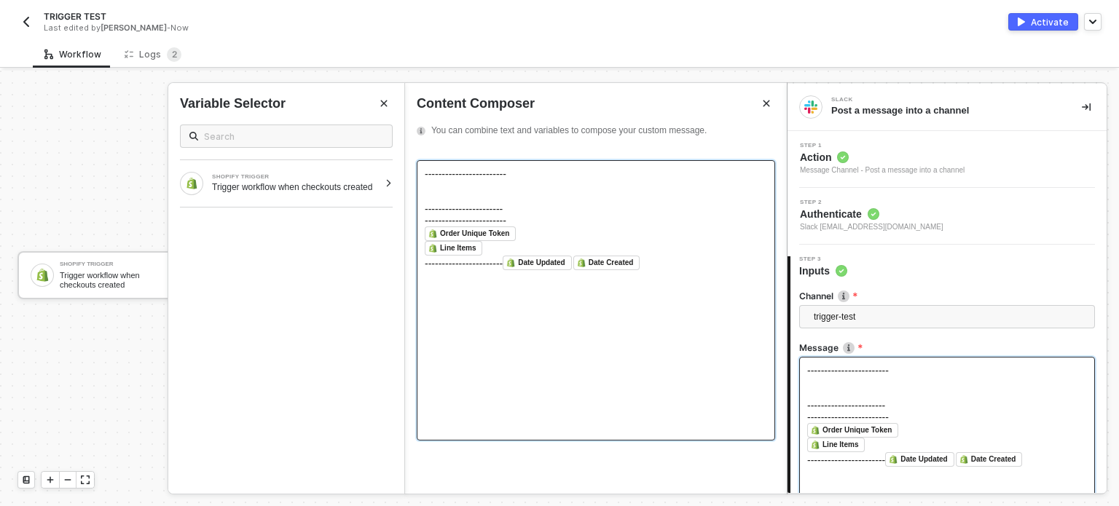
click at [507, 202] on div "------------------------ -----------------------" at bounding box center [596, 191] width 342 height 47
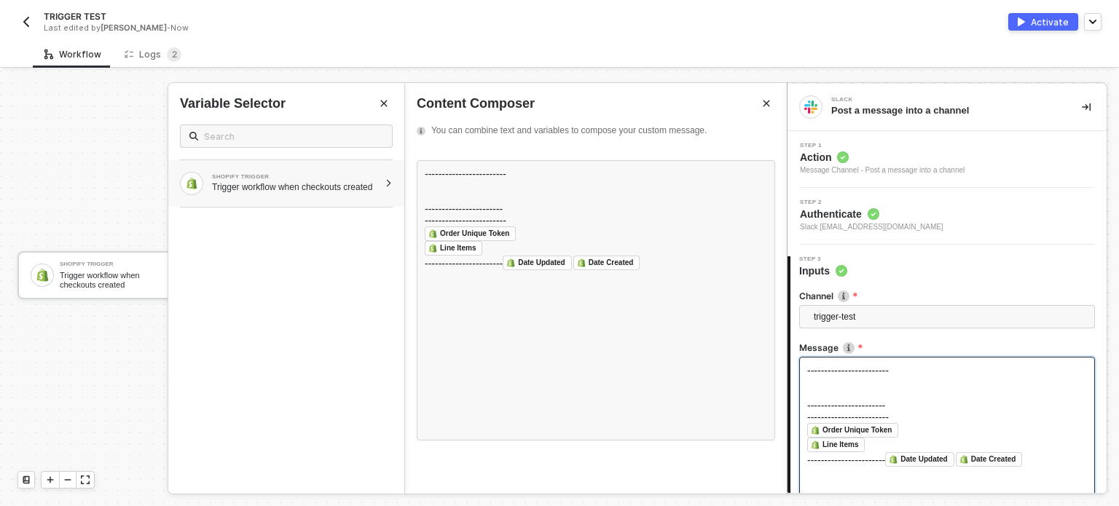
click at [374, 192] on div "Trigger workflow when checkouts created" at bounding box center [295, 187] width 167 height 12
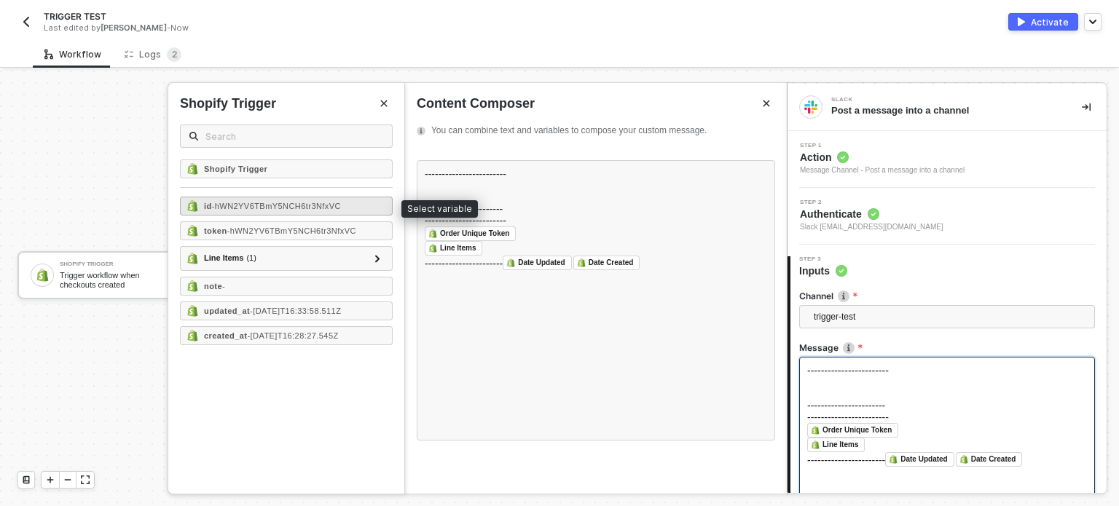
click at [304, 203] on span "- hWN2YV6TBmY5NCH6tr3NfxVC" at bounding box center [276, 206] width 129 height 9
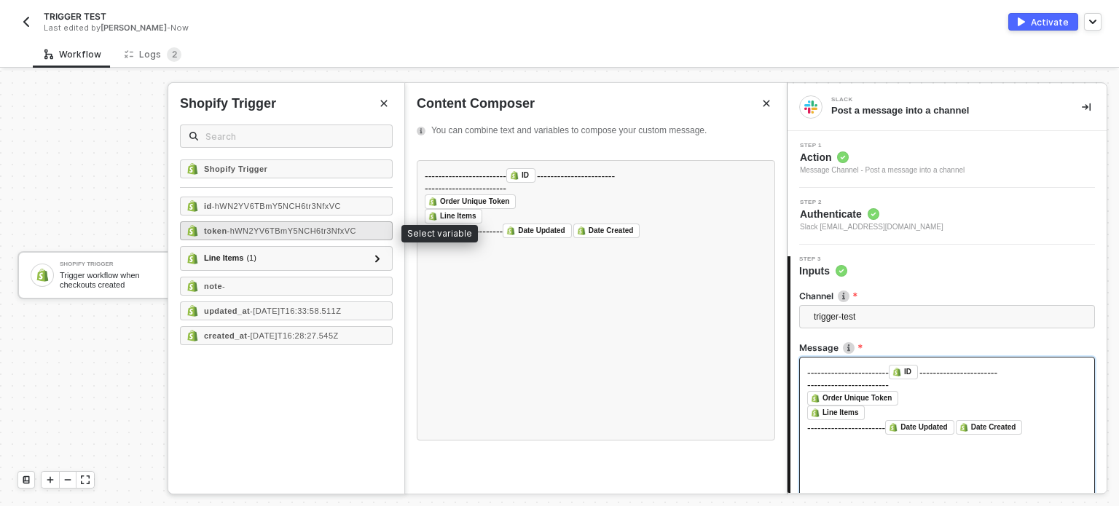
click at [309, 227] on span "- hWN2YV6TBmY5NCH6tr3NfxVC" at bounding box center [291, 231] width 129 height 9
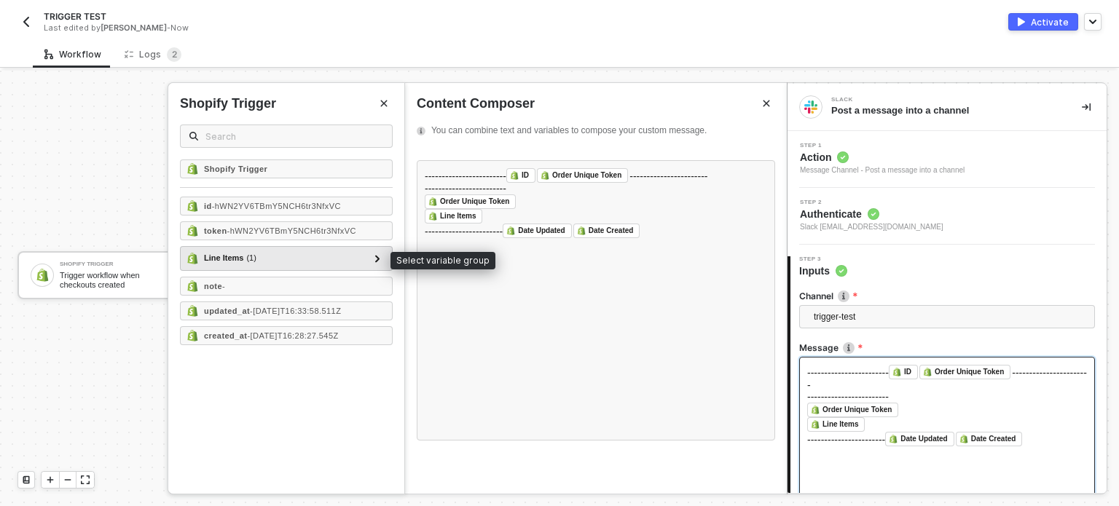
drag, startPoint x: 292, startPoint y: 253, endPoint x: 291, endPoint y: 263, distance: 9.5
click at [294, 255] on div "Line Items ( 1 )" at bounding box center [277, 258] width 182 height 17
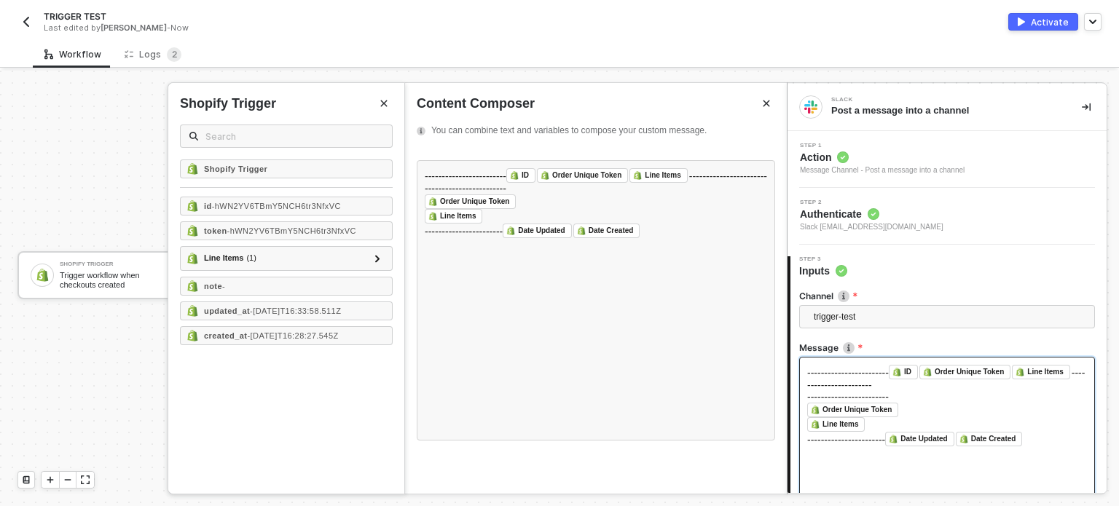
click at [282, 283] on div "note -" at bounding box center [286, 286] width 213 height 19
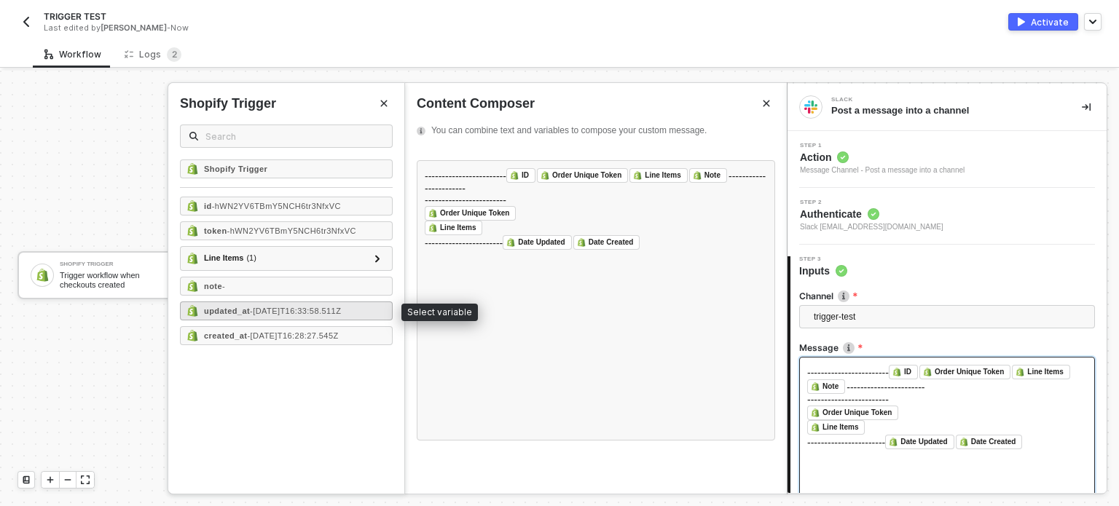
click at [277, 310] on span "- 2025-09-03T16:33:58.511Z" at bounding box center [295, 311] width 91 height 9
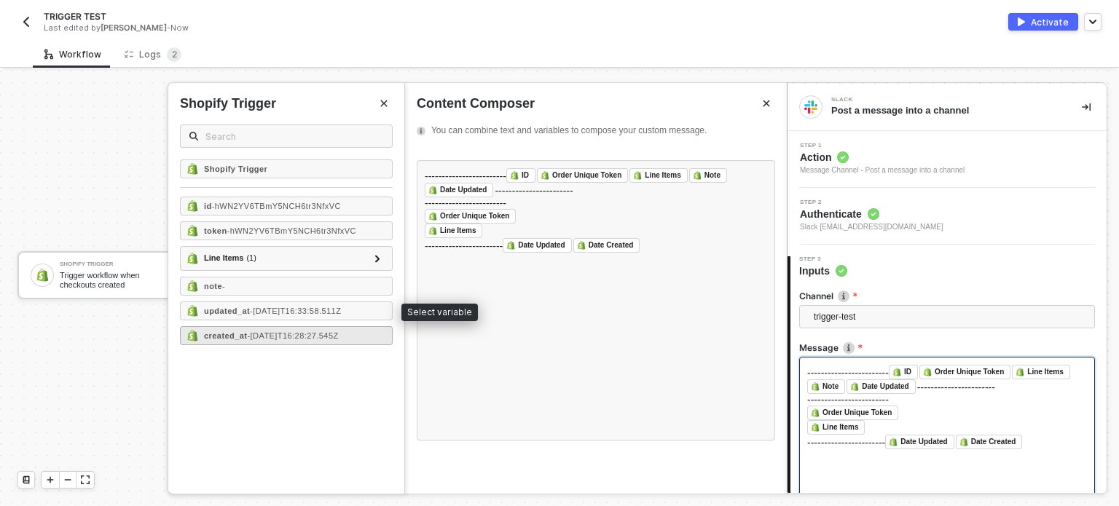
click at [270, 337] on span "- [DATE]T16:28:27.545Z" at bounding box center [292, 335] width 91 height 9
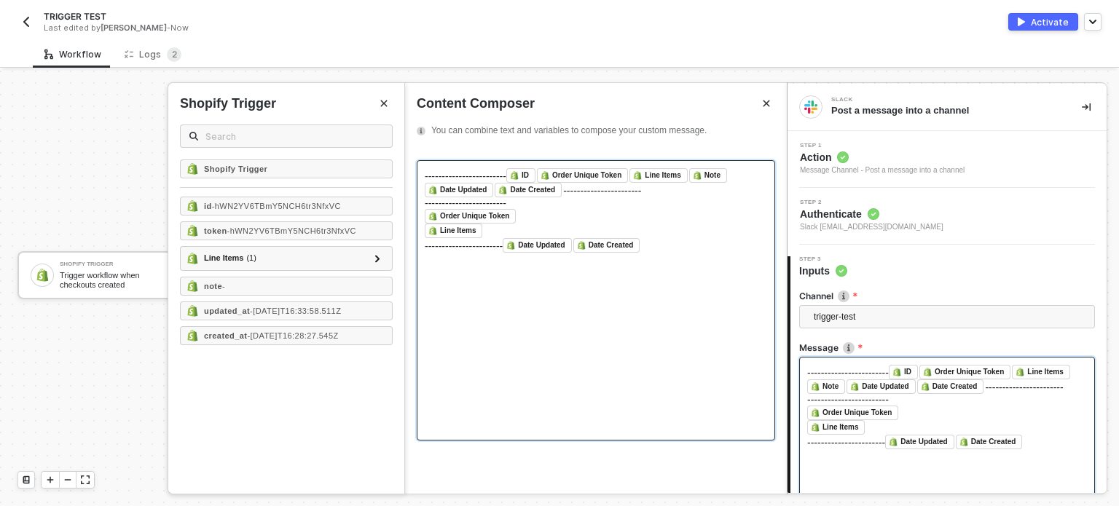
drag, startPoint x: 688, startPoint y: 300, endPoint x: 420, endPoint y: 267, distance: 270.0
click at [420, 267] on div "------------------------ ID ﻿ ﻿ Order Unique Token ﻿ ﻿ Line Items ﻿ ﻿ Note ﻿ ﻿ …" at bounding box center [596, 300] width 358 height 280
click at [759, 253] on div "----------------------- Date Updated ﻿ ﻿ Date Created ﻿ ﻿" at bounding box center [596, 245] width 342 height 15
click at [501, 238] on div "﻿ Line Items ﻿ ﻿" at bounding box center [596, 231] width 342 height 15
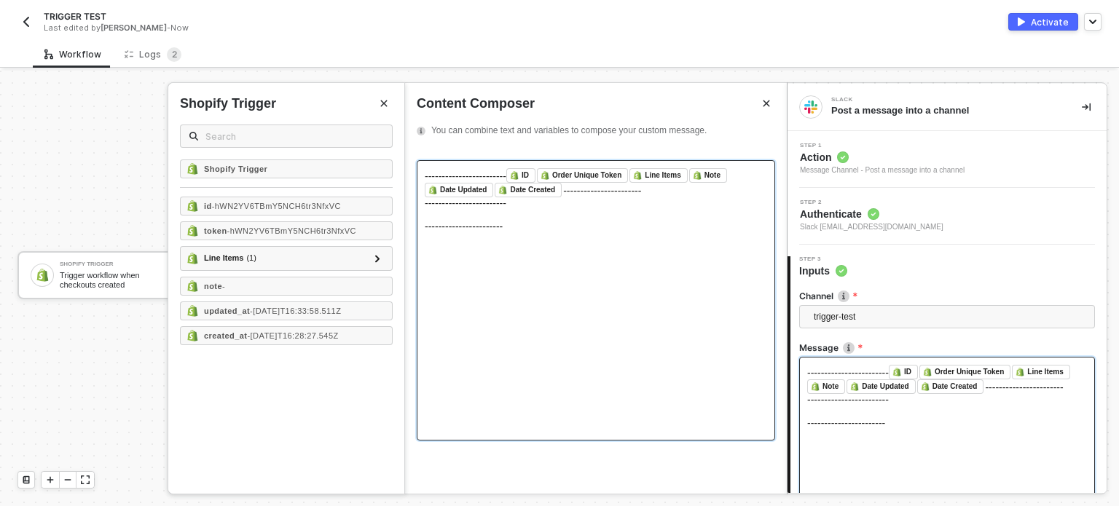
scroll to position [135, 0]
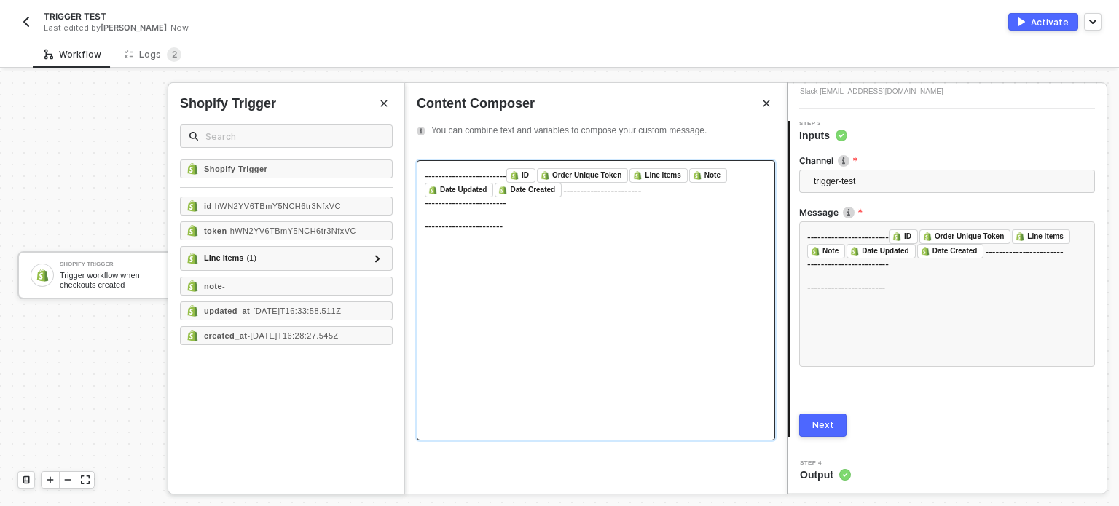
click at [816, 422] on div "Next" at bounding box center [823, 426] width 22 height 12
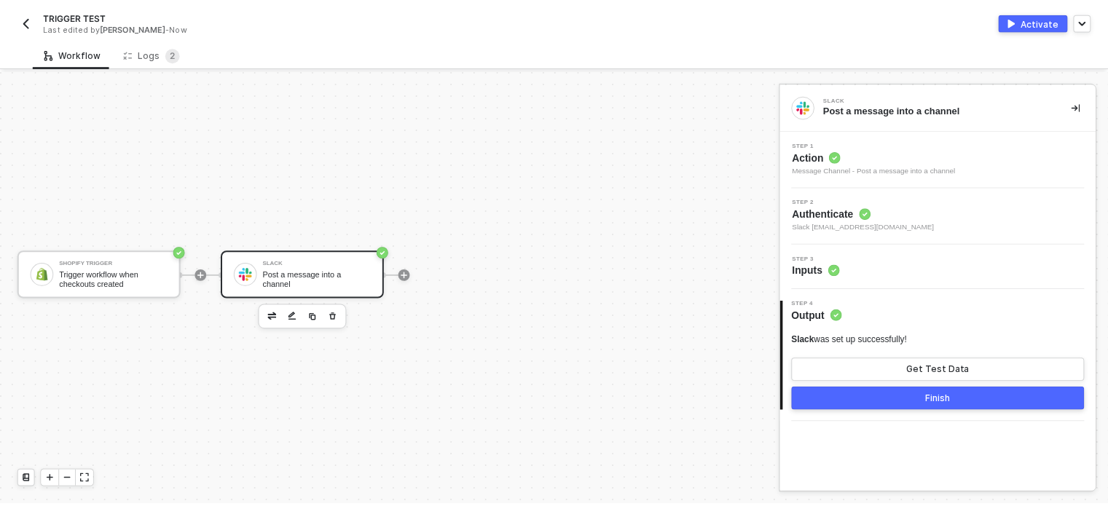
scroll to position [0, 0]
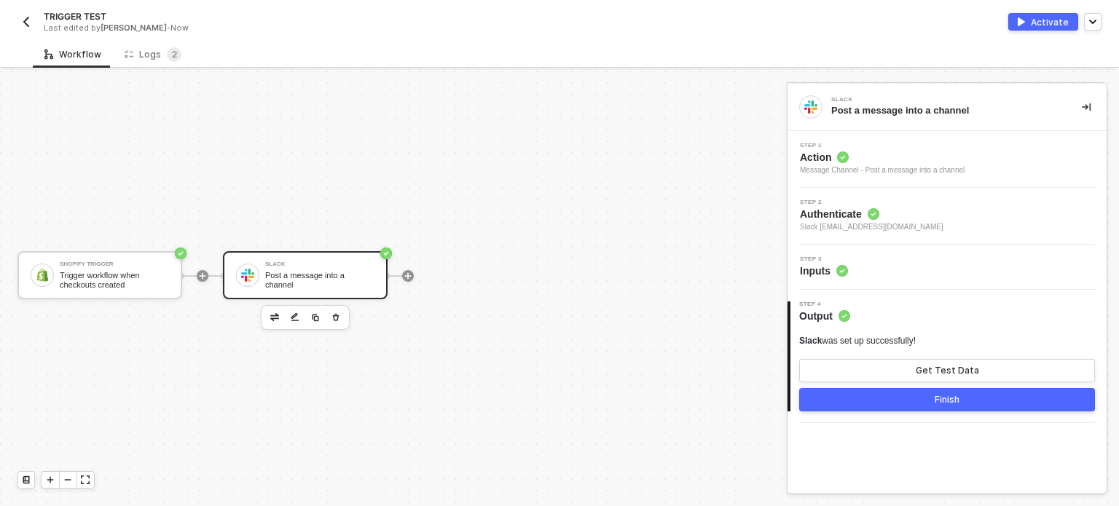
click at [1049, 20] on div "Activate" at bounding box center [1050, 22] width 38 height 12
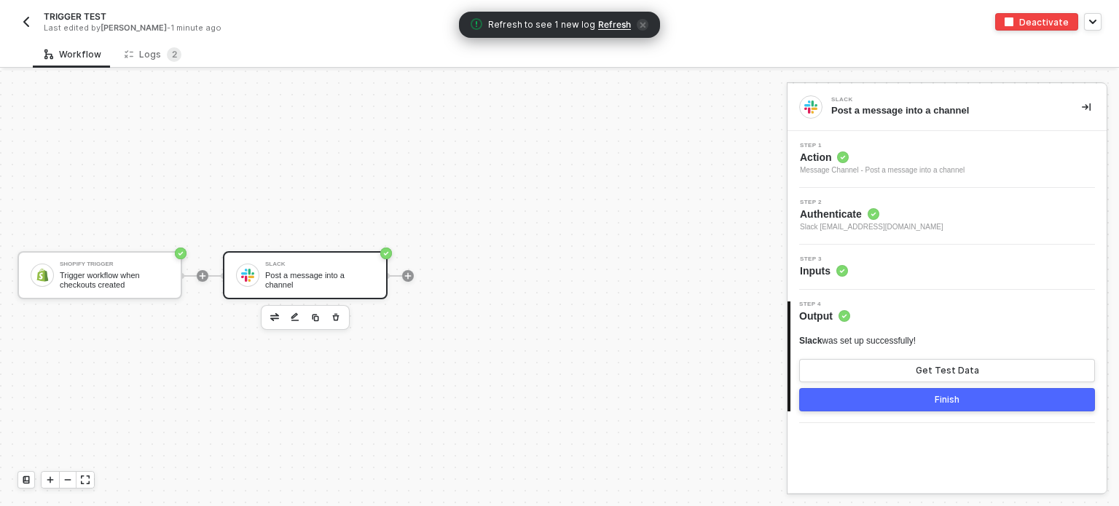
click at [610, 20] on span "Refresh" at bounding box center [614, 25] width 33 height 12
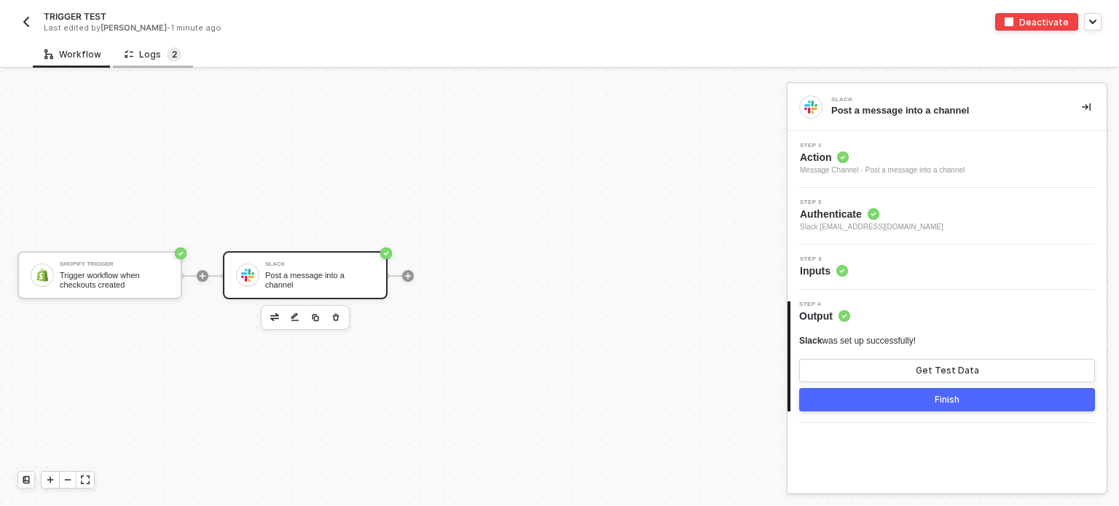
click at [167, 55] on sup "2" at bounding box center [174, 54] width 15 height 15
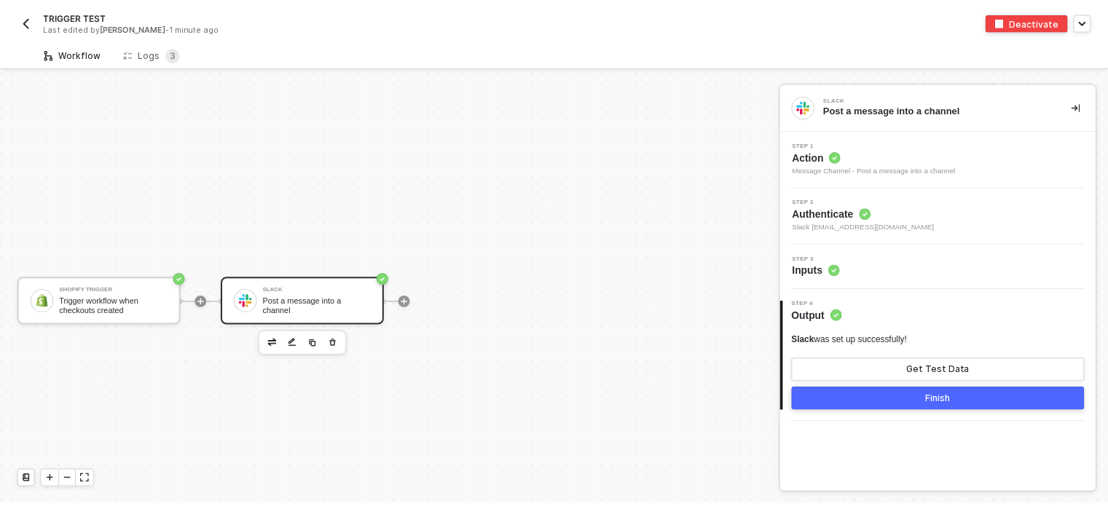
scroll to position [26, 0]
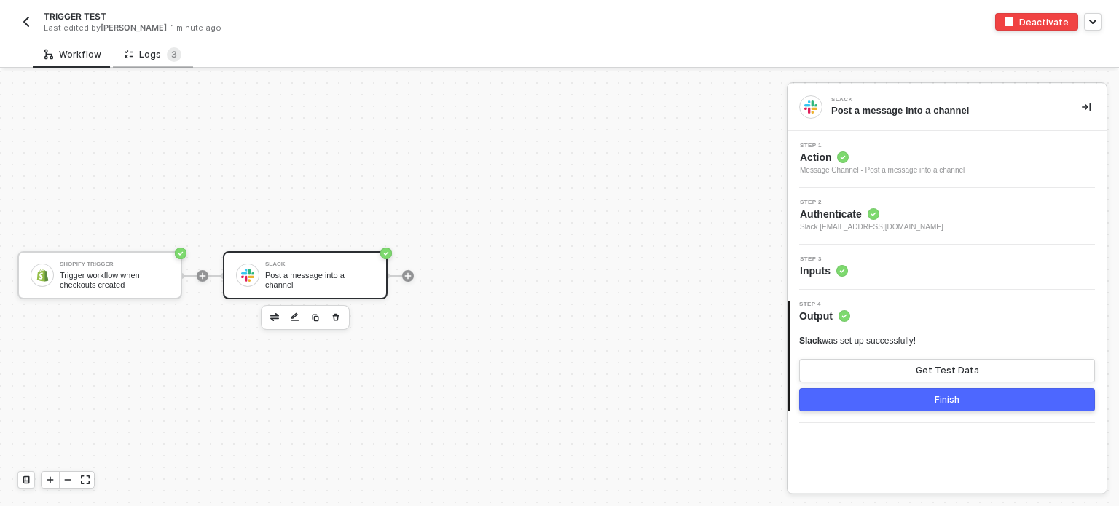
click at [157, 50] on div "Logs 3" at bounding box center [153, 54] width 57 height 15
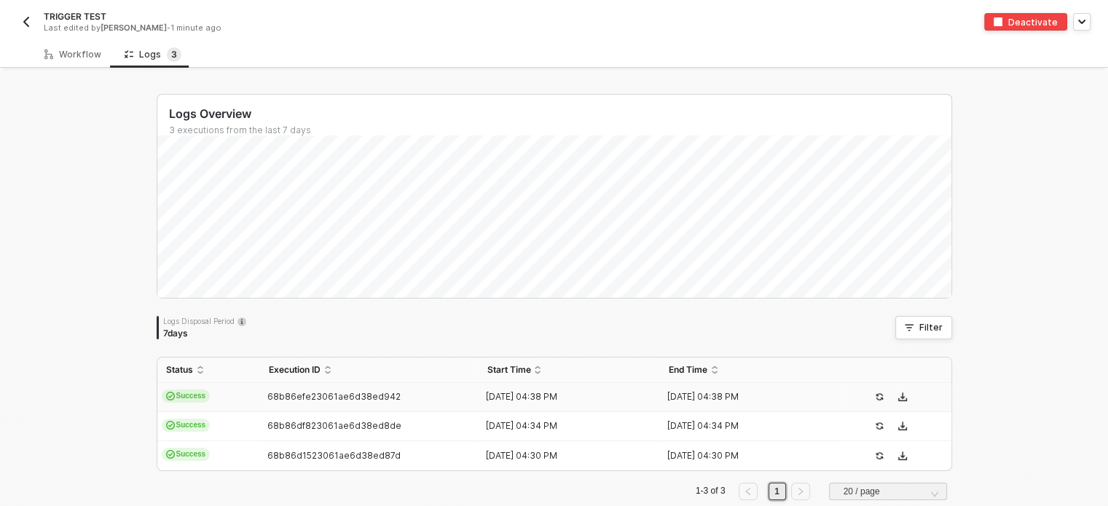
click at [253, 396] on td "Success" at bounding box center [208, 397] width 103 height 29
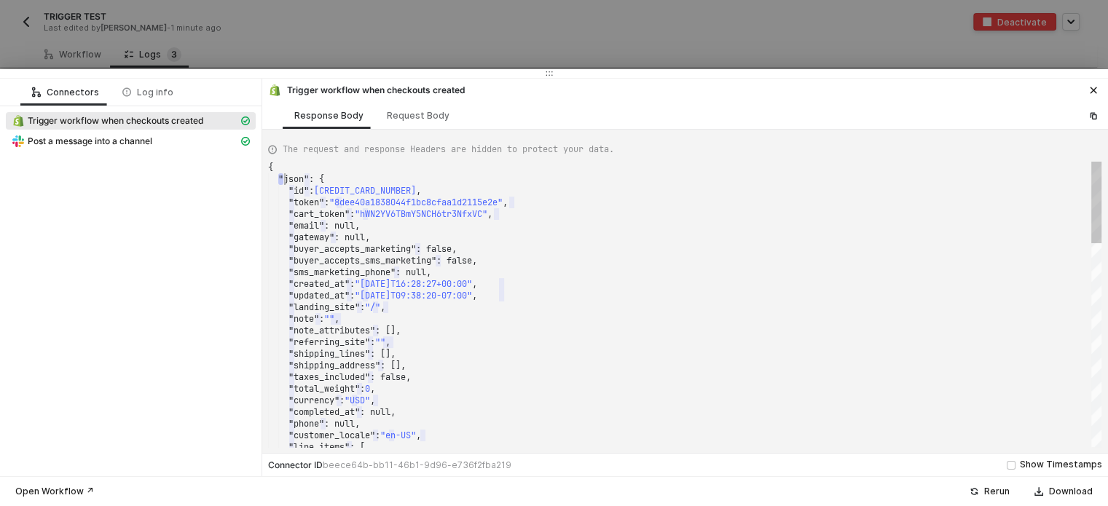
scroll to position [0, 0]
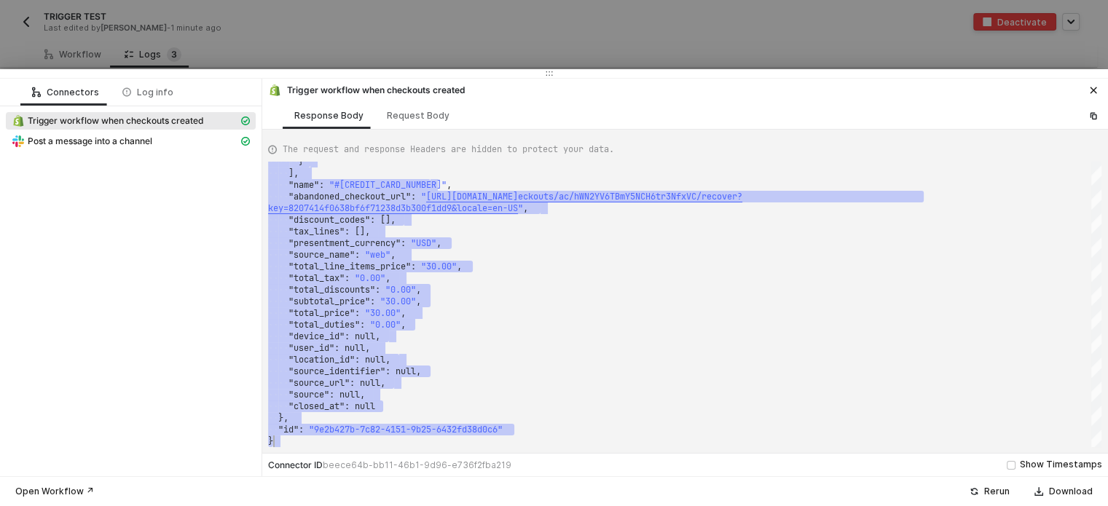
drag, startPoint x: 280, startPoint y: 174, endPoint x: 76, endPoint y: 253, distance: 218.6
click at [102, 142] on span "Post a message into a channel" at bounding box center [90, 141] width 125 height 12
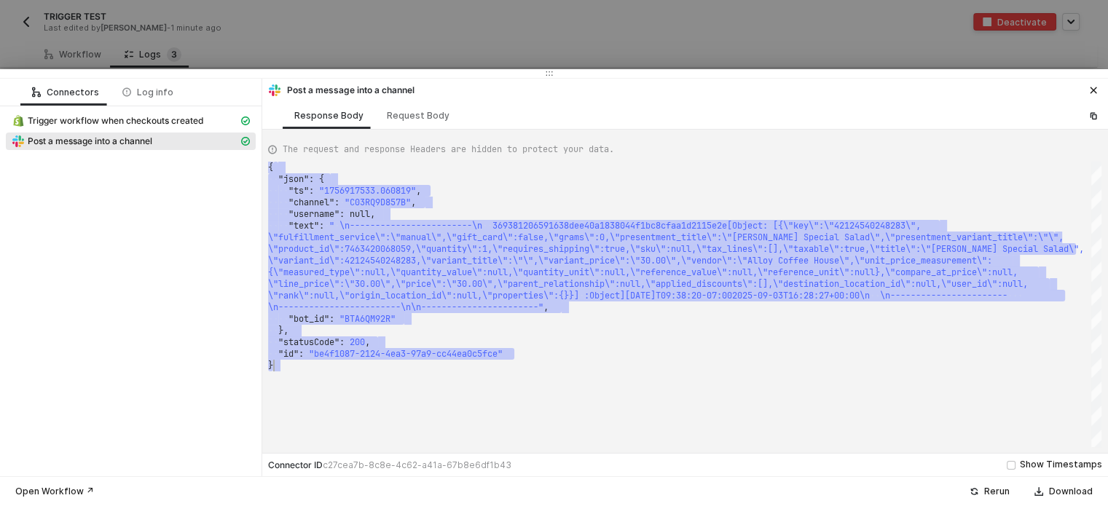
drag, startPoint x: 279, startPoint y: 166, endPoint x: 166, endPoint y: 274, distance: 156.1
click at [621, 384] on div "{ ·· "json" : · { ···· "ts" : · "1756917533.060819" , ···· "channel" : · "C03RQ…" at bounding box center [684, 305] width 833 height 286
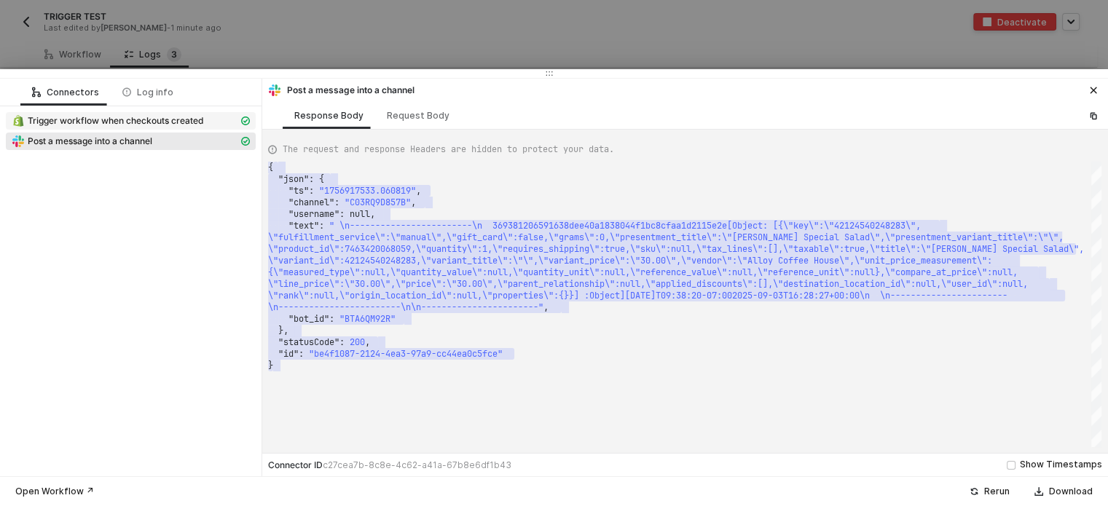
click at [128, 123] on span "Trigger workflow when checkouts created" at bounding box center [116, 121] width 176 height 12
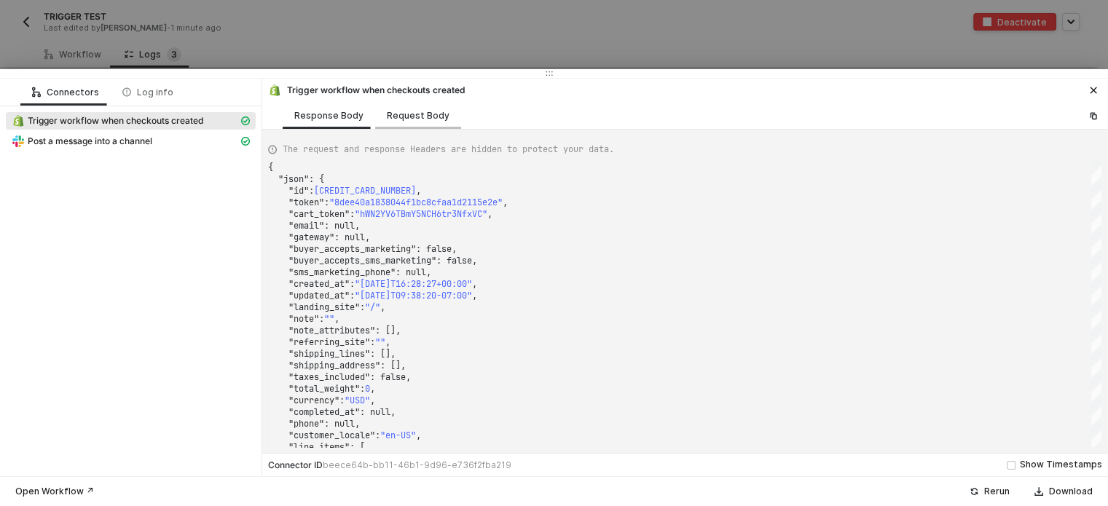
click at [411, 119] on div "Request Body" at bounding box center [418, 116] width 63 height 12
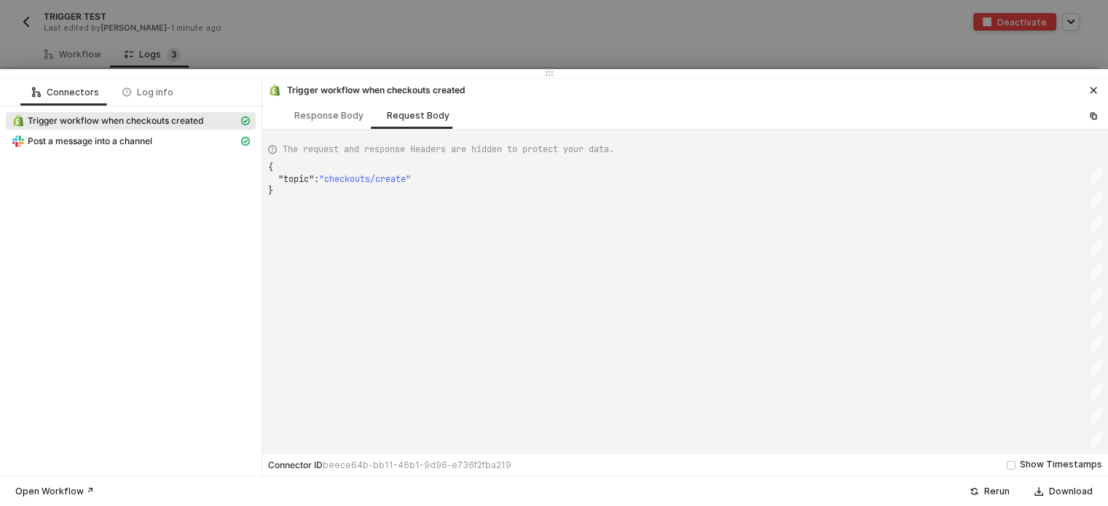
scroll to position [0, 4]
drag, startPoint x: 297, startPoint y: 177, endPoint x: 446, endPoint y: 178, distance: 148.6
drag, startPoint x: 93, startPoint y: 135, endPoint x: 131, endPoint y: 133, distance: 37.9
click at [94, 135] on span "Post a message into a channel" at bounding box center [90, 141] width 125 height 12
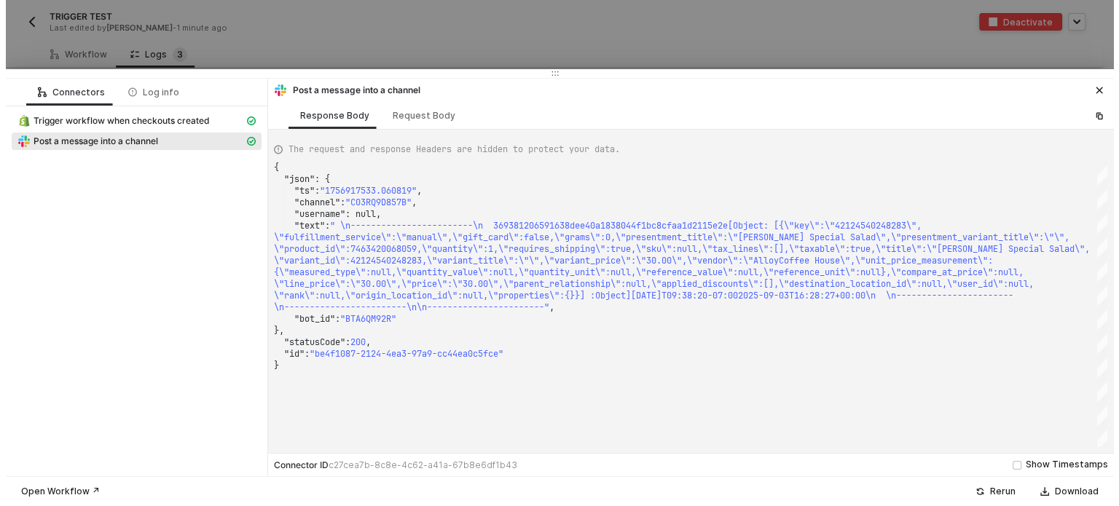
scroll to position [0, 0]
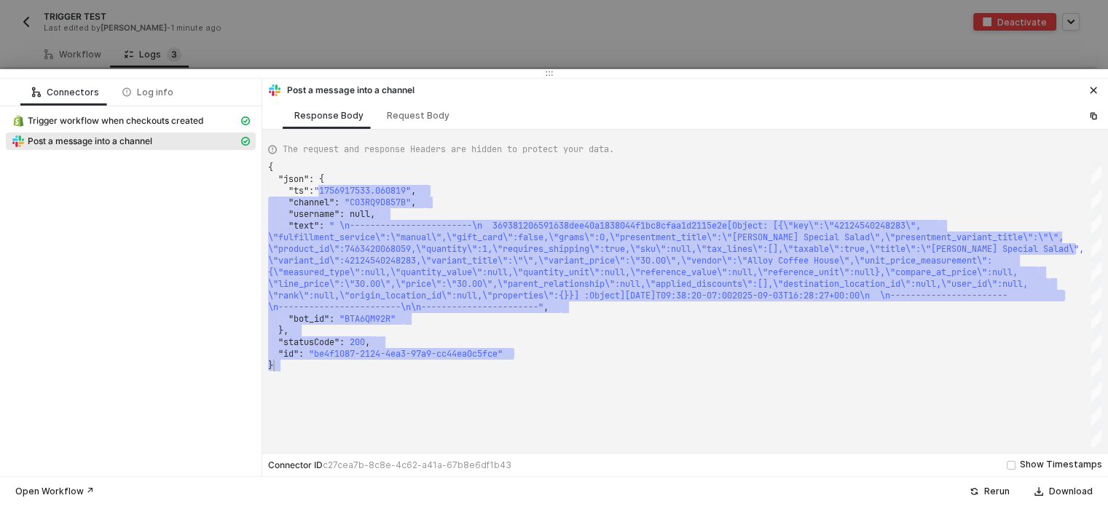
drag, startPoint x: 325, startPoint y: 191, endPoint x: 193, endPoint y: 213, distance: 133.8
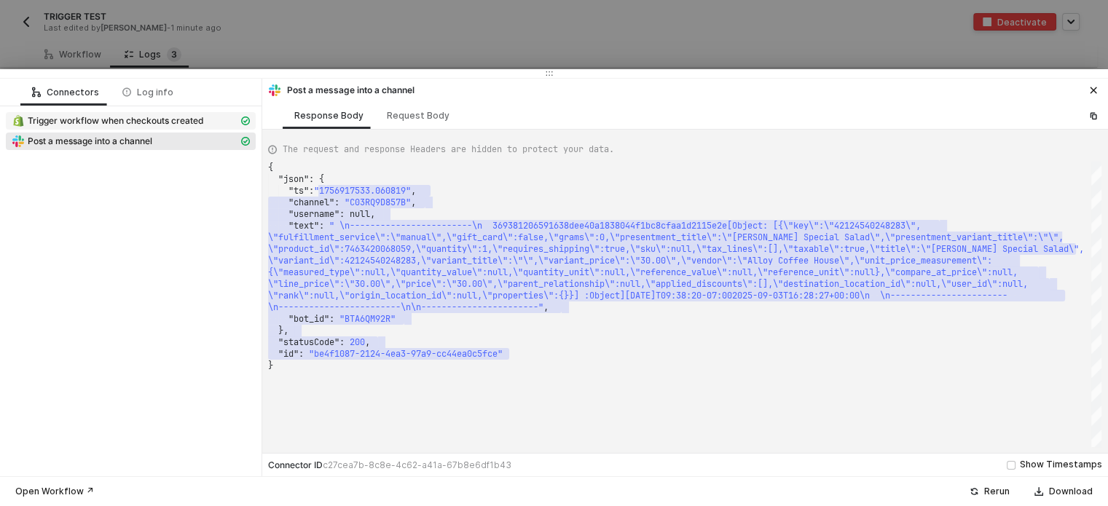
click at [125, 114] on div "Trigger workflow when checkouts created" at bounding box center [125, 120] width 227 height 13
type textarea "{ "json": { "id": 36938120659163, "token": "8dee40a1838044f1bc8cfaa1d2115e2e", …"
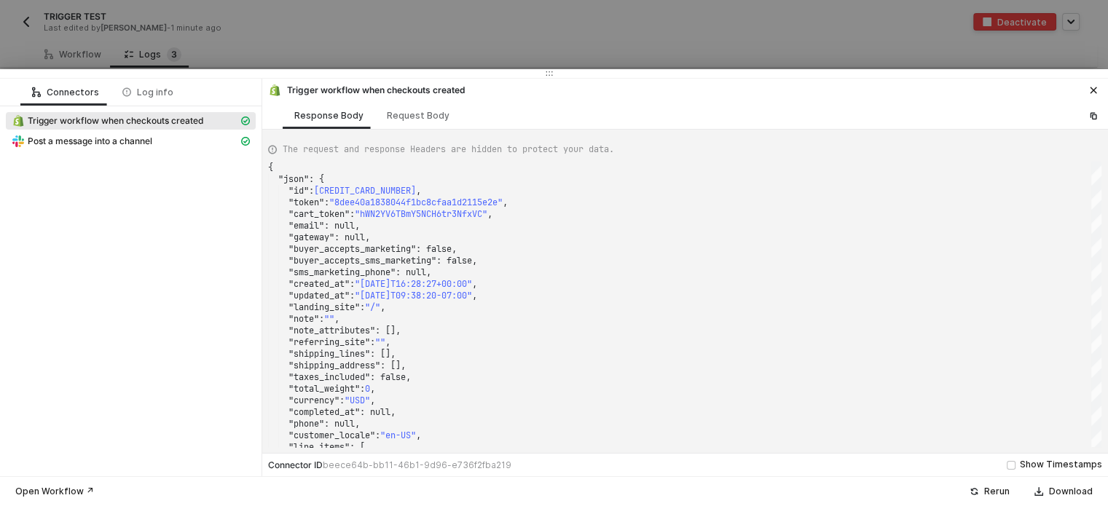
click at [471, 33] on div at bounding box center [554, 253] width 1108 height 506
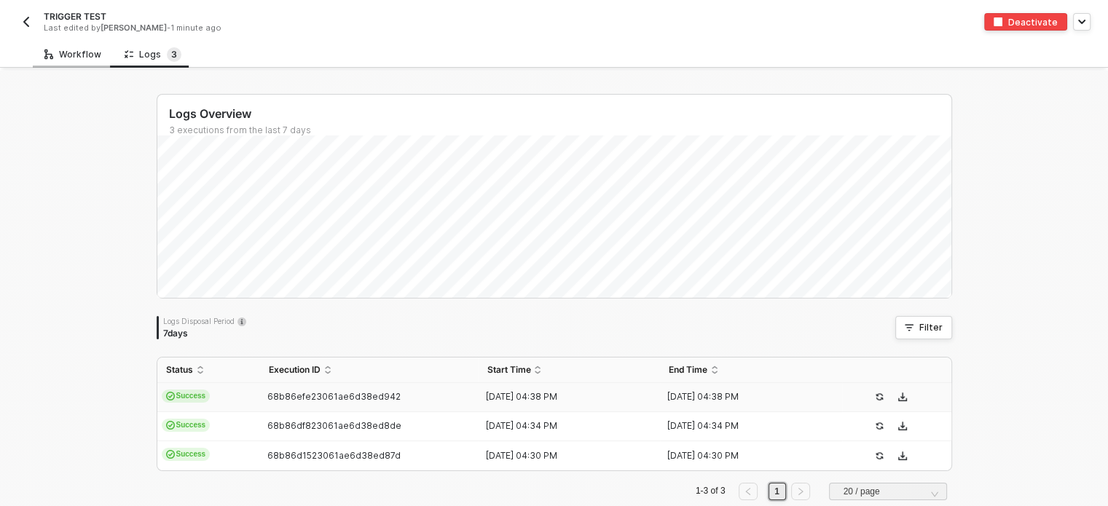
click at [76, 60] on div "Workflow" at bounding box center [72, 55] width 57 height 12
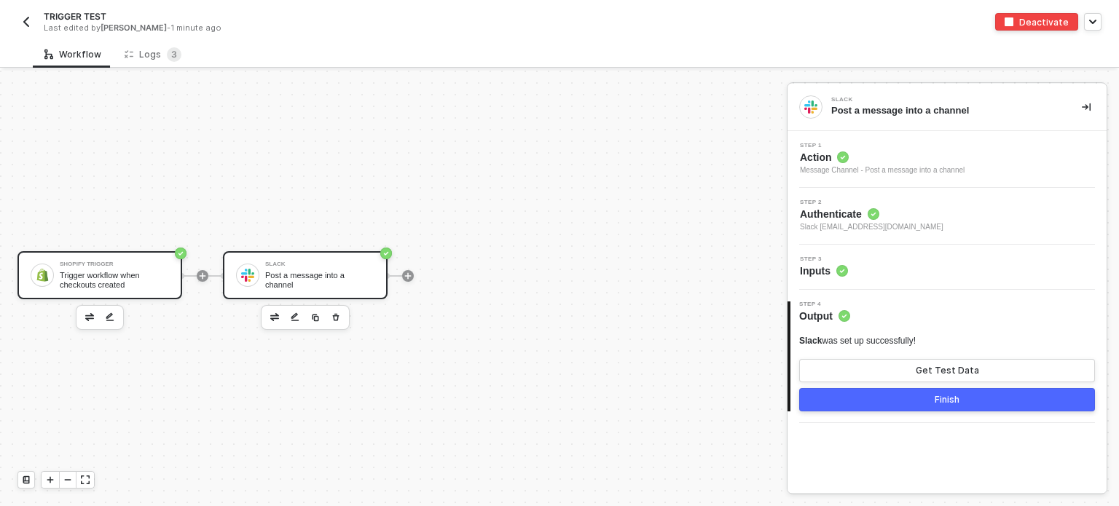
click at [132, 276] on div "Trigger workflow when checkouts created" at bounding box center [114, 280] width 109 height 18
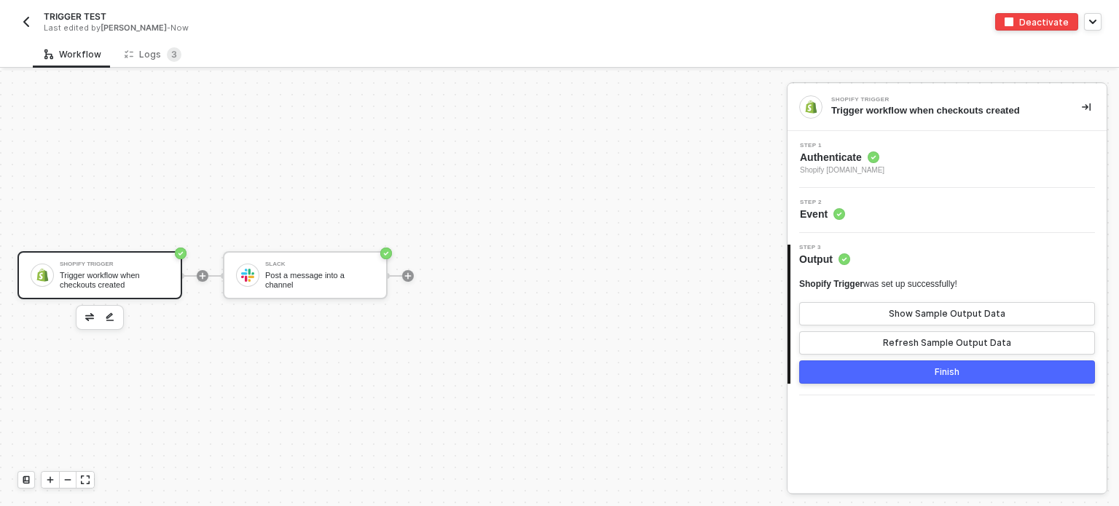
click at [822, 152] on span "Authenticate" at bounding box center [842, 157] width 84 height 15
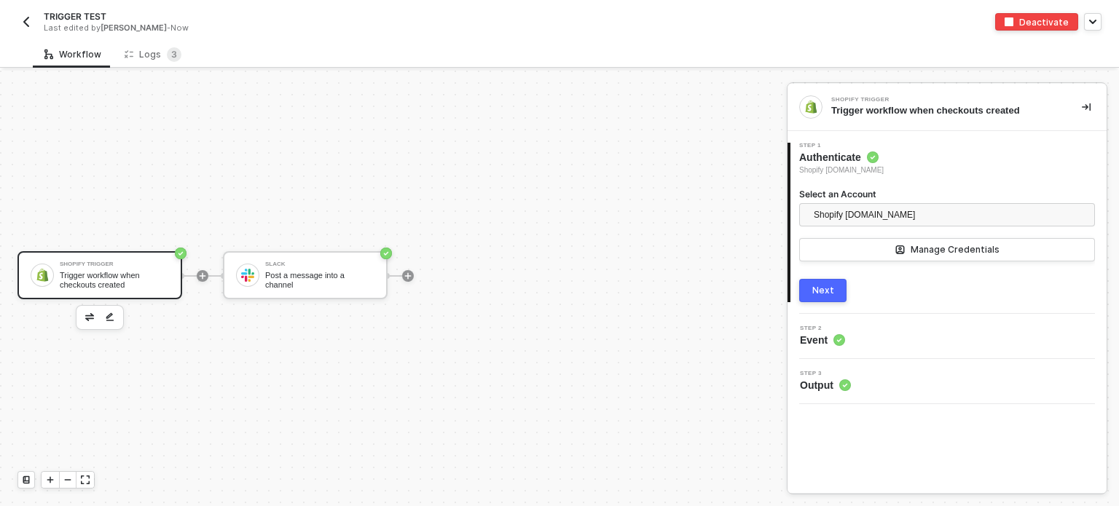
click at [834, 292] on button "Next" at bounding box center [822, 290] width 47 height 23
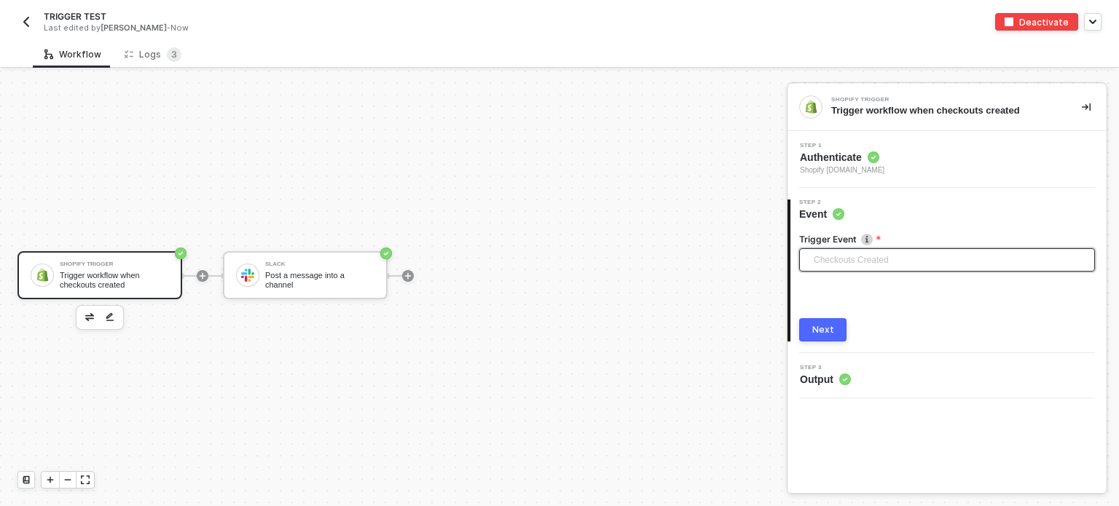
click at [863, 259] on span "Checkouts Created" at bounding box center [950, 260] width 272 height 22
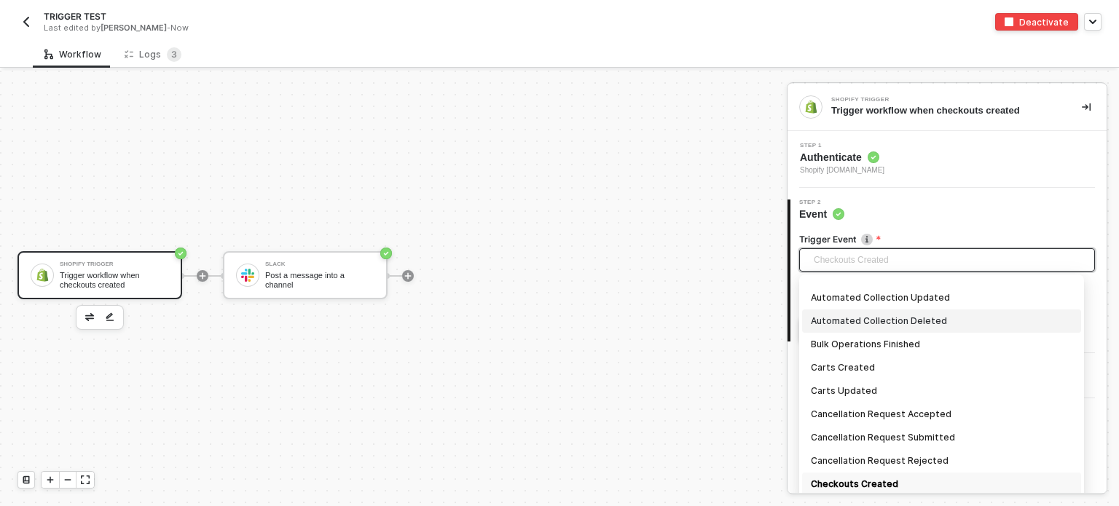
scroll to position [160, 0]
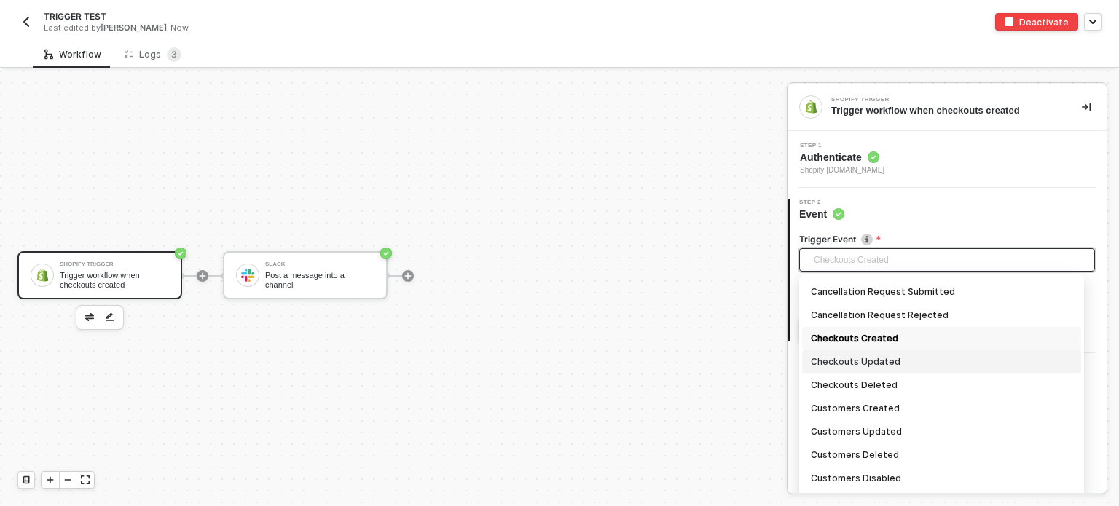
click at [862, 355] on div "Checkouts Updated" at bounding box center [941, 362] width 261 height 16
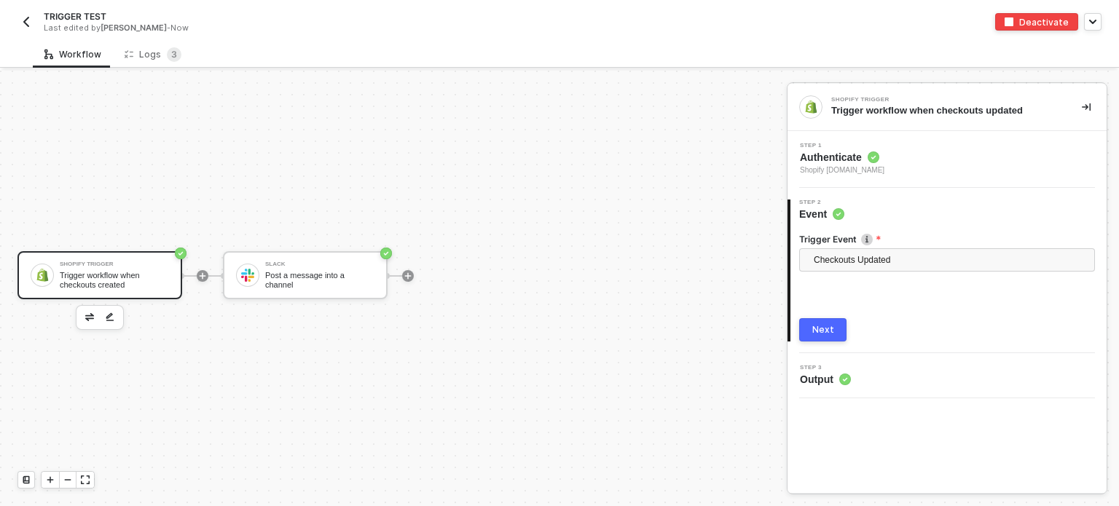
click at [819, 331] on div "Next" at bounding box center [823, 330] width 22 height 12
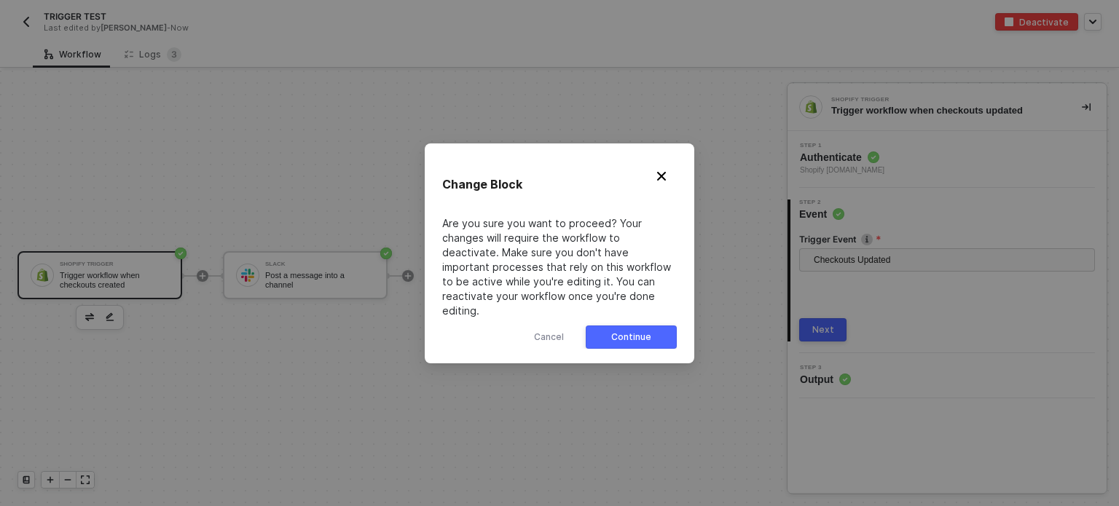
click at [641, 334] on div "Continue" at bounding box center [631, 337] width 40 height 12
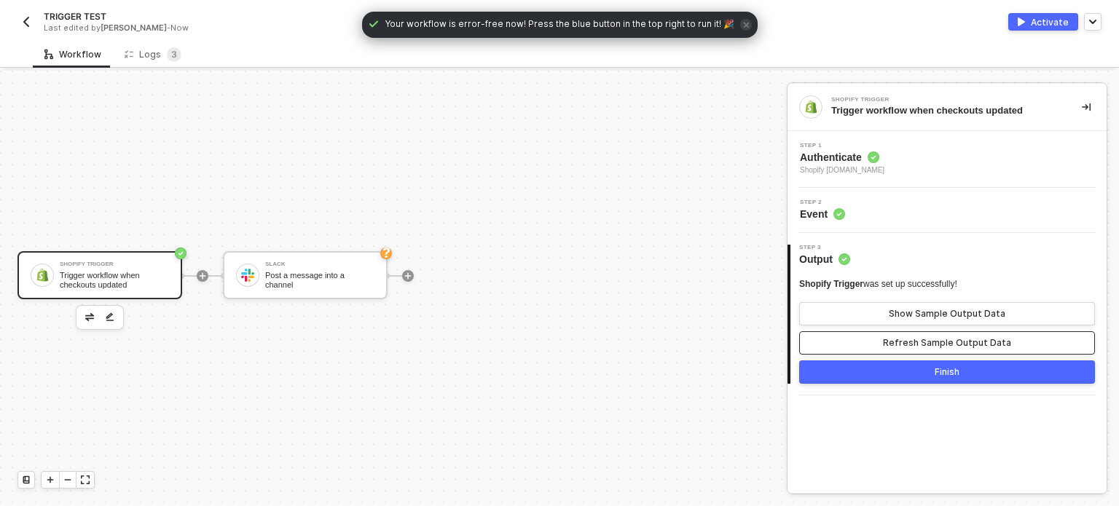
click at [896, 337] on div "Refresh Sample Output Data" at bounding box center [947, 343] width 128 height 12
click at [902, 310] on div "Show Sample Output Data" at bounding box center [947, 314] width 117 height 12
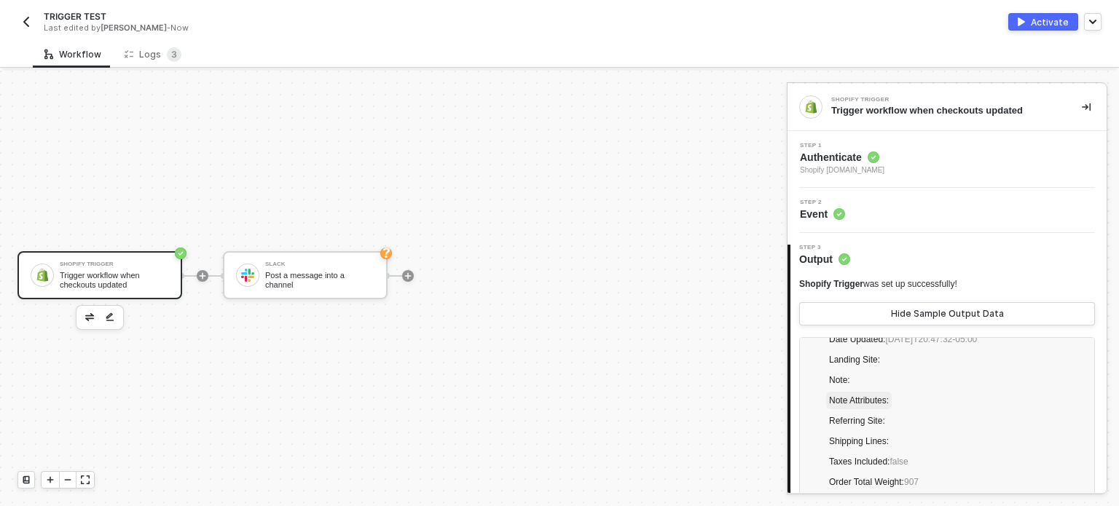
scroll to position [219, 0]
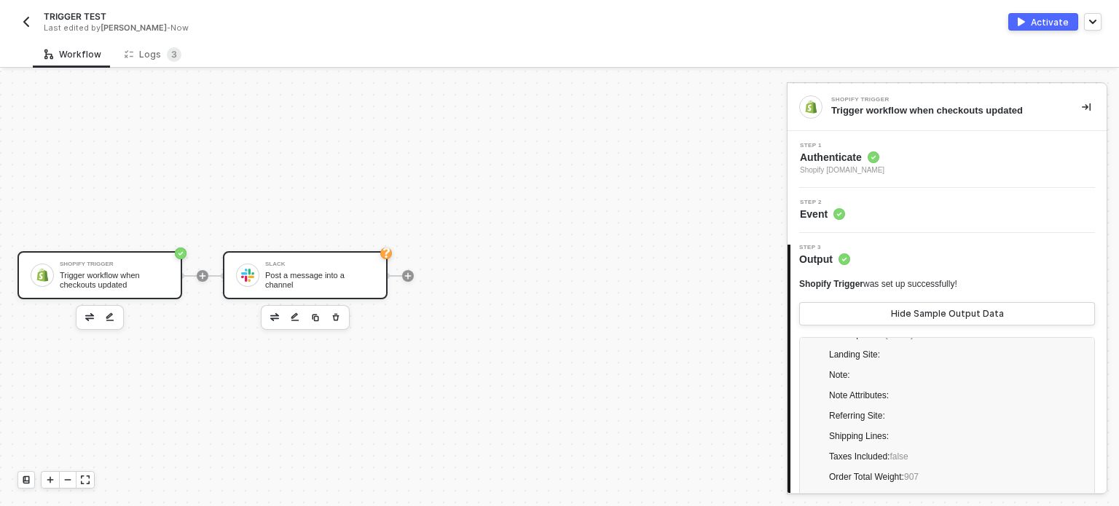
click at [339, 276] on div "Post a message into a channel" at bounding box center [319, 280] width 109 height 18
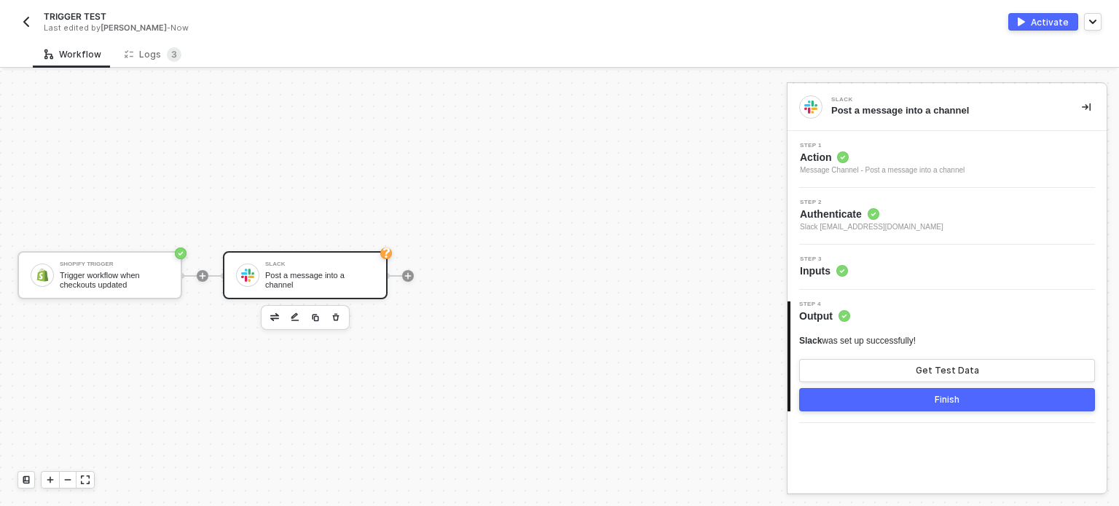
click at [825, 264] on span "Inputs" at bounding box center [824, 271] width 48 height 15
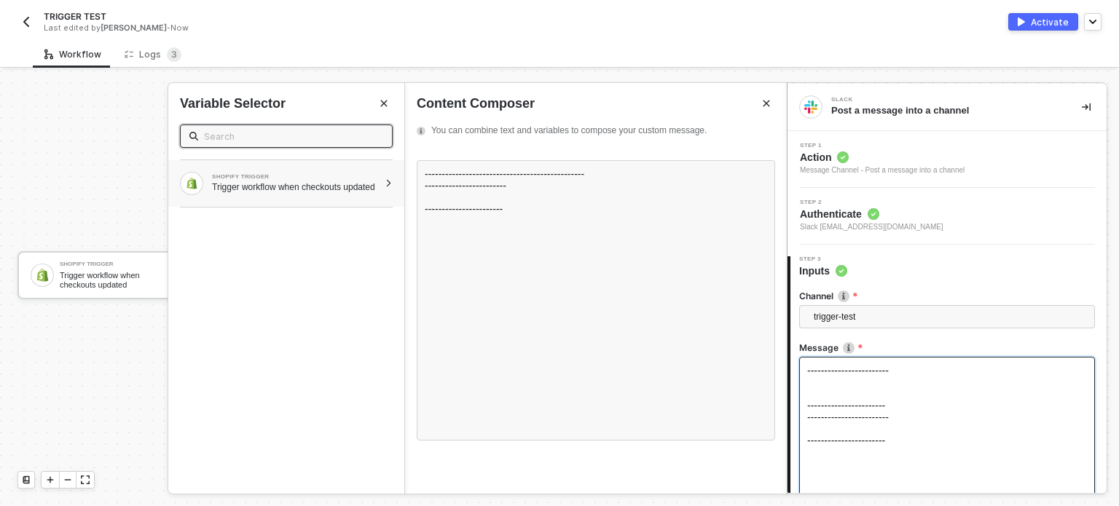
click at [307, 193] on div "Trigger workflow when checkouts updated" at bounding box center [295, 187] width 167 height 12
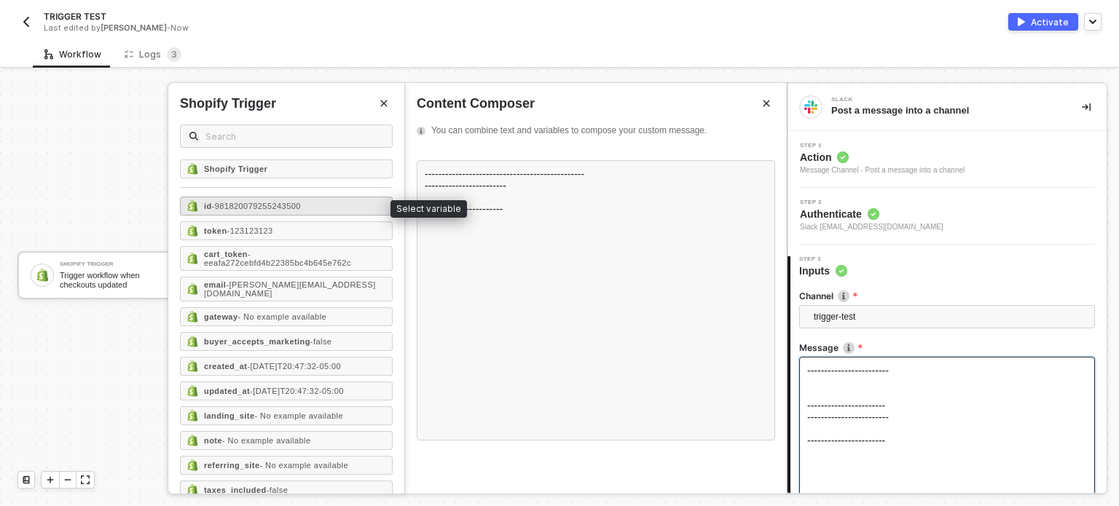
click at [220, 203] on span "- 981820079255243500" at bounding box center [256, 206] width 89 height 9
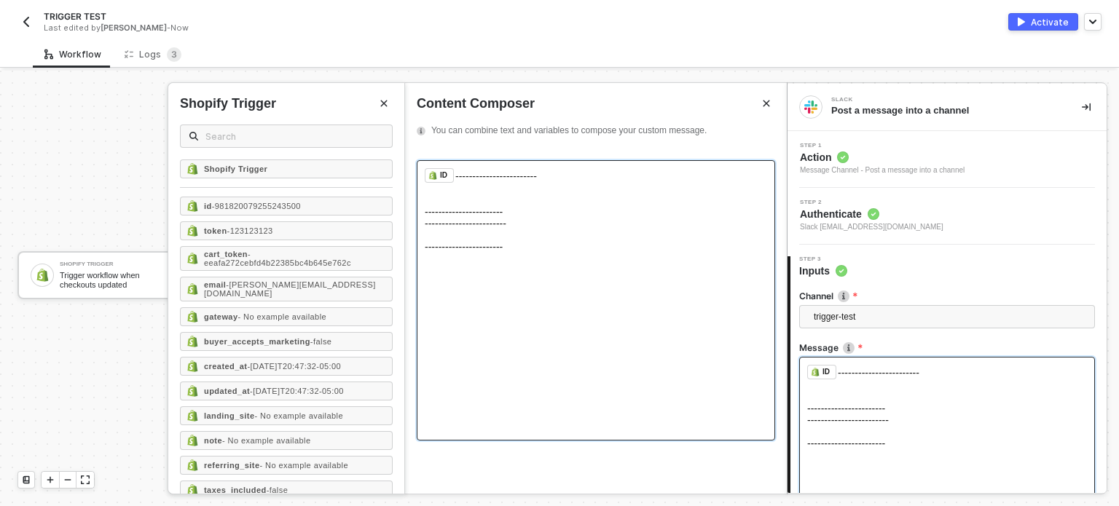
click at [509, 204] on div "﻿ ID ﻿ ------------------------ -----------------------" at bounding box center [596, 193] width 342 height 50
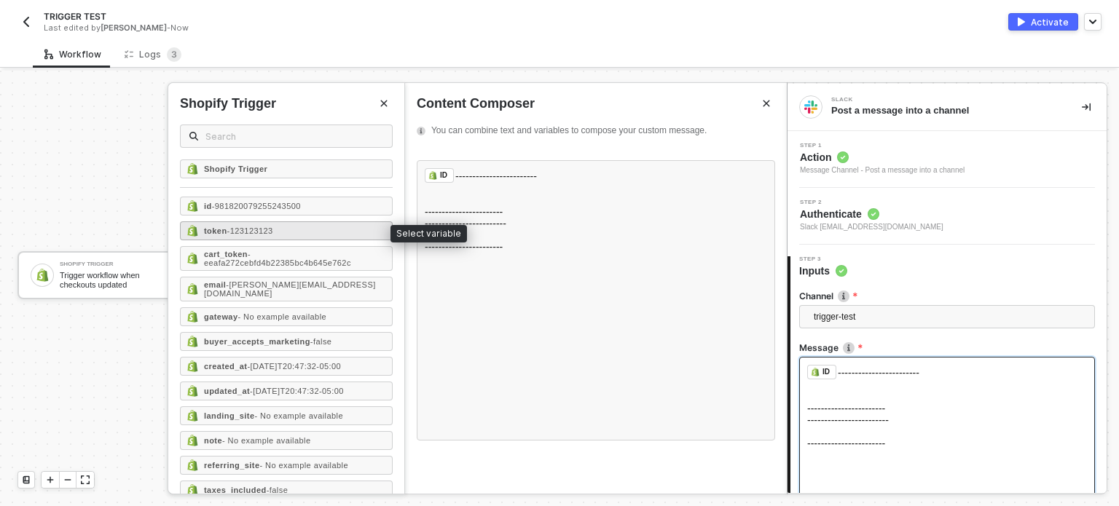
click at [294, 232] on div "token - 123123123" at bounding box center [286, 230] width 213 height 19
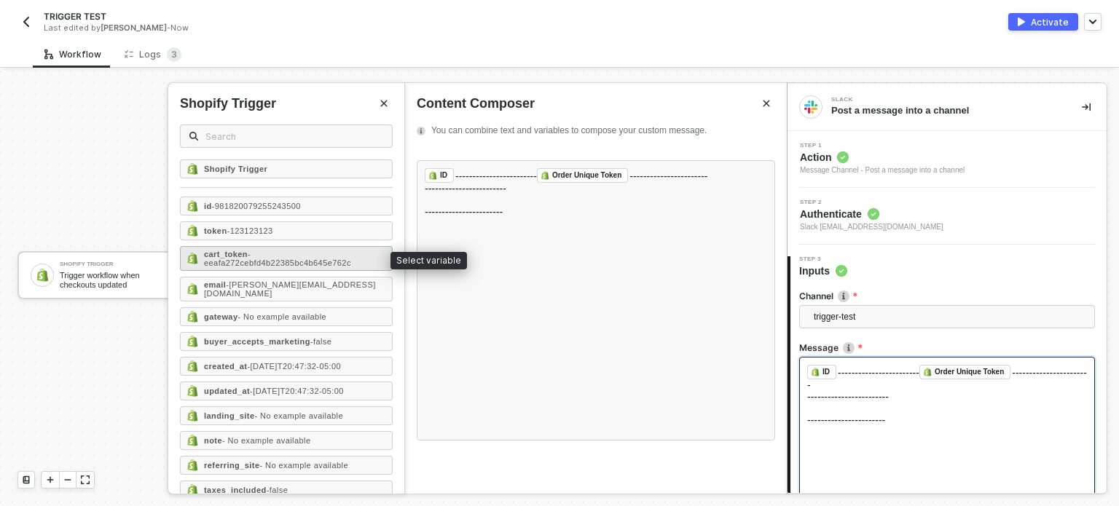
click at [273, 256] on span "- eeafa272cebfd4b22385bc4b645e762c" at bounding box center [277, 258] width 147 height 17
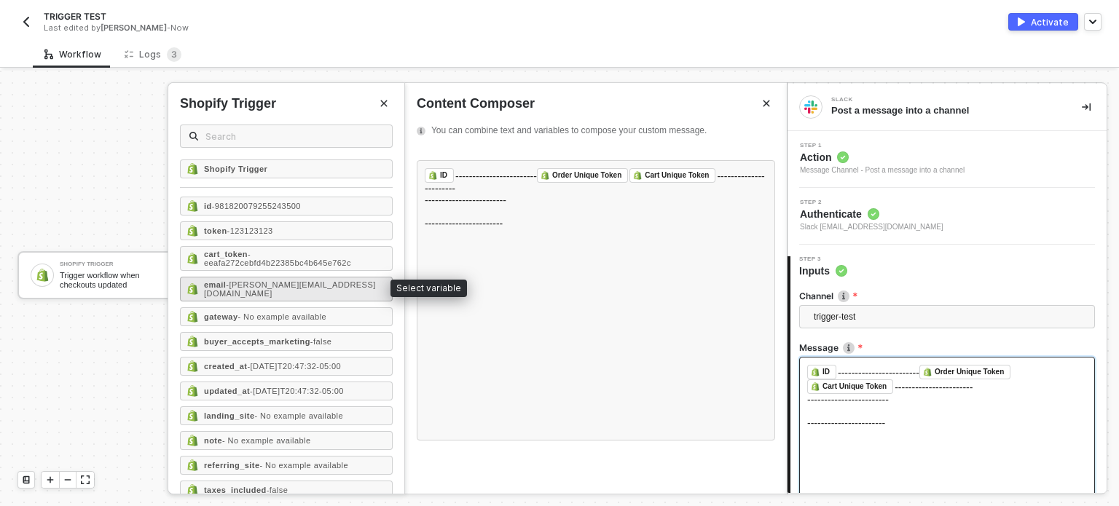
click at [271, 280] on span "- erlich@aviato.com" at bounding box center [290, 288] width 172 height 17
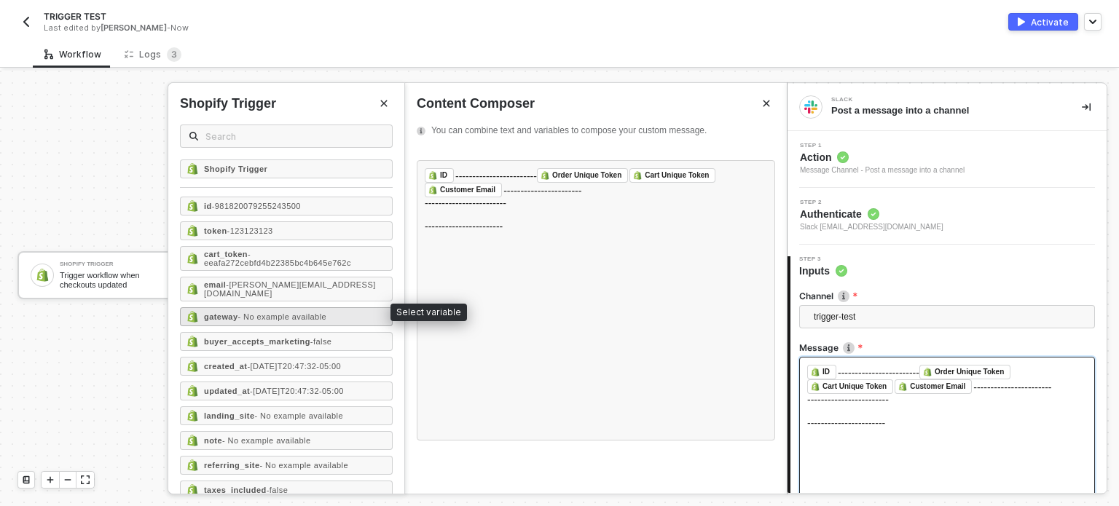
click at [269, 313] on span "- No example available" at bounding box center [282, 316] width 89 height 9
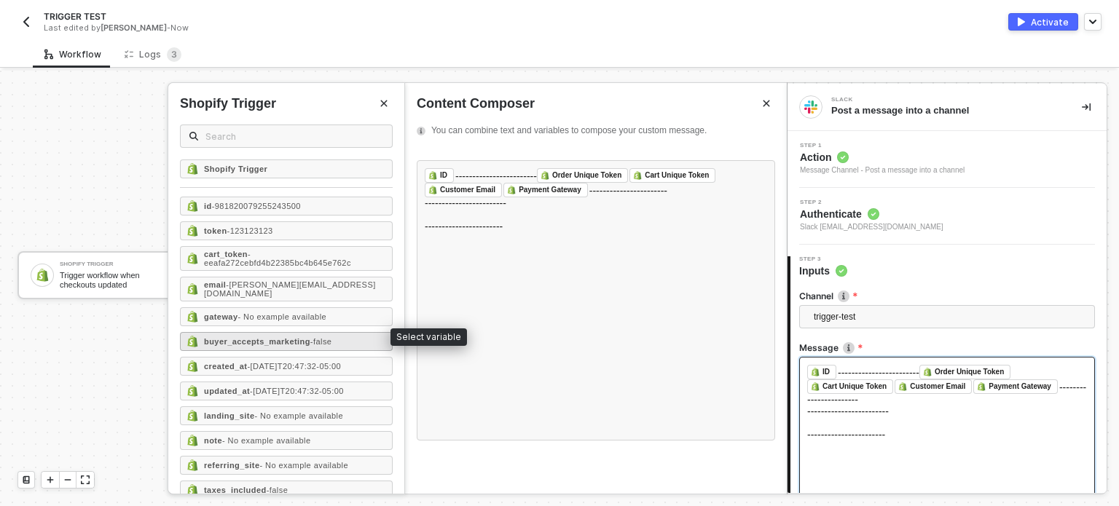
drag, startPoint x: 267, startPoint y: 336, endPoint x: 268, endPoint y: 370, distance: 34.2
click at [267, 337] on strong "buyer_accepts_marketing" at bounding box center [257, 341] width 106 height 9
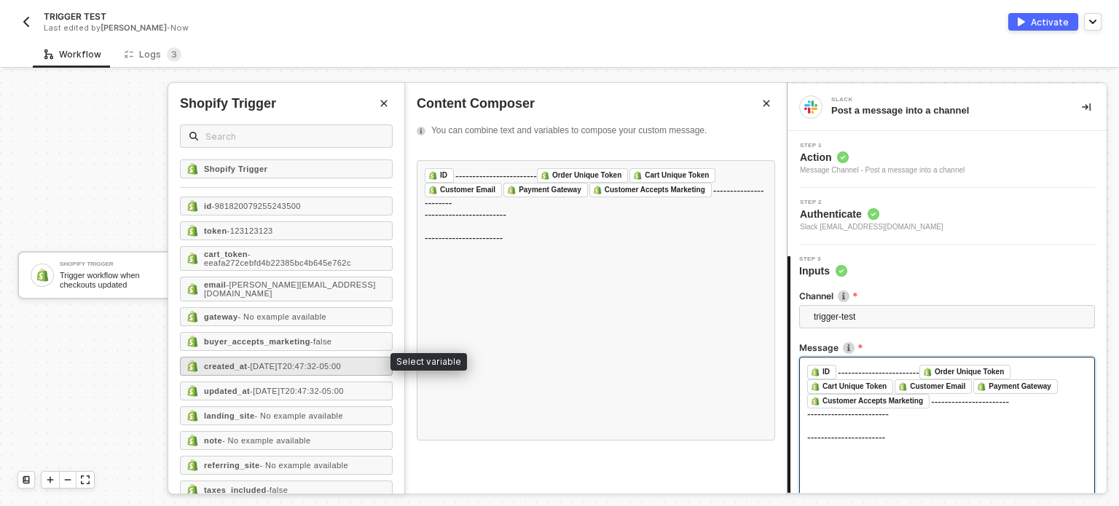
click at [268, 362] on span "- 2021-02-05T20:47:32-05:00" at bounding box center [294, 366] width 94 height 9
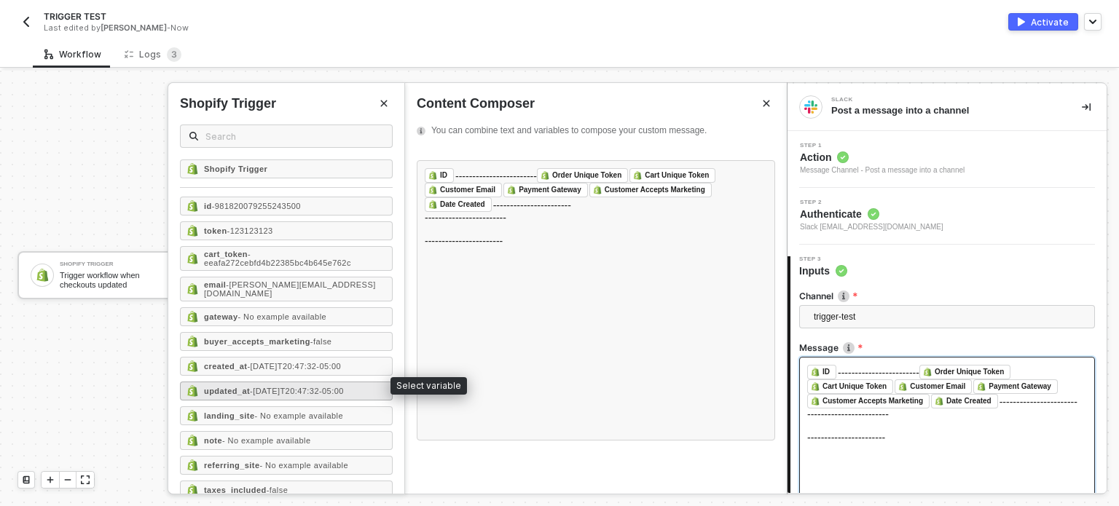
click at [268, 382] on div "updated_at - 2021-02-05T20:47:32-05:00" at bounding box center [286, 391] width 213 height 19
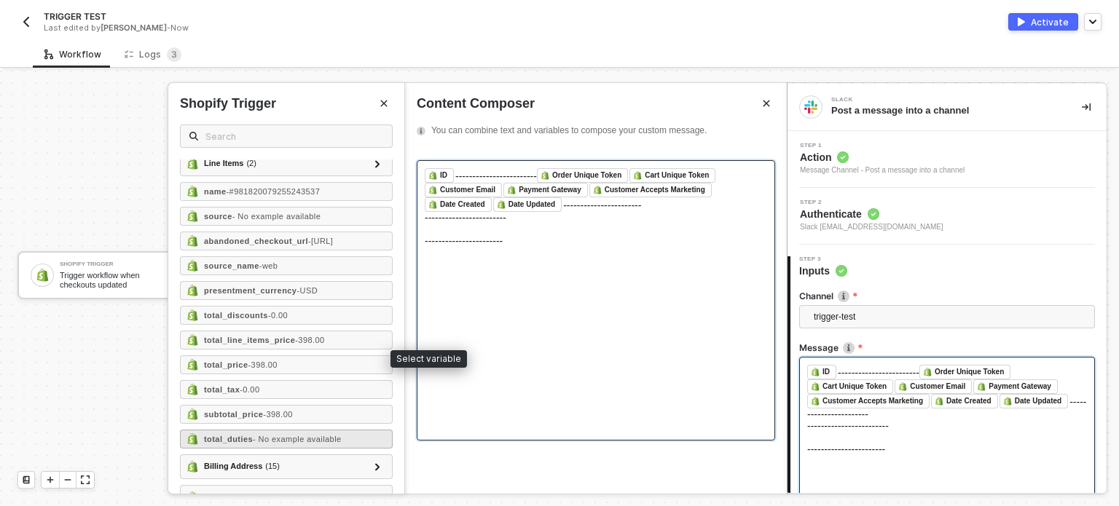
scroll to position [690, 0]
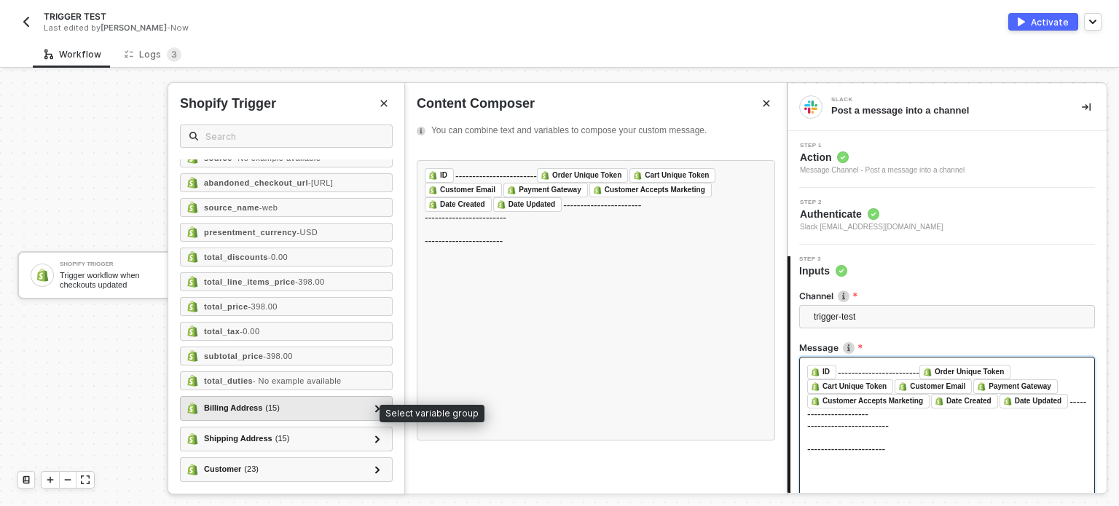
click at [244, 413] on div "Billing Address ( 15 )" at bounding box center [242, 408] width 76 height 12
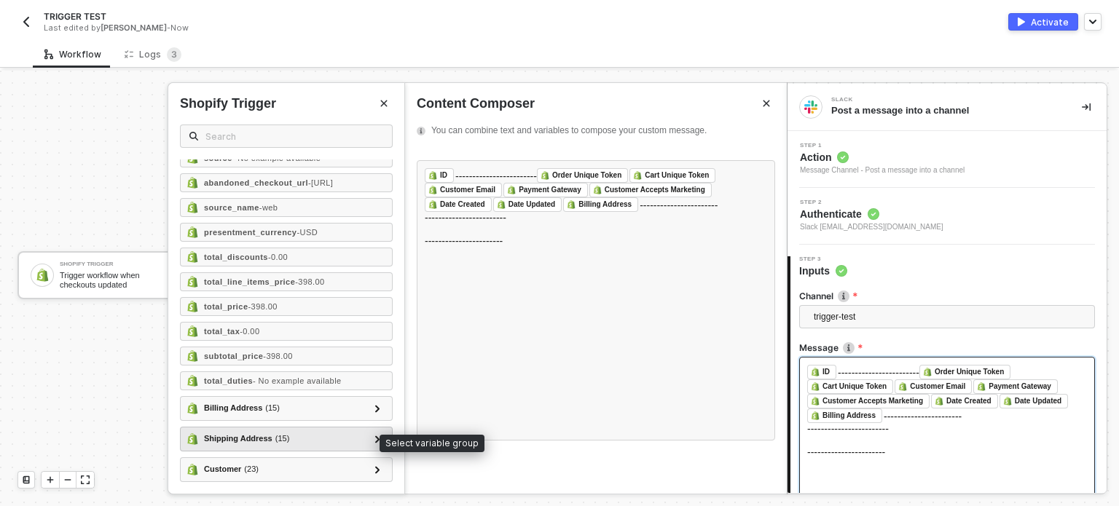
click at [248, 437] on div "Shipping Address ( 15 )" at bounding box center [246, 439] width 85 height 12
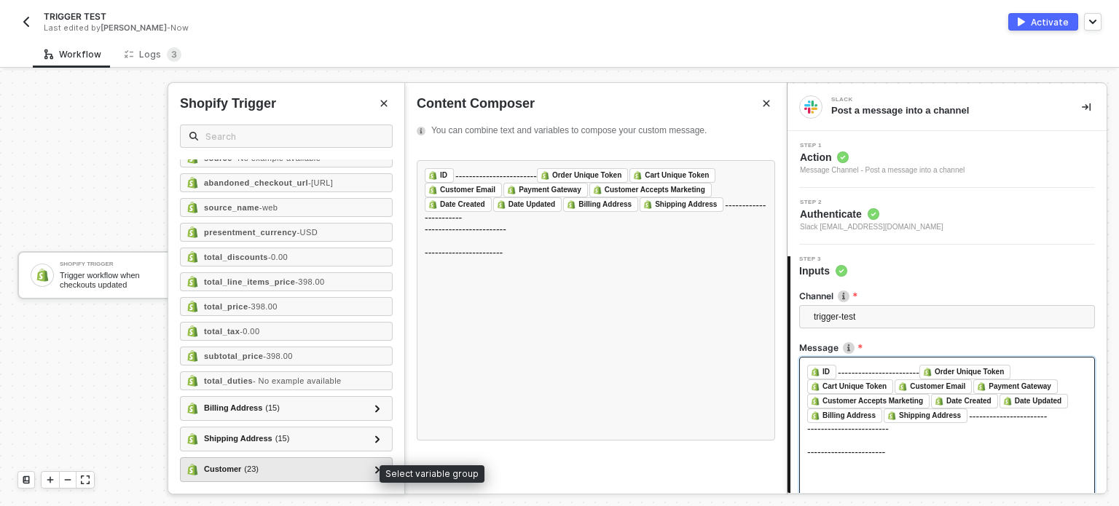
click at [238, 469] on div "Customer ( 23 )" at bounding box center [231, 469] width 55 height 12
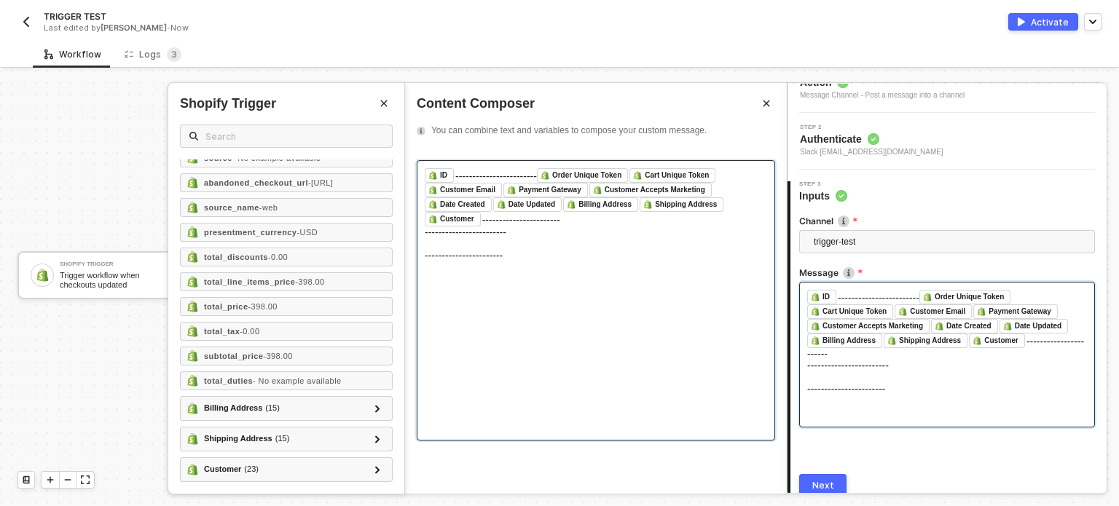
scroll to position [135, 0]
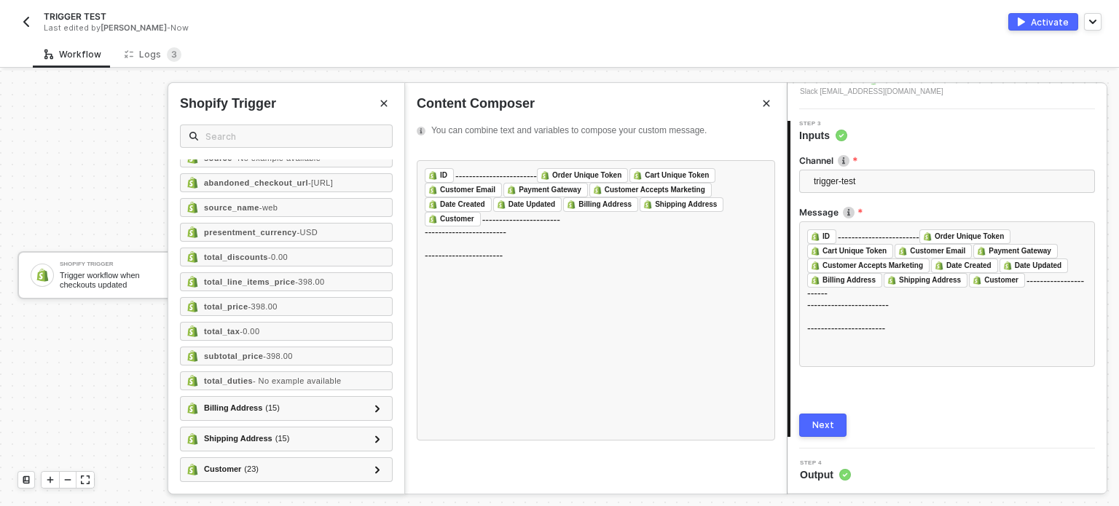
click at [828, 430] on div "Next" at bounding box center [823, 426] width 22 height 12
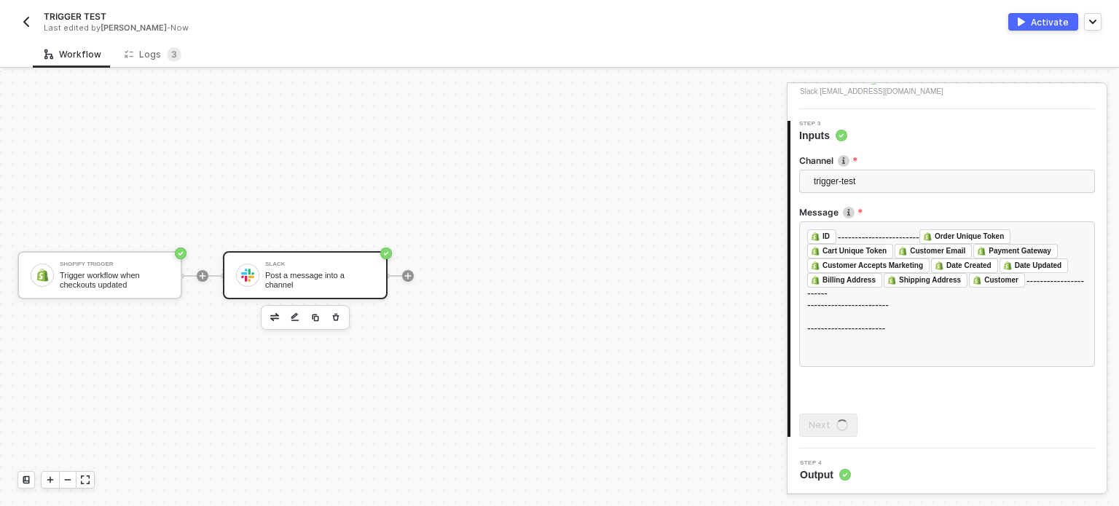
scroll to position [0, 0]
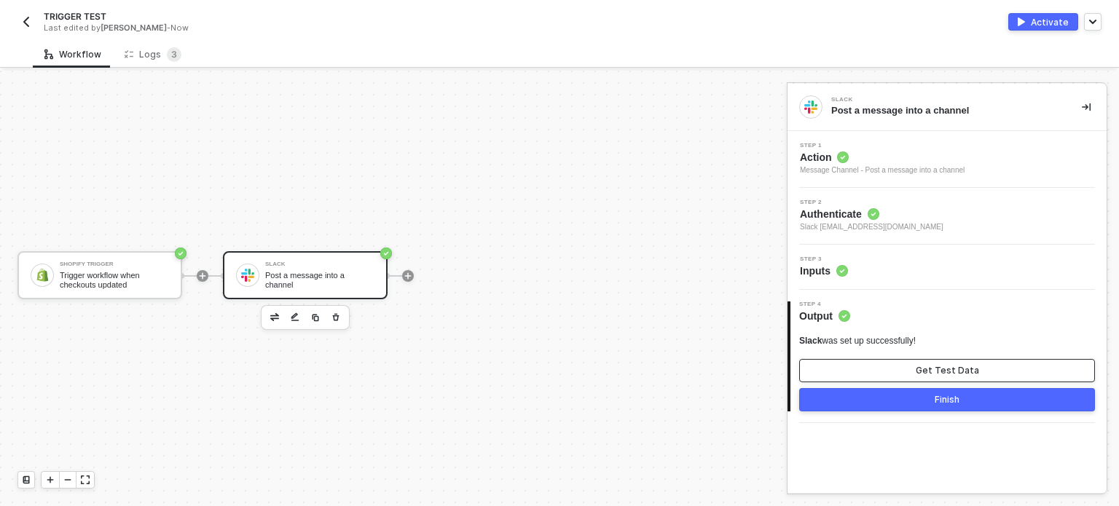
click at [909, 363] on button "Get Test Data" at bounding box center [947, 370] width 296 height 23
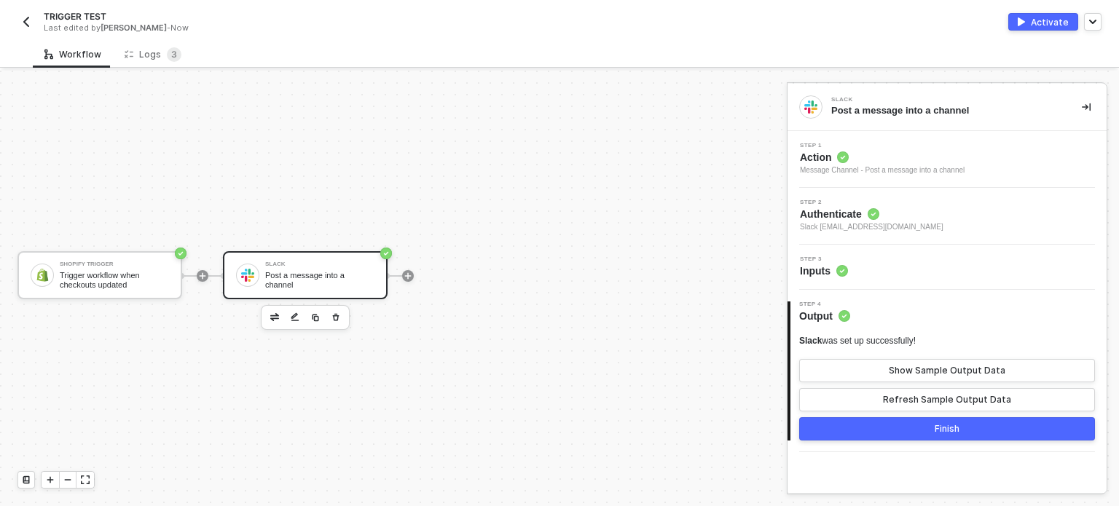
click at [1043, 20] on div "Activate" at bounding box center [1050, 22] width 38 height 12
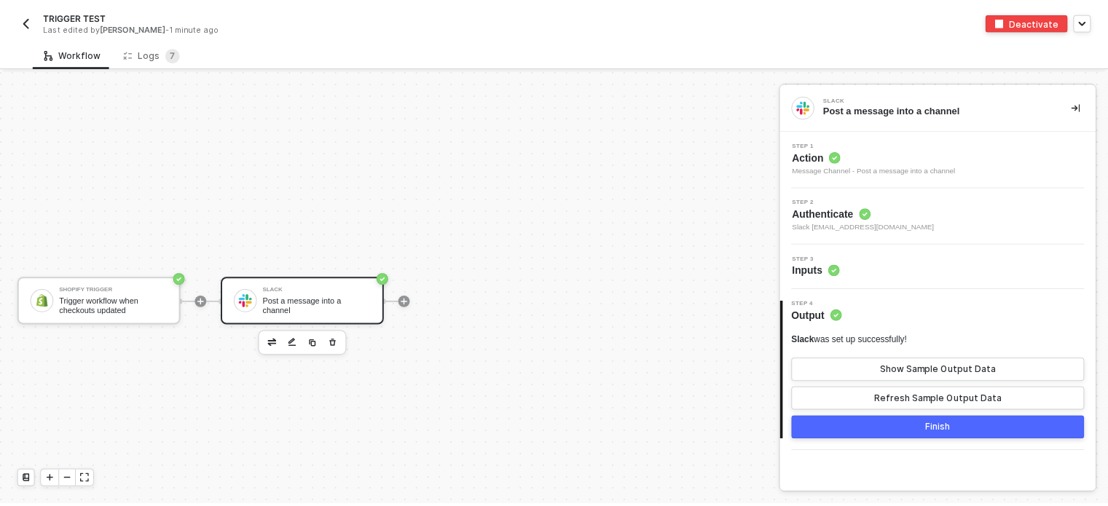
scroll to position [26, 0]
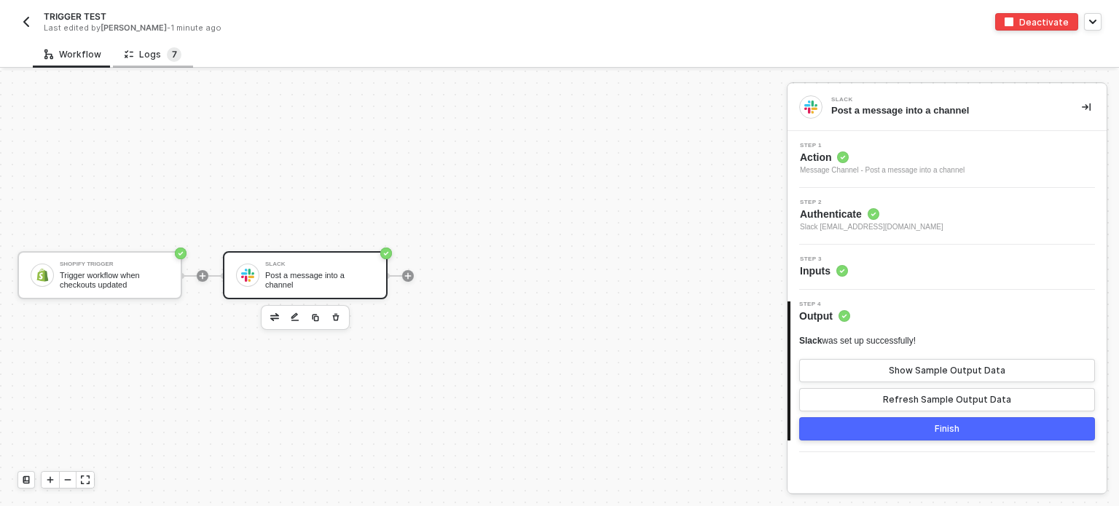
click at [172, 54] on span "7" at bounding box center [174, 54] width 5 height 11
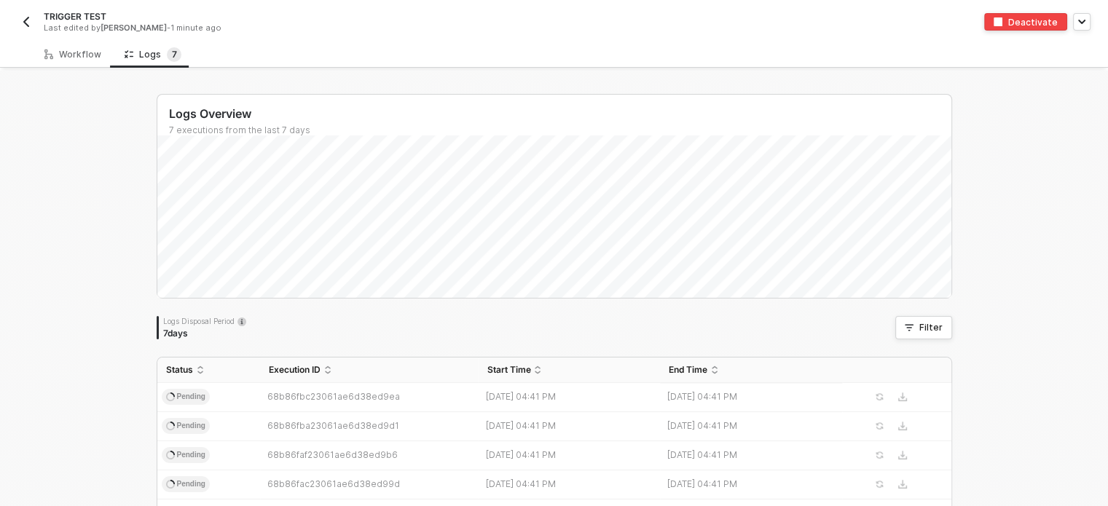
scroll to position [145, 0]
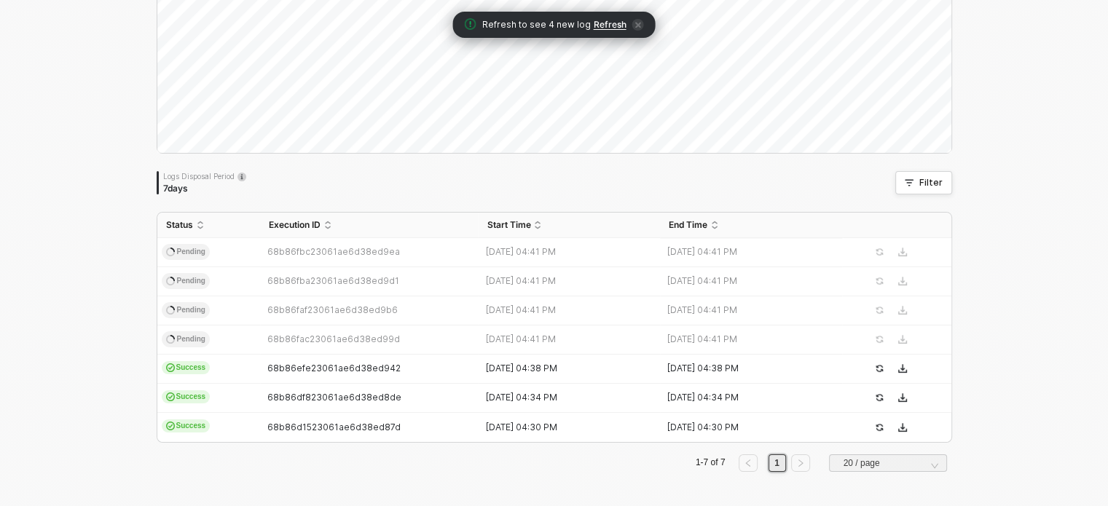
click at [609, 16] on div "Refresh to see 4 new log Refresh" at bounding box center [554, 25] width 202 height 26
click at [609, 26] on span "Refresh" at bounding box center [610, 25] width 33 height 12
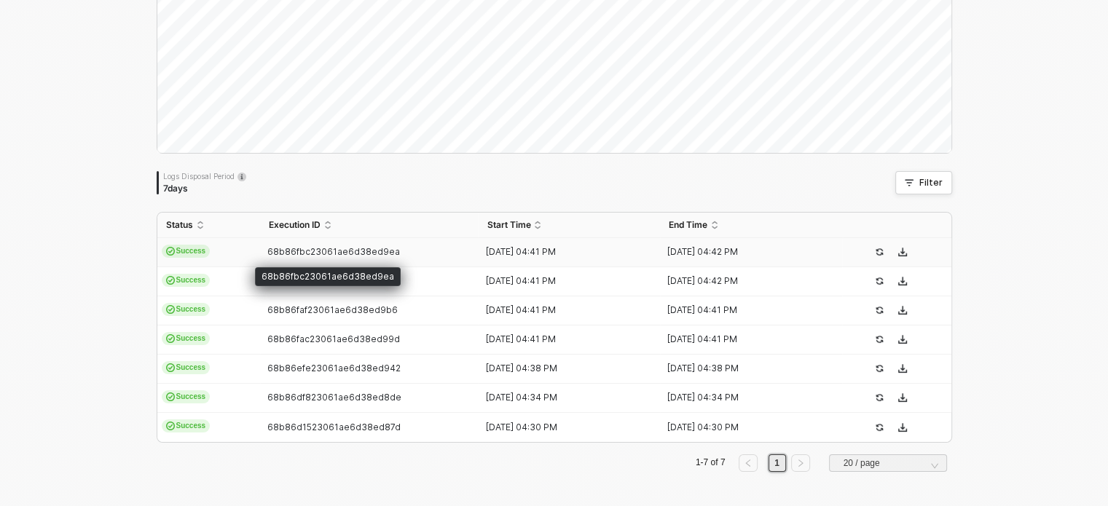
click at [267, 253] on span "68b86fbc23061ae6d38ed9ea" at bounding box center [333, 251] width 133 height 11
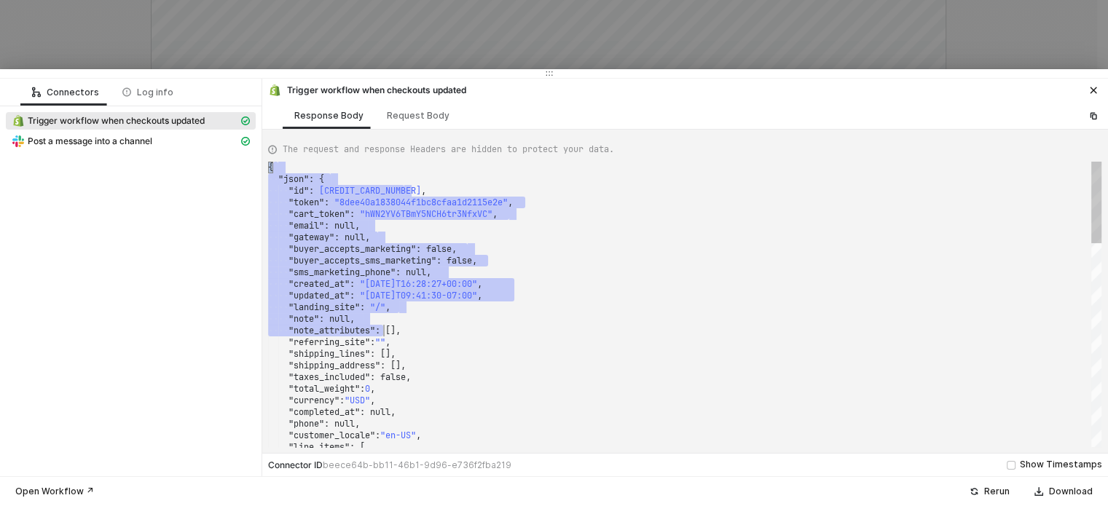
scroll to position [0, 0]
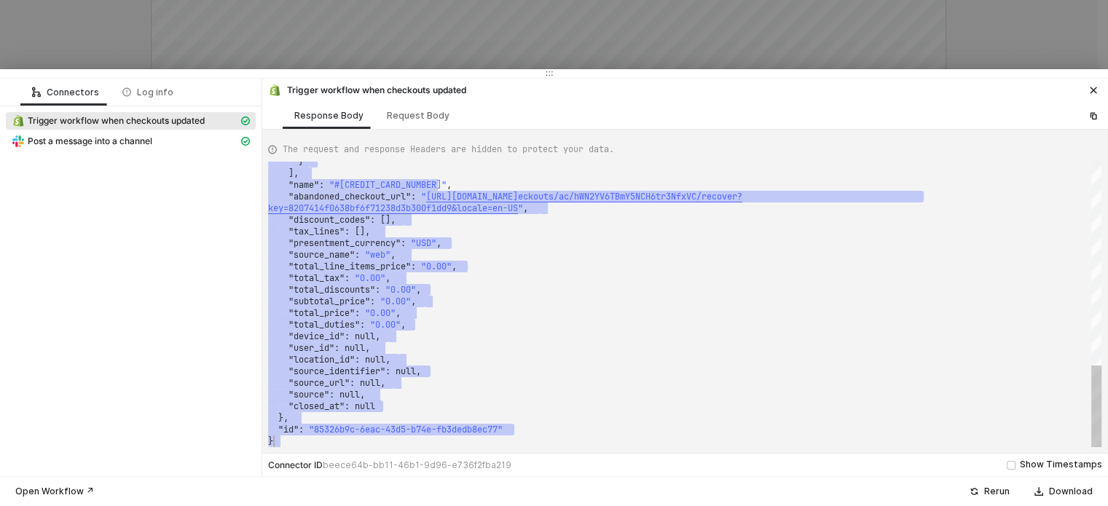
drag, startPoint x: 304, startPoint y: 168, endPoint x: 461, endPoint y: 445, distance: 318.0
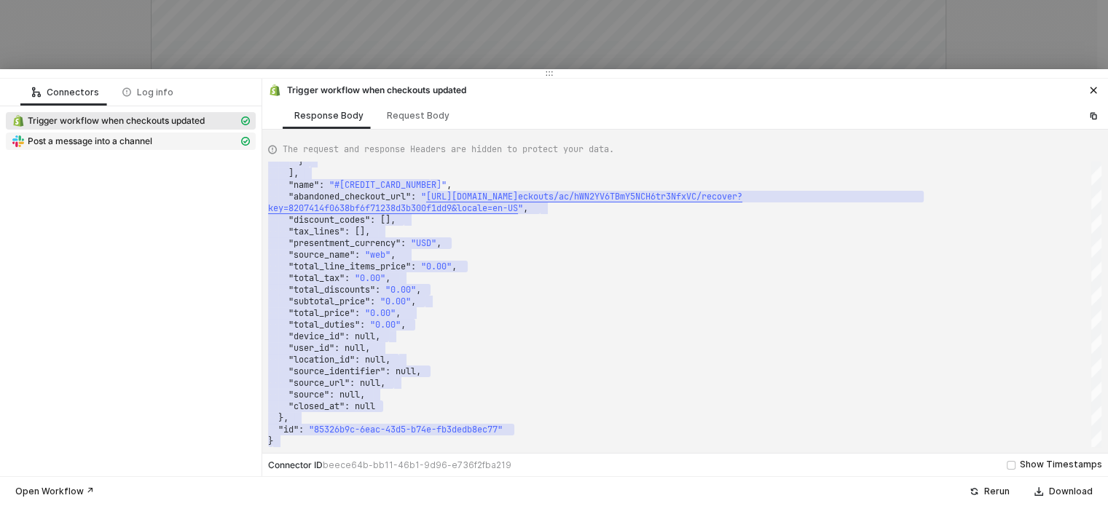
click at [162, 135] on div "Post a message into a channel" at bounding box center [125, 141] width 227 height 13
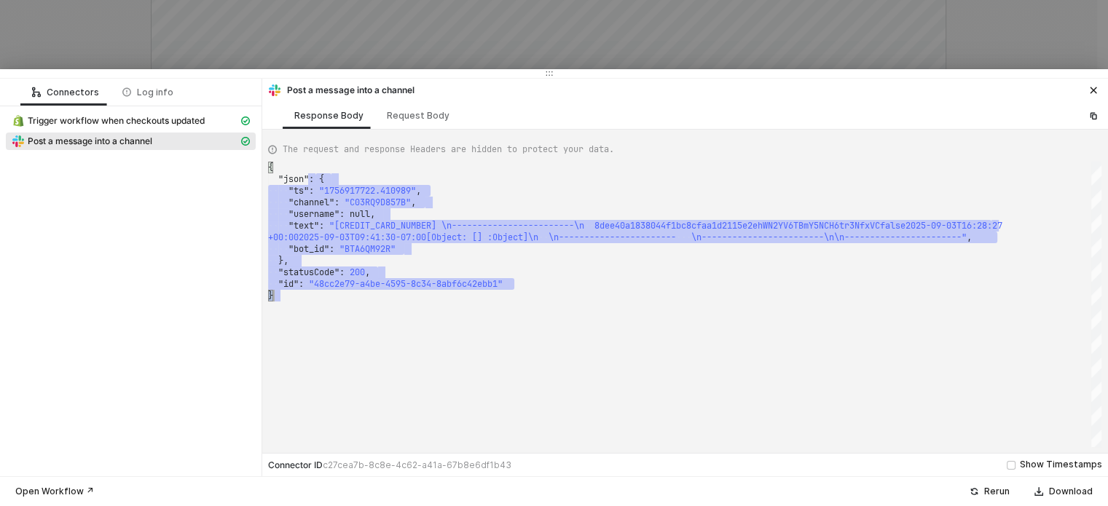
drag, startPoint x: 313, startPoint y: 175, endPoint x: 575, endPoint y: 306, distance: 292.5
click at [428, 118] on div "Request Body" at bounding box center [418, 116] width 63 height 12
type textarea "{ "channel": "C03RQ9D857B", "text": "[CREDIT_CARD_NUMBER] \n-------------------…"
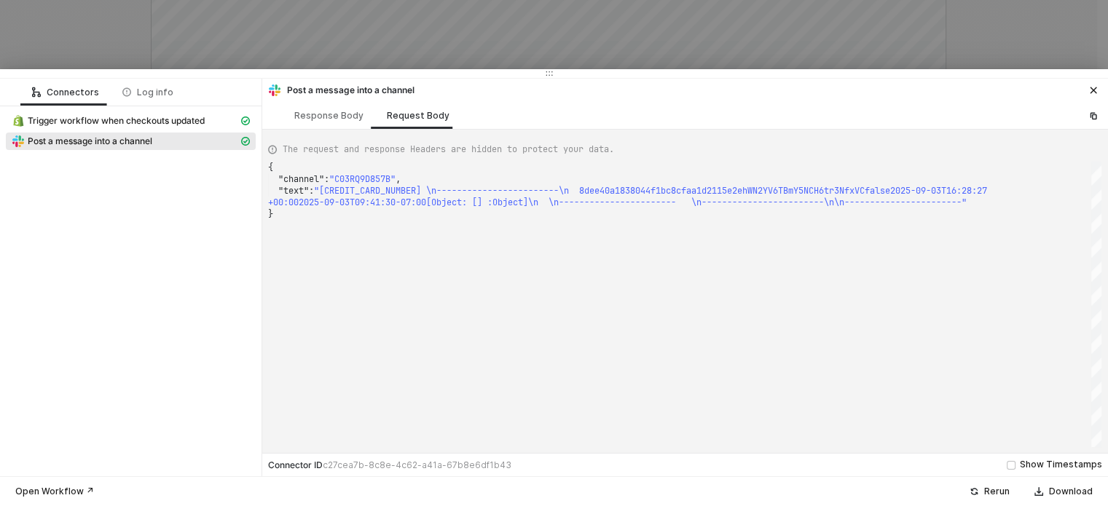
scroll to position [0, 4]
drag, startPoint x: 583, startPoint y: 200, endPoint x: 597, endPoint y: 200, distance: 14.6
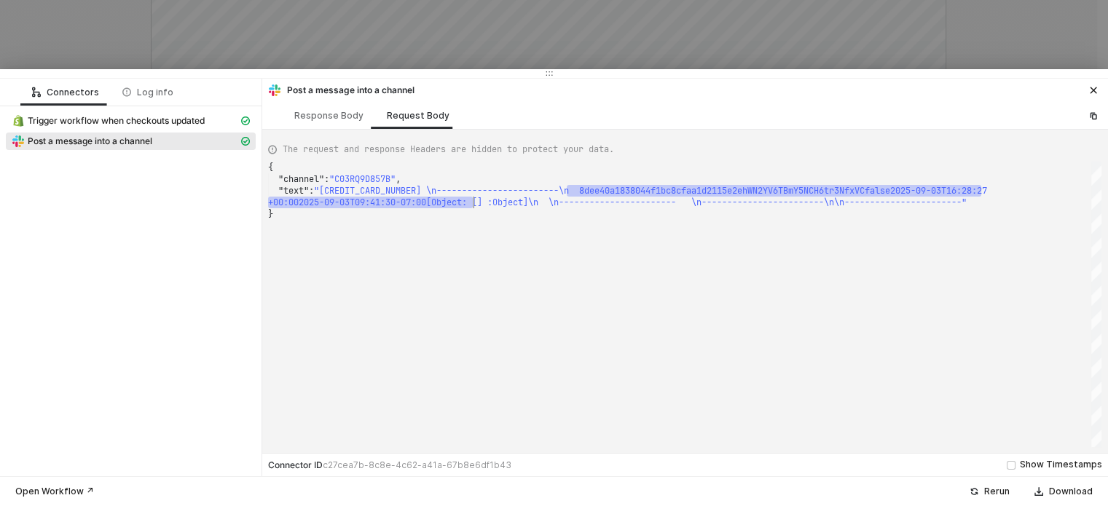
drag, startPoint x: 568, startPoint y: 186, endPoint x: 434, endPoint y: 184, distance: 134.1
click at [278, 17] on div at bounding box center [554, 253] width 1108 height 506
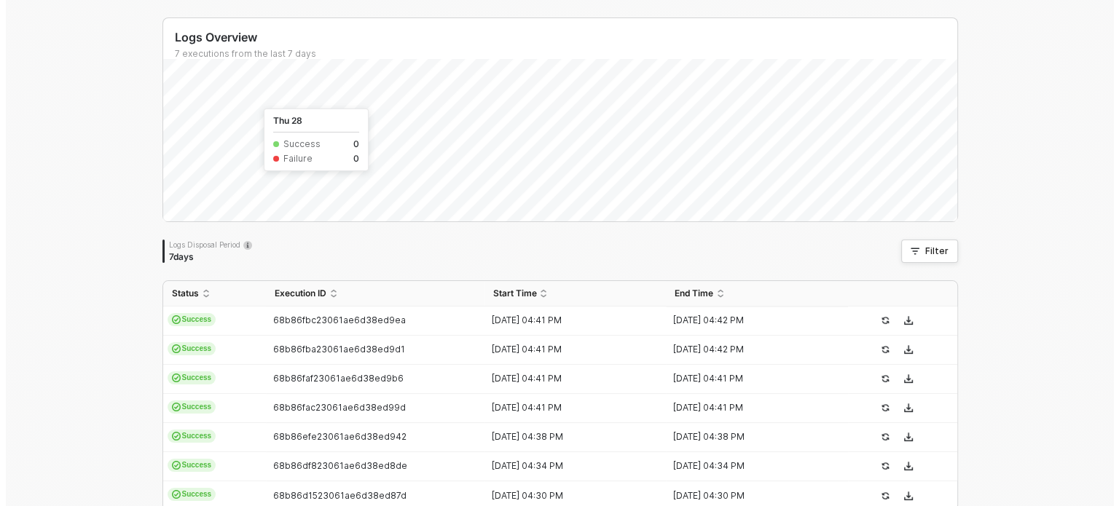
scroll to position [0, 0]
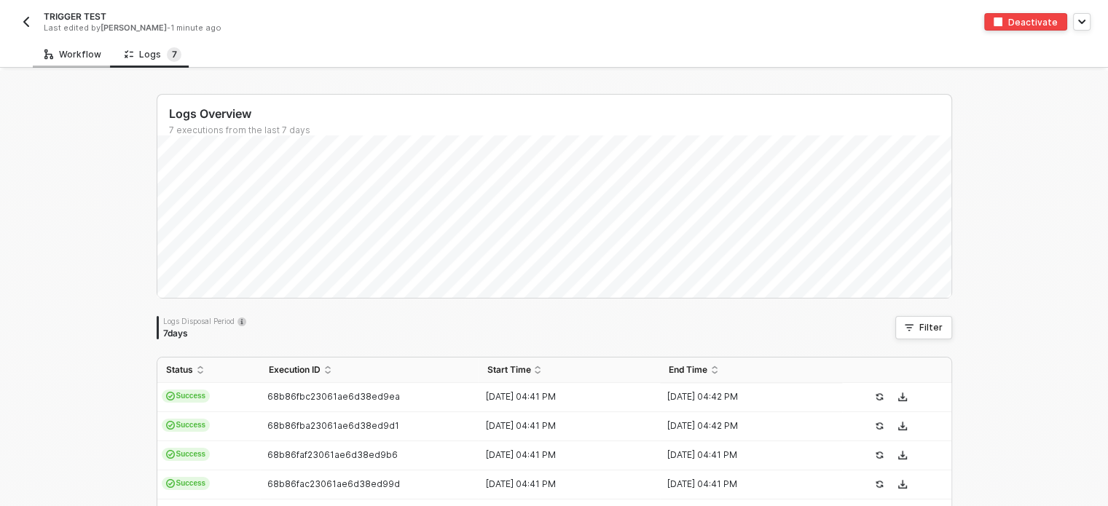
click at [95, 57] on div "Workflow" at bounding box center [72, 55] width 57 height 12
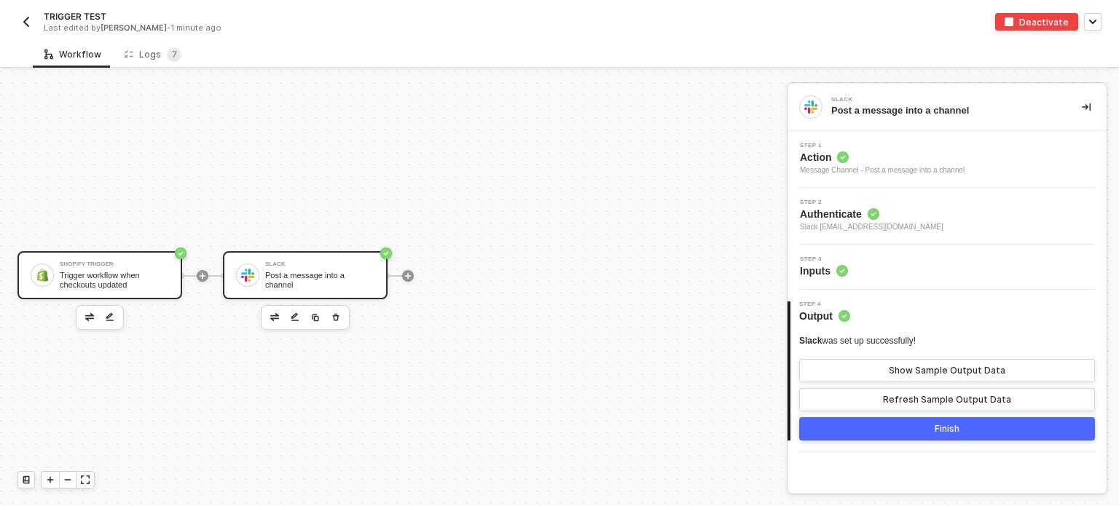
click at [155, 281] on div "Trigger workflow when checkouts updated" at bounding box center [114, 280] width 109 height 18
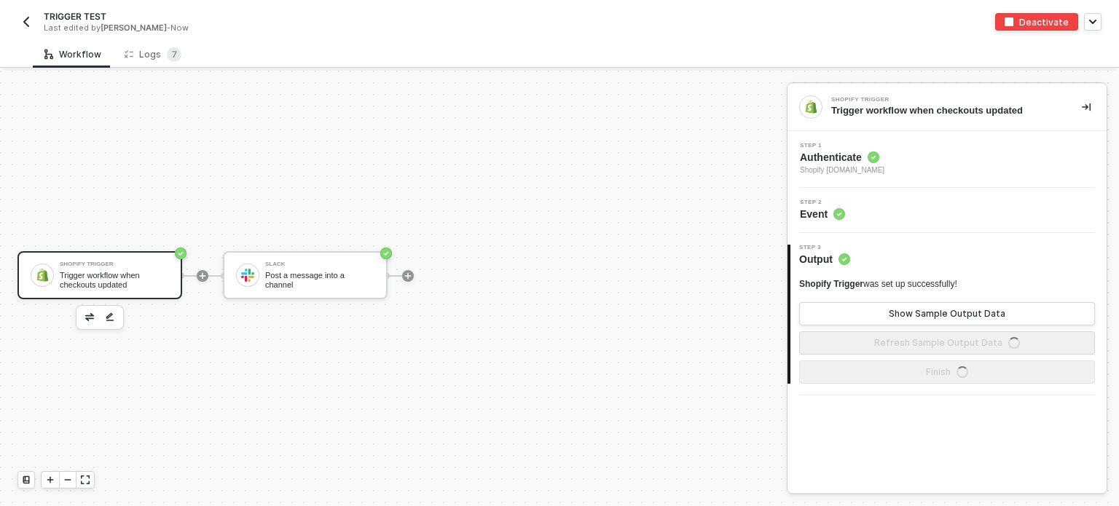
click at [830, 165] on span "Shopify [DOMAIN_NAME]" at bounding box center [842, 171] width 84 height 12
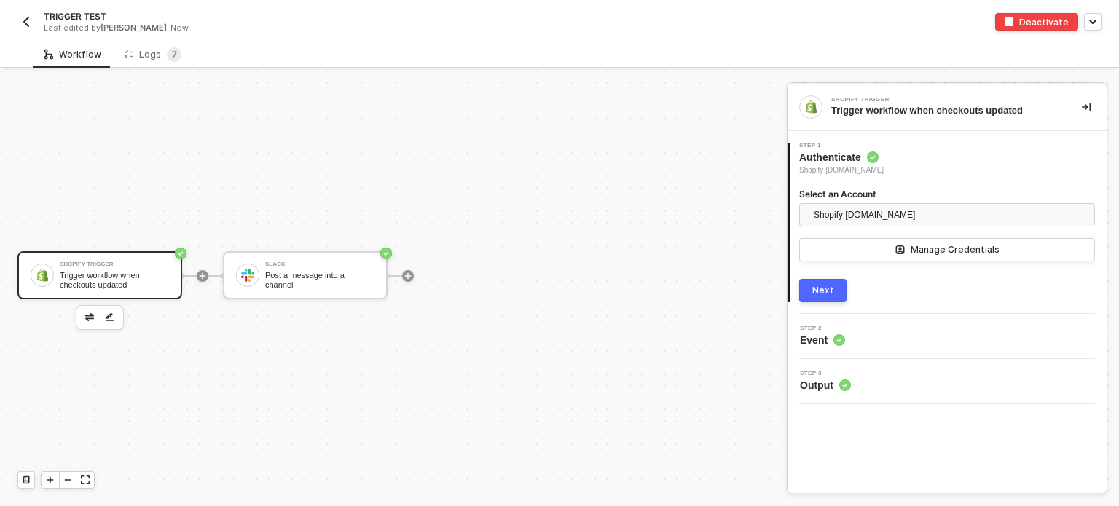
click at [819, 282] on button "Next" at bounding box center [822, 290] width 47 height 23
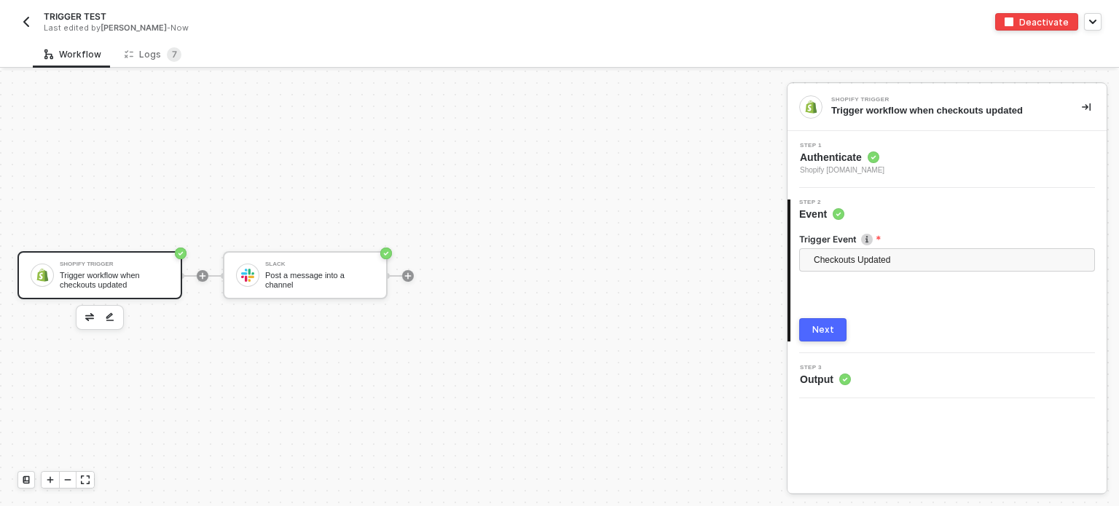
click at [848, 247] on div "Trigger Event" at bounding box center [947, 240] width 296 height 15
click at [845, 256] on span "Checkouts Updated" at bounding box center [950, 260] width 272 height 22
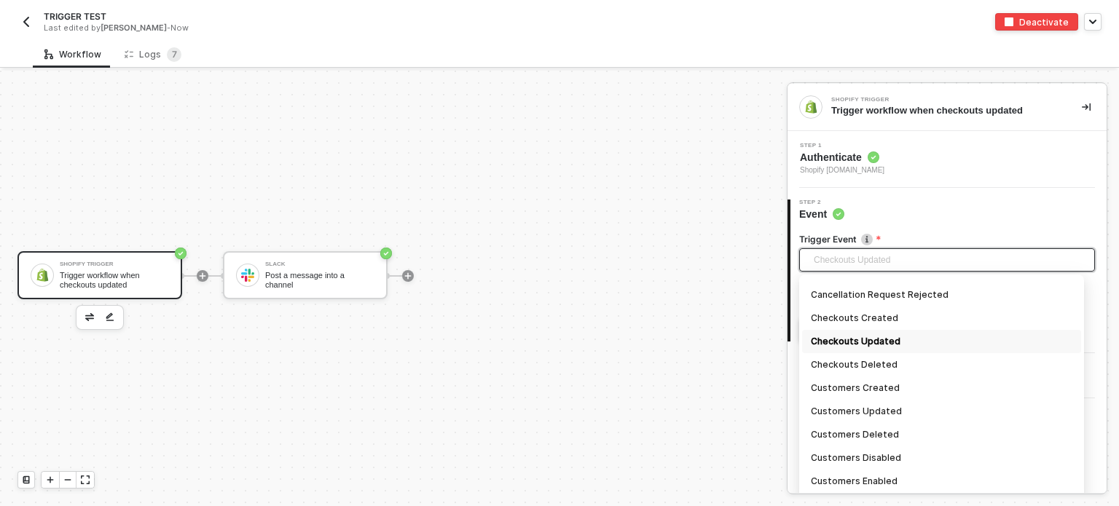
scroll to position [184, 0]
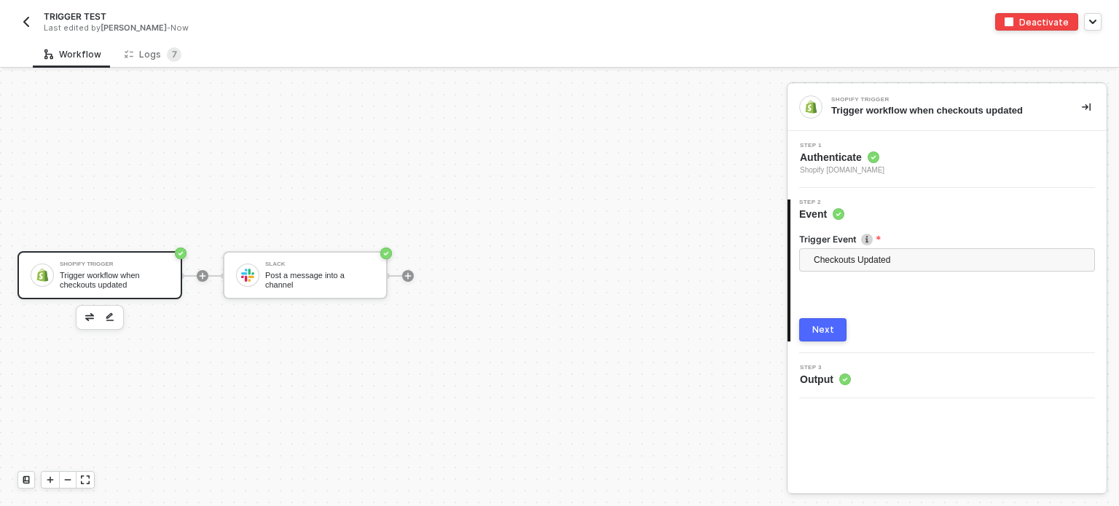
click at [540, 108] on div "Shopify Trigger Trigger workflow when checkouts updated Slack Post a message in…" at bounding box center [389, 275] width 779 height 463
click at [896, 256] on span "Checkouts Updated" at bounding box center [950, 260] width 272 height 22
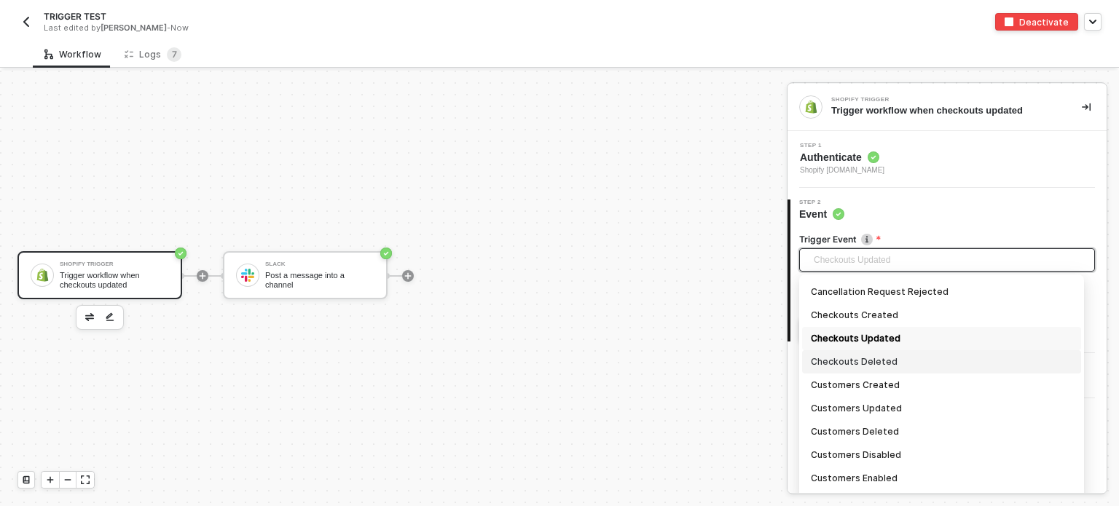
click at [859, 361] on div "Checkouts Deleted" at bounding box center [941, 362] width 261 height 16
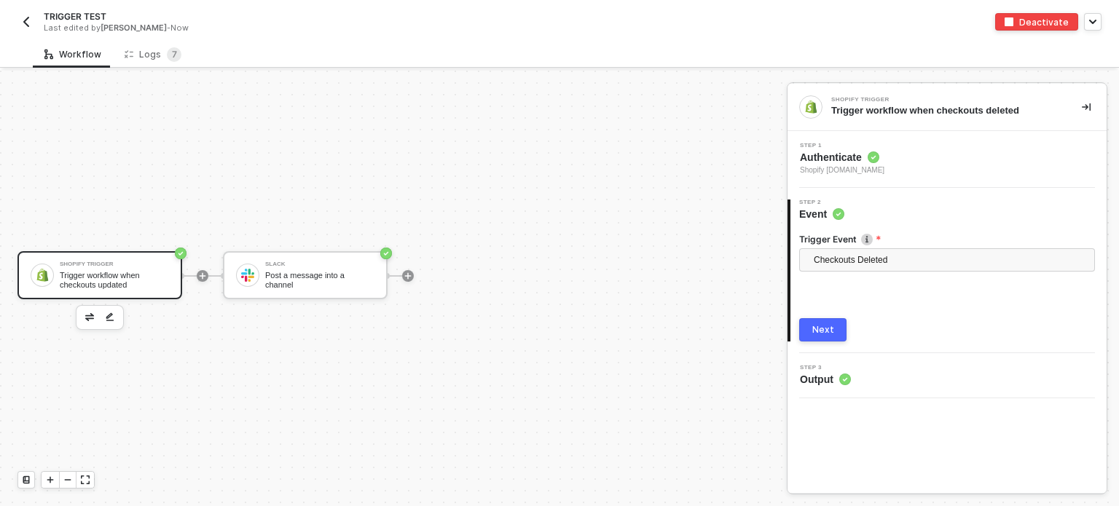
click at [828, 333] on div "Next" at bounding box center [823, 330] width 22 height 12
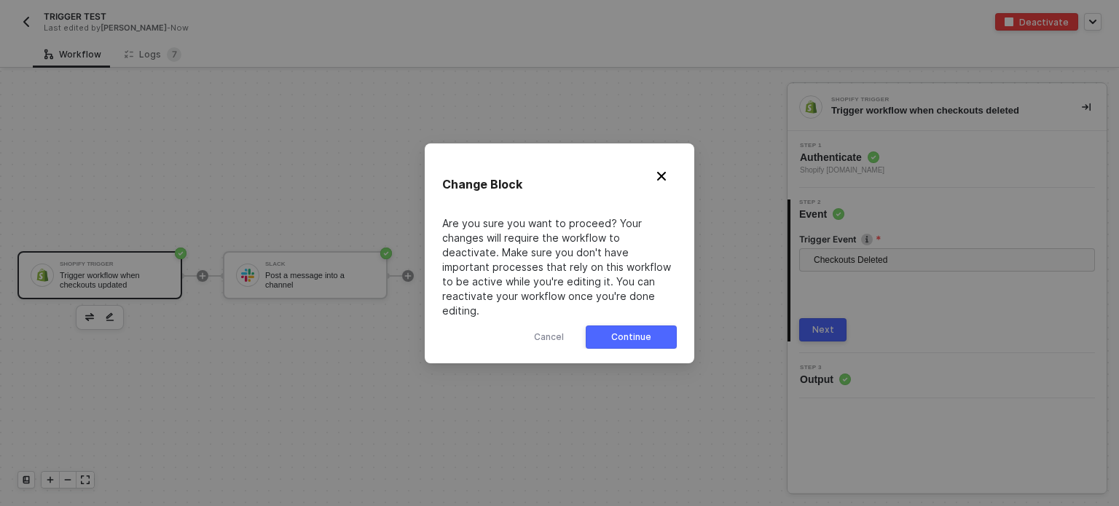
click at [629, 339] on button "Continue" at bounding box center [631, 337] width 91 height 23
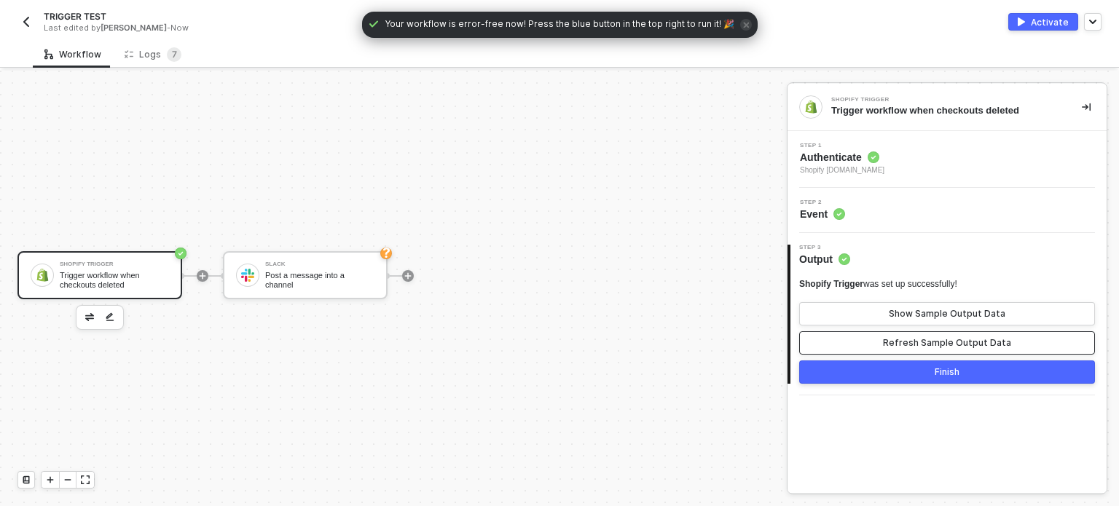
click at [916, 341] on div "Refresh Sample Output Data" at bounding box center [947, 343] width 128 height 12
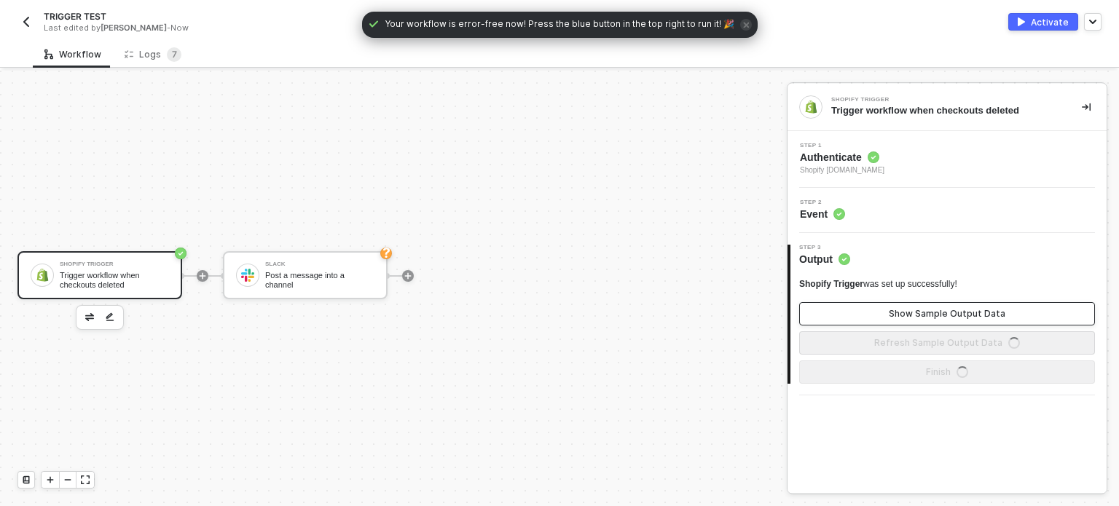
click at [916, 321] on button "Show Sample Output Data" at bounding box center [947, 313] width 296 height 23
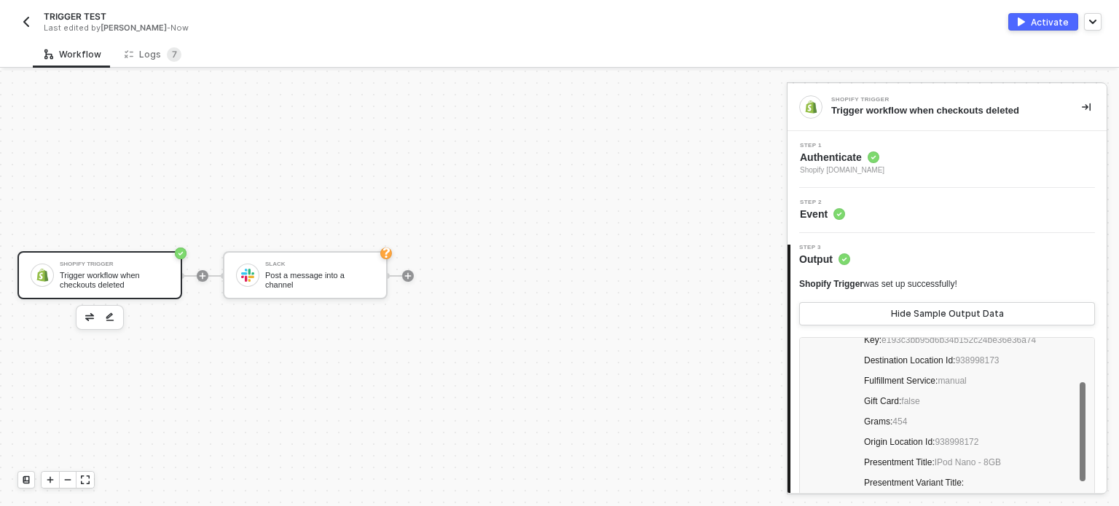
scroll to position [364, 0]
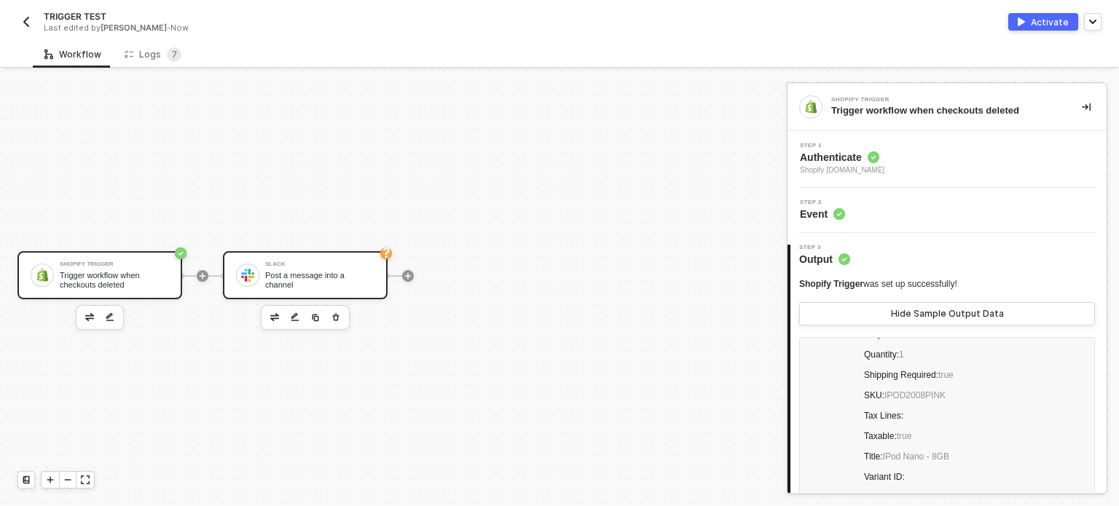
click at [376, 290] on div "Slack Post a message into a channel" at bounding box center [305, 275] width 165 height 48
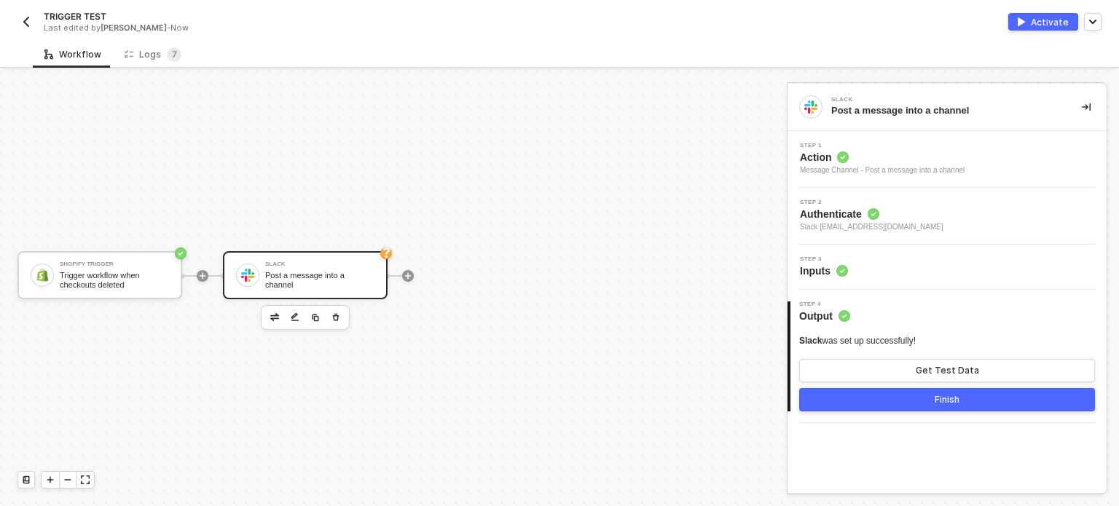
click at [853, 271] on div "Step 3 Inputs" at bounding box center [948, 267] width 315 height 22
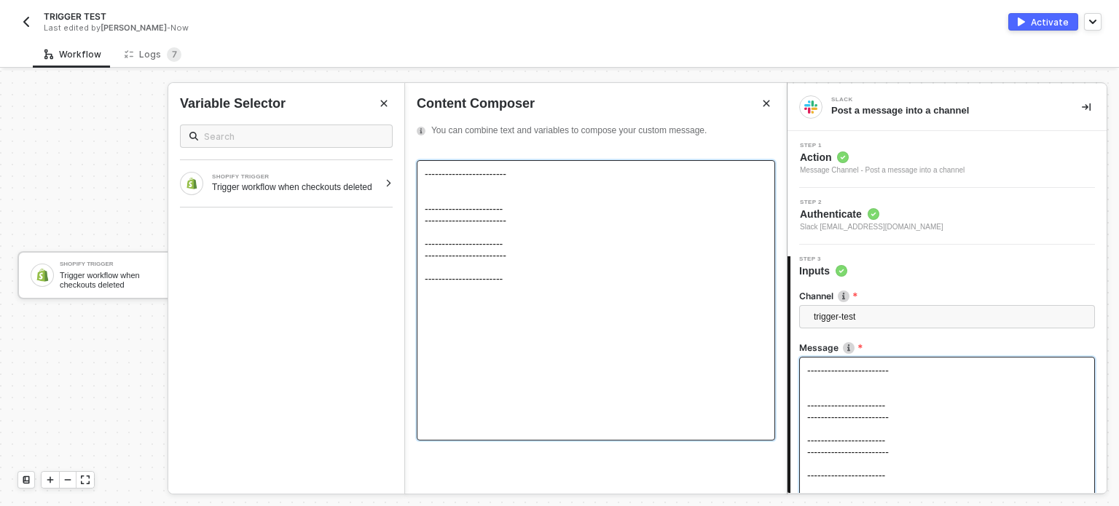
click at [465, 173] on div "------------------------ ----------------------- ------------------------ -----…" at bounding box center [596, 209] width 342 height 82
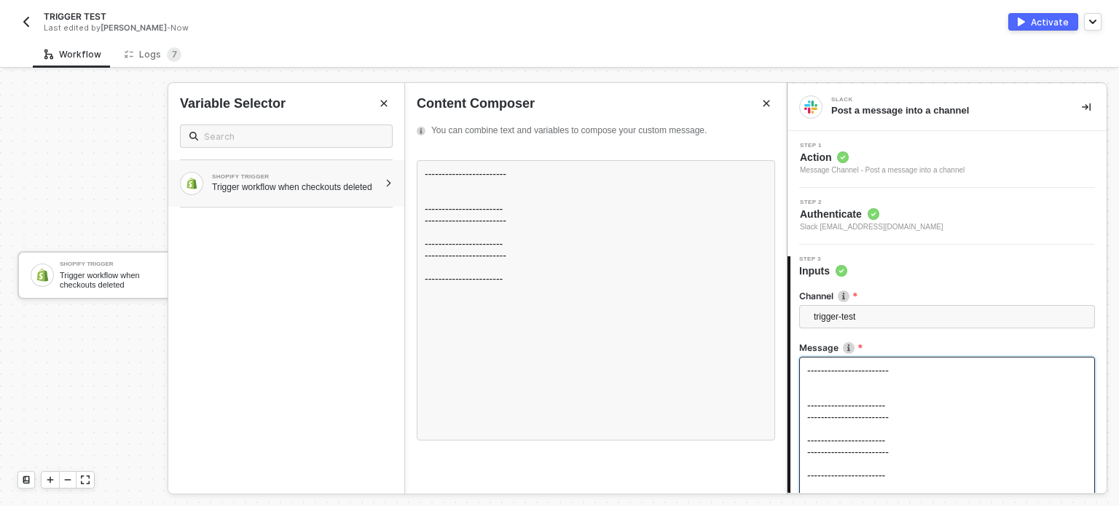
click at [350, 186] on div "Trigger workflow when checkouts deleted" at bounding box center [295, 187] width 167 height 12
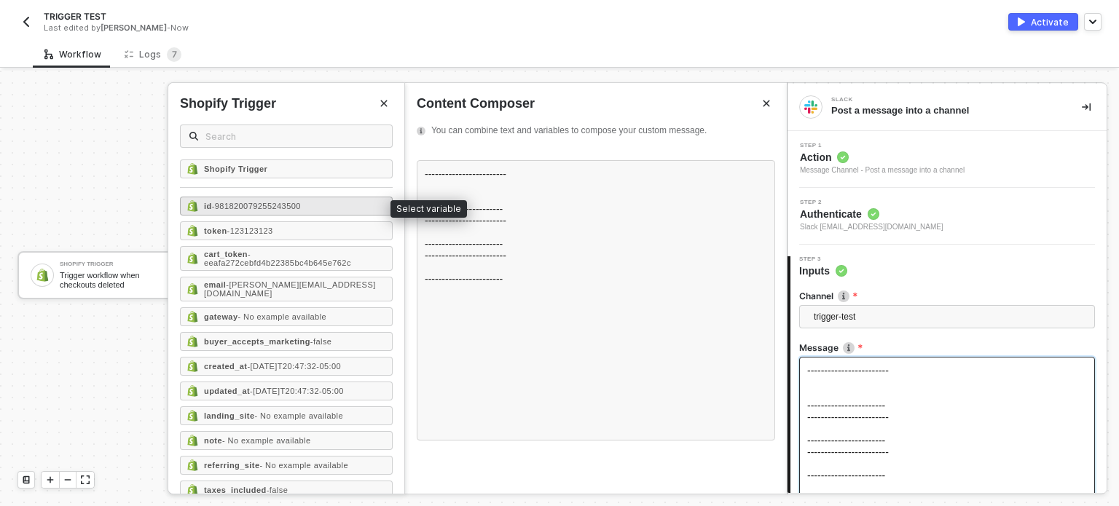
click at [301, 208] on span "- 981820079255243500" at bounding box center [256, 206] width 89 height 9
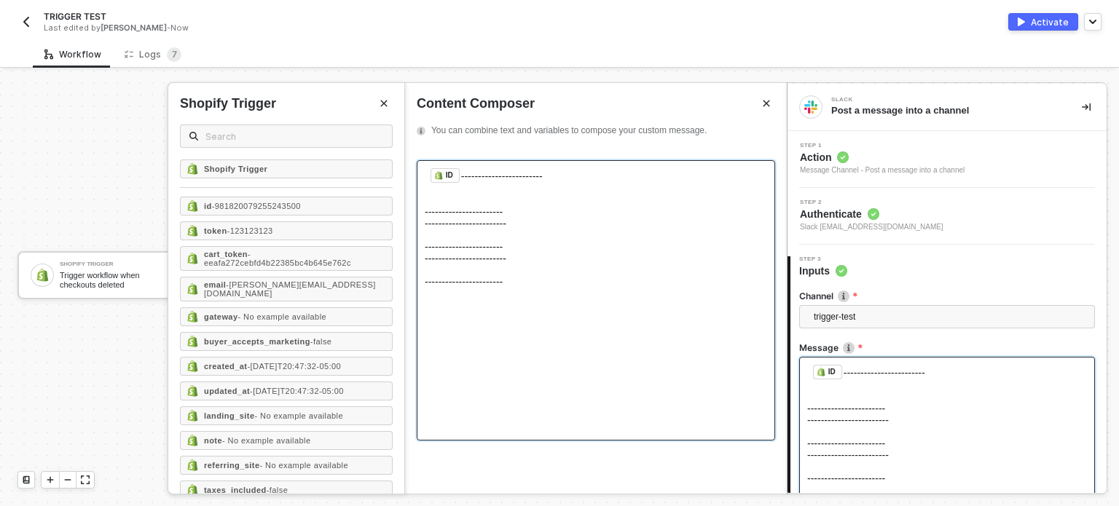
drag, startPoint x: 483, startPoint y: 213, endPoint x: 390, endPoint y: 216, distance: 92.6
click at [481, 215] on div "ID ﻿ ------------------------ ----------------------- ------------------------ …" at bounding box center [596, 210] width 342 height 84
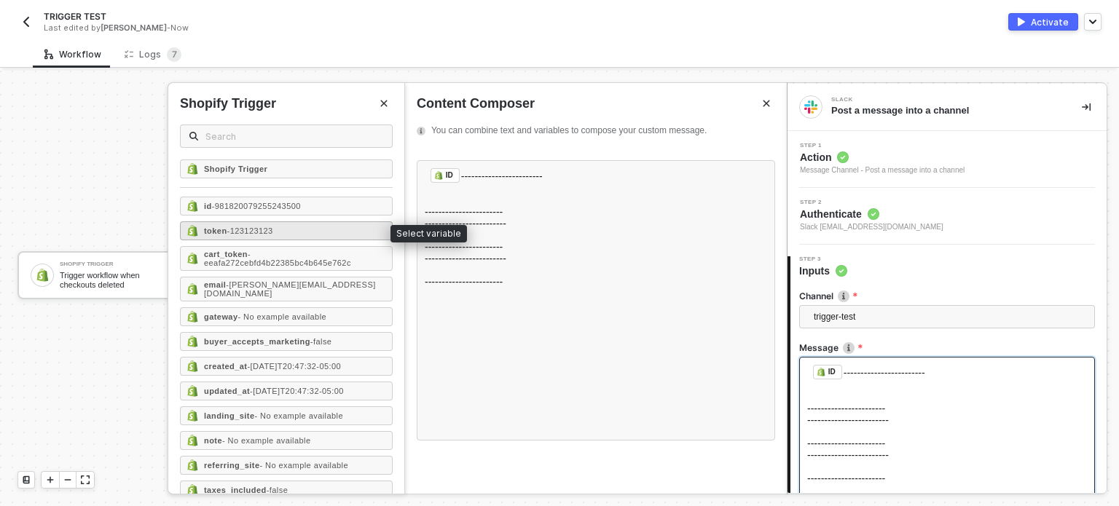
click at [264, 227] on span "- 123123123" at bounding box center [250, 231] width 46 height 9
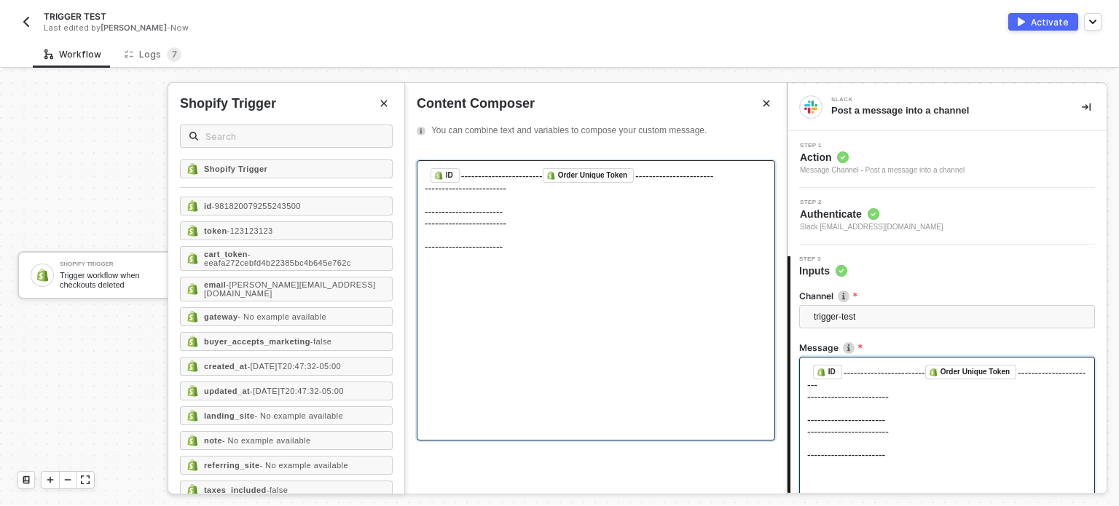
click at [496, 218] on span "----------------------- ------------------------ -----------------------" at bounding box center [573, 193] width 297 height 47
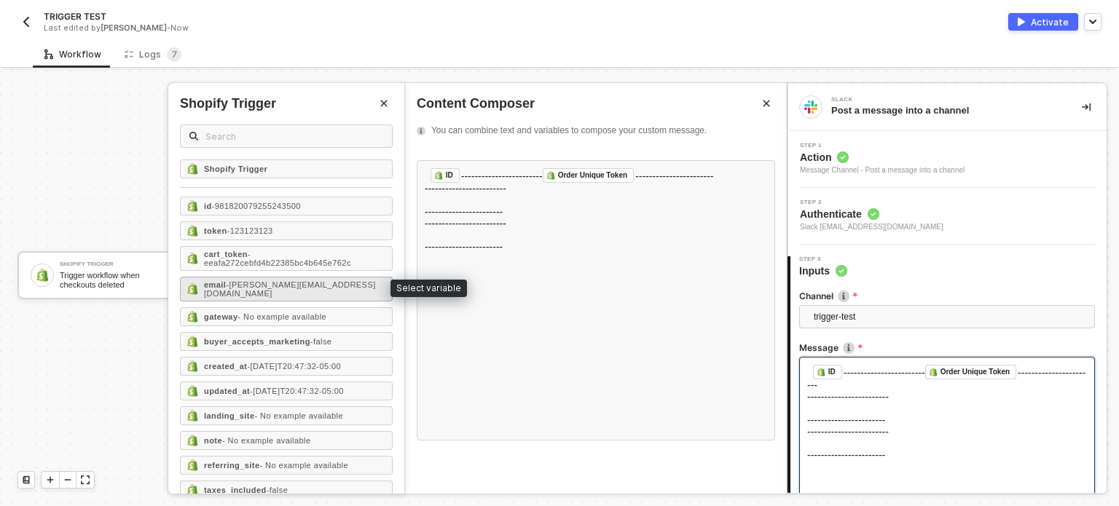
click at [333, 288] on div "email - [PERSON_NAME][EMAIL_ADDRESS][DOMAIN_NAME]" at bounding box center [286, 289] width 213 height 25
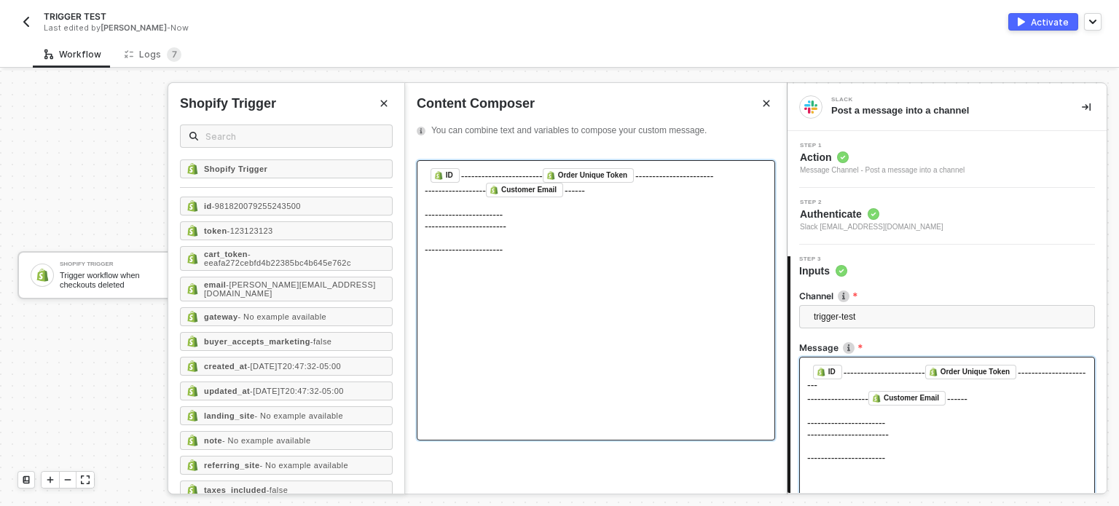
click at [469, 232] on span "------------------------" at bounding box center [466, 227] width 82 height 12
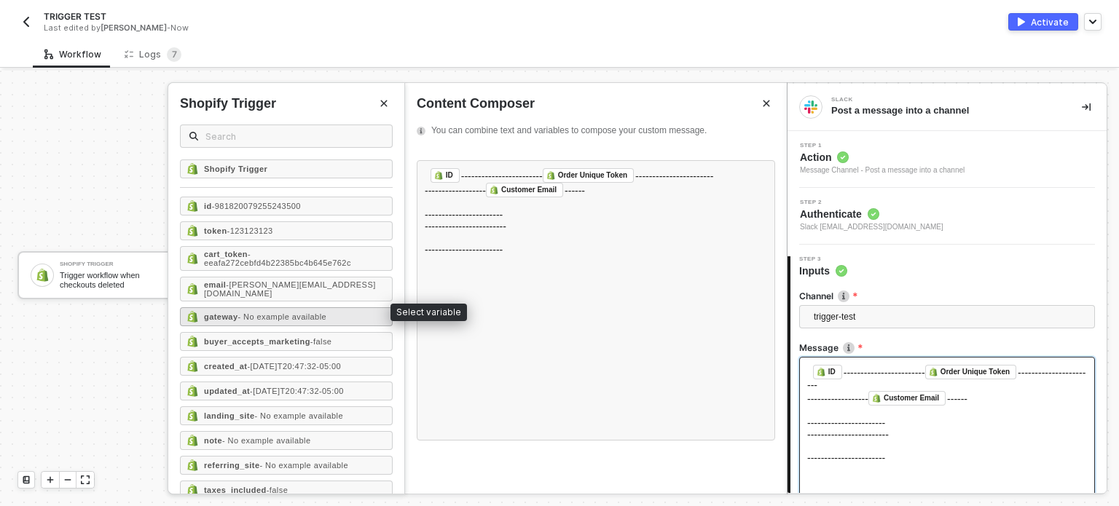
click at [270, 312] on span "- No example available" at bounding box center [282, 316] width 89 height 9
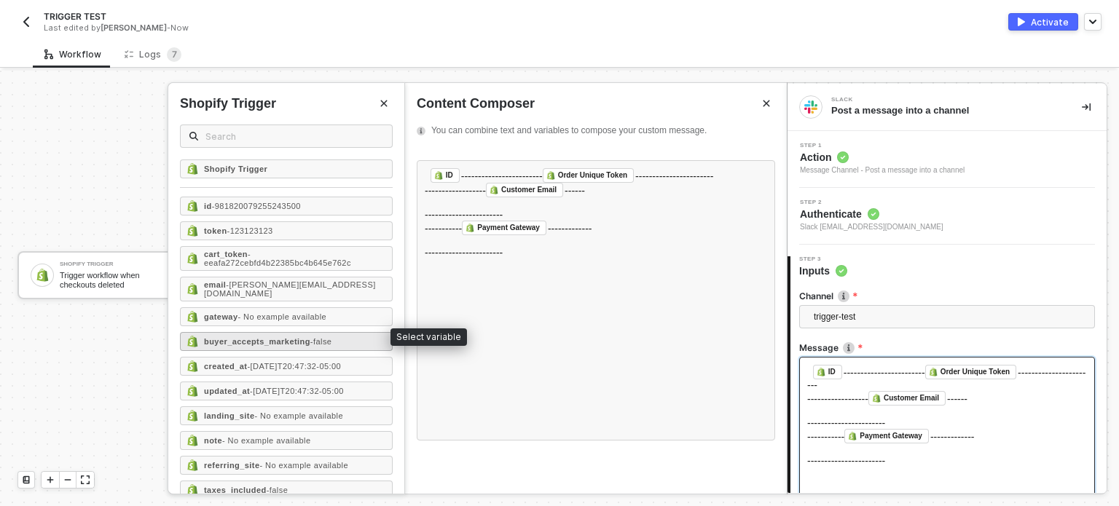
click at [276, 337] on strong "buyer_accepts_marketing" at bounding box center [257, 341] width 106 height 9
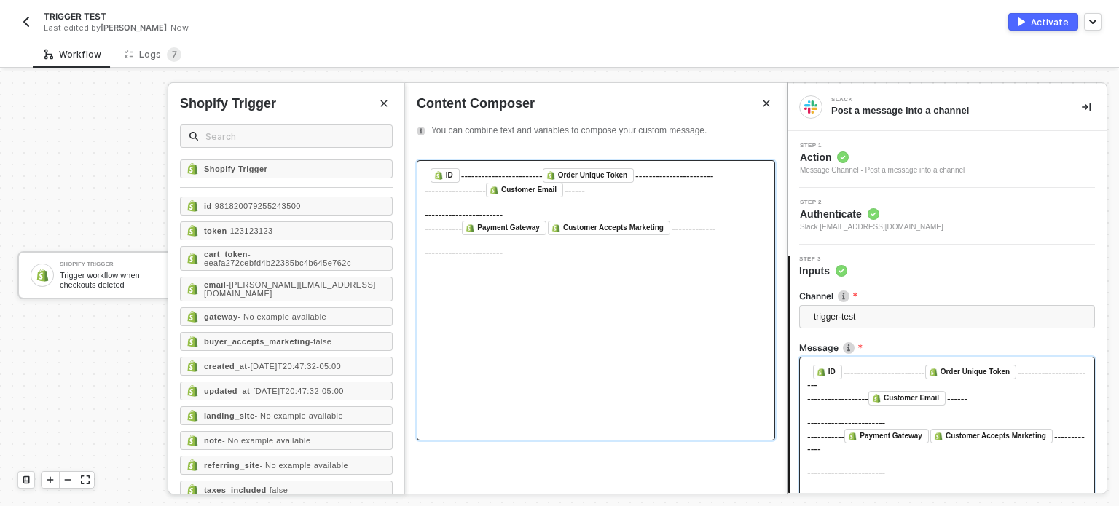
scroll to position [135, 0]
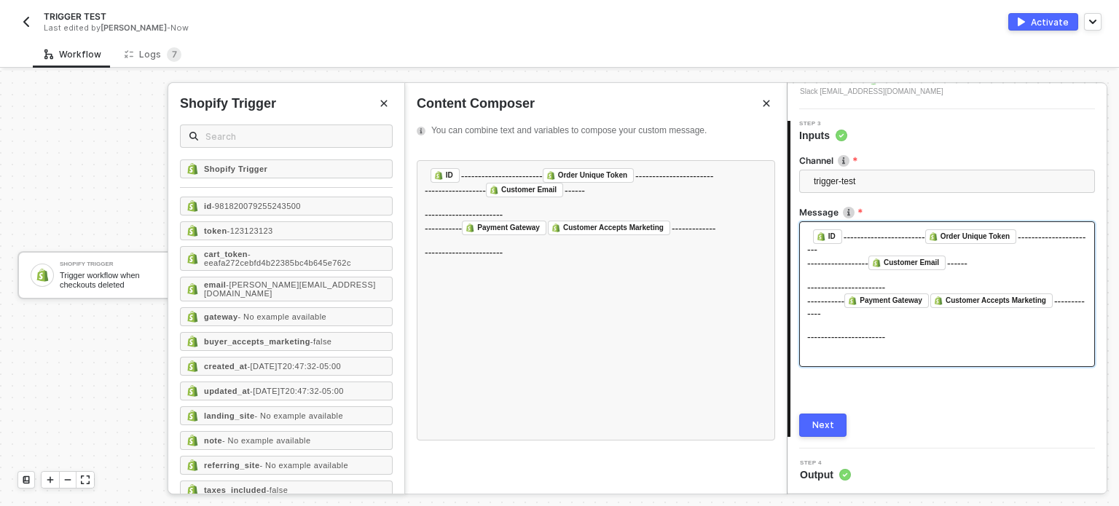
click at [827, 422] on div "Next" at bounding box center [823, 426] width 22 height 12
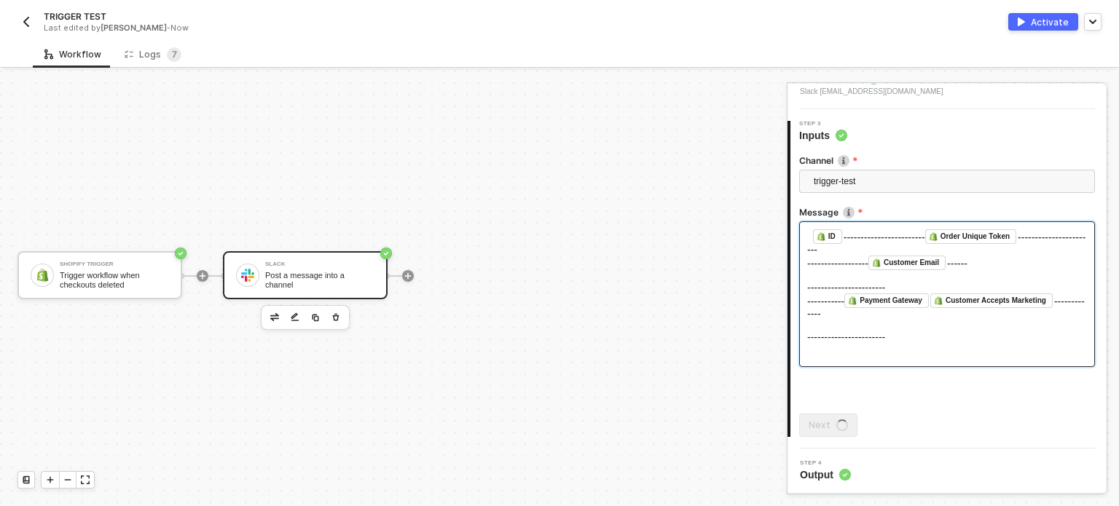
scroll to position [0, 0]
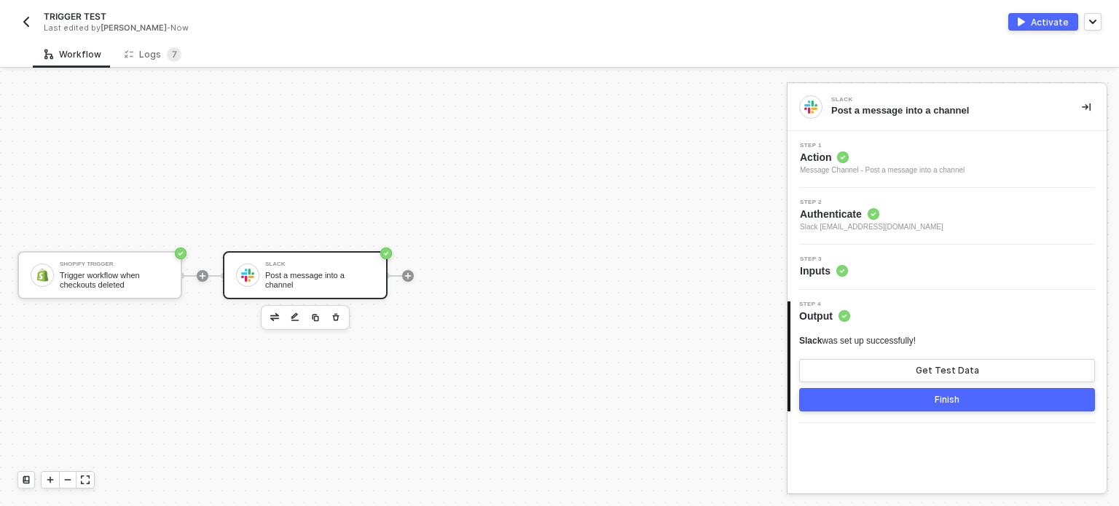
click at [1049, 23] on div "Activate" at bounding box center [1050, 22] width 38 height 12
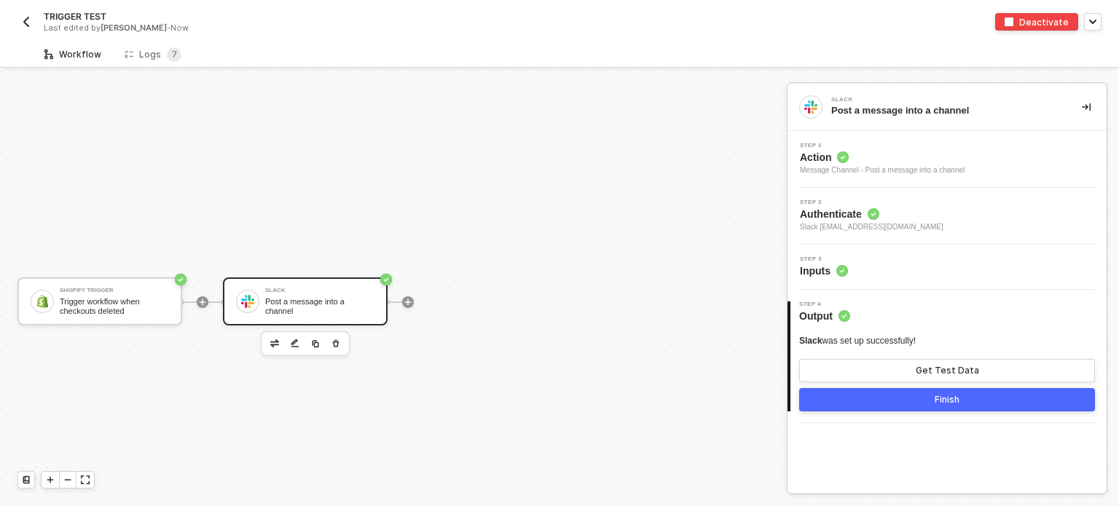
scroll to position [26, 0]
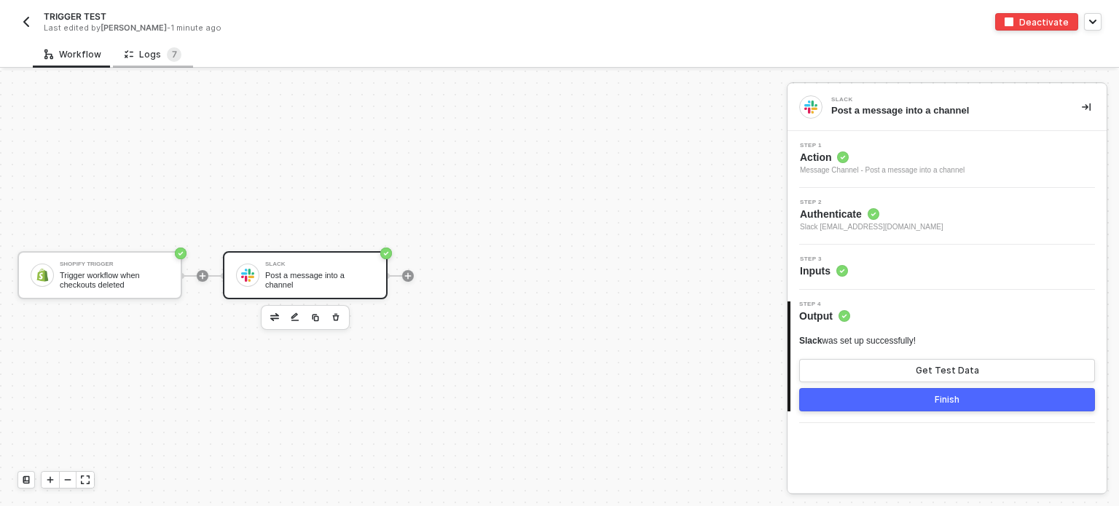
drag, startPoint x: 163, startPoint y: 69, endPoint x: 172, endPoint y: 58, distance: 14.6
click at [168, 63] on div "Workflow Logs 7 Shopify Trigger Trigger workflow when checkouts deleted Slack P…" at bounding box center [559, 273] width 1119 height 465
click at [172, 58] on span "7" at bounding box center [174, 54] width 5 height 11
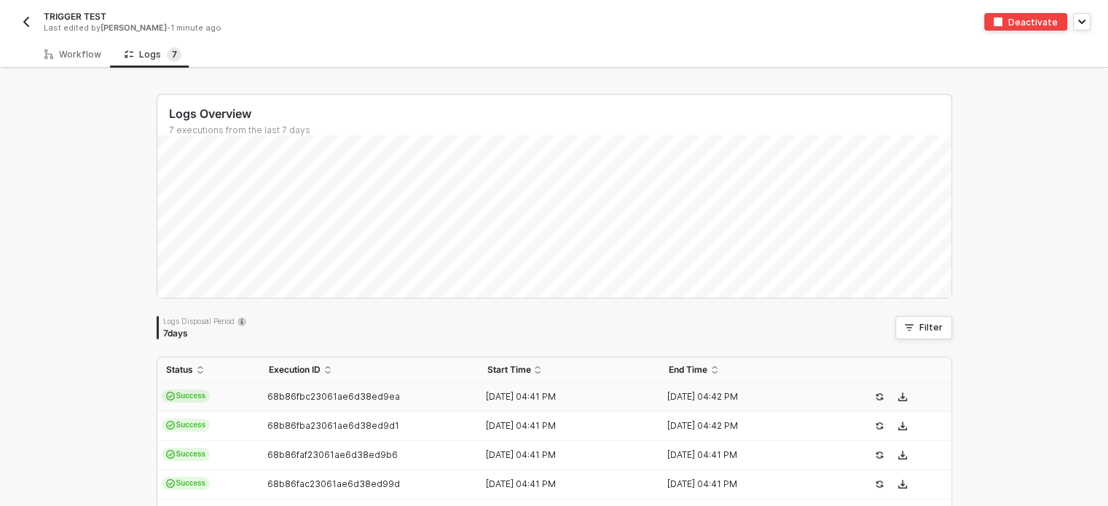
click at [188, 401] on span "Success" at bounding box center [186, 396] width 49 height 13
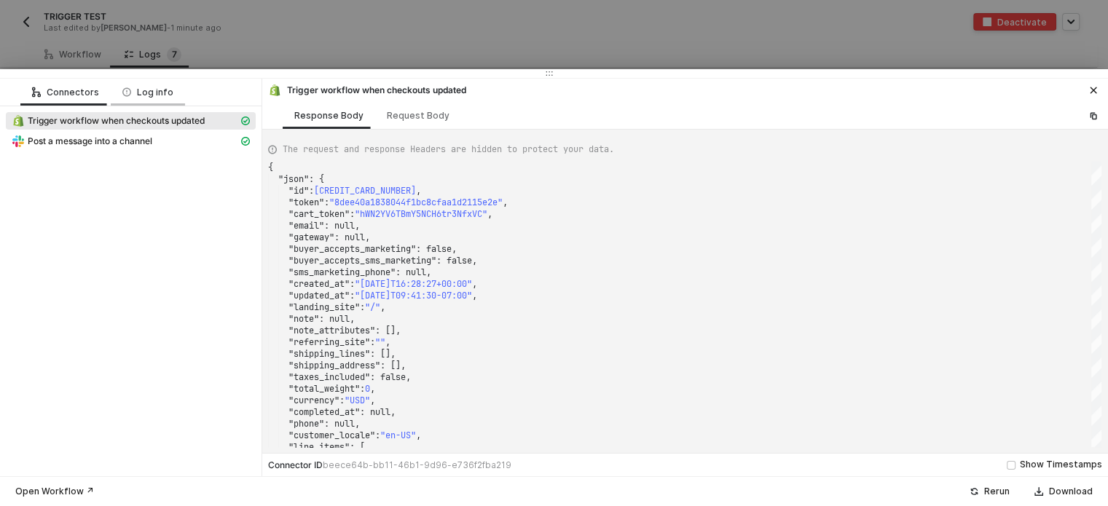
click at [161, 93] on div "Log info" at bounding box center [147, 93] width 51 height 12
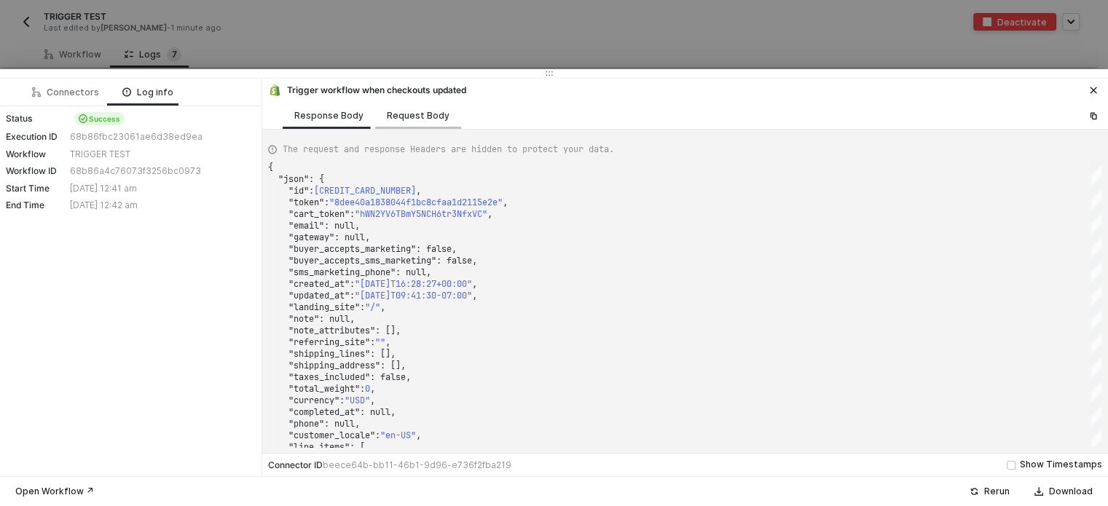
click at [414, 119] on div "Request Body" at bounding box center [418, 116] width 63 height 12
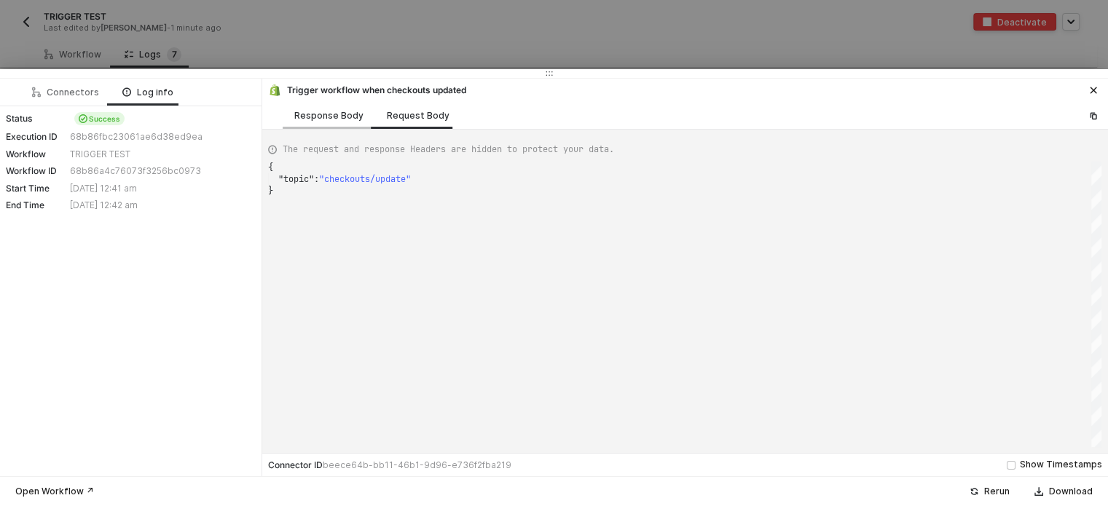
click at [334, 117] on div "Response Body" at bounding box center [328, 116] width 69 height 12
type textarea "{ "json": { "id": [CREDIT_CARD_NUMBER], "token": "8dee40a1838044f1bc8cfaa1d2115…"
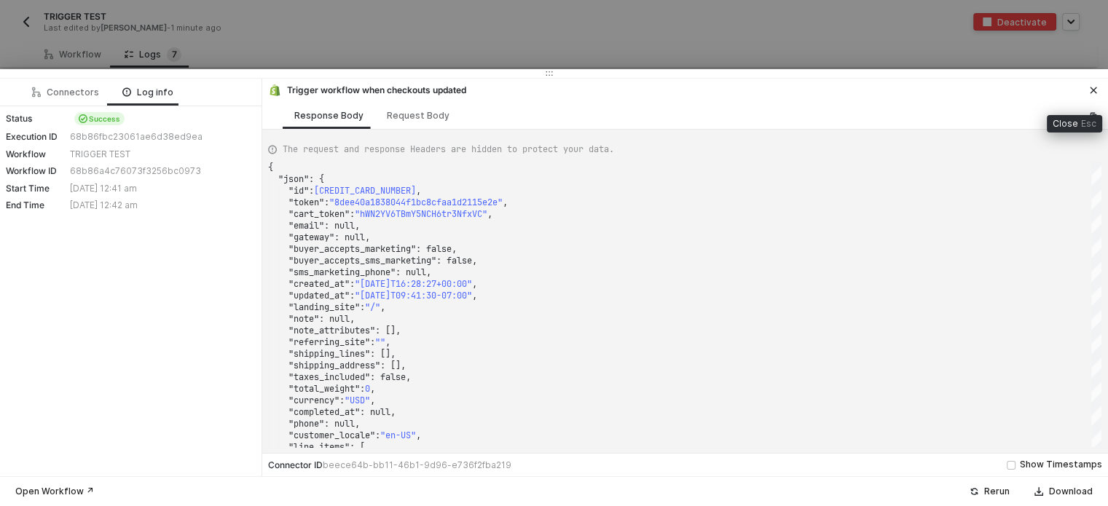
click at [1090, 84] on button "button" at bounding box center [1093, 90] width 17 height 17
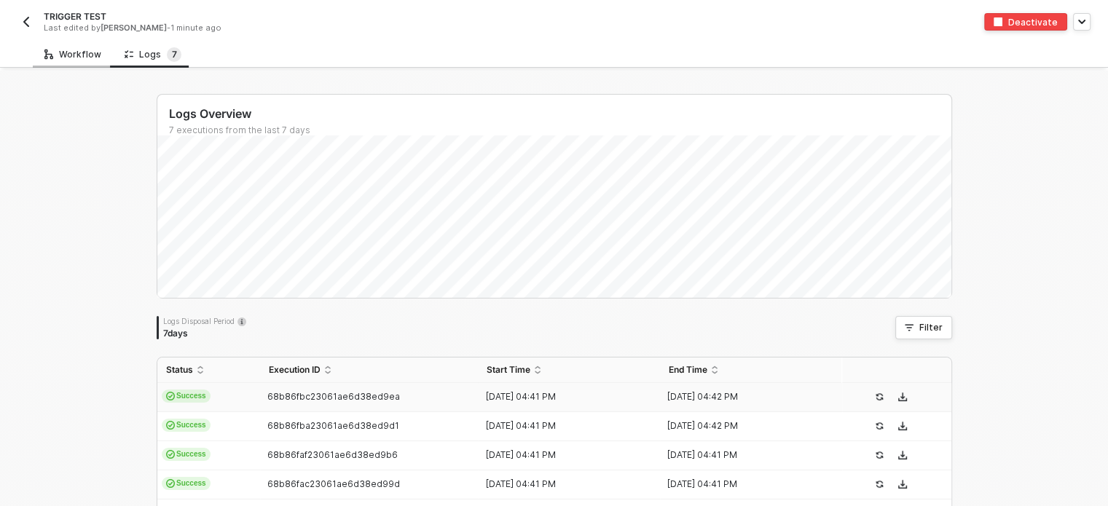
click at [81, 65] on div "Workflow" at bounding box center [73, 54] width 80 height 27
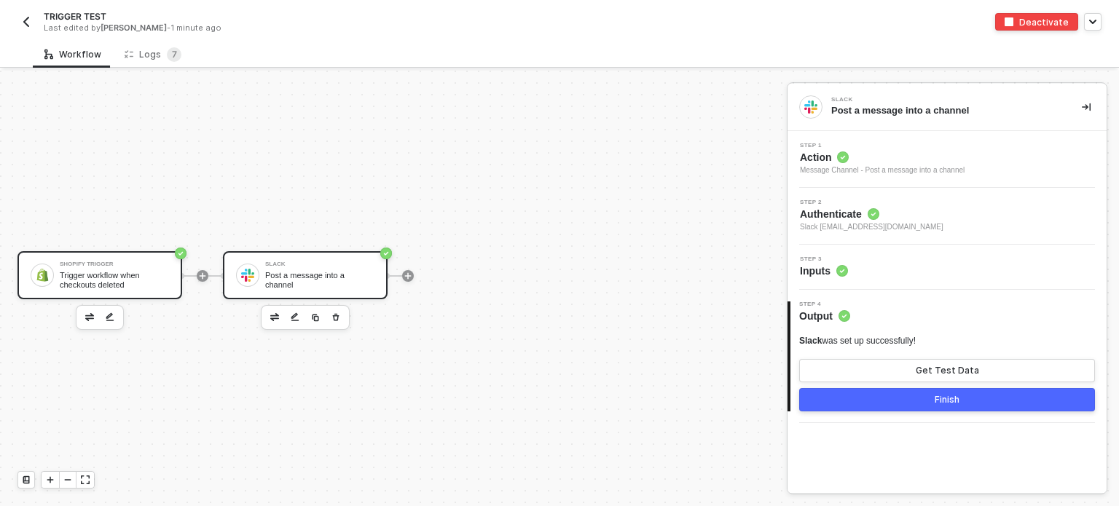
click at [123, 297] on div "Shopify Trigger Trigger workflow when checkouts deleted" at bounding box center [99, 275] width 165 height 48
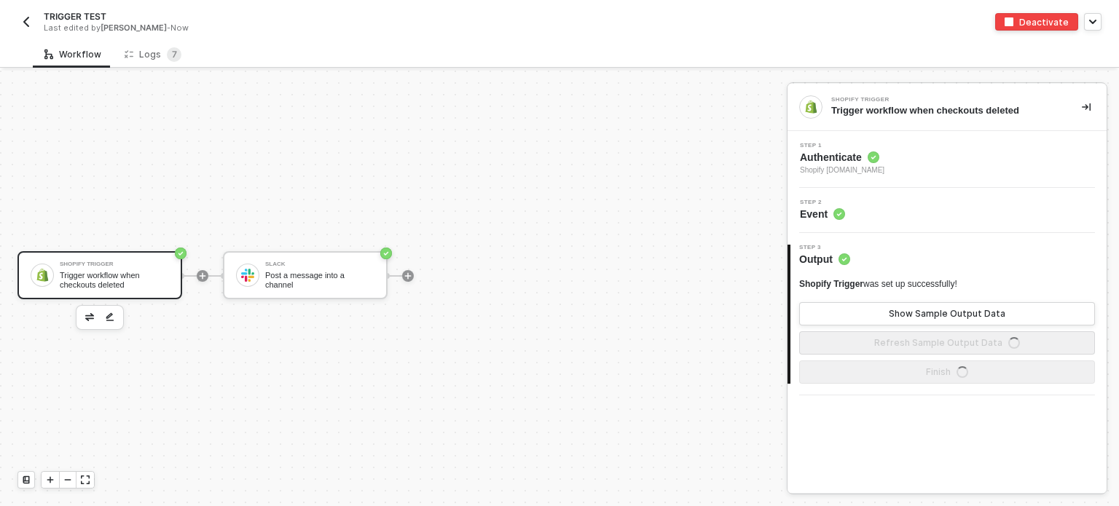
click at [862, 154] on span "Authenticate" at bounding box center [842, 157] width 84 height 15
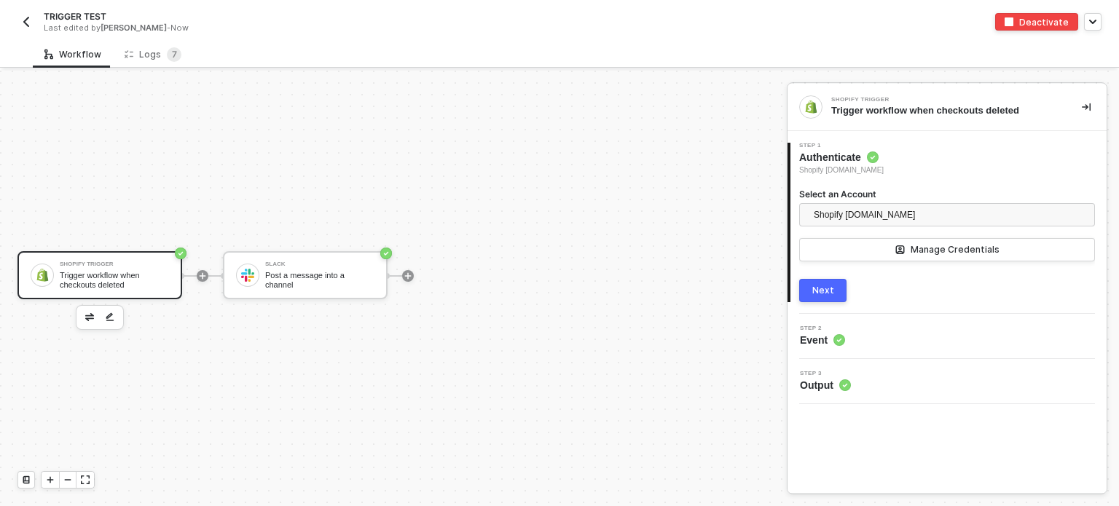
click at [819, 344] on span "Event" at bounding box center [822, 340] width 45 height 15
click at [831, 297] on button "Next" at bounding box center [822, 290] width 47 height 23
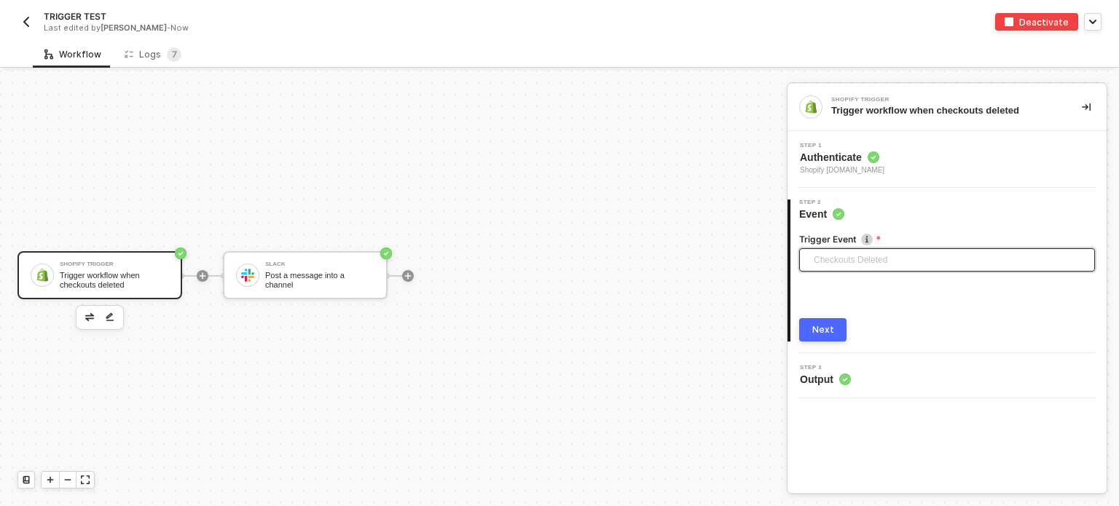
click at [866, 265] on span "Checkouts Deleted" at bounding box center [950, 260] width 272 height 22
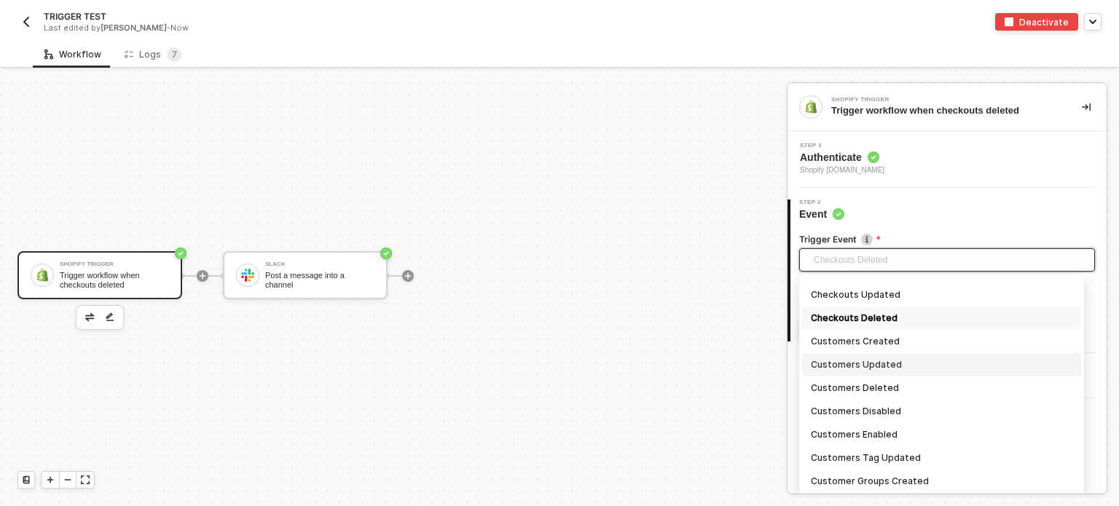
scroll to position [207, 0]
click at [877, 359] on div "Customers Created" at bounding box center [941, 362] width 261 height 16
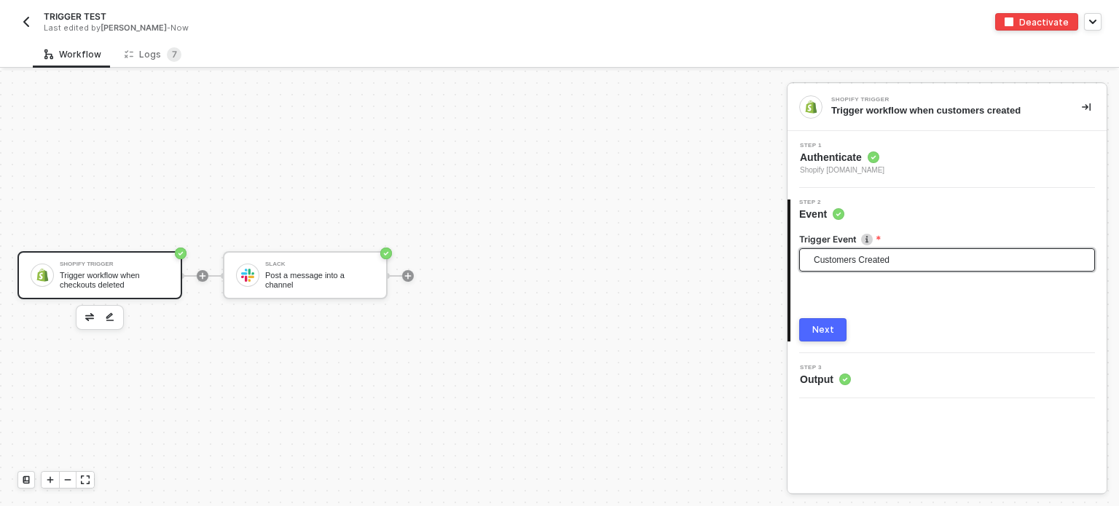
click at [814, 331] on div "Next" at bounding box center [823, 330] width 22 height 12
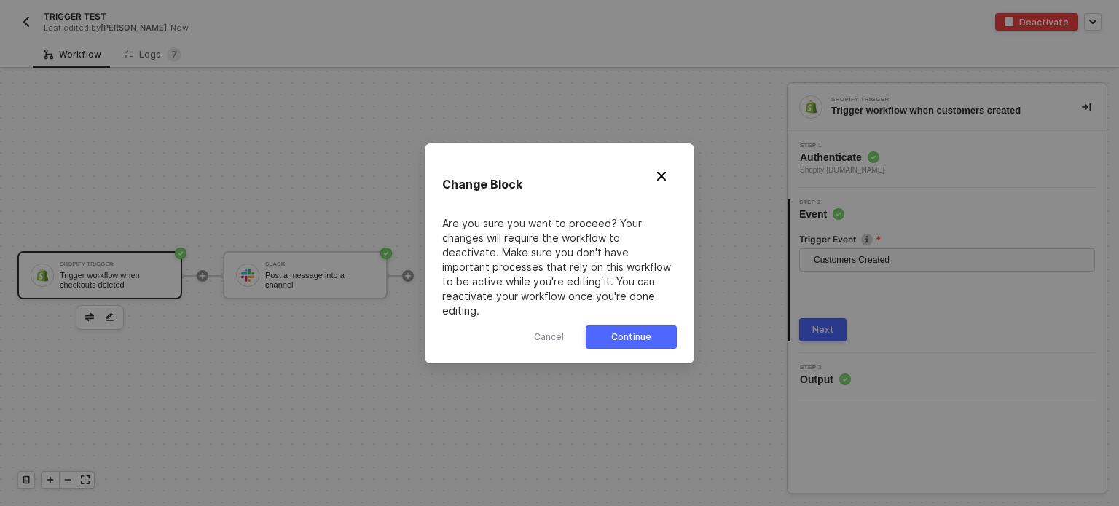
click at [656, 326] on button "Continue" at bounding box center [631, 337] width 91 height 23
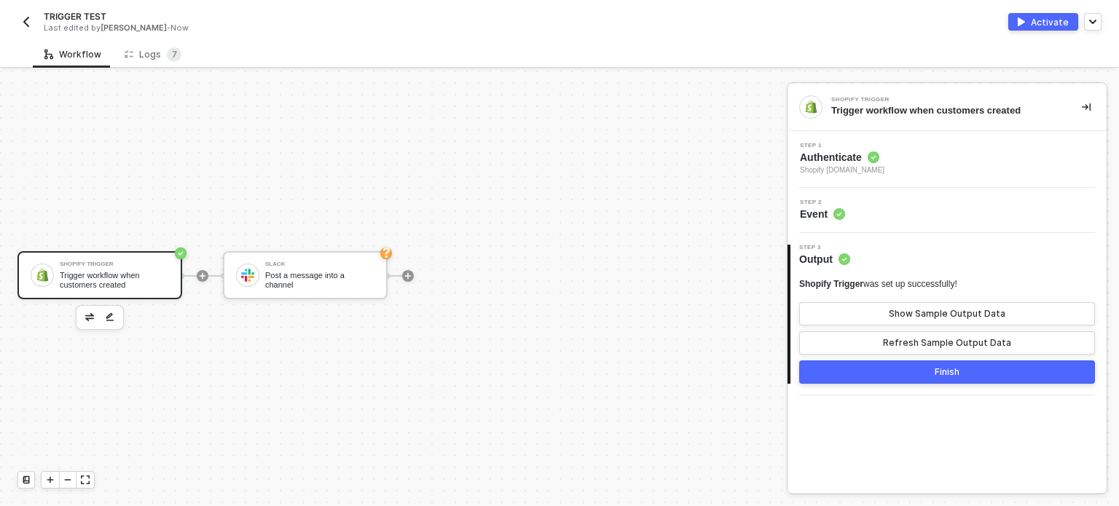
click at [835, 160] on span "Authenticate" at bounding box center [842, 157] width 84 height 15
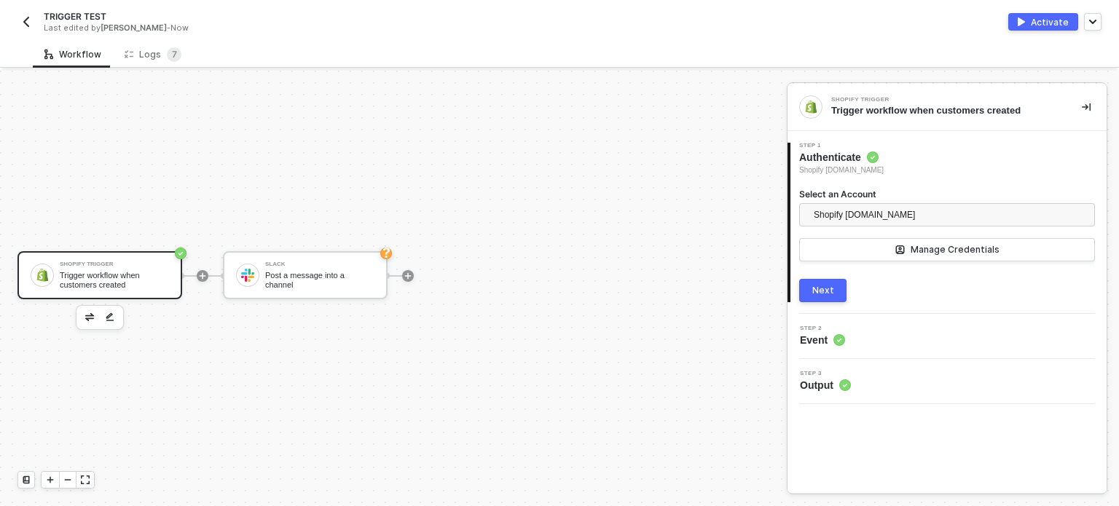
click at [91, 279] on div "Trigger workflow when customers created" at bounding box center [114, 280] width 109 height 18
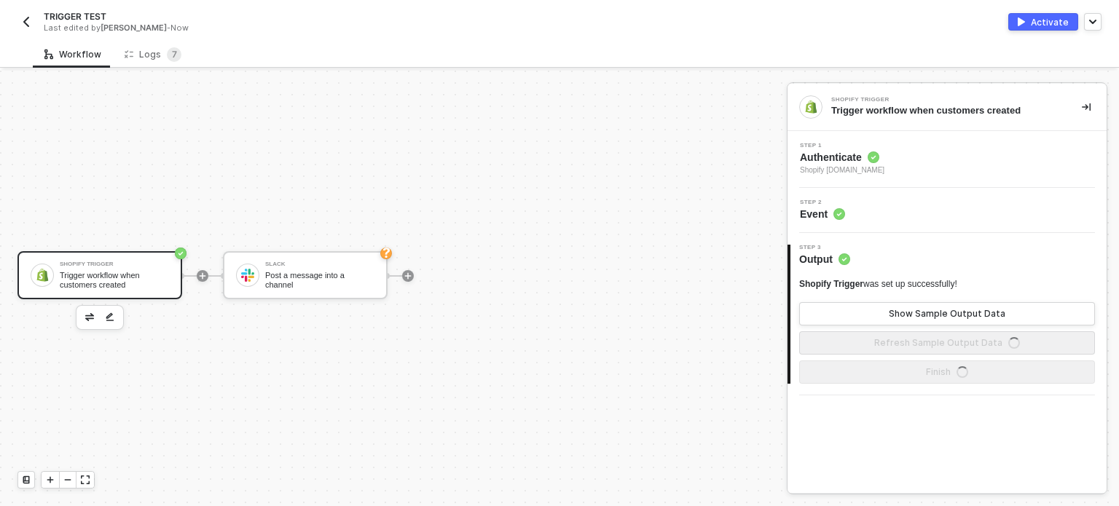
click at [816, 210] on span "Event" at bounding box center [822, 214] width 45 height 15
click at [827, 162] on span "Authenticate" at bounding box center [842, 157] width 84 height 15
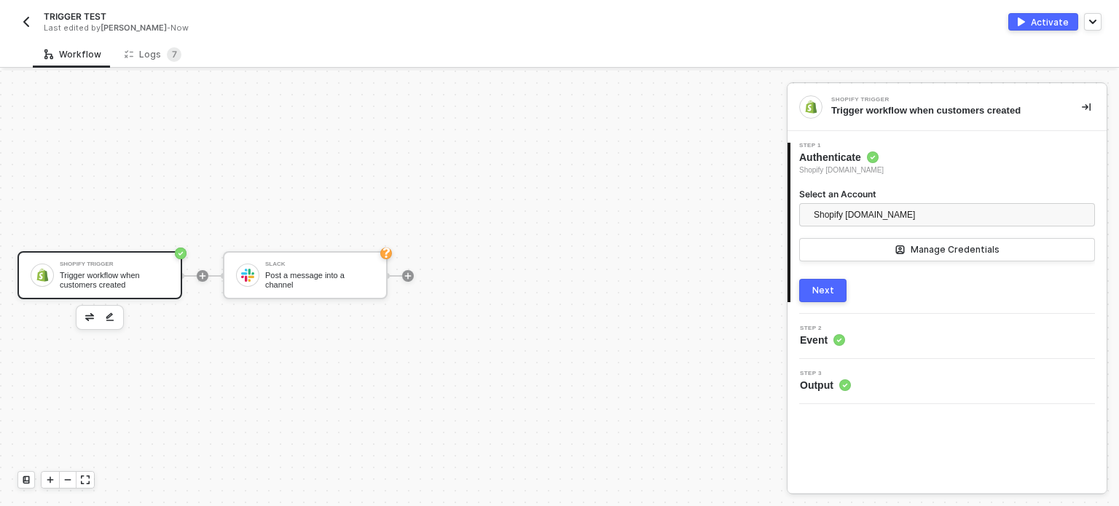
click at [822, 285] on div "Next" at bounding box center [823, 291] width 22 height 12
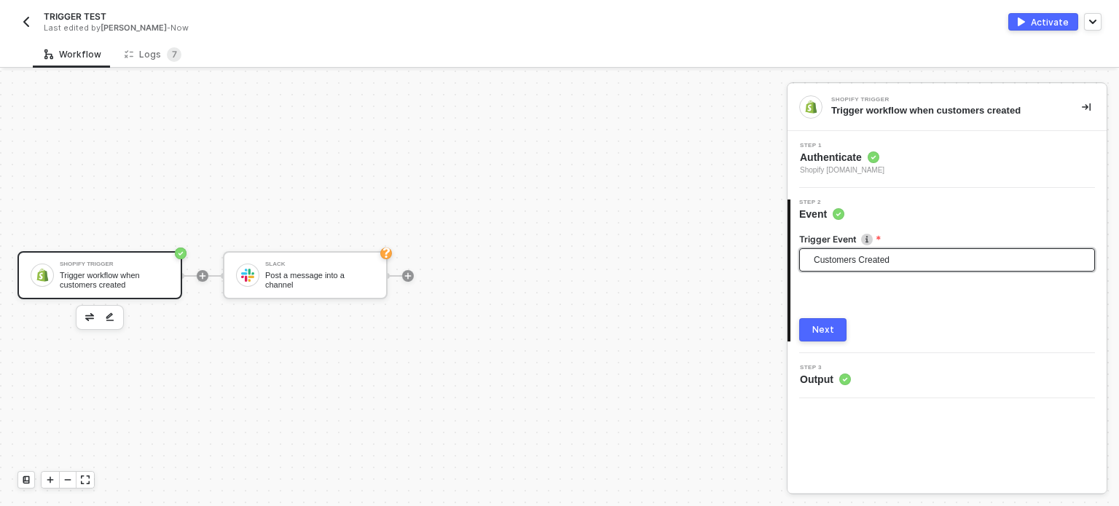
click at [825, 259] on span "Customers Created" at bounding box center [950, 260] width 272 height 22
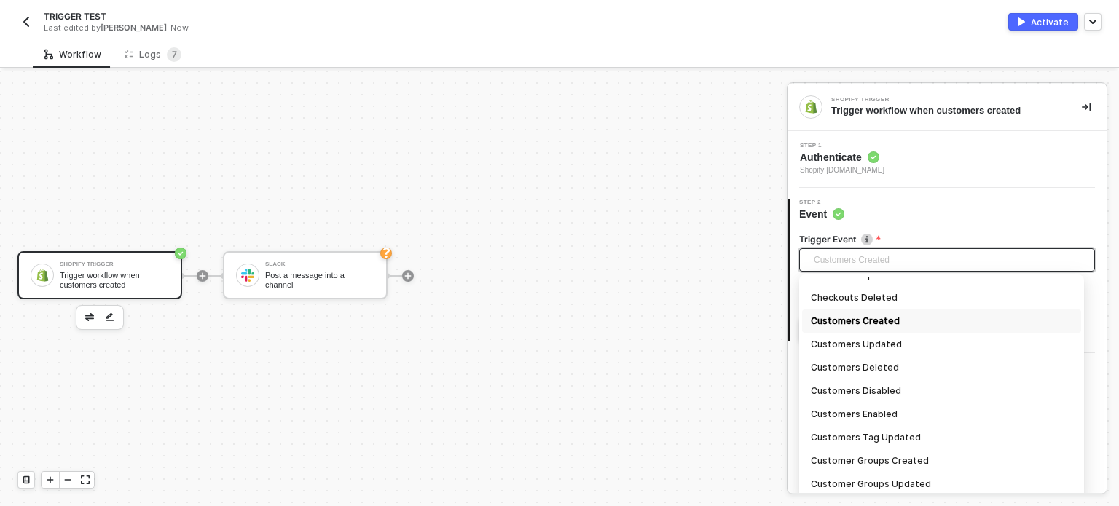
scroll to position [230, 0]
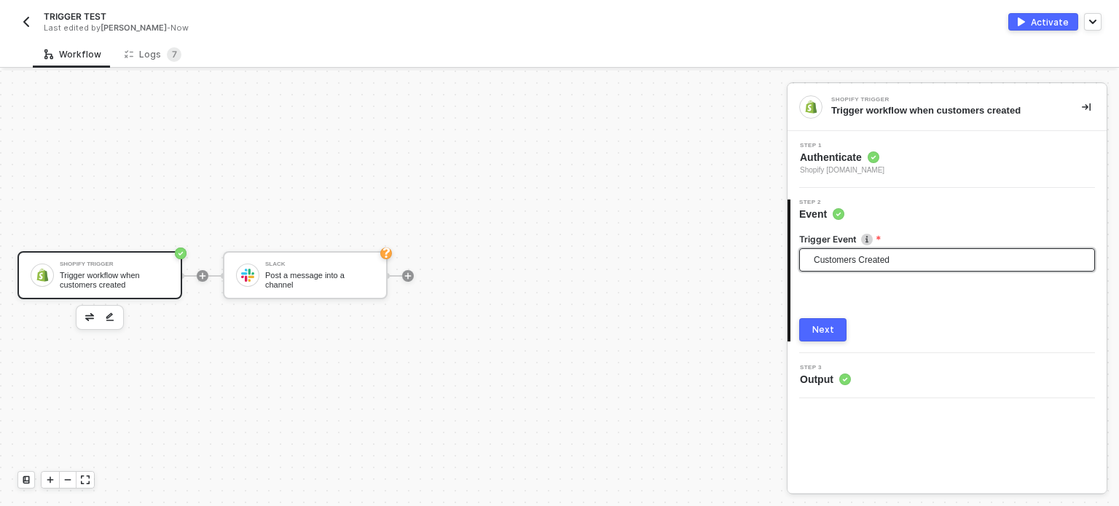
click at [832, 330] on div "Next" at bounding box center [823, 330] width 22 height 12
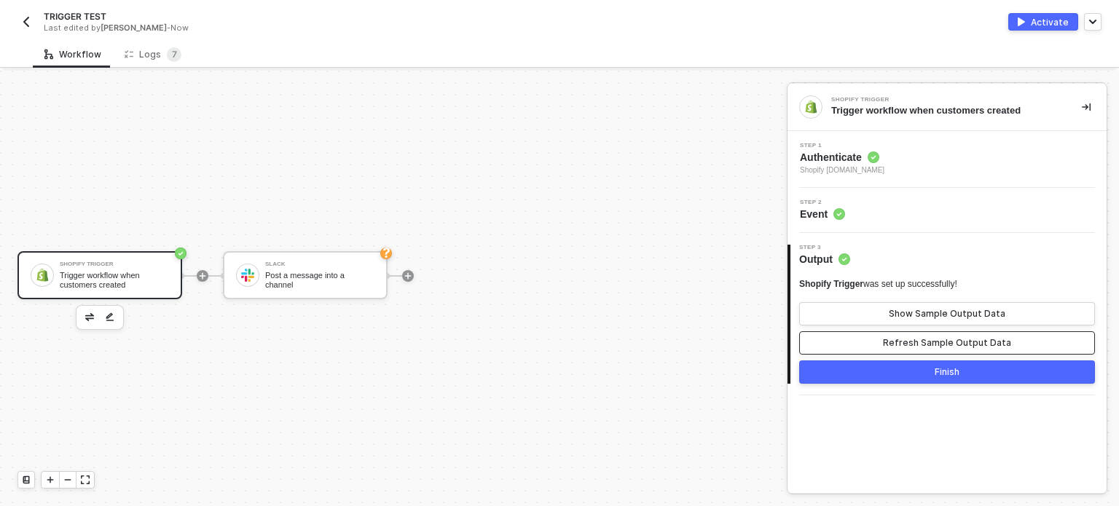
click at [946, 334] on button "Refresh Sample Output Data" at bounding box center [947, 342] width 296 height 23
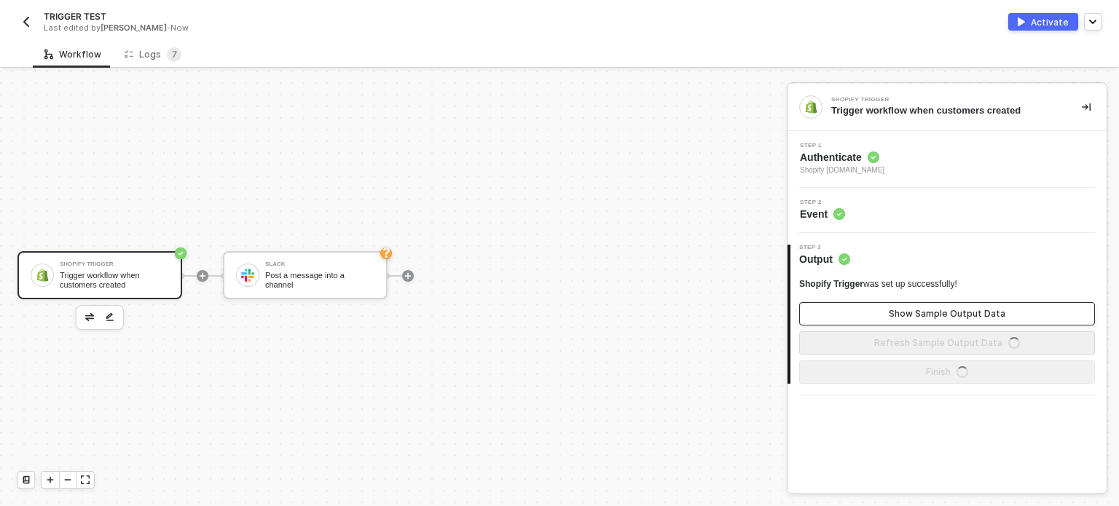
click at [940, 313] on div "Show Sample Output Data" at bounding box center [947, 314] width 117 height 12
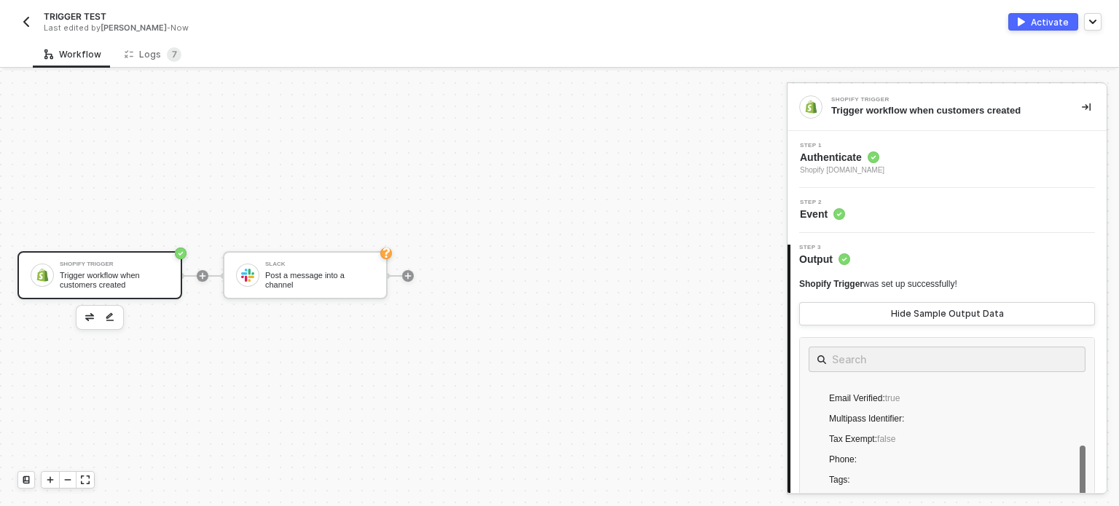
scroll to position [0, 0]
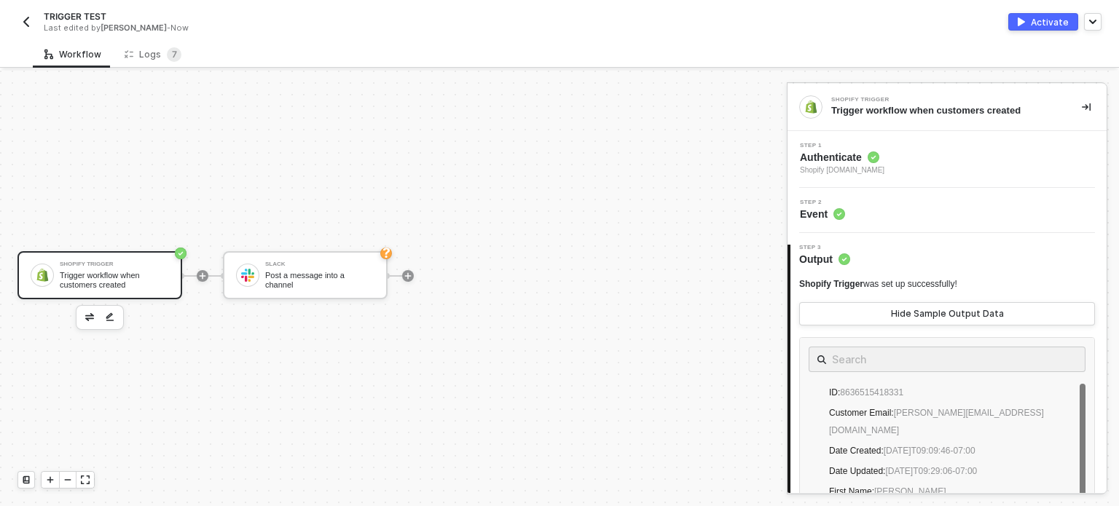
click at [139, 280] on div "Trigger workflow when customers created" at bounding box center [114, 280] width 109 height 18
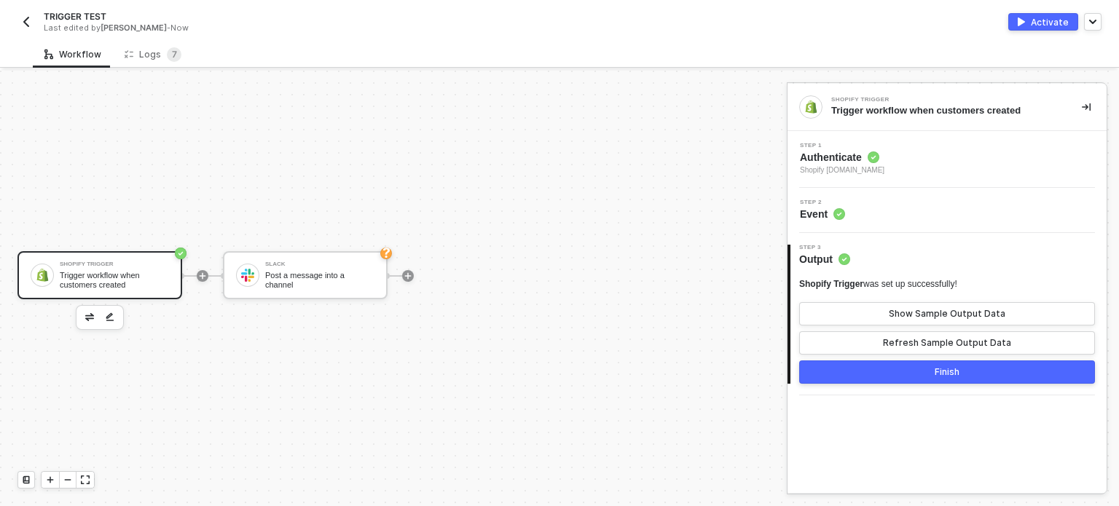
click at [830, 213] on span "Event" at bounding box center [822, 214] width 45 height 15
click at [827, 157] on span "Authenticate" at bounding box center [842, 157] width 84 height 15
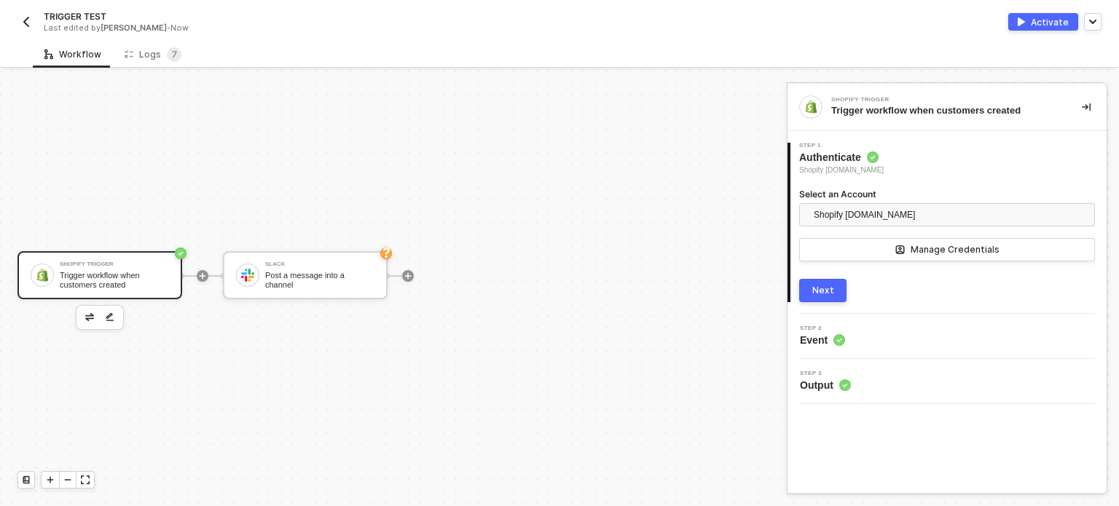
click at [824, 294] on div "Next" at bounding box center [823, 291] width 22 height 12
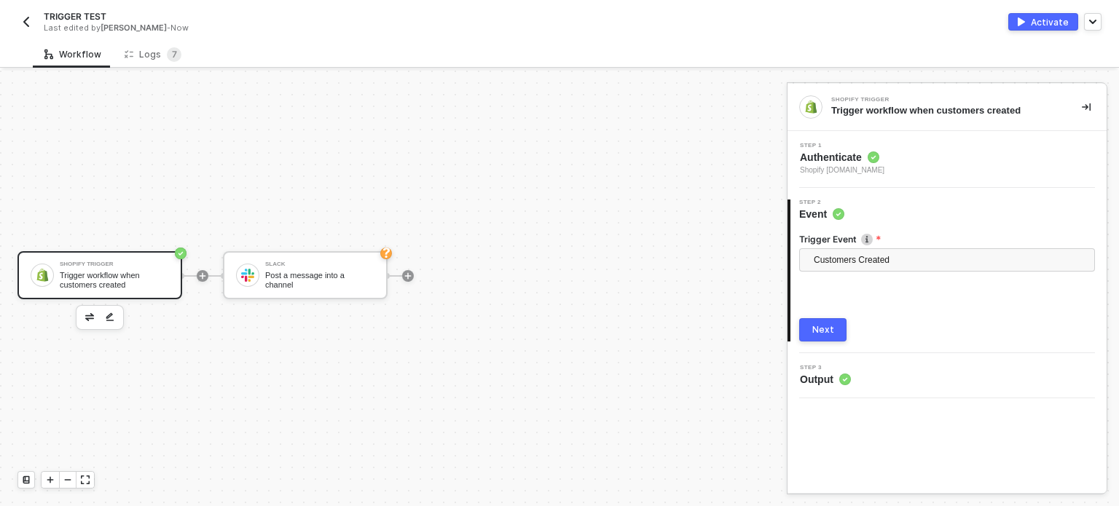
click at [832, 323] on button "Next" at bounding box center [822, 329] width 47 height 23
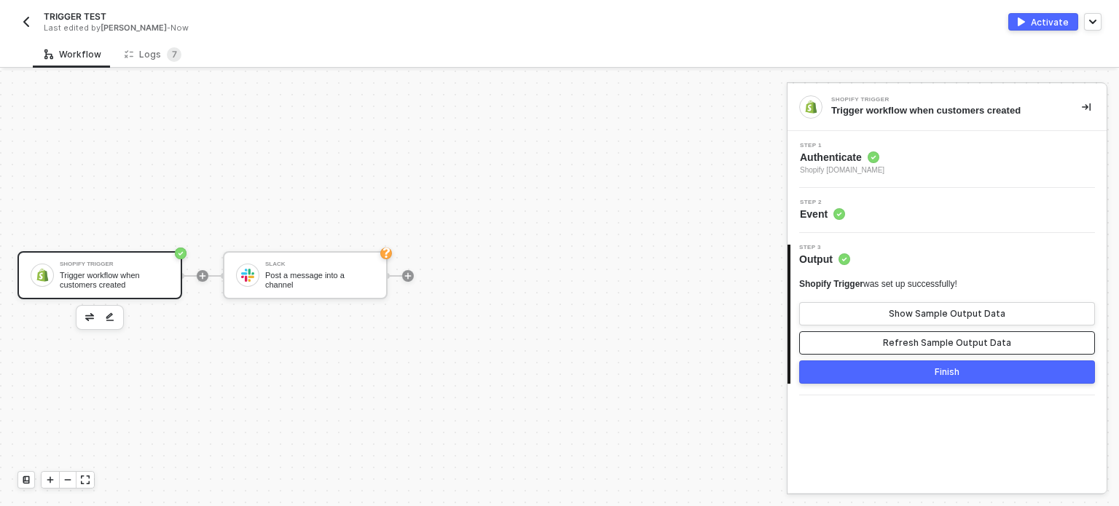
click at [898, 343] on div "Refresh Sample Output Data" at bounding box center [947, 343] width 128 height 12
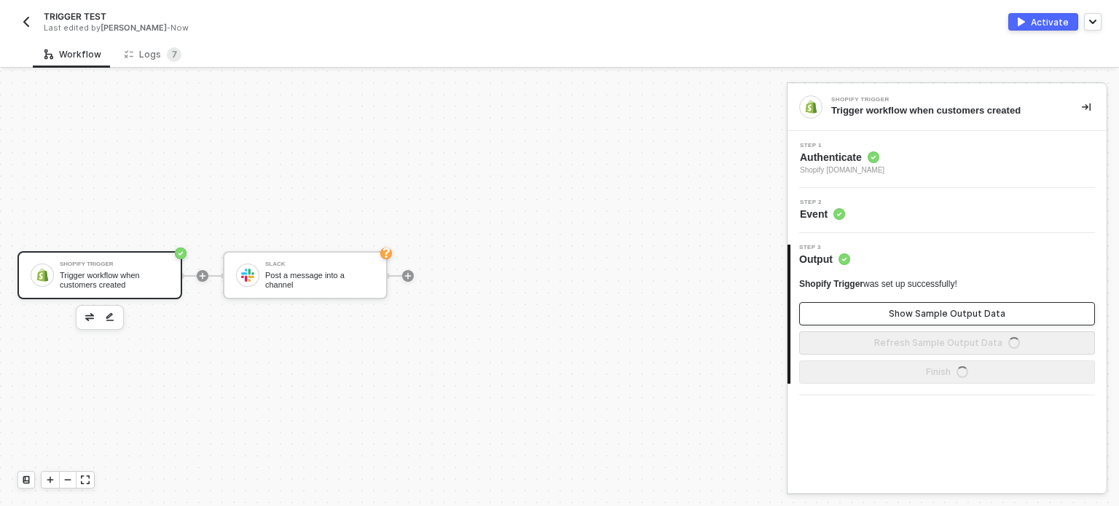
click at [905, 310] on div "Show Sample Output Data" at bounding box center [947, 314] width 117 height 12
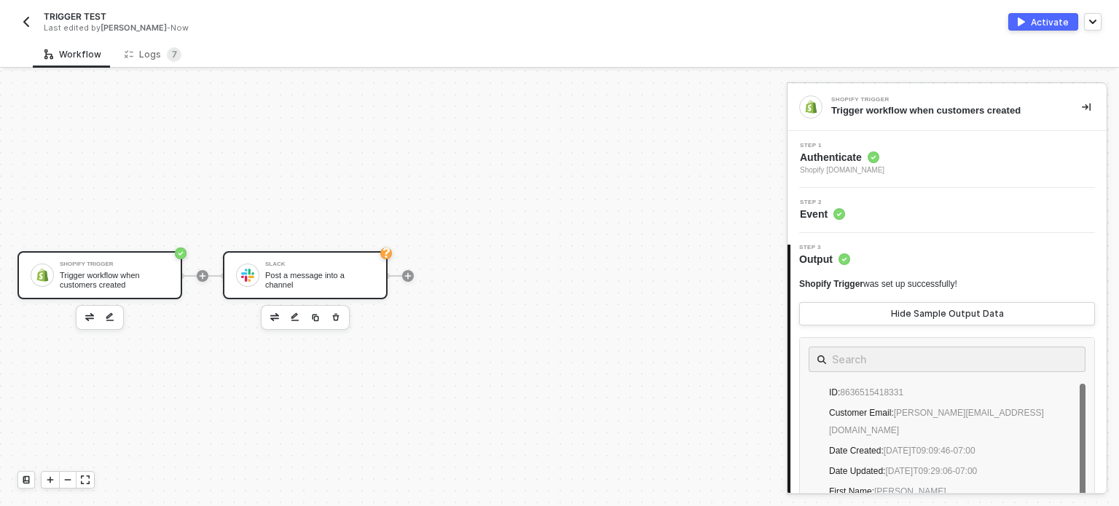
click at [335, 277] on div "Post a message into a channel" at bounding box center [319, 280] width 109 height 18
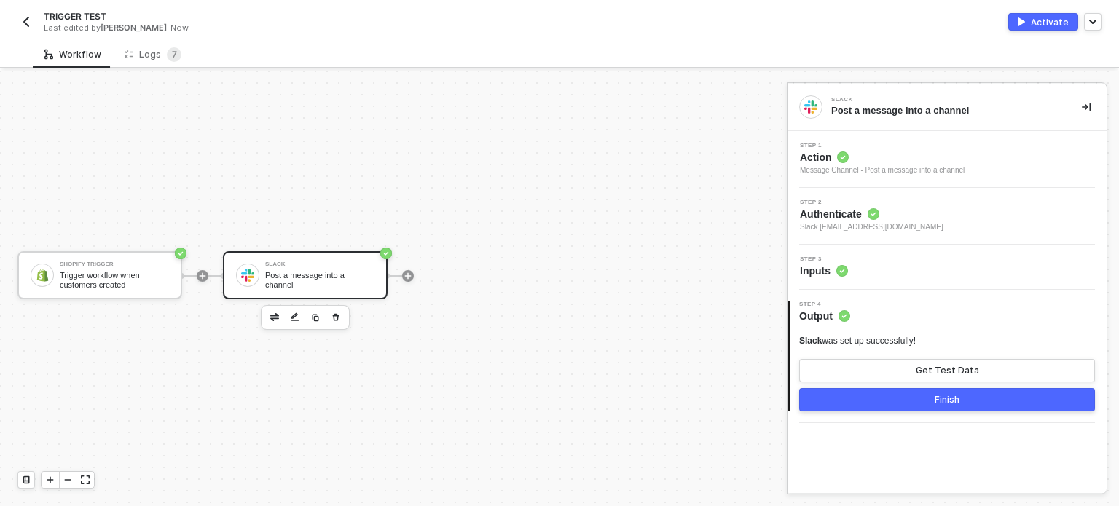
click at [821, 271] on span "Inputs" at bounding box center [824, 271] width 48 height 15
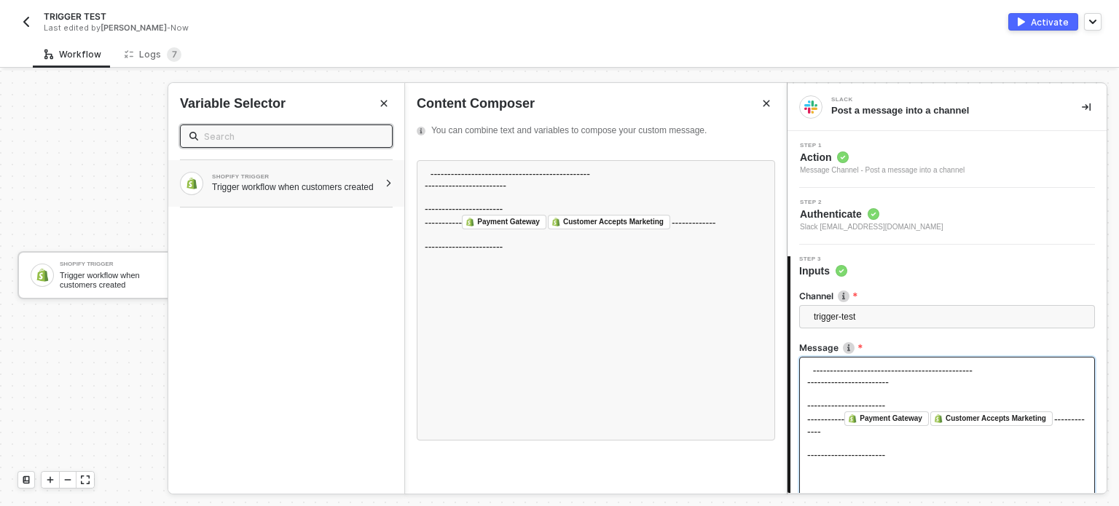
click at [293, 194] on div "SHOPIFY TRIGGER Trigger workflow when customers created" at bounding box center [286, 183] width 236 height 47
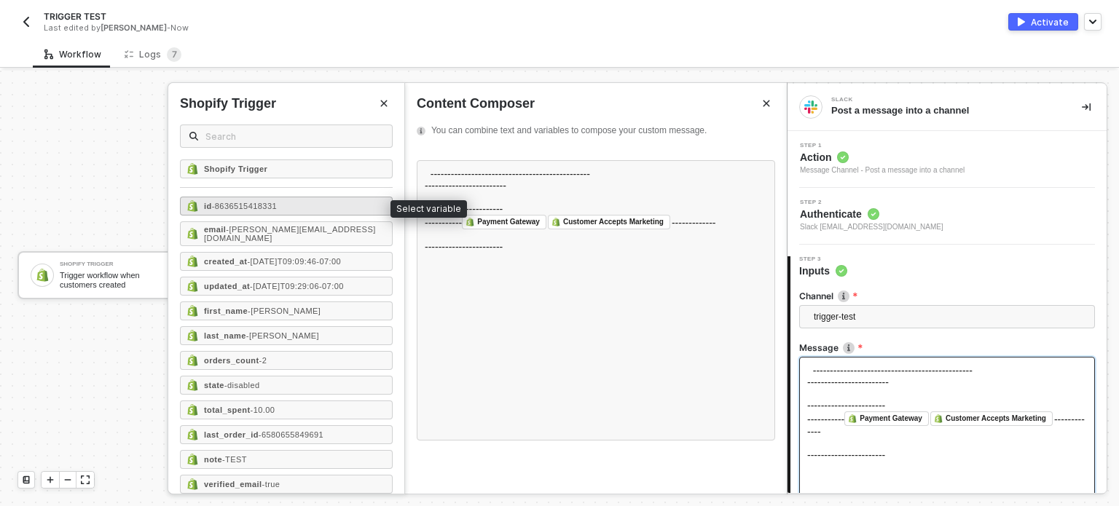
drag, startPoint x: 273, startPoint y: 210, endPoint x: 335, endPoint y: 211, distance: 61.9
click at [274, 210] on span "- 8636515418331" at bounding box center [244, 206] width 65 height 9
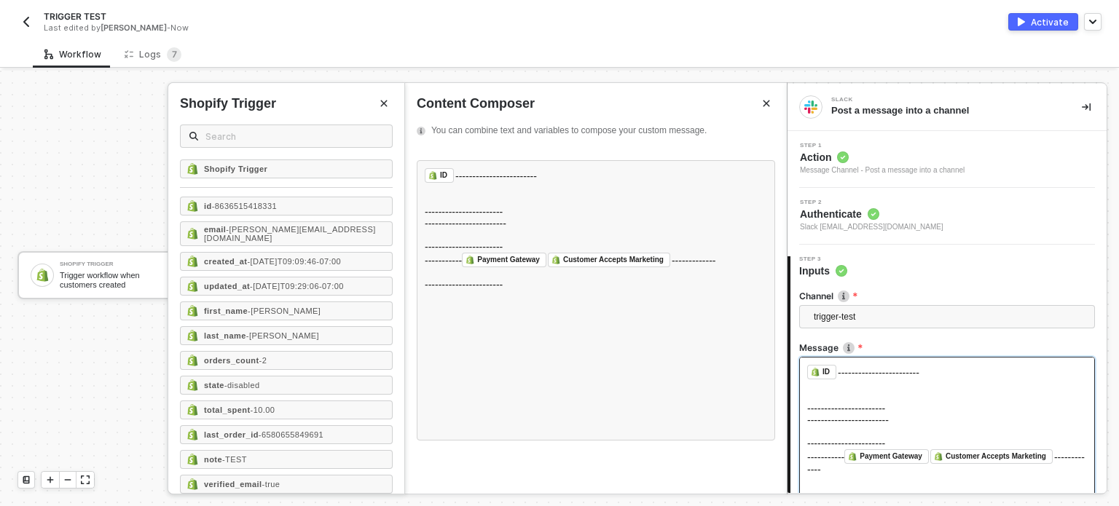
click at [342, 238] on div "email - hanna+gshapot@runalloy.com" at bounding box center [286, 233] width 213 height 25
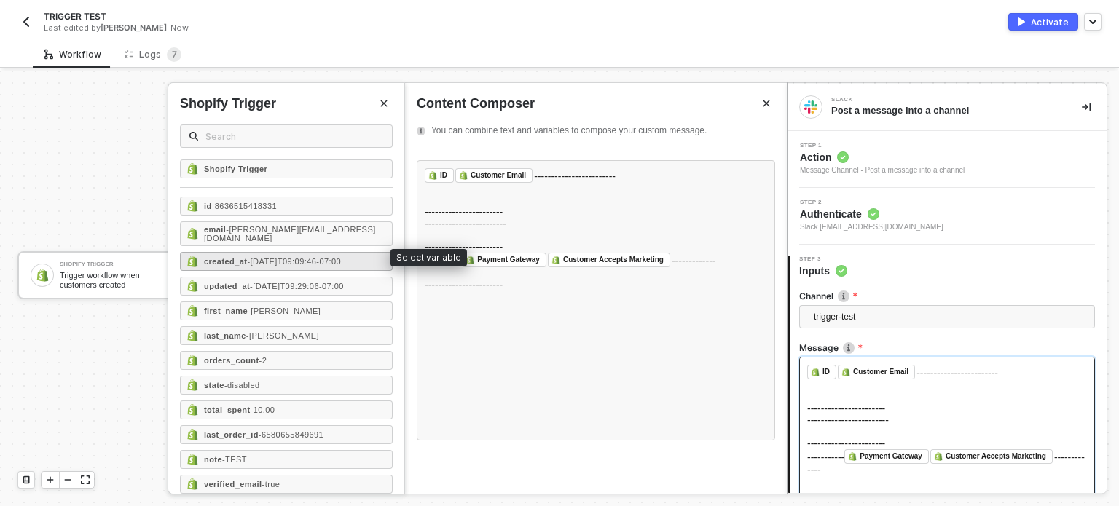
click at [307, 257] on span "- 2025-08-29T09:09:46-07:00" at bounding box center [294, 261] width 94 height 9
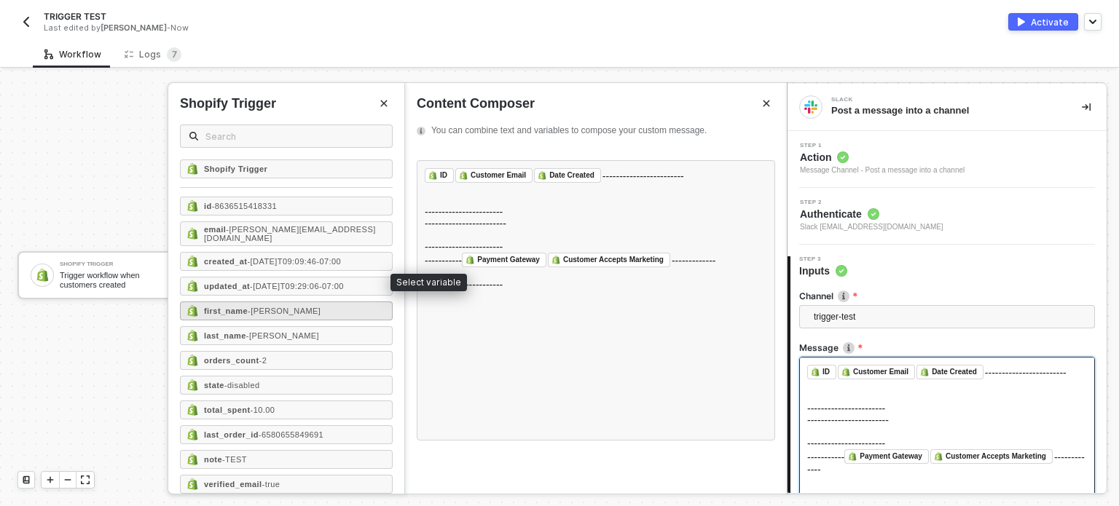
drag, startPoint x: 300, startPoint y: 278, endPoint x: 288, endPoint y: 307, distance: 31.4
click at [300, 282] on span "- 2025-09-01T09:29:06-07:00" at bounding box center [297, 286] width 94 height 9
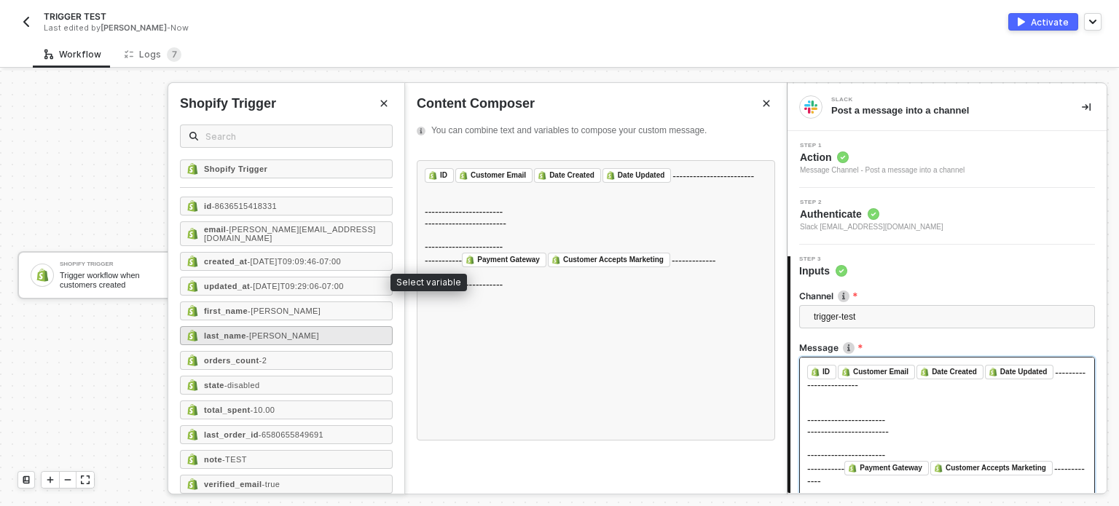
drag, startPoint x: 288, startPoint y: 307, endPoint x: 280, endPoint y: 330, distance: 24.9
click at [288, 308] on div "first_name - MARIA" at bounding box center [286, 311] width 213 height 19
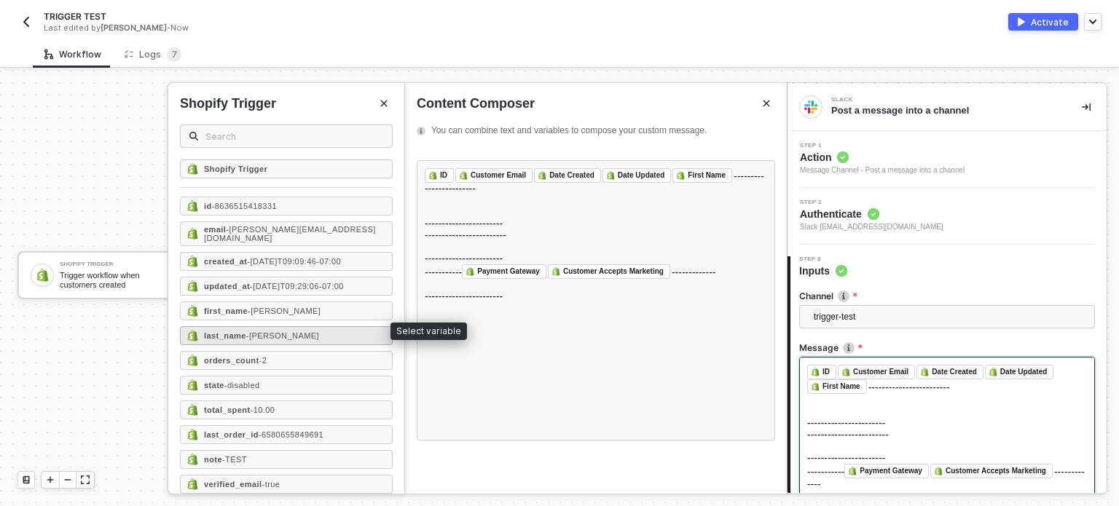
click at [280, 331] on span "- HANNA" at bounding box center [282, 335] width 73 height 9
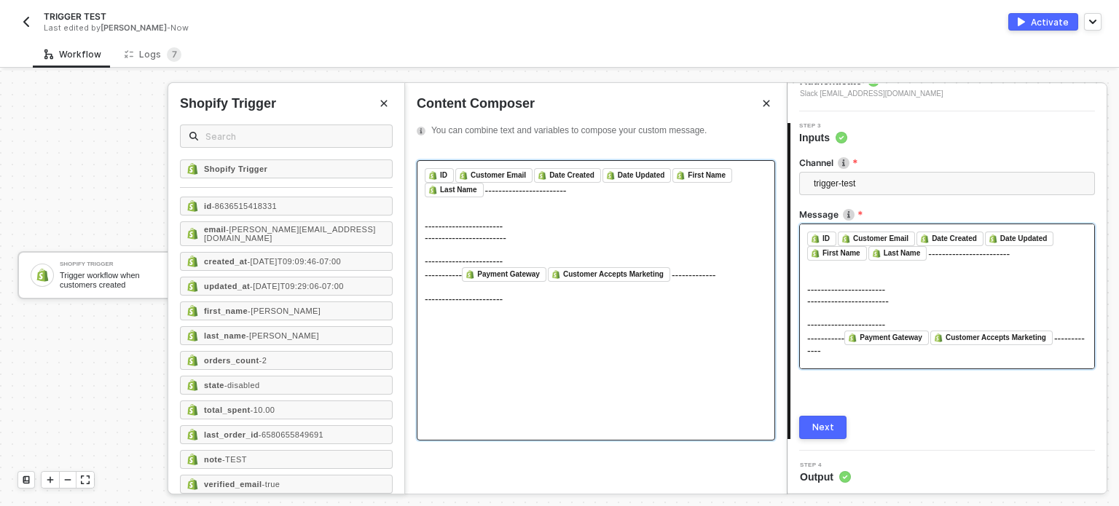
scroll to position [135, 0]
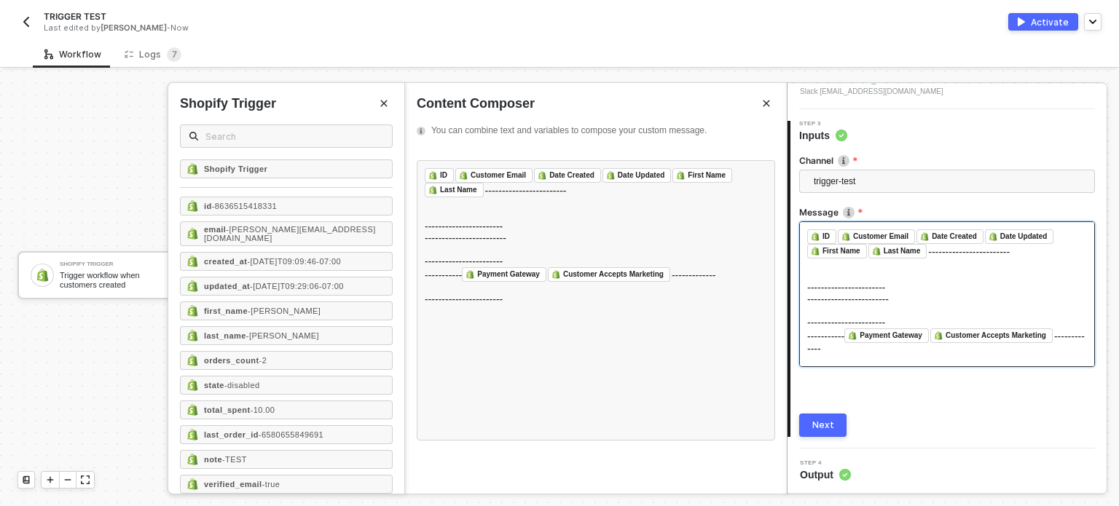
click at [816, 426] on div "Next" at bounding box center [823, 426] width 22 height 12
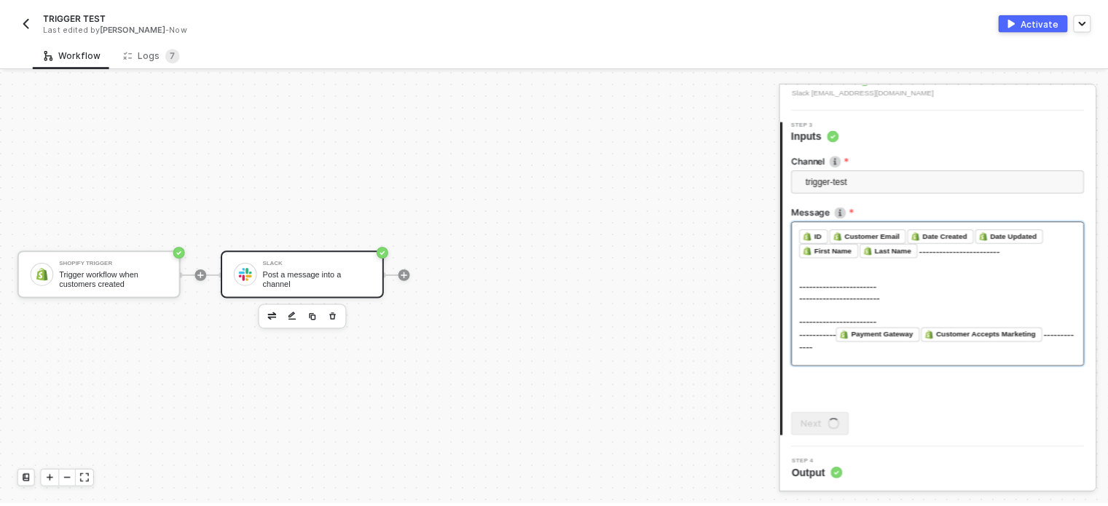
scroll to position [0, 0]
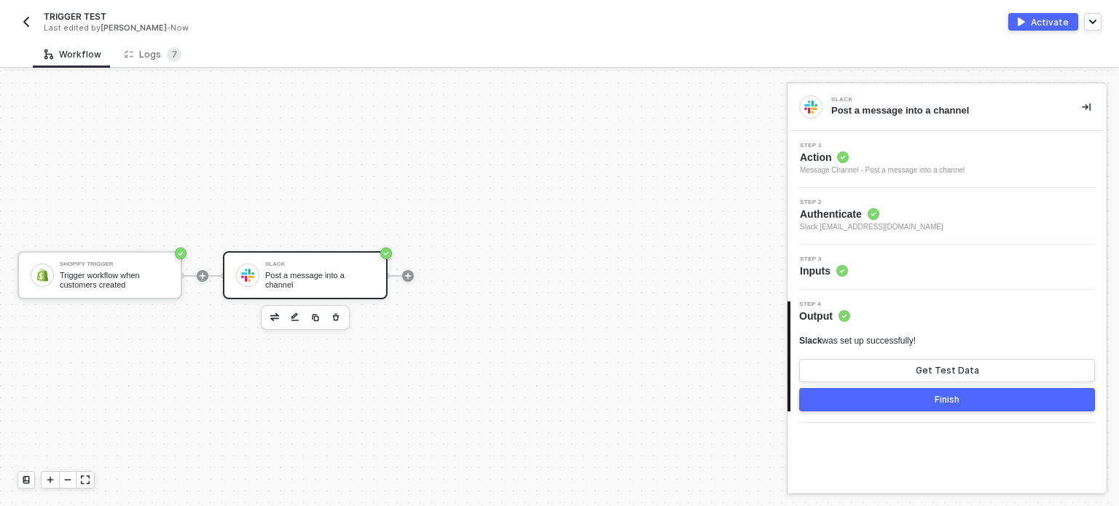
click at [1038, 16] on div "Activate" at bounding box center [1050, 22] width 38 height 12
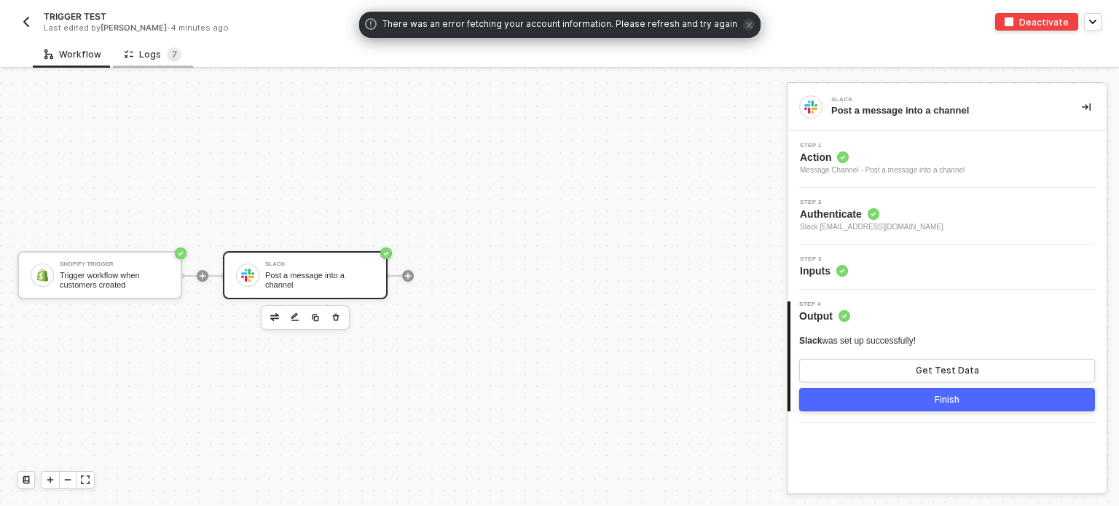
click at [159, 51] on div "Logs 7" at bounding box center [153, 54] width 57 height 15
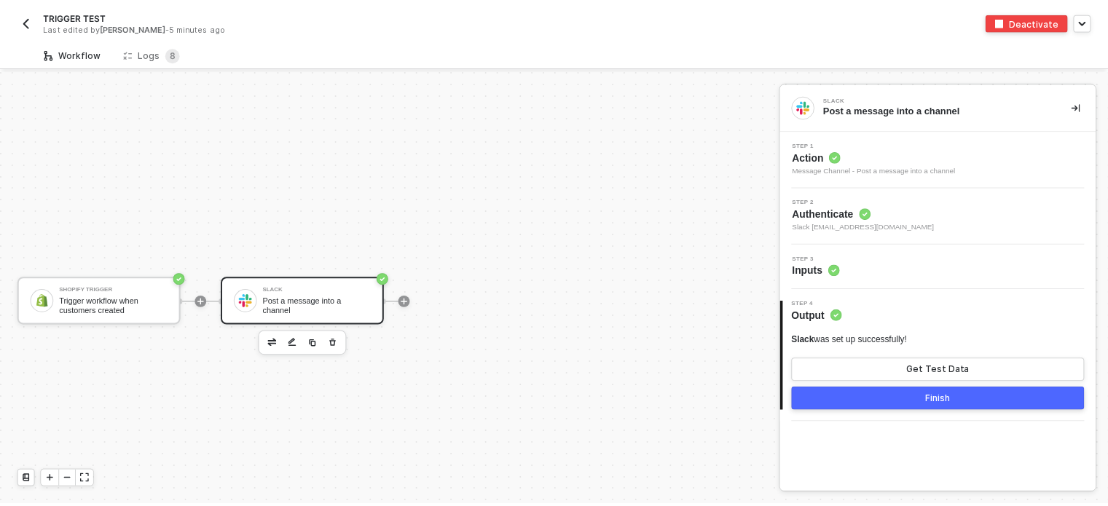
scroll to position [26, 0]
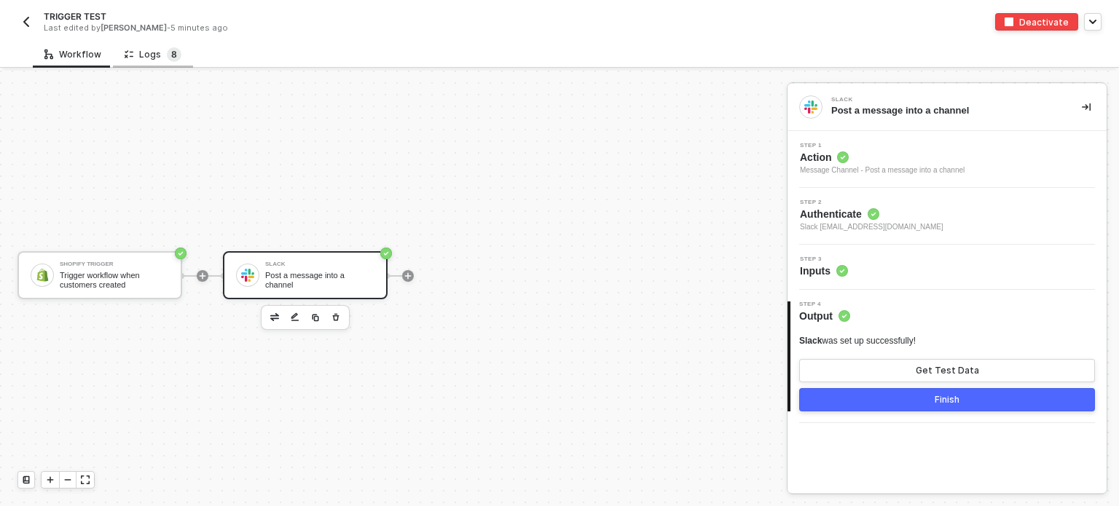
click at [167, 47] on span "8" at bounding box center [174, 54] width 15 height 15
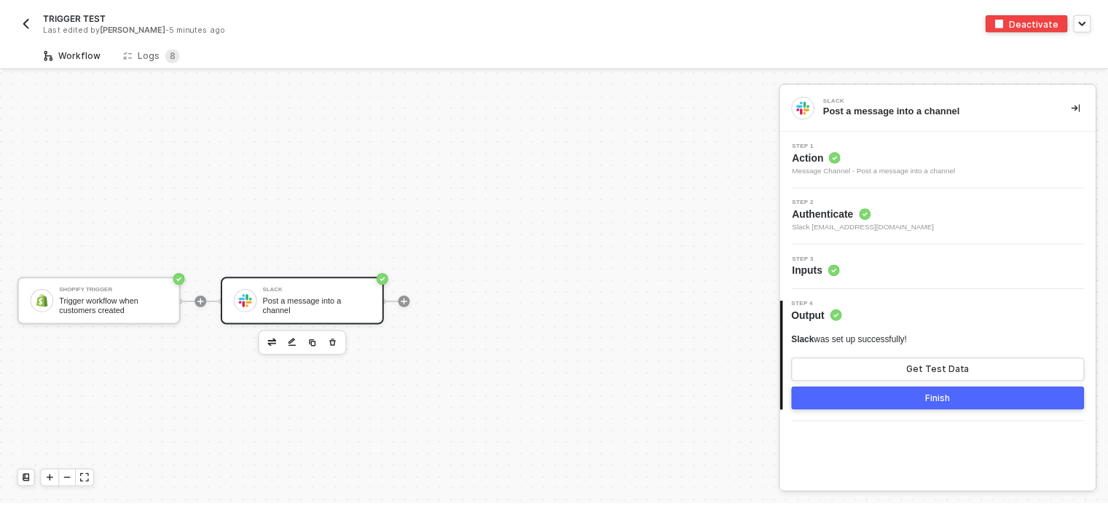
scroll to position [26, 0]
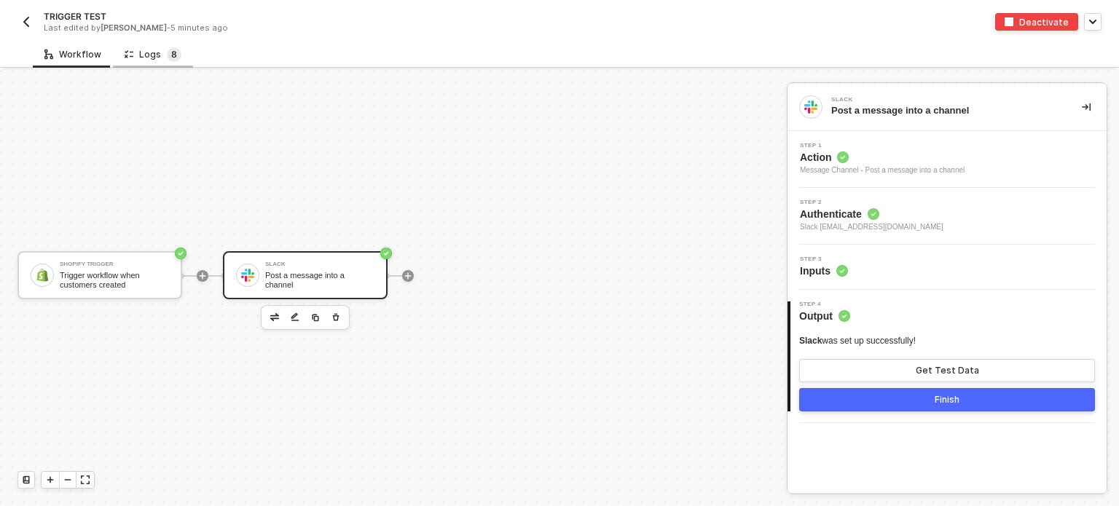
click at [171, 55] on span "8" at bounding box center [174, 54] width 6 height 11
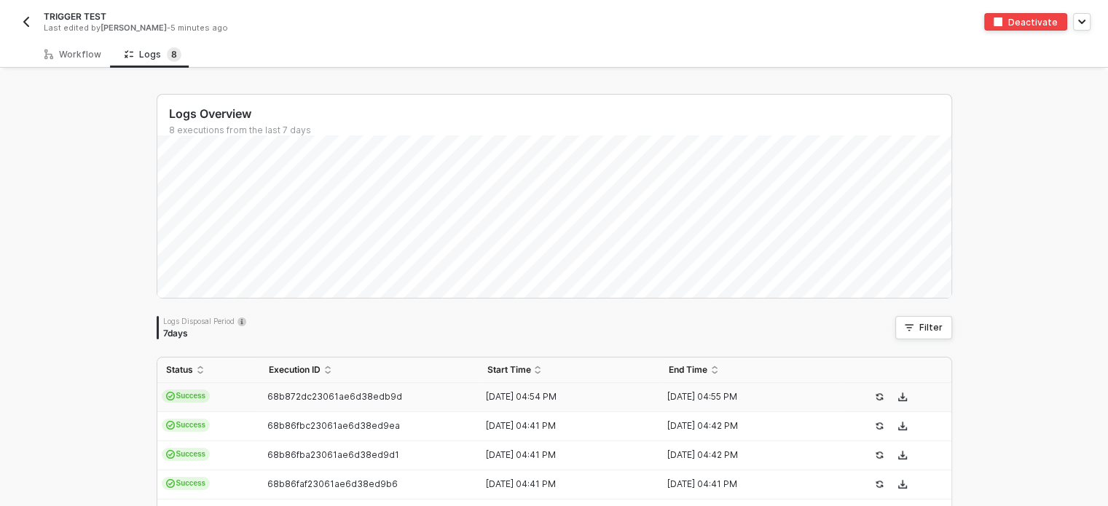
click at [210, 403] on td "Success" at bounding box center [208, 397] width 103 height 29
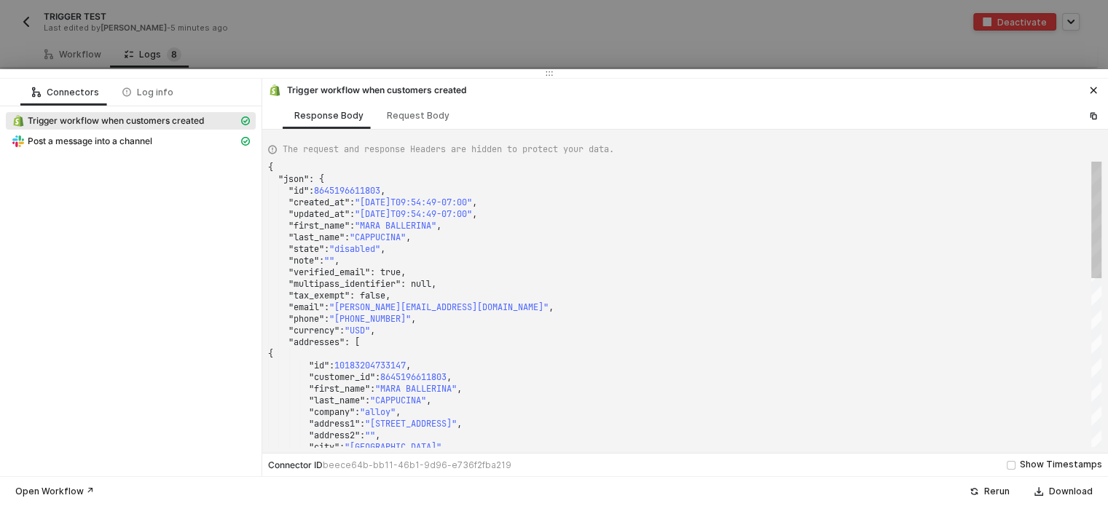
scroll to position [0, 0]
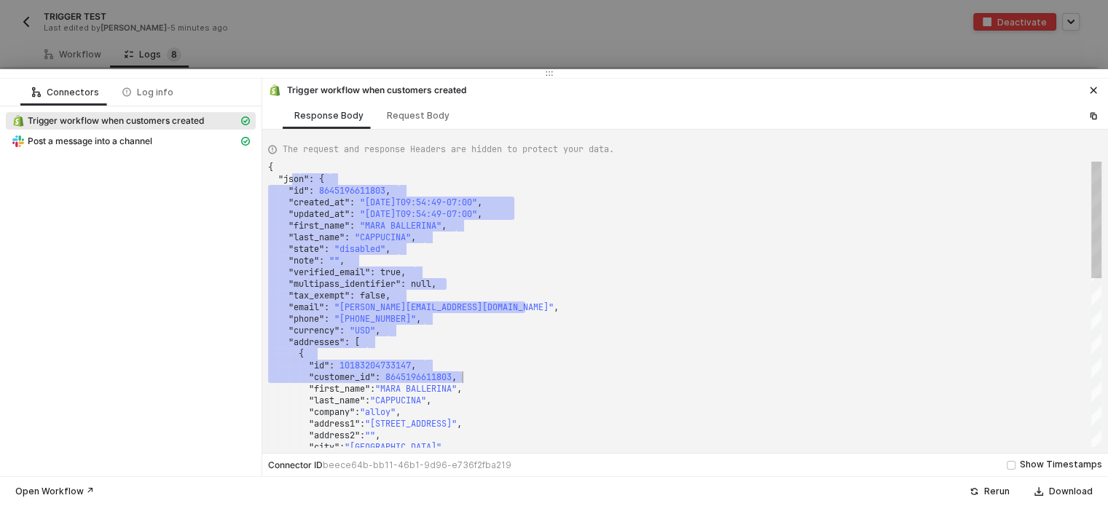
drag, startPoint x: 298, startPoint y: 181, endPoint x: 515, endPoint y: 324, distance: 260.2
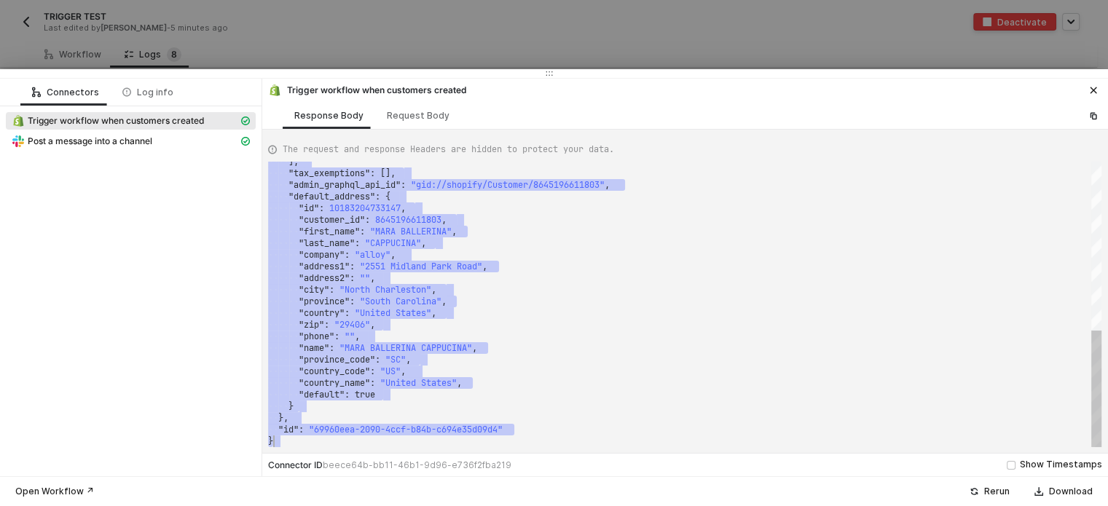
drag, startPoint x: 291, startPoint y: 170, endPoint x: 672, endPoint y: 430, distance: 460.2
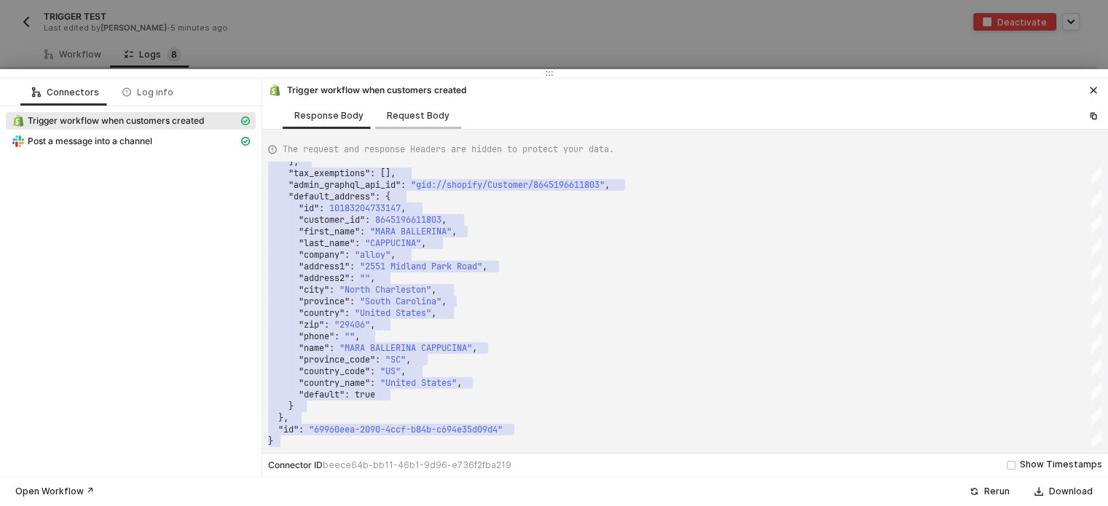
click at [411, 111] on div "Request Body" at bounding box center [418, 116] width 63 height 12
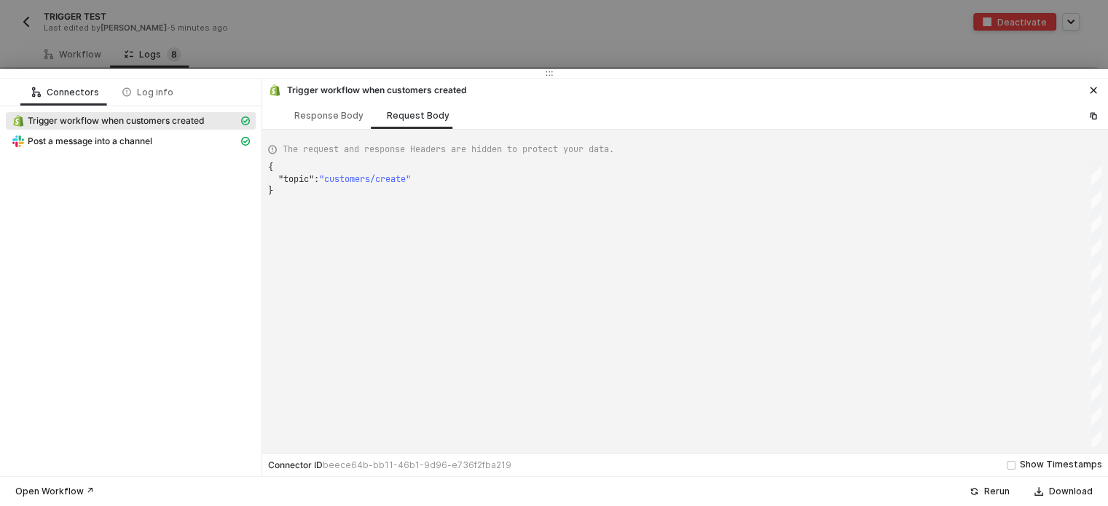
click at [172, 152] on div "Post a message into a channel" at bounding box center [131, 143] width 250 height 20
click at [172, 133] on span "Post a message into a channel" at bounding box center [131, 141] width 250 height 17
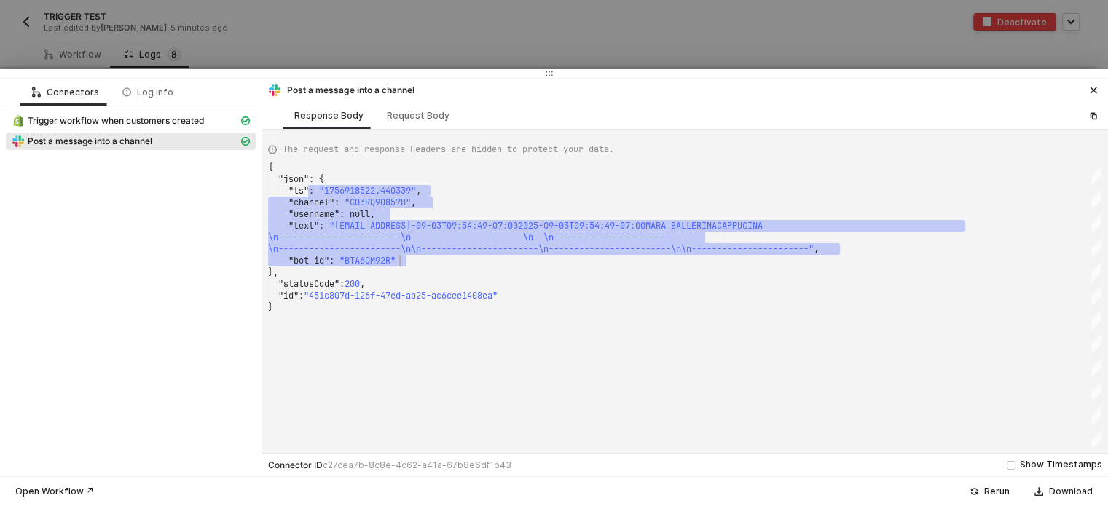
type textarea "{ "json": { "ts": "1756918522.440339", "channel": "C03RQ9D857B", "username": nu…"
drag, startPoint x: 315, startPoint y: 185, endPoint x: 845, endPoint y: 314, distance: 545.7
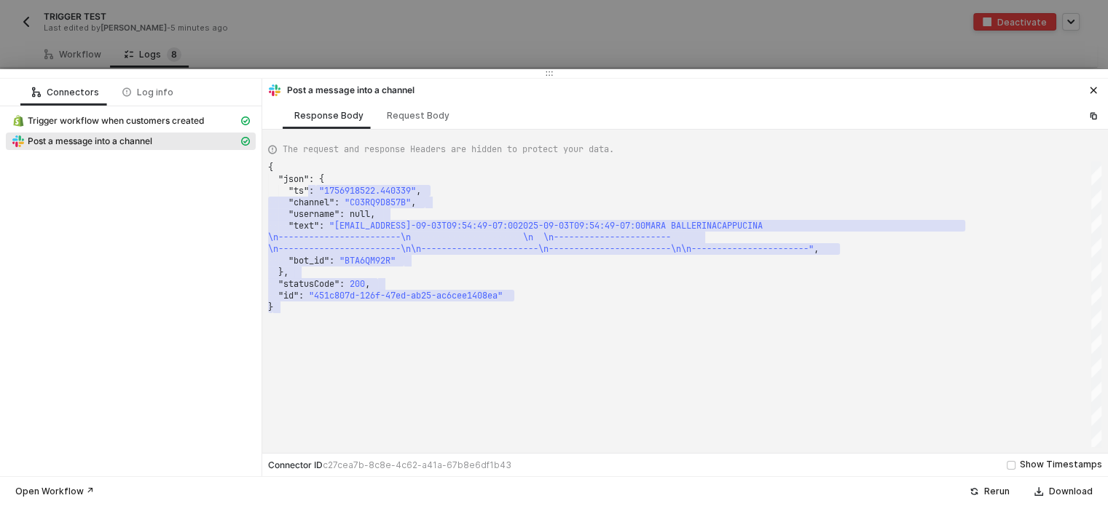
click at [365, 22] on div at bounding box center [554, 253] width 1108 height 506
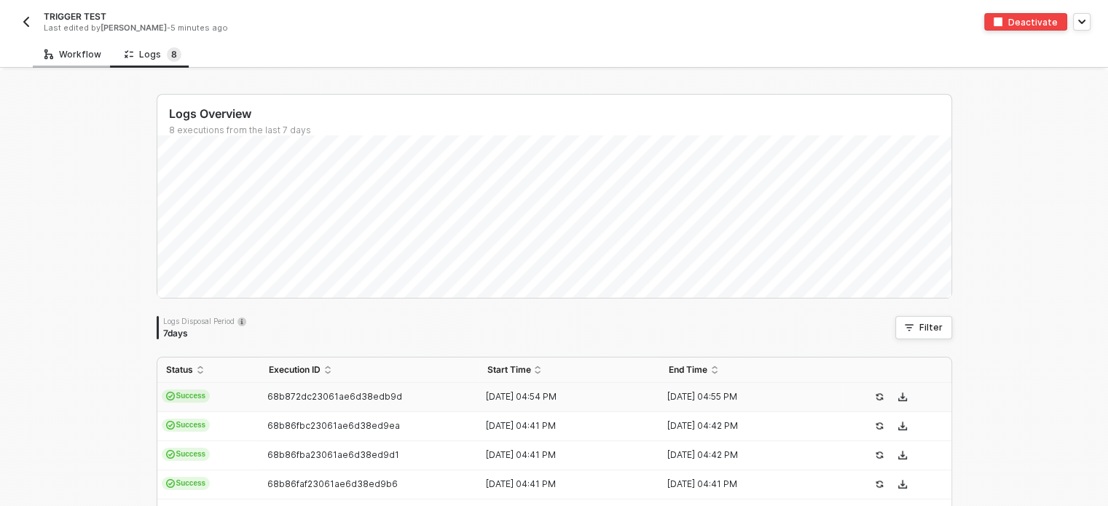
click at [82, 58] on div "Workflow" at bounding box center [72, 55] width 57 height 12
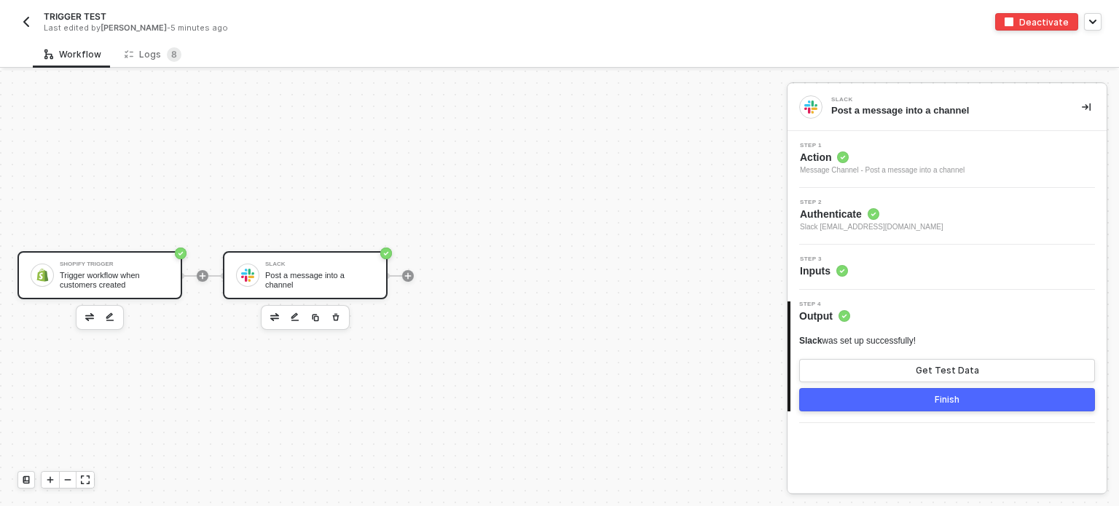
click at [154, 251] on div "Shopify Trigger Trigger workflow when customers created" at bounding box center [99, 275] width 165 height 48
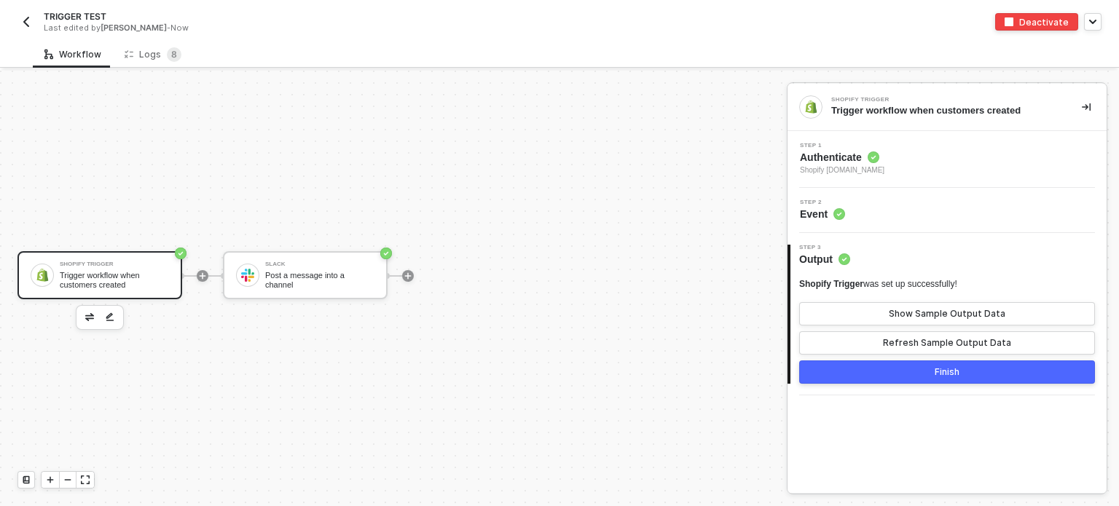
click at [857, 141] on div "Step 1 Authenticate Shopify [DOMAIN_NAME]" at bounding box center [946, 159] width 319 height 57
click at [841, 161] on span "Authenticate" at bounding box center [842, 157] width 84 height 15
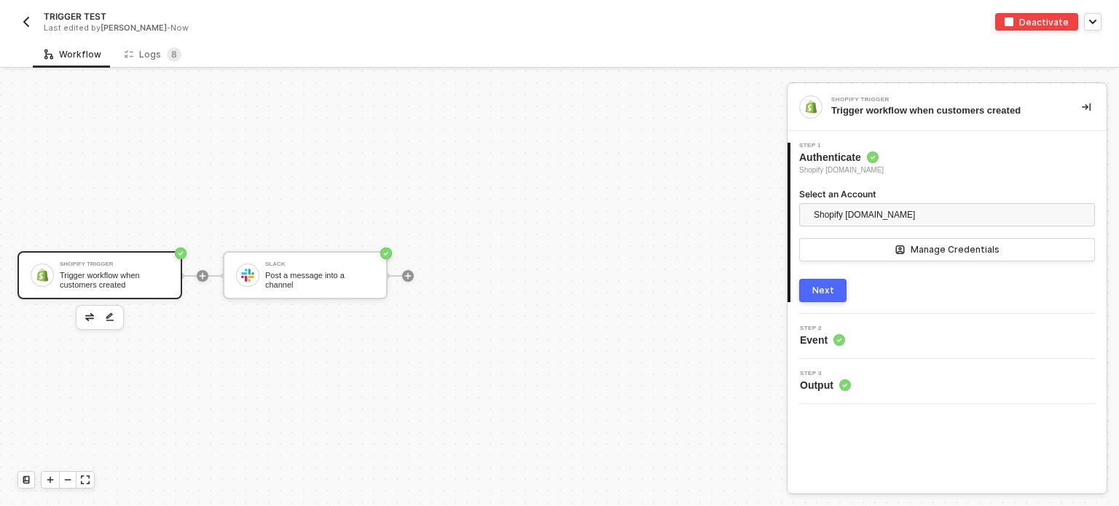
click at [835, 288] on button "Next" at bounding box center [822, 290] width 47 height 23
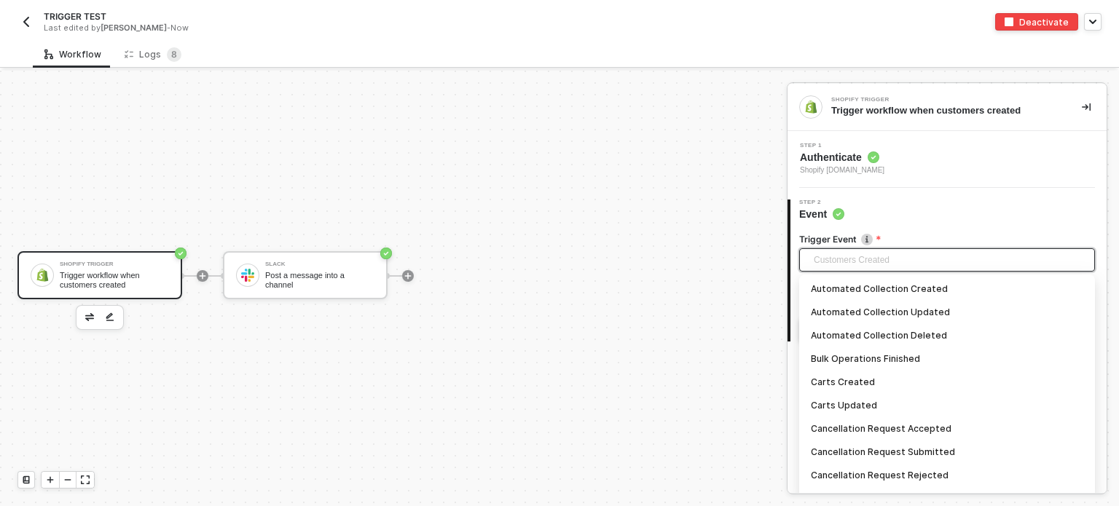
click at [848, 261] on span "Customers Created" at bounding box center [950, 260] width 272 height 22
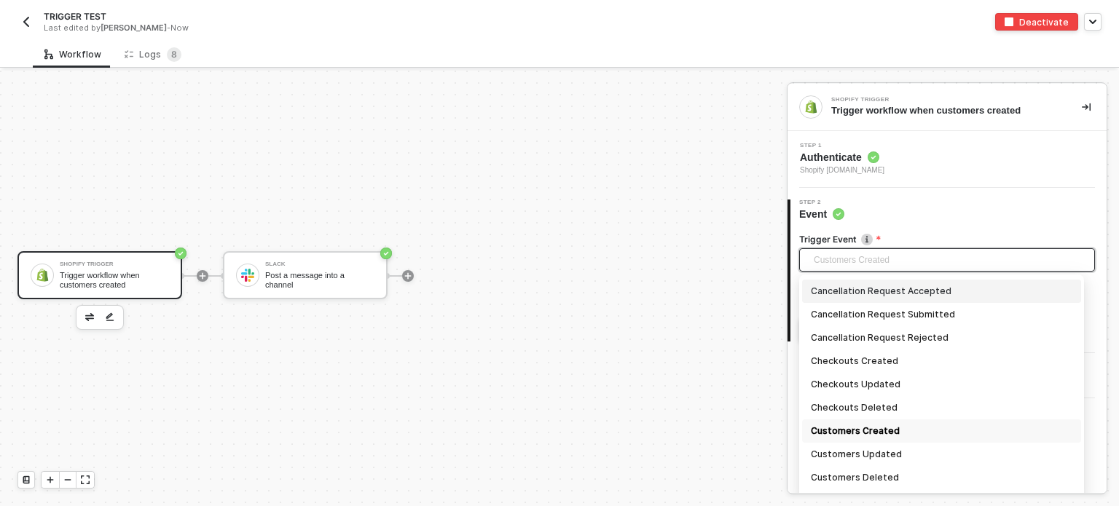
scroll to position [157, 0]
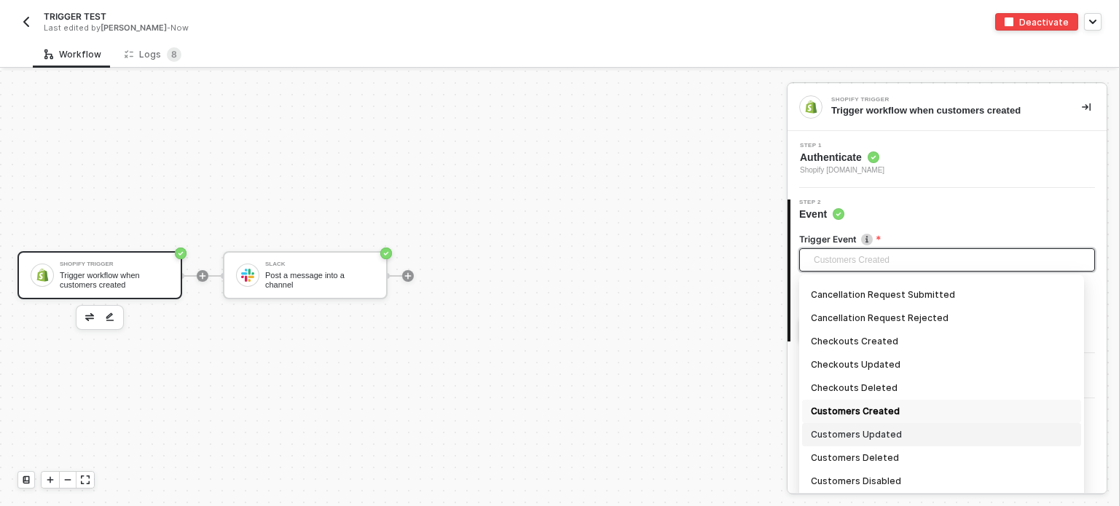
click at [859, 429] on div "Customers Updated" at bounding box center [941, 435] width 261 height 16
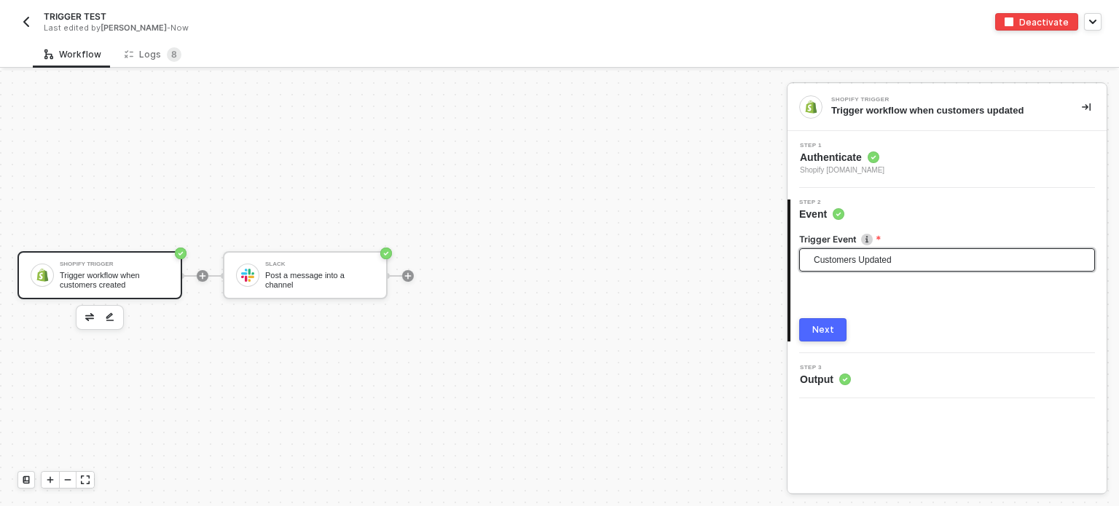
click at [823, 331] on div "Next" at bounding box center [823, 330] width 22 height 12
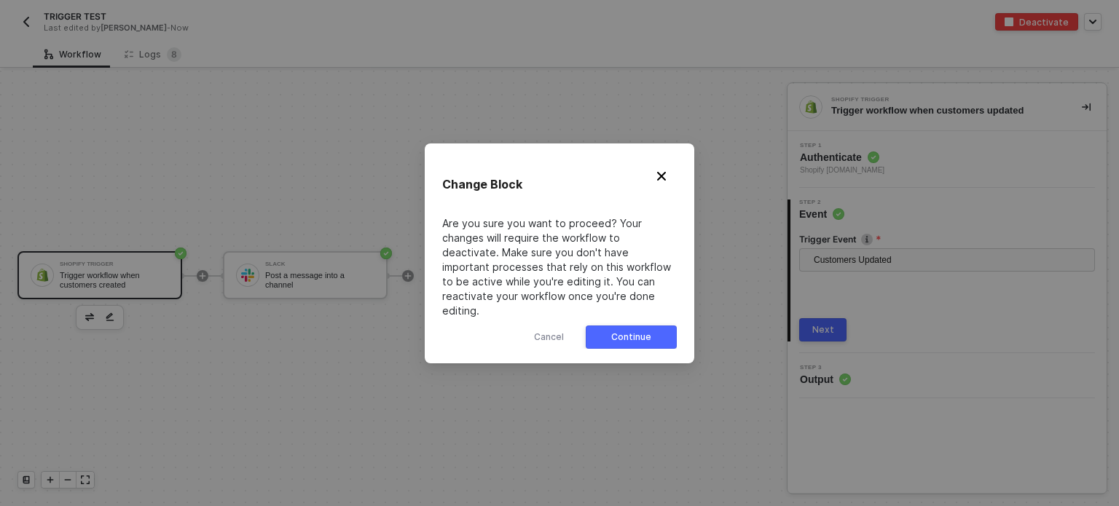
click at [654, 327] on button "Continue" at bounding box center [631, 337] width 91 height 23
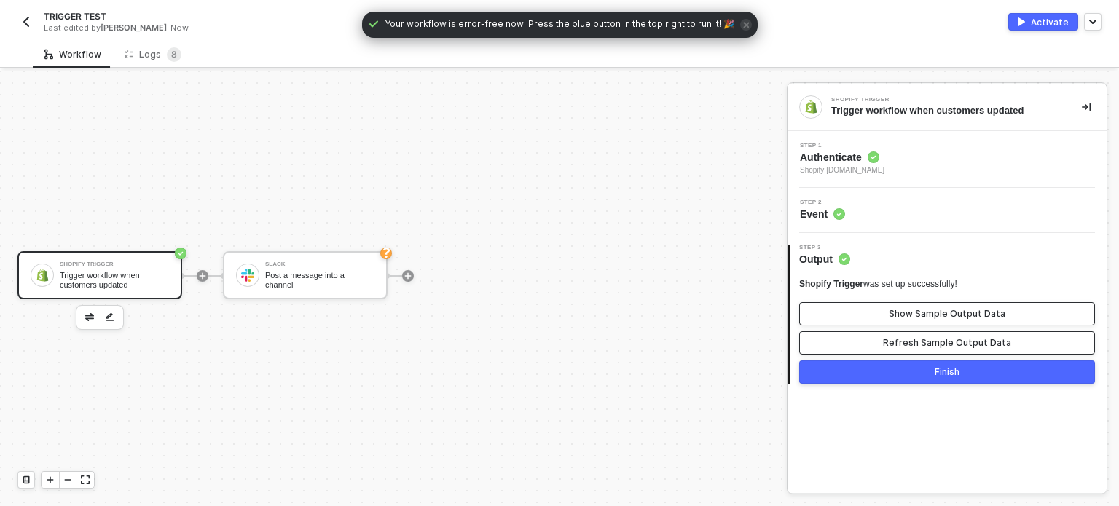
drag, startPoint x: 910, startPoint y: 342, endPoint x: 913, endPoint y: 306, distance: 36.6
click at [910, 341] on div "Refresh Sample Output Data" at bounding box center [947, 343] width 128 height 12
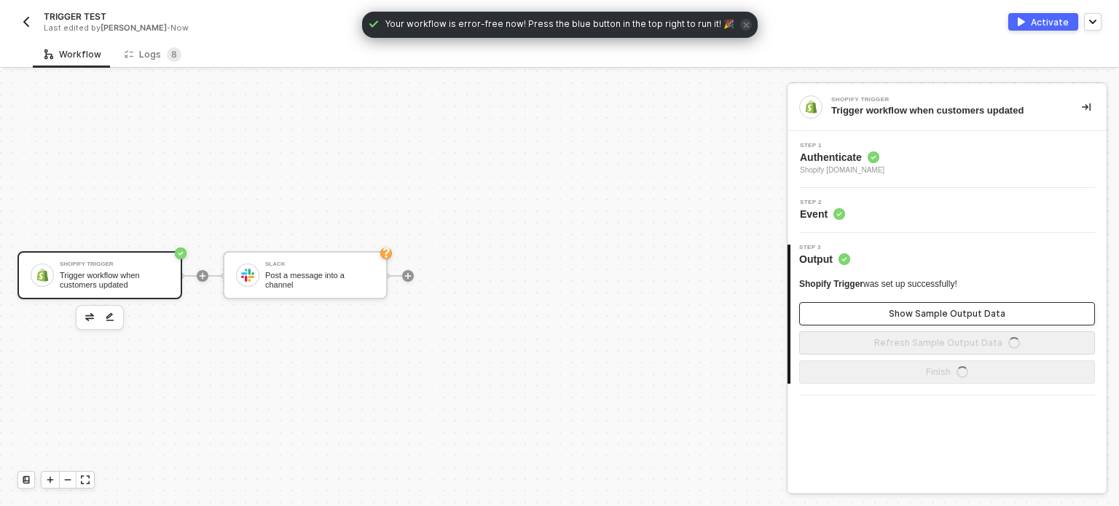
click at [913, 306] on button "Show Sample Output Data" at bounding box center [947, 313] width 296 height 23
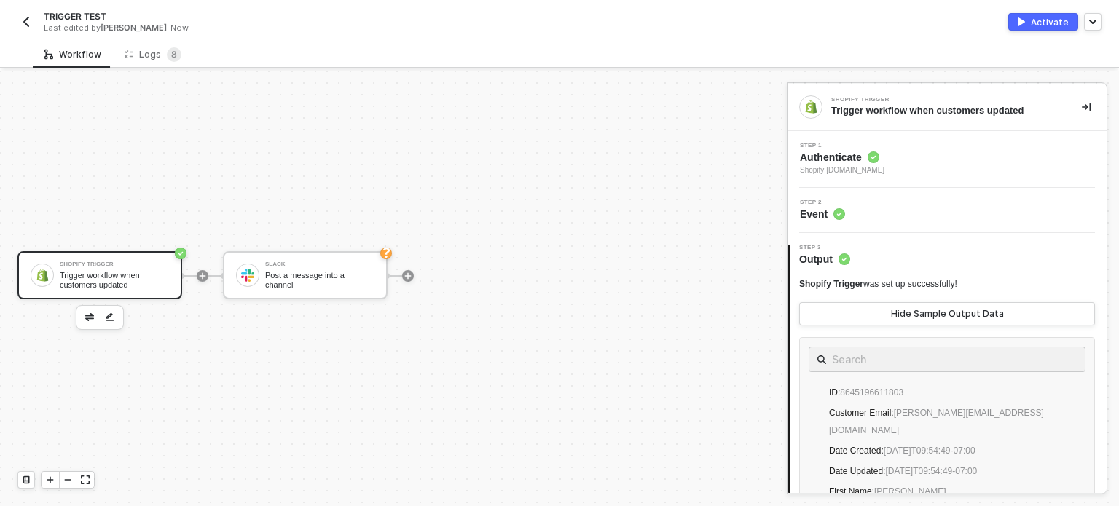
click at [508, 161] on div "Shopify Trigger Trigger workflow when customers updated Slack Post a message in…" at bounding box center [389, 275] width 779 height 463
click at [343, 280] on div "Post a message into a channel" at bounding box center [319, 280] width 109 height 18
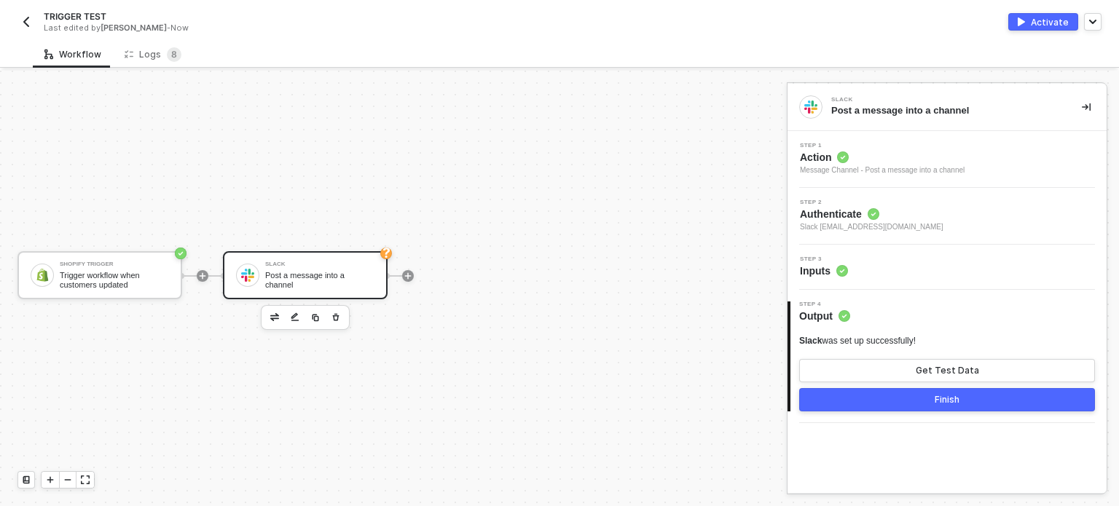
click at [814, 276] on span "Inputs" at bounding box center [824, 271] width 48 height 15
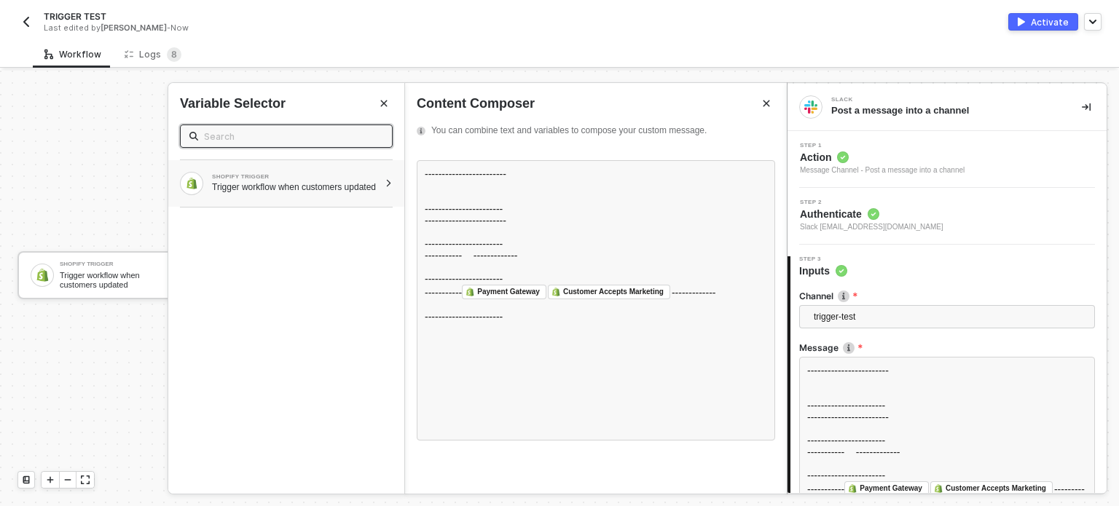
click at [283, 193] on div "Trigger workflow when customers updated" at bounding box center [295, 187] width 167 height 12
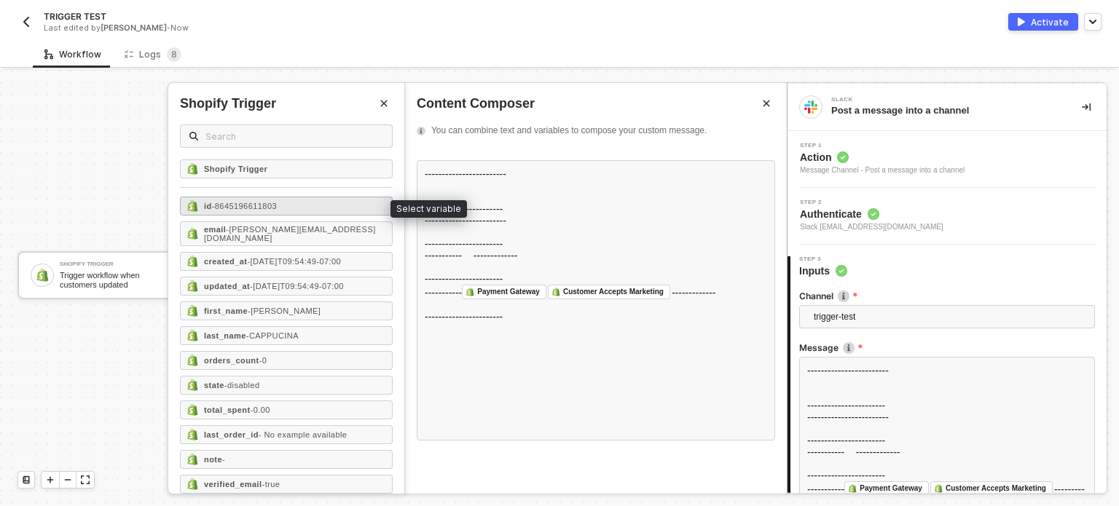
click at [245, 203] on span "- 8645196611803" at bounding box center [244, 206] width 65 height 9
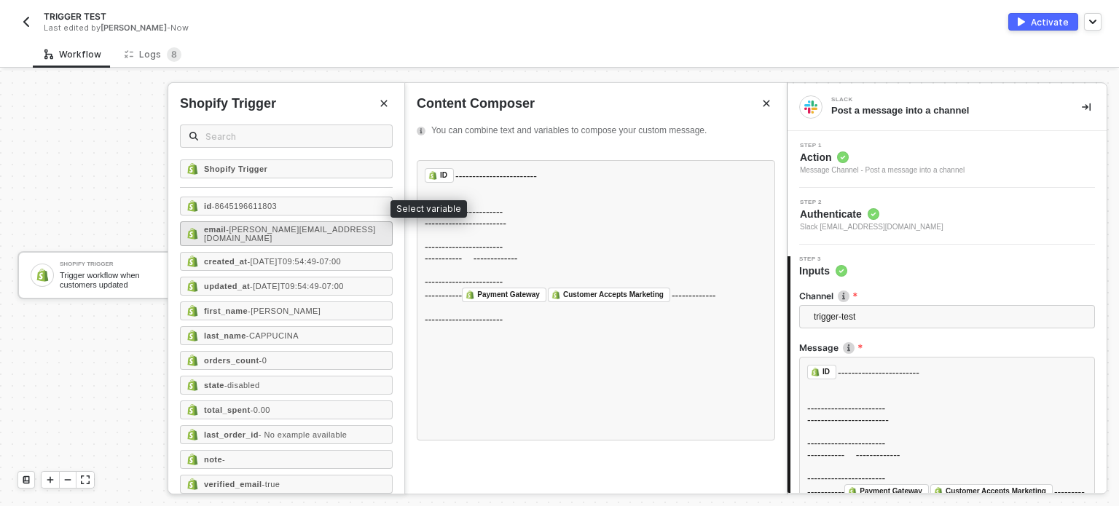
click at [243, 232] on span "- hanna+tungtungsahur@runalloy.com" at bounding box center [290, 233] width 172 height 17
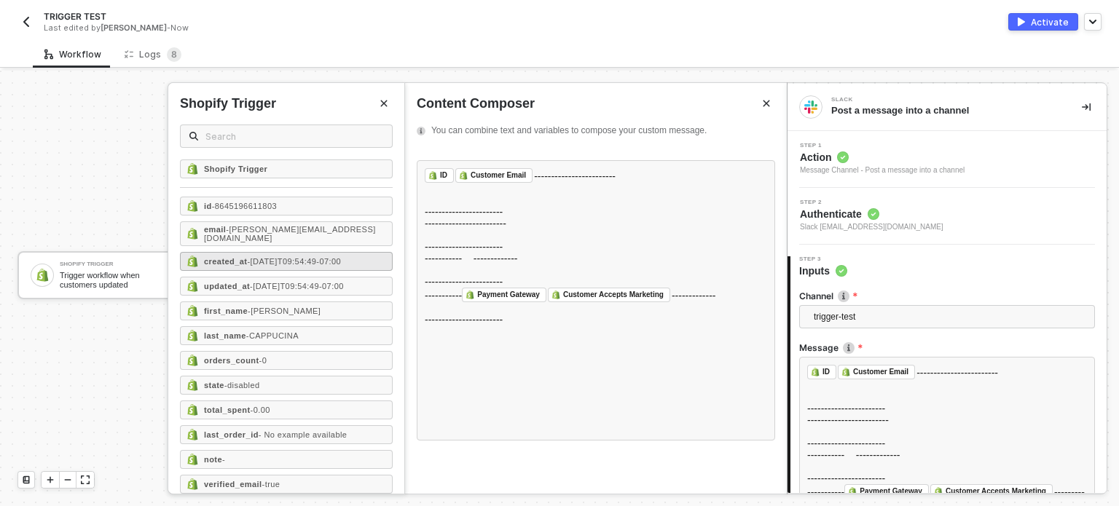
click at [248, 257] on span "- 2025-09-03T09:54:49-07:00" at bounding box center [294, 261] width 94 height 9
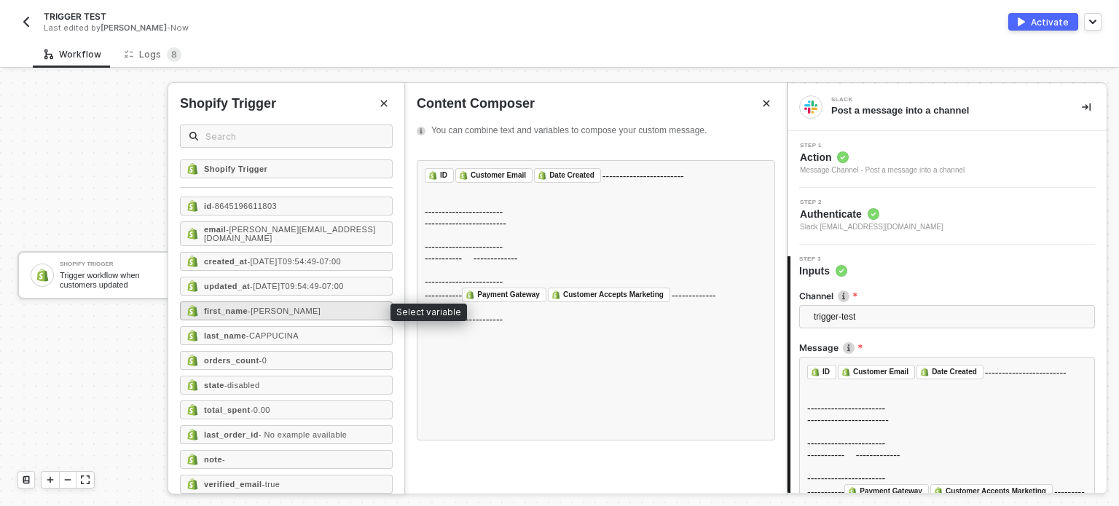
click at [271, 311] on span "- MARA BALLERINA" at bounding box center [284, 311] width 73 height 9
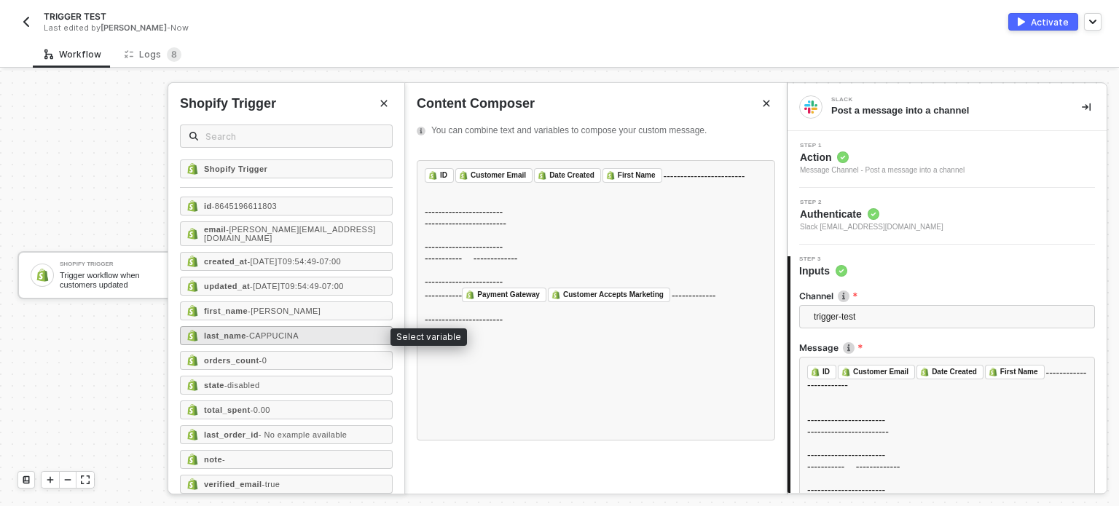
drag, startPoint x: 272, startPoint y: 331, endPoint x: 273, endPoint y: 341, distance: 10.2
click at [272, 331] on span "- CAPPUCINA" at bounding box center [272, 335] width 52 height 9
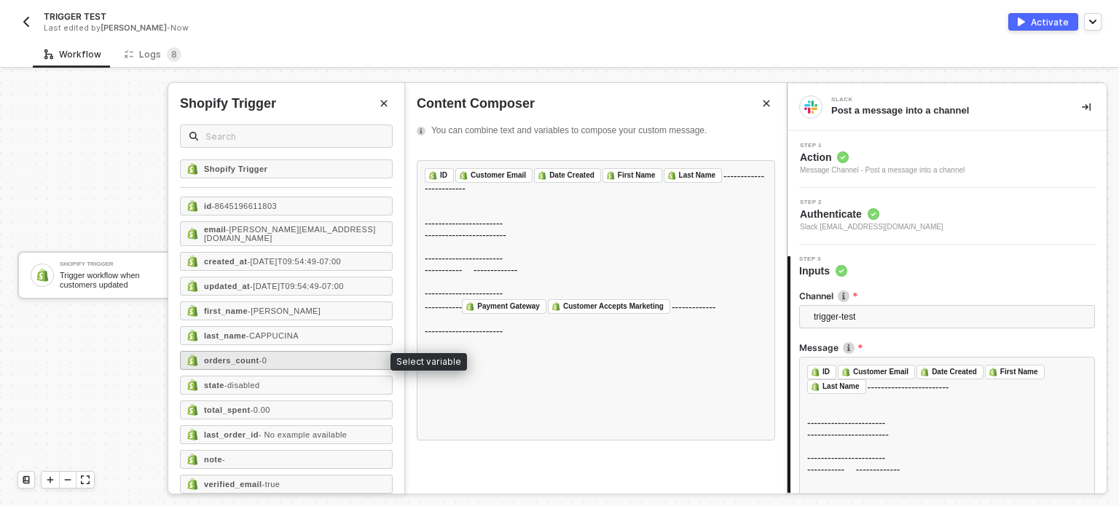
drag, startPoint x: 274, startPoint y: 355, endPoint x: 311, endPoint y: 359, distance: 37.4
click at [277, 355] on div "orders_count - 0" at bounding box center [286, 360] width 213 height 19
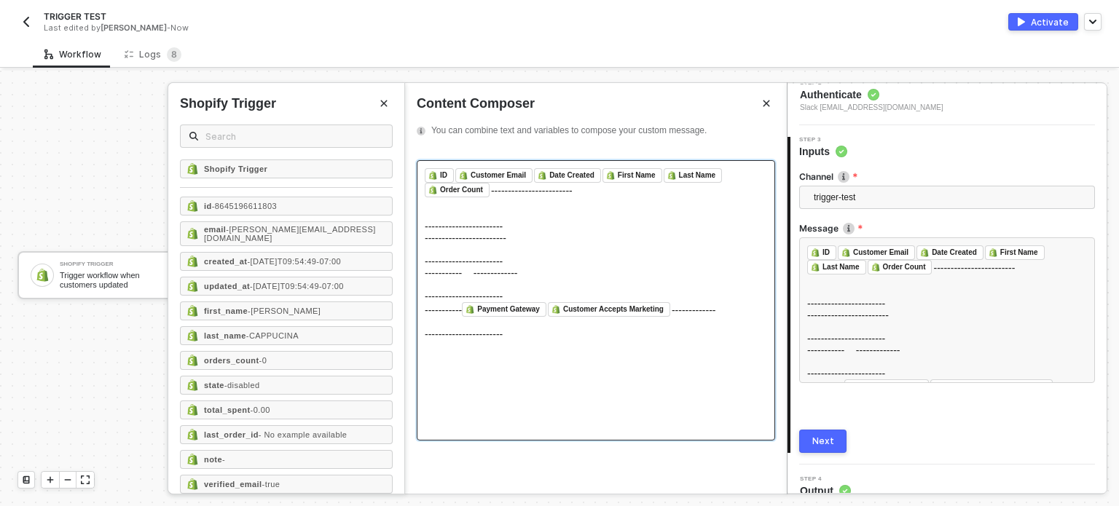
scroll to position [135, 0]
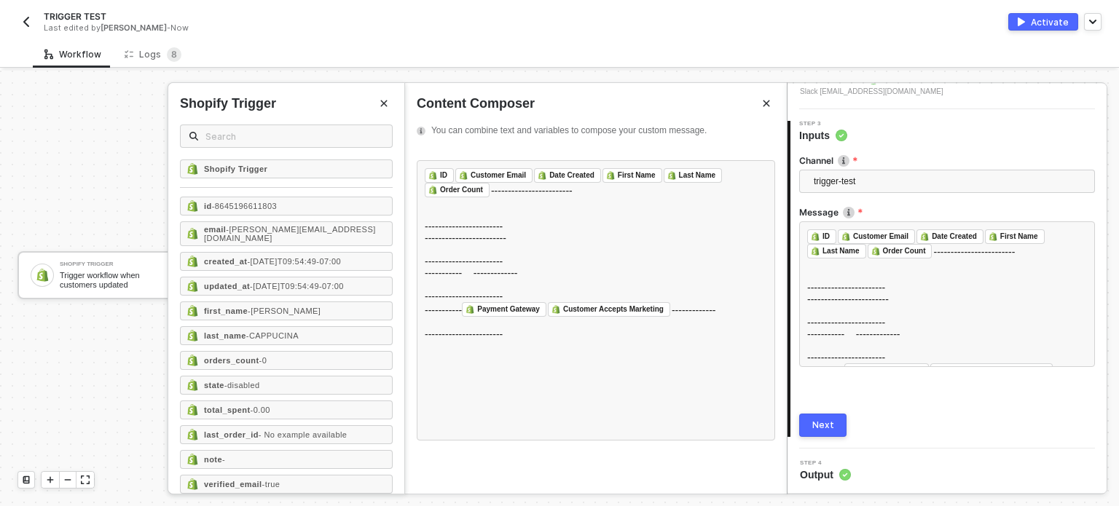
click at [814, 422] on div "Next" at bounding box center [823, 426] width 22 height 12
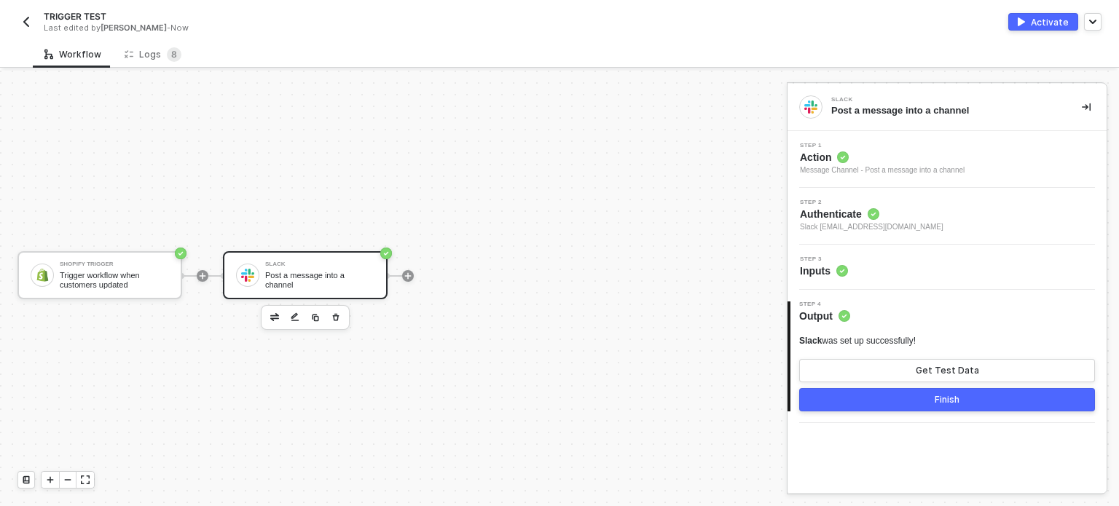
scroll to position [0, 0]
click at [929, 363] on button "Get Test Data" at bounding box center [947, 370] width 296 height 23
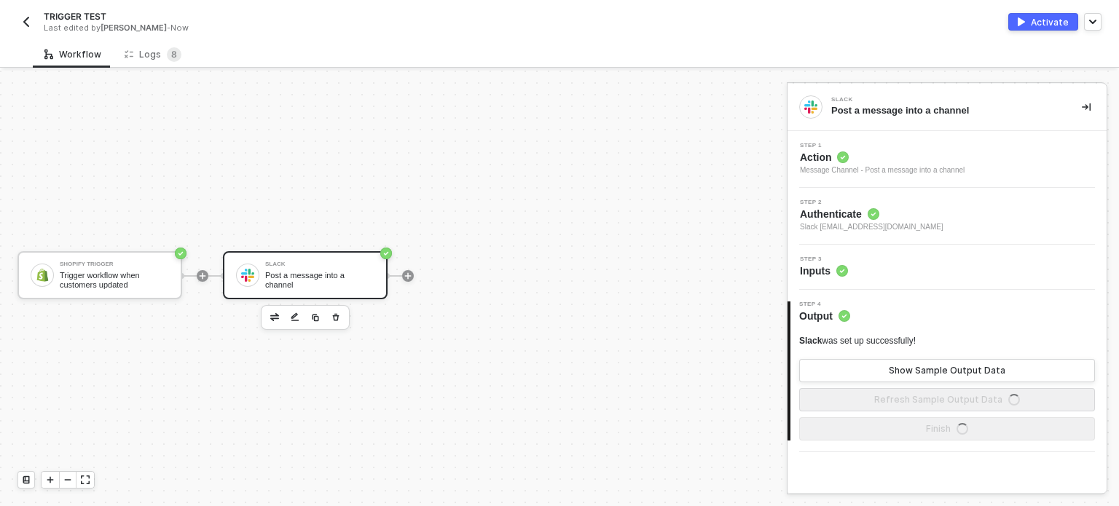
click at [1031, 20] on button "Activate" at bounding box center [1043, 21] width 70 height 17
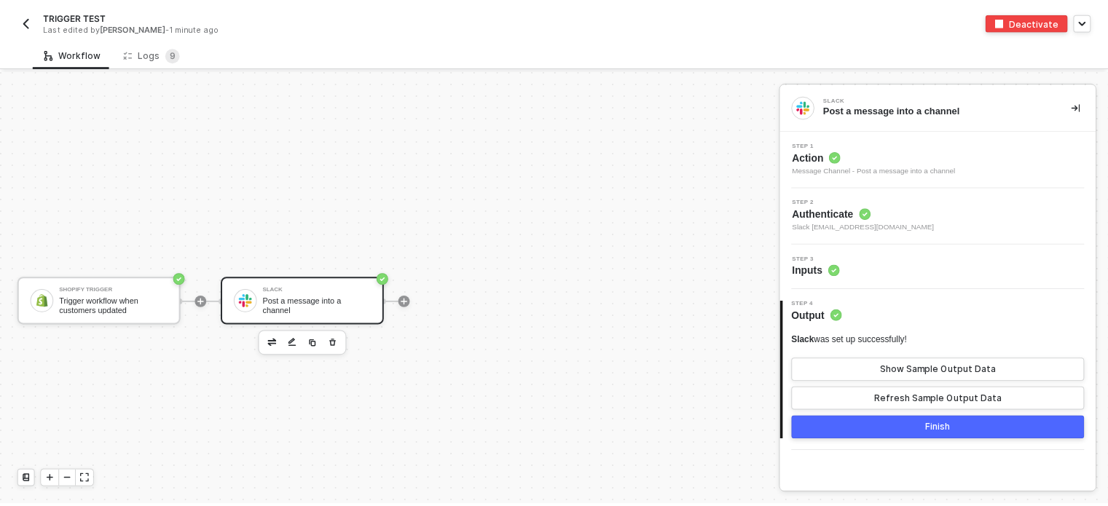
scroll to position [26, 0]
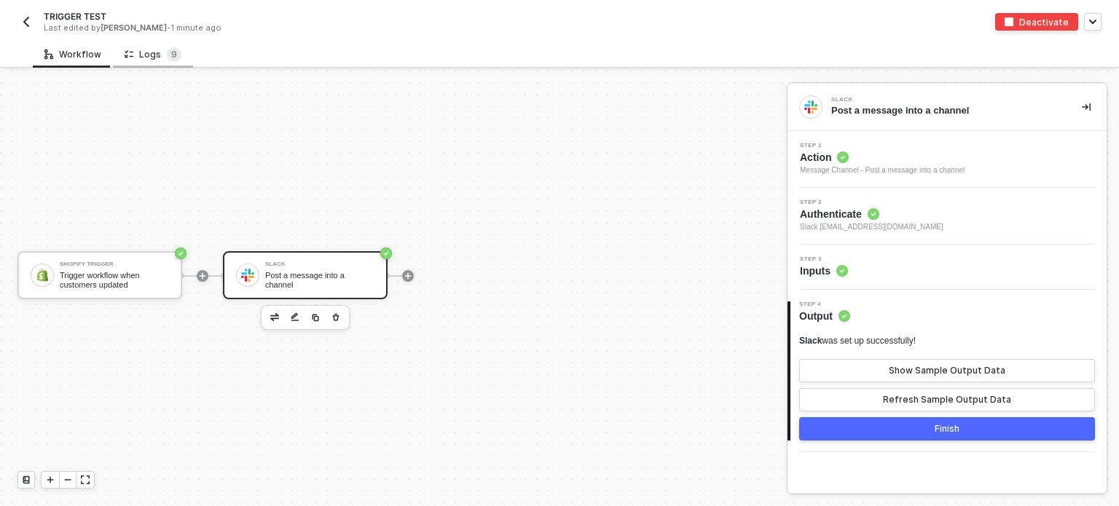
click at [146, 52] on div "Logs 9" at bounding box center [153, 54] width 57 height 15
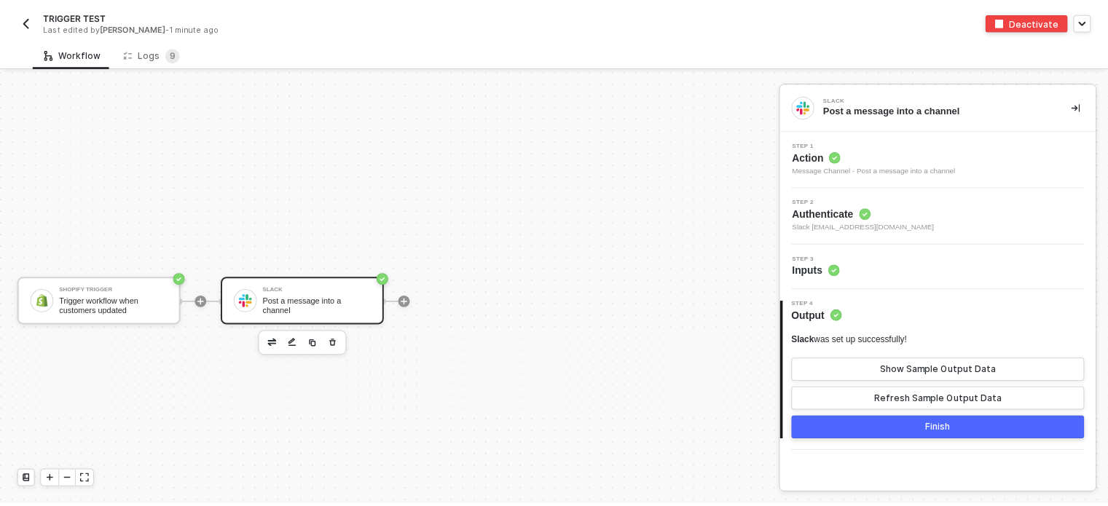
scroll to position [26, 0]
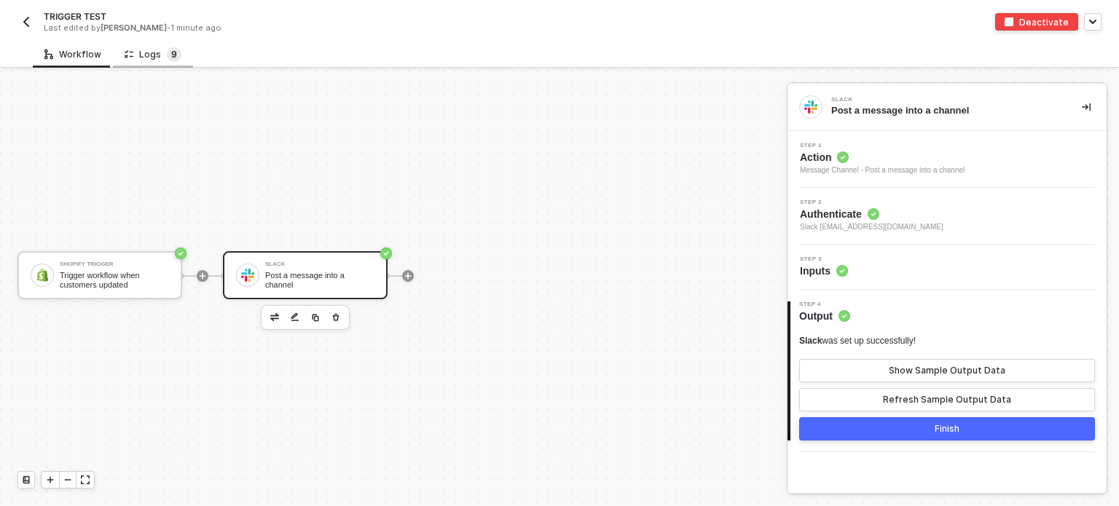
click at [172, 53] on span "9" at bounding box center [174, 54] width 6 height 11
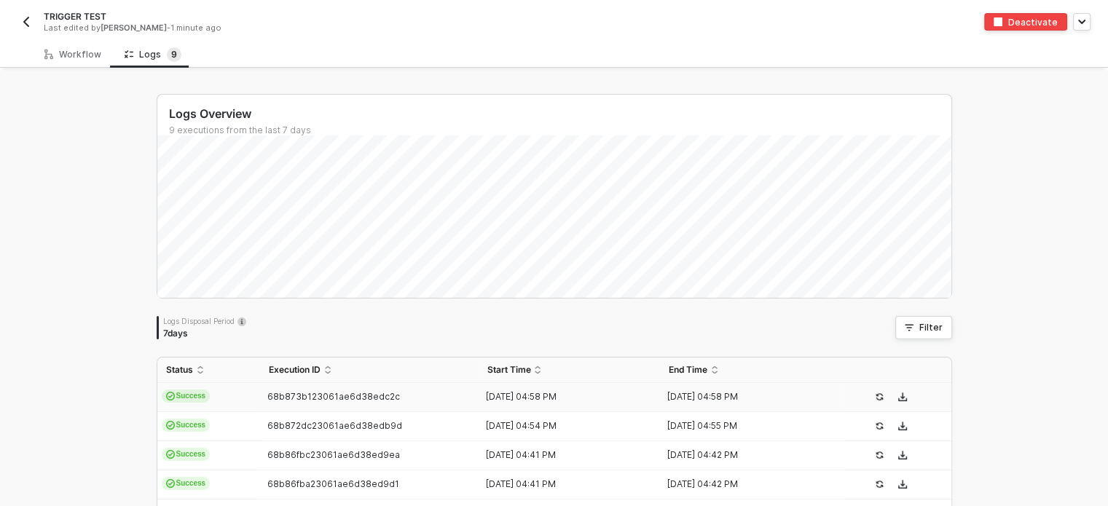
click at [260, 396] on div "68b873b123061ae6d38edc2c" at bounding box center [363, 397] width 207 height 12
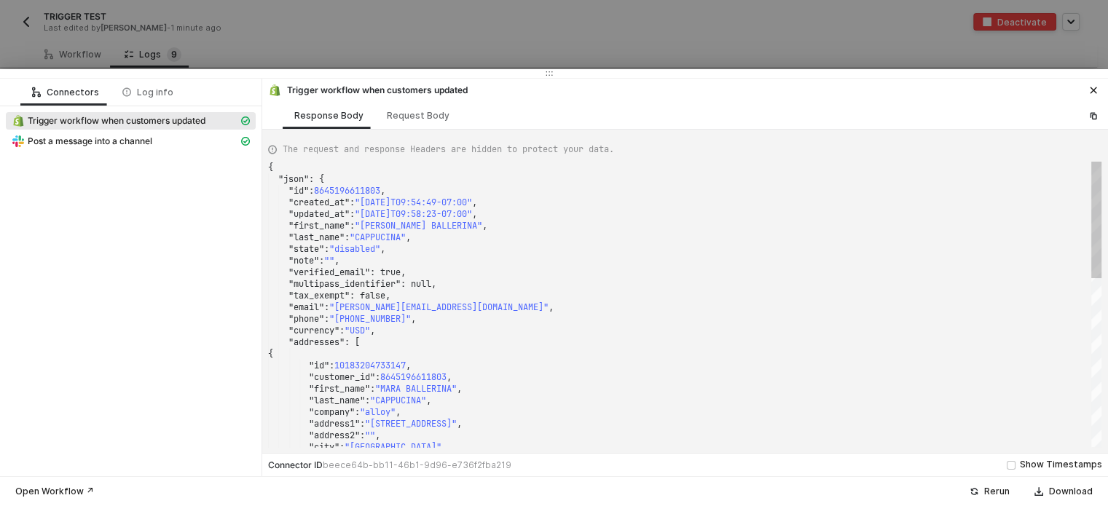
drag, startPoint x: 135, startPoint y: 136, endPoint x: 404, endPoint y: 183, distance: 272.8
click at [404, 183] on div "Connectors Log info Trigger workflow when customers updated Post a message into…" at bounding box center [554, 278] width 1108 height 398
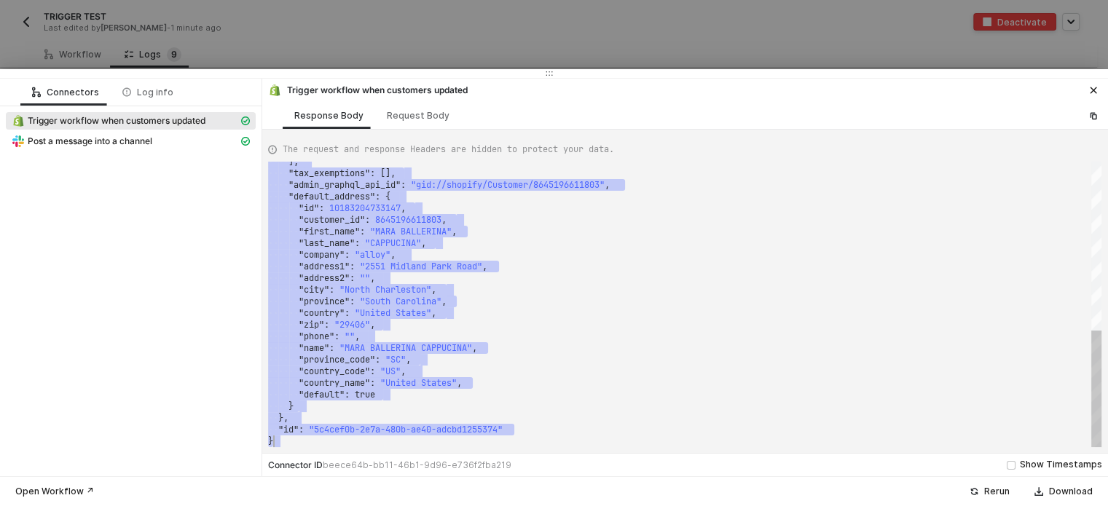
drag, startPoint x: 294, startPoint y: 180, endPoint x: 508, endPoint y: 365, distance: 283.0
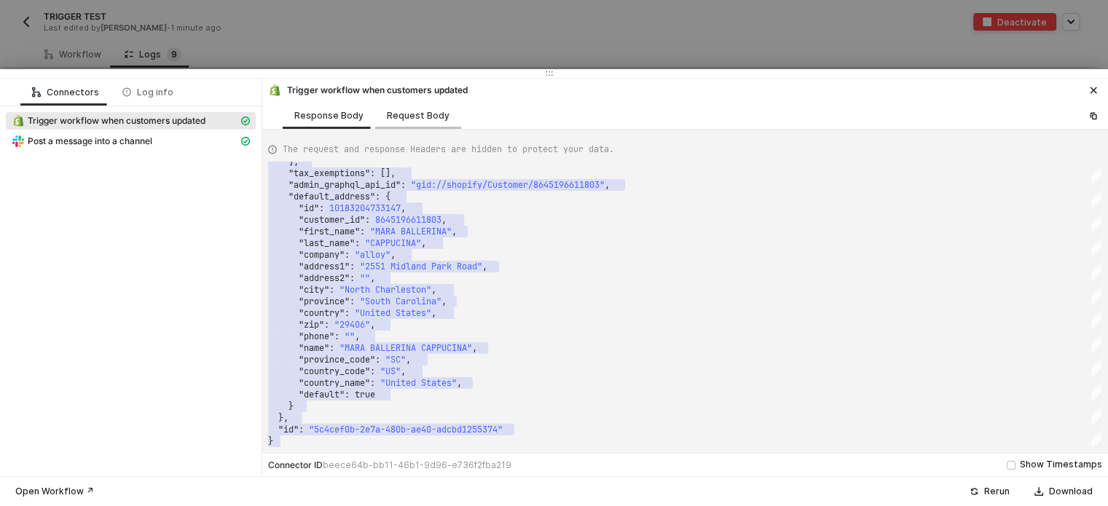
click at [420, 112] on div "Request Body" at bounding box center [418, 116] width 63 height 12
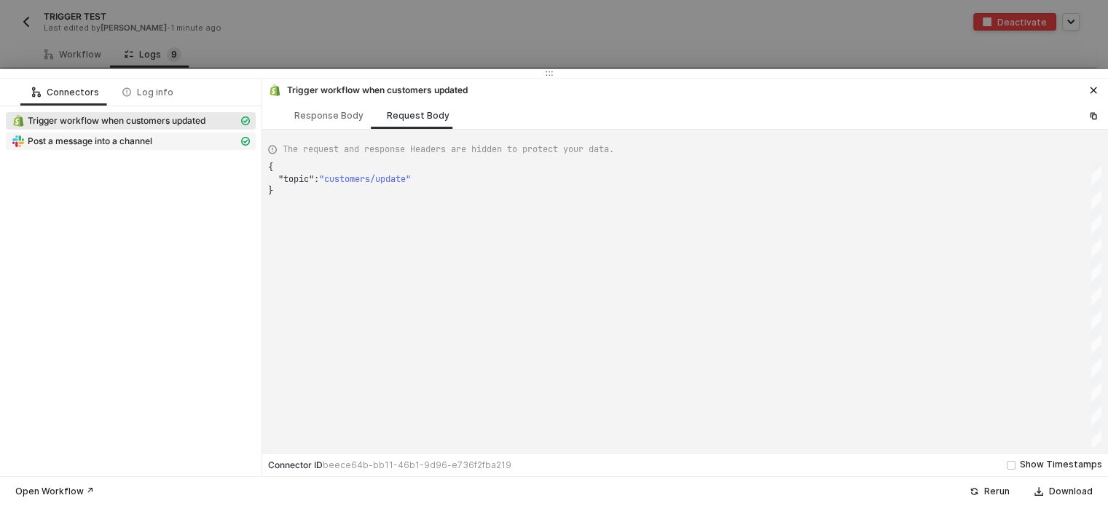
click at [143, 138] on span "Post a message into a channel" at bounding box center [90, 141] width 125 height 12
type textarea "{ "json": { "ts": "1756918736.045859", "channel": "C03RQ9D857B", "username": nu…"
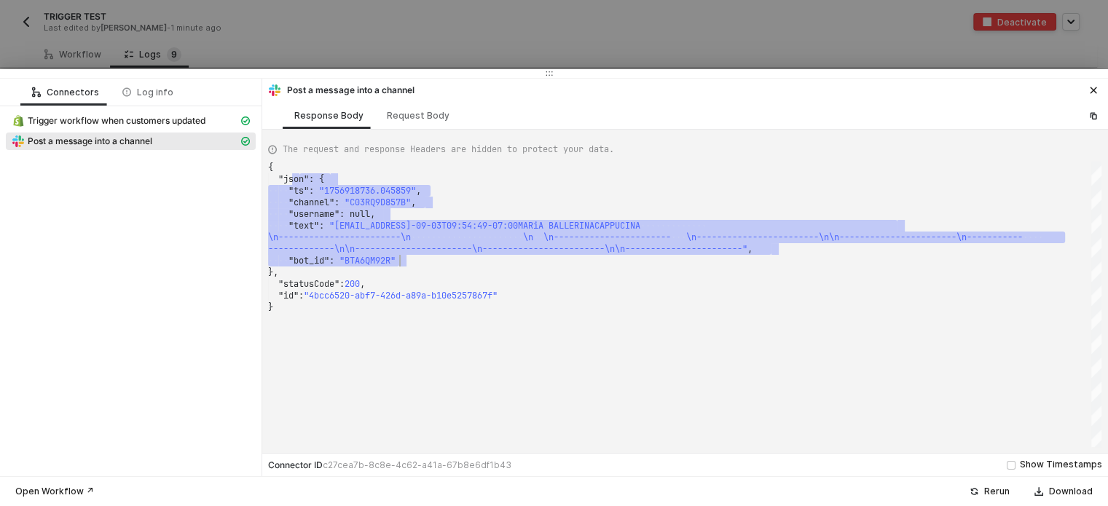
drag, startPoint x: 299, startPoint y: 183, endPoint x: 687, endPoint y: 256, distance: 395.0
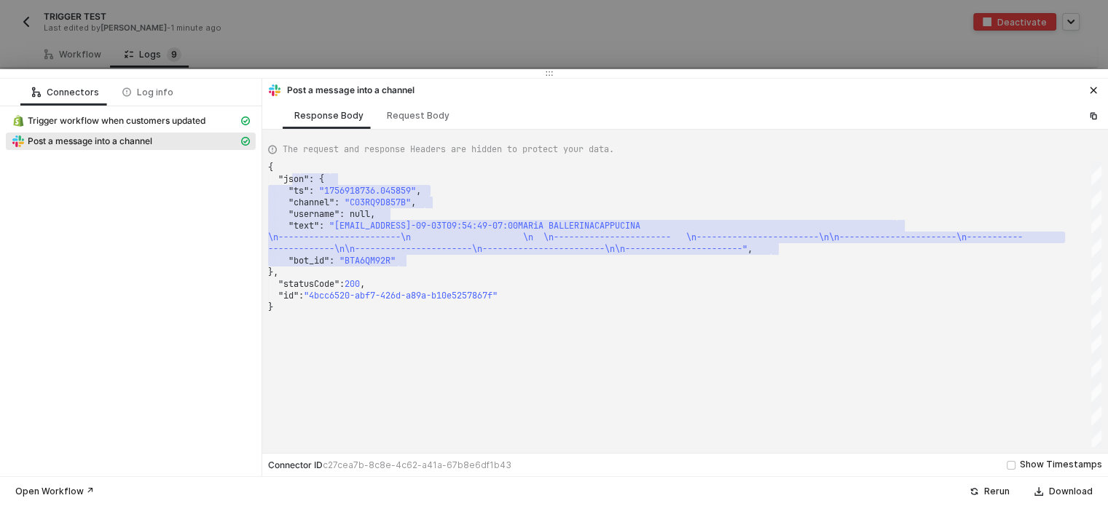
drag, startPoint x: 283, startPoint y: 34, endPoint x: 253, endPoint y: 34, distance: 29.1
click at [283, 35] on div at bounding box center [554, 253] width 1108 height 506
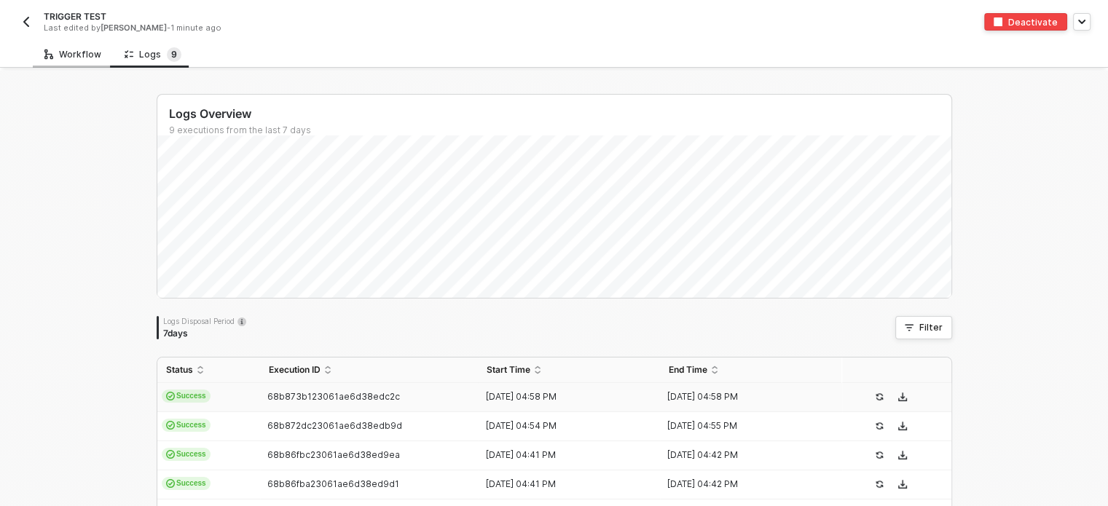
click at [74, 58] on div "Workflow" at bounding box center [72, 55] width 57 height 12
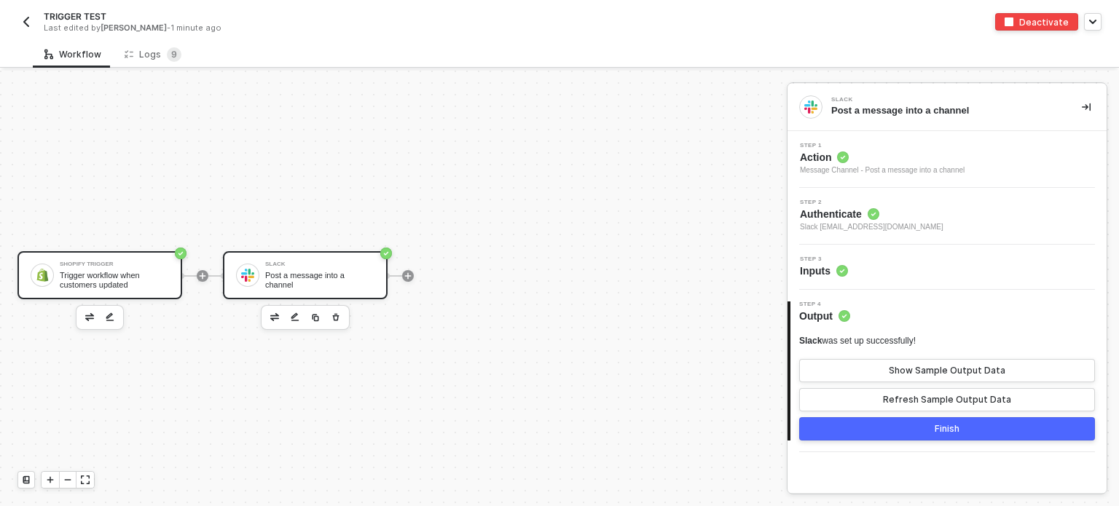
click at [142, 278] on div "Trigger workflow when customers updated" at bounding box center [114, 280] width 109 height 18
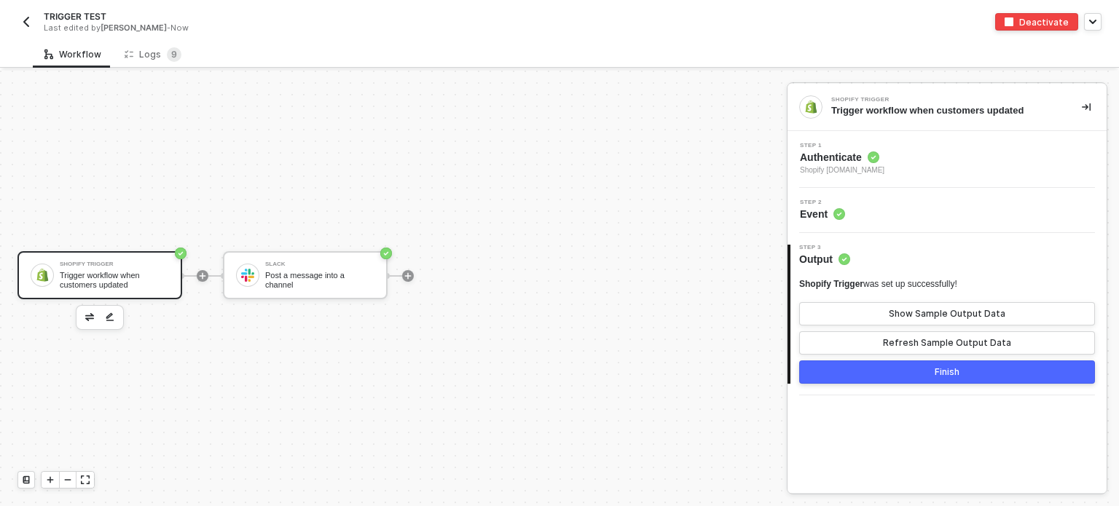
drag, startPoint x: 819, startPoint y: 219, endPoint x: 828, endPoint y: 169, distance: 50.4
click at [819, 217] on span "Event" at bounding box center [822, 214] width 45 height 15
click at [828, 160] on span "Authenticate" at bounding box center [842, 157] width 84 height 15
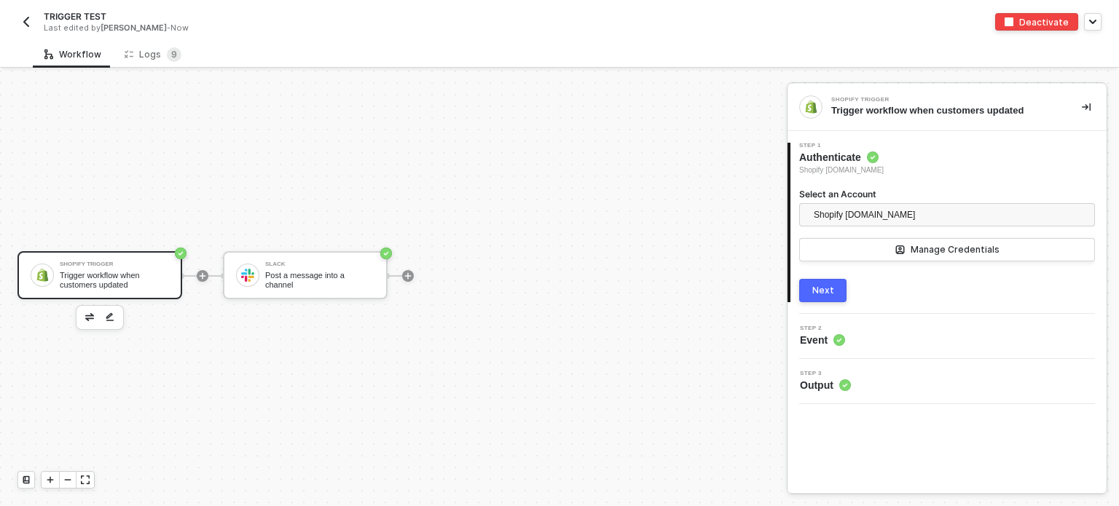
click at [826, 295] on div "Next" at bounding box center [823, 291] width 22 height 12
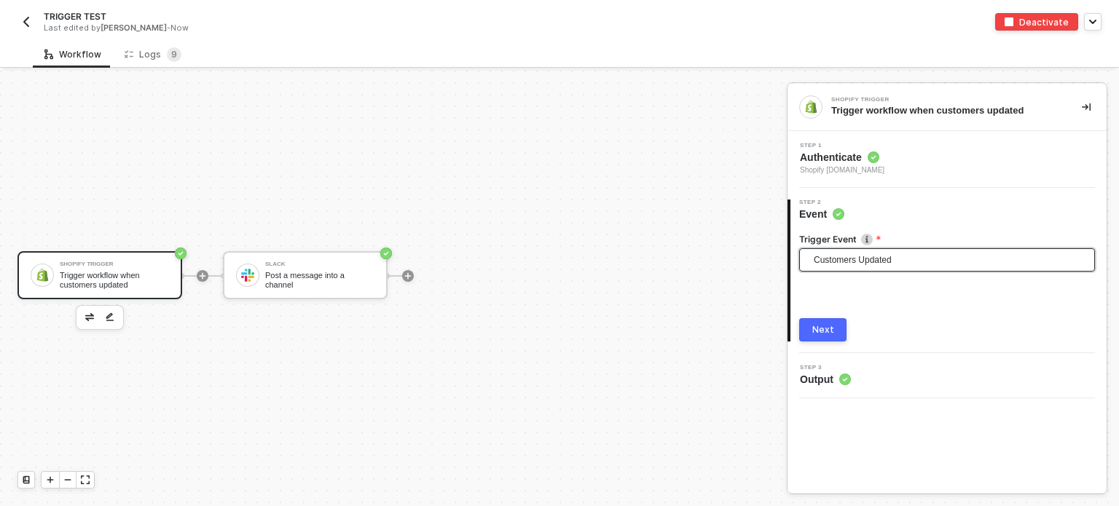
click at [846, 260] on span "Customers Updated" at bounding box center [950, 260] width 272 height 22
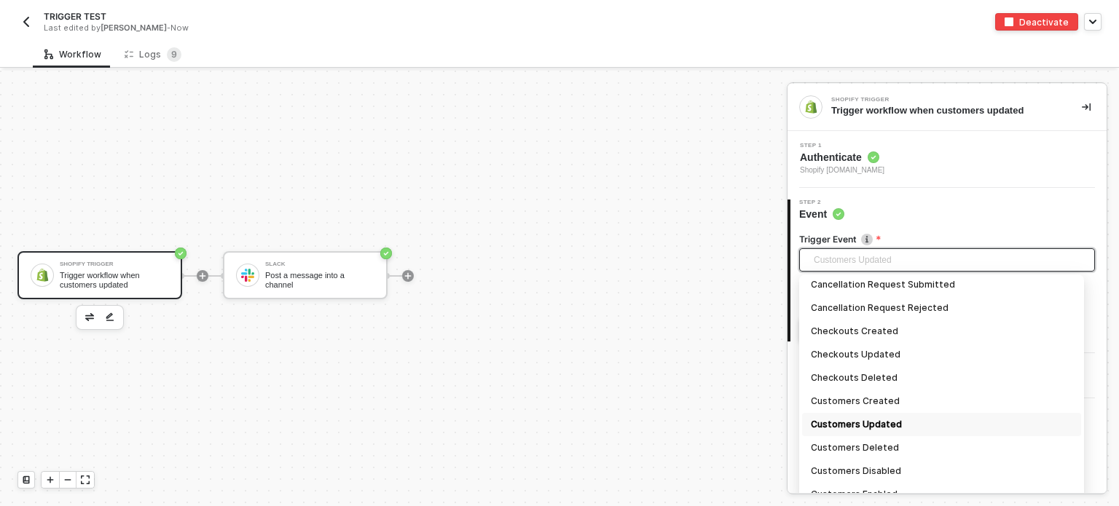
scroll to position [253, 0]
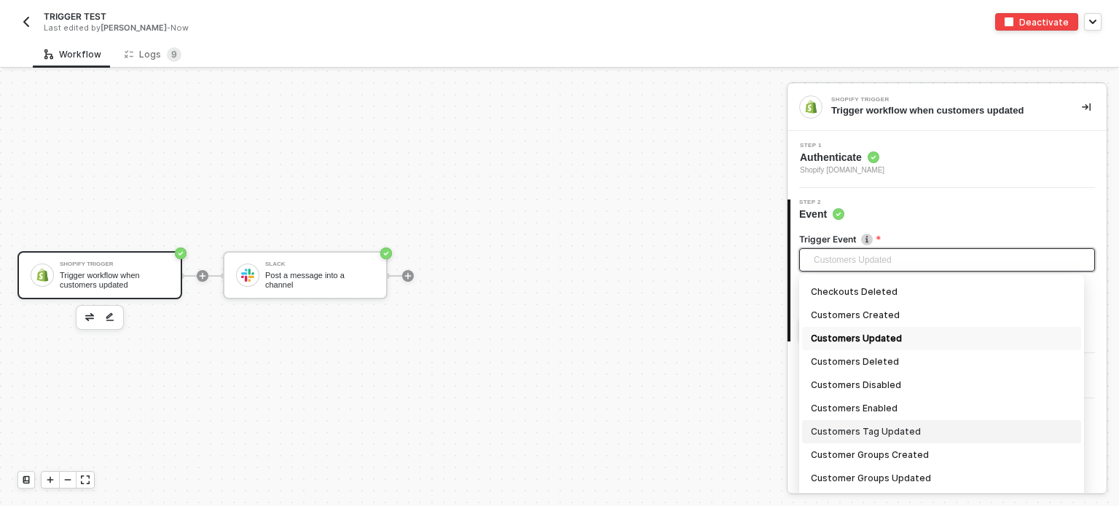
click at [876, 436] on div "Customers Tag Updated" at bounding box center [941, 432] width 261 height 16
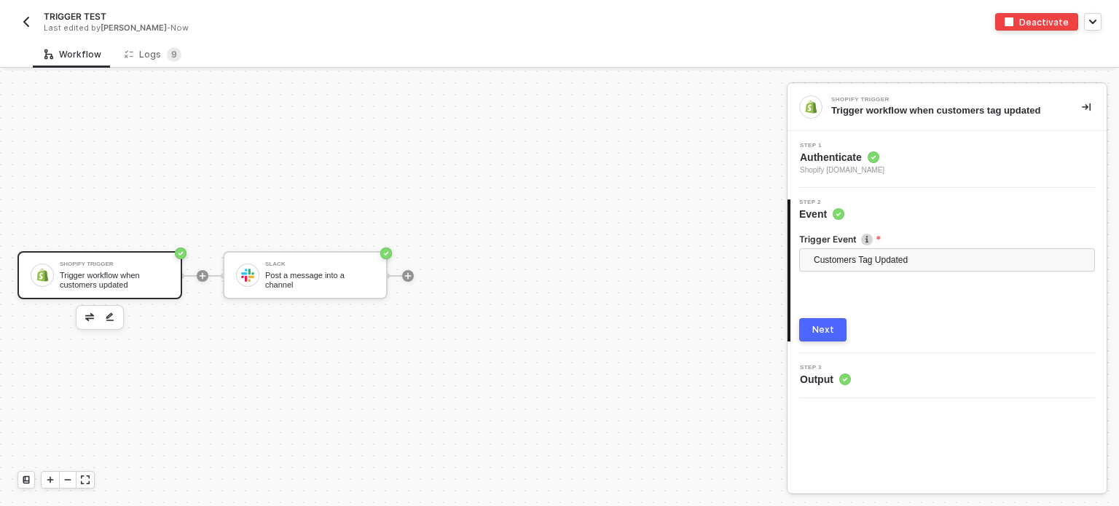
click at [811, 324] on button "Next" at bounding box center [822, 329] width 47 height 23
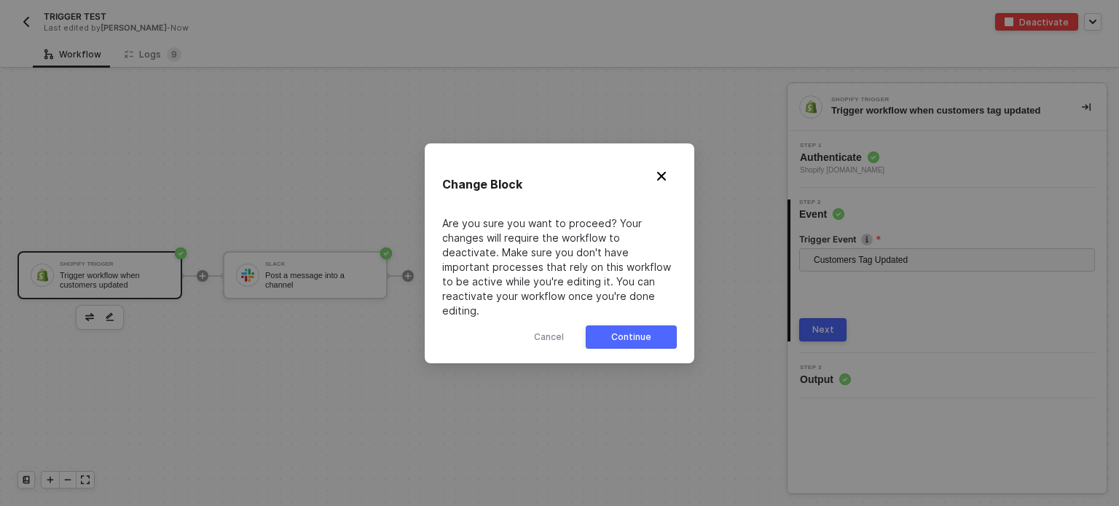
click at [664, 328] on button "Continue" at bounding box center [631, 337] width 91 height 23
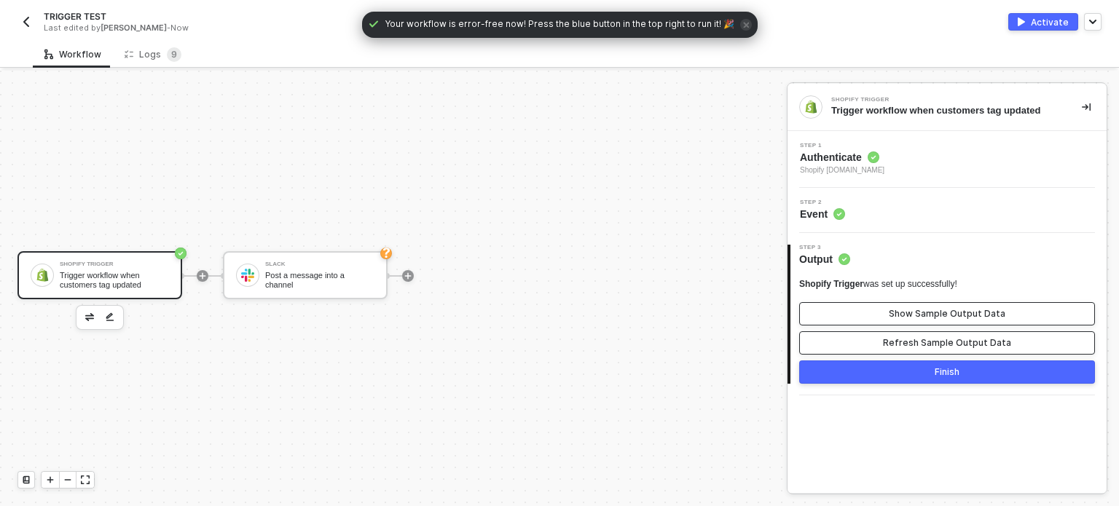
drag, startPoint x: 926, startPoint y: 339, endPoint x: 935, endPoint y: 312, distance: 29.0
click at [929, 338] on div "Refresh Sample Output Data" at bounding box center [947, 343] width 128 height 12
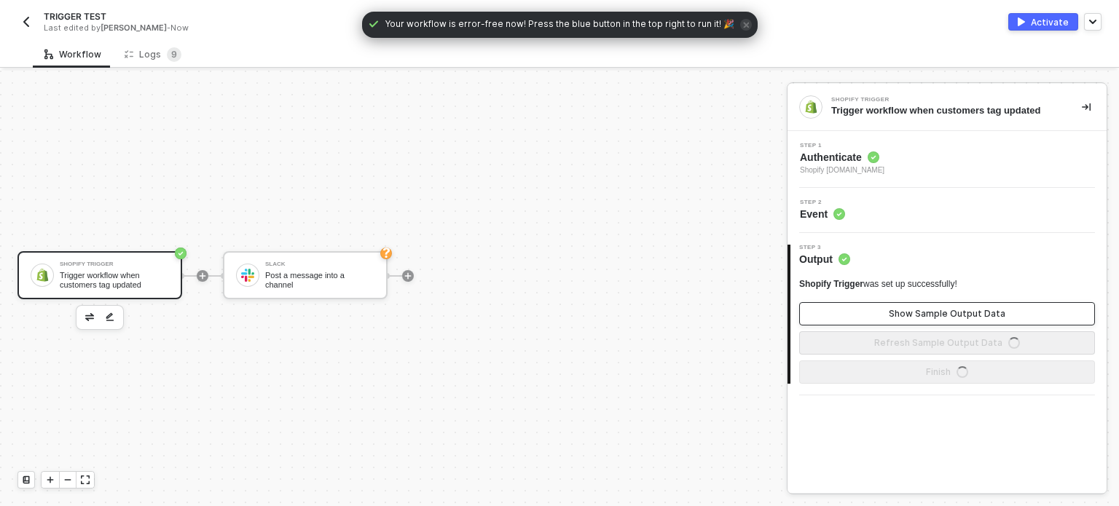
click at [935, 308] on div "Show Sample Output Data" at bounding box center [947, 314] width 117 height 12
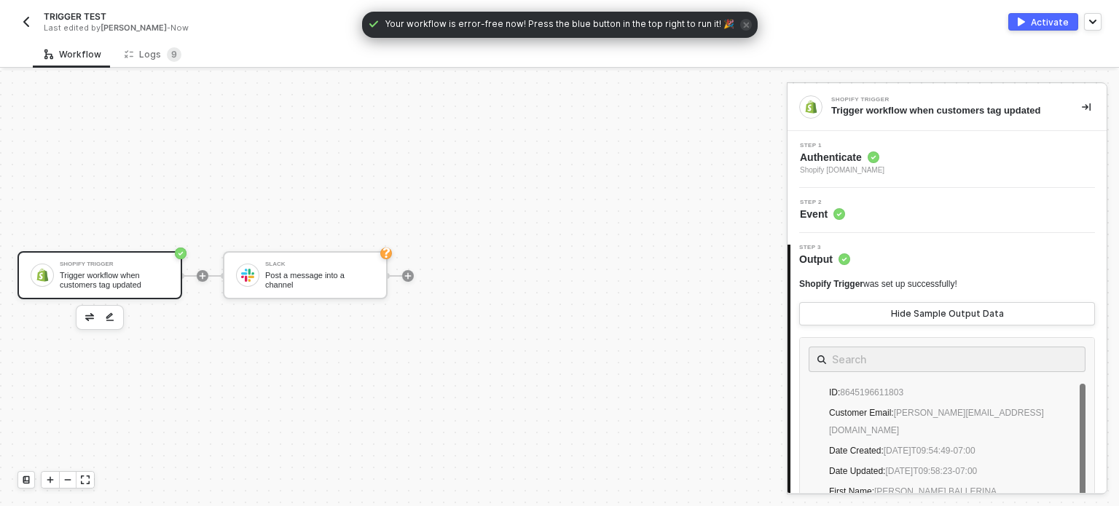
click at [390, 278] on div at bounding box center [408, 276] width 194 height 114
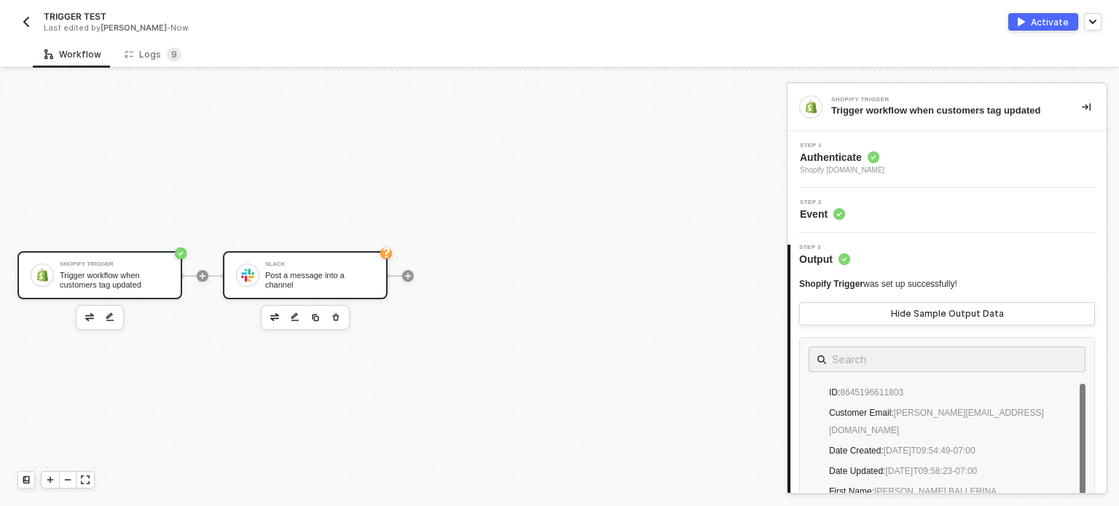
click at [346, 278] on div "Post a message into a channel" at bounding box center [319, 280] width 109 height 18
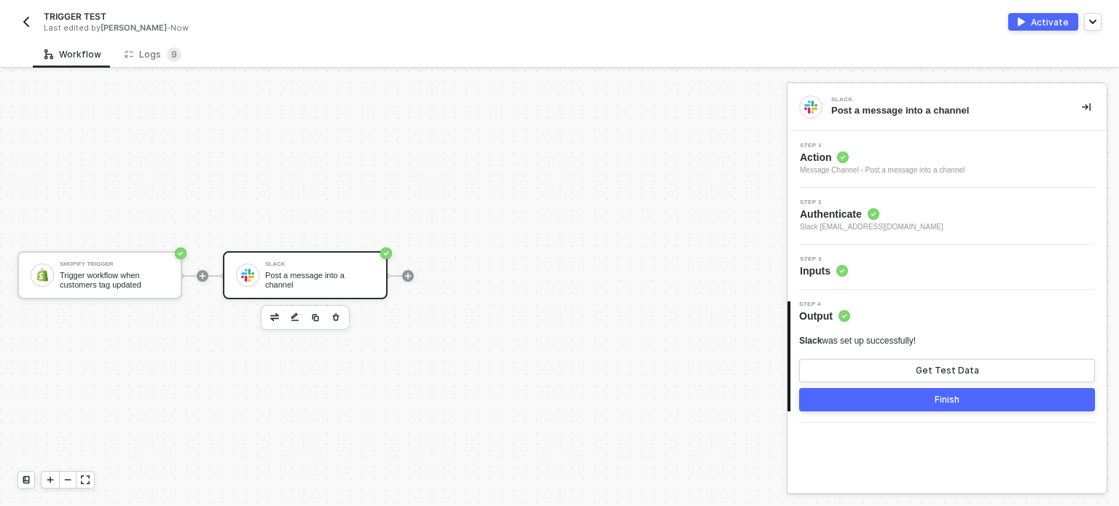
click at [842, 275] on circle at bounding box center [842, 271] width 12 height 12
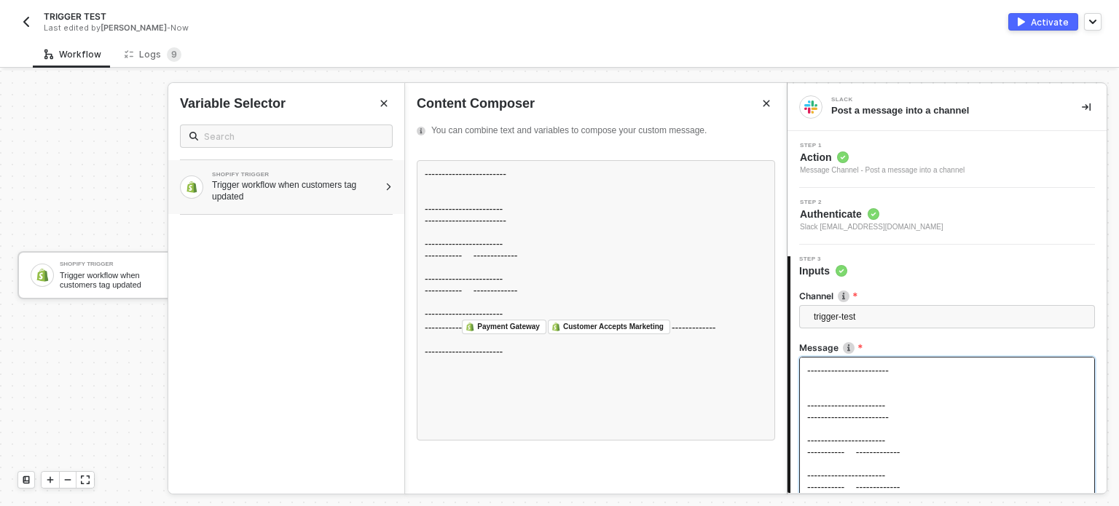
click at [338, 204] on div "SHOPIFY TRIGGER Trigger workflow when customers tag updated" at bounding box center [286, 187] width 236 height 54
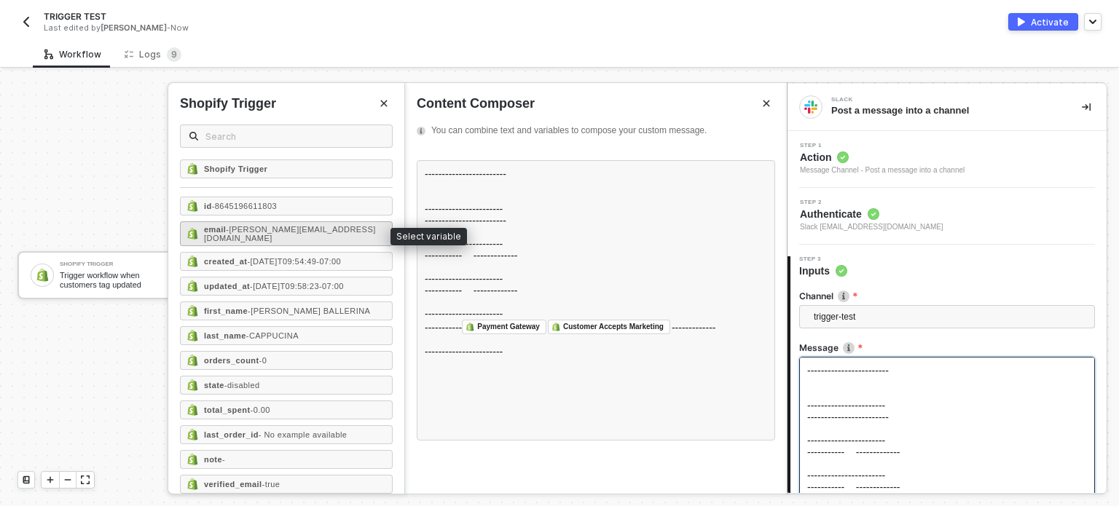
click at [263, 234] on span "- hanna+tungtungsahur@runalloy.com" at bounding box center [290, 233] width 172 height 17
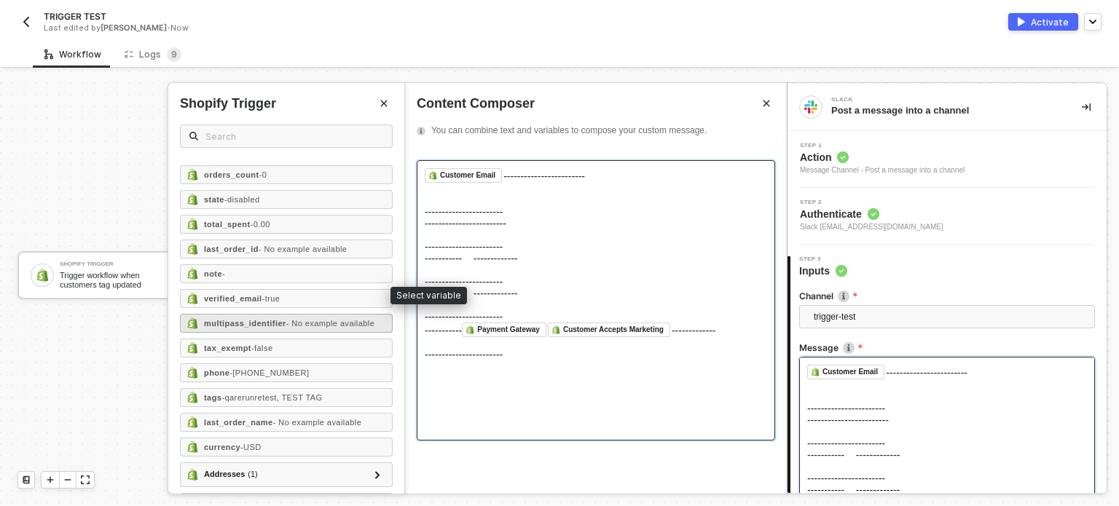
scroll to position [219, 0]
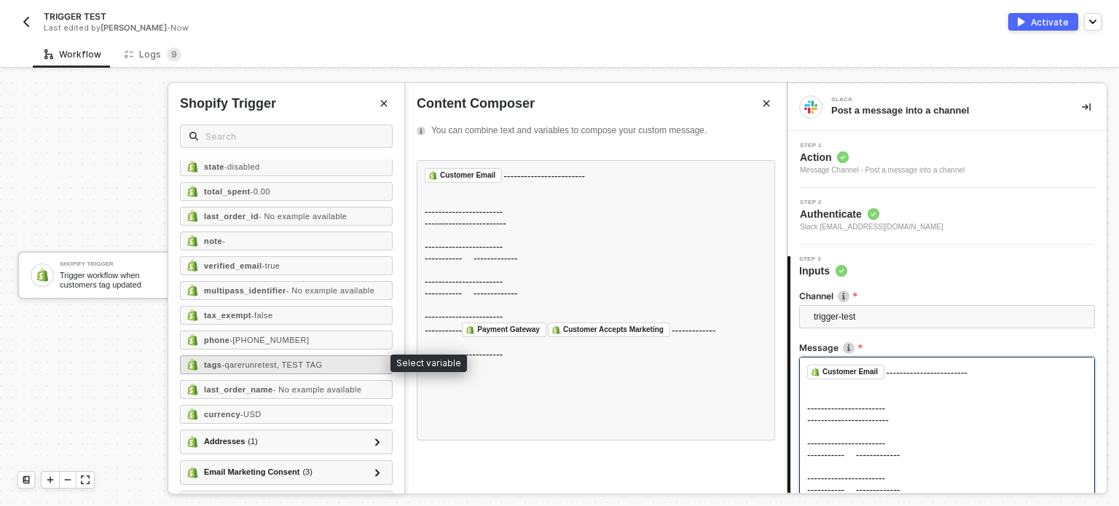
click at [294, 361] on span "- qarerunretest, TEST TAG" at bounding box center [271, 365] width 101 height 9
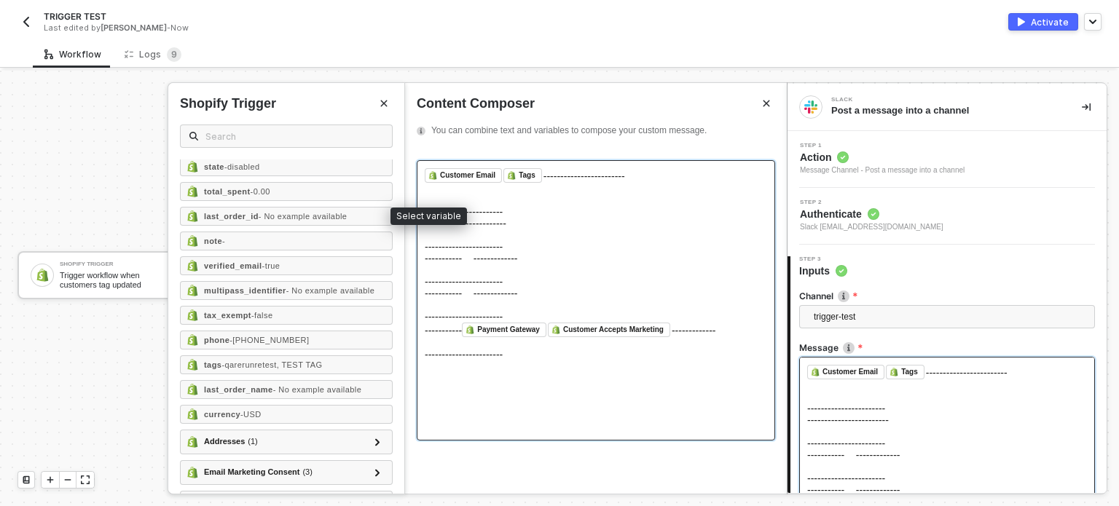
scroll to position [0, 0]
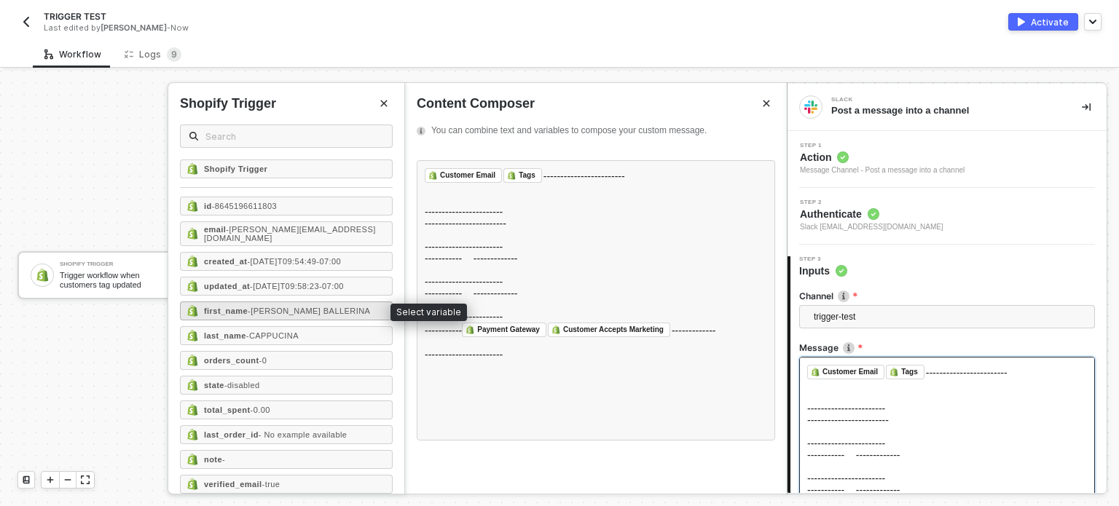
click at [331, 312] on div "first_name - MARiA BALLERINA" at bounding box center [286, 311] width 213 height 19
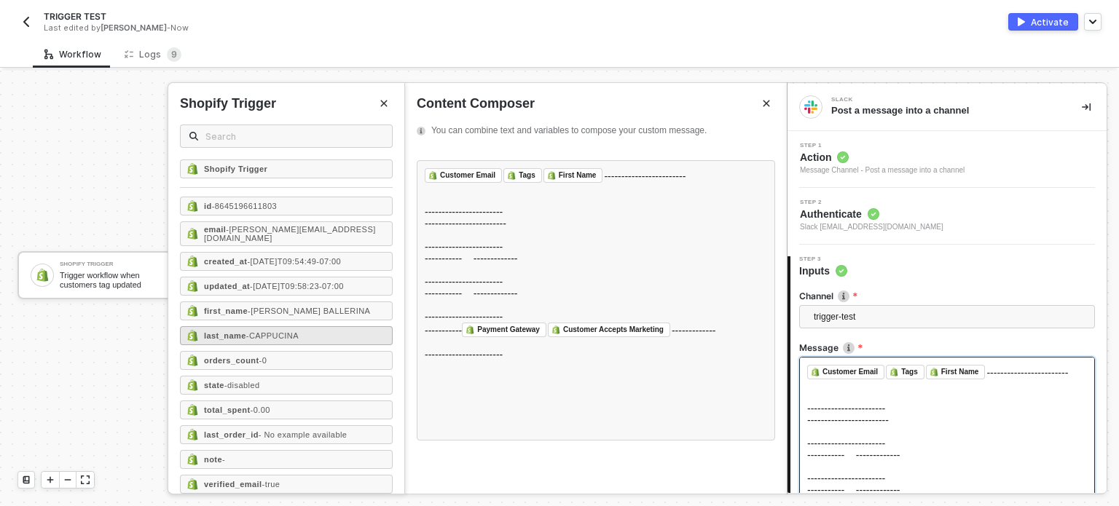
click at [314, 328] on div "last_name - CAPPUCINA" at bounding box center [286, 335] width 213 height 19
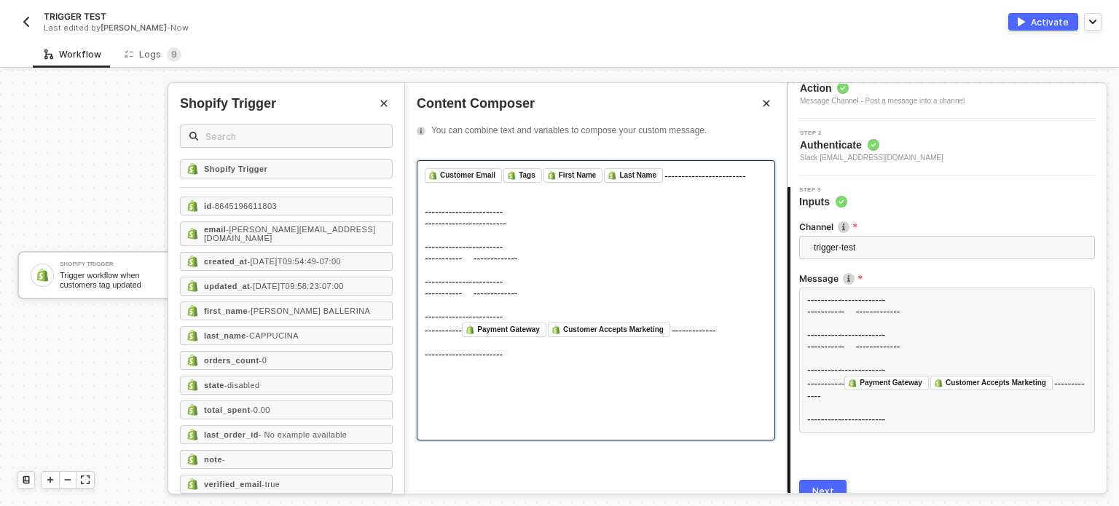
scroll to position [135, 0]
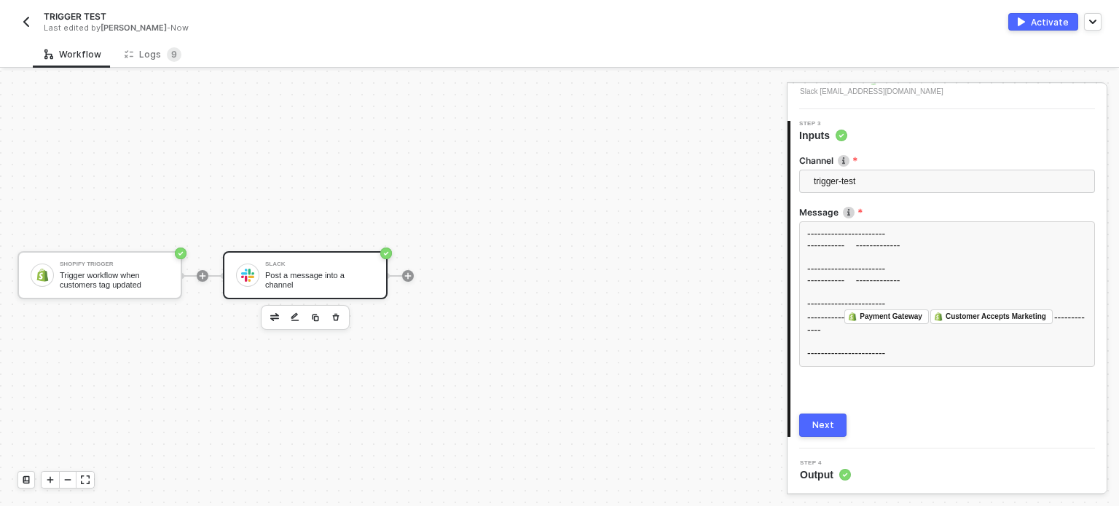
click at [833, 424] on button "Next" at bounding box center [822, 425] width 47 height 23
click at [1052, 15] on button "Activate" at bounding box center [1043, 21] width 70 height 17
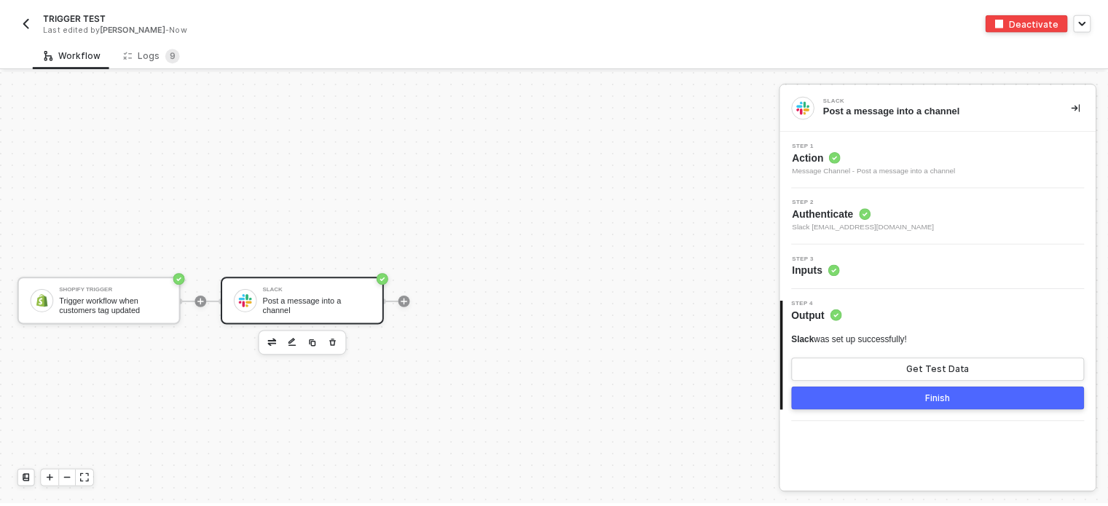
scroll to position [26, 0]
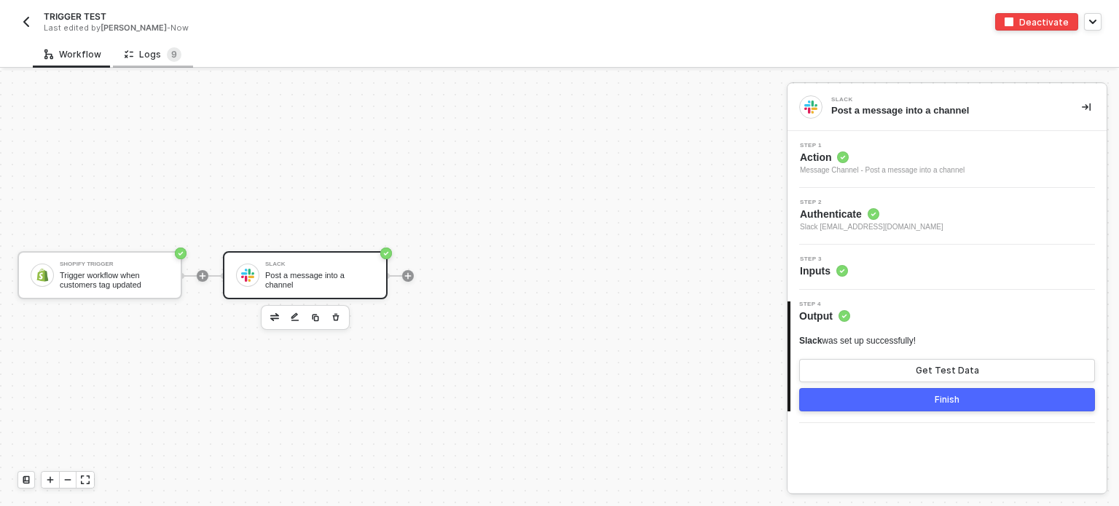
click at [143, 49] on div "Logs 9" at bounding box center [153, 54] width 57 height 15
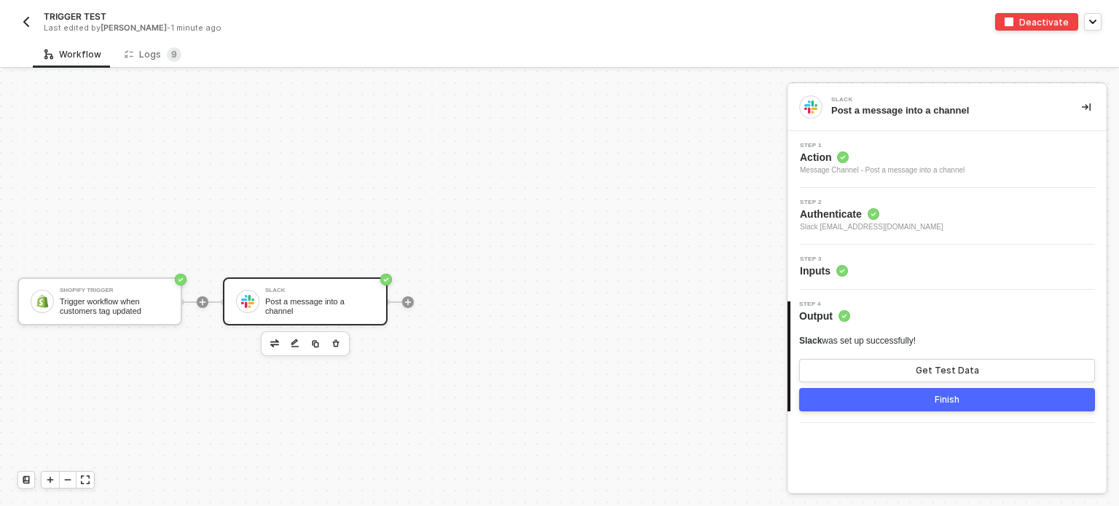
scroll to position [26, 0]
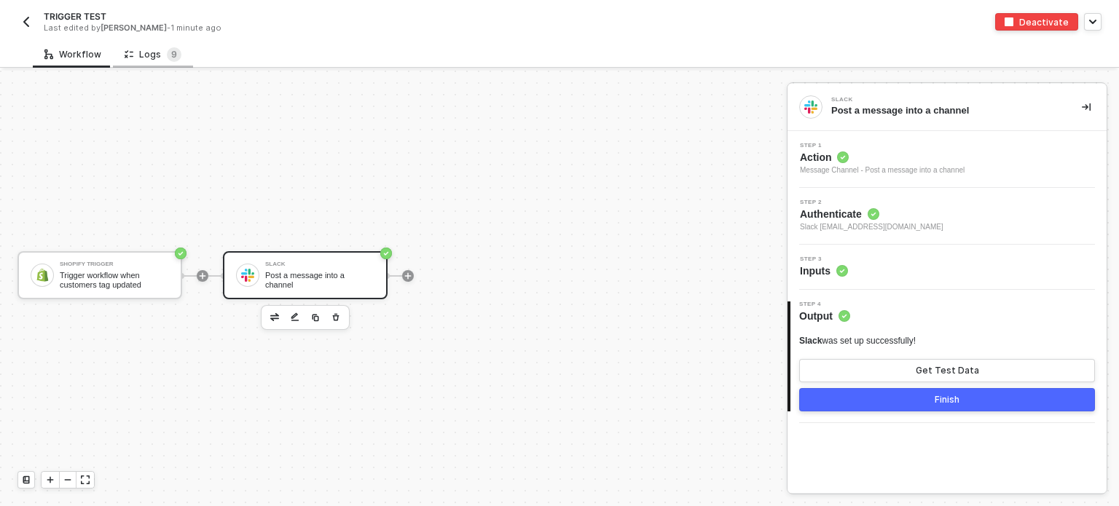
click at [178, 52] on div "Logs 9" at bounding box center [153, 54] width 80 height 27
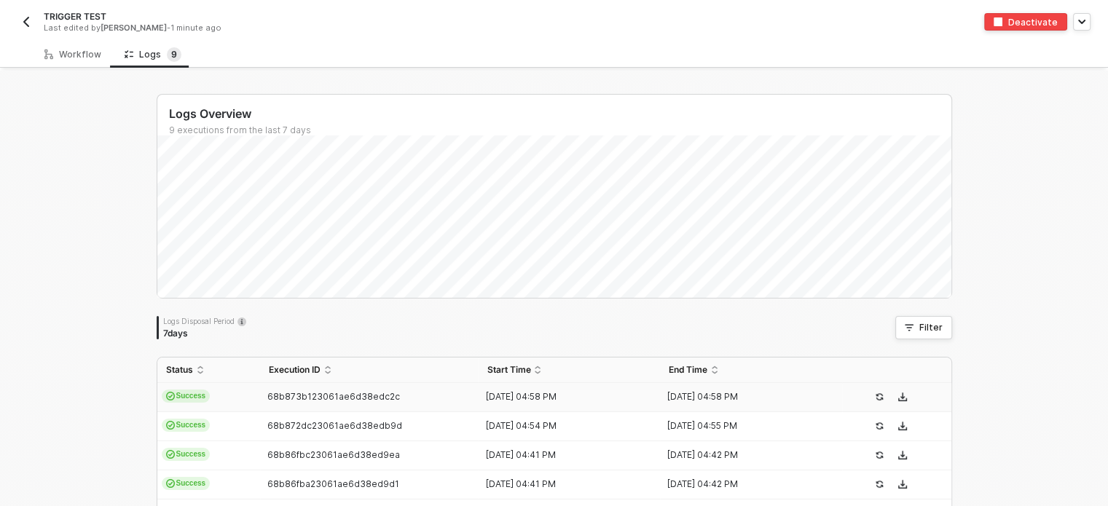
click at [189, 401] on span "Success" at bounding box center [186, 396] width 49 height 13
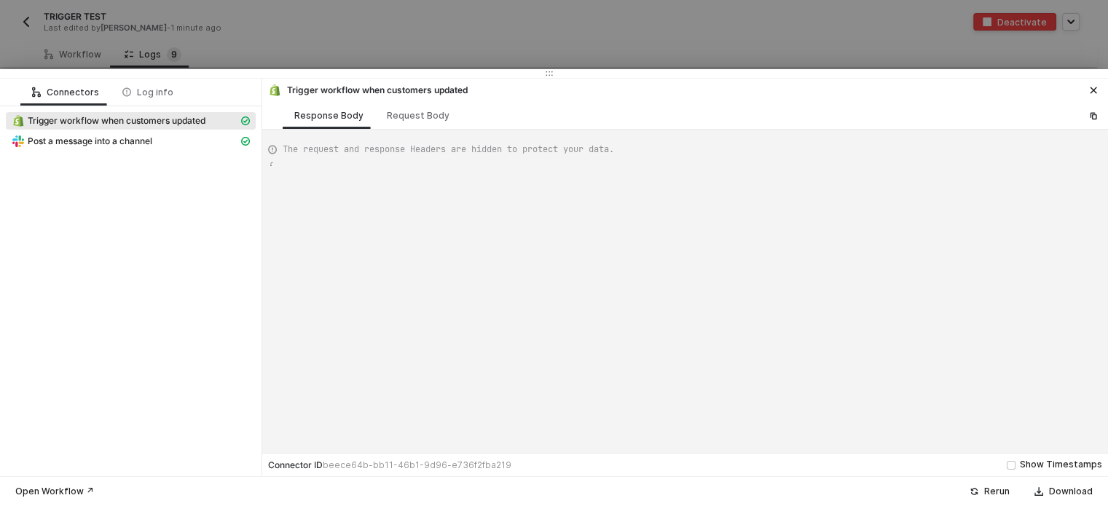
type textarea "{ "json": { "id": 8645196611803, "created_at": "[DATE]T09:54:49-07:00", "update…"
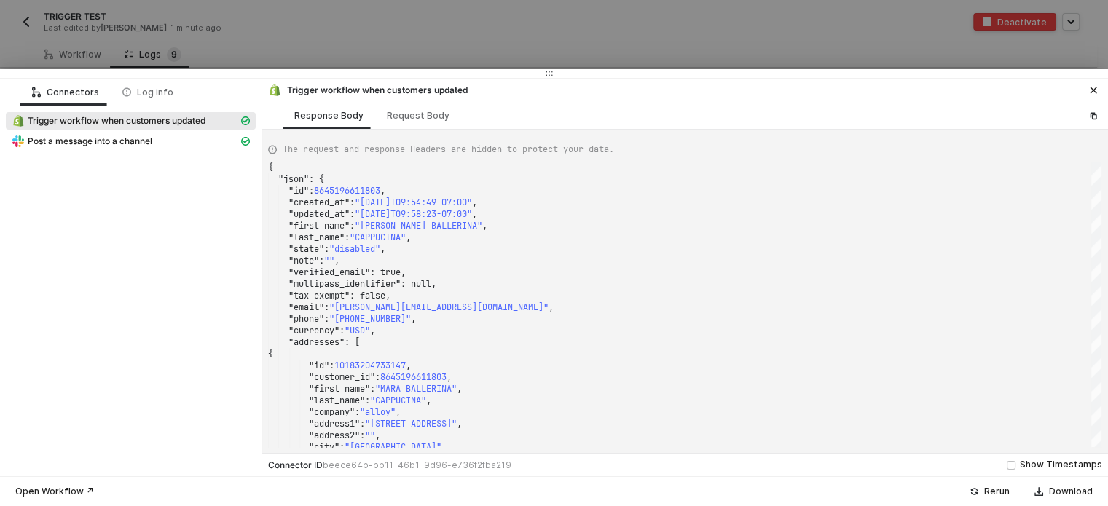
click at [283, 34] on div at bounding box center [554, 253] width 1108 height 506
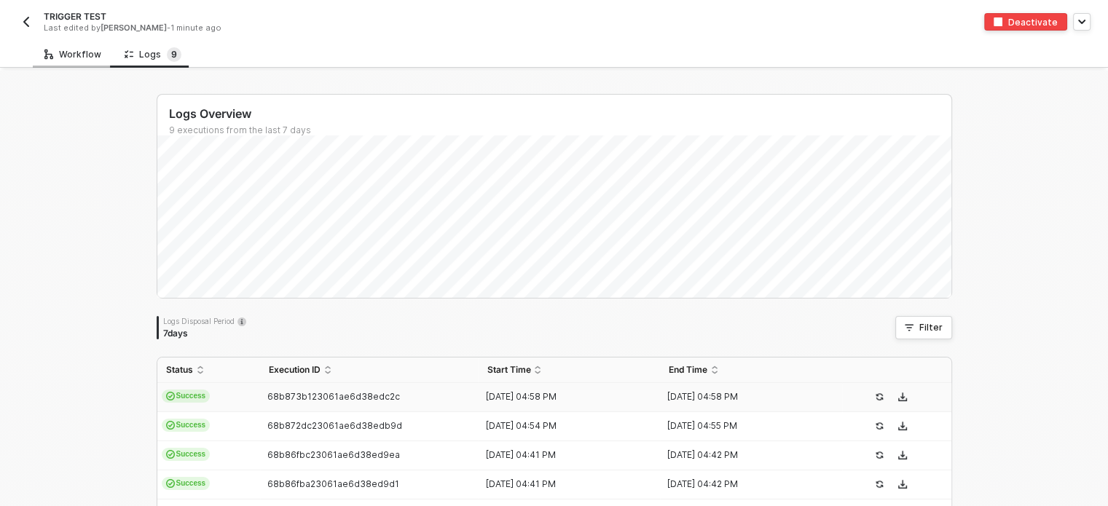
click at [63, 58] on div "Workflow" at bounding box center [72, 55] width 57 height 12
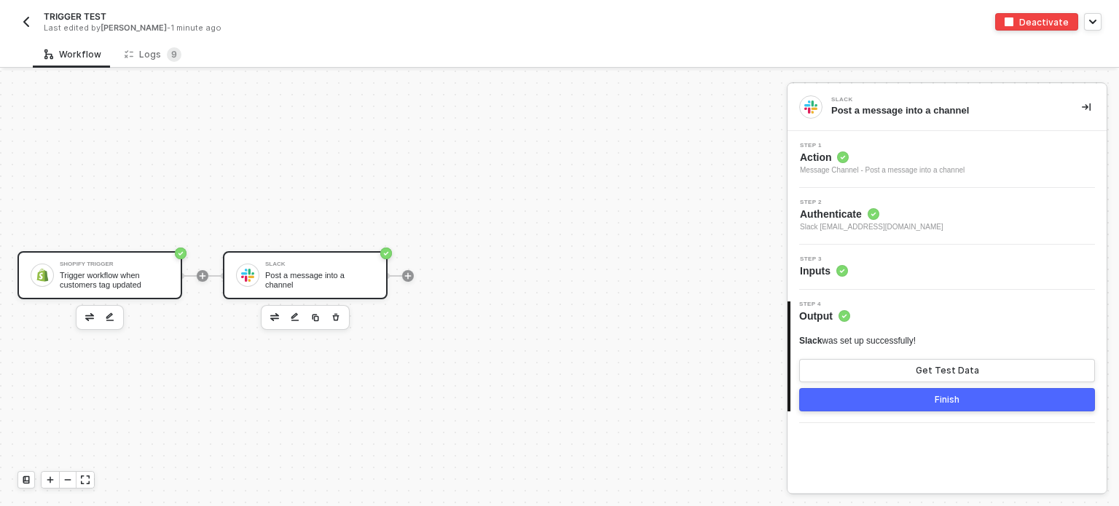
click at [136, 272] on div "Trigger workflow when customers tag updated" at bounding box center [114, 280] width 109 height 18
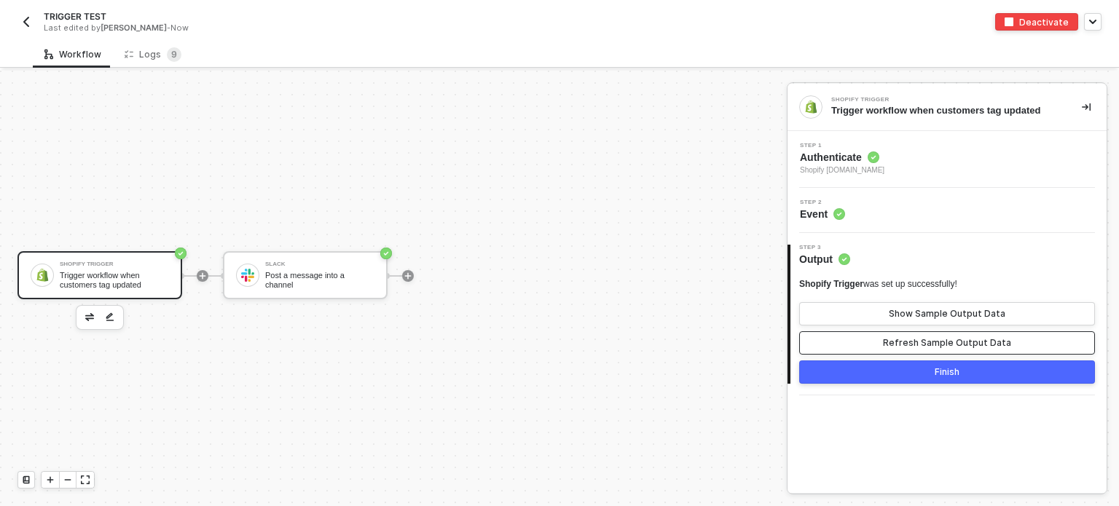
click at [897, 333] on button "Refresh Sample Output Data" at bounding box center [947, 342] width 296 height 23
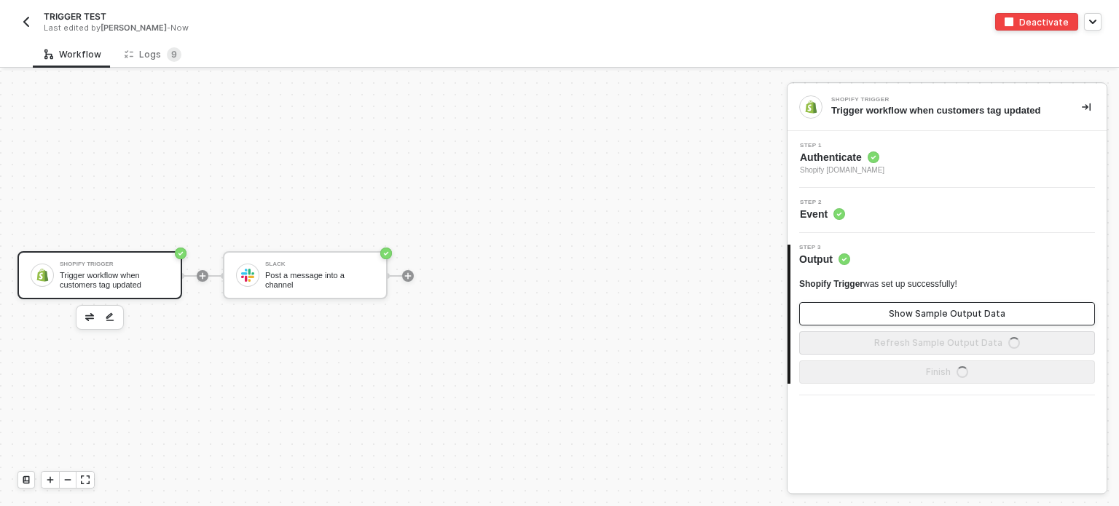
click at [900, 306] on button "Show Sample Output Data" at bounding box center [947, 313] width 296 height 23
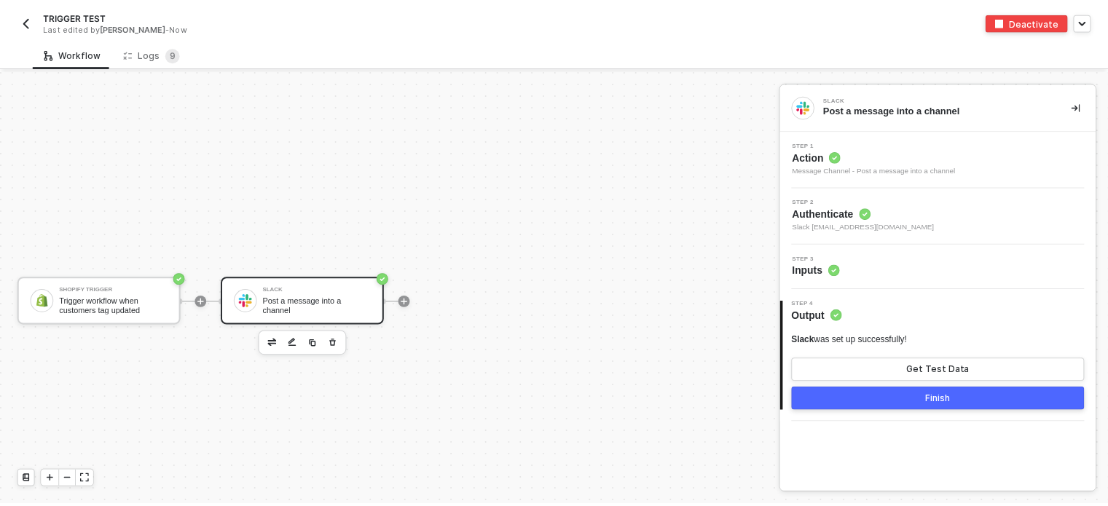
scroll to position [26, 0]
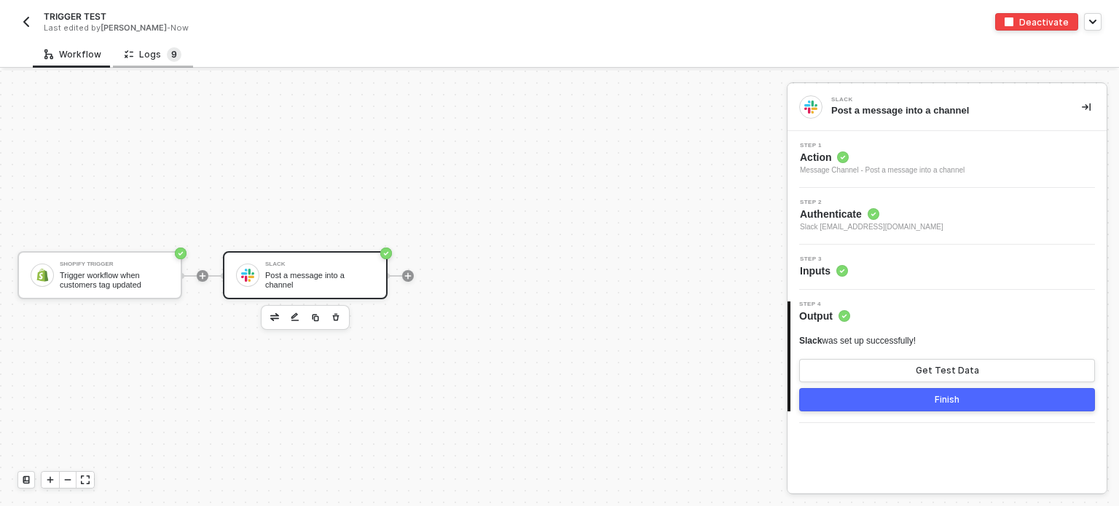
click at [171, 52] on span "9" at bounding box center [174, 54] width 6 height 11
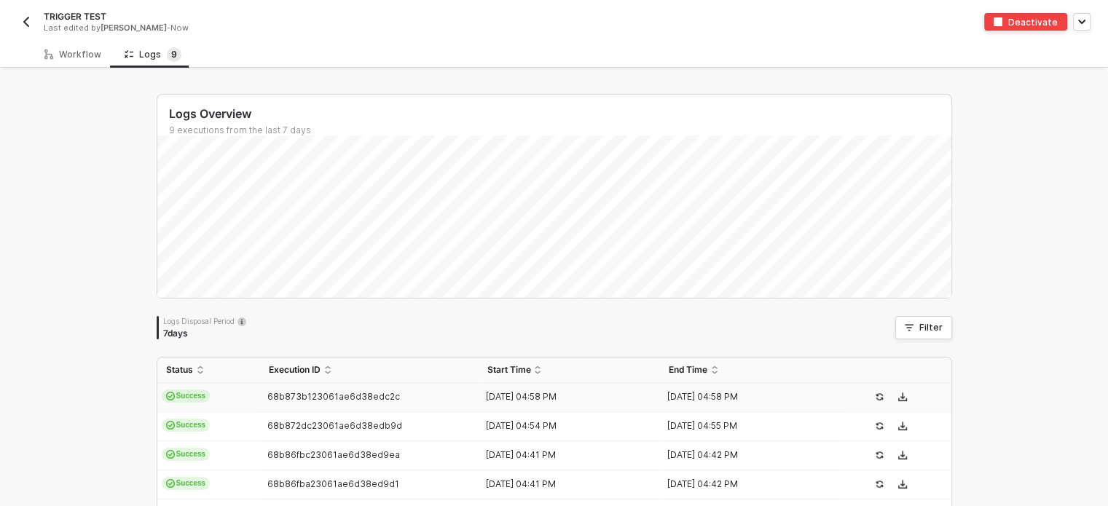
click at [382, 396] on span "68b873b123061ae6d38edc2c" at bounding box center [333, 396] width 133 height 11
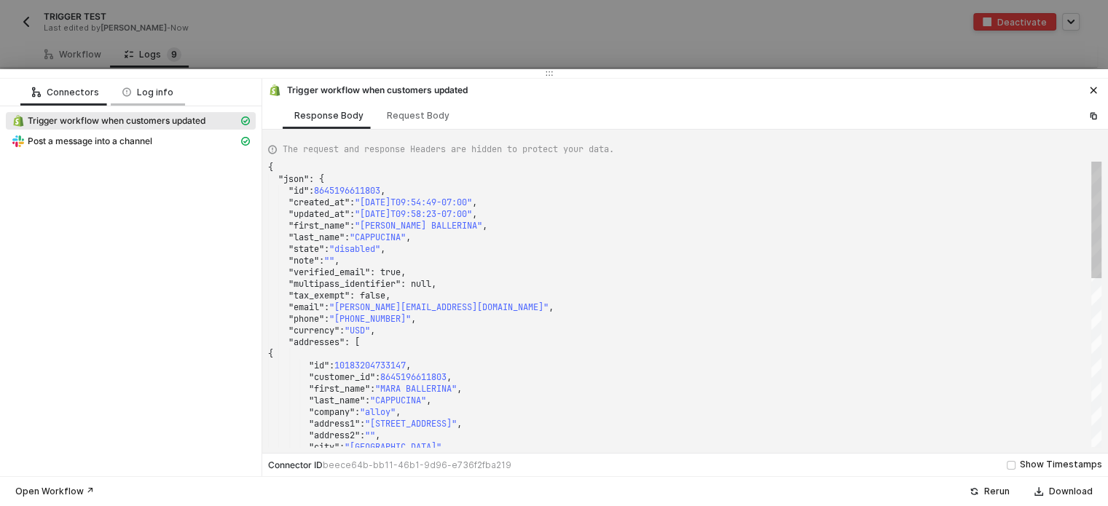
click at [138, 90] on div "Log info" at bounding box center [147, 93] width 51 height 12
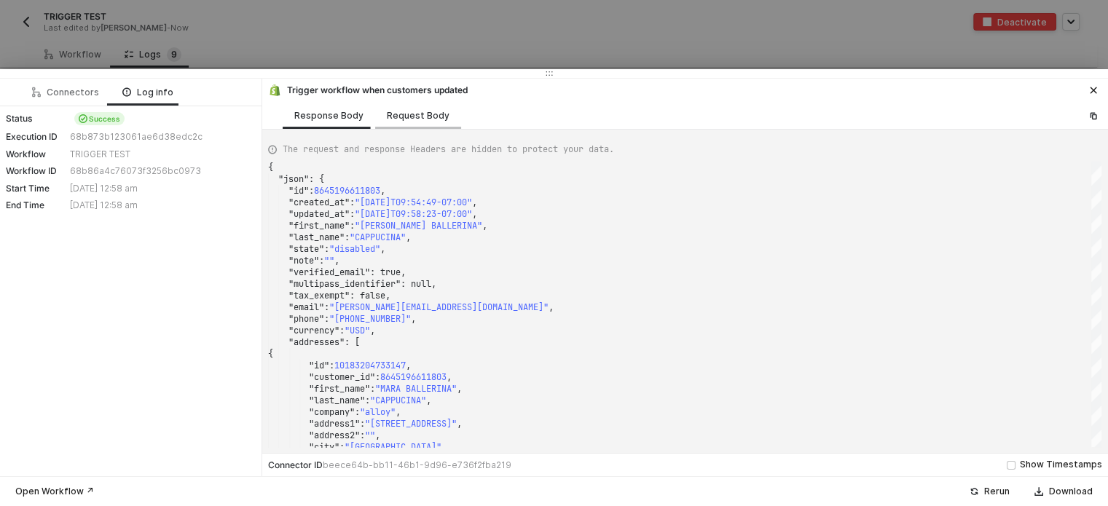
click at [418, 122] on div "Request Body" at bounding box center [418, 115] width 86 height 27
type textarea "{ "topic": "customers/update" }"
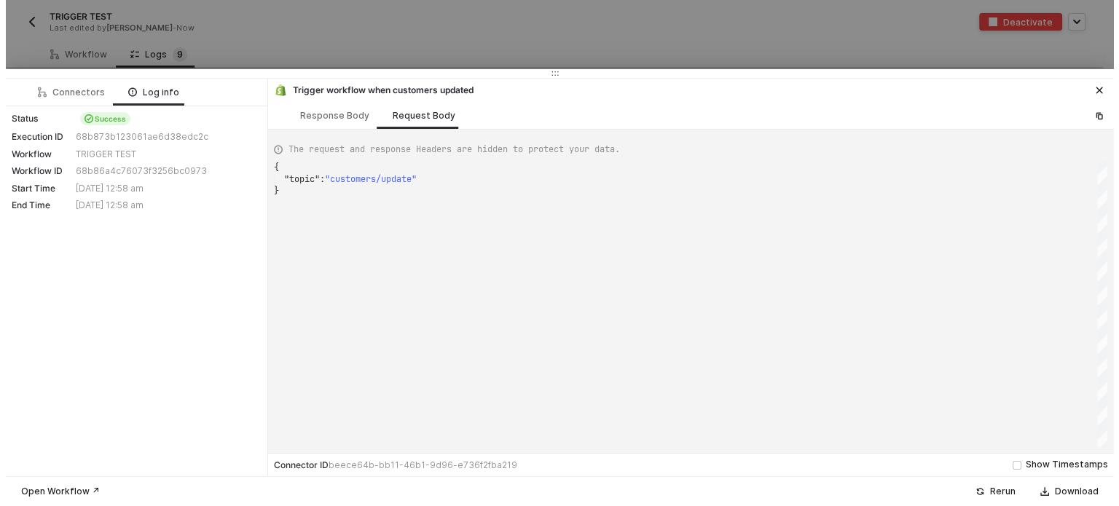
scroll to position [0, 4]
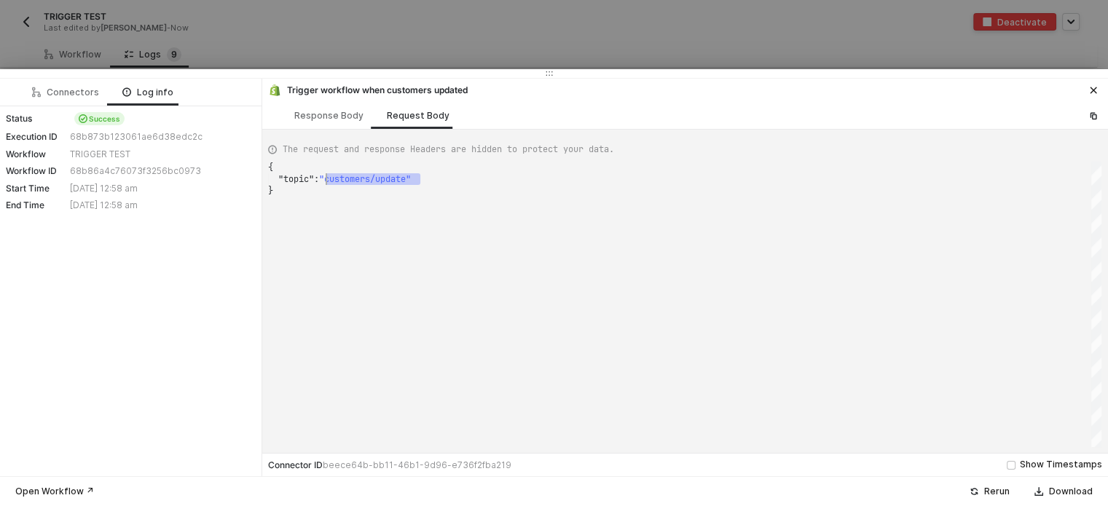
drag, startPoint x: 422, startPoint y: 180, endPoint x: 324, endPoint y: 178, distance: 98.3
click at [175, 44] on div at bounding box center [554, 253] width 1108 height 506
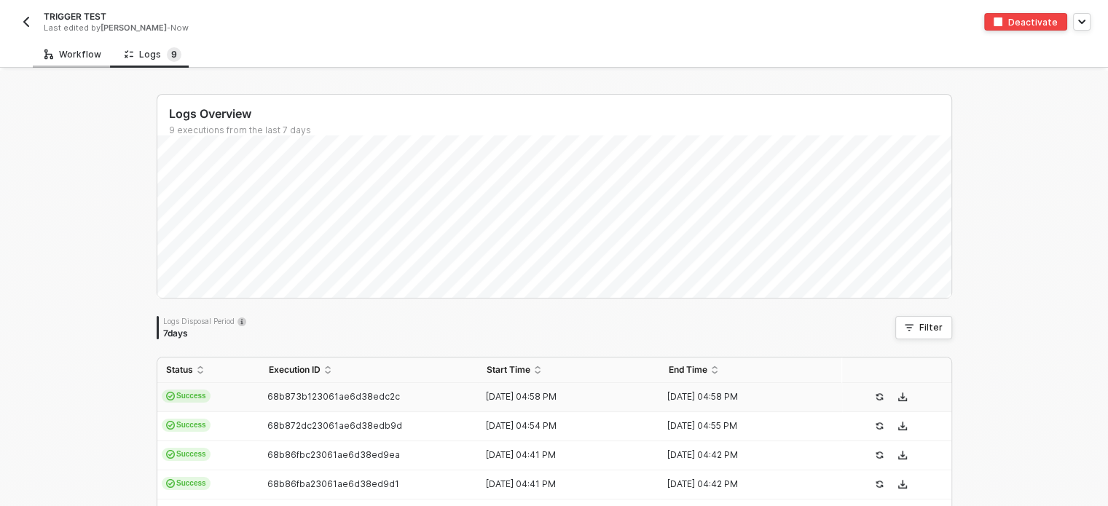
click at [71, 50] on div "Workflow" at bounding box center [72, 55] width 57 height 12
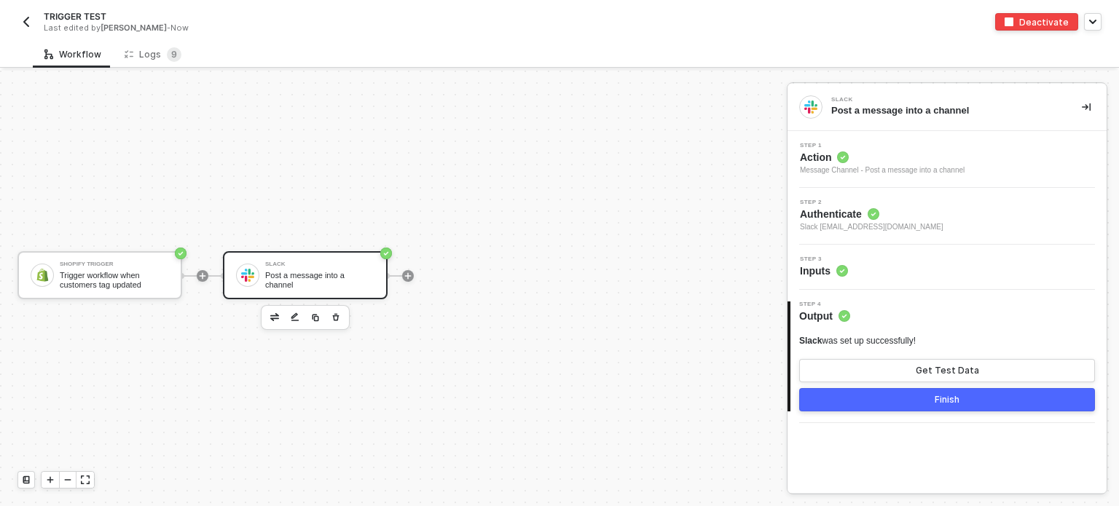
drag, startPoint x: 473, startPoint y: 321, endPoint x: 476, endPoint y: 340, distance: 19.2
click at [473, 321] on div at bounding box center [408, 276] width 194 height 114
click at [152, 276] on div "Trigger workflow when customers tag updated" at bounding box center [114, 280] width 109 height 18
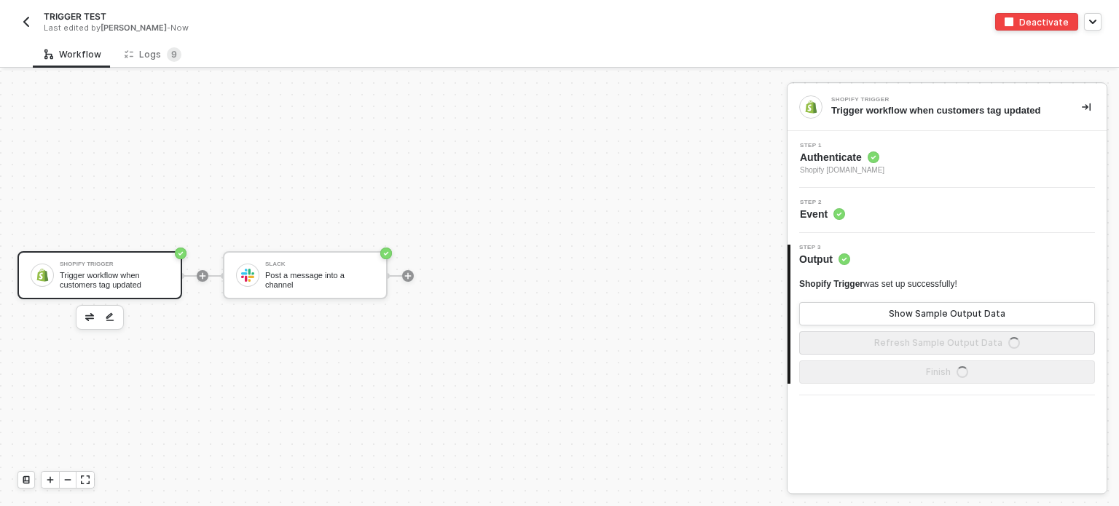
click at [825, 229] on div "Step 2 Event" at bounding box center [946, 210] width 319 height 45
click at [841, 172] on span "Shopify alloy-sandbox.myshopify.com" at bounding box center [842, 171] width 84 height 12
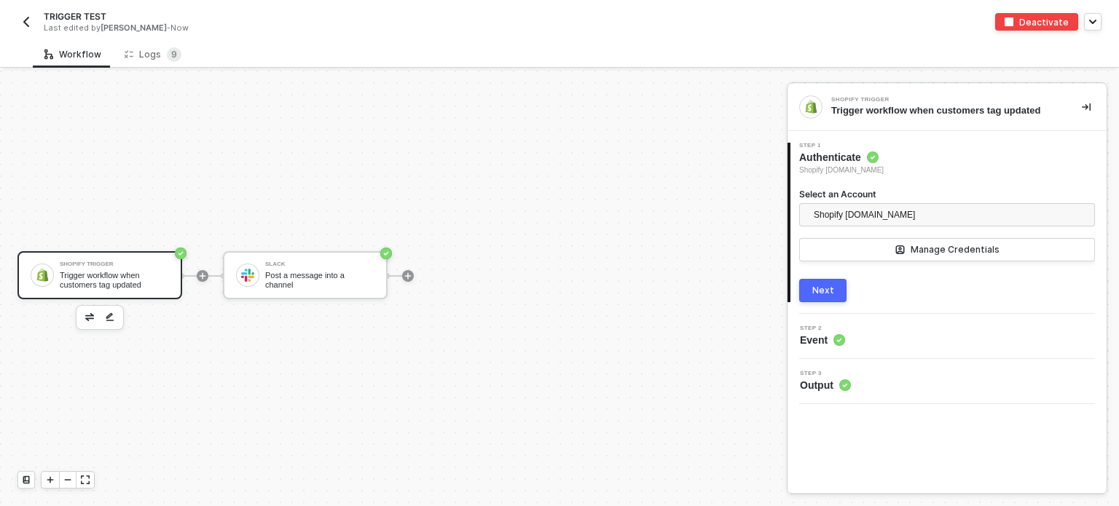
drag, startPoint x: 817, startPoint y: 293, endPoint x: 835, endPoint y: 295, distance: 18.3
click at [819, 291] on div "Next" at bounding box center [823, 291] width 22 height 12
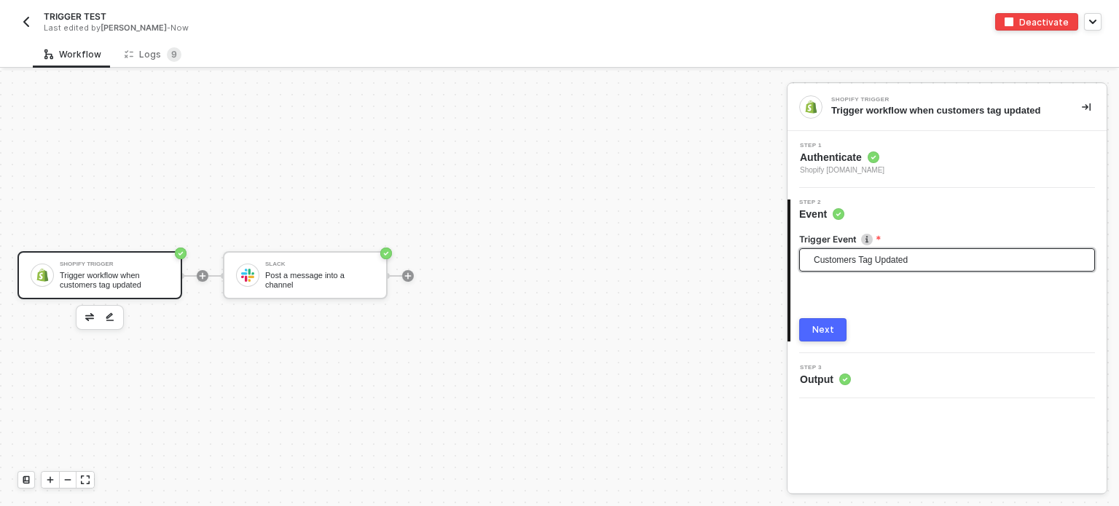
click at [881, 266] on span "Customers Tag Updated" at bounding box center [950, 260] width 272 height 22
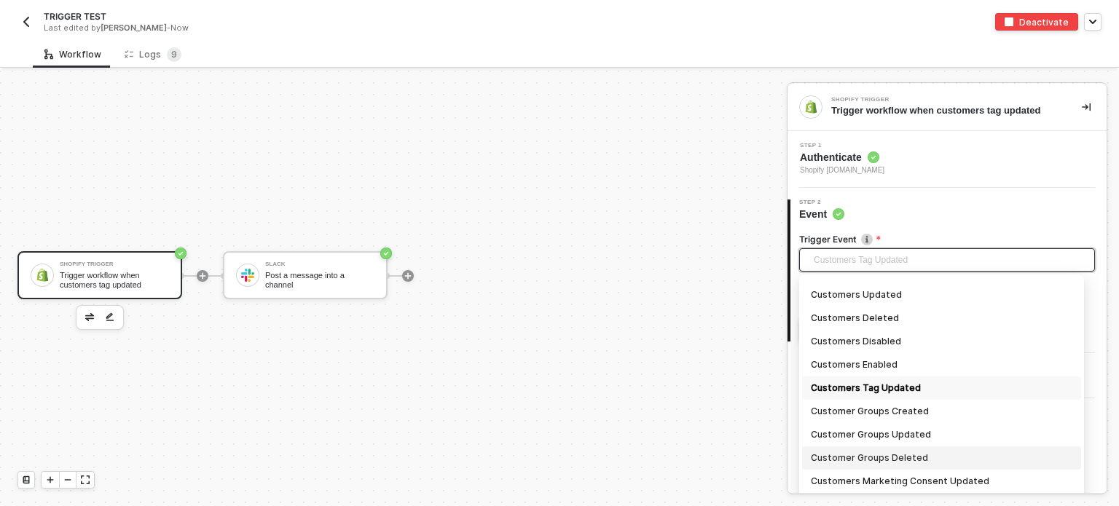
scroll to position [274, 0]
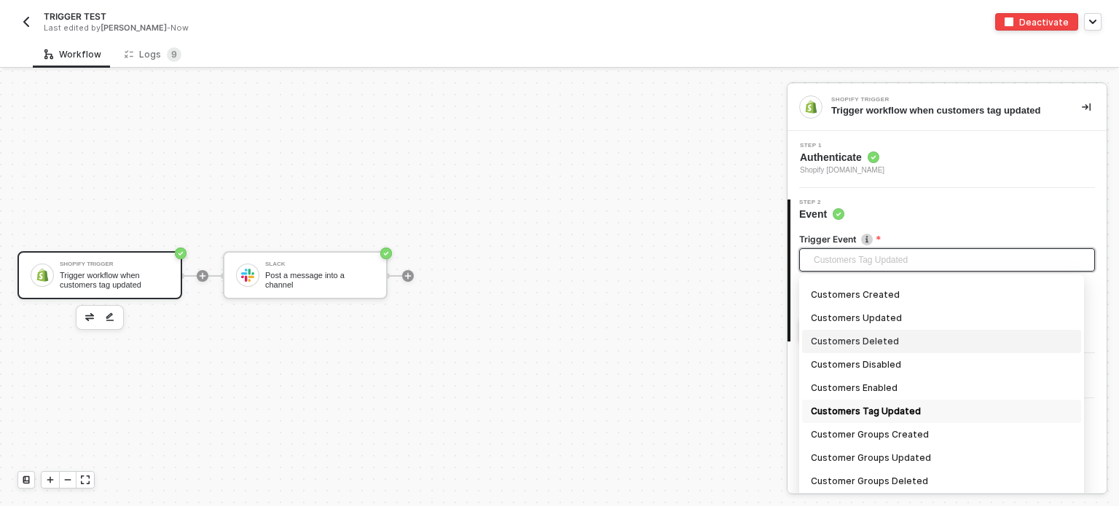
click at [864, 341] on div "Customers Deleted" at bounding box center [941, 342] width 261 height 16
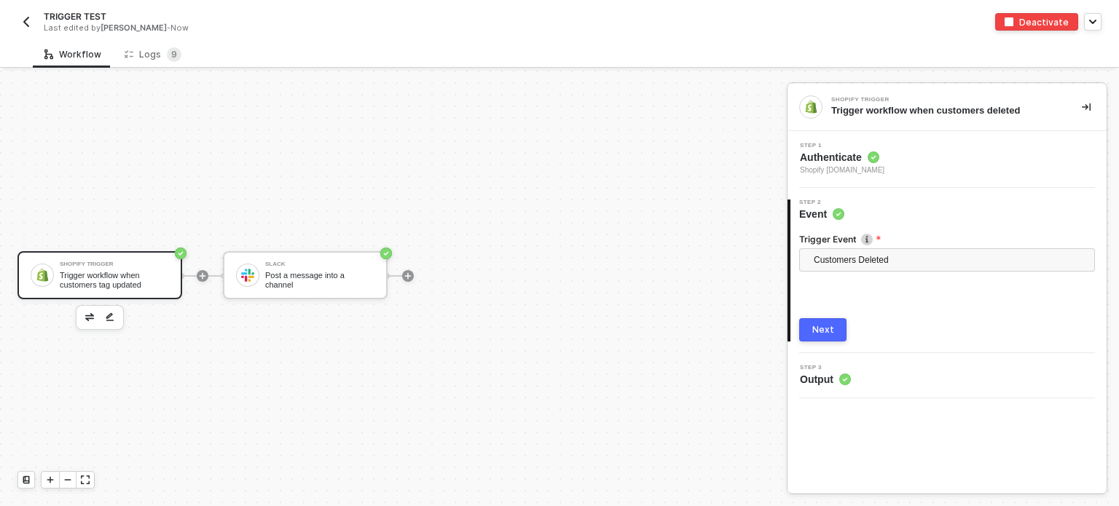
drag, startPoint x: 825, startPoint y: 333, endPoint x: 837, endPoint y: 337, distance: 12.2
click at [825, 334] on div "Next" at bounding box center [823, 330] width 22 height 12
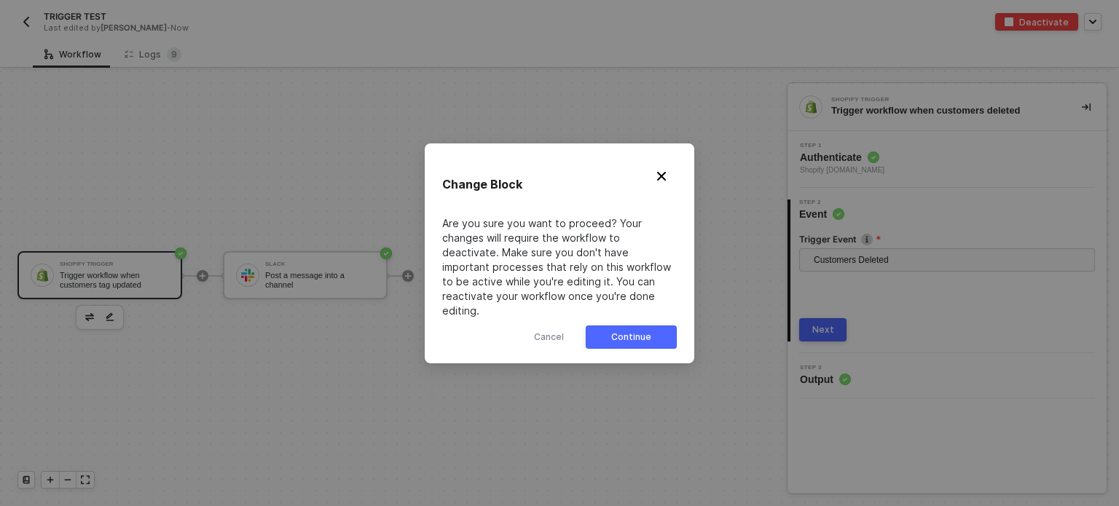
drag, startPoint x: 645, startPoint y: 334, endPoint x: 733, endPoint y: 338, distance: 88.2
click at [648, 335] on button "Continue" at bounding box center [631, 337] width 91 height 23
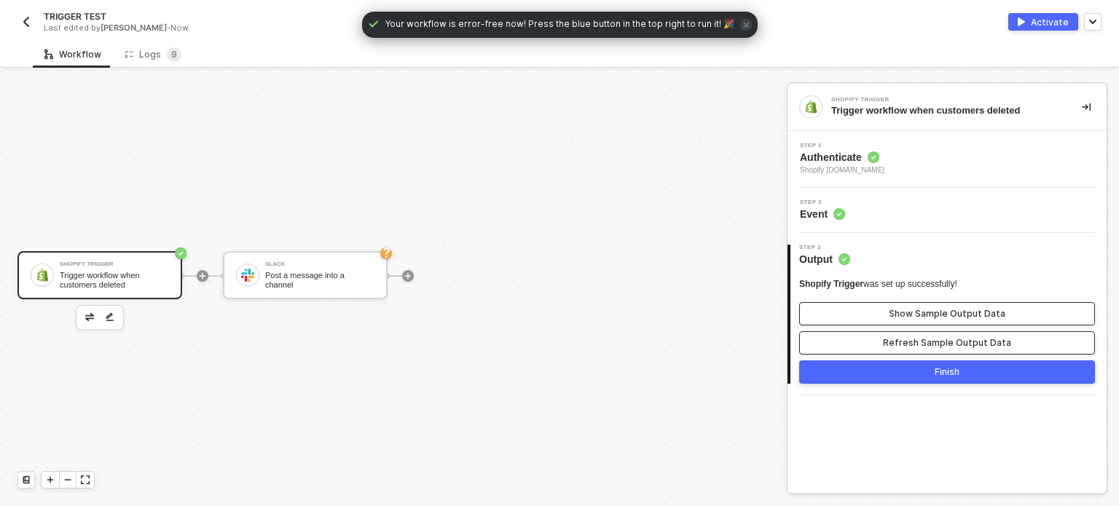
drag, startPoint x: 865, startPoint y: 340, endPoint x: 891, endPoint y: 314, distance: 37.1
click at [868, 337] on button "Refresh Sample Output Data" at bounding box center [947, 342] width 296 height 23
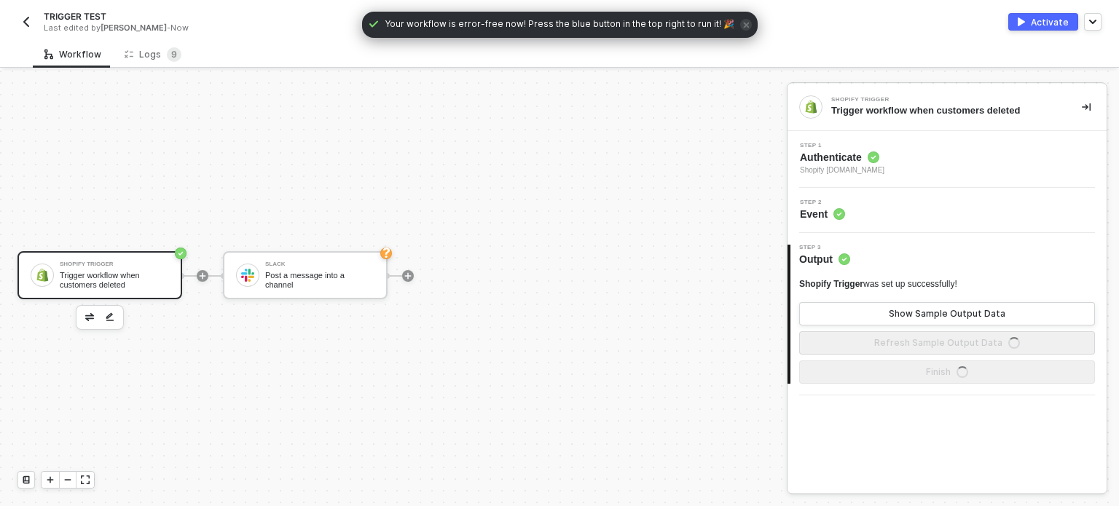
click at [894, 299] on div "Shopify Trigger was set up successfully! Show Sample Output Data Refresh Sample…" at bounding box center [947, 316] width 296 height 76
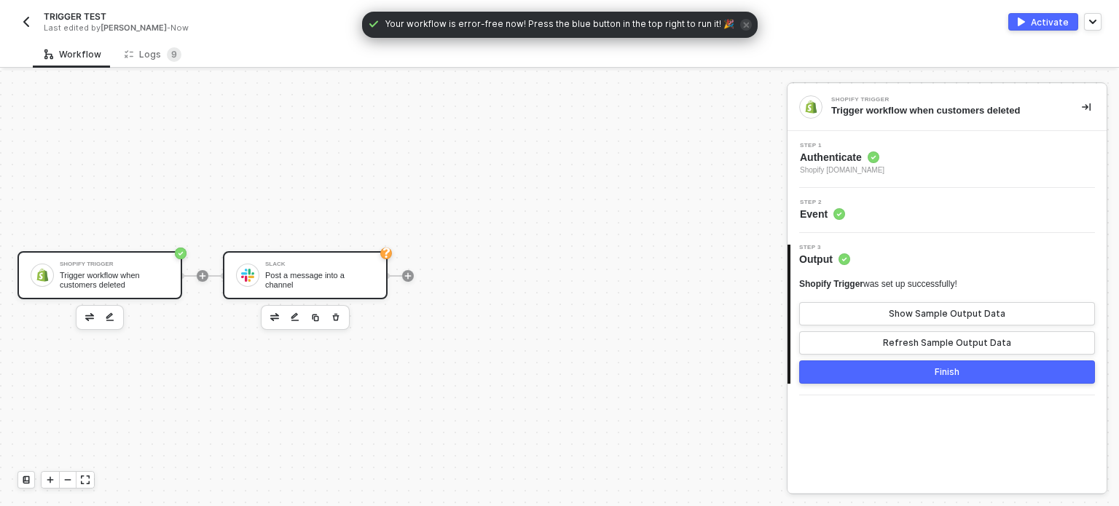
click at [341, 264] on div "Slack" at bounding box center [319, 264] width 109 height 6
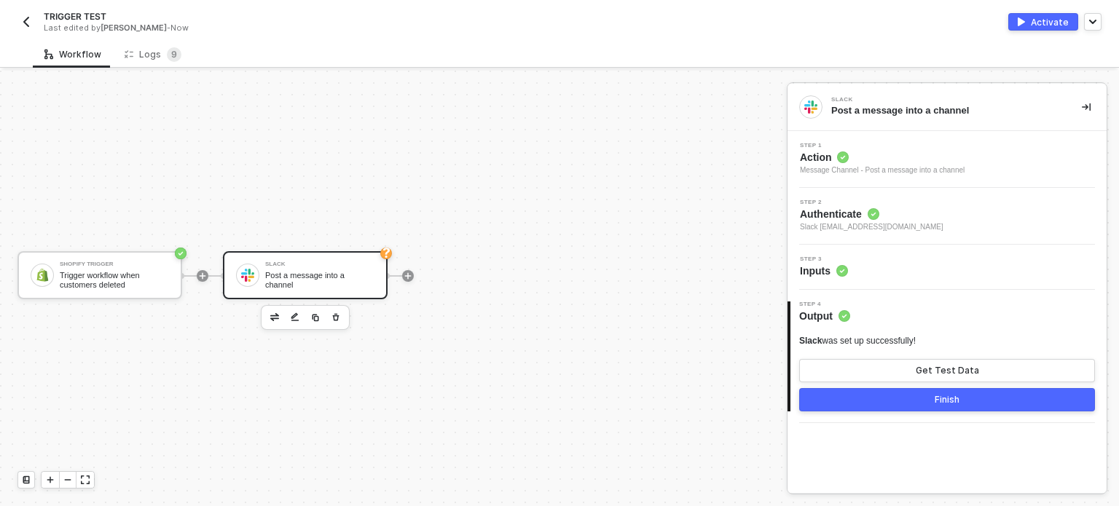
click at [833, 260] on span "Step 3" at bounding box center [824, 259] width 48 height 6
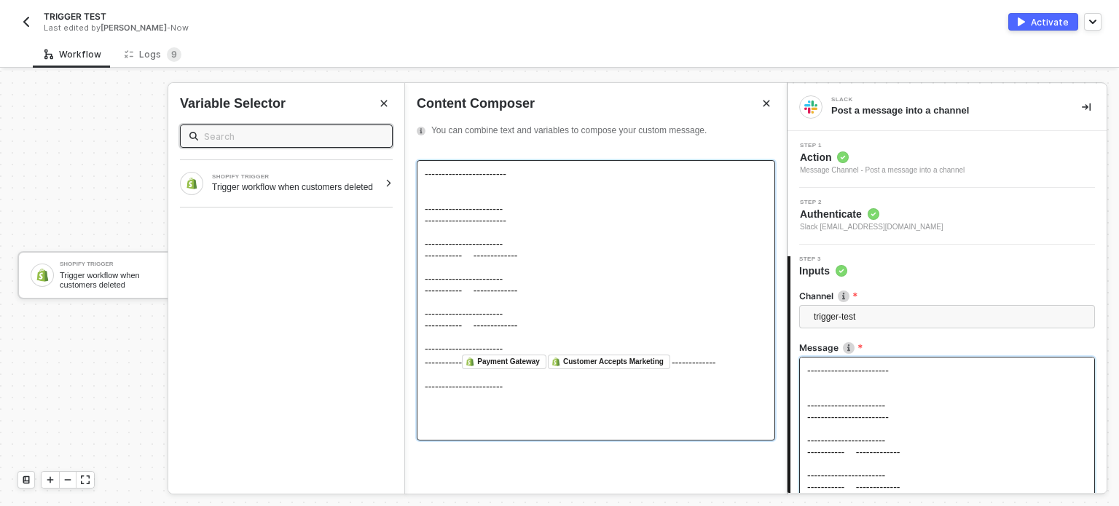
click at [466, 174] on span "------------------------ ----------------------- ------------------------ -----…" at bounding box center [471, 261] width 93 height 186
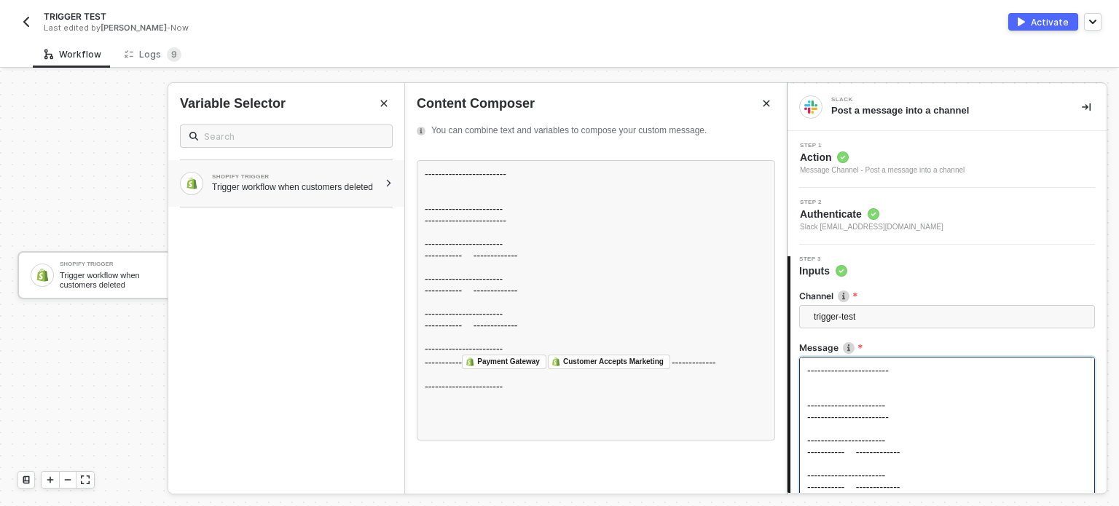
click at [368, 189] on div "Trigger workflow when customers deleted" at bounding box center [295, 187] width 167 height 12
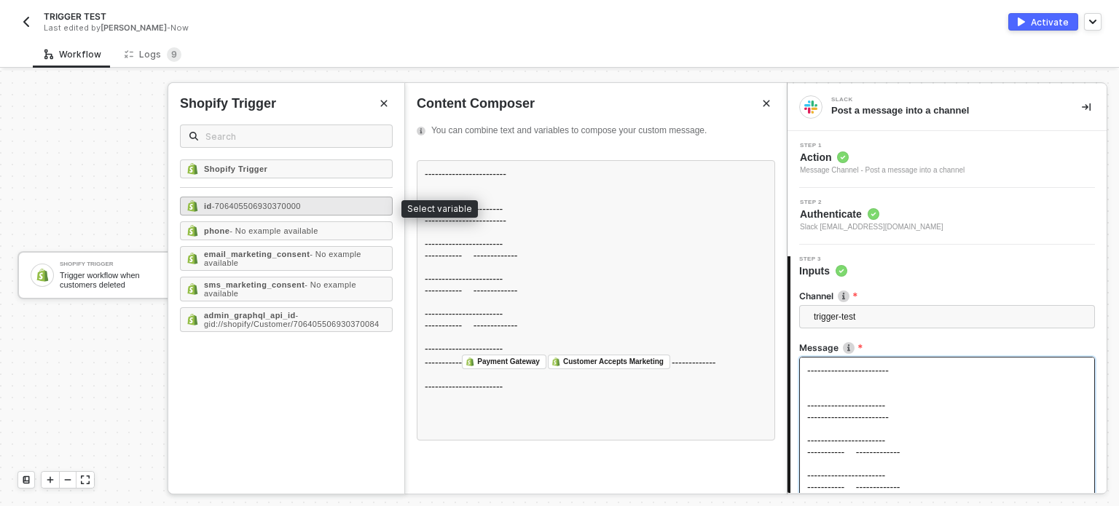
click at [261, 202] on span "- 706405506930370000" at bounding box center [256, 206] width 89 height 9
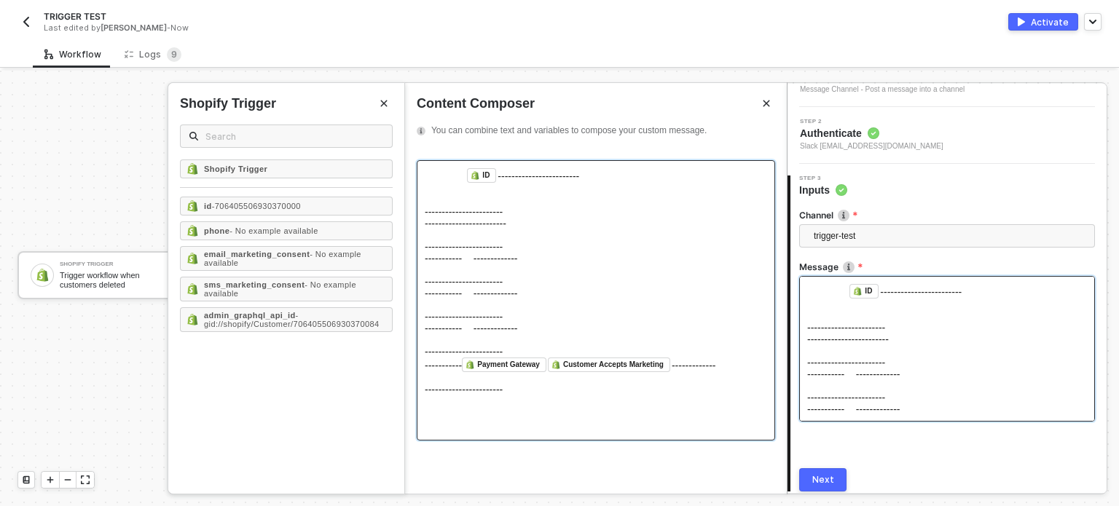
scroll to position [135, 0]
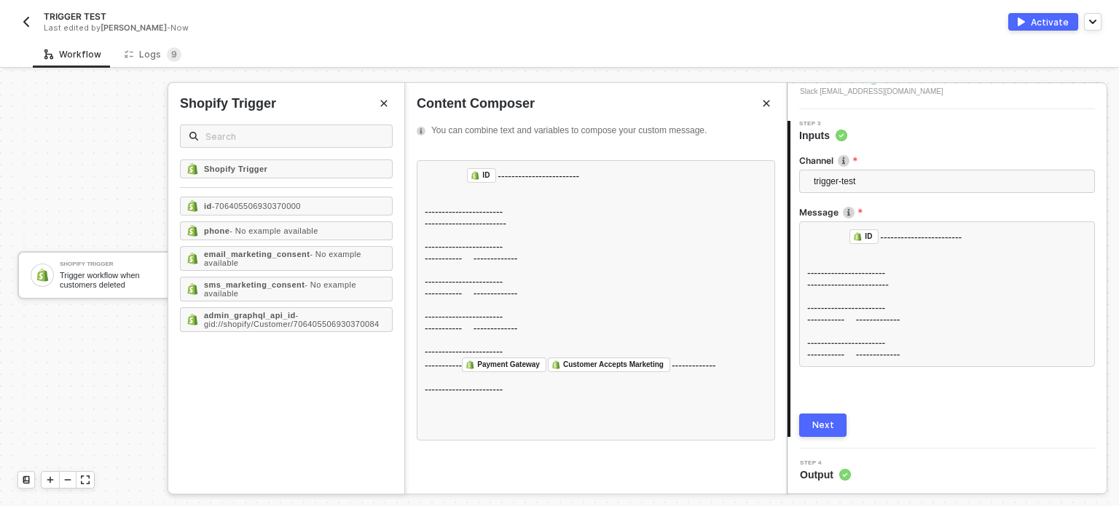
click at [822, 423] on div "Next" at bounding box center [823, 426] width 22 height 12
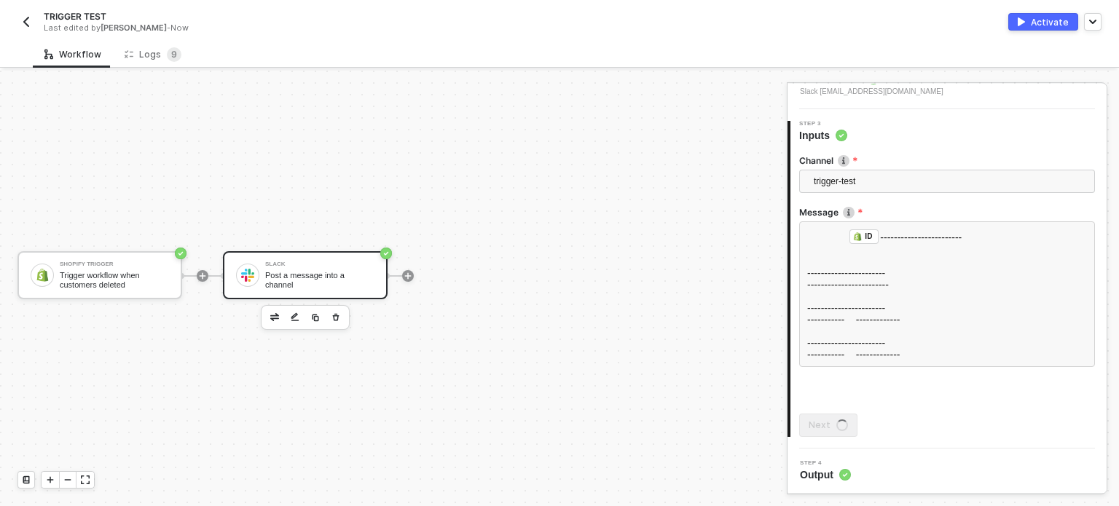
click at [1035, 20] on div "Activate" at bounding box center [1050, 22] width 38 height 12
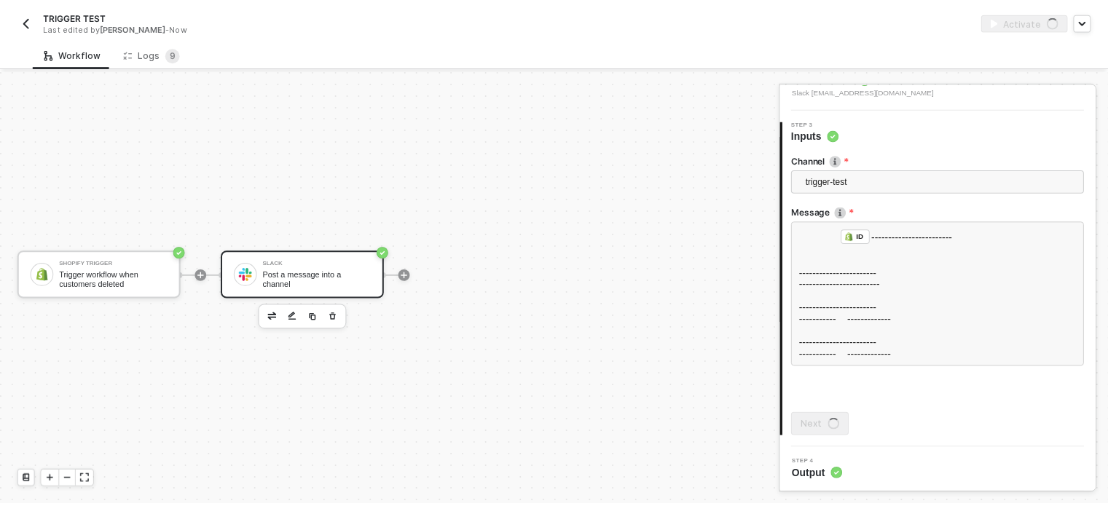
scroll to position [0, 0]
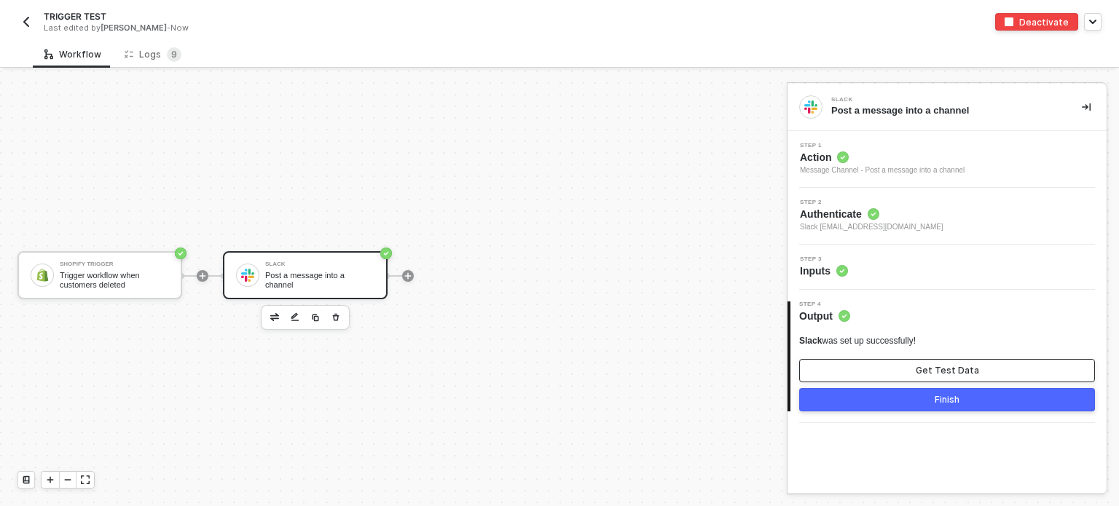
click at [942, 368] on button "Get Test Data" at bounding box center [947, 370] width 296 height 23
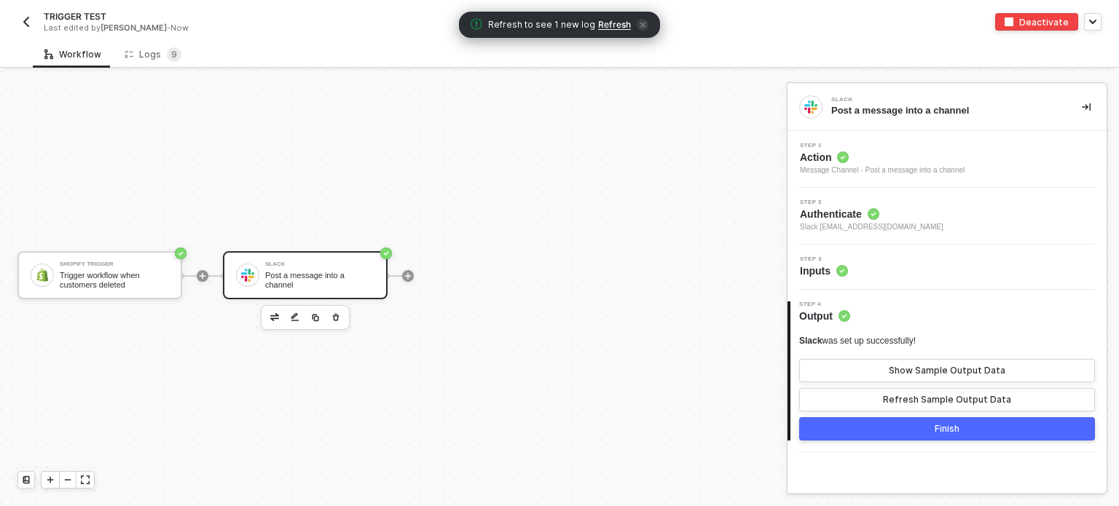
click at [615, 21] on span "Refresh" at bounding box center [614, 25] width 33 height 12
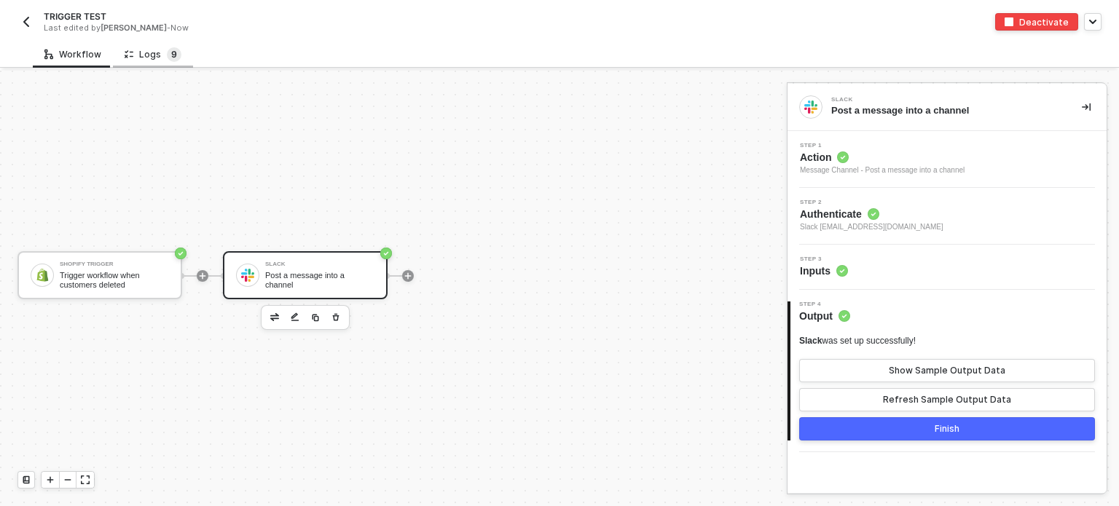
click at [165, 62] on div "Logs 9" at bounding box center [153, 54] width 80 height 27
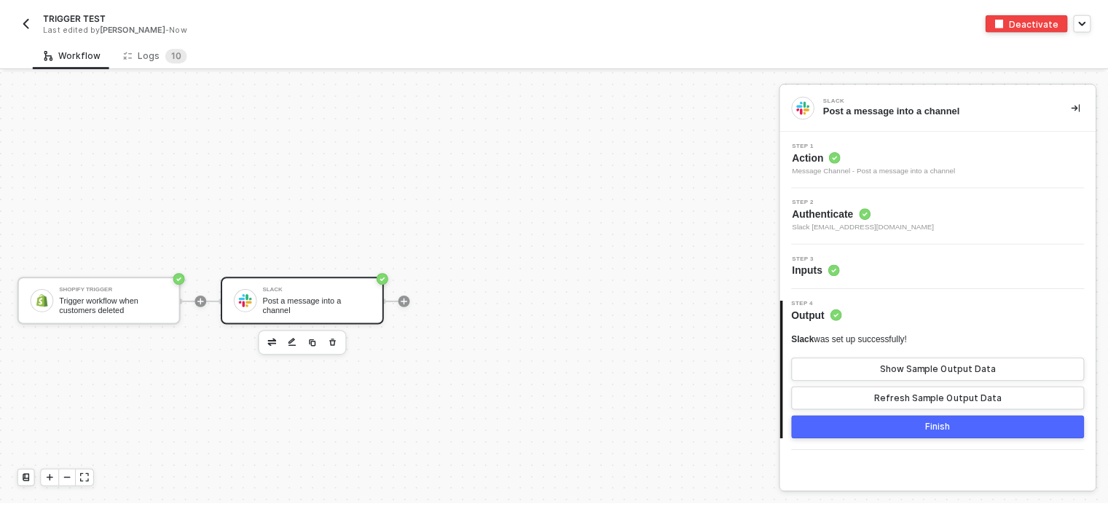
scroll to position [26, 0]
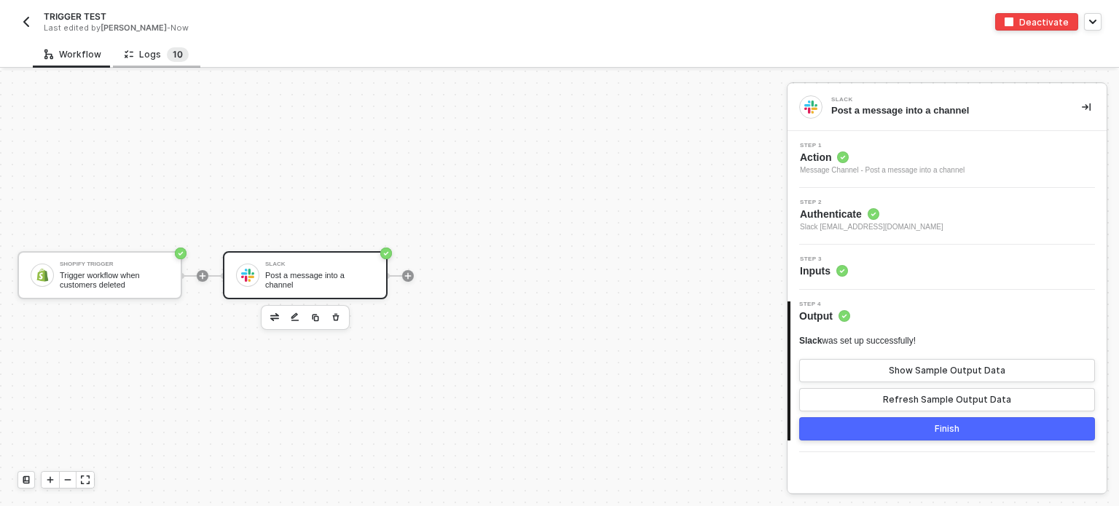
click at [167, 52] on sup "1 0" at bounding box center [178, 54] width 22 height 15
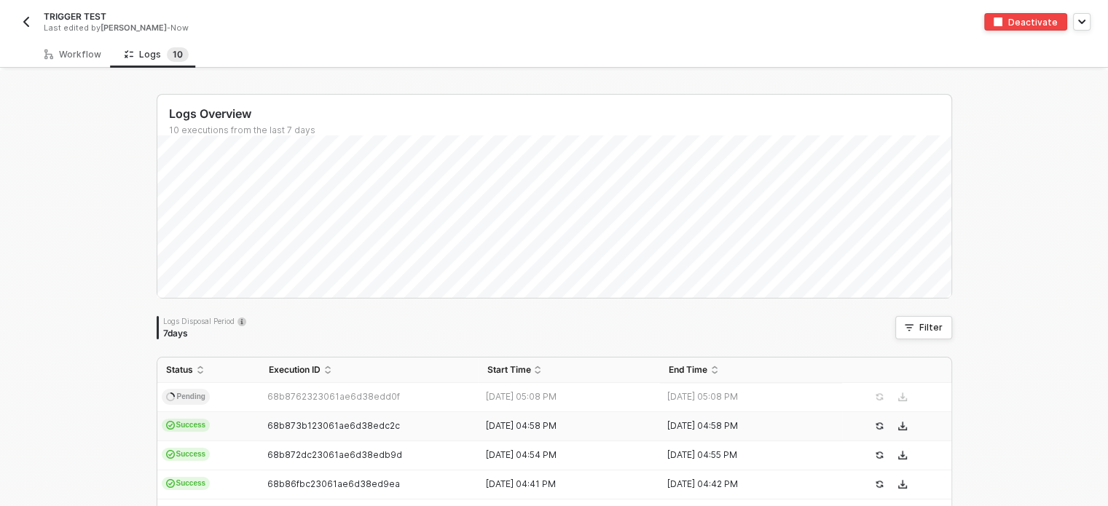
click at [206, 419] on td "Success" at bounding box center [208, 426] width 103 height 29
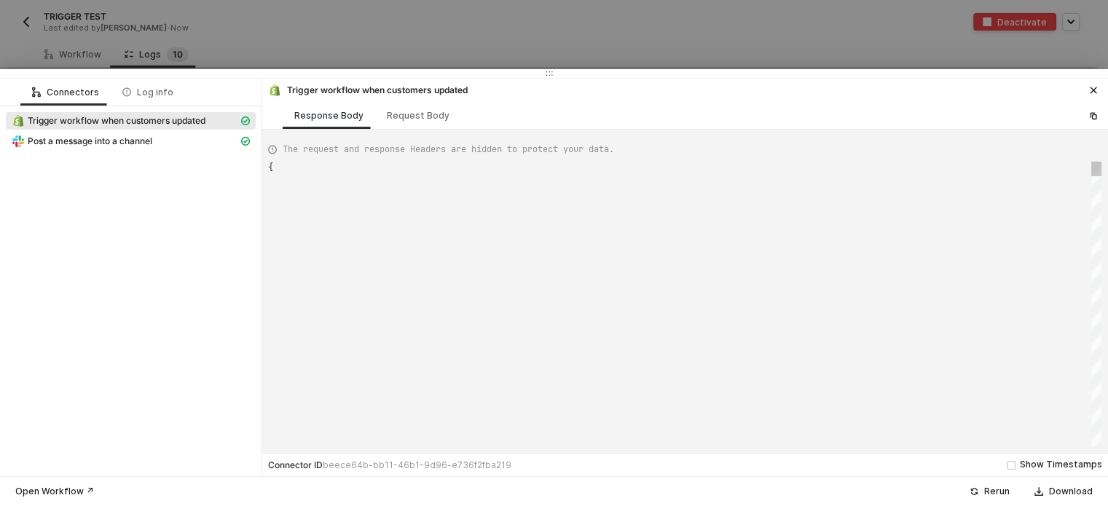
type textarea "{ "json": { "id": 8645196611803, "created_at": "[DATE]T09:54:49-07:00", "update…"
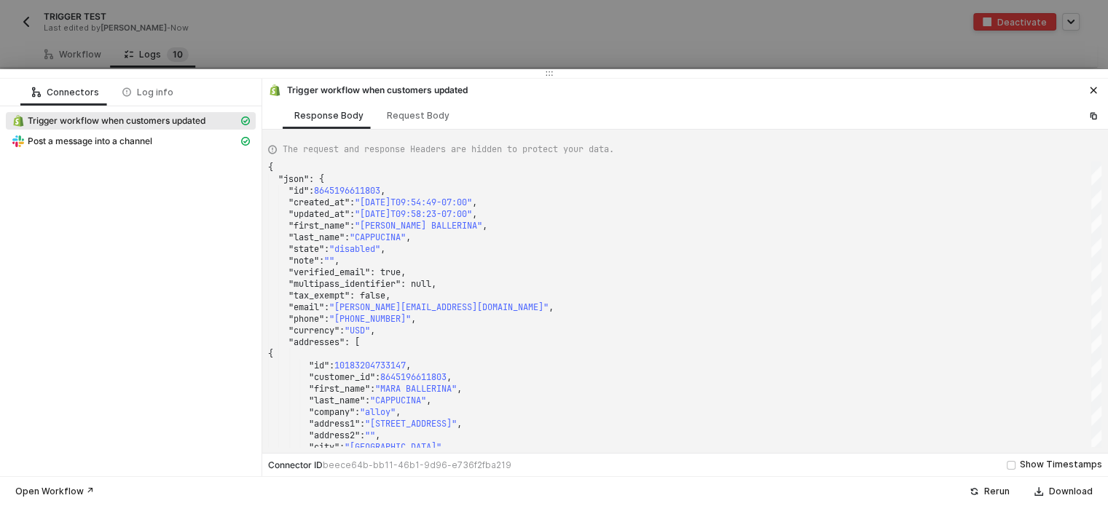
click at [47, 49] on div at bounding box center [554, 253] width 1108 height 506
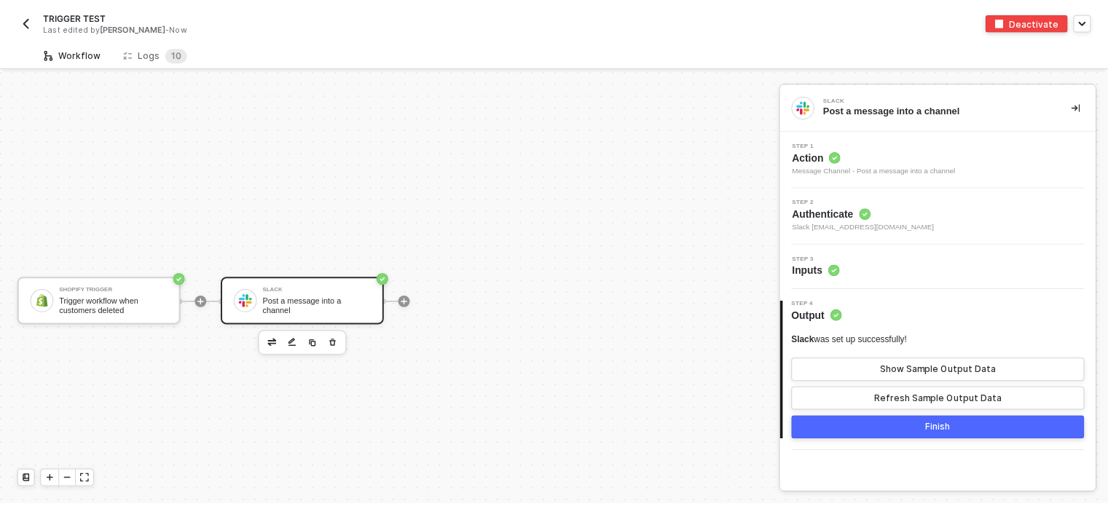
scroll to position [26, 0]
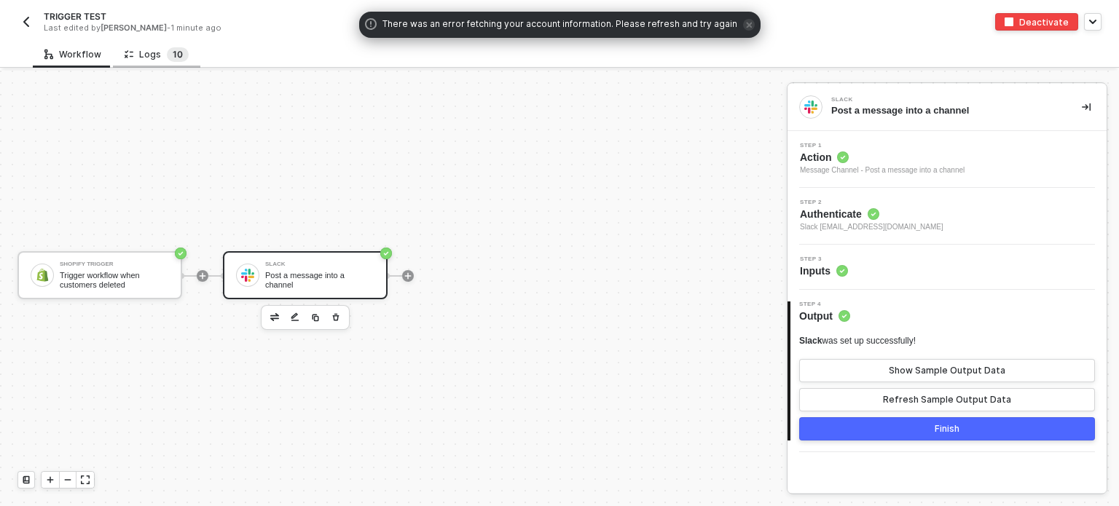
click at [178, 52] on sup "1 0" at bounding box center [178, 54] width 22 height 15
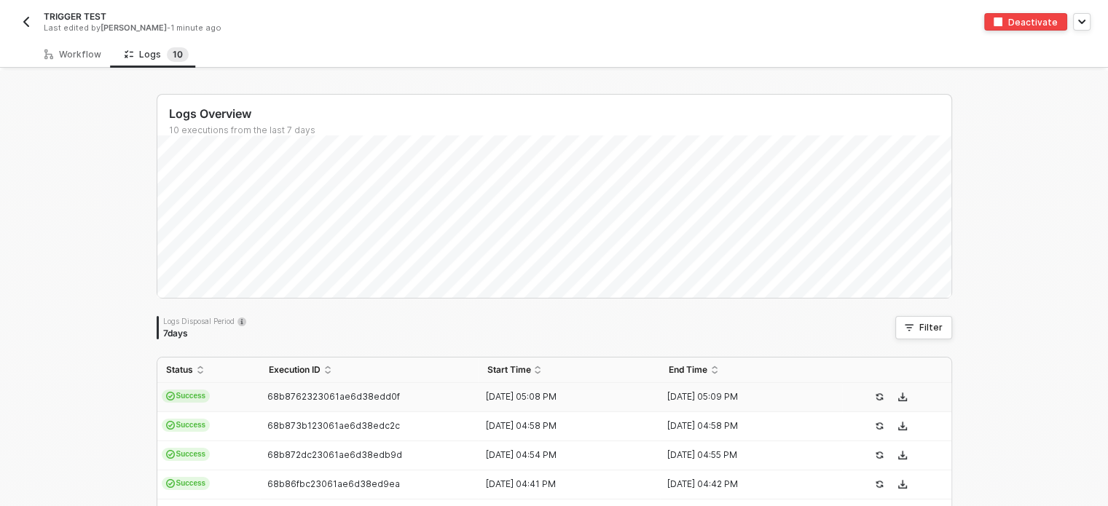
click at [242, 398] on td "Success" at bounding box center [208, 397] width 103 height 29
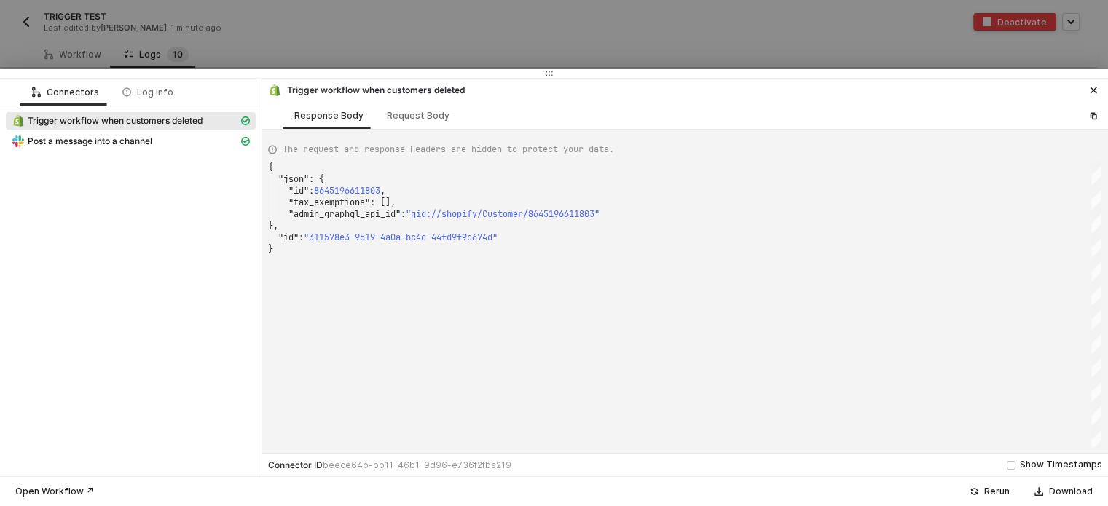
scroll to position [0, 4]
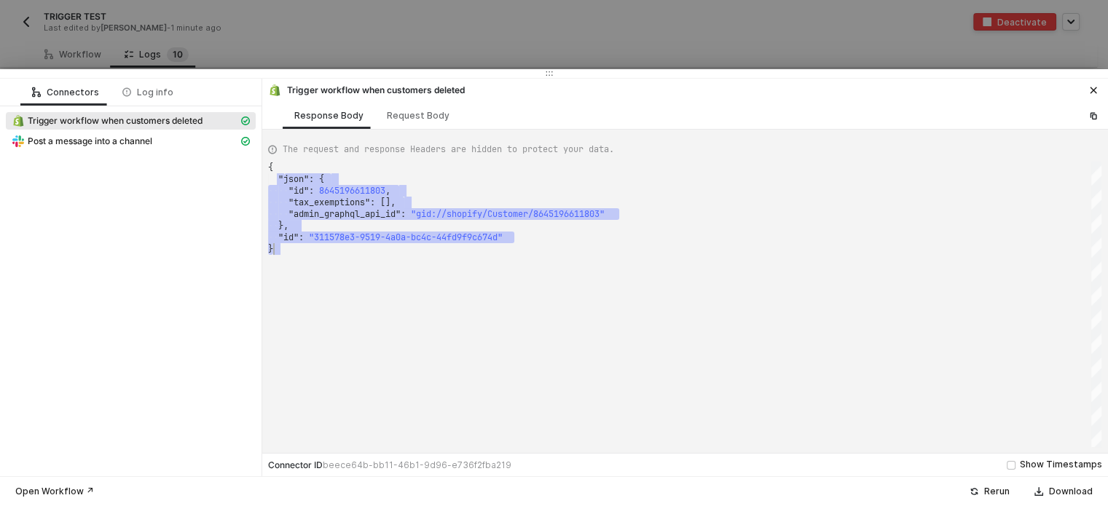
drag, startPoint x: 285, startPoint y: 177, endPoint x: 580, endPoint y: 252, distance: 304.4
click at [430, 117] on div "Request Body" at bounding box center [418, 116] width 63 height 12
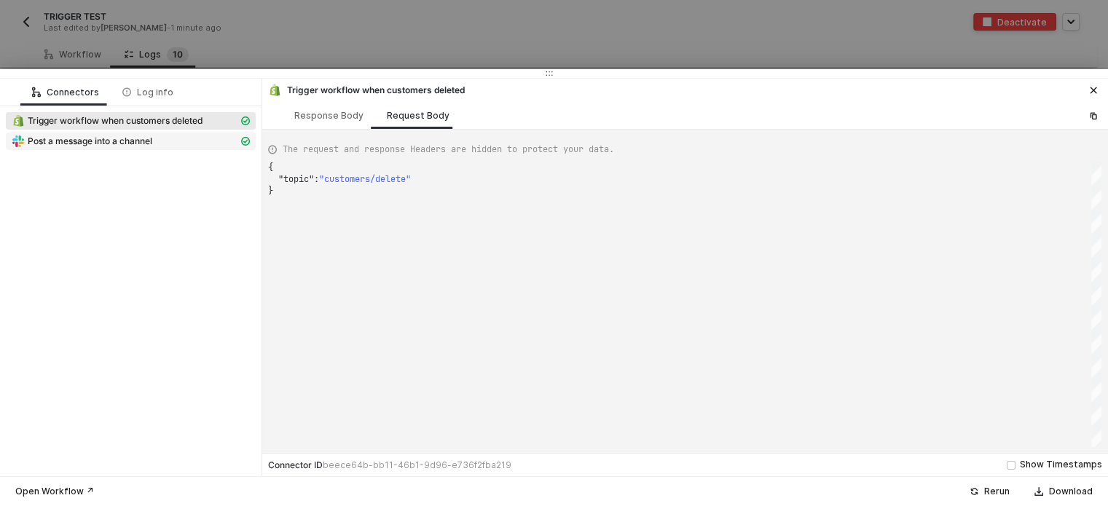
click at [127, 139] on span "Post a message into a channel" at bounding box center [90, 141] width 125 height 12
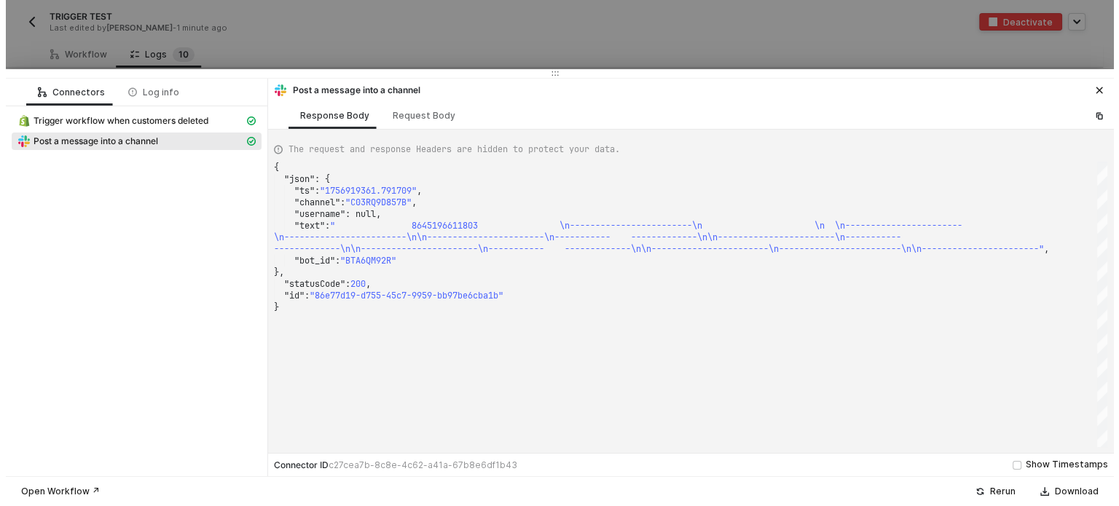
scroll to position [0, 2112]
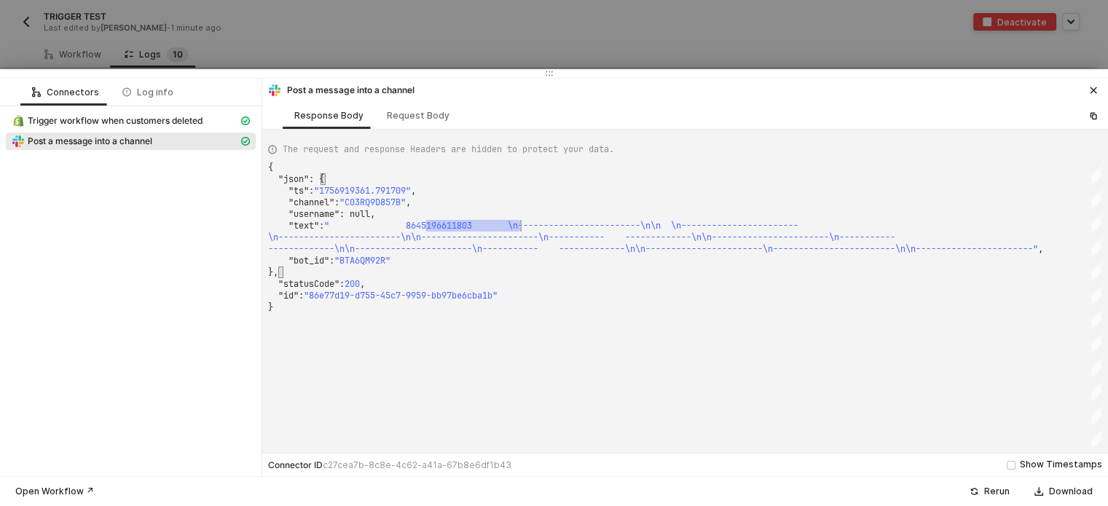
type textarea "{ "json": { "ts": "1756919361.791709", "channel": "C03RQ9D857B", "username": nu…"
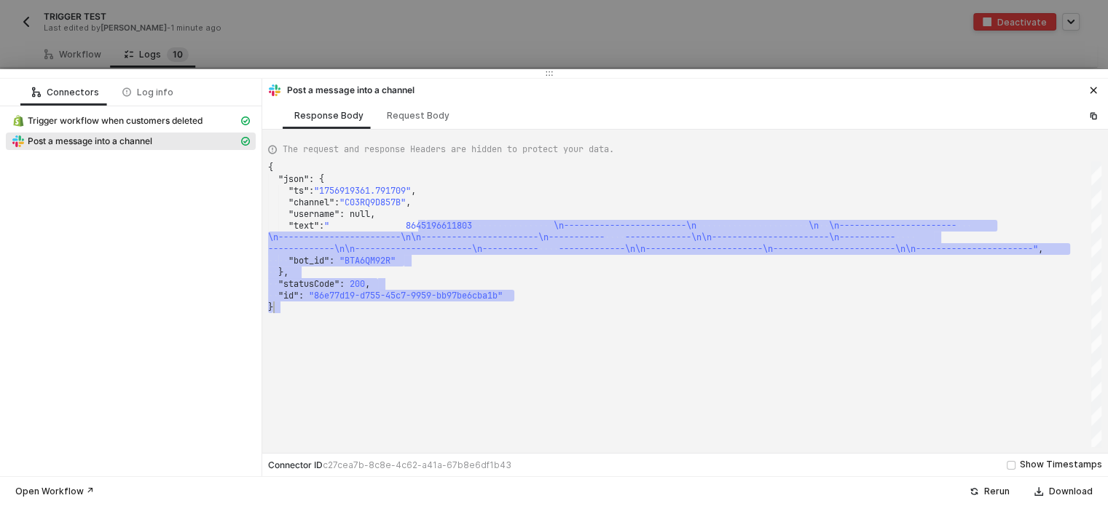
drag, startPoint x: 424, startPoint y: 221, endPoint x: 813, endPoint y: 339, distance: 406.5
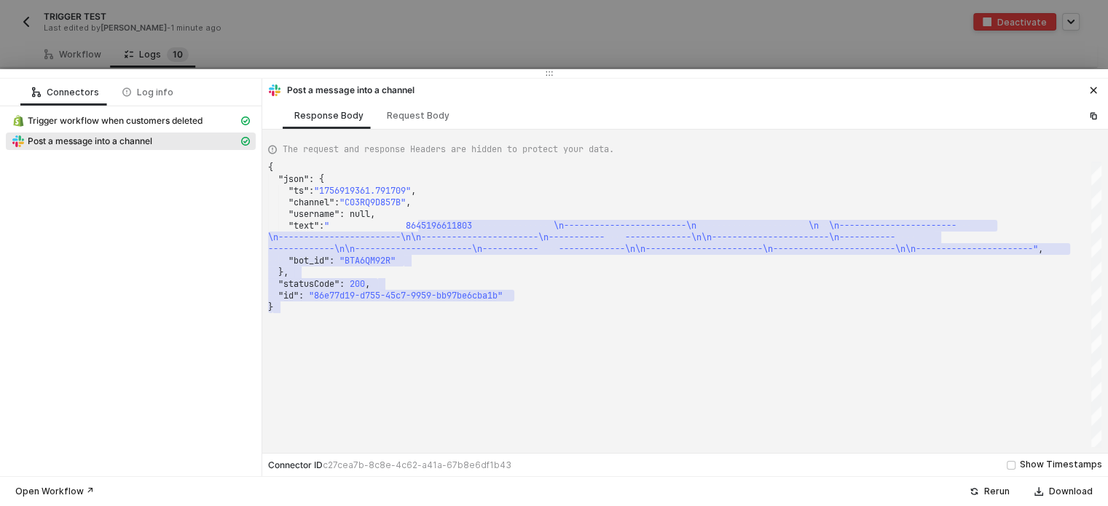
drag, startPoint x: 656, startPoint y: 25, endPoint x: 857, endPoint y: 25, distance: 201.8
click at [661, 25] on div at bounding box center [554, 253] width 1108 height 506
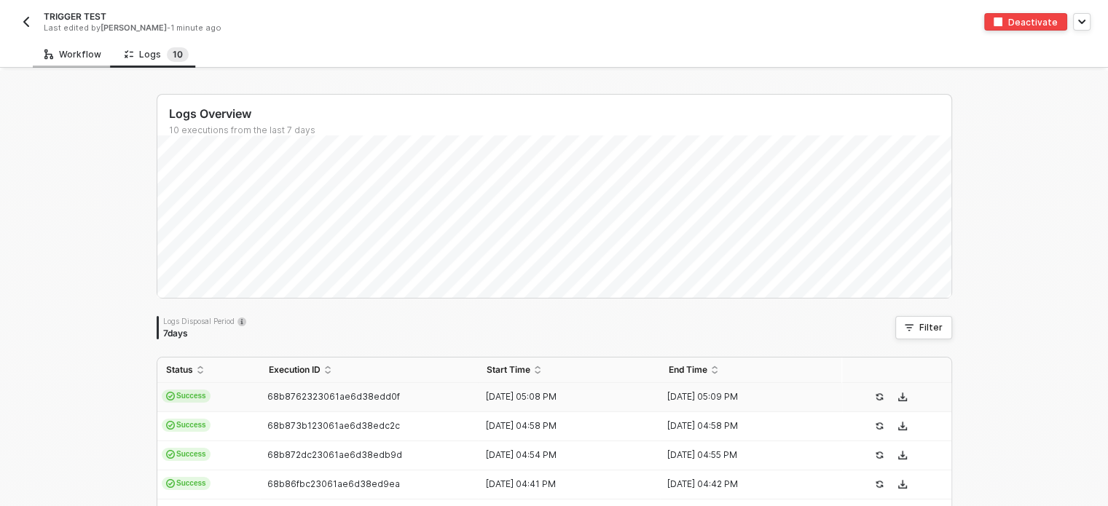
click at [74, 51] on div "Workflow" at bounding box center [72, 55] width 57 height 12
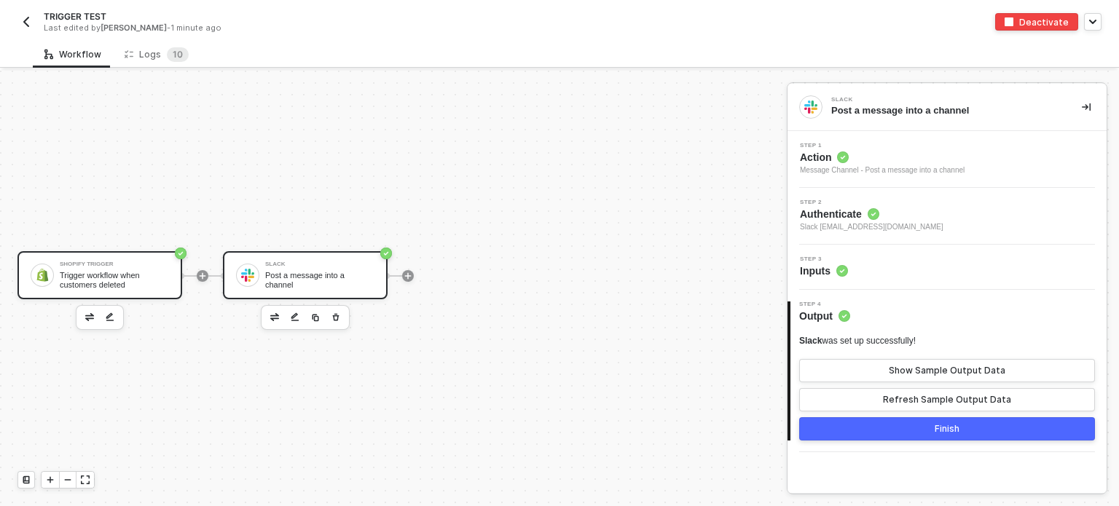
click at [93, 288] on div "Trigger workflow when customers deleted" at bounding box center [114, 280] width 109 height 18
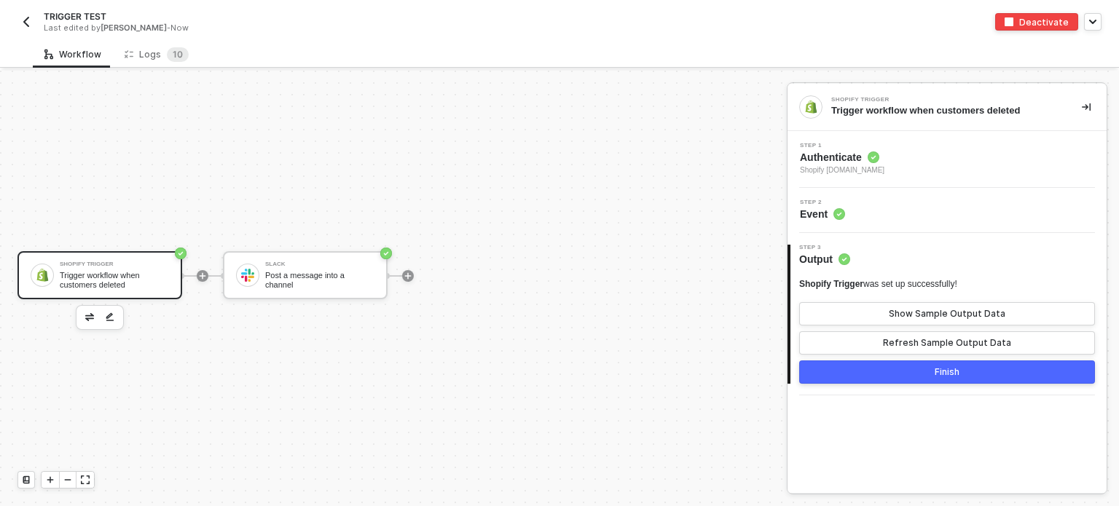
click at [134, 282] on div "Trigger workflow when customers deleted" at bounding box center [114, 280] width 109 height 18
click at [829, 159] on span "Authenticate" at bounding box center [842, 157] width 84 height 15
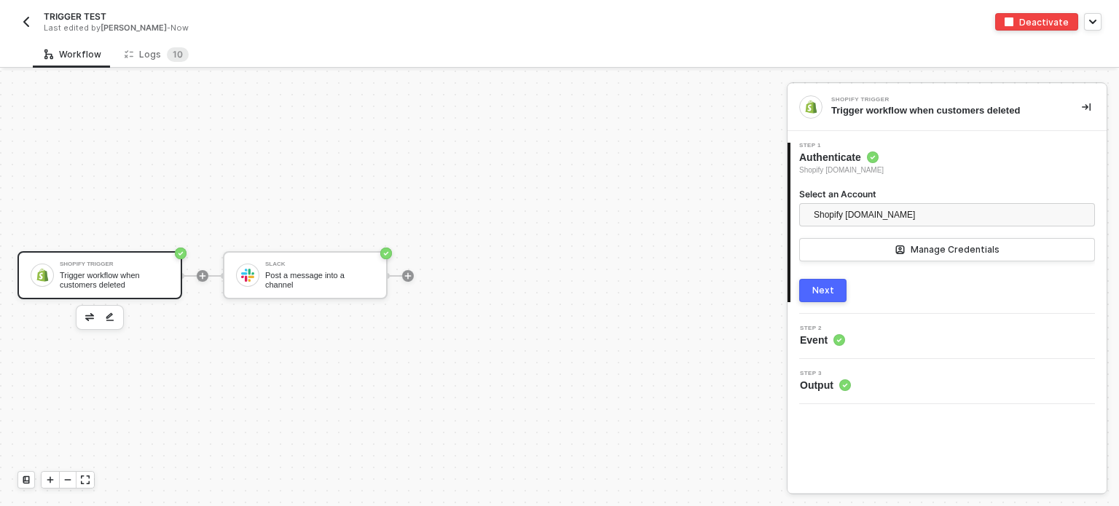
drag, startPoint x: 831, startPoint y: 288, endPoint x: 883, endPoint y: 279, distance: 52.6
click at [834, 288] on button "Next" at bounding box center [822, 290] width 47 height 23
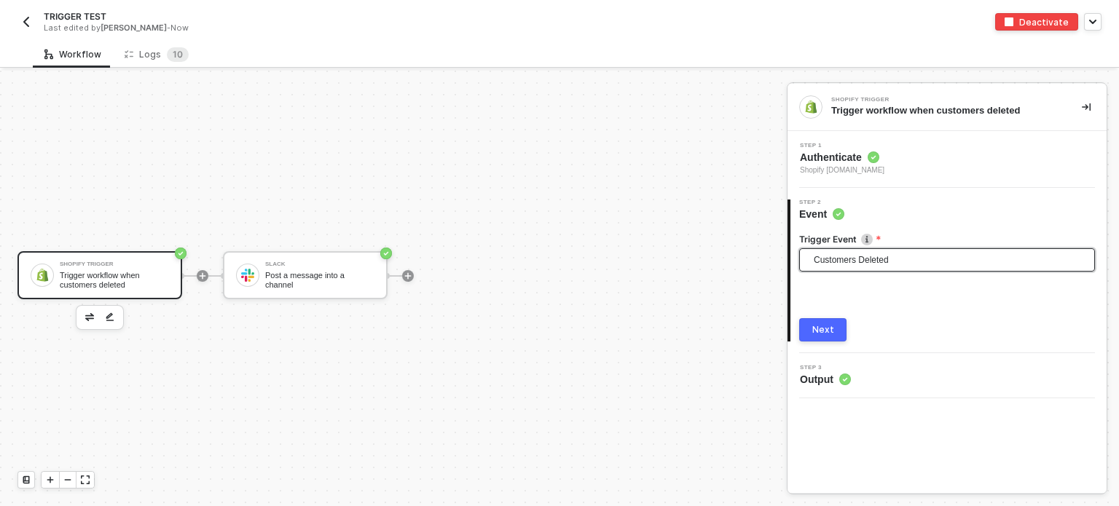
click at [870, 264] on span "Customers Deleted" at bounding box center [950, 260] width 272 height 22
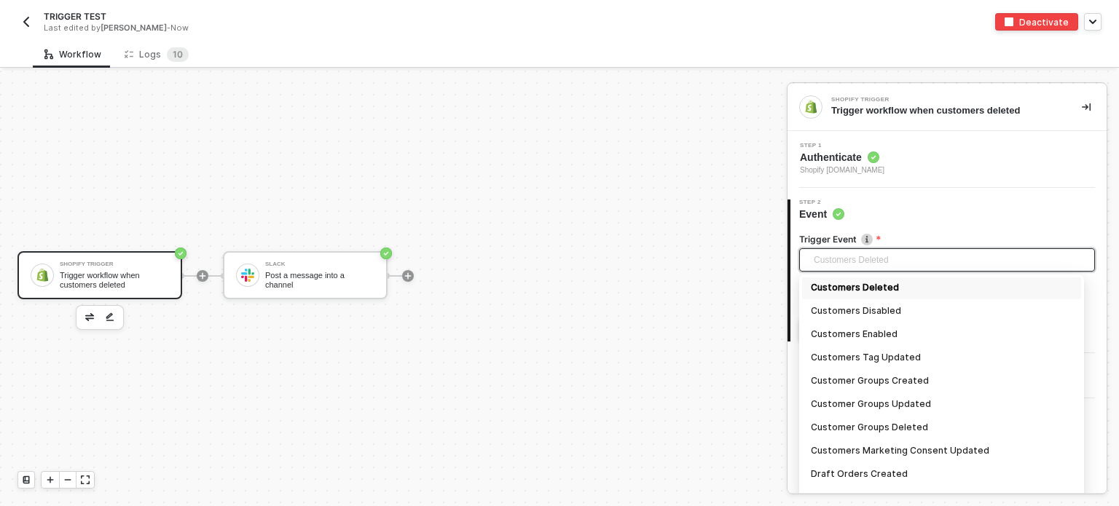
scroll to position [350, 0]
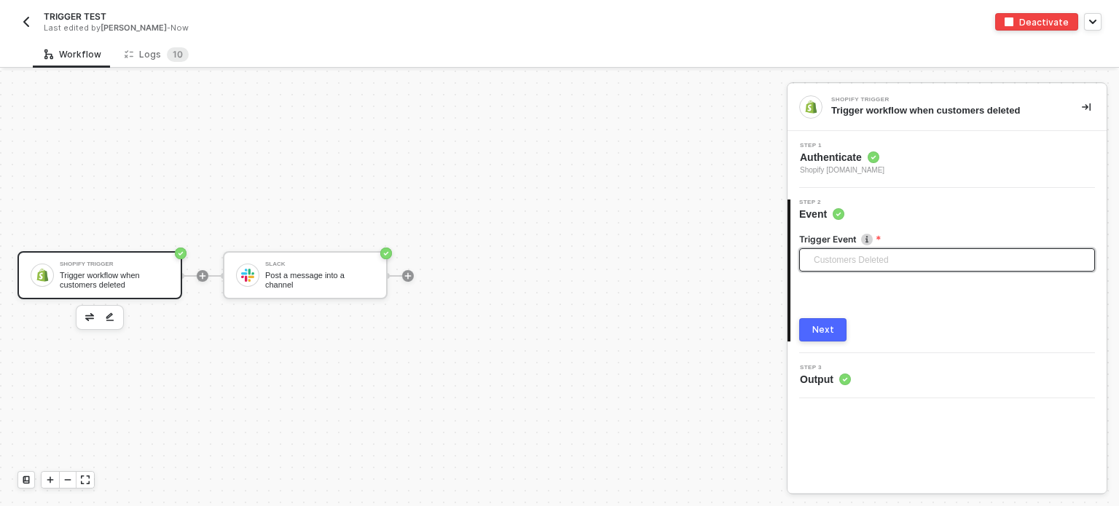
click at [877, 253] on span "Customers Deleted" at bounding box center [950, 260] width 272 height 22
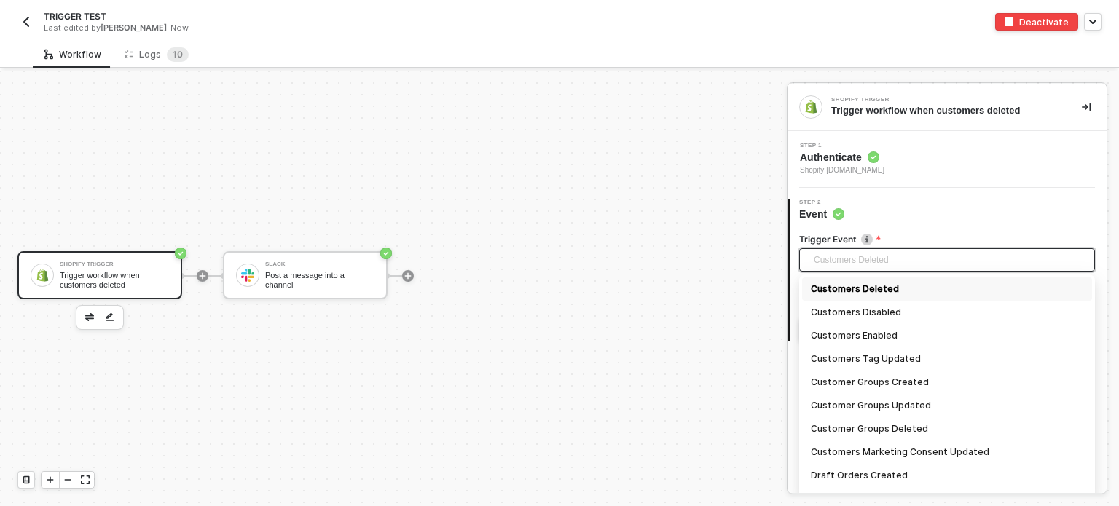
click at [862, 261] on span "Customers Deleted" at bounding box center [950, 260] width 272 height 22
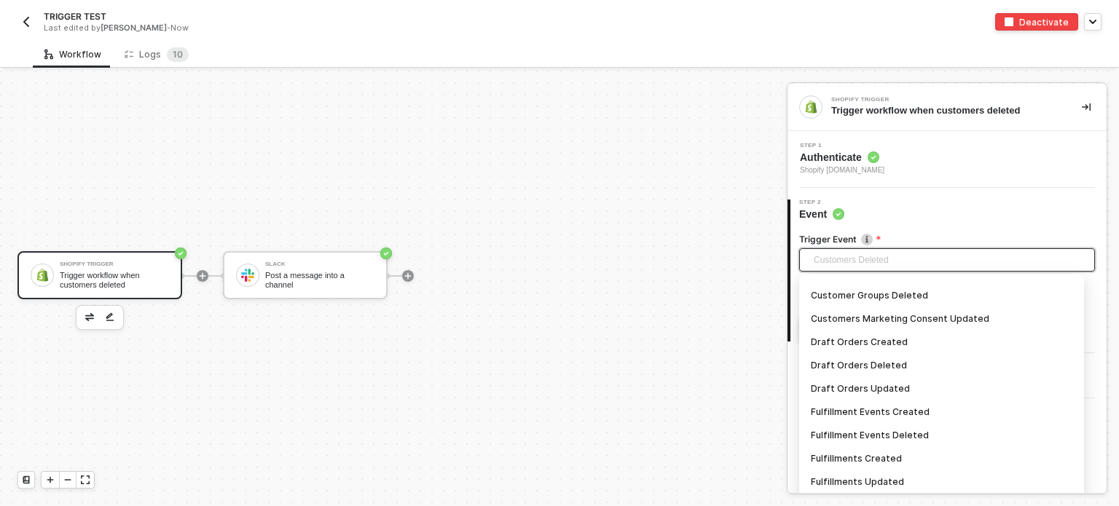
scroll to position [472, 0]
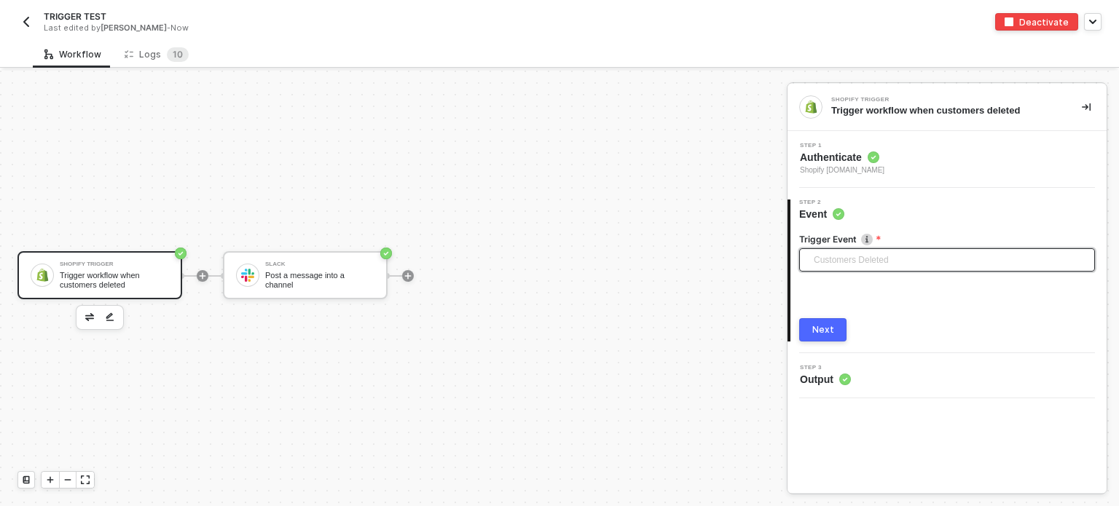
click at [867, 253] on span "Customers Deleted" at bounding box center [950, 260] width 272 height 22
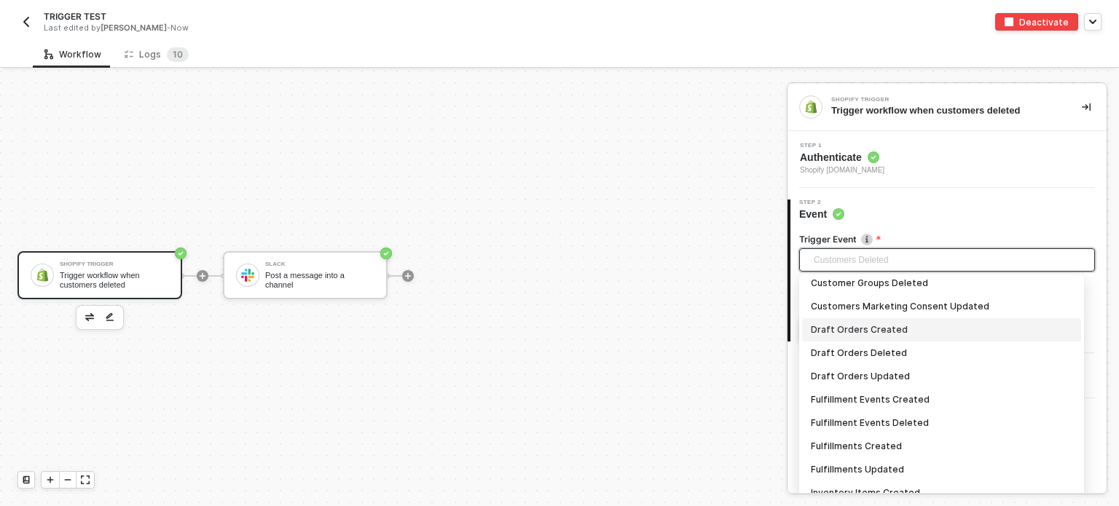
click at [867, 328] on div "Draft Orders Created" at bounding box center [941, 330] width 261 height 16
click at [862, 331] on div "Draft Orders Created" at bounding box center [941, 330] width 261 height 16
click at [854, 266] on span "Draft Orders Created" at bounding box center [950, 260] width 272 height 22
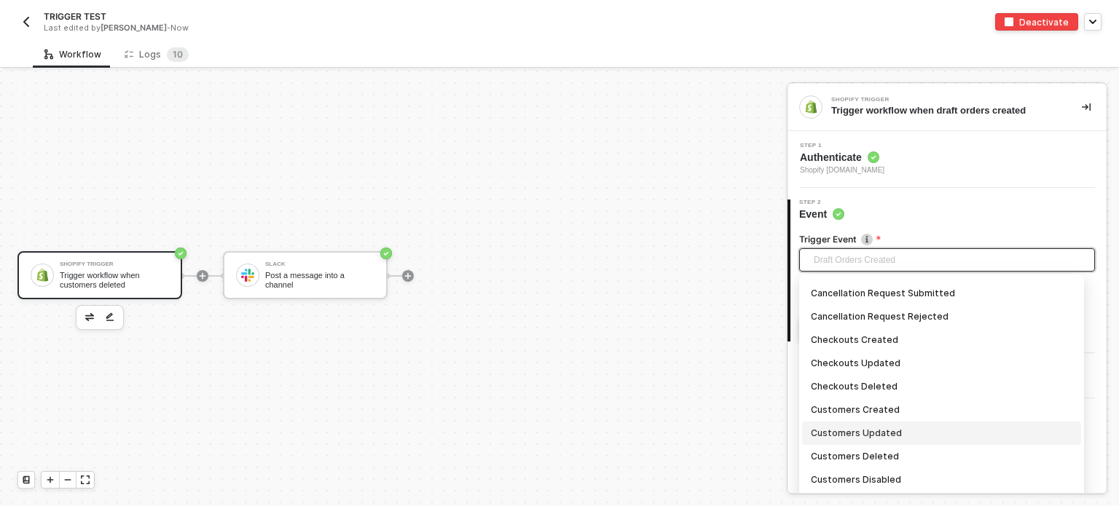
scroll to position [0, 0]
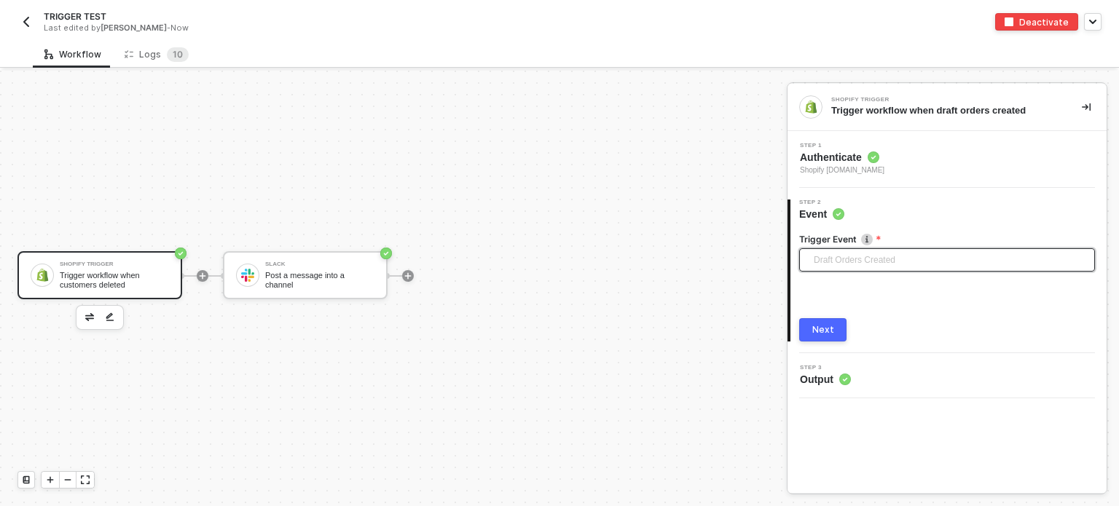
click at [894, 254] on span "Draft Orders Created" at bounding box center [950, 260] width 272 height 22
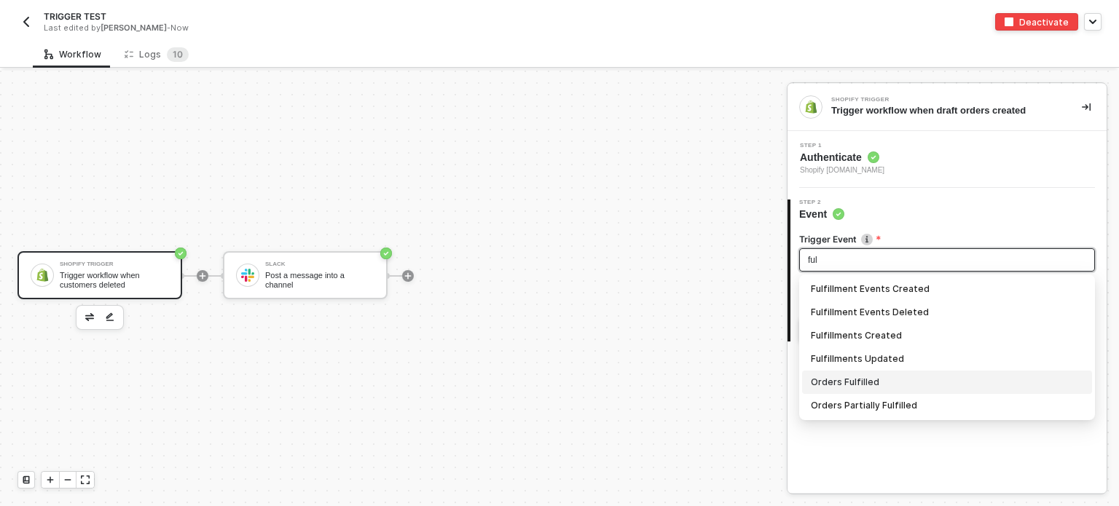
type input "ful"
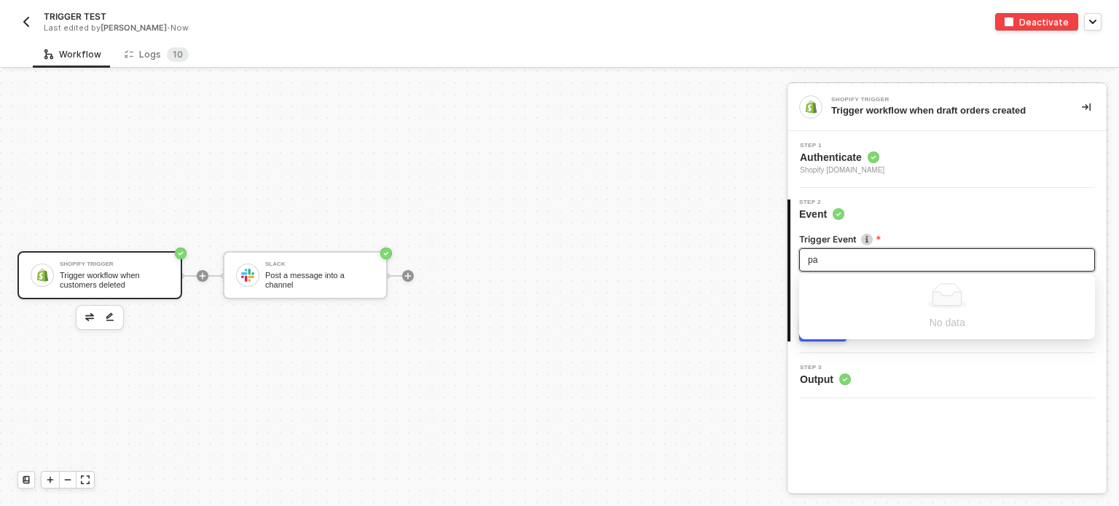
type input "p"
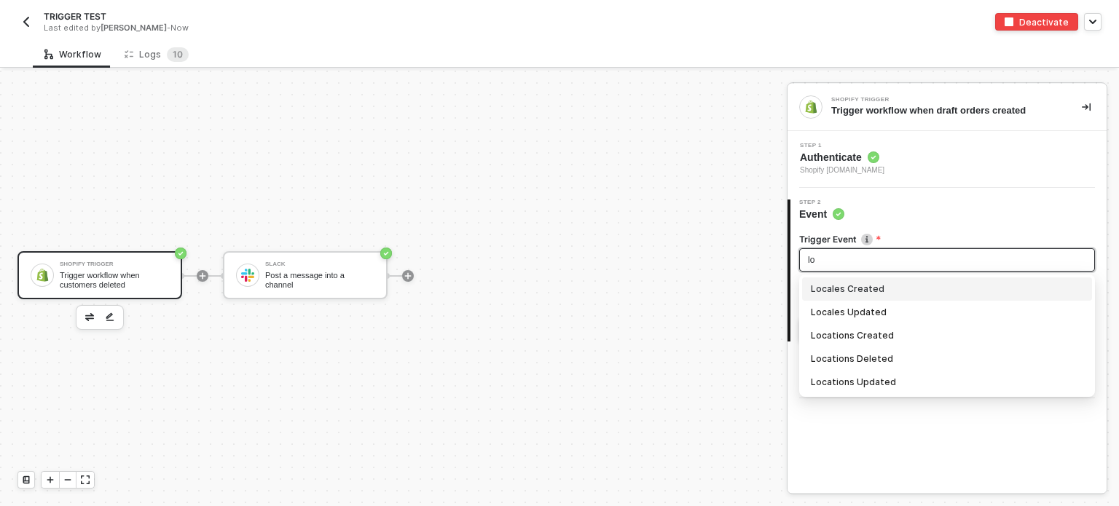
type input "lo"
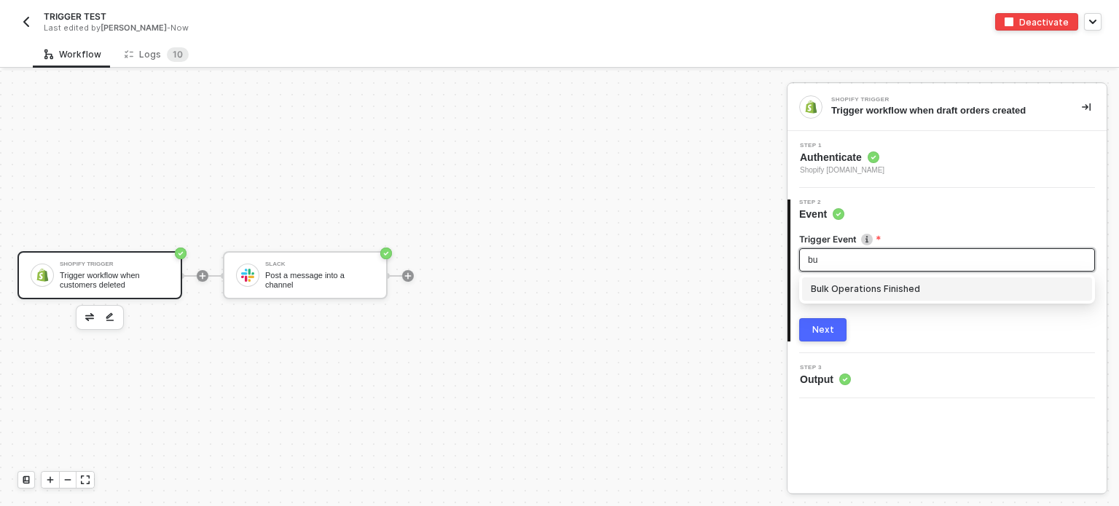
type input "bu"
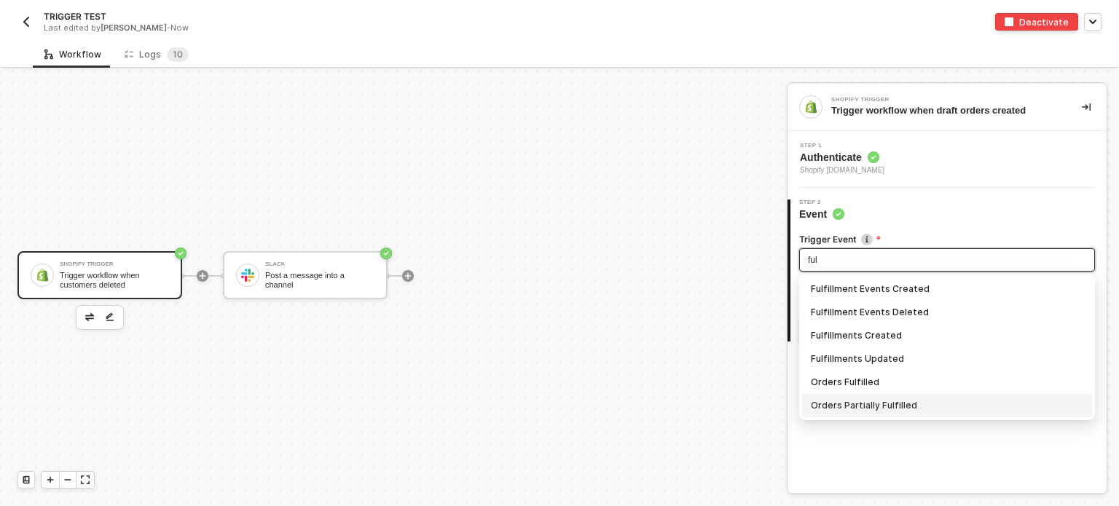
type input "ful"
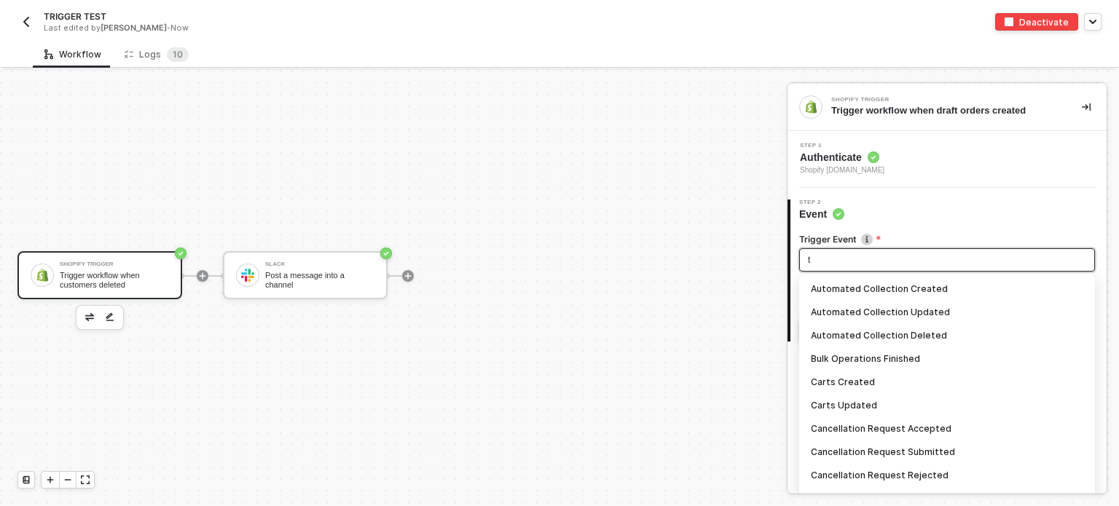
scroll to position [318, 0]
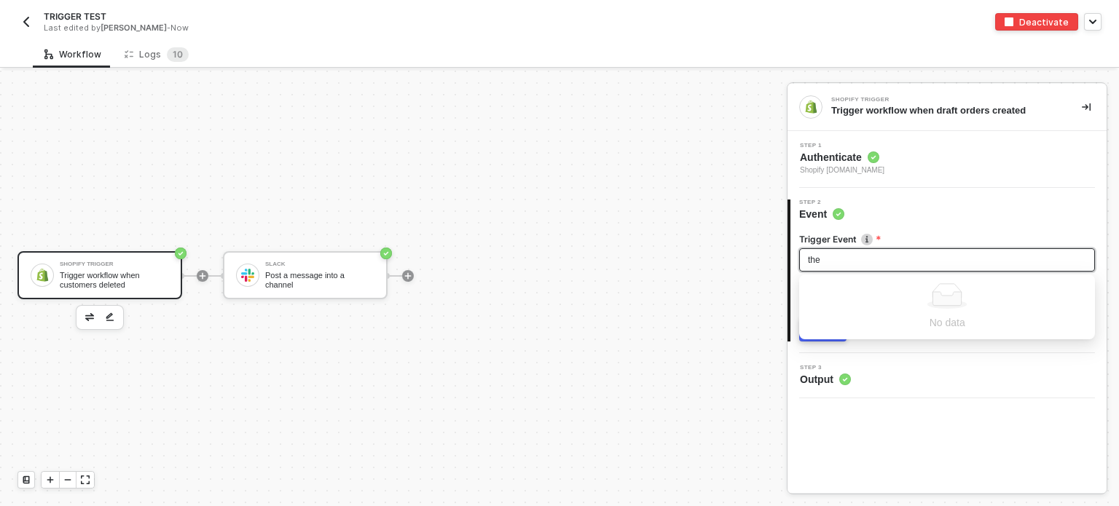
type input "the"
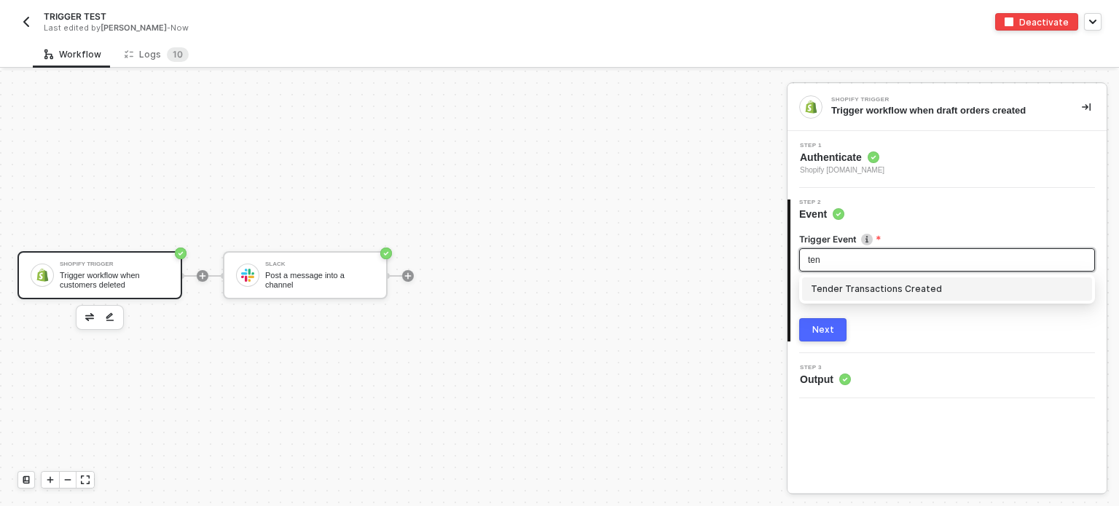
scroll to position [0, 0]
type input "ten"
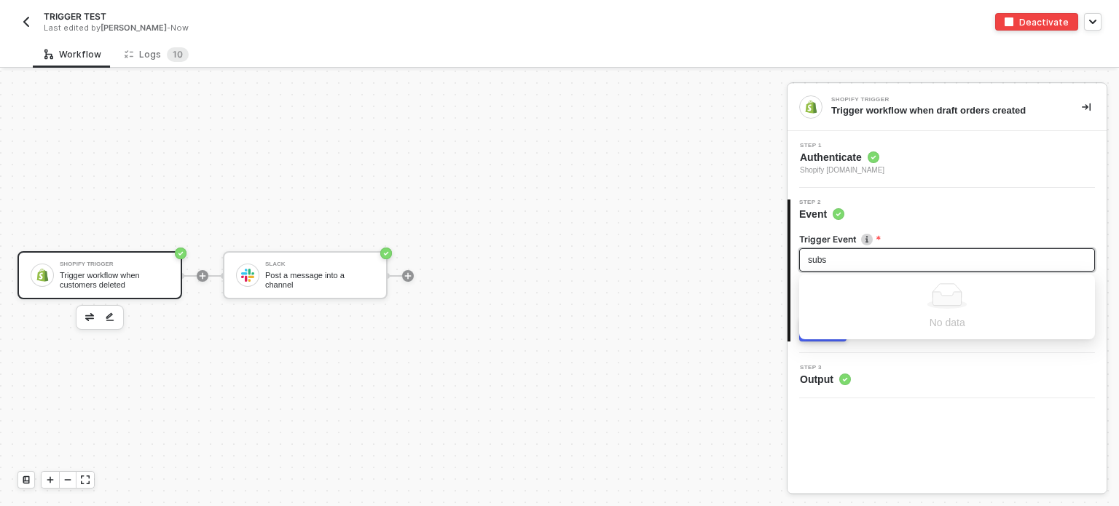
type input "subs"
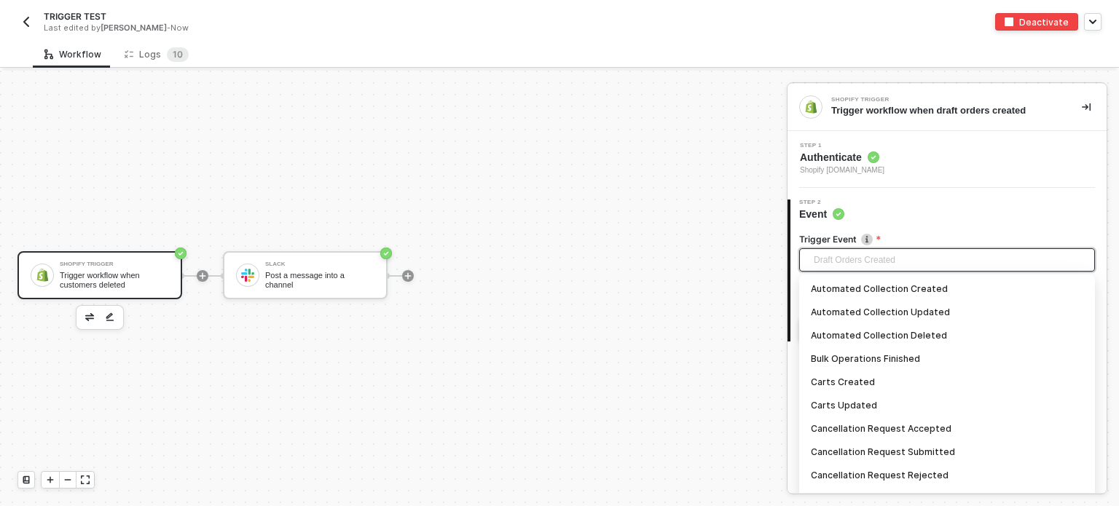
click at [903, 261] on span "Draft Orders Created" at bounding box center [950, 260] width 272 height 22
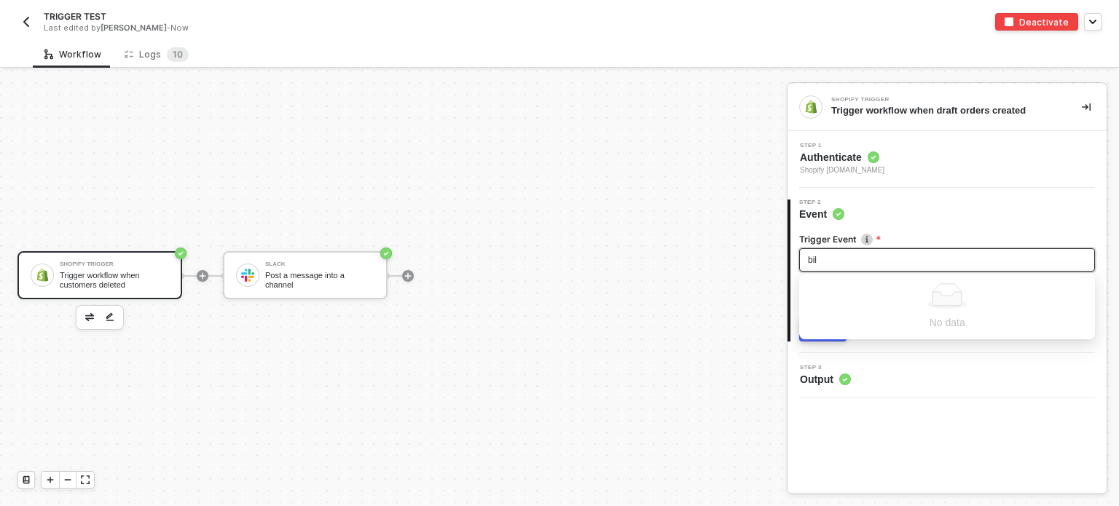
type input "bil"
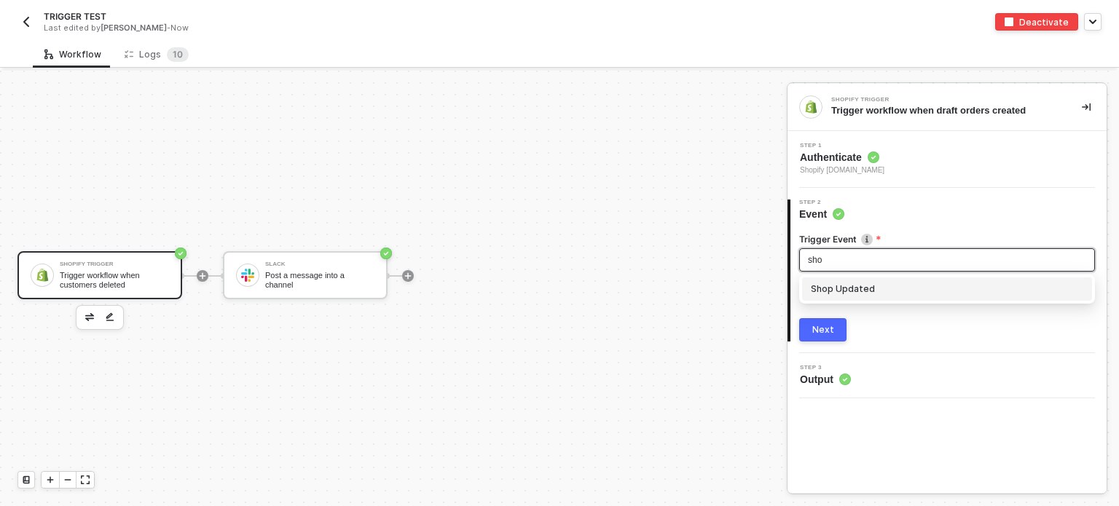
type input "sho"
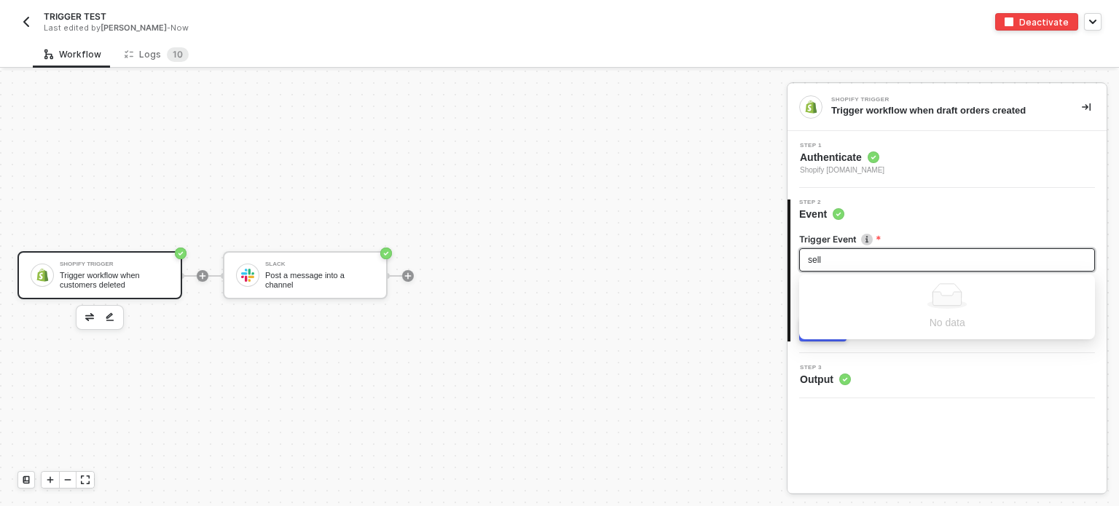
type input "sell"
type input "sched"
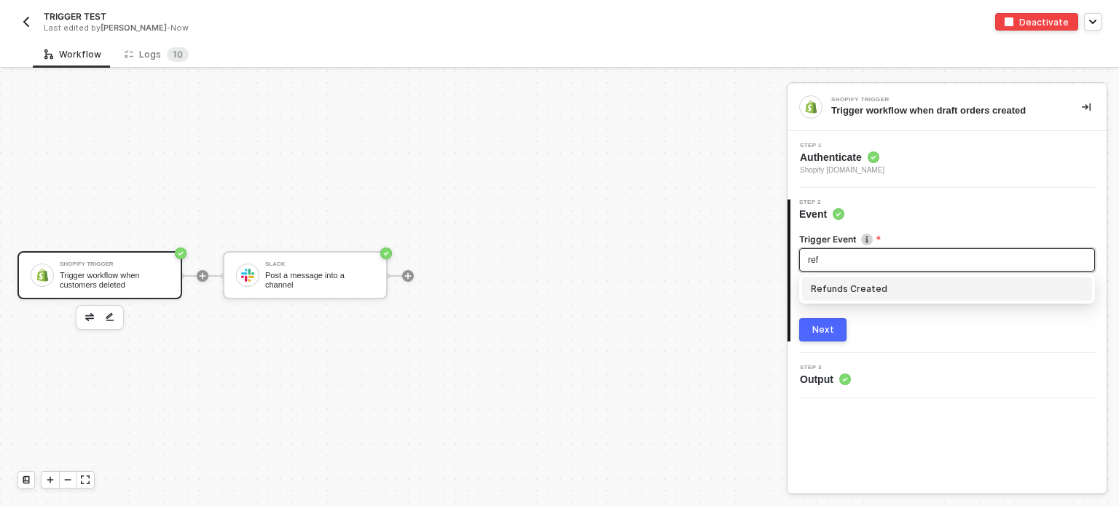
type input "ref"
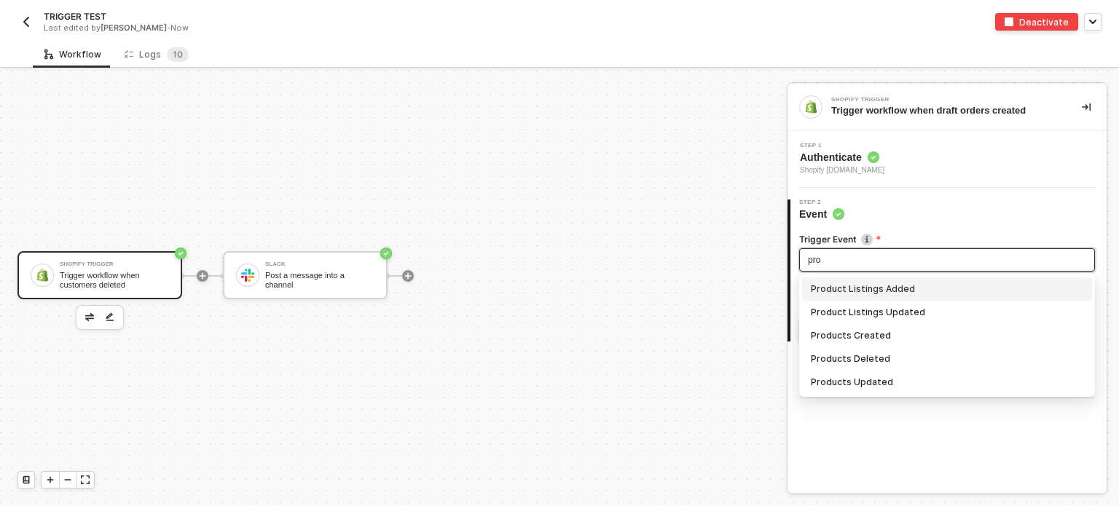
type input "pro"
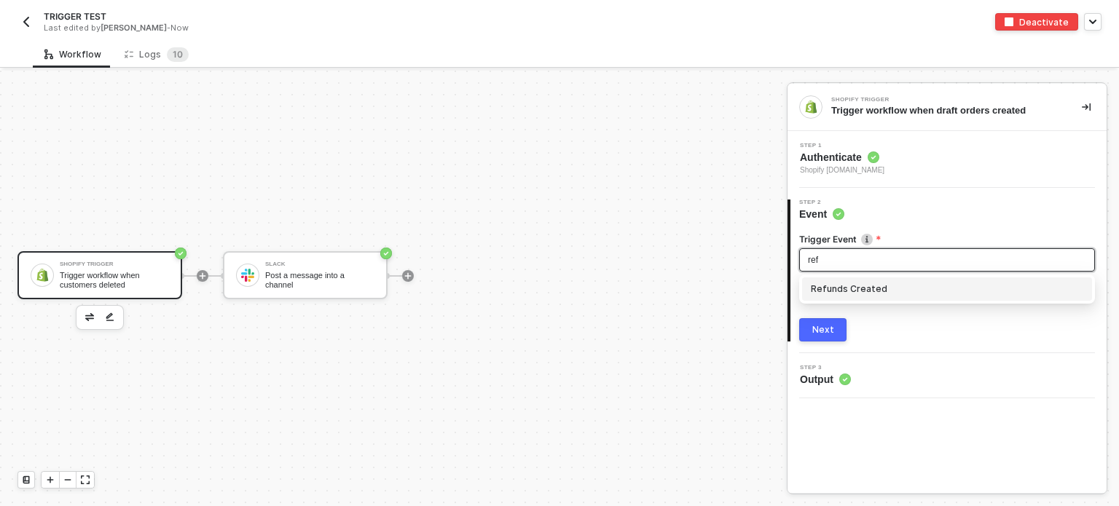
type input "ref"
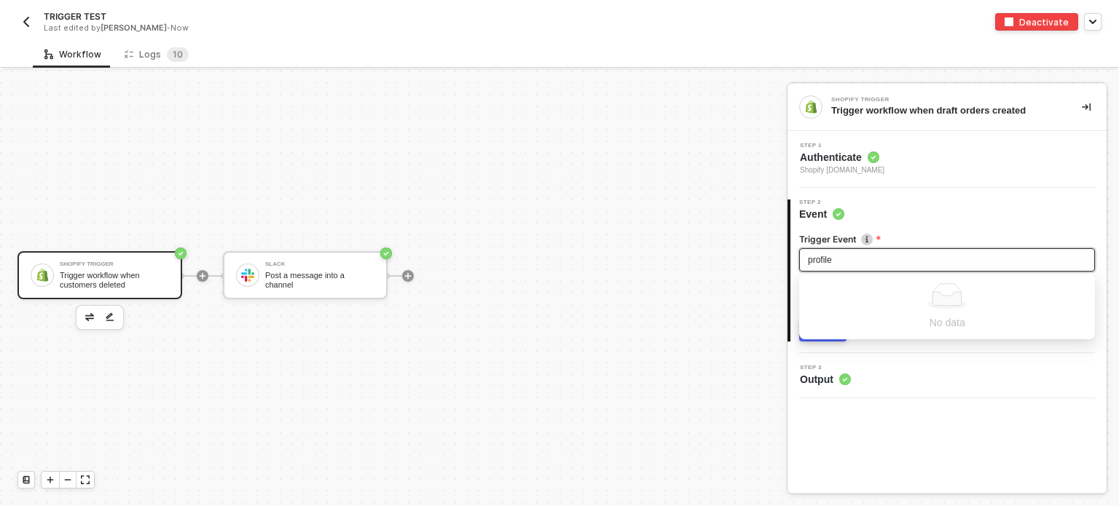
type input "profile"
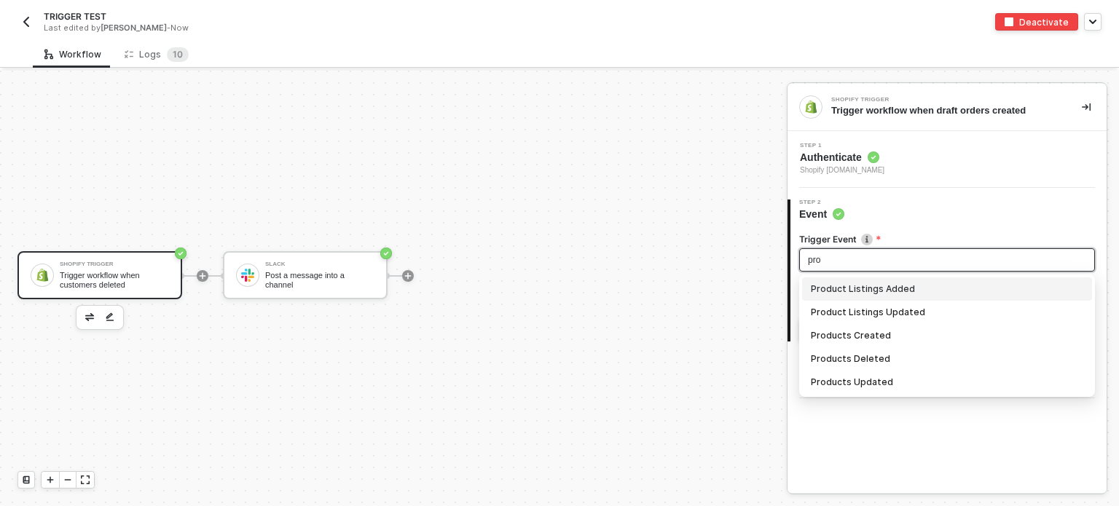
type input "pro"
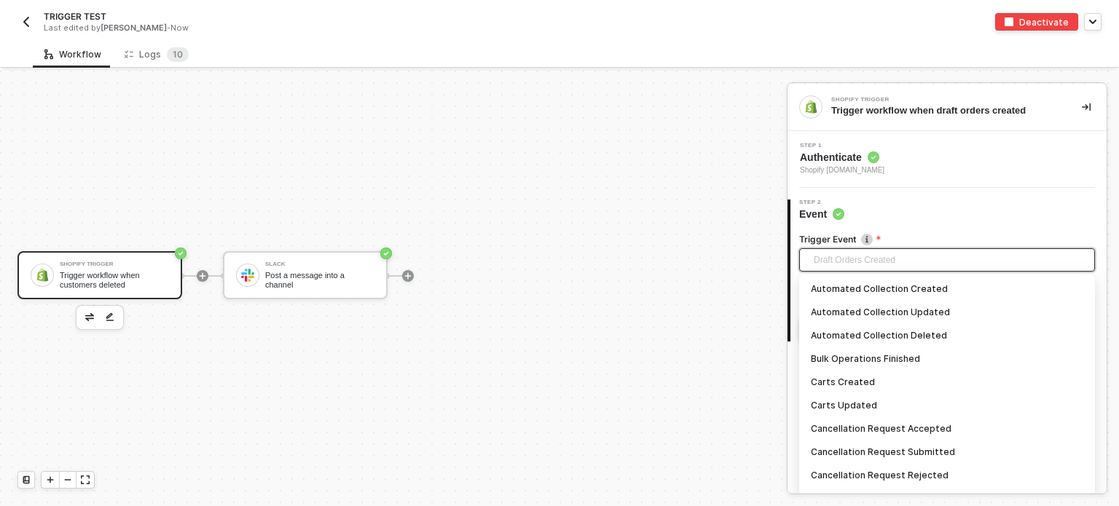
scroll to position [318, 0]
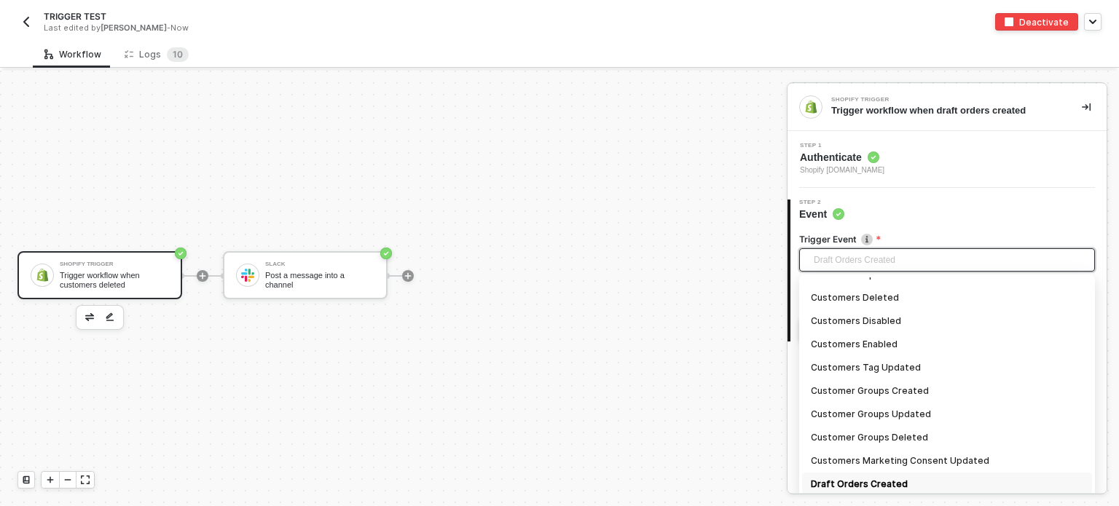
click at [900, 253] on span "Draft Orders Created" at bounding box center [950, 260] width 272 height 22
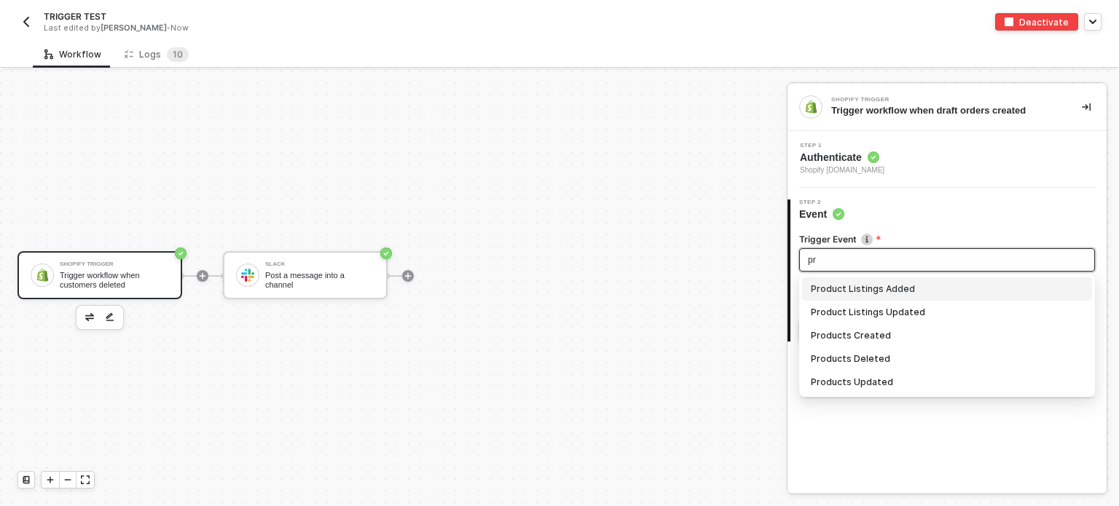
scroll to position [0, 0]
type input "prod"
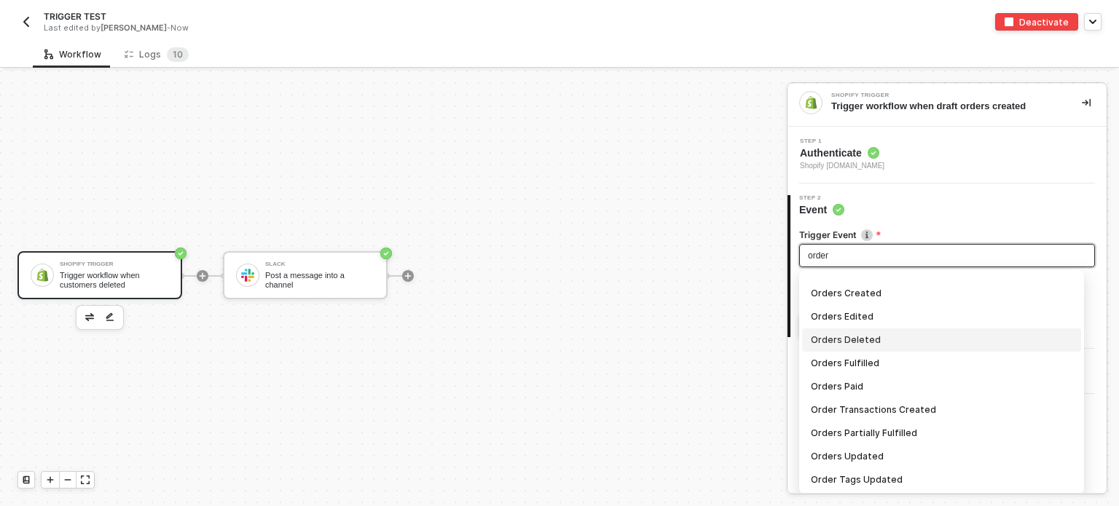
scroll to position [5, 0]
type input "order"
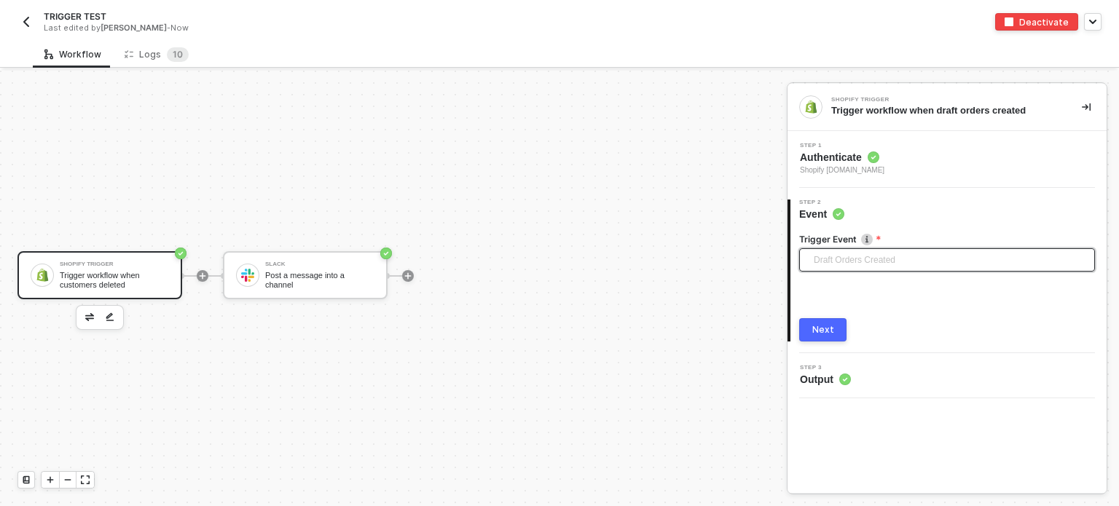
scroll to position [318, 0]
click at [876, 265] on span "Draft Orders Created" at bounding box center [950, 260] width 272 height 22
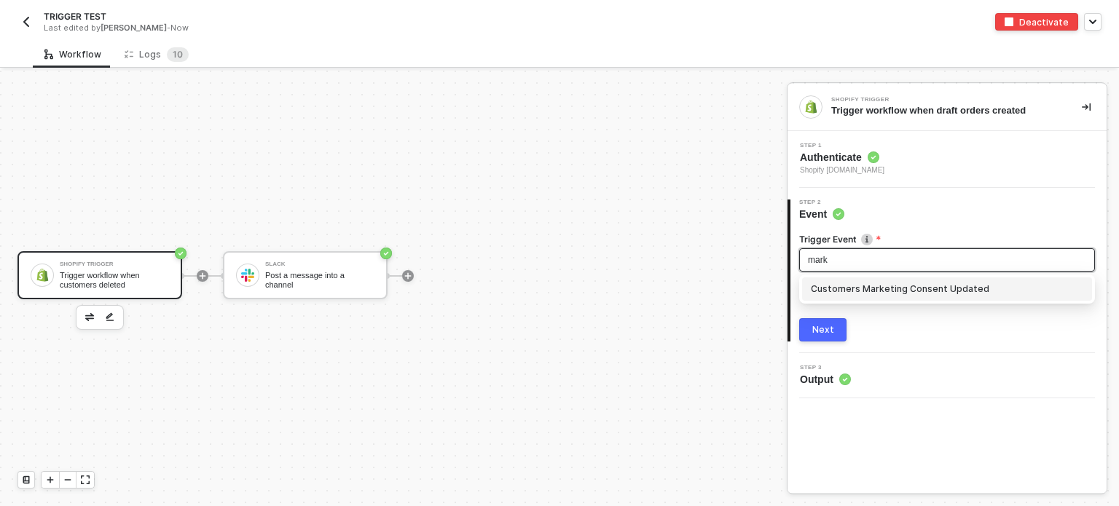
type input "mark"
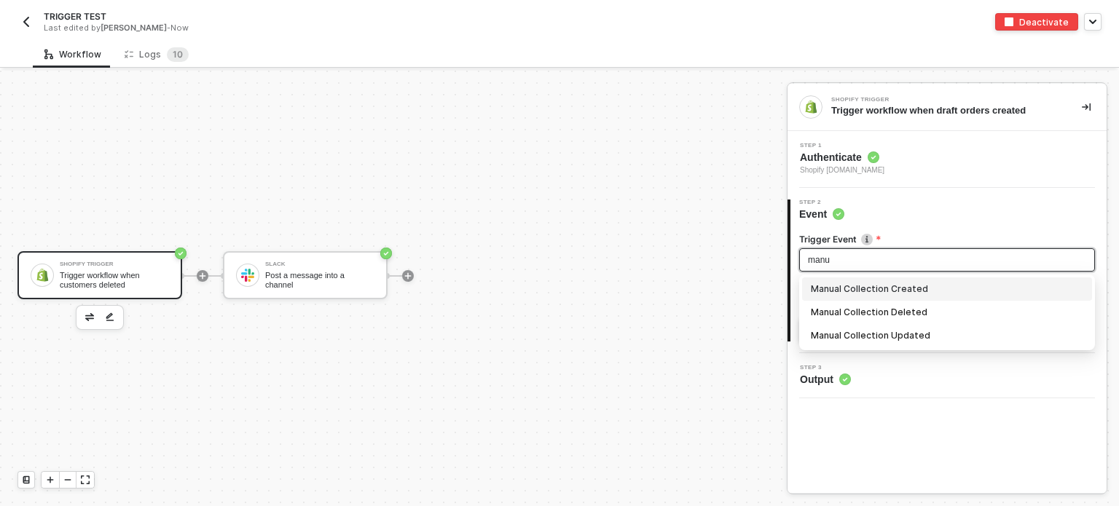
type input "manu"
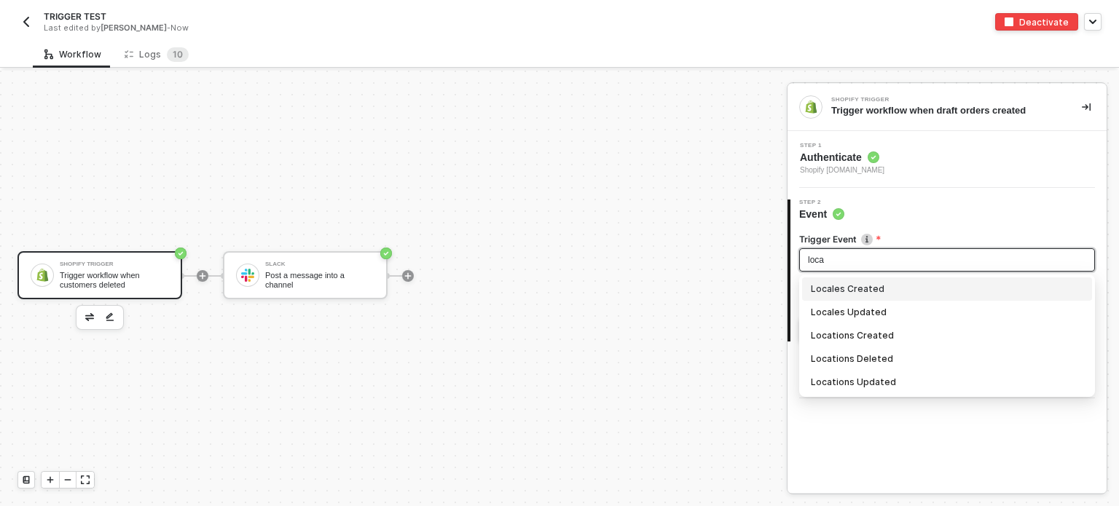
type input "loca"
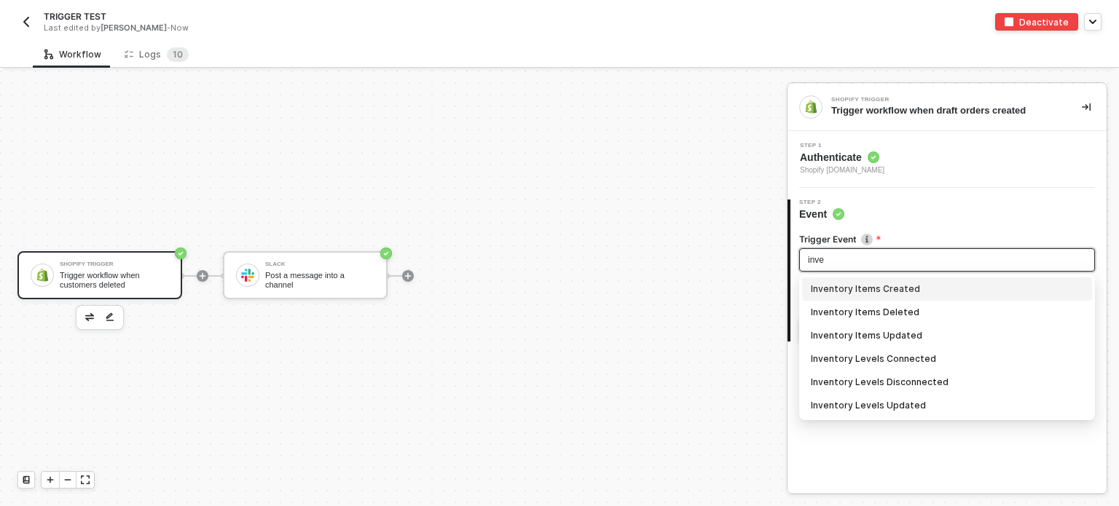
type input "inve"
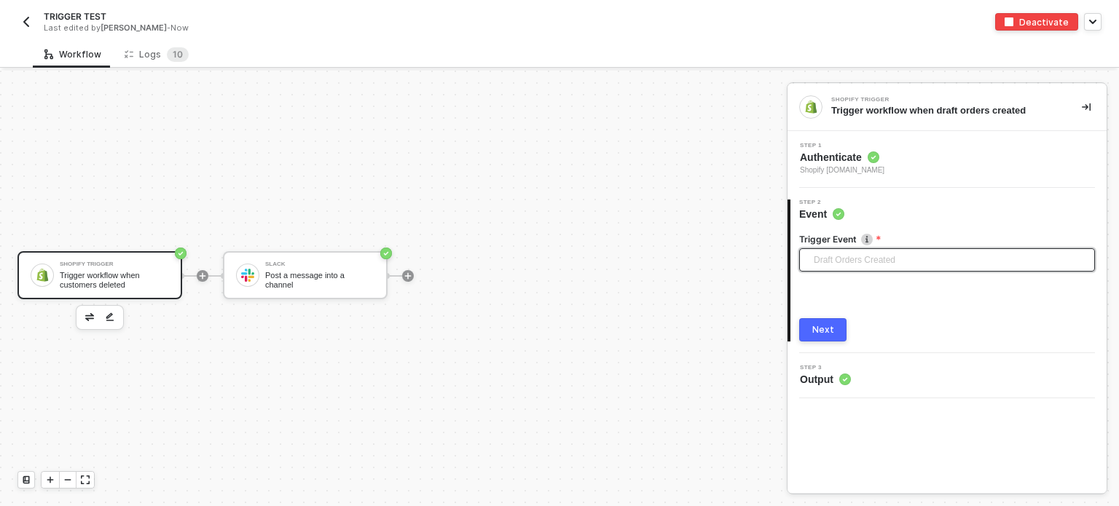
scroll to position [318, 0]
click at [852, 255] on span "Draft Orders Created" at bounding box center [950, 260] width 272 height 22
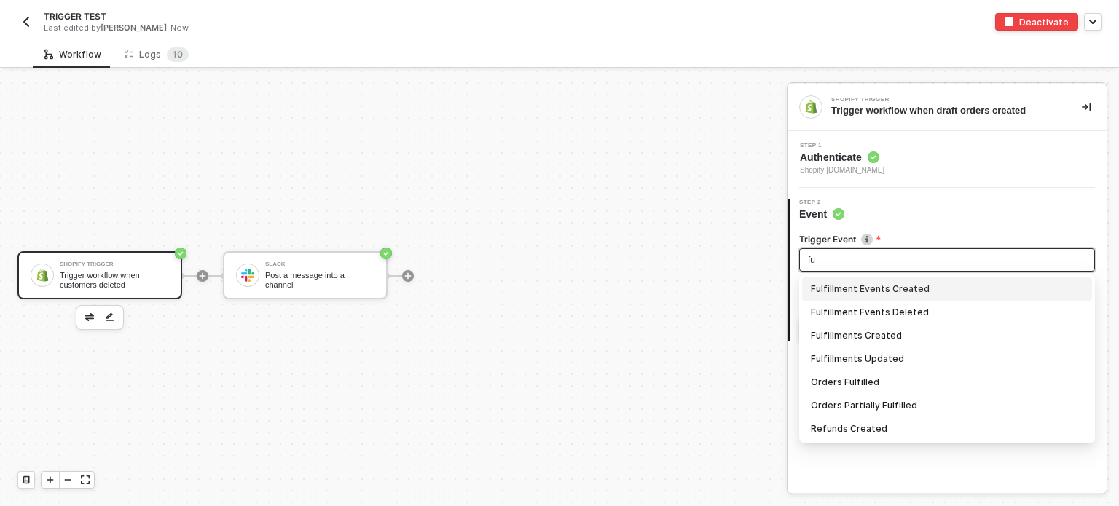
scroll to position [0, 0]
type input "ful"
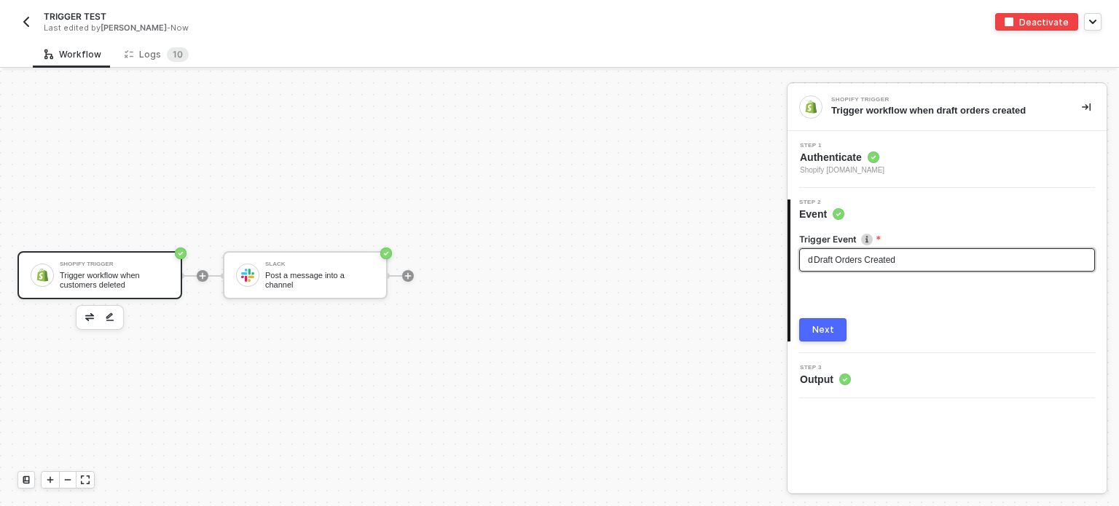
scroll to position [318, 0]
type input "doma"
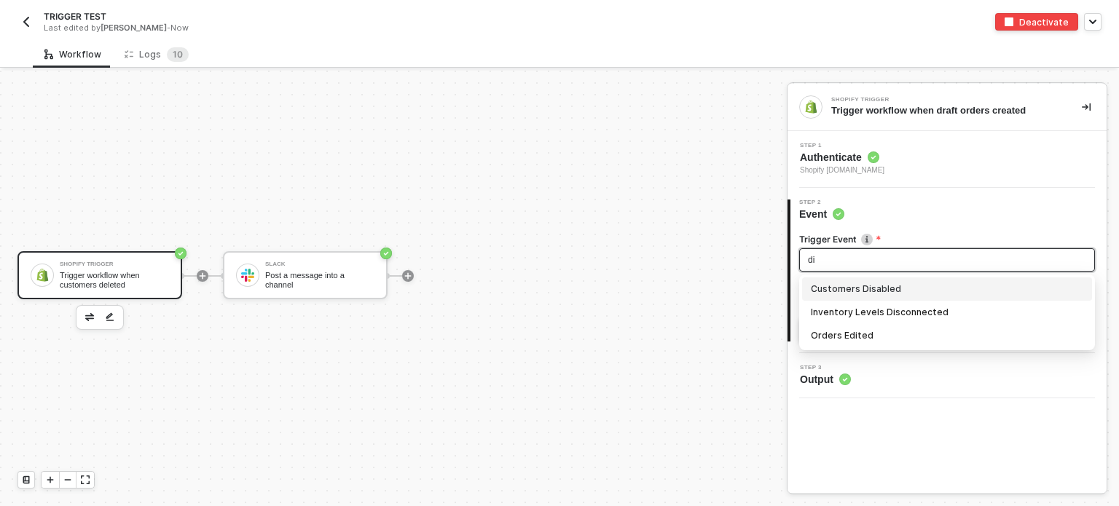
scroll to position [0, 0]
type input "dis"
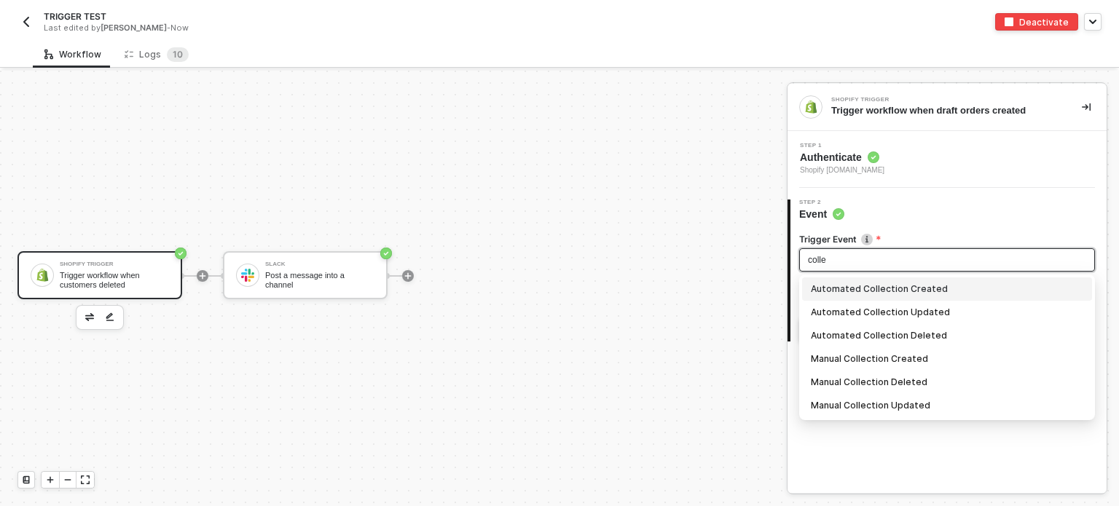
type input "colle"
type input "collec"
